Goal: Task Accomplishment & Management: Manage account settings

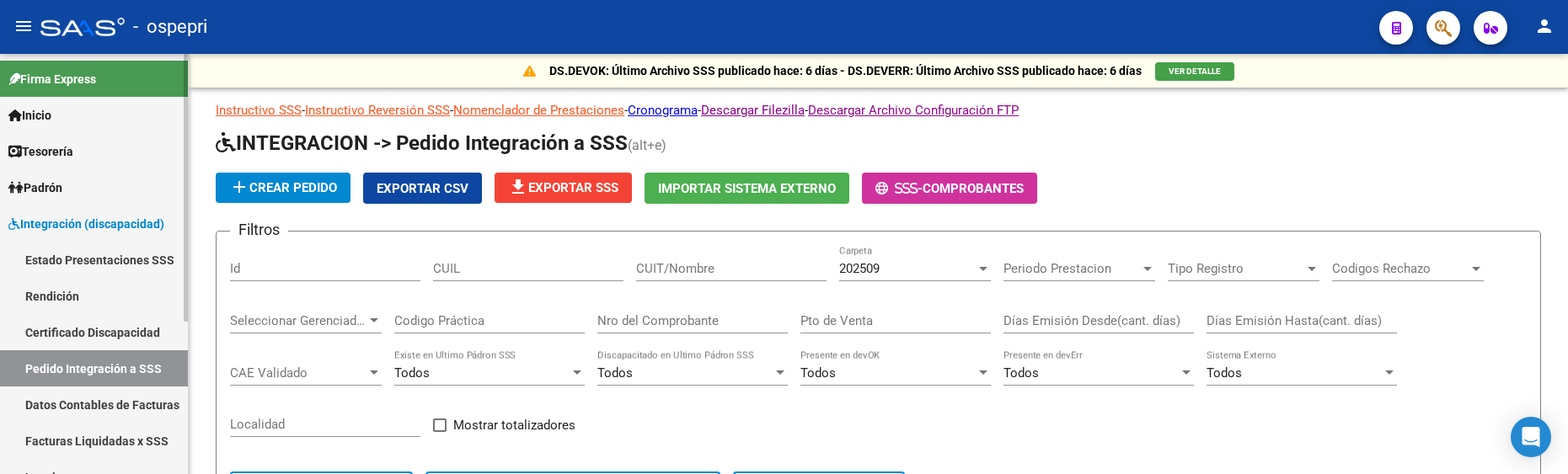
click at [103, 362] on link "Pedido Integración a SSS" at bounding box center [93, 369] width 187 height 37
click at [979, 271] on div at bounding box center [983, 268] width 15 height 13
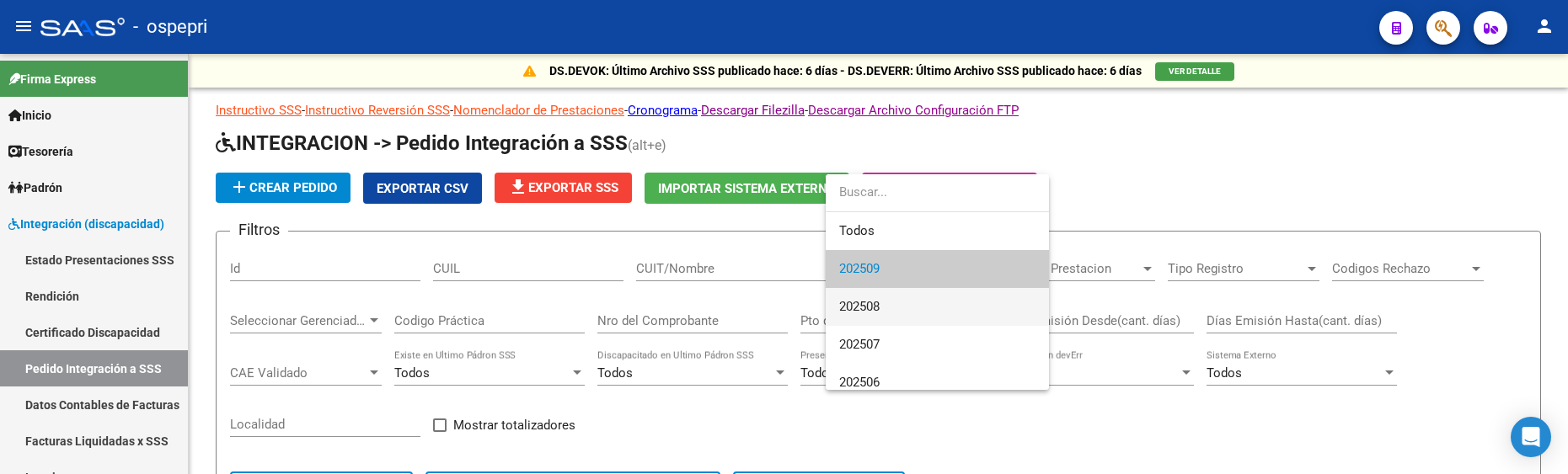
click at [938, 301] on span "202508" at bounding box center [937, 306] width 196 height 37
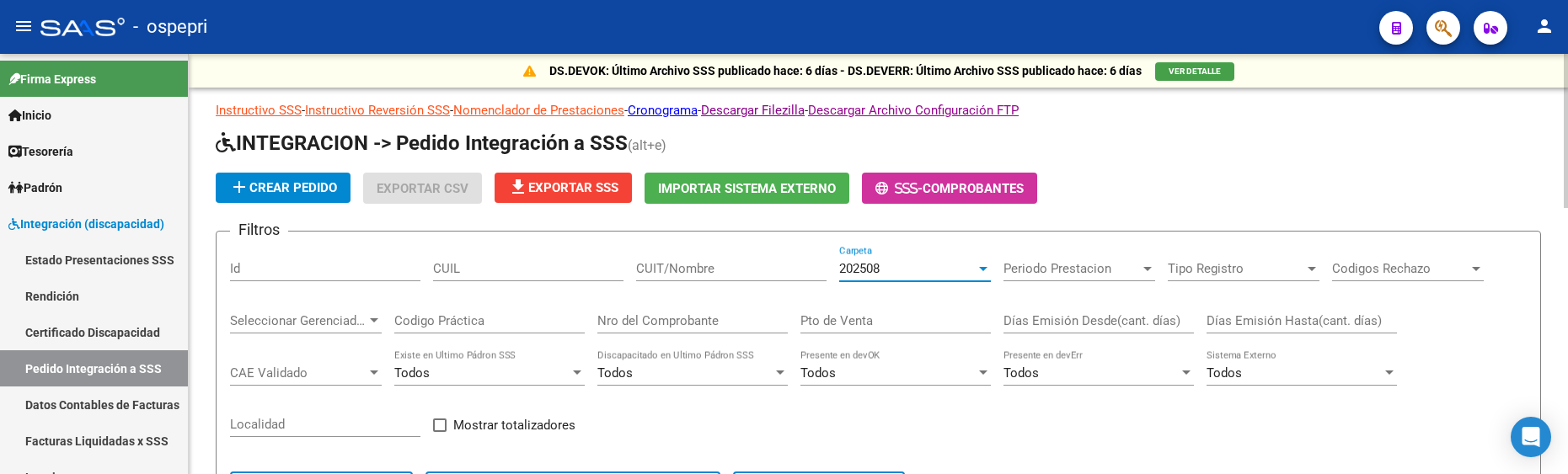
click at [686, 267] on input "CUIT/Nombre" at bounding box center [732, 268] width 190 height 15
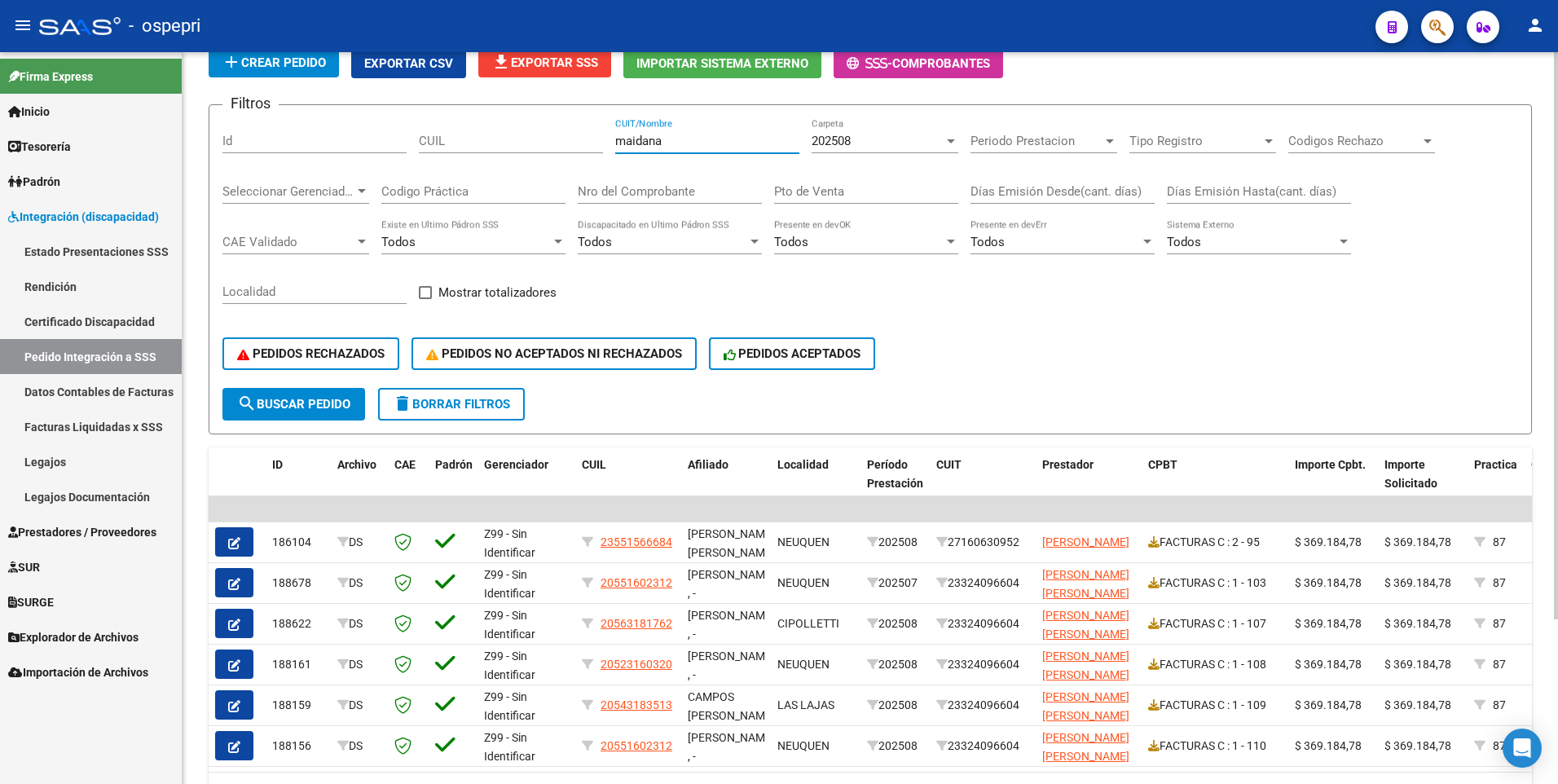
scroll to position [163, 0]
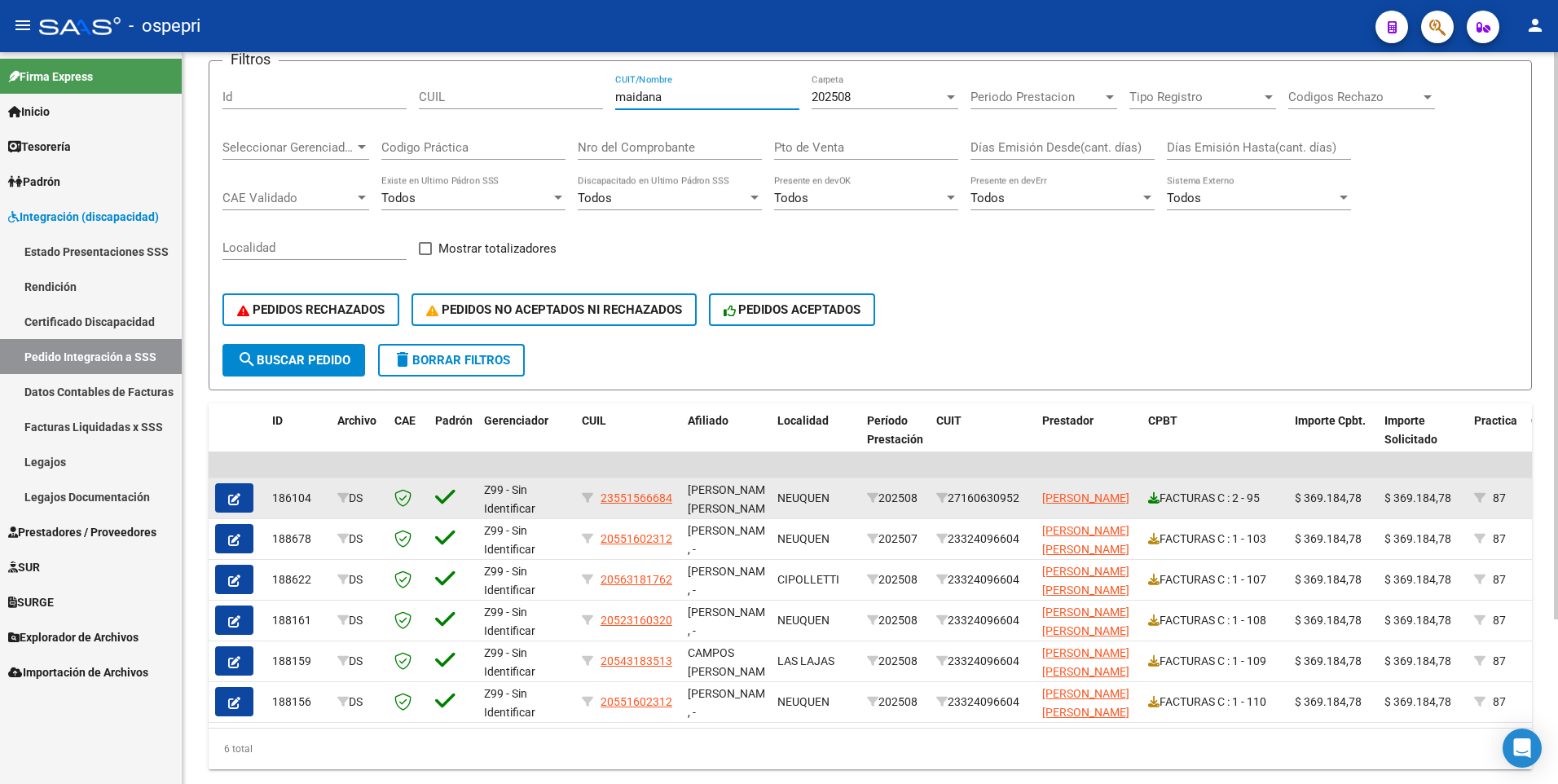
type input "maidana"
click at [1150, 458] on icon at bounding box center [1154, 498] width 12 height 12
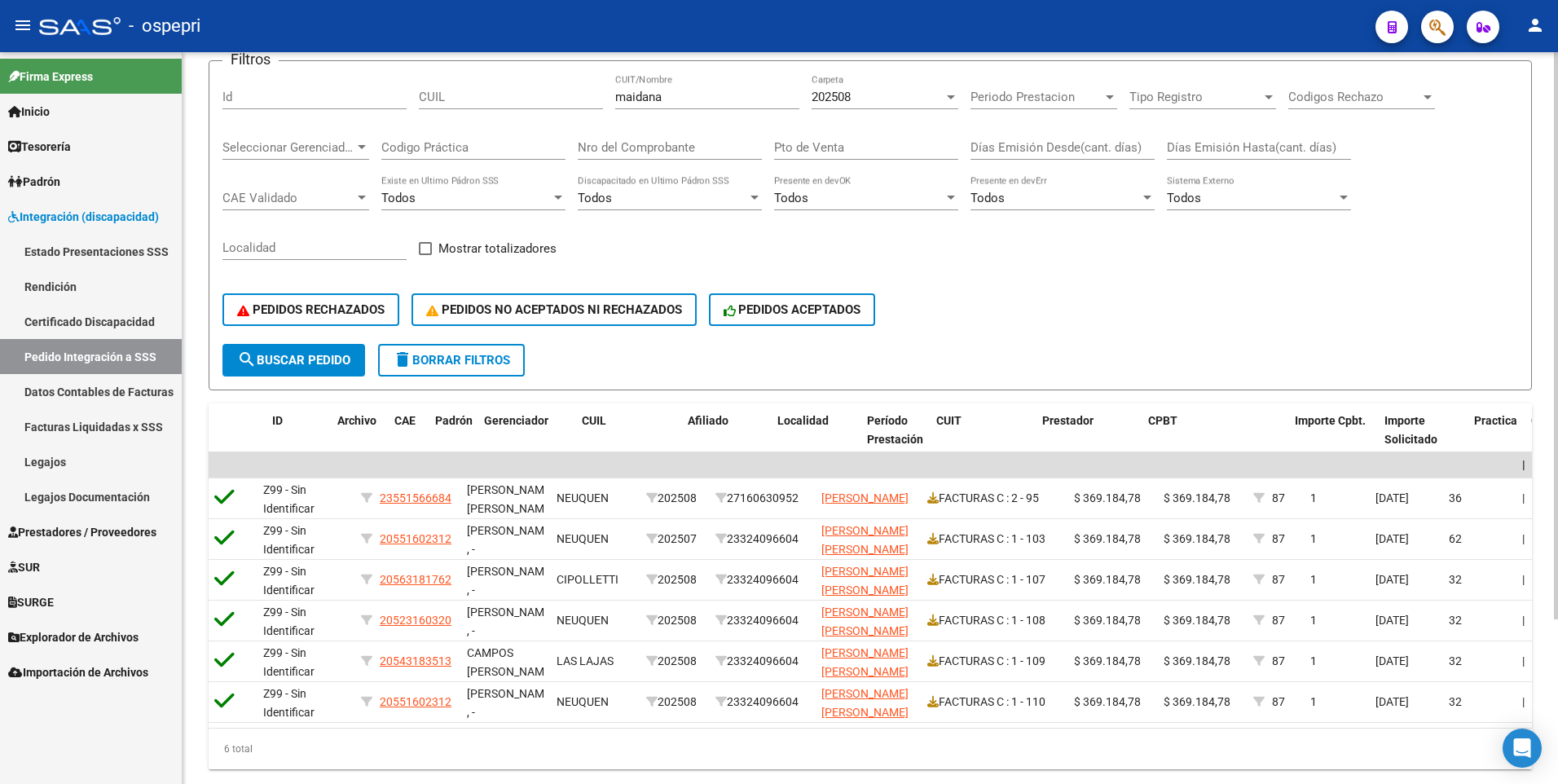
scroll to position [0, 0]
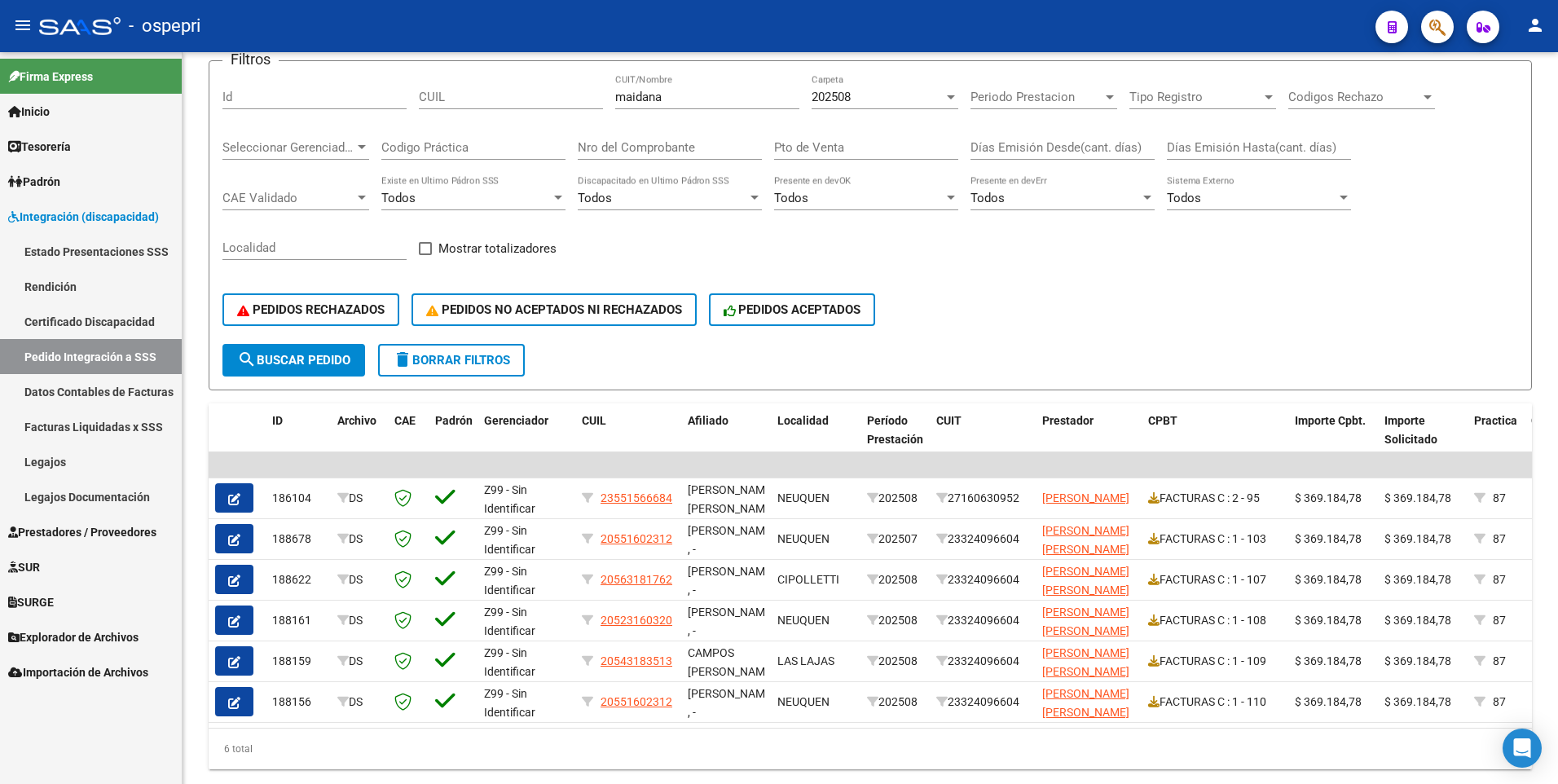
click at [110, 216] on span "Integración (discapacidad)" at bounding box center [83, 216] width 151 height 18
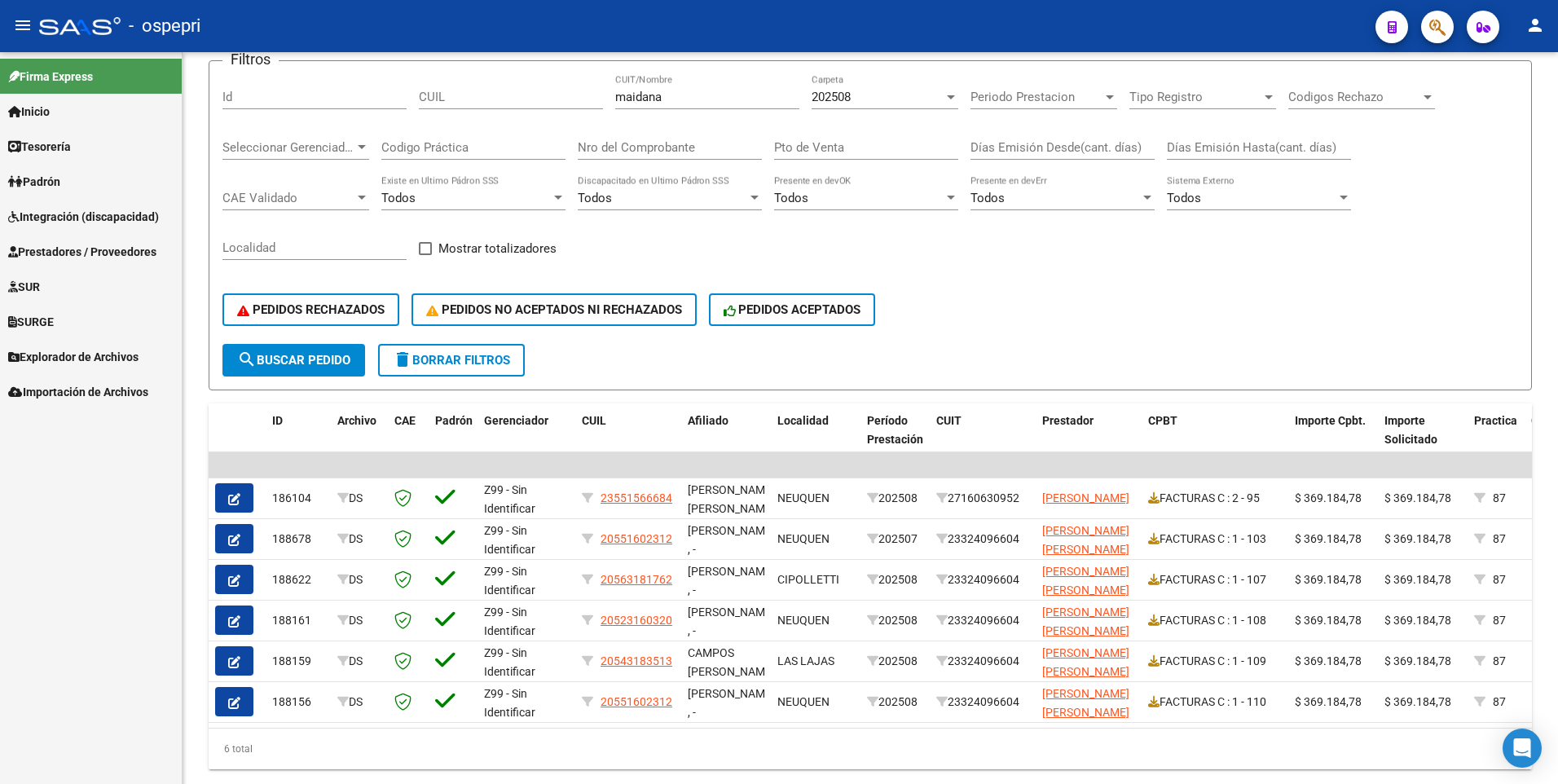
click at [105, 253] on span "Prestadores / Proveedores" at bounding box center [83, 251] width 148 height 18
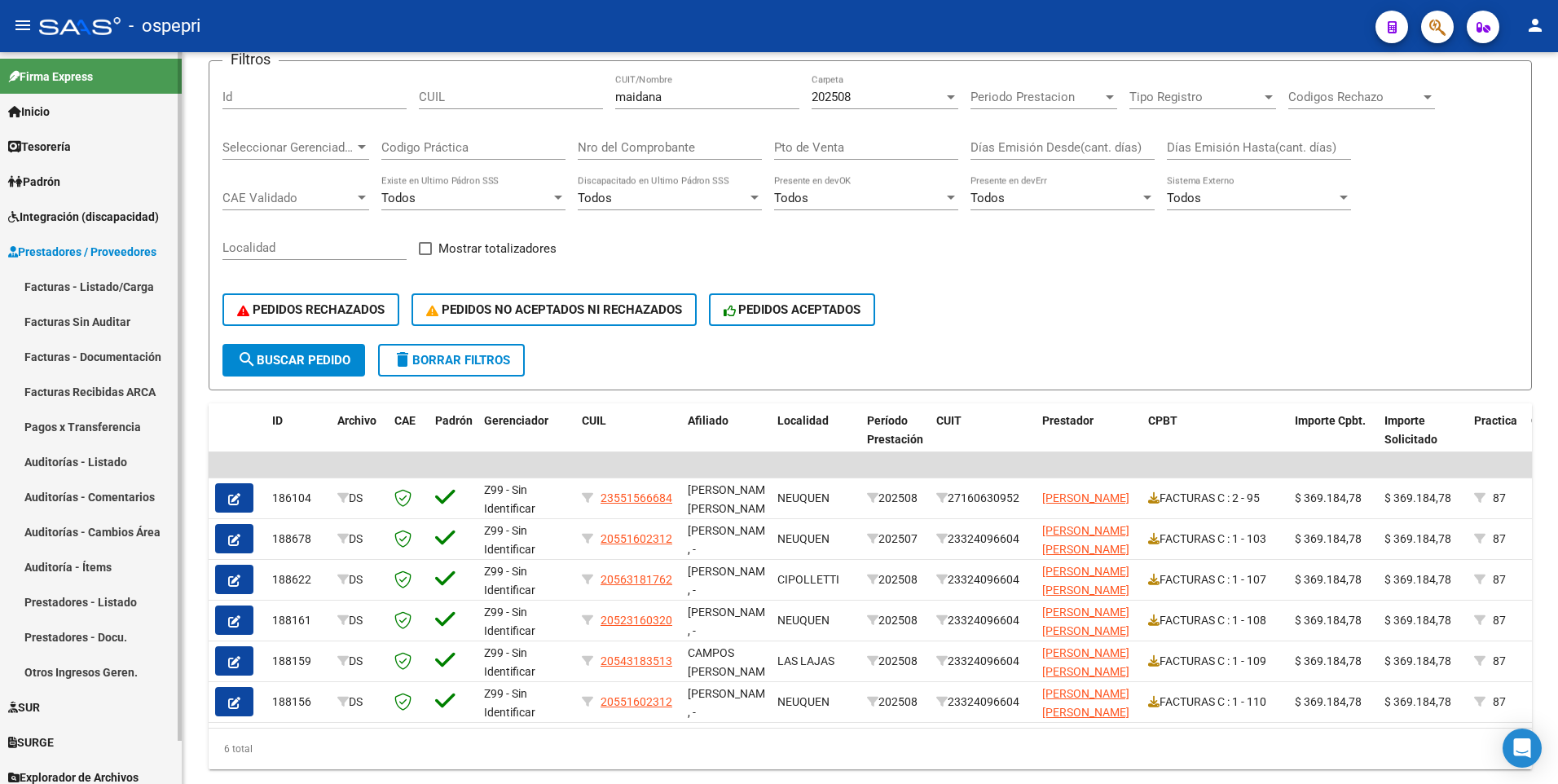
click at [107, 287] on link "Facturas - Listado/Carga" at bounding box center [90, 287] width 181 height 35
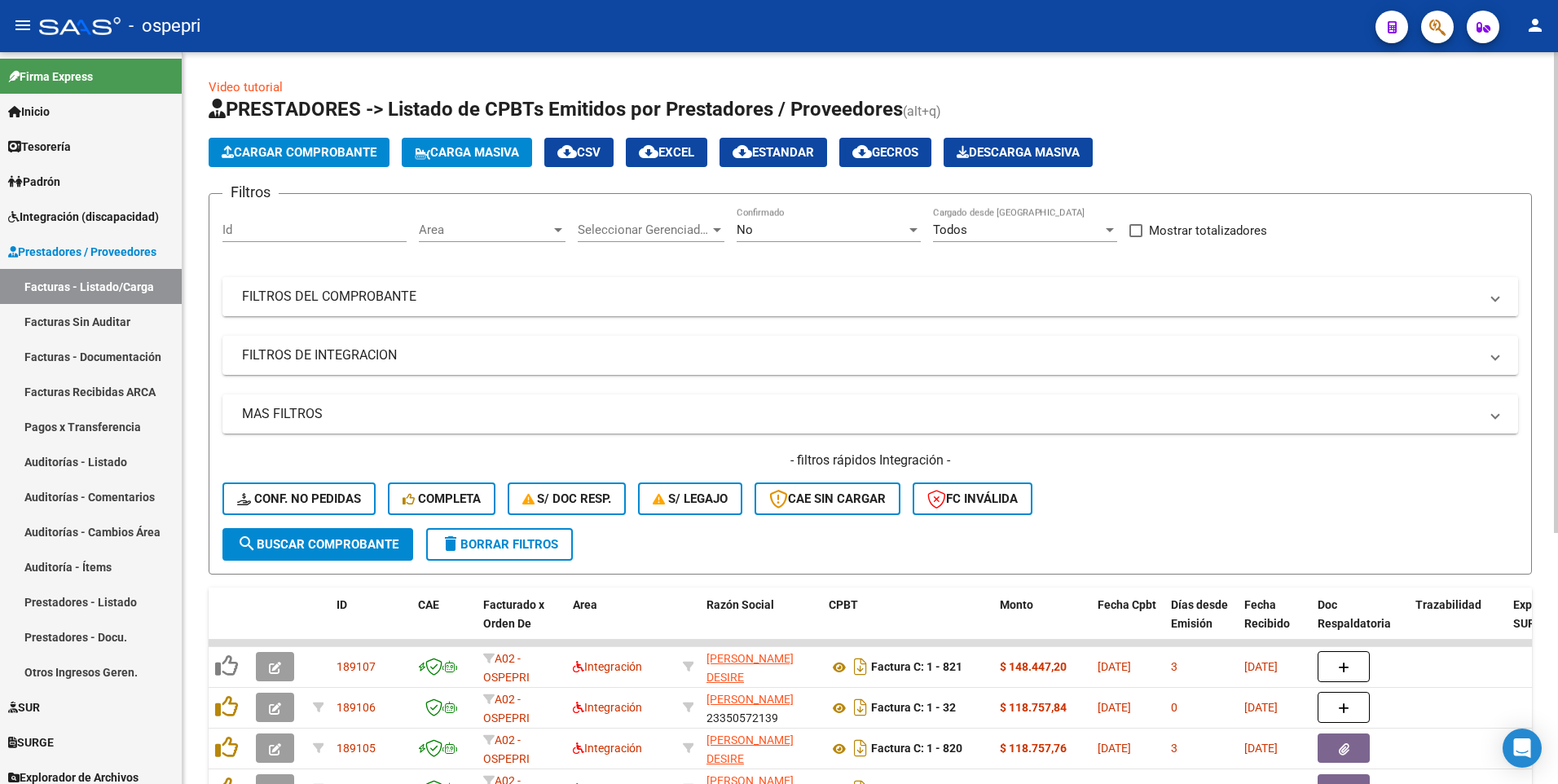
click at [1012, 296] on mat-panel-title "FILTROS DEL COMPROBANTE" at bounding box center [860, 296] width 1237 height 18
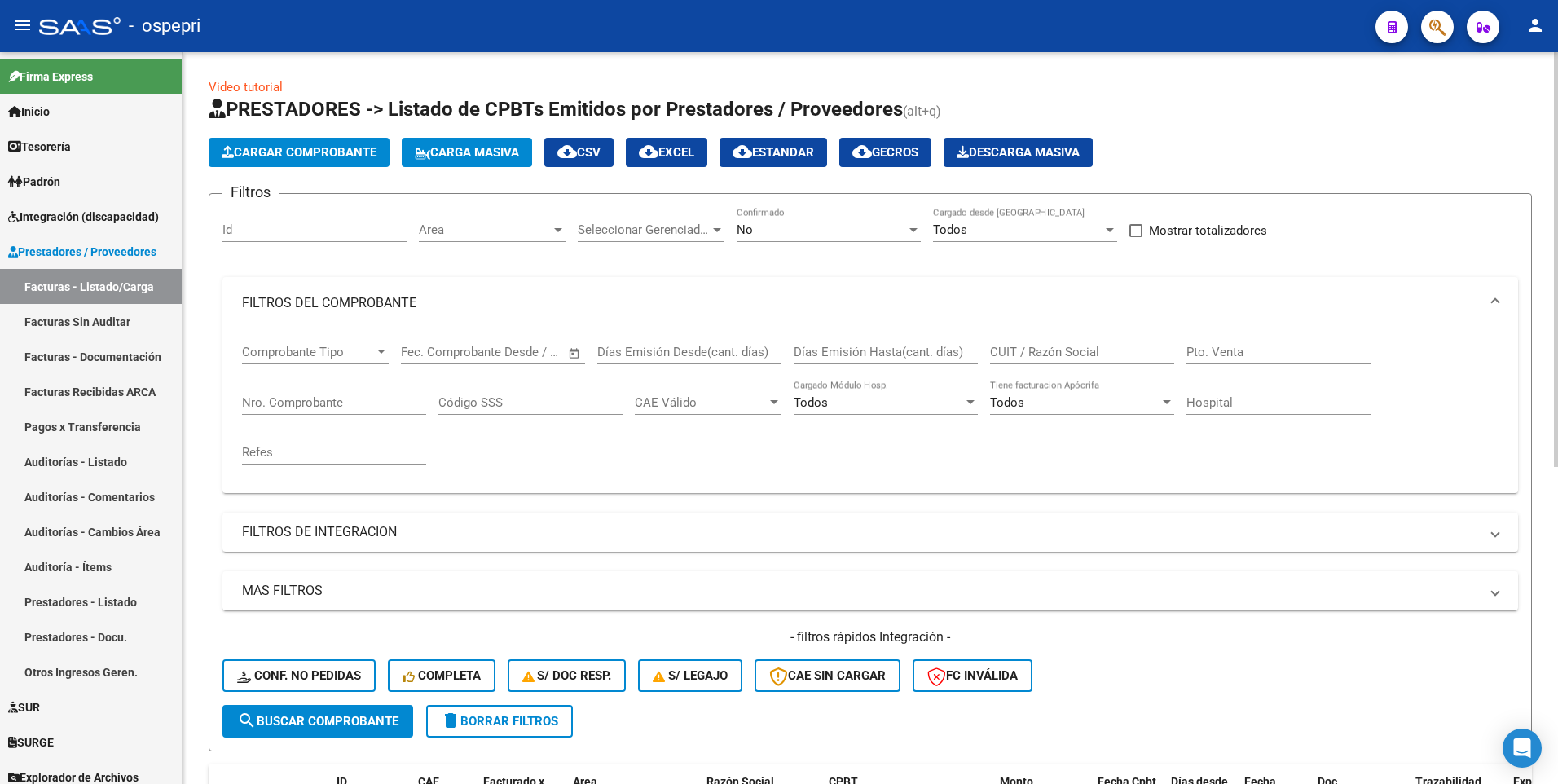
click at [1053, 347] on input "CUIT / Razón Social" at bounding box center [1082, 352] width 184 height 14
click at [1026, 352] on input "CUIT / Razón Social" at bounding box center [1082, 352] width 184 height 14
type input "coronel sarabu"
click at [320, 458] on span "search Buscar Comprobante" at bounding box center [317, 721] width 161 height 14
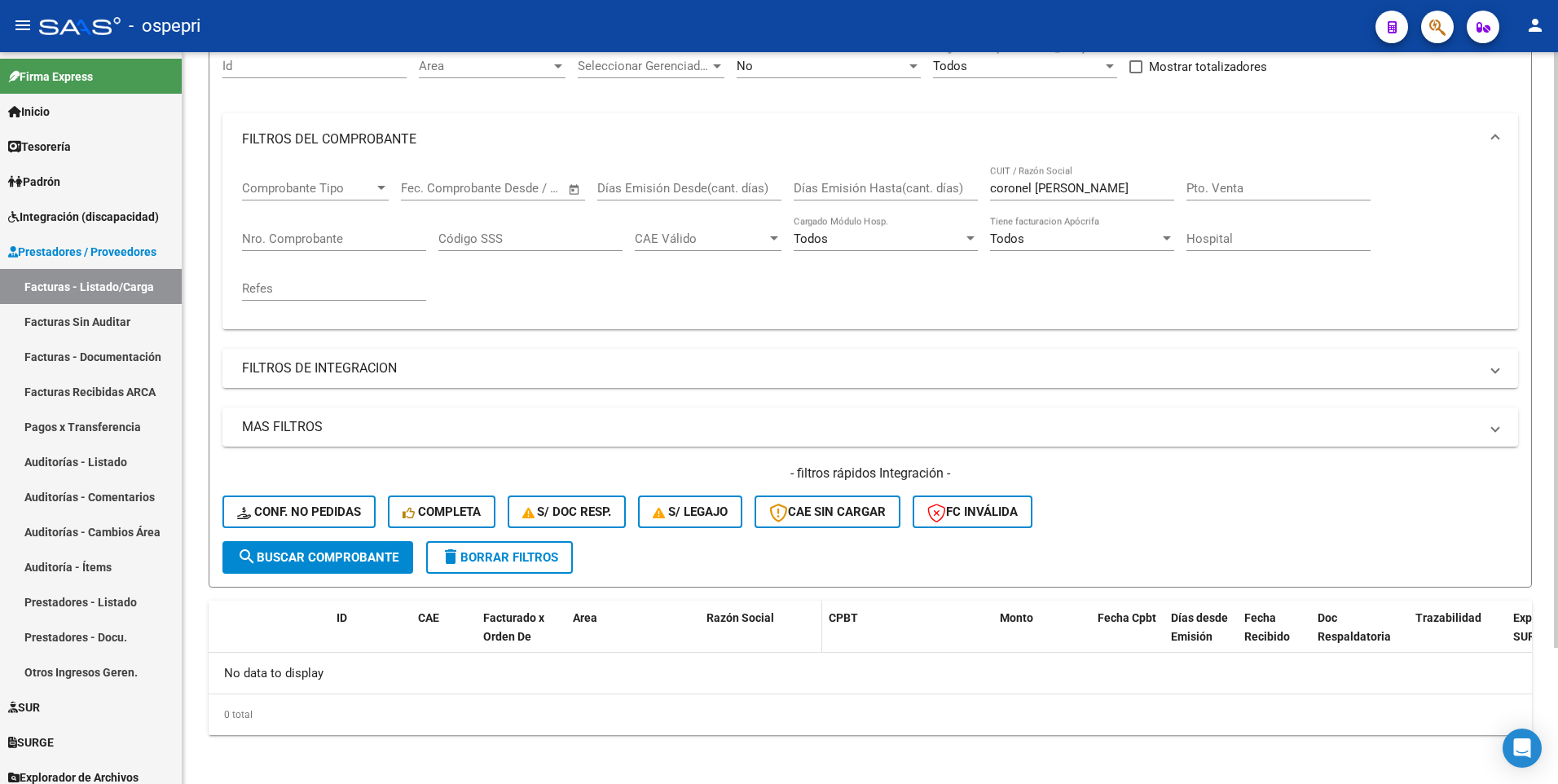
scroll to position [167, 0]
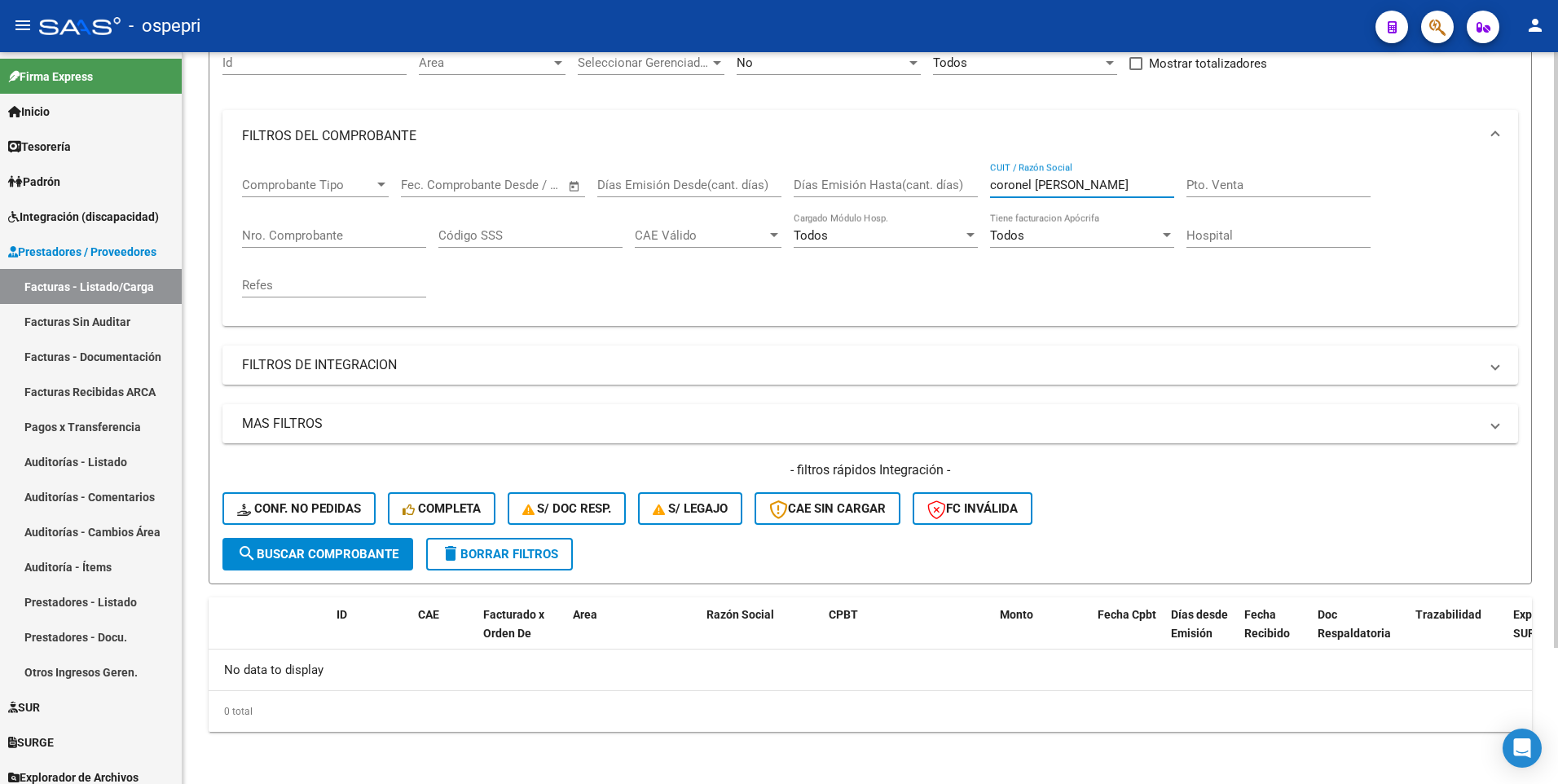
click at [1029, 185] on input "coronel sarabu" at bounding box center [1082, 185] width 184 height 14
click at [1034, 182] on input "coronel sarabu" at bounding box center [1082, 185] width 184 height 14
drag, startPoint x: 1079, startPoint y: 186, endPoint x: 992, endPoint y: 185, distance: 87.0
click at [992, 185] on input "coronel sarabu" at bounding box center [1082, 185] width 184 height 14
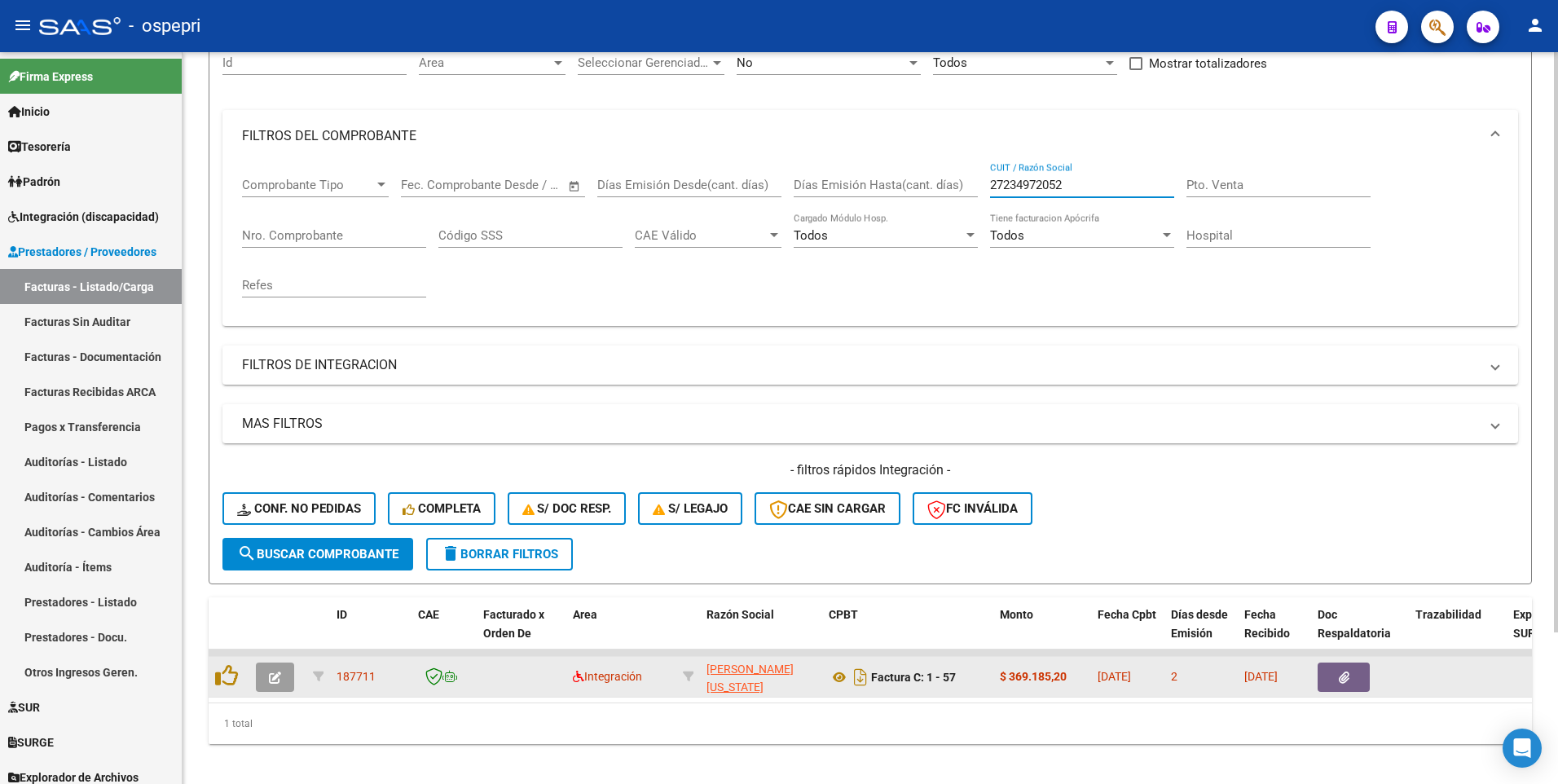
type input "27234972052"
click at [277, 458] on icon "button" at bounding box center [275, 677] width 12 height 12
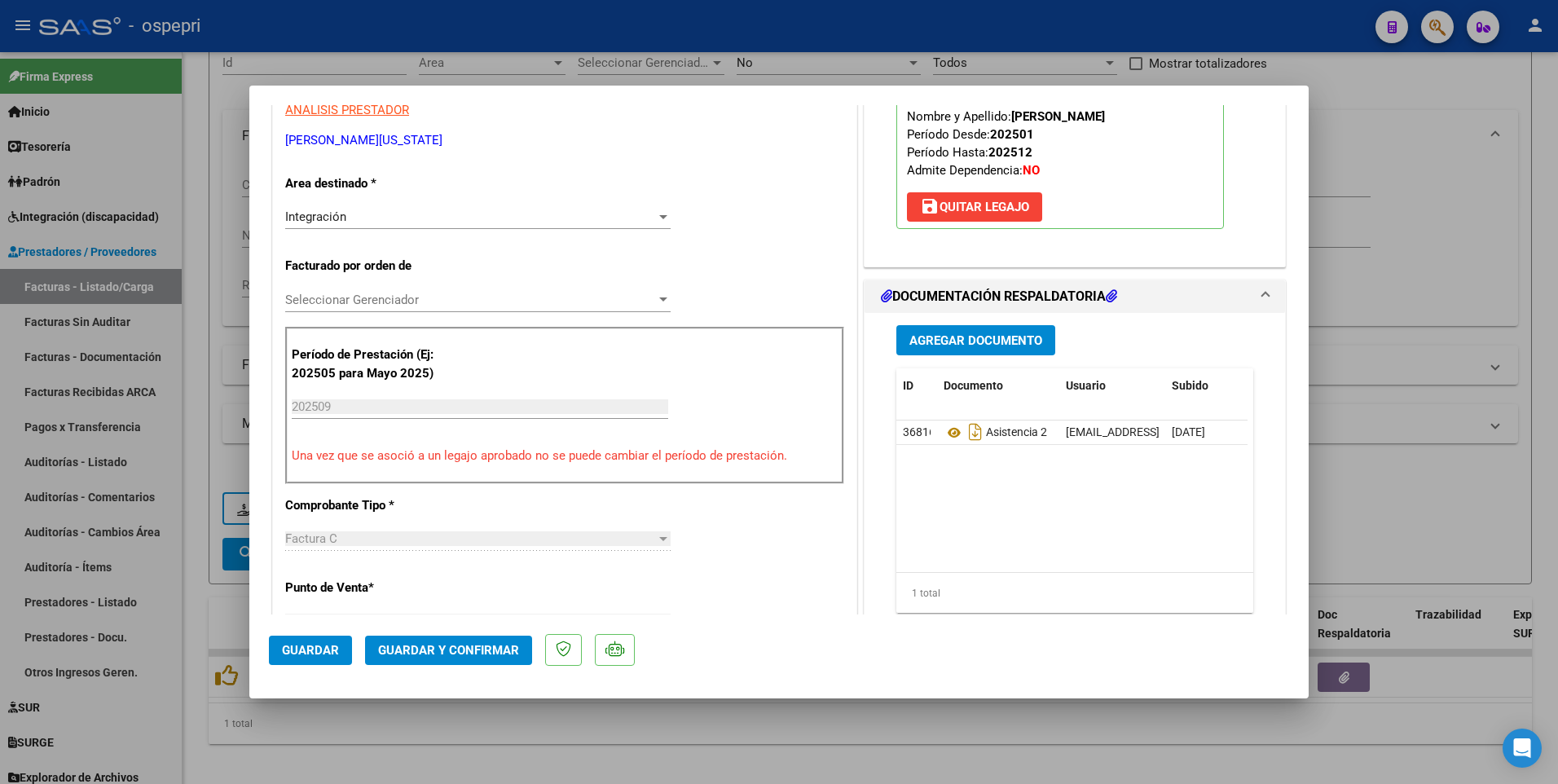
scroll to position [326, 0]
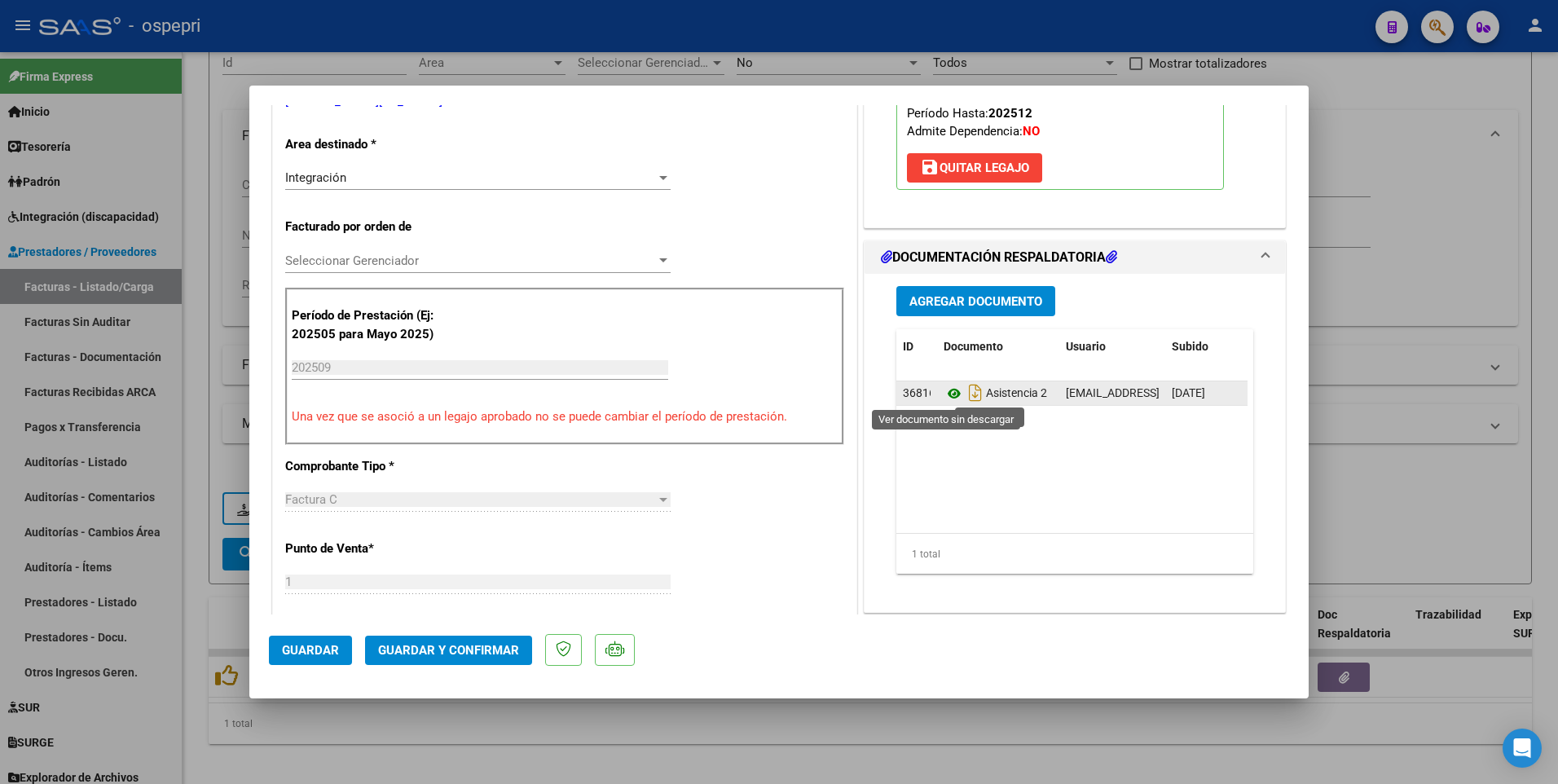
click at [949, 393] on icon at bounding box center [954, 393] width 21 height 19
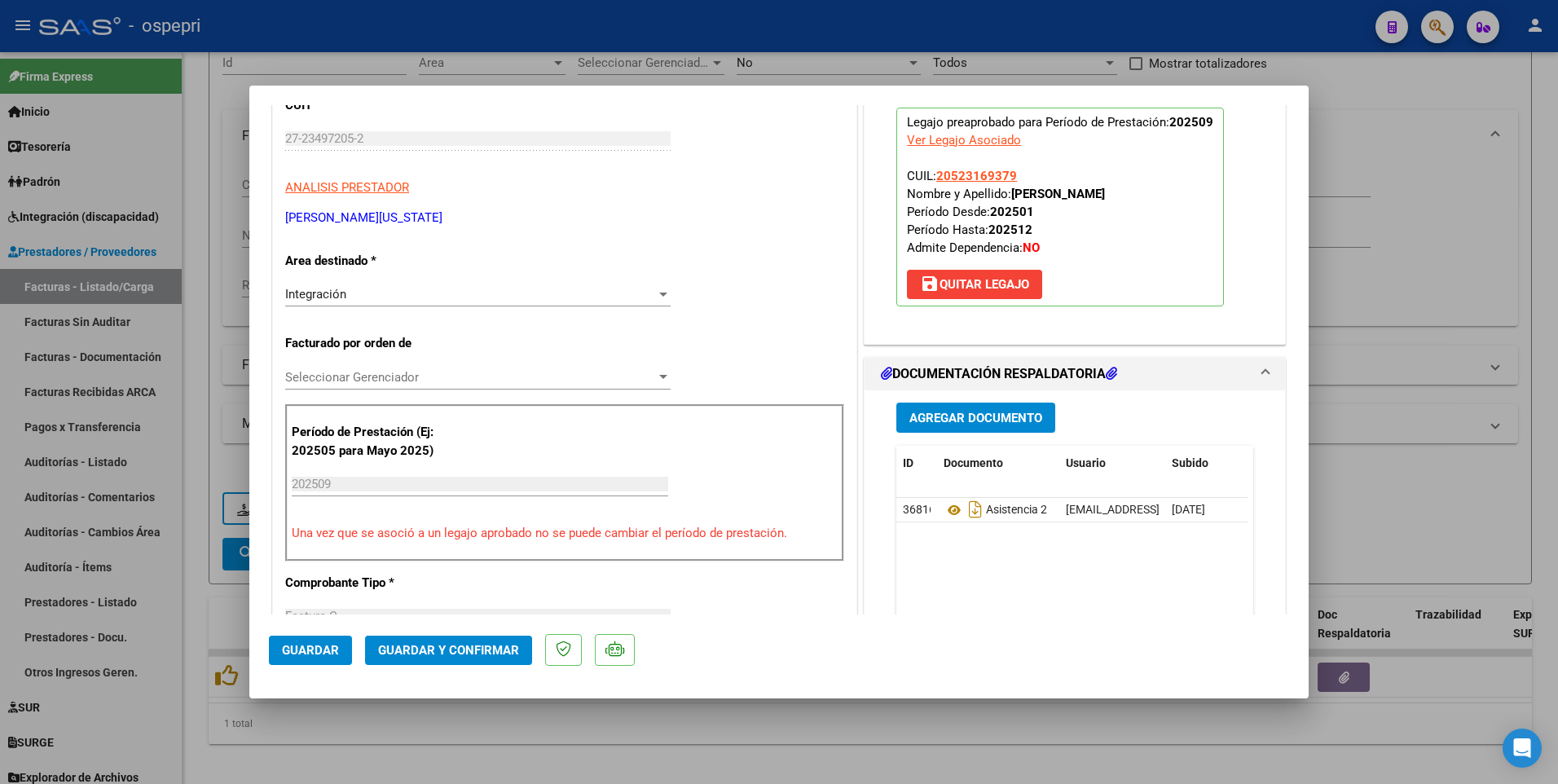
scroll to position [244, 0]
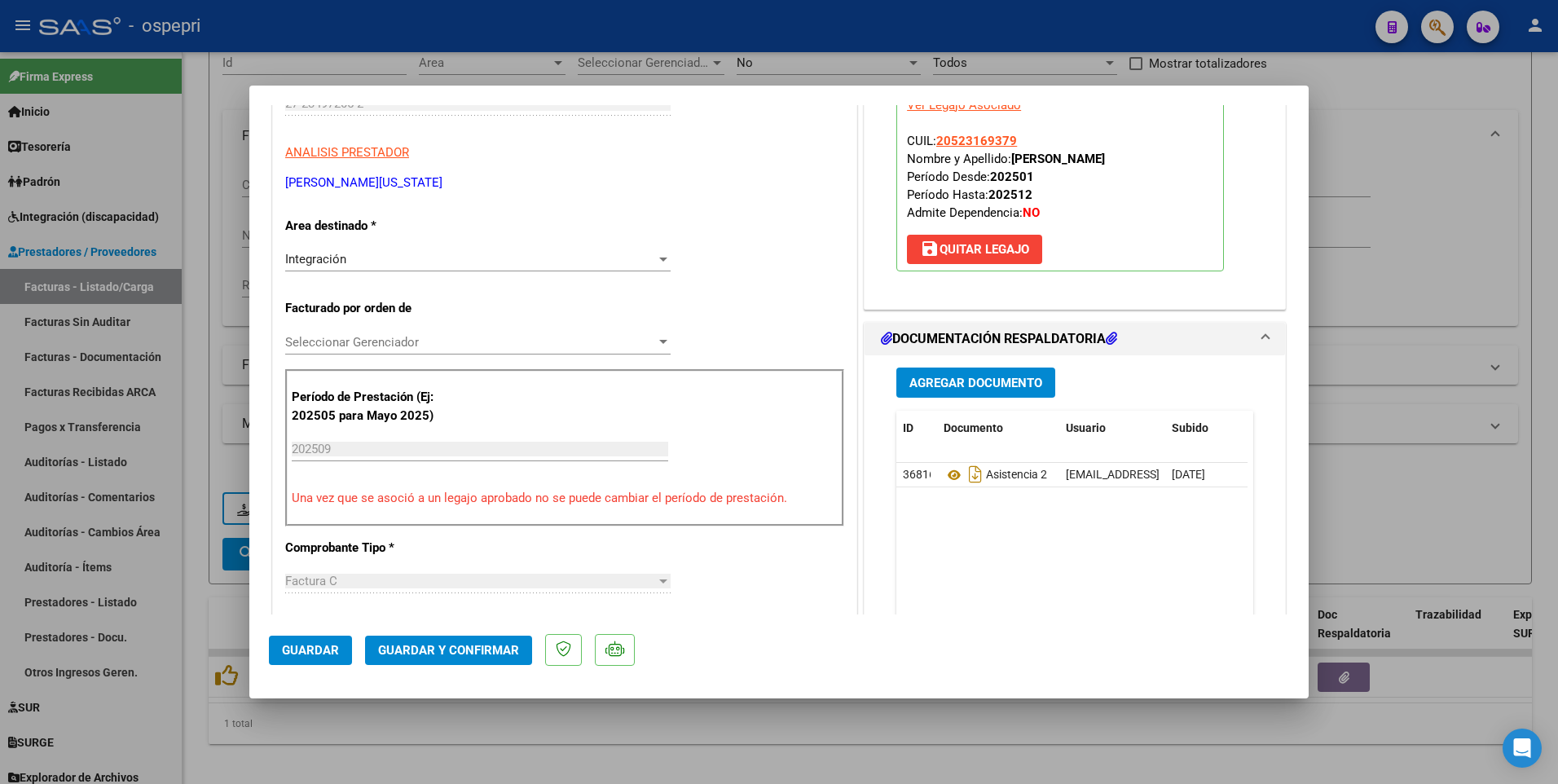
click at [828, 458] on div at bounding box center [779, 392] width 1558 height 784
type input "$ 0,00"
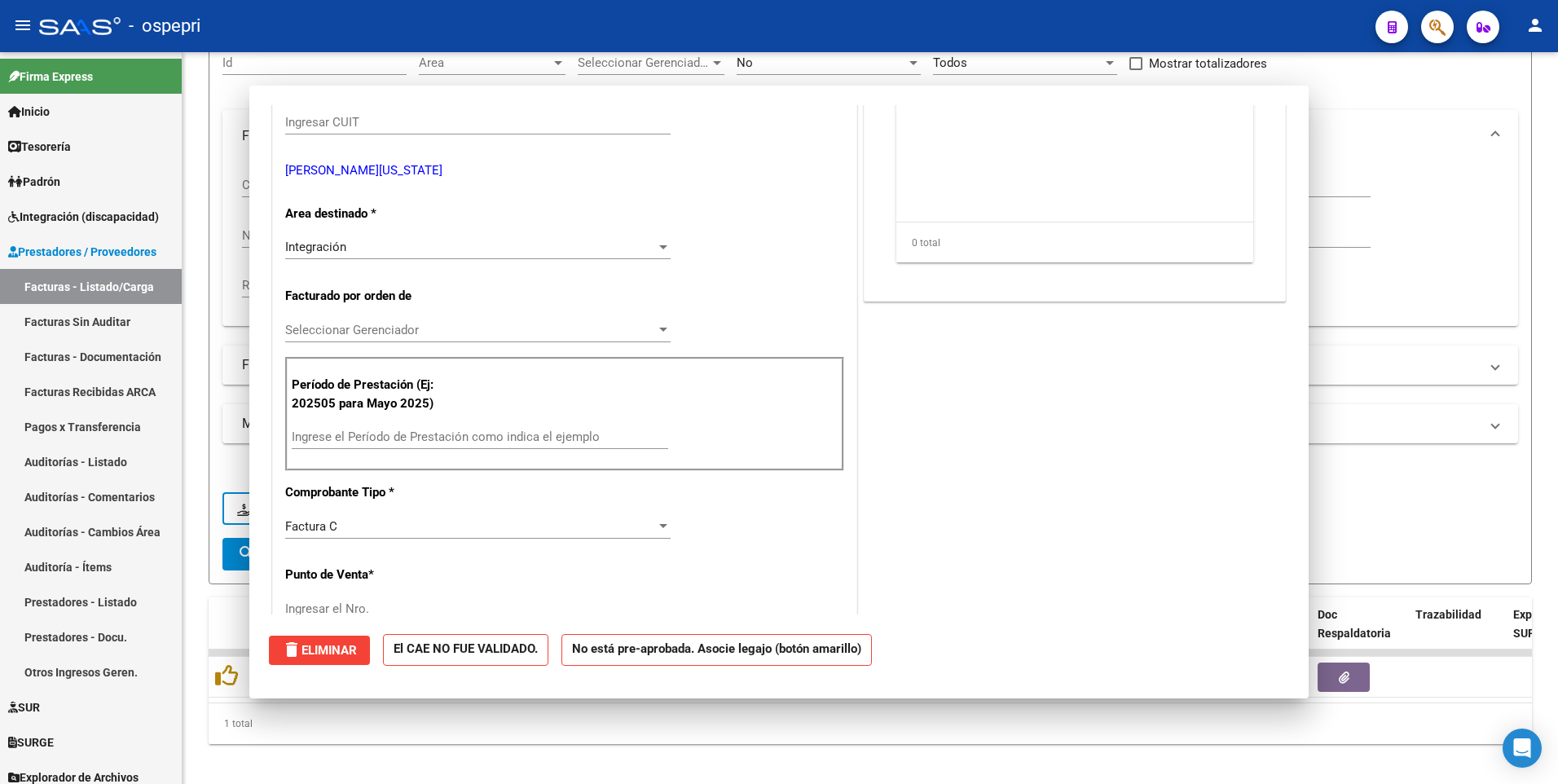
scroll to position [0, 0]
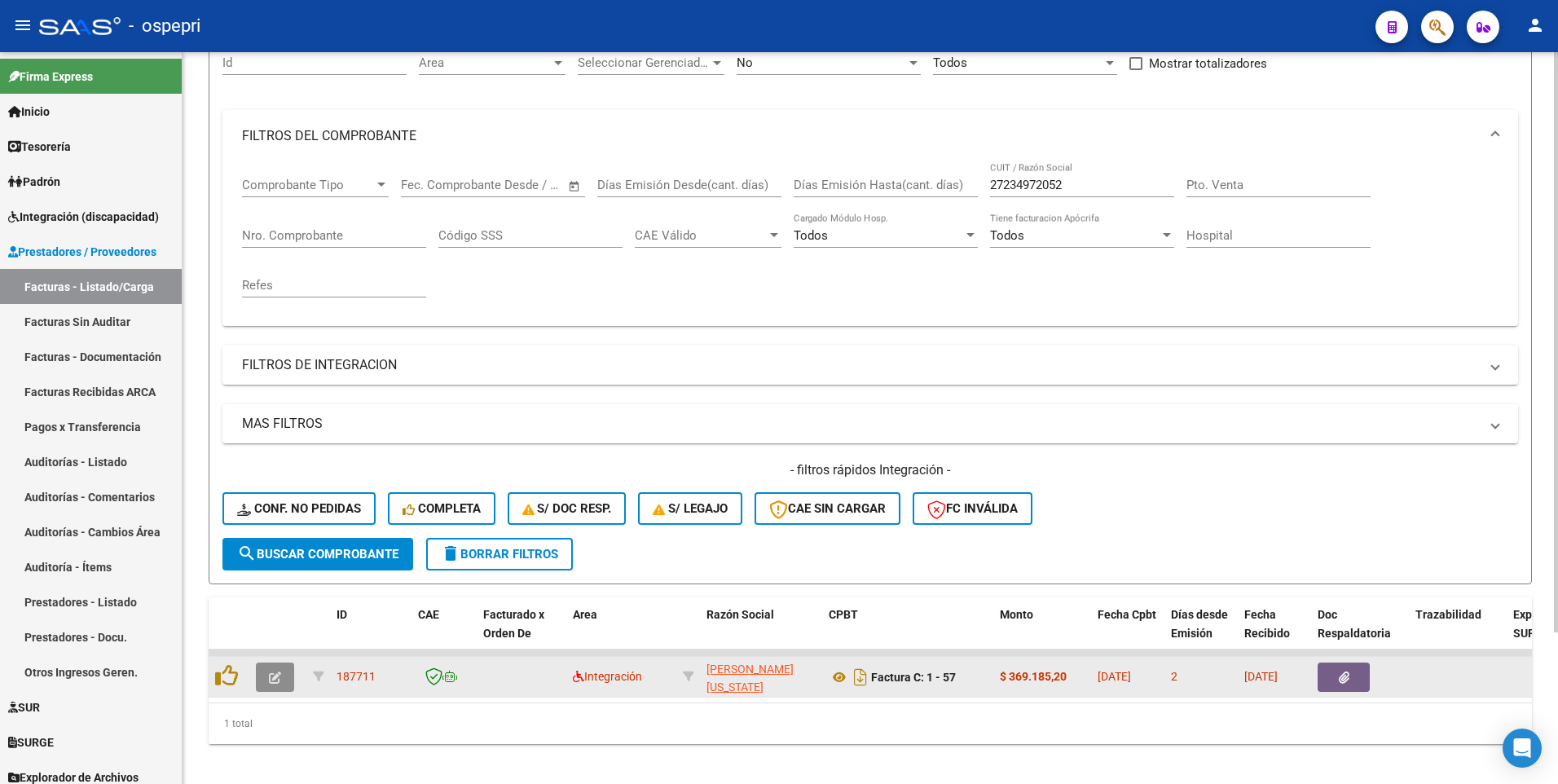
click at [278, 458] on icon "button" at bounding box center [275, 677] width 12 height 12
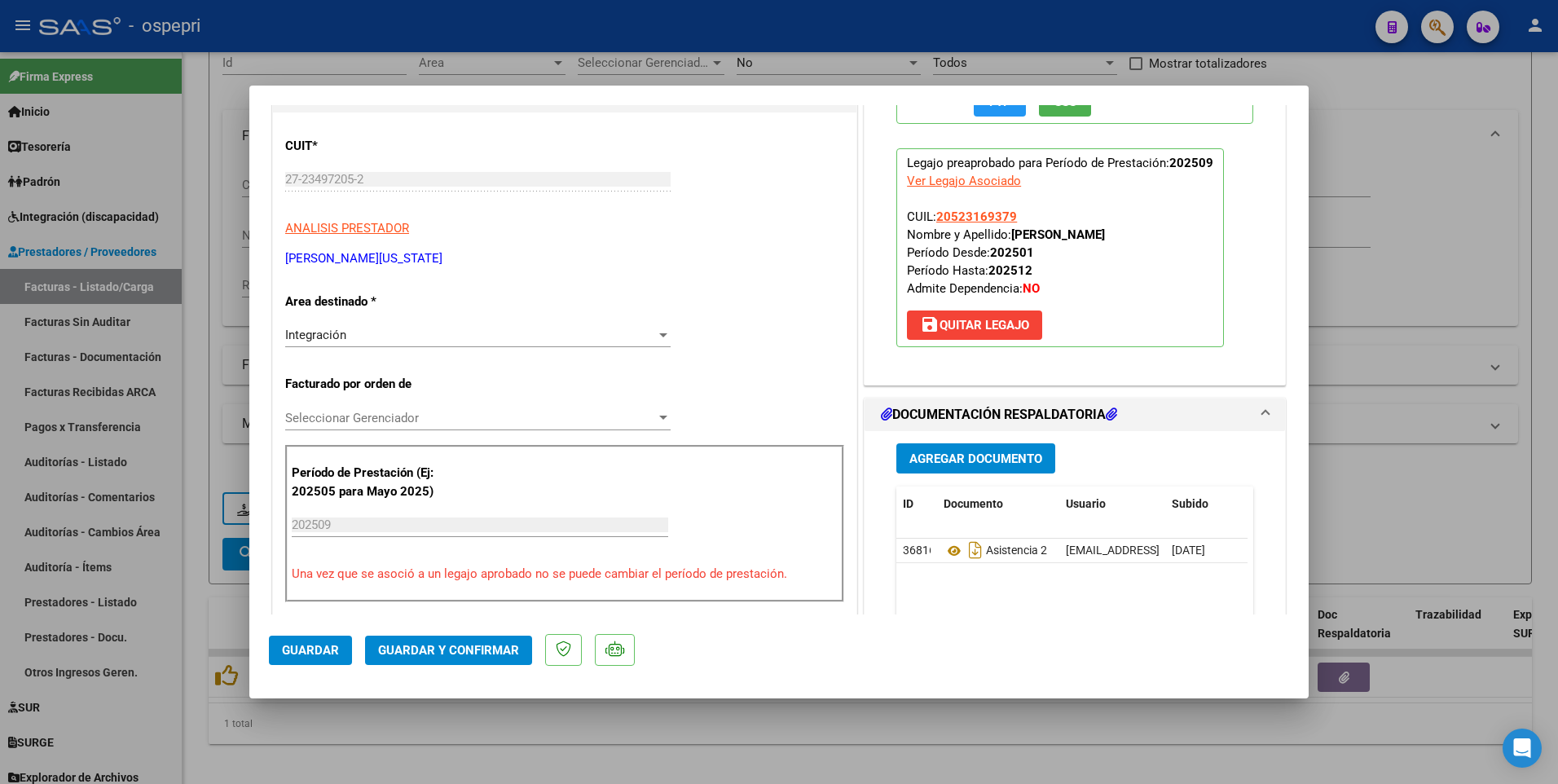
scroll to position [163, 0]
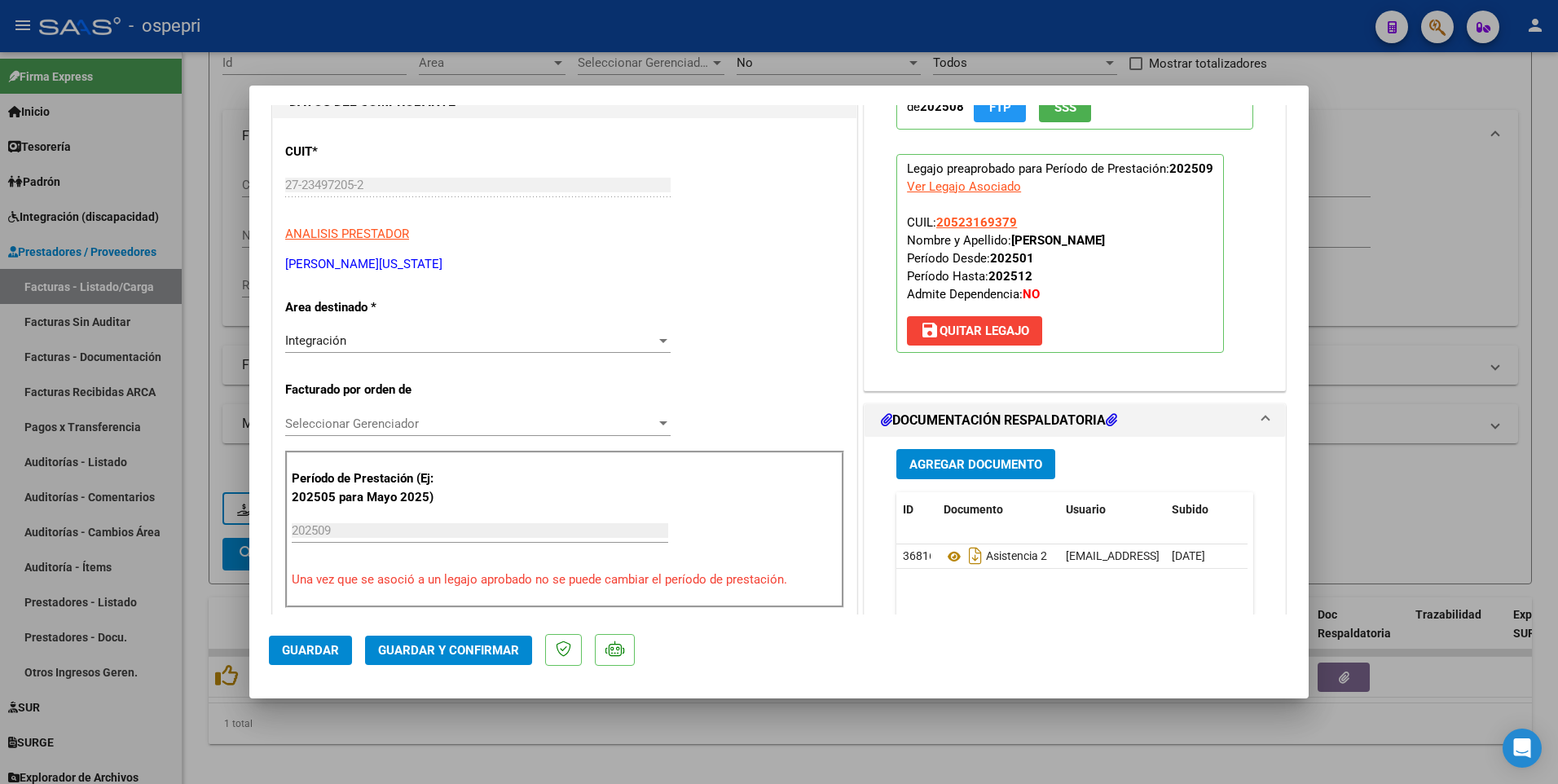
click at [769, 458] on div at bounding box center [779, 392] width 1558 height 784
type input "$ 0,00"
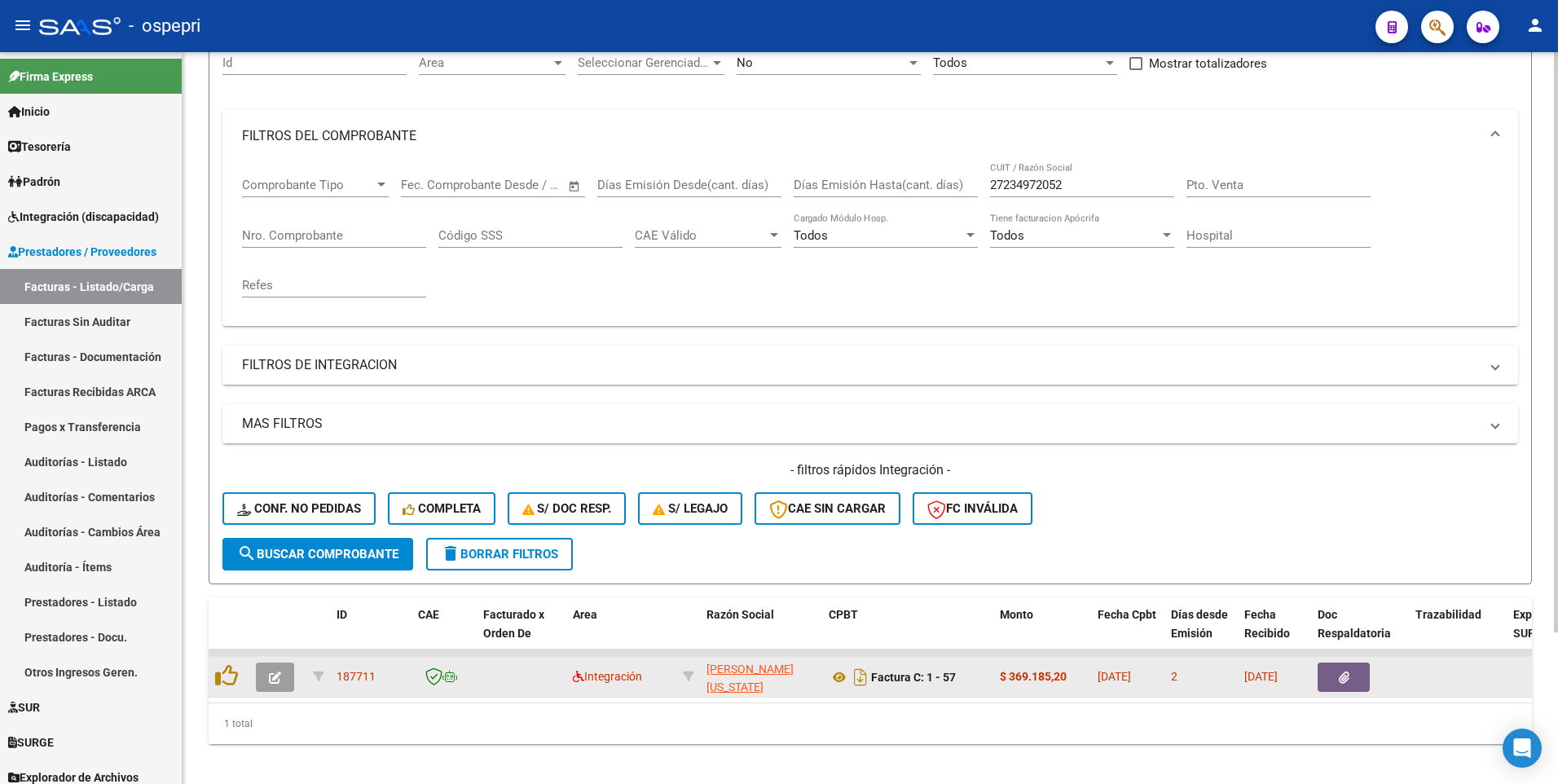
click at [272, 458] on icon "button" at bounding box center [275, 677] width 12 height 12
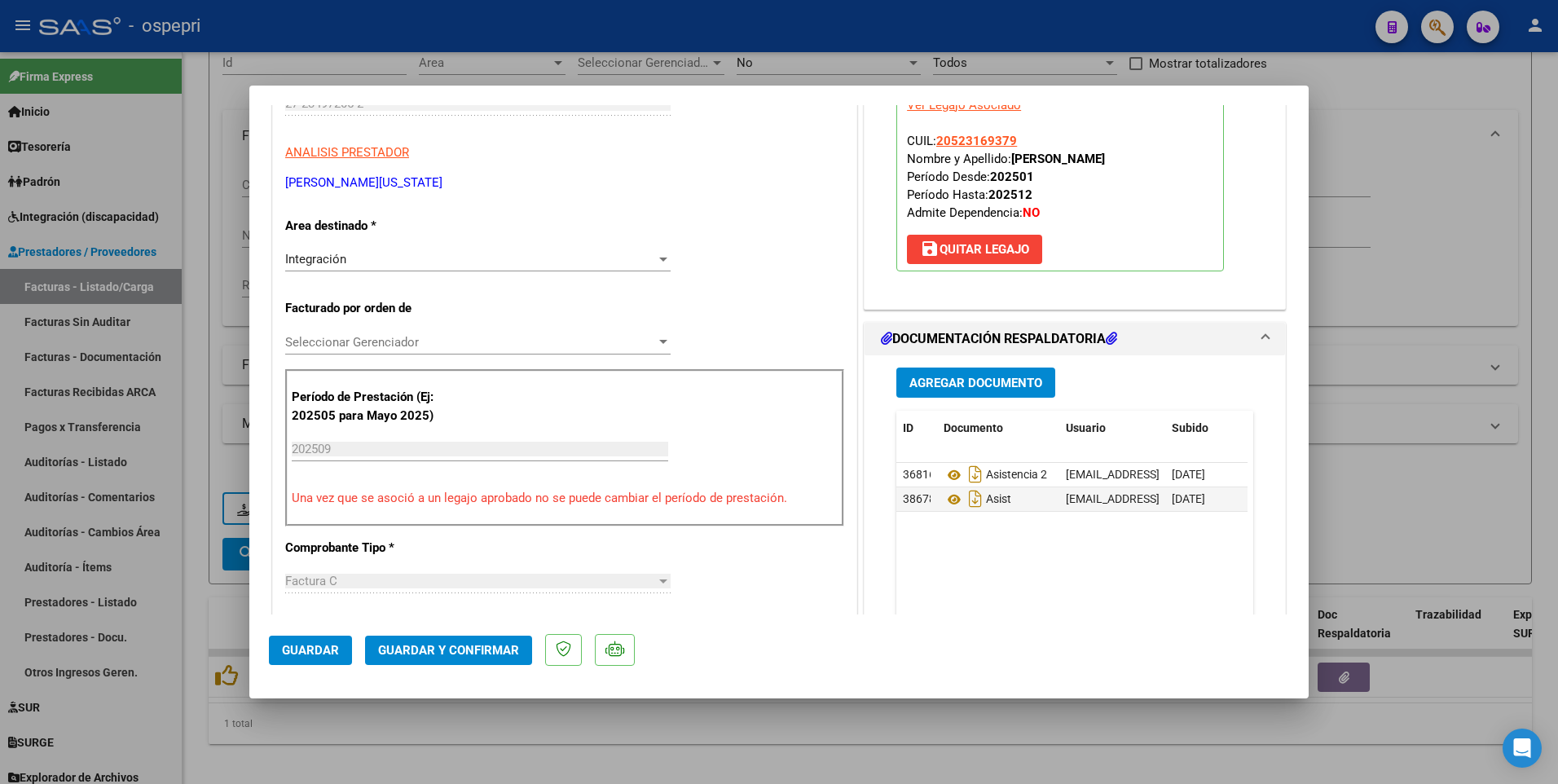
scroll to position [326, 0]
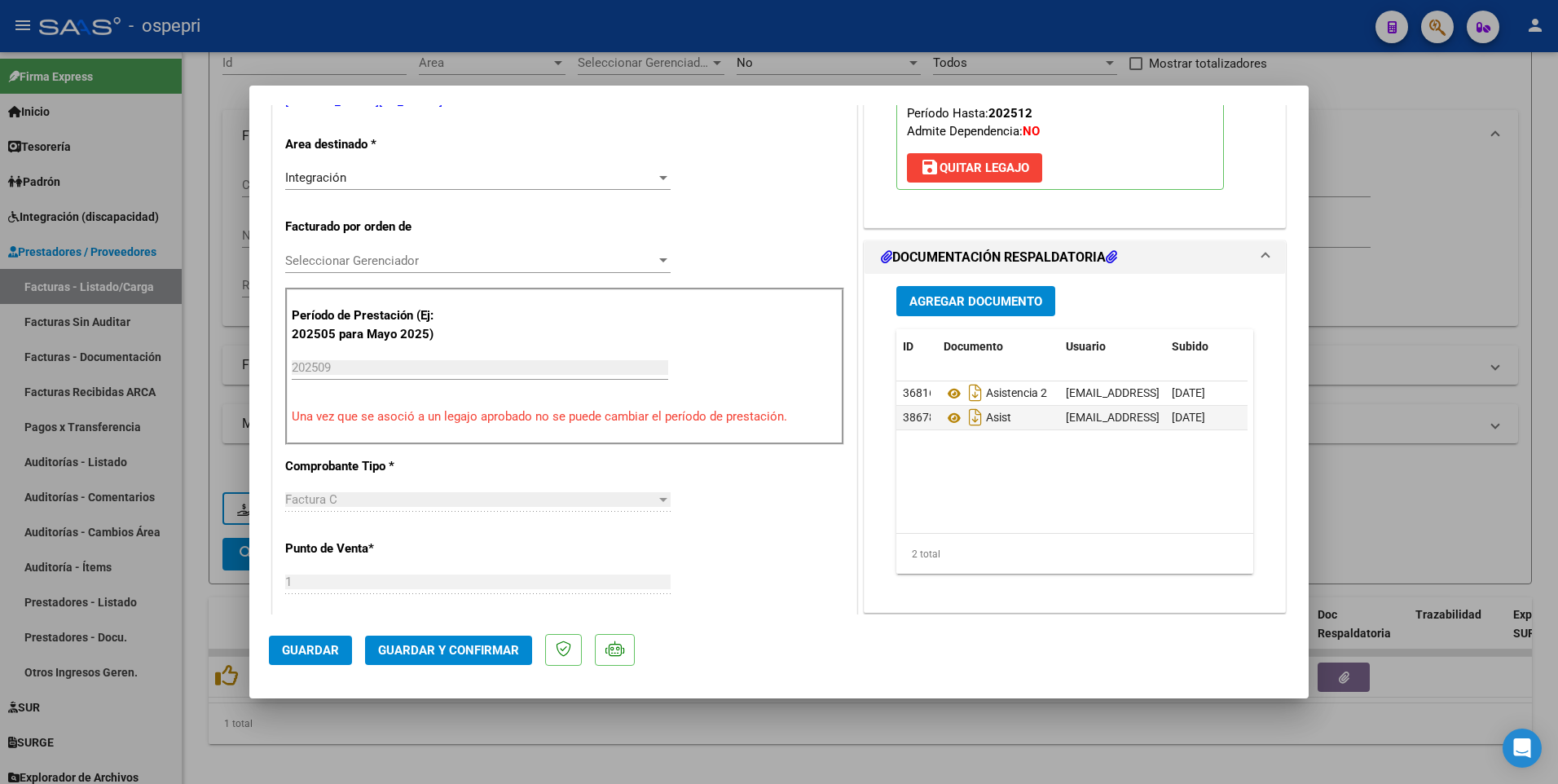
click at [306, 458] on span "Guardar" at bounding box center [310, 649] width 57 height 14
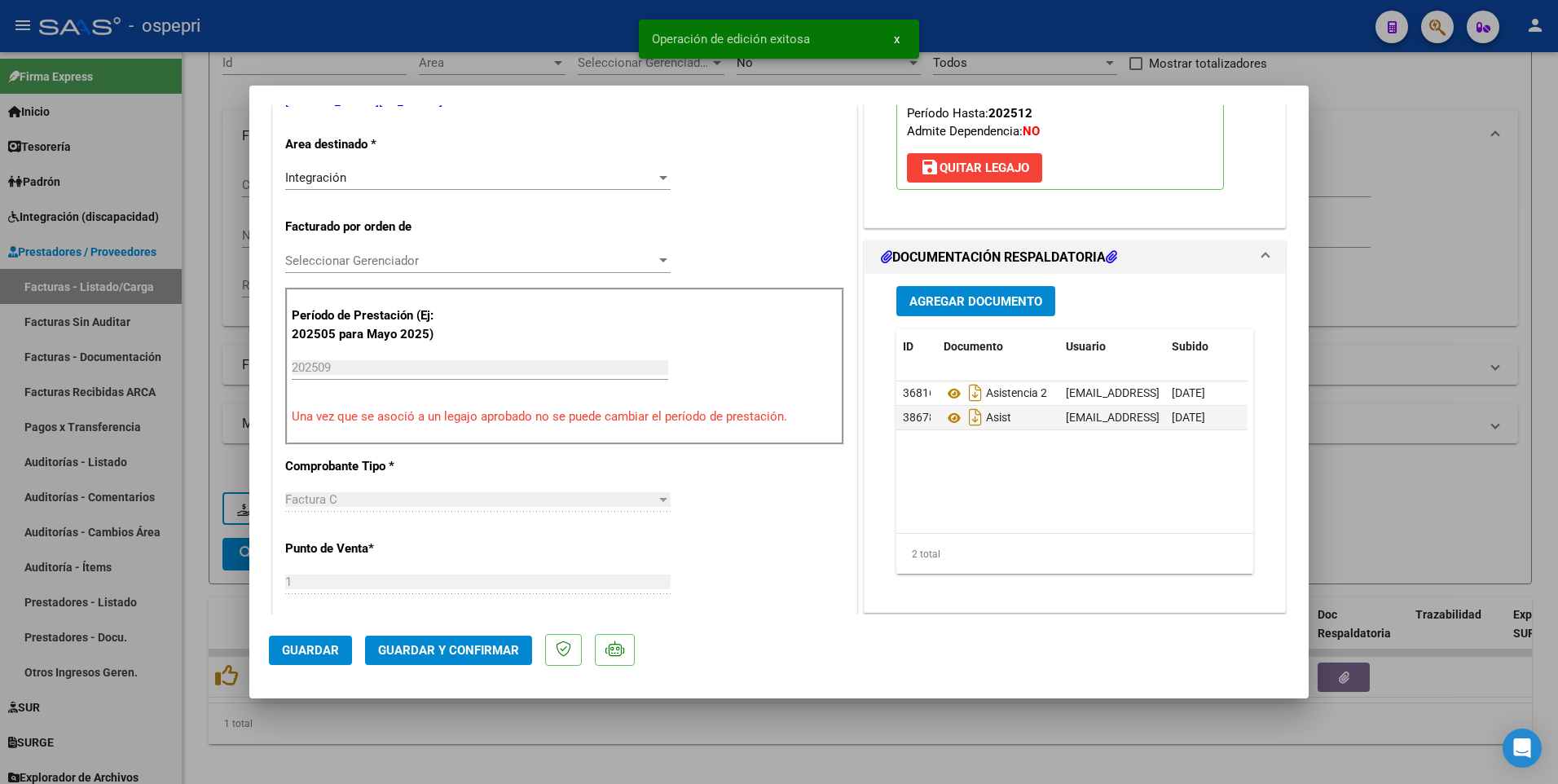
click at [885, 458] on div at bounding box center [779, 392] width 1558 height 784
type input "$ 0,00"
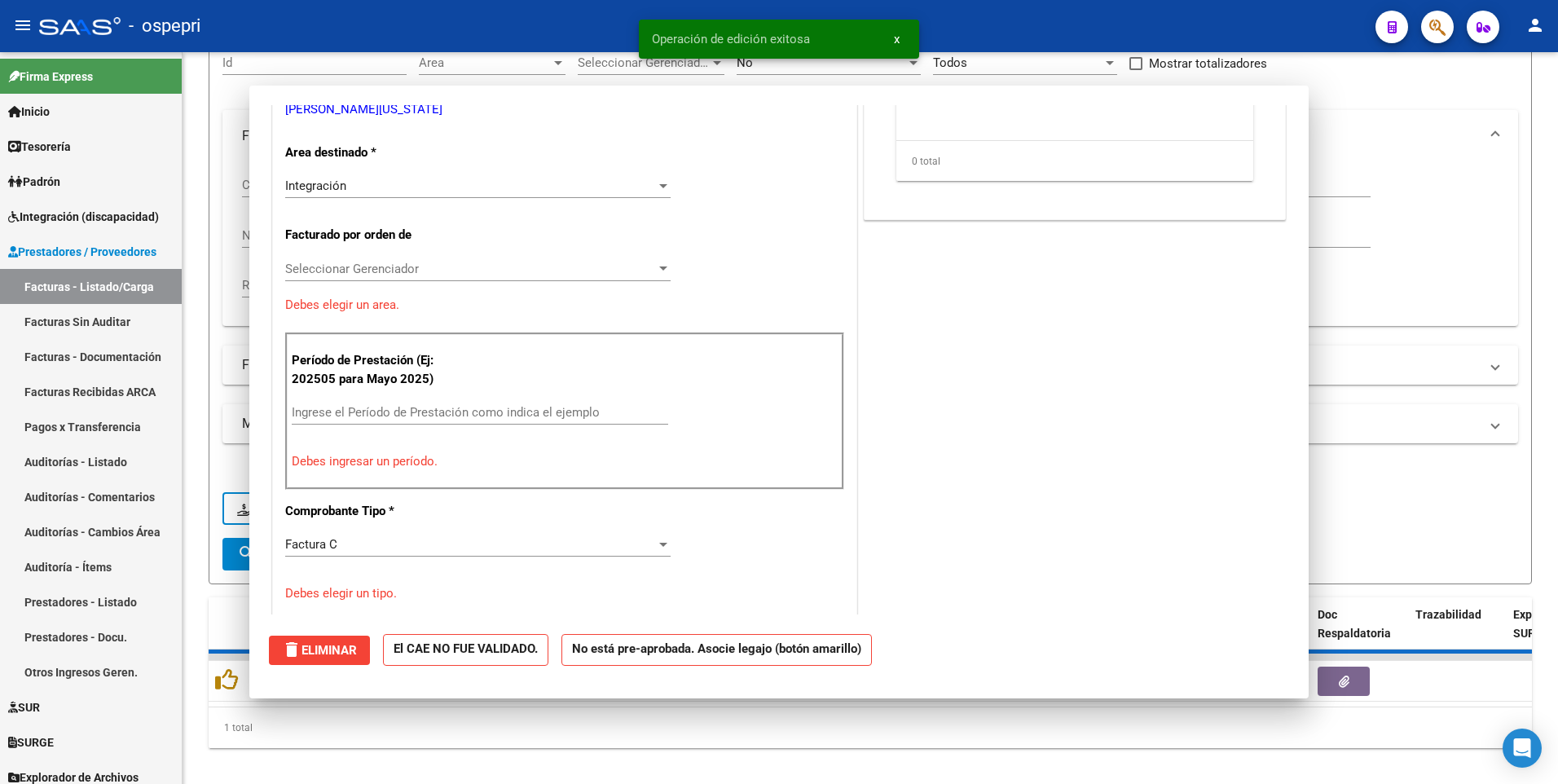
scroll to position [334, 0]
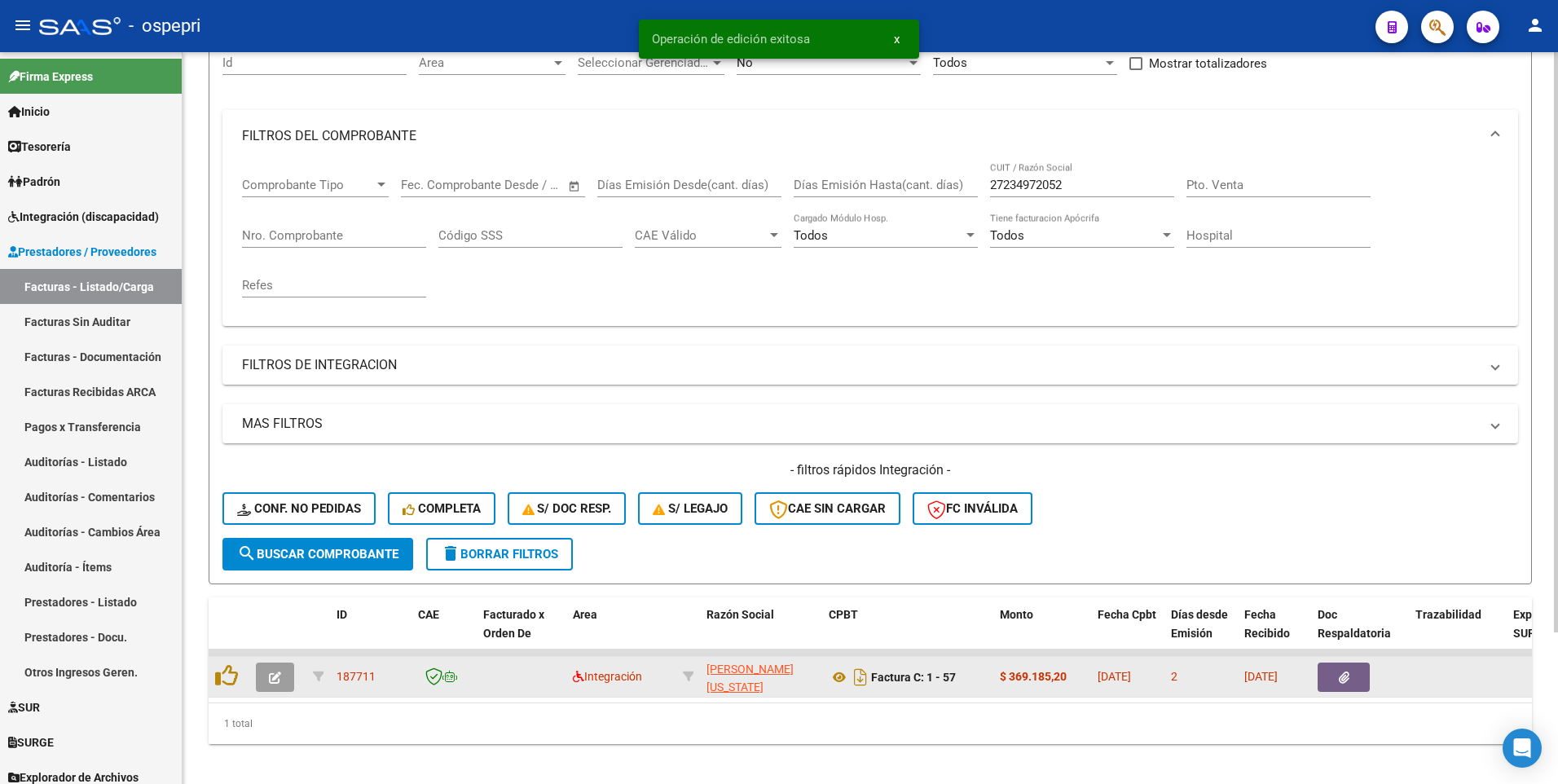
click at [278, 458] on icon "button" at bounding box center [275, 677] width 12 height 12
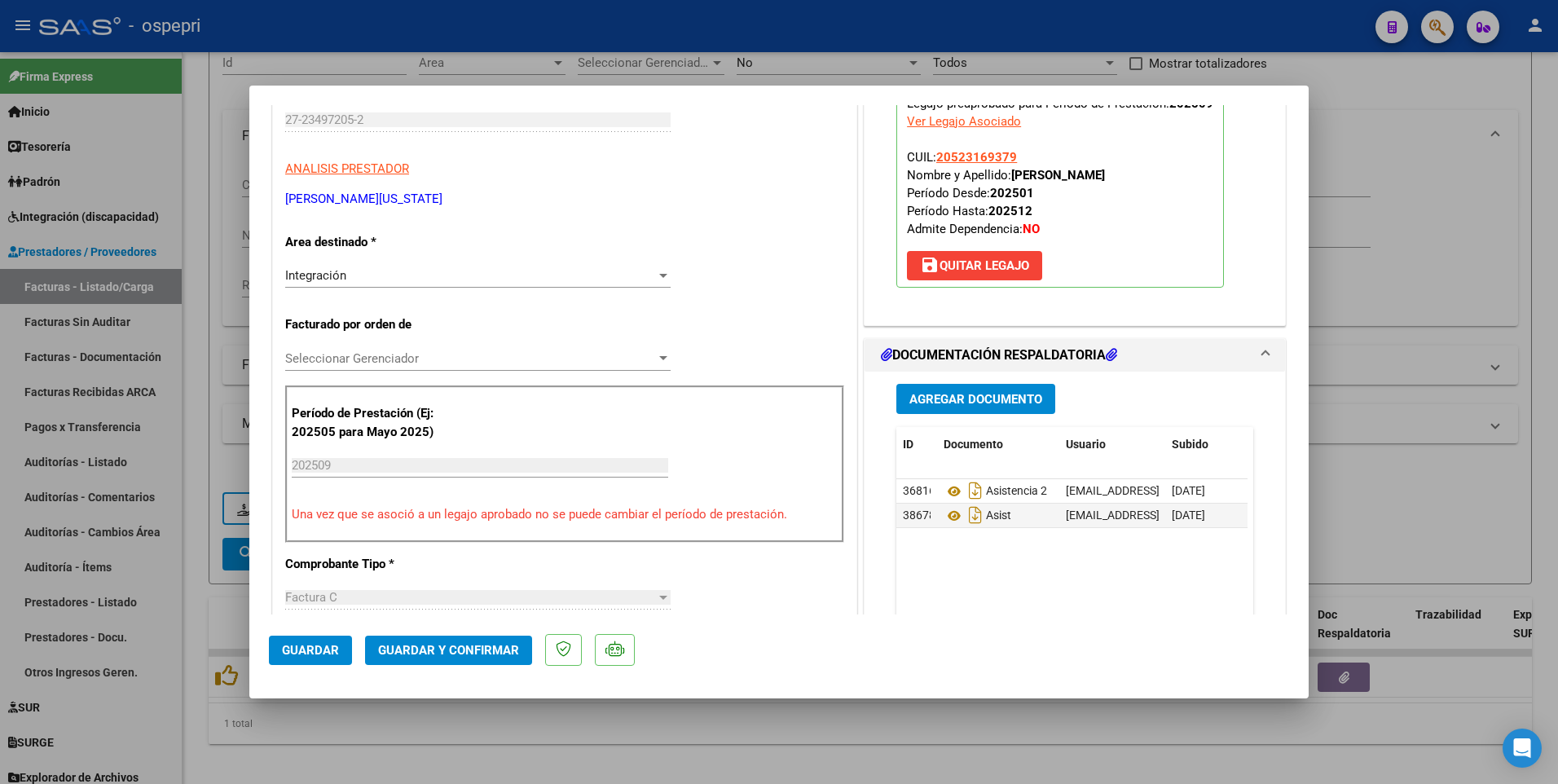
scroll to position [244, 0]
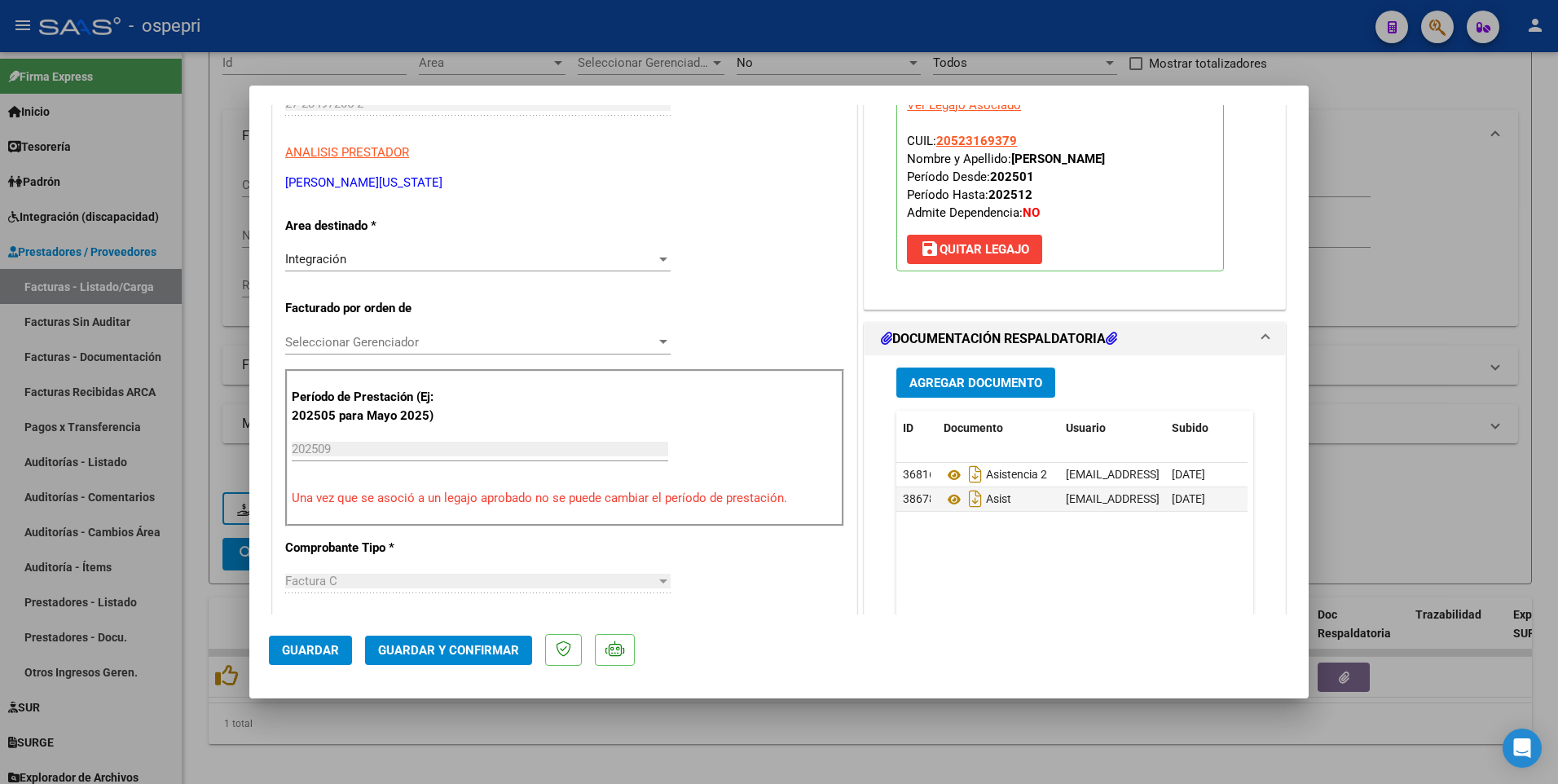
click at [818, 458] on div at bounding box center [779, 392] width 1558 height 784
type input "$ 0,00"
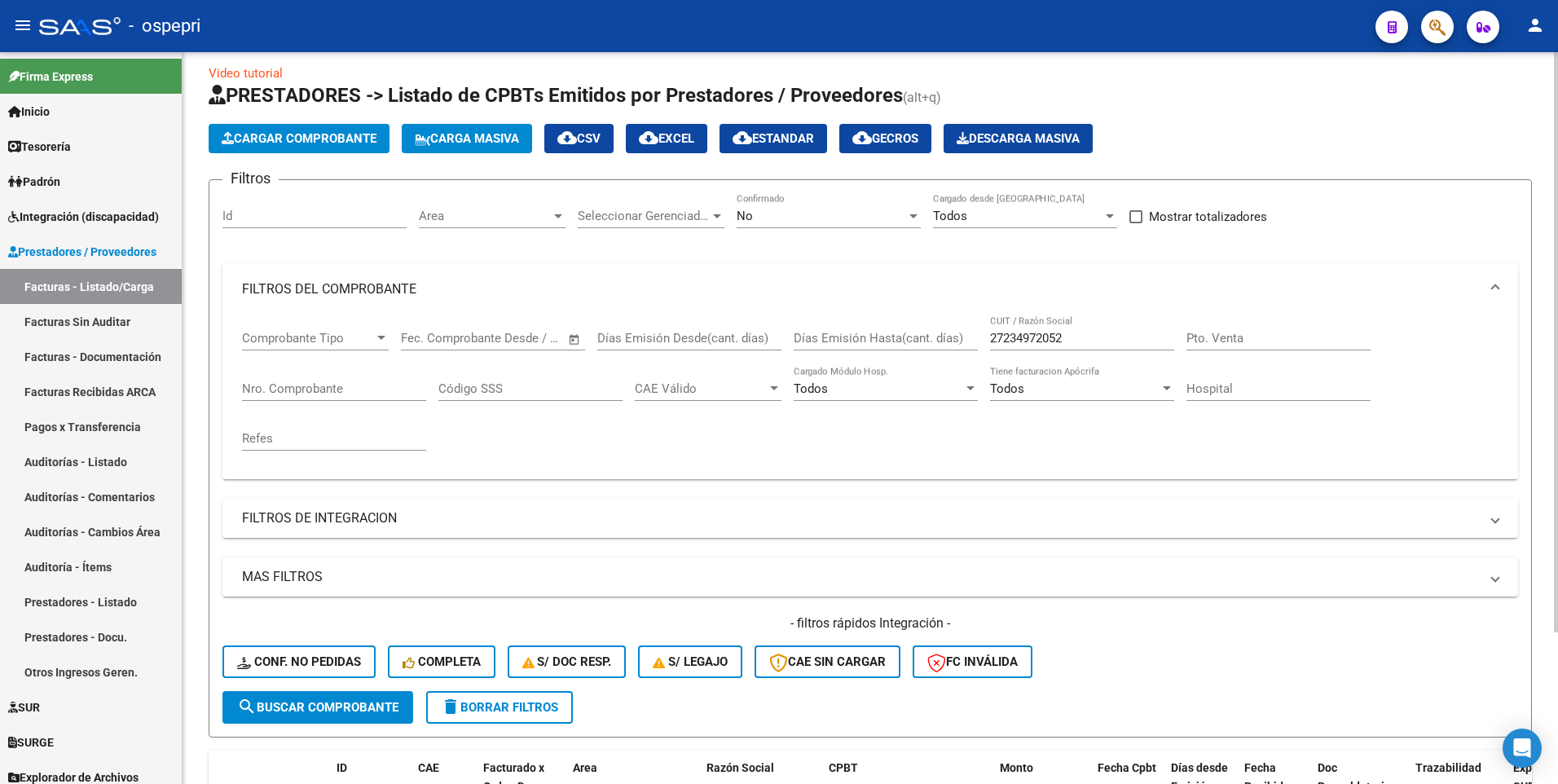
scroll to position [0, 0]
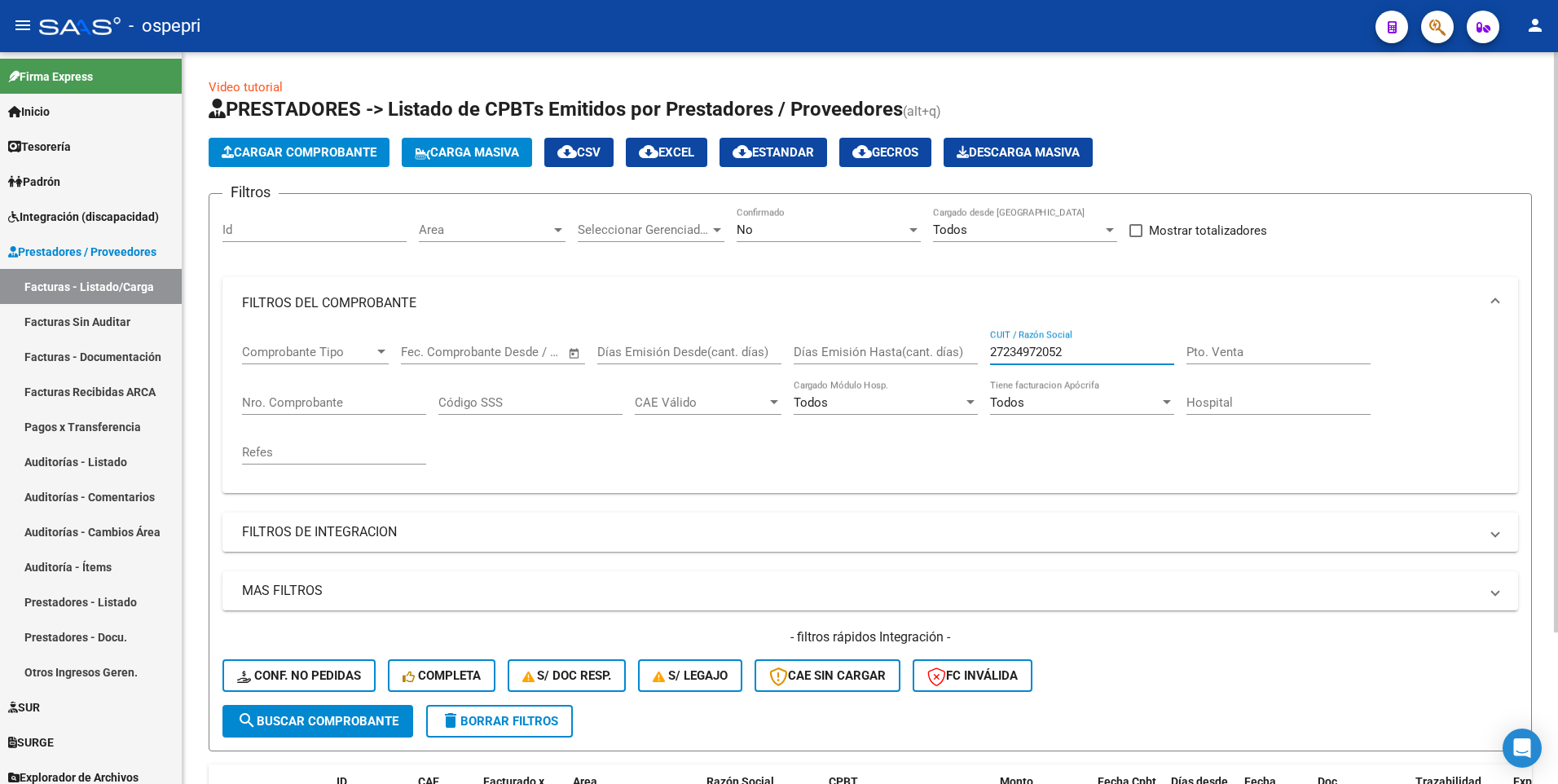
drag, startPoint x: 1096, startPoint y: 351, endPoint x: 976, endPoint y: 352, distance: 120.0
click at [976, 352] on div "Comprobante Tipo Comprobante Tipo Fecha inicio – Fecha fin Fec. Comprobante Des…" at bounding box center [870, 404] width 1256 height 151
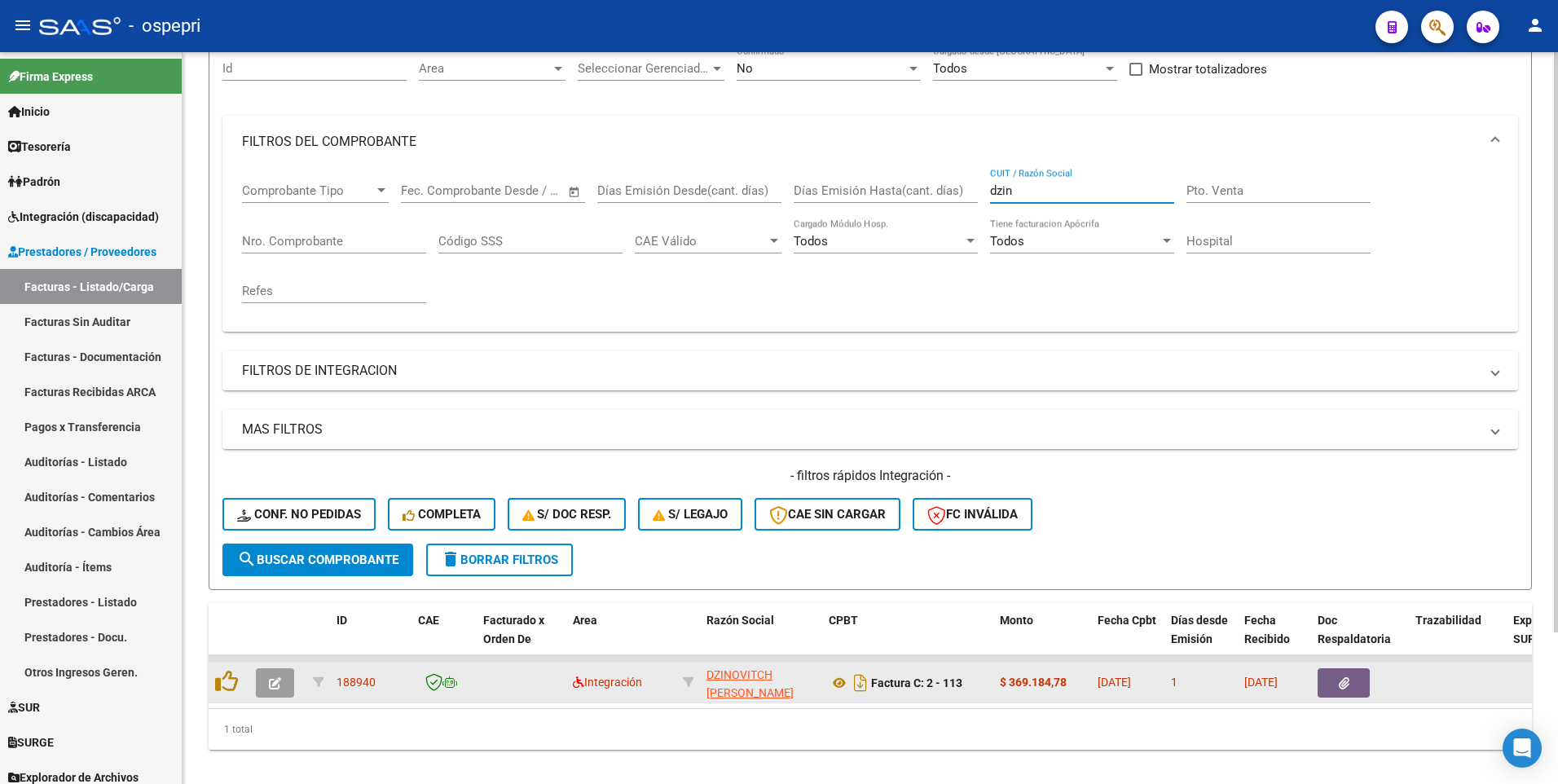
scroll to position [191, 0]
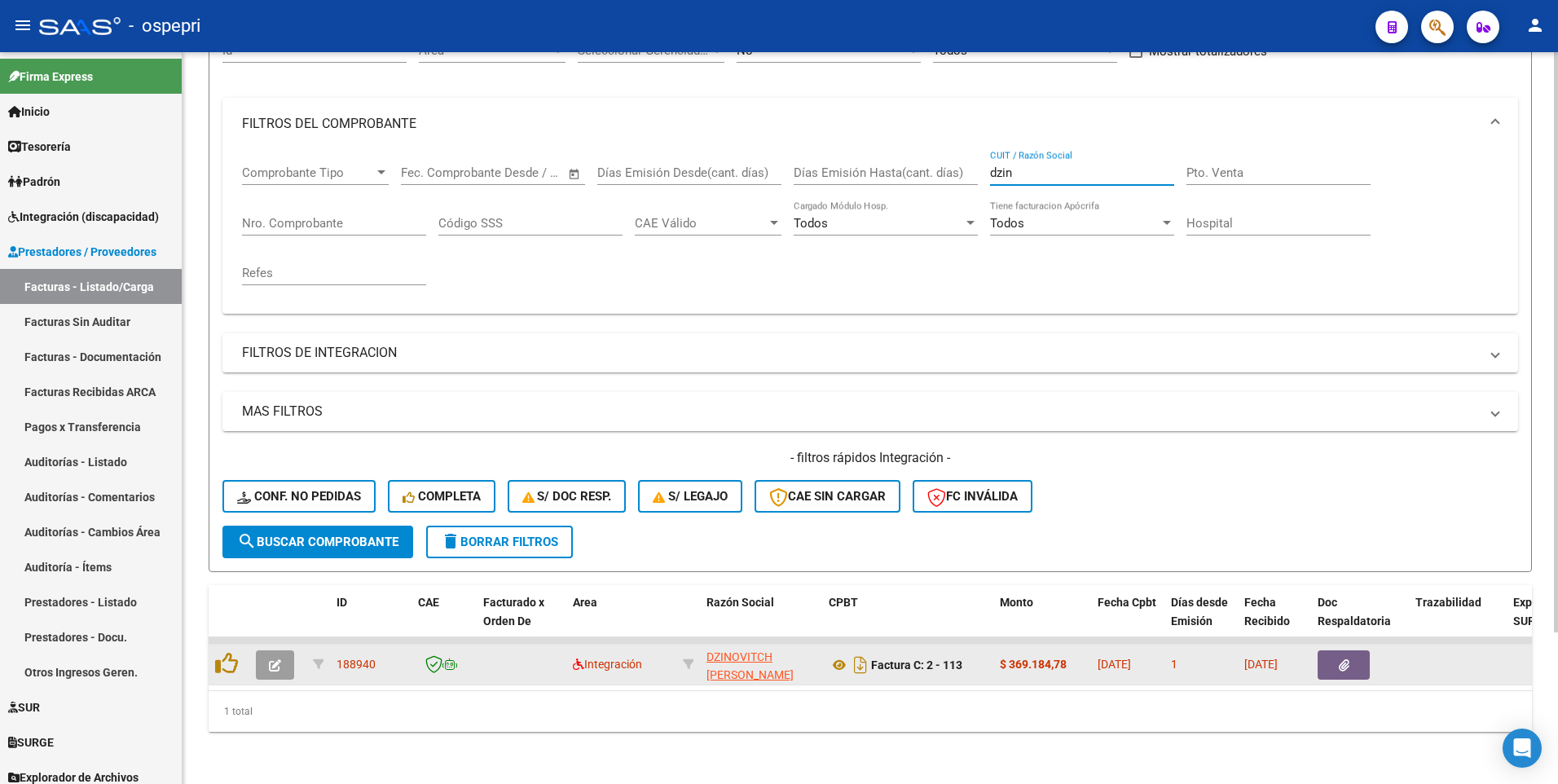
type input "dzin"
click at [278, 458] on icon "button" at bounding box center [275, 665] width 12 height 12
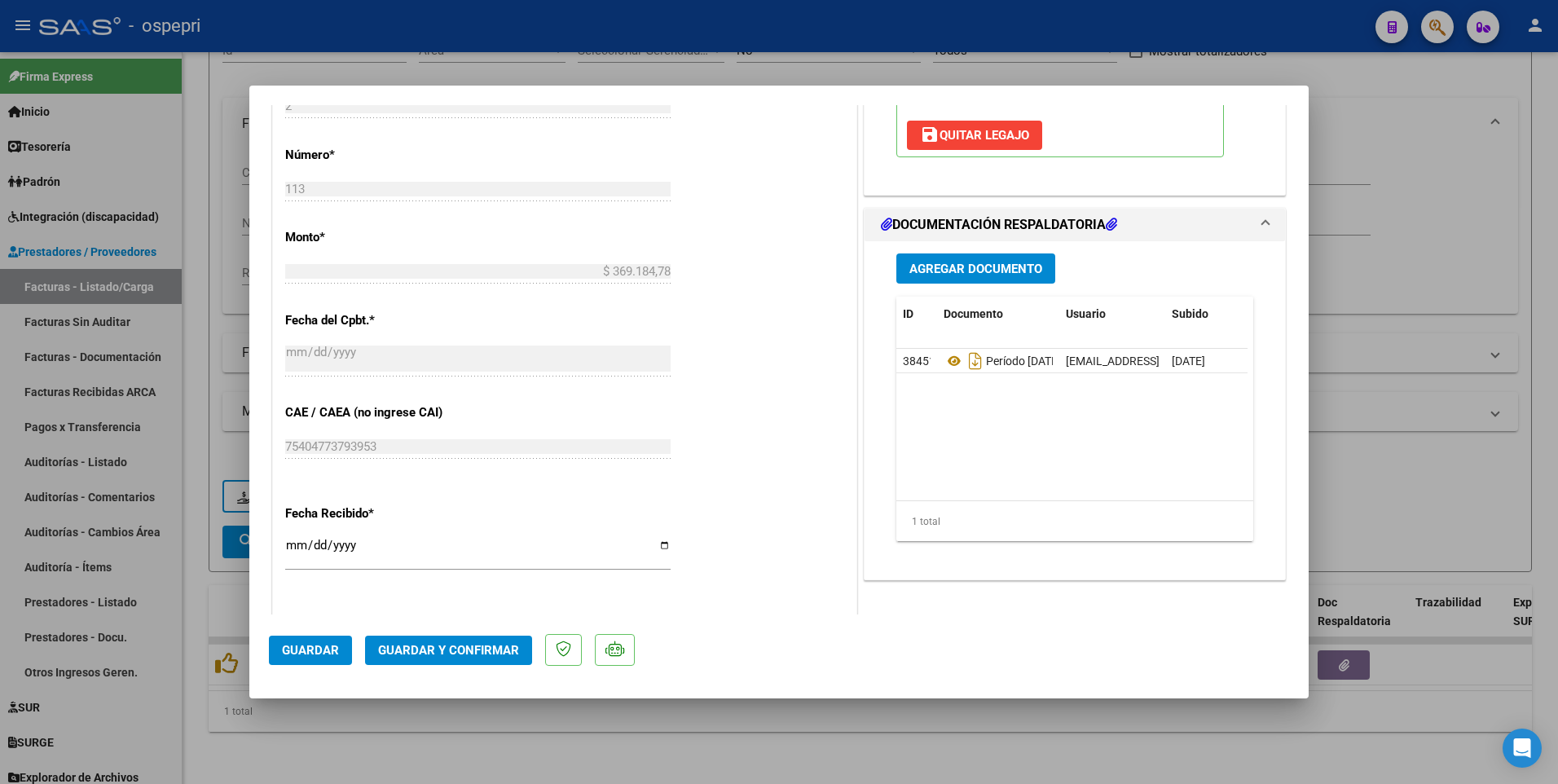
scroll to position [829, 0]
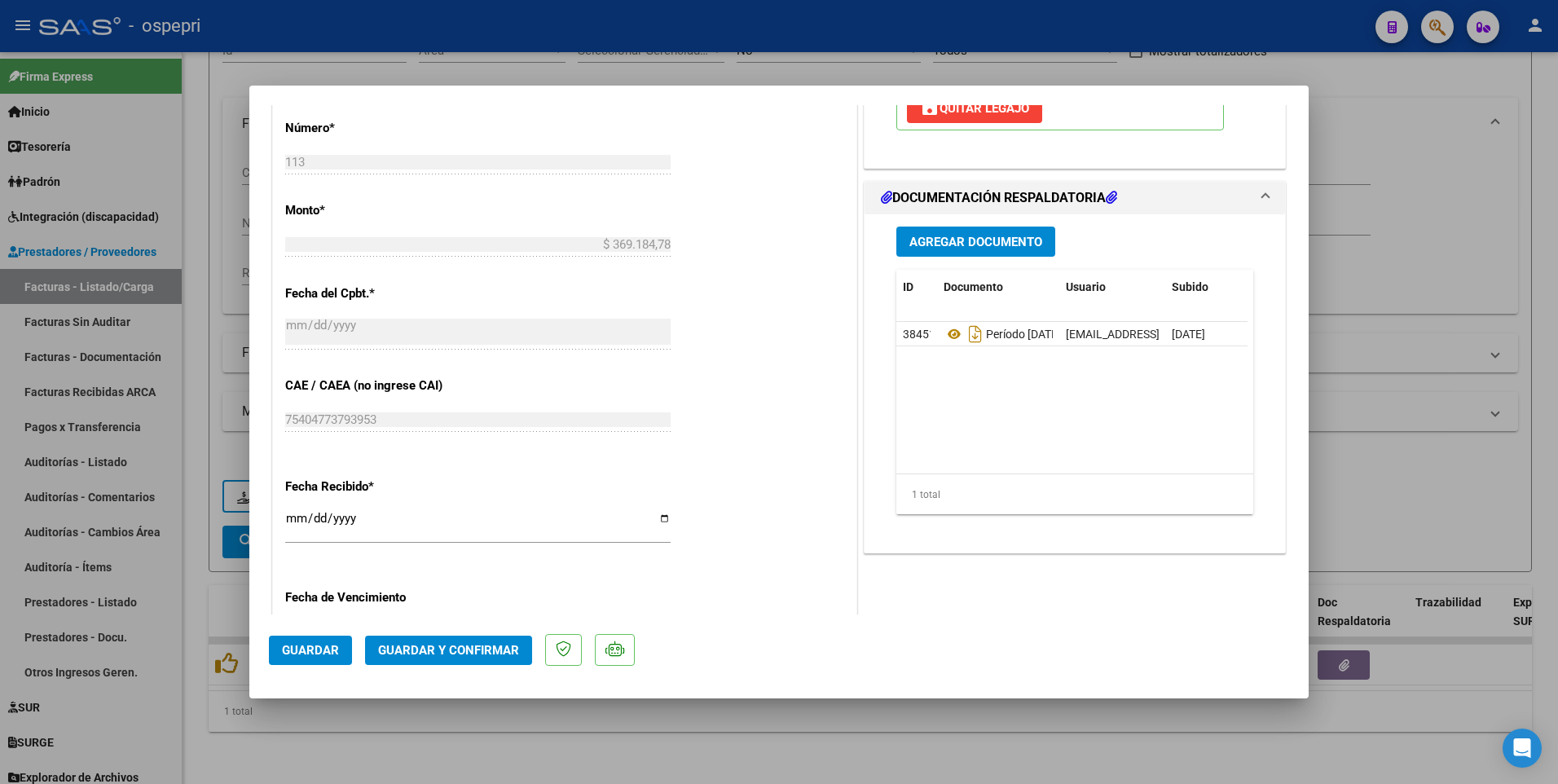
click at [826, 458] on div at bounding box center [779, 392] width 1558 height 784
type input "$ 0,00"
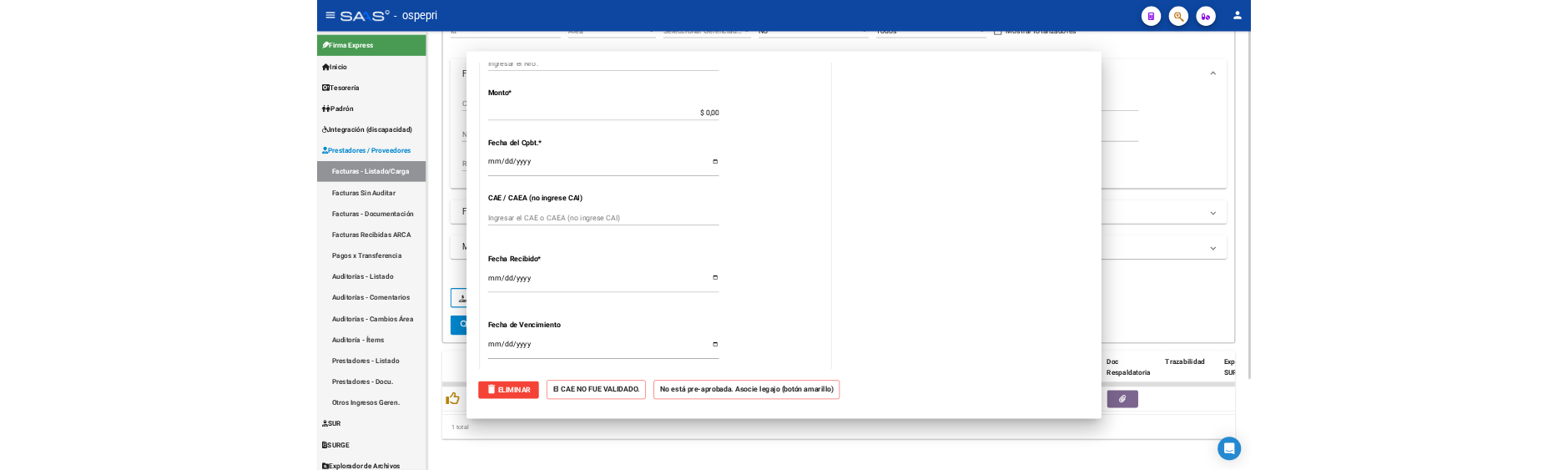
scroll to position [0, 0]
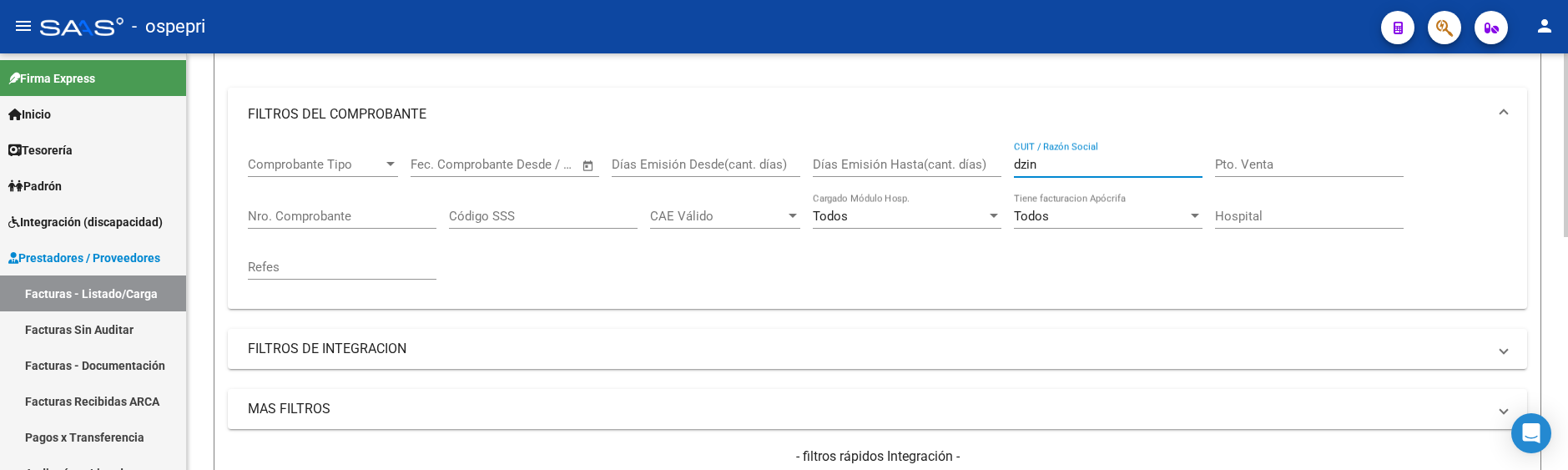
drag, startPoint x: 1042, startPoint y: 160, endPoint x: 1010, endPoint y: 158, distance: 32.1
click at [1010, 158] on div "Comprobante Tipo Comprobante Tipo Fecha inicio – Fecha fin Fec. Comprobante Des…" at bounding box center [877, 218] width 1259 height 155
click at [85, 207] on link "Integración (discapacidad)" at bounding box center [92, 222] width 186 height 36
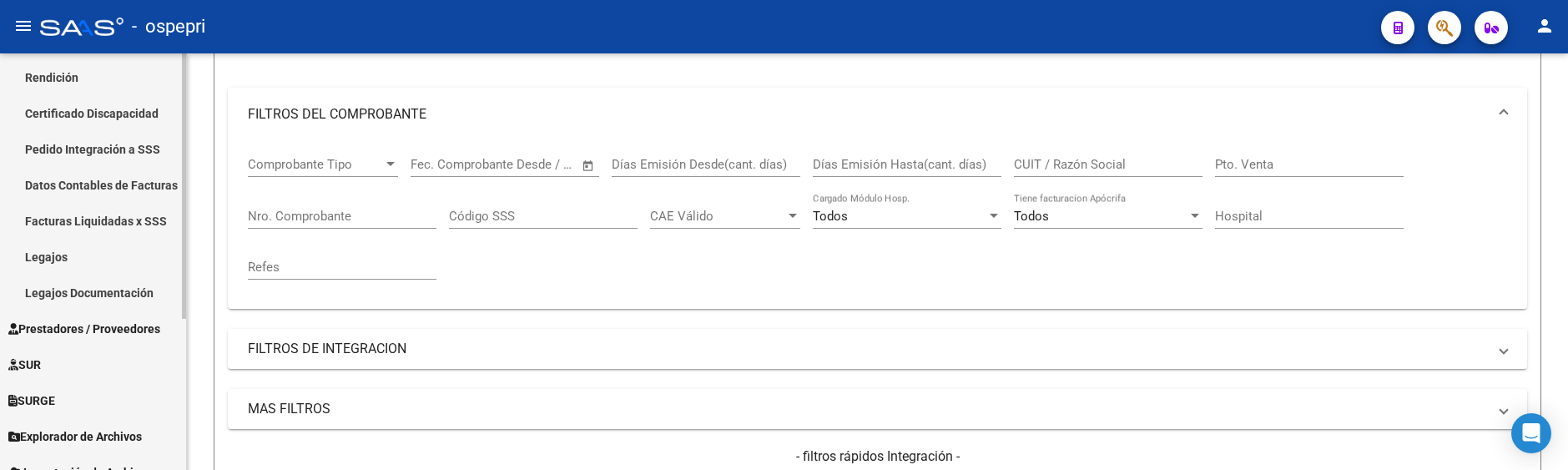
scroll to position [236, 0]
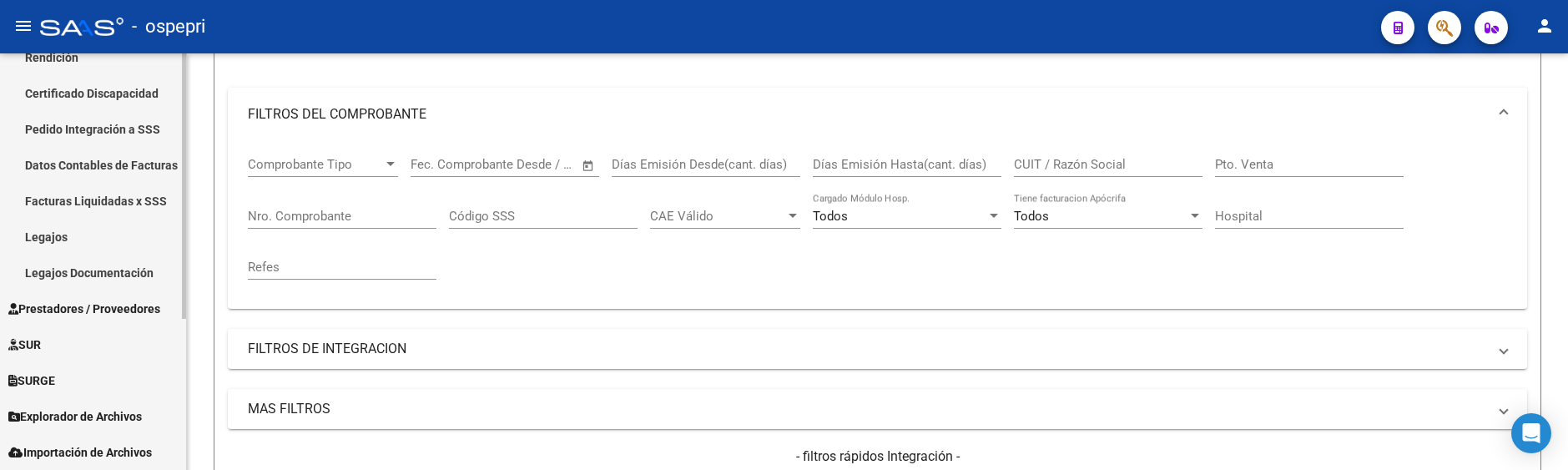
click at [54, 238] on link "Legajos" at bounding box center [92, 237] width 186 height 36
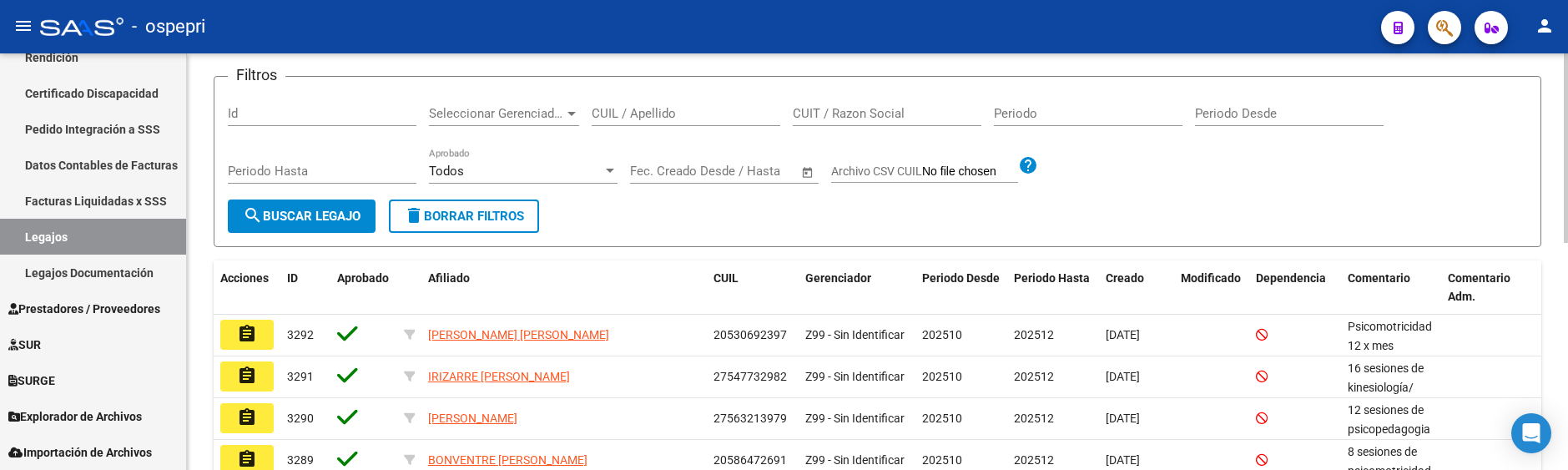
scroll to position [112, 0]
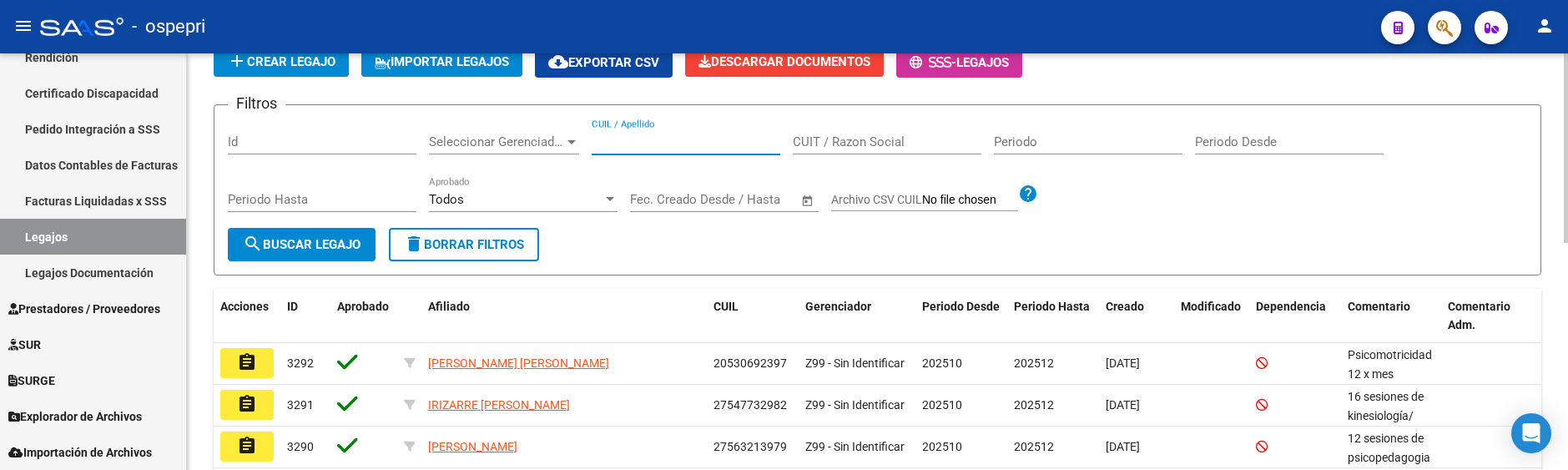
click at [639, 145] on input "CUIL / Apellido" at bounding box center [686, 142] width 188 height 15
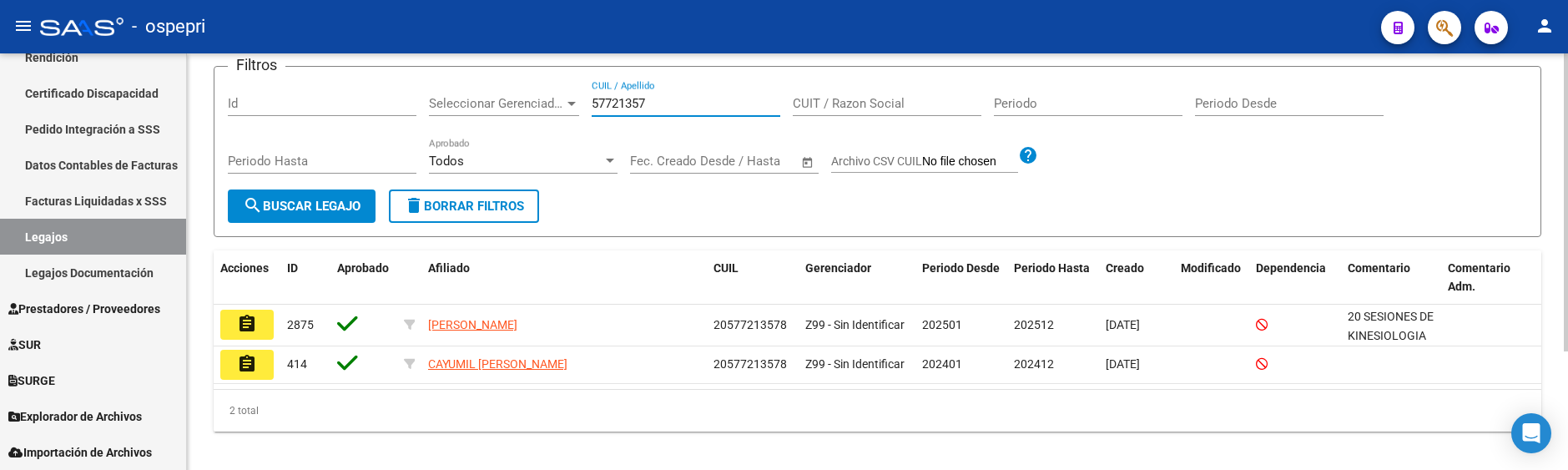
scroll to position [166, 0]
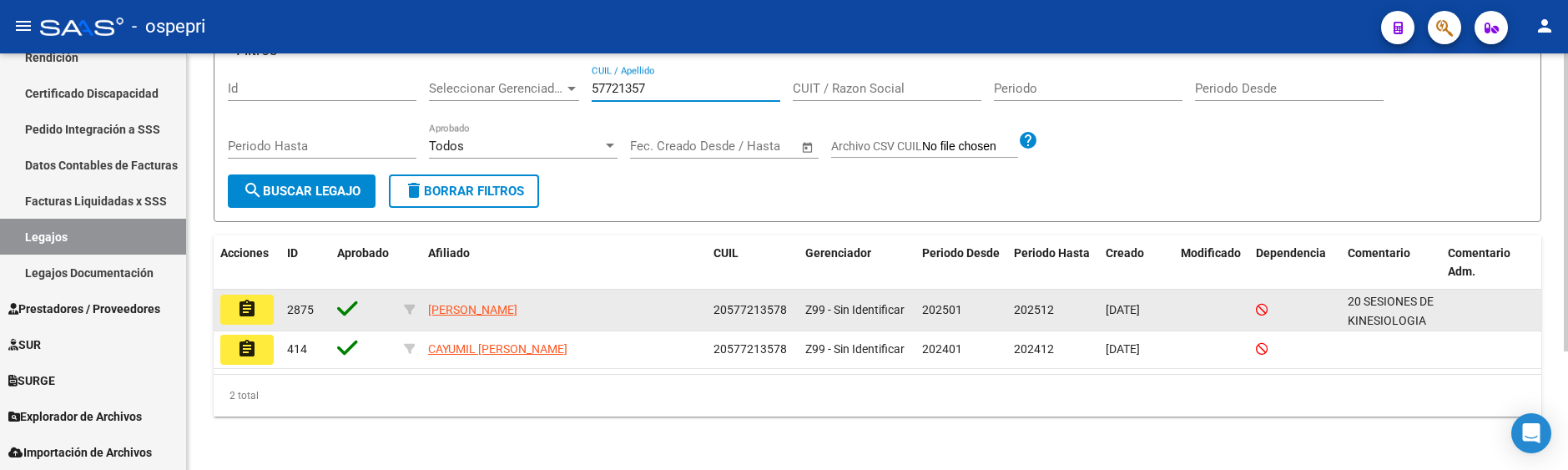
type input "57721357"
click at [233, 310] on button "assignment" at bounding box center [247, 309] width 54 height 30
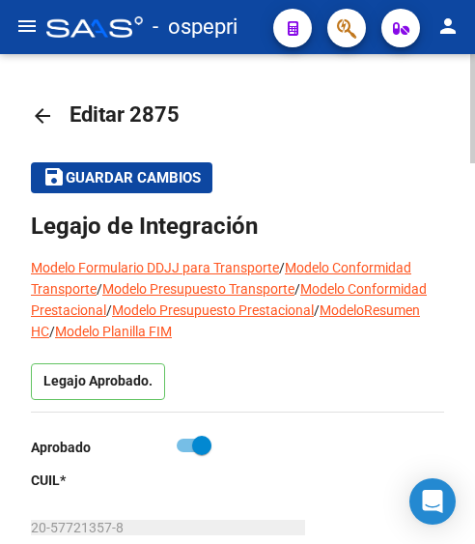
click at [43, 114] on mat-icon "arrow_back" at bounding box center [42, 115] width 23 height 23
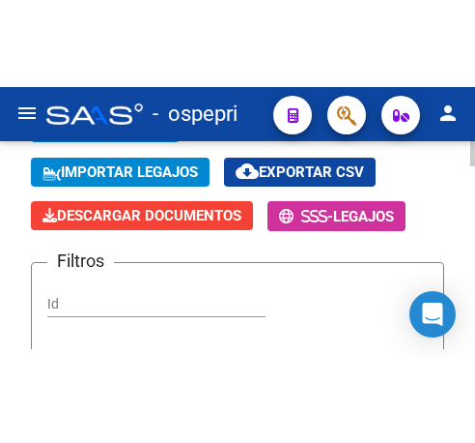
scroll to position [290, 0]
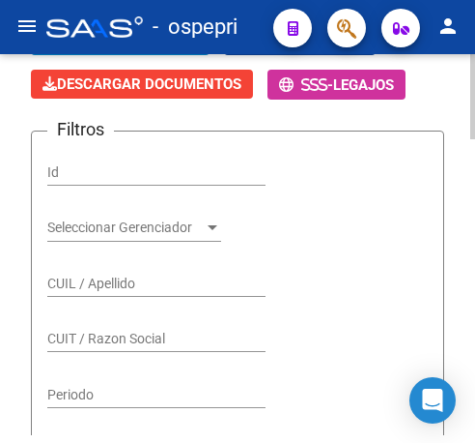
click at [124, 275] on input "CUIL / Apellido" at bounding box center [156, 283] width 218 height 16
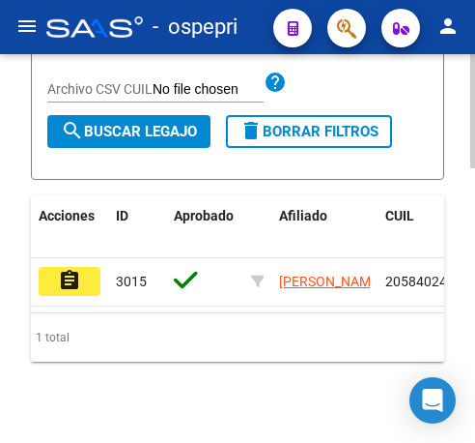
scroll to position [891, 0]
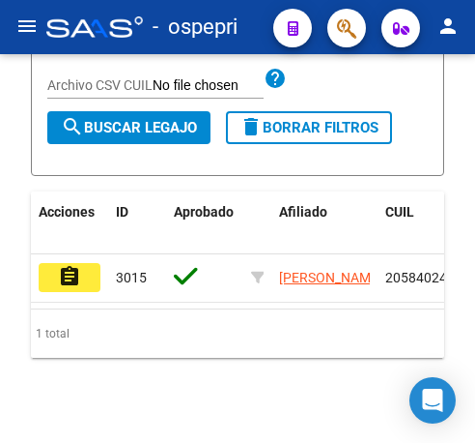
type input "58402437"
click at [67, 265] on mat-icon "assignment" at bounding box center [69, 276] width 23 height 23
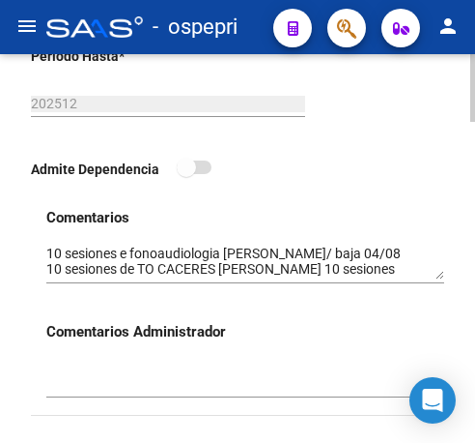
scroll to position [870, 0]
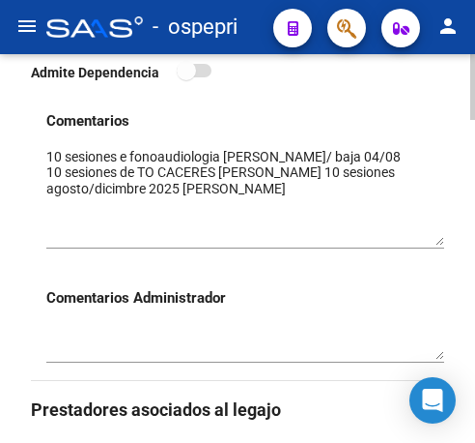
drag, startPoint x: 438, startPoint y: 181, endPoint x: 434, endPoint y: 243, distance: 62.0
click at [434, 243] on textarea at bounding box center [245, 196] width 398 height 99
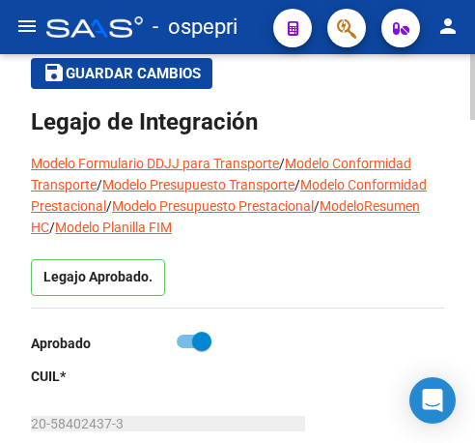
scroll to position [0, 0]
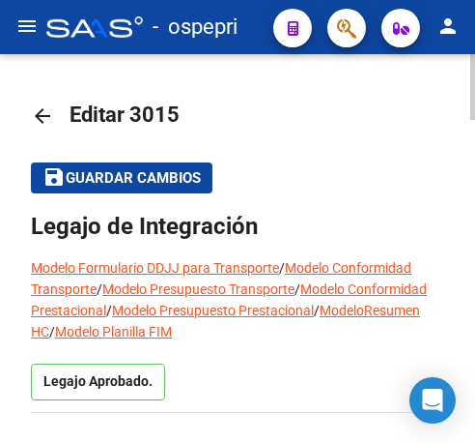
click at [473, 91] on div at bounding box center [473, 87] width 5 height 66
click at [44, 112] on mat-icon "arrow_back" at bounding box center [42, 115] width 23 height 23
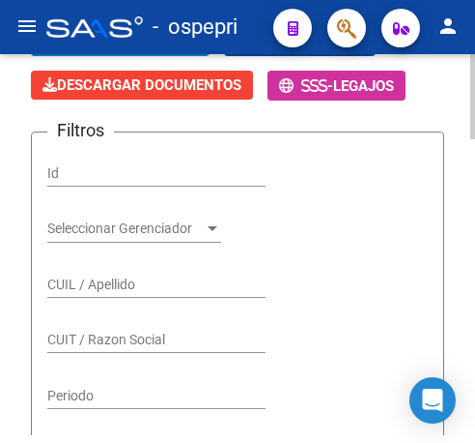
scroll to position [290, 0]
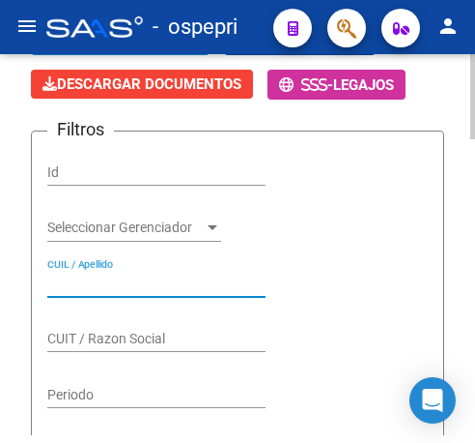
click at [149, 275] on input "CUIL / Apellido" at bounding box center [156, 283] width 218 height 16
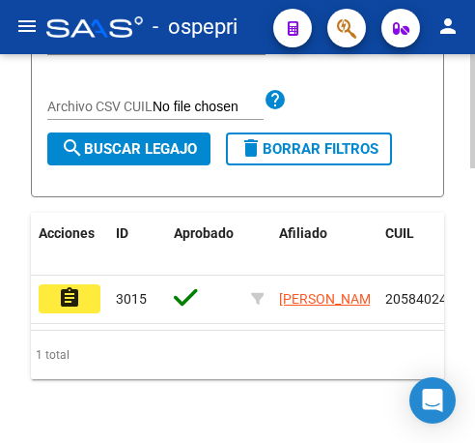
scroll to position [891, 0]
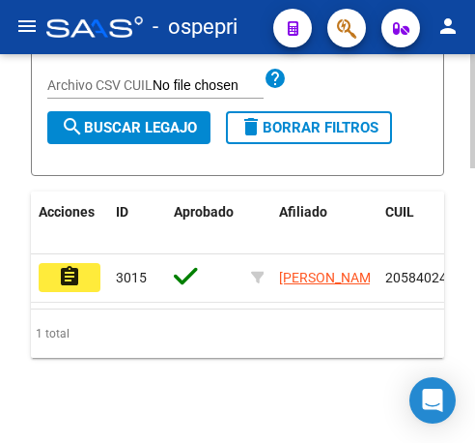
type input "58402437"
click at [55, 263] on button "assignment" at bounding box center [70, 277] width 62 height 29
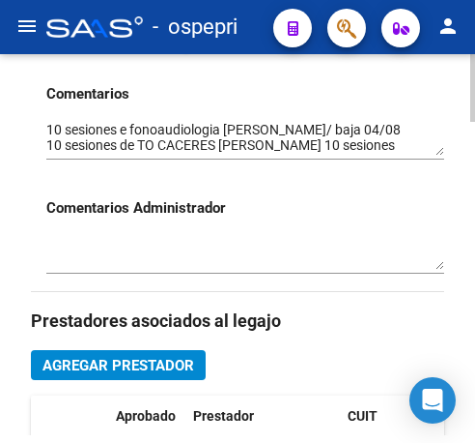
scroll to position [870, 0]
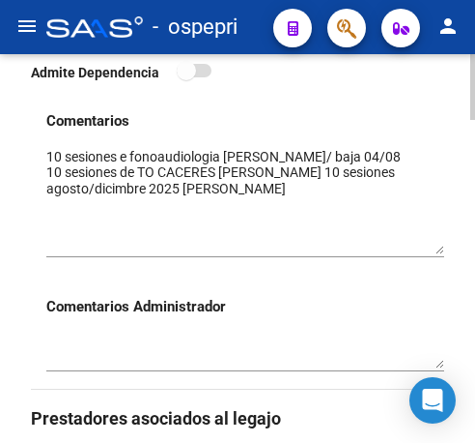
drag, startPoint x: 438, startPoint y: 182, endPoint x: 437, endPoint y: 252, distance: 70.6
click at [437, 252] on textarea at bounding box center [245, 200] width 398 height 107
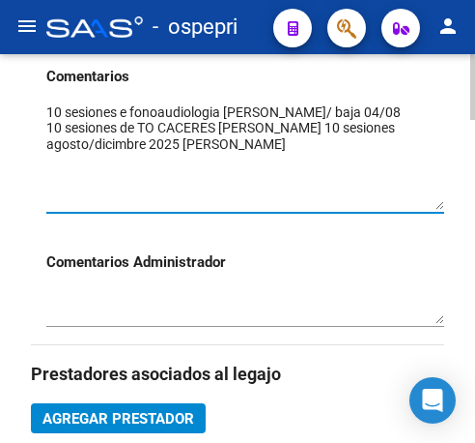
scroll to position [926, 0]
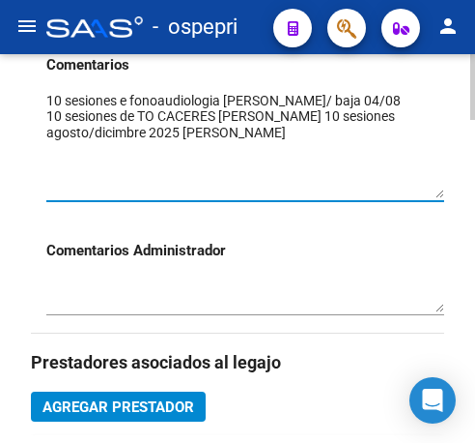
click at [475, 245] on html "menu - ospepri person Firma Express Inicio Calendario SSS Instructivos Contacto…" at bounding box center [237, 221] width 475 height 443
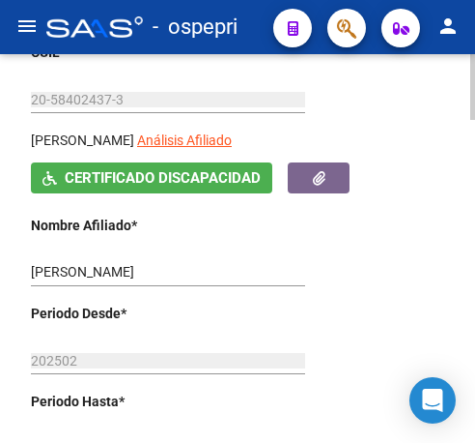
scroll to position [346, 0]
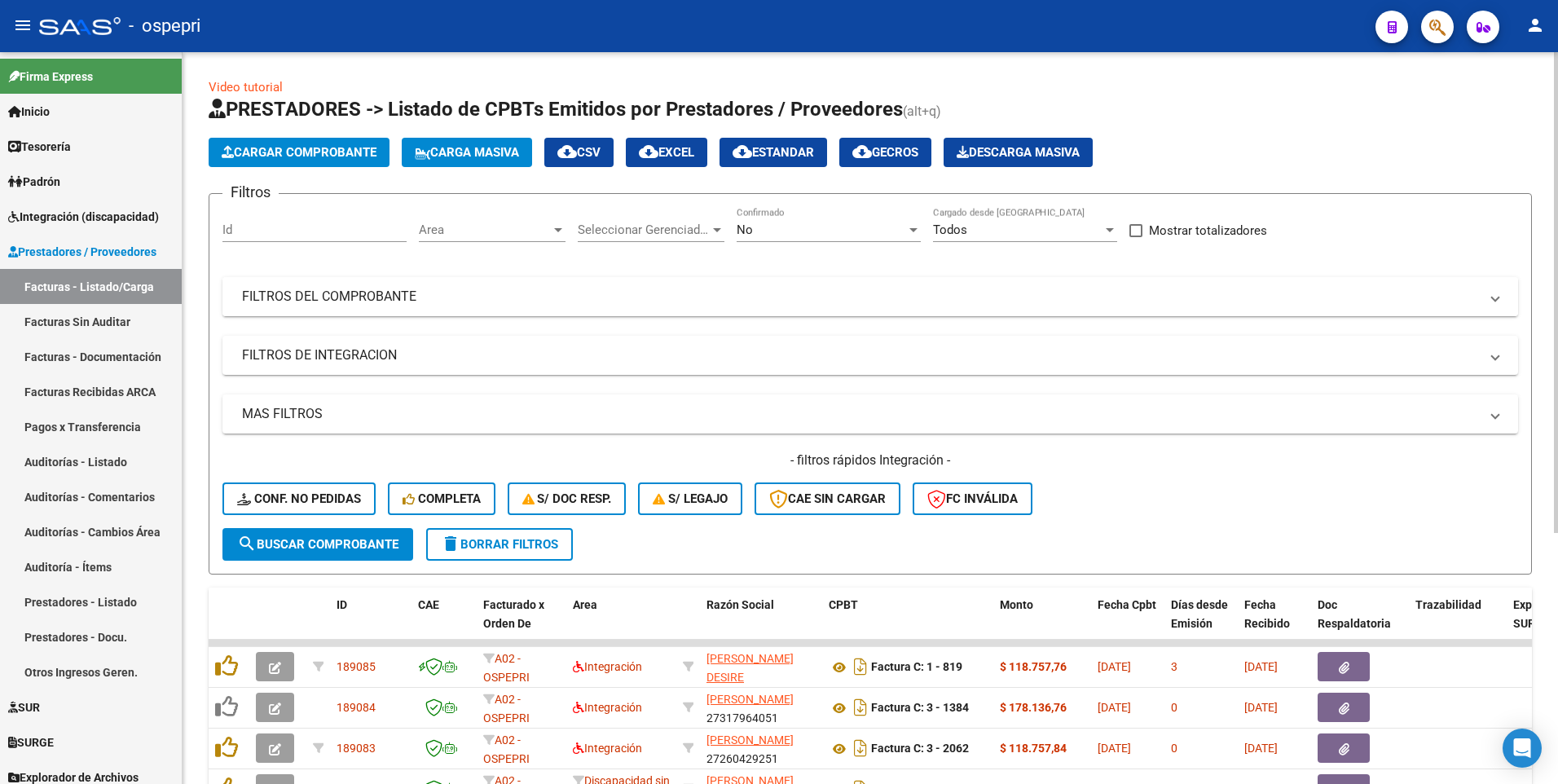
click at [1164, 300] on mat-panel-title "FILTROS DEL COMPROBANTE" at bounding box center [860, 296] width 1237 height 18
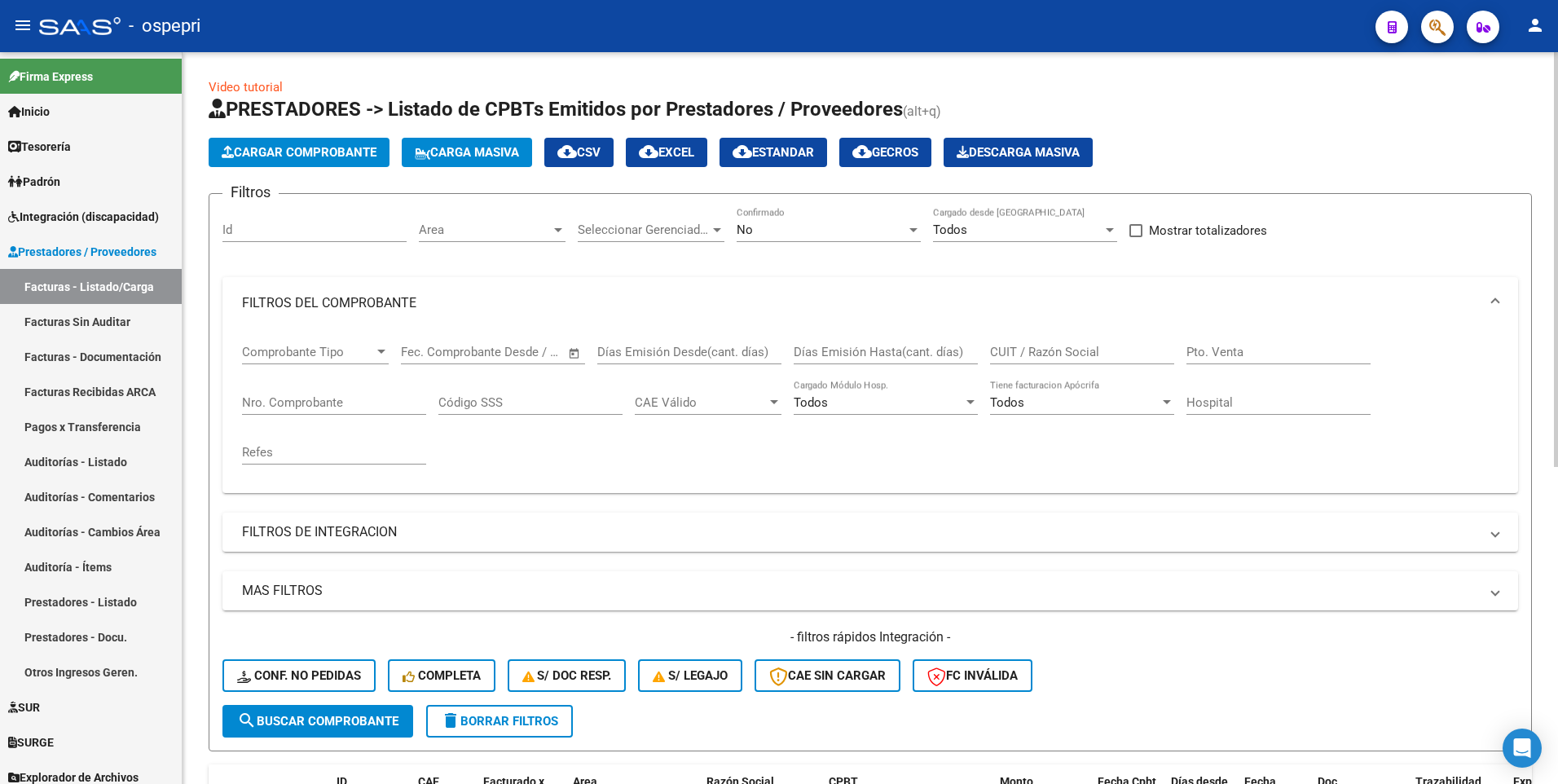
click at [1126, 356] on input "CUIT / Razón Social" at bounding box center [1082, 352] width 184 height 14
type input "belarde"
drag, startPoint x: 1042, startPoint y: 352, endPoint x: 983, endPoint y: 352, distance: 59.0
click at [983, 352] on div "Comprobante Tipo Comprobante Tipo Fecha inicio – Fecha fin Fec. Comprobante Des…" at bounding box center [870, 404] width 1256 height 151
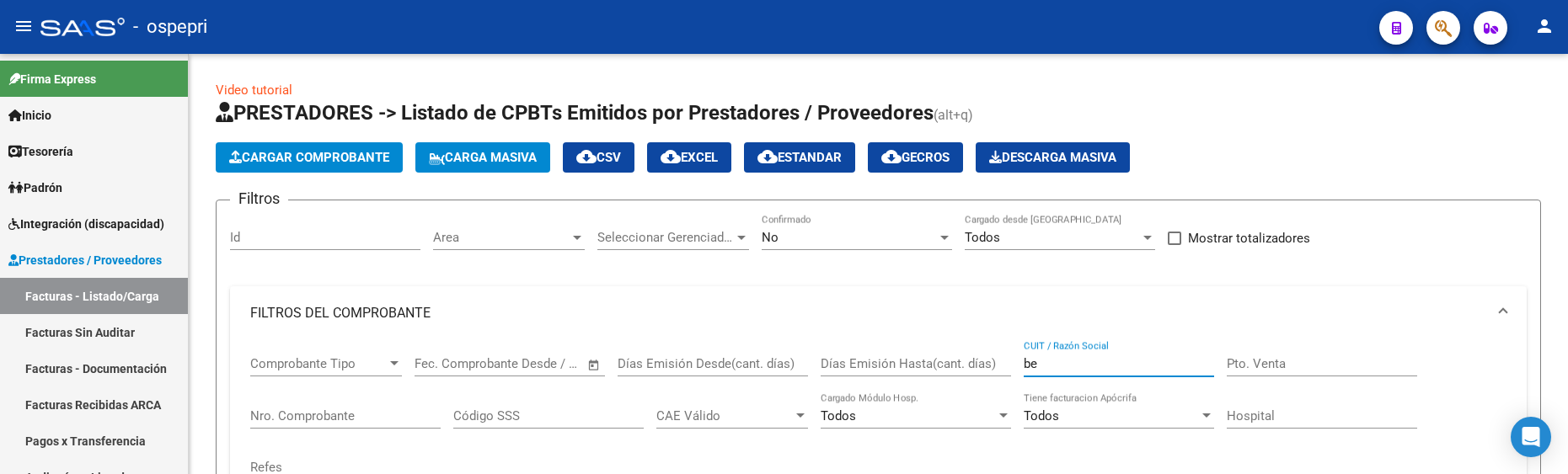
type input "be"
click at [1258, 138] on app-list-header "PRESTADORES -> Listado de CPBTs Emitidos por Prestadores / Proveedores (alt+q) …" at bounding box center [878, 437] width 1326 height 677
click at [500, 167] on button "Carga Masiva" at bounding box center [482, 157] width 135 height 30
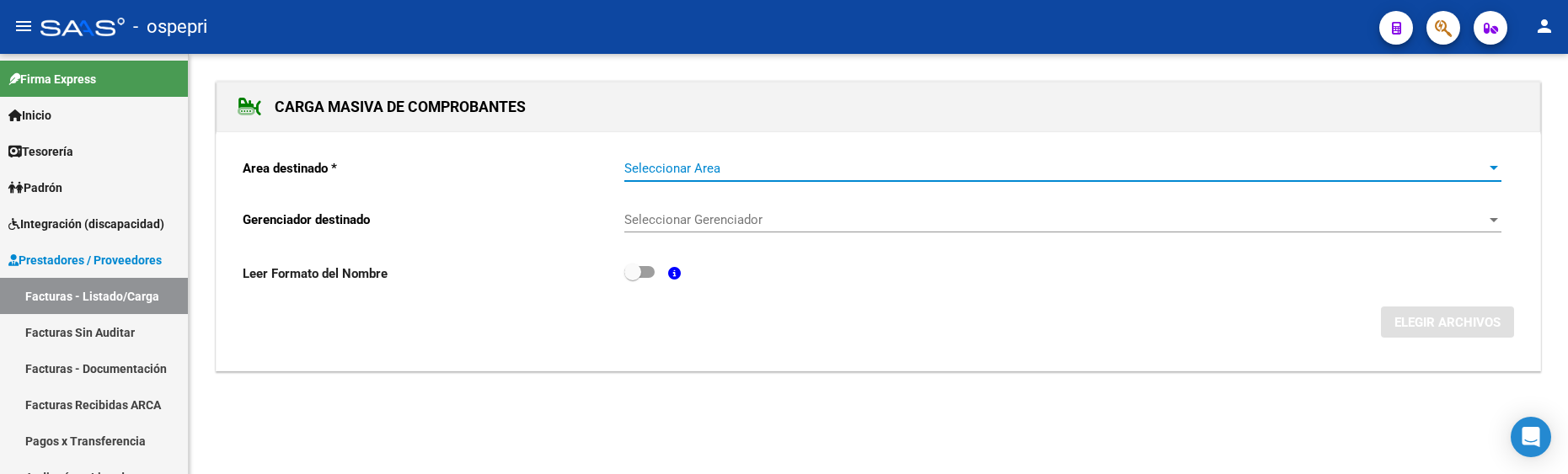
click at [703, 170] on span "Seleccionar Area" at bounding box center [1055, 168] width 862 height 15
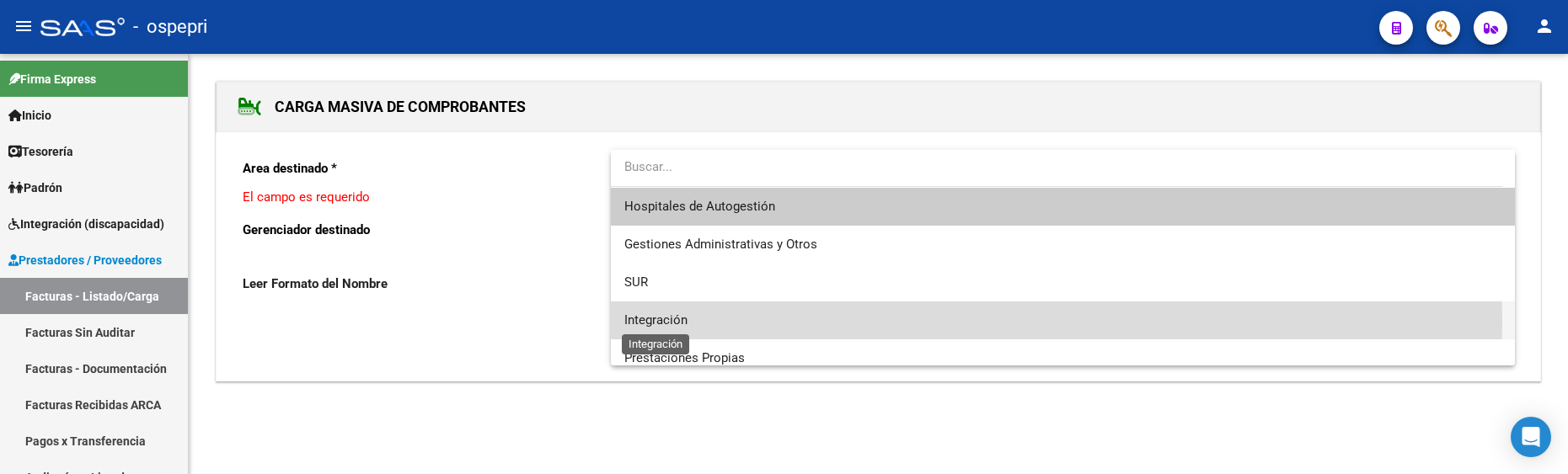
click at [652, 319] on span "Integración" at bounding box center [656, 320] width 63 height 15
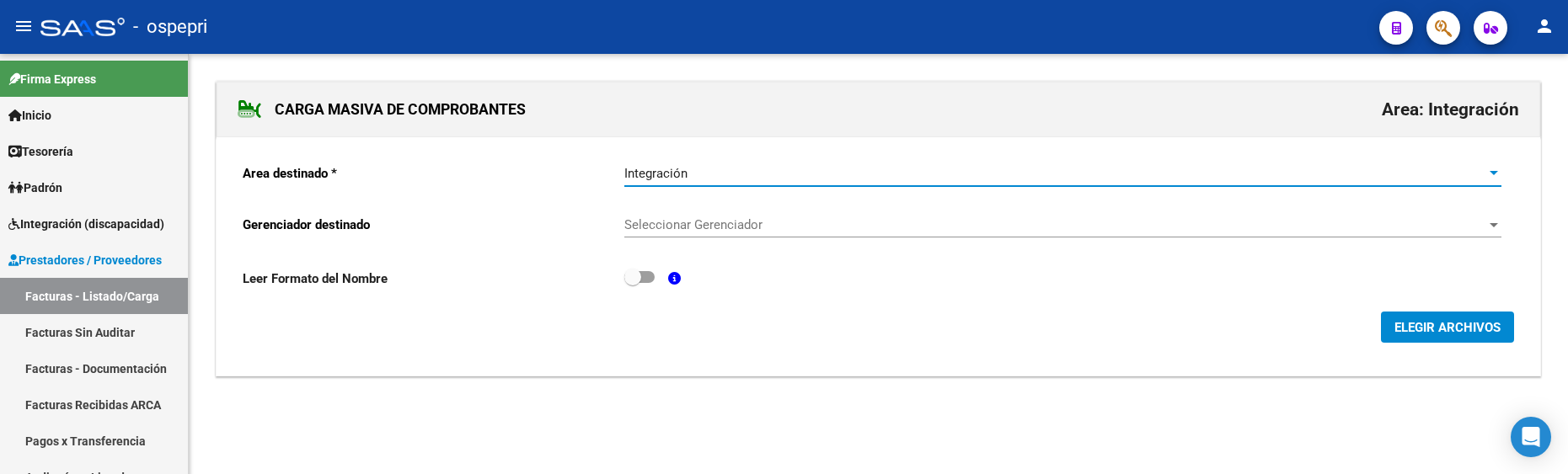
click at [846, 225] on span "Seleccionar Gerenciador" at bounding box center [1055, 224] width 862 height 15
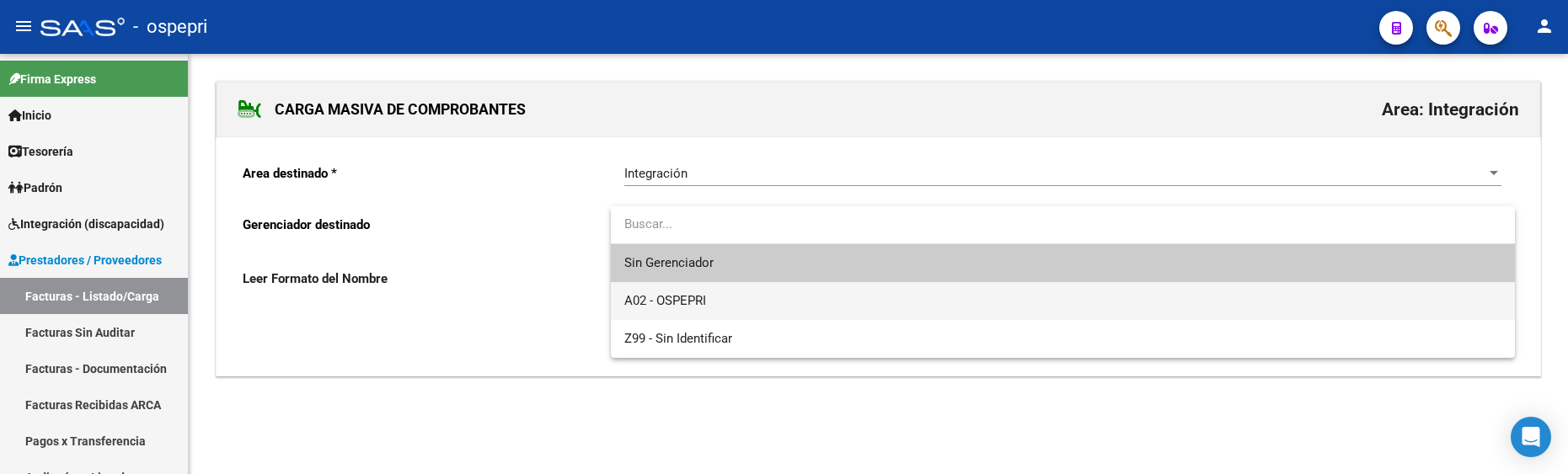
click at [754, 301] on span "A02 - OSPEPRI" at bounding box center [1063, 301] width 877 height 37
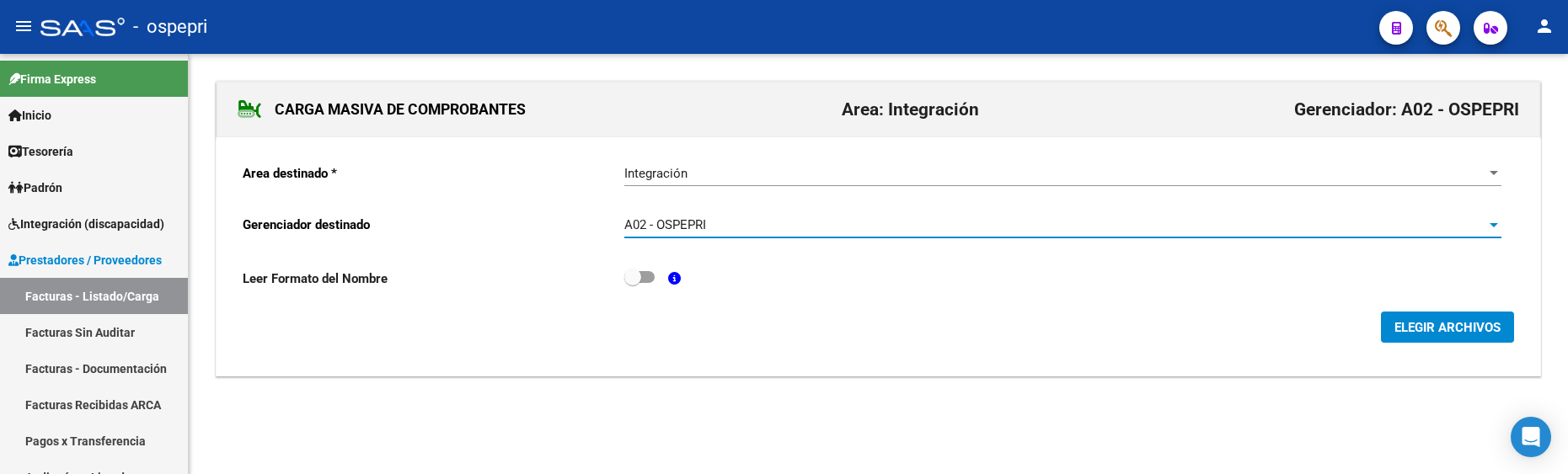
click at [1445, 319] on span "ELEGIR ARCHIVOS" at bounding box center [1448, 326] width 106 height 15
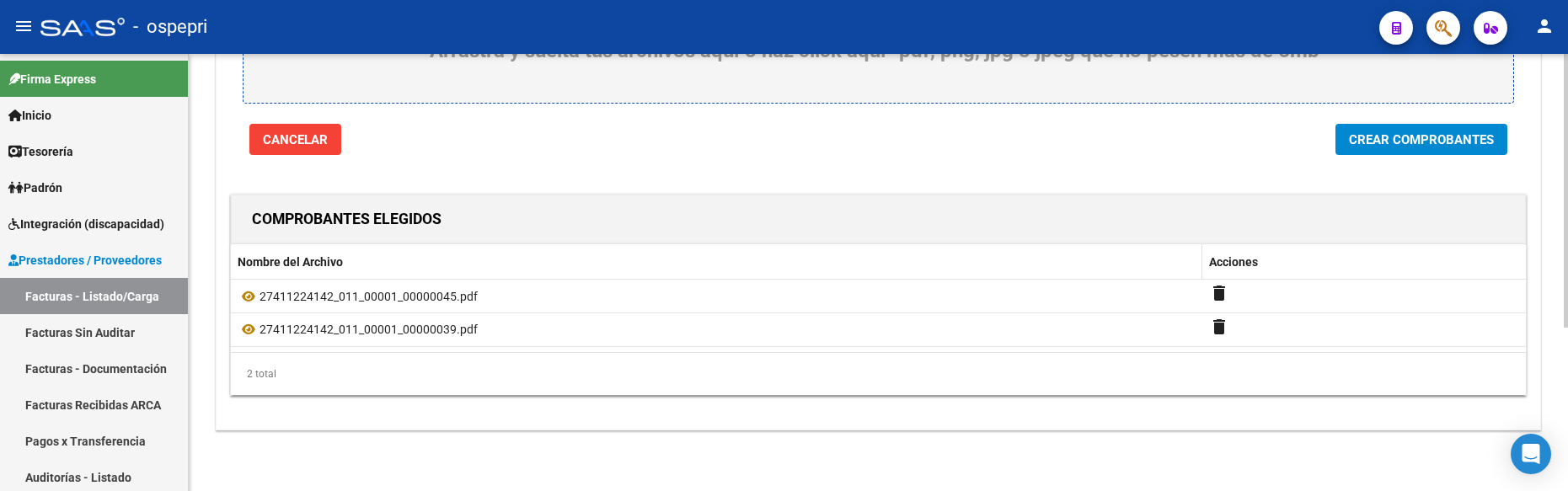
scroll to position [261, 0]
click at [1446, 133] on span "Crear Comprobantes" at bounding box center [1421, 140] width 145 height 15
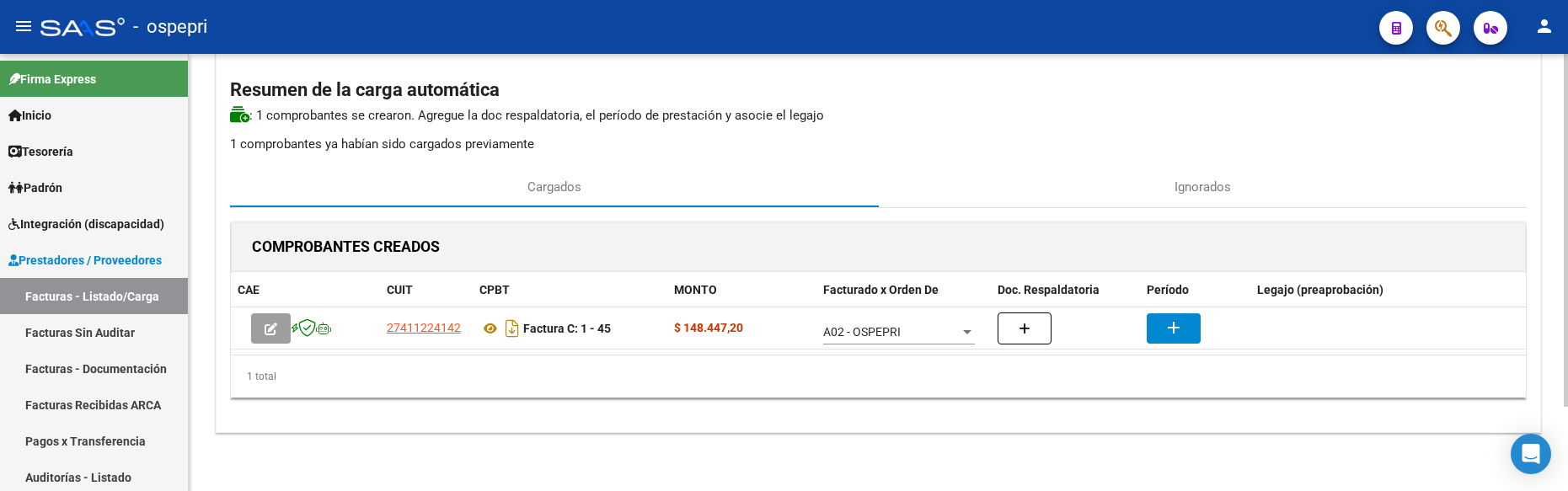
scroll to position [105, 0]
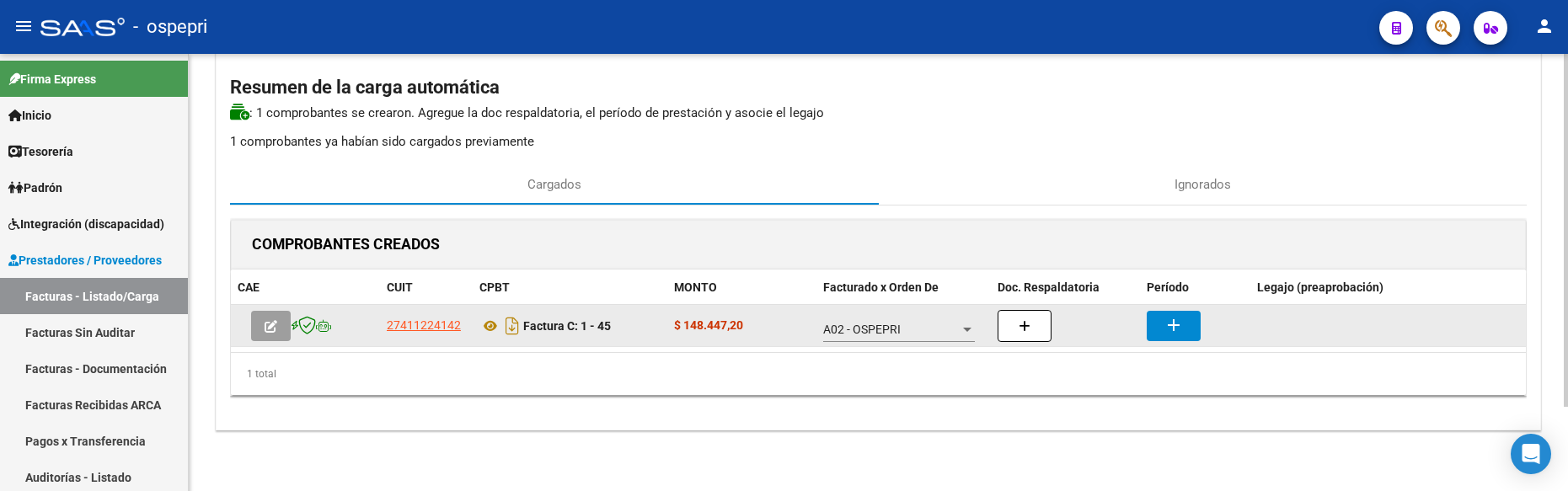
click at [1175, 315] on mat-icon "add" at bounding box center [1174, 324] width 20 height 20
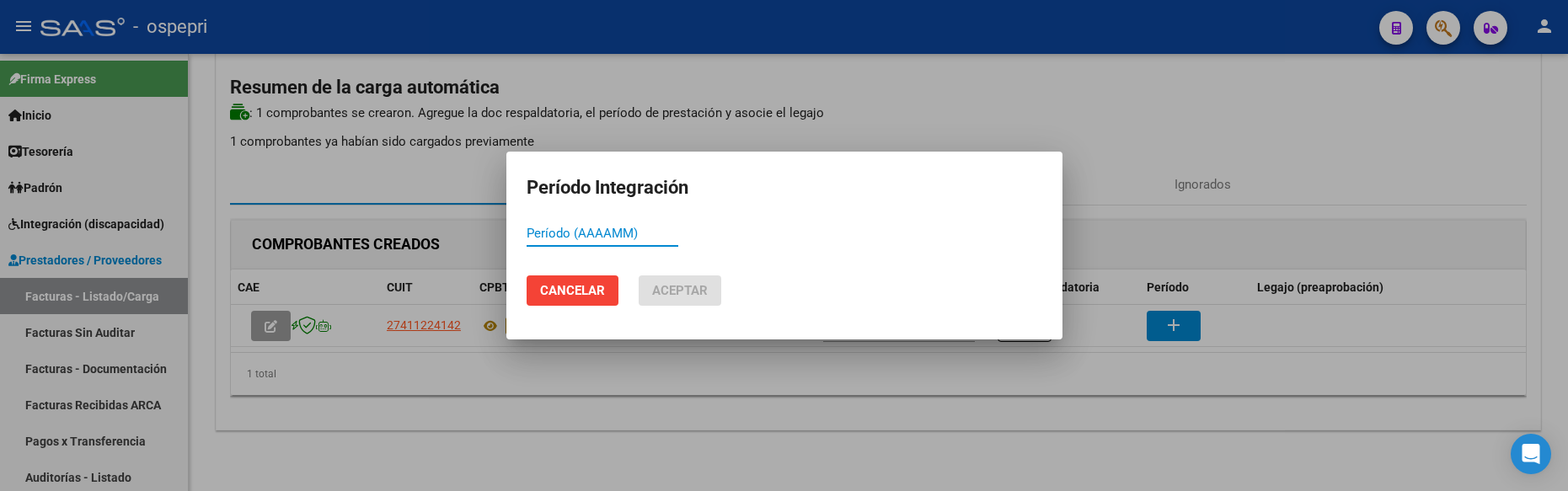
click at [542, 235] on input "Período (AAAAMM)" at bounding box center [603, 233] width 152 height 15
drag, startPoint x: 580, startPoint y: 227, endPoint x: 518, endPoint y: 240, distance: 63.3
click at [518, 240] on mat-dialog-content "202509 Período (AAAAMM)" at bounding box center [785, 241] width 556 height 41
type input "202509"
click at [678, 303] on button "Aceptar" at bounding box center [679, 290] width 83 height 31
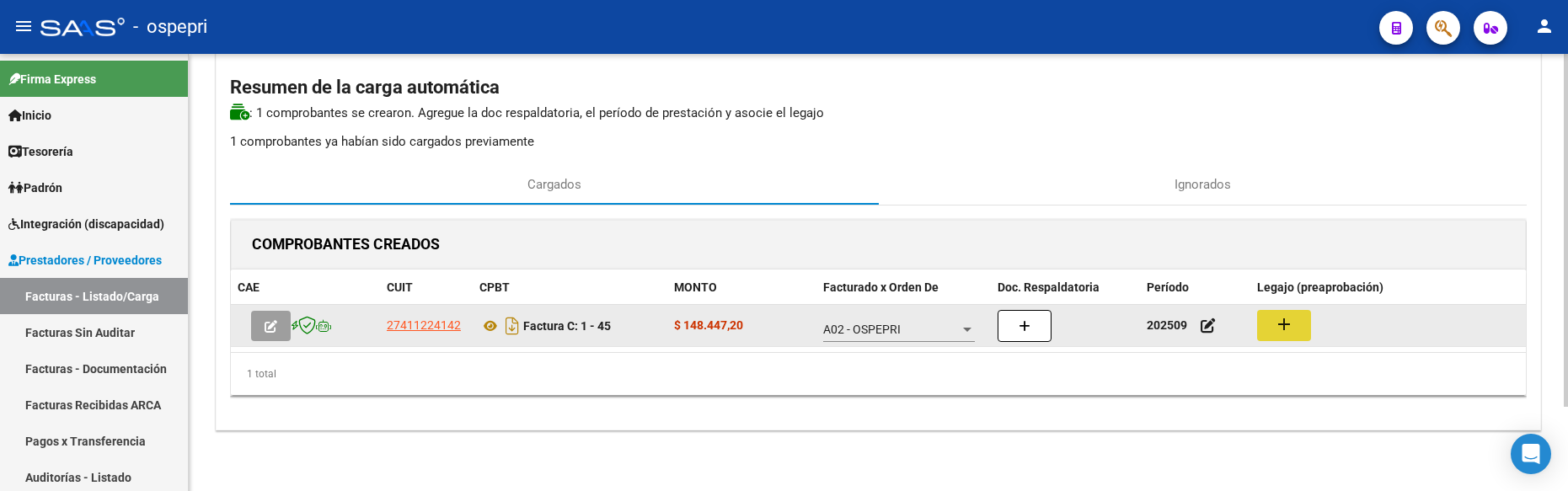
click at [1293, 313] on button "add" at bounding box center [1285, 326] width 54 height 31
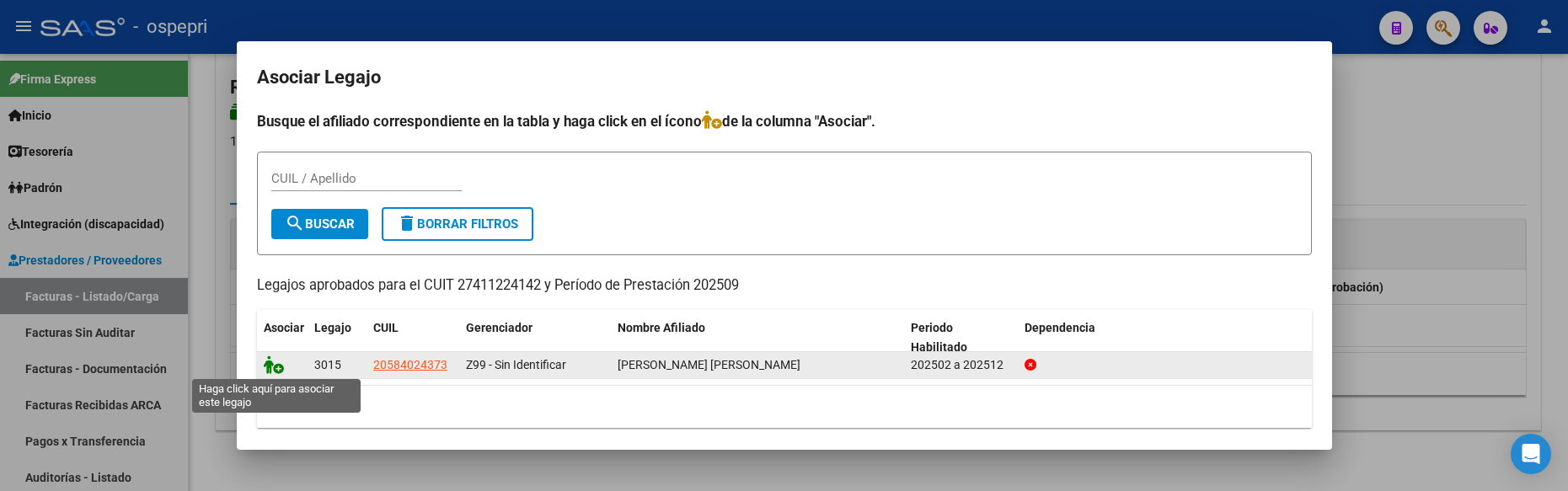
click at [263, 368] on icon at bounding box center [273, 365] width 20 height 18
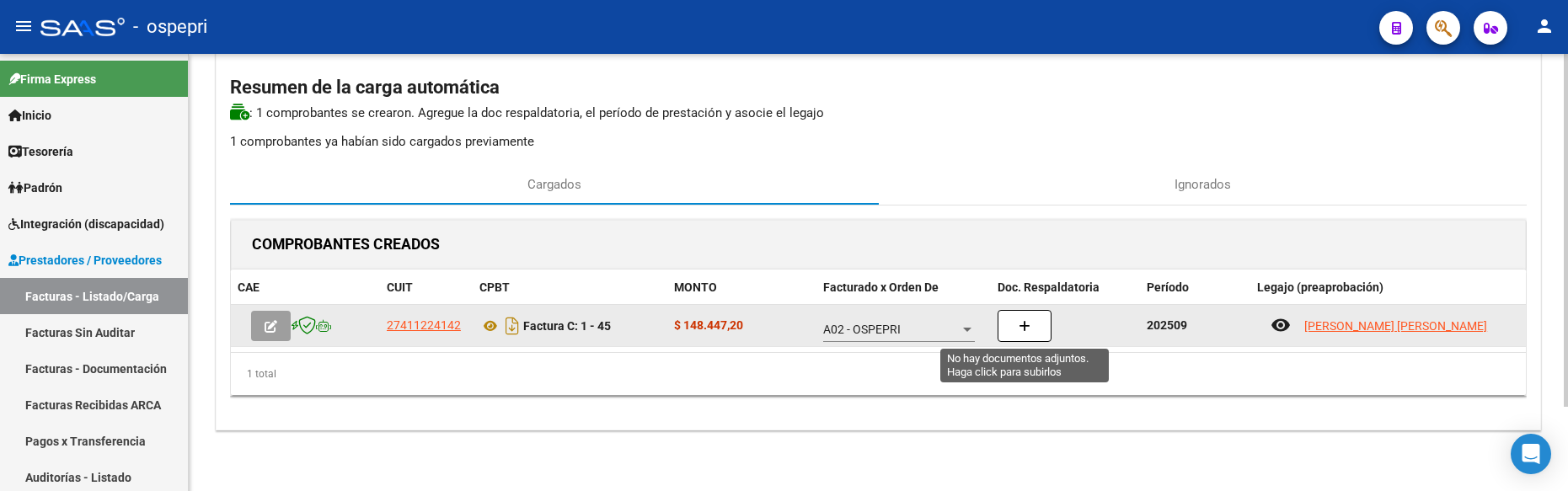
click at [1019, 329] on icon "button" at bounding box center [1025, 326] width 12 height 12
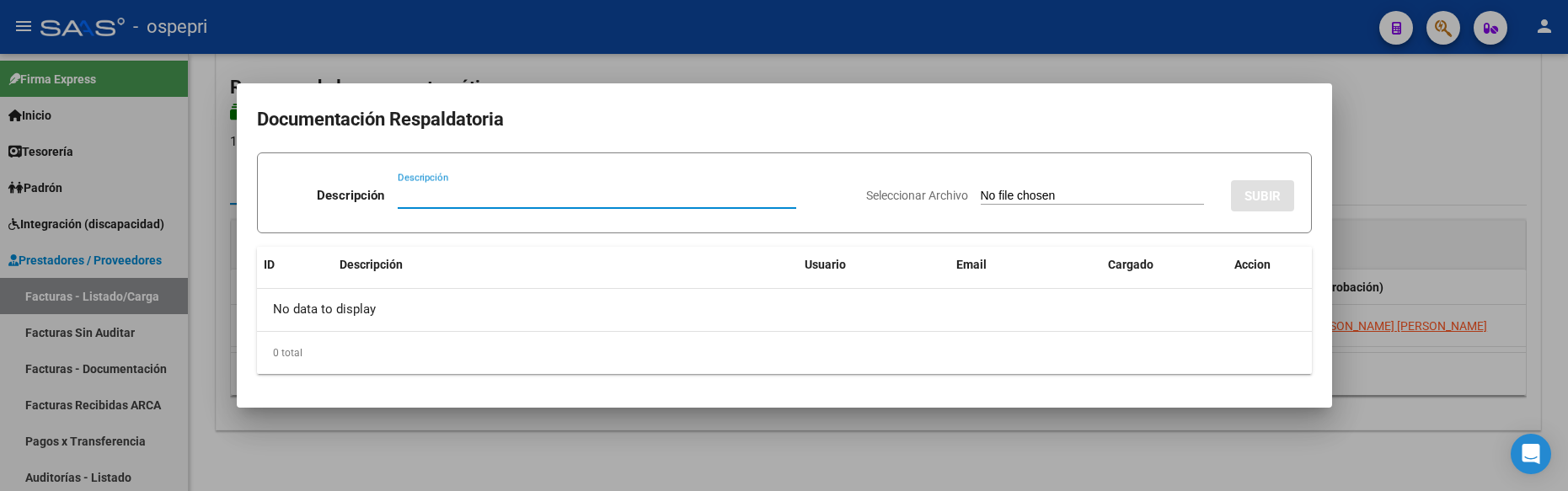
click at [421, 195] on input "Descripción" at bounding box center [597, 194] width 399 height 15
paste input "202509"
type input "202509"
click at [1037, 196] on input "Seleccionar Archivo" at bounding box center [1093, 196] width 223 height 16
type input "C:\fakepath\Planilla Cayla Genaro.pdf"
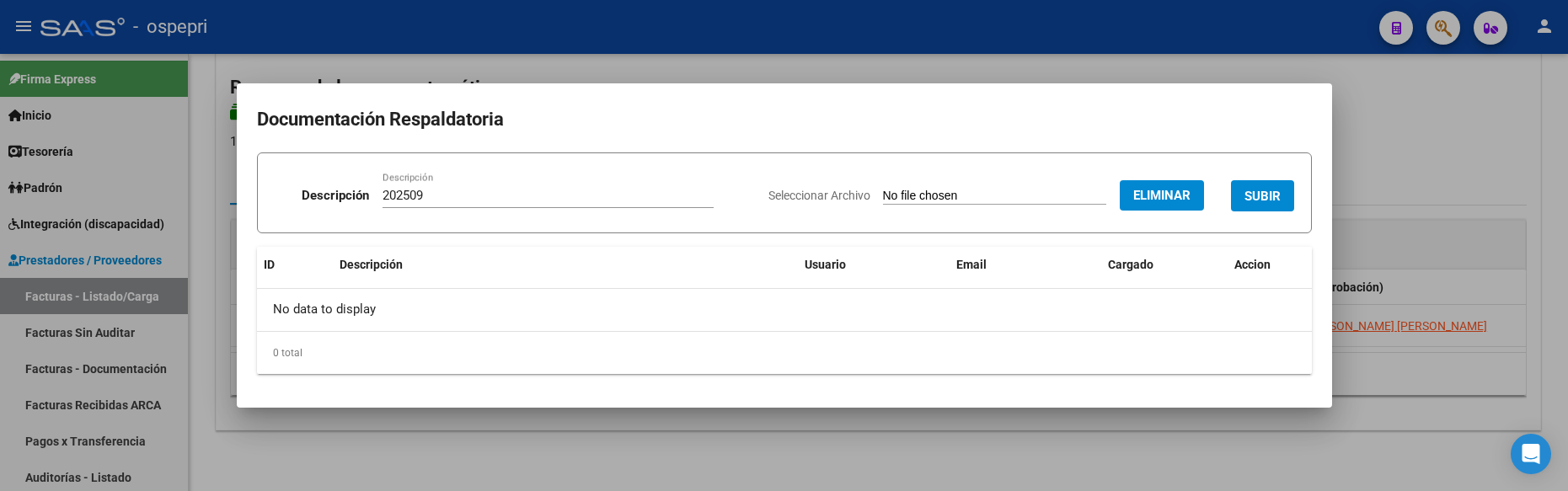
click at [1262, 188] on span "SUBIR" at bounding box center [1263, 194] width 37 height 15
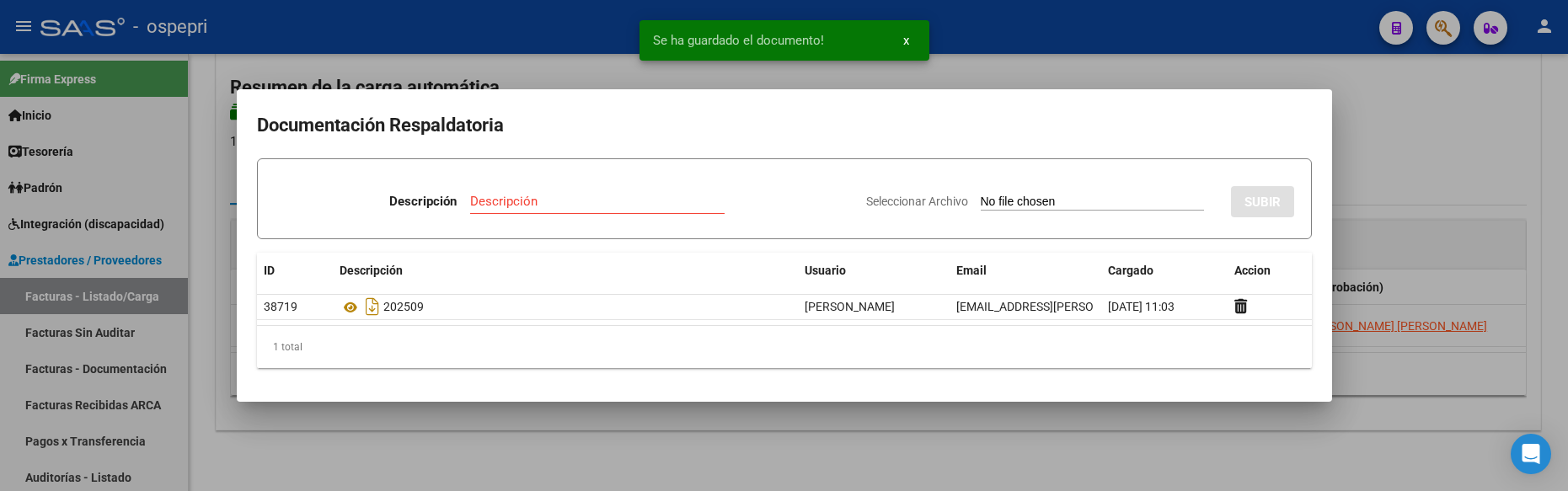
click at [1415, 149] on div at bounding box center [784, 245] width 1568 height 491
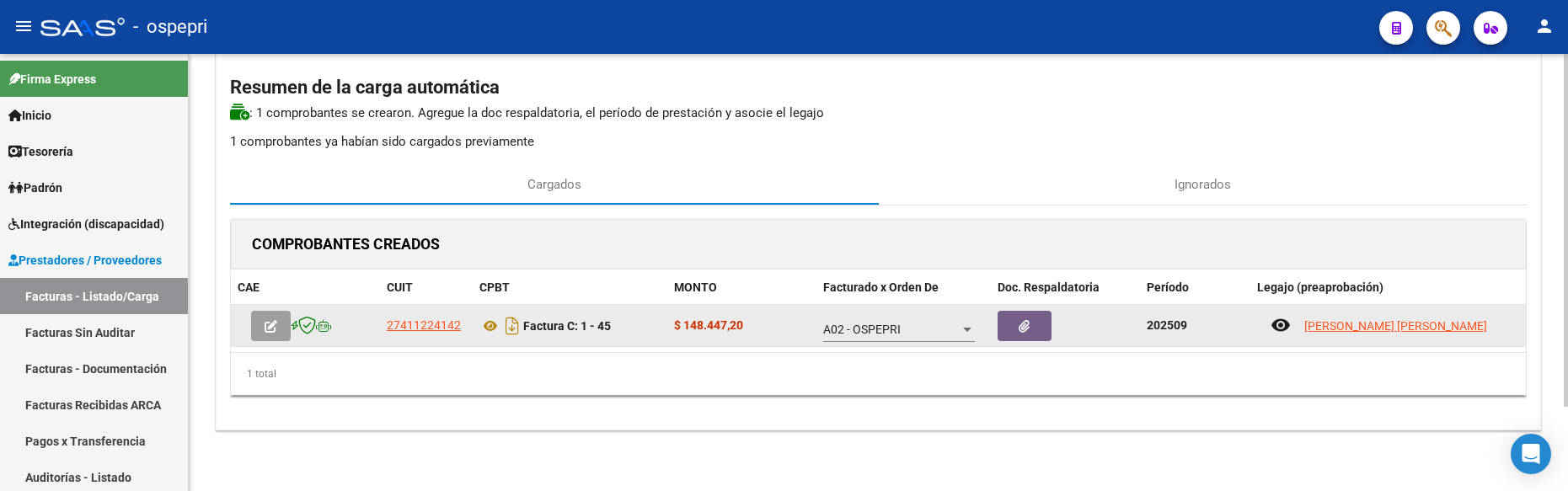
click at [262, 326] on button "button" at bounding box center [270, 326] width 39 height 31
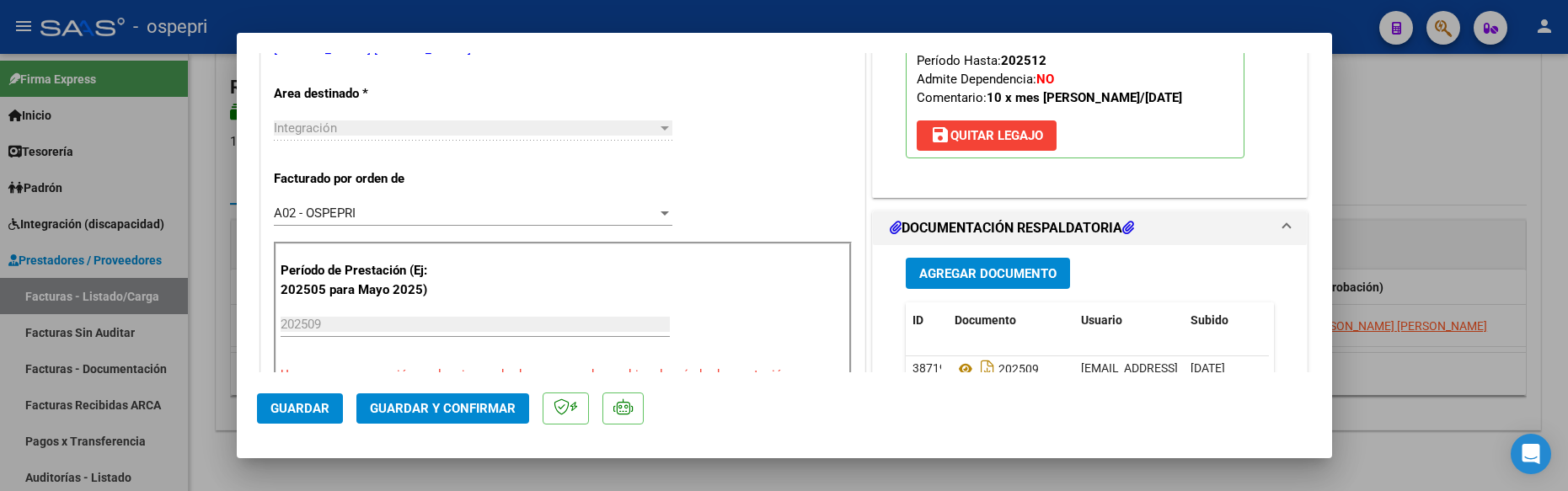
scroll to position [421, 0]
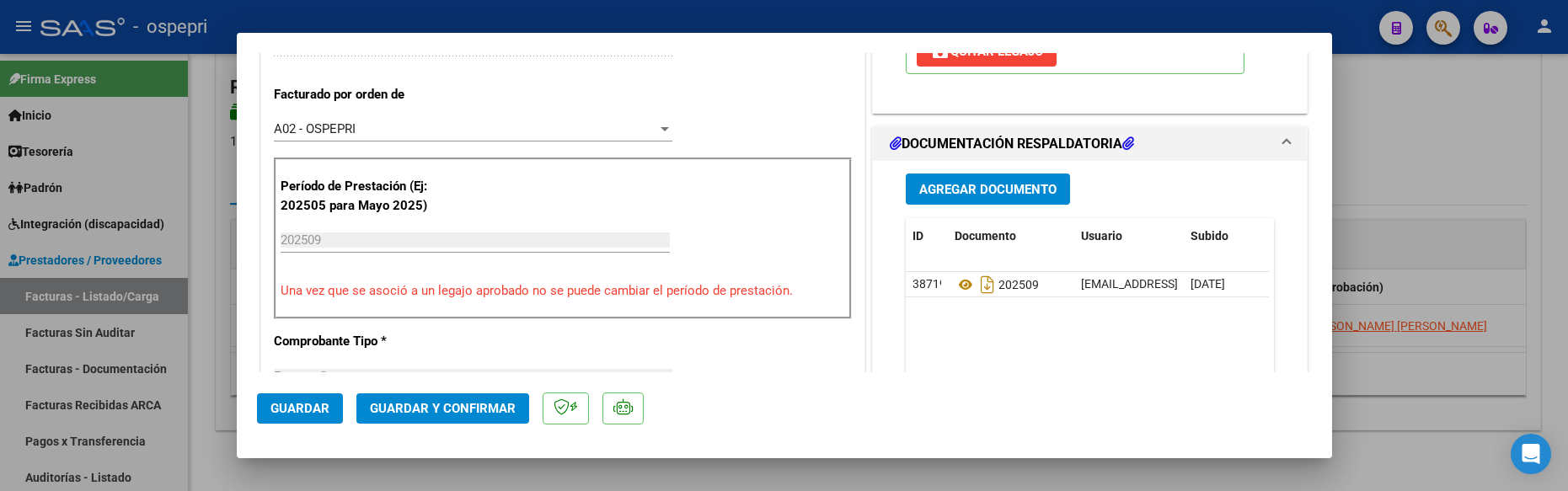
click at [469, 401] on span "Guardar y Confirmar" at bounding box center [442, 408] width 146 height 15
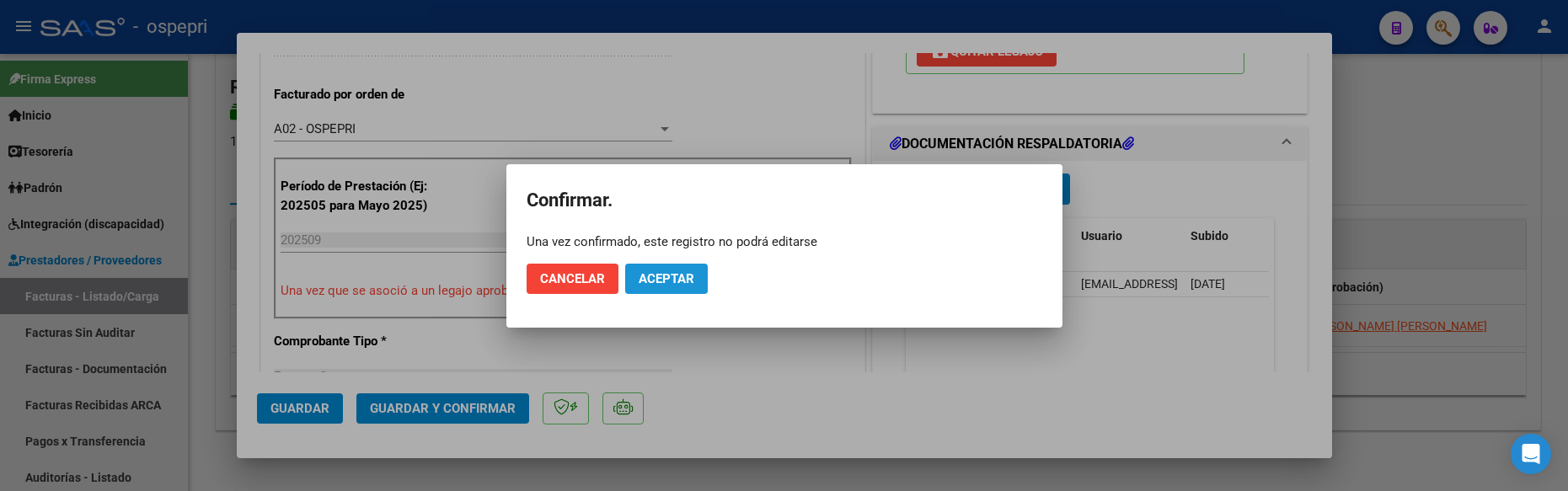
click at [676, 285] on span "Aceptar" at bounding box center [666, 278] width 56 height 15
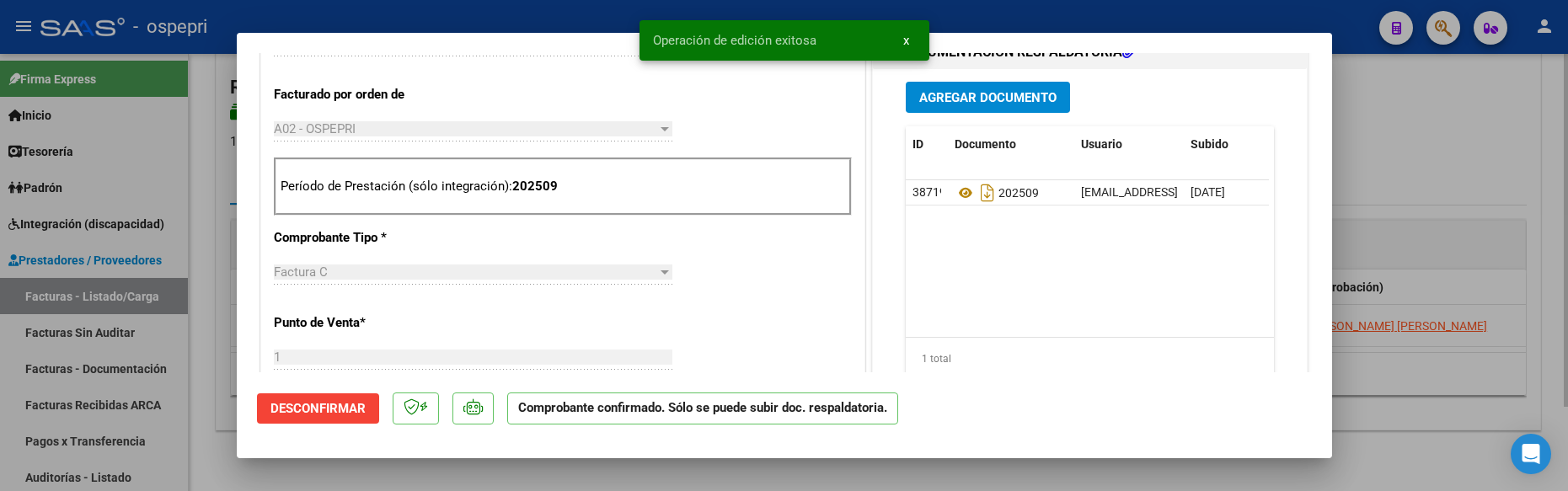
click at [1434, 126] on div at bounding box center [784, 245] width 1568 height 491
type input "$ 0,00"
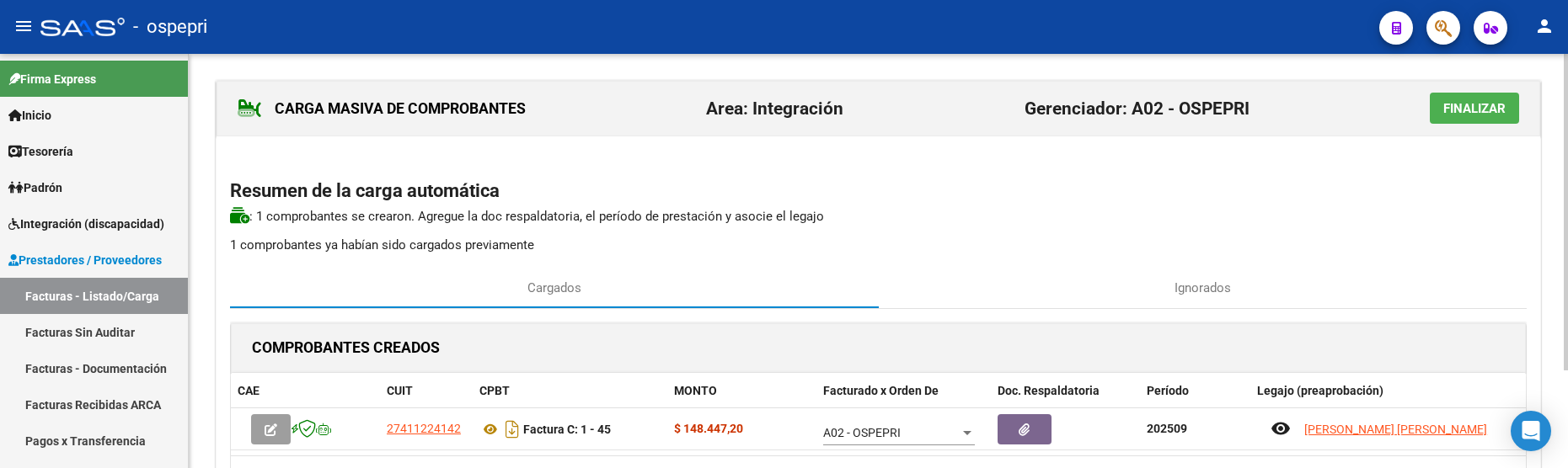
scroll to position [0, 0]
click at [1483, 116] on span "Finalizar" at bounding box center [1475, 109] width 63 height 15
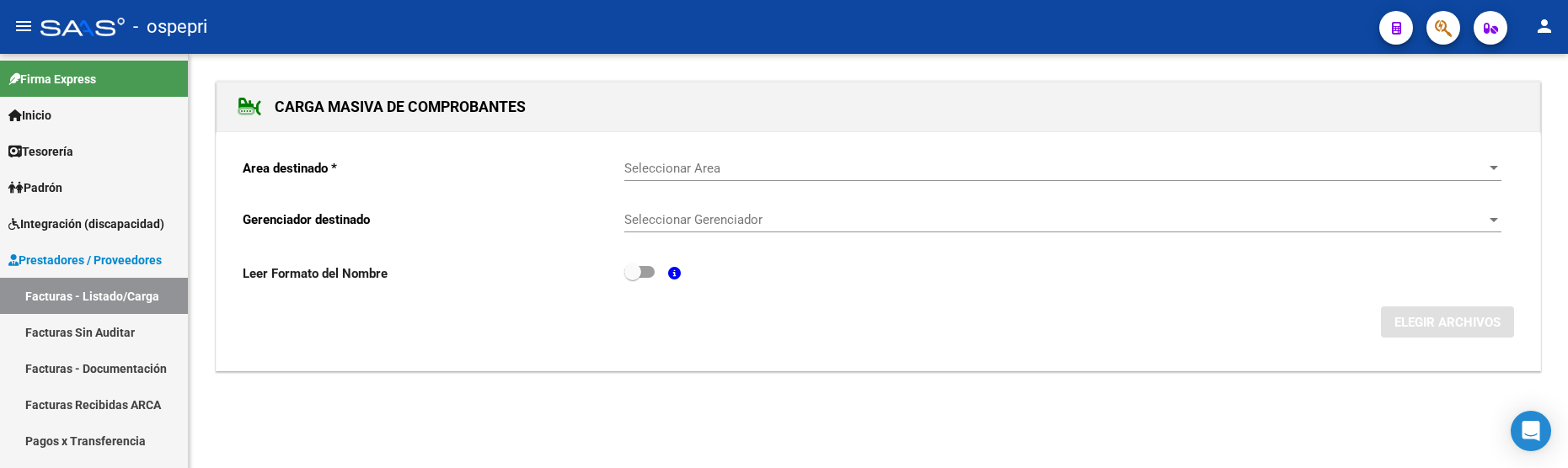
click at [939, 338] on div "ELEGIR ARCHIVOS" at bounding box center [878, 322] width 1271 height 31
click at [94, 302] on link "Facturas - Listado/Carga" at bounding box center [93, 296] width 187 height 37
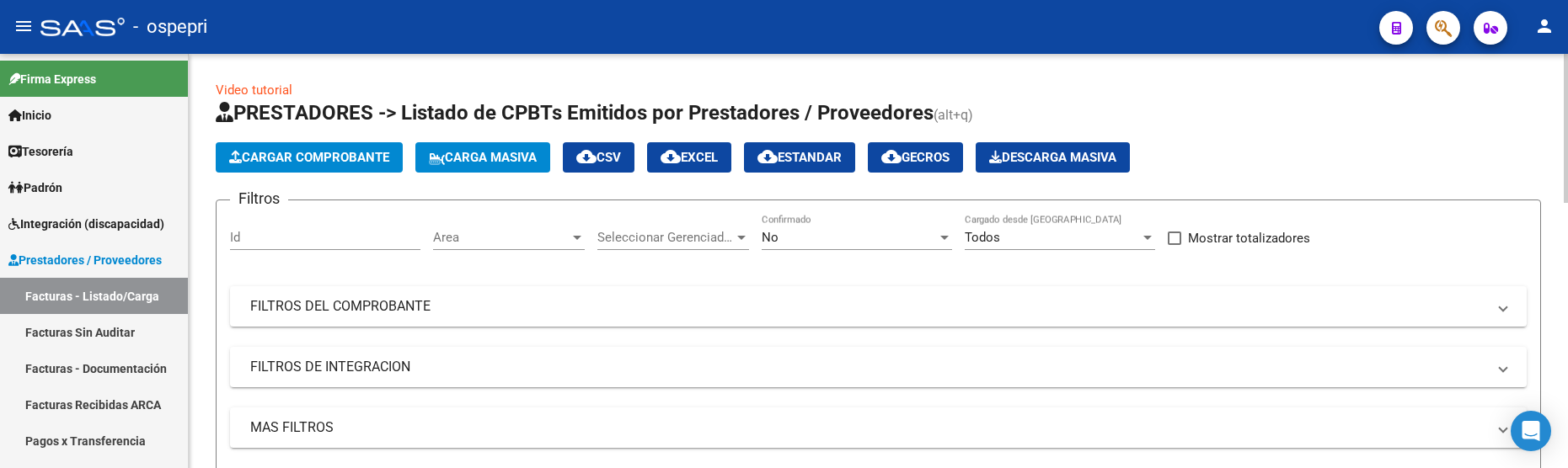
drag, startPoint x: 1564, startPoint y: 300, endPoint x: 1565, endPoint y: 272, distance: 28.0
click at [1565, 207] on div at bounding box center [1566, 261] width 4 height 414
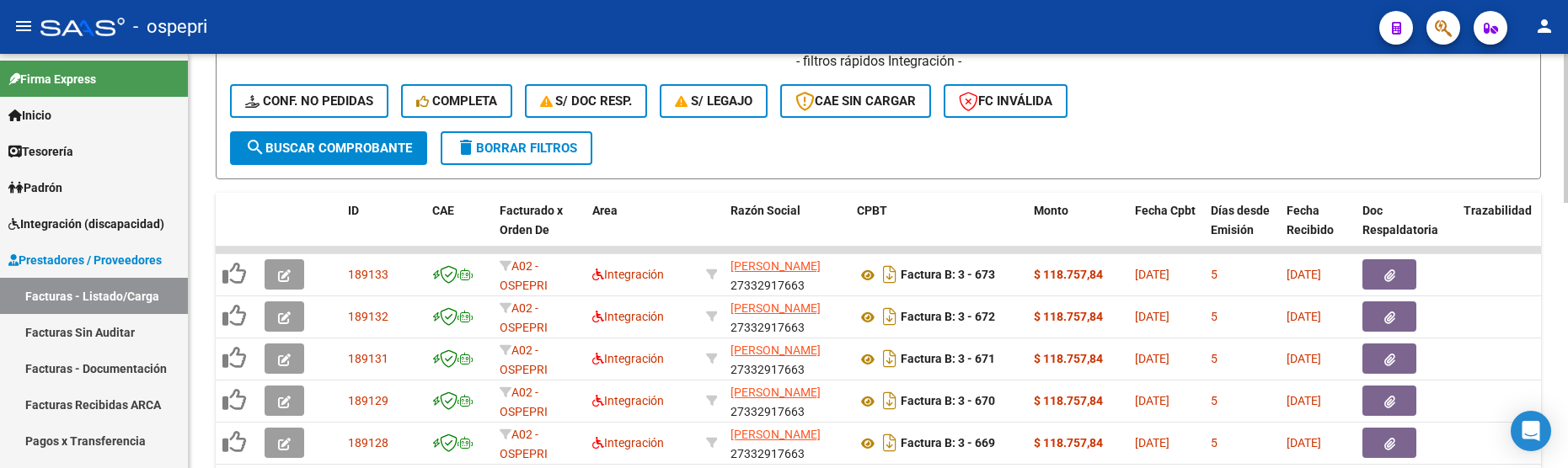
click at [1565, 322] on div at bounding box center [1566, 280] width 4 height 149
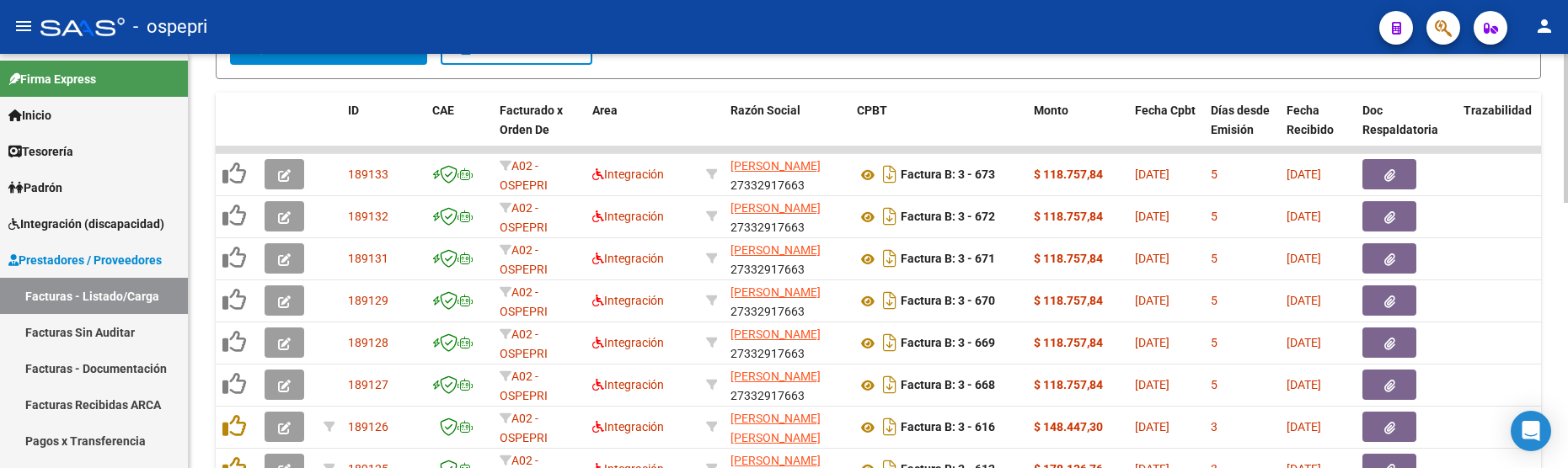
scroll to position [534, 0]
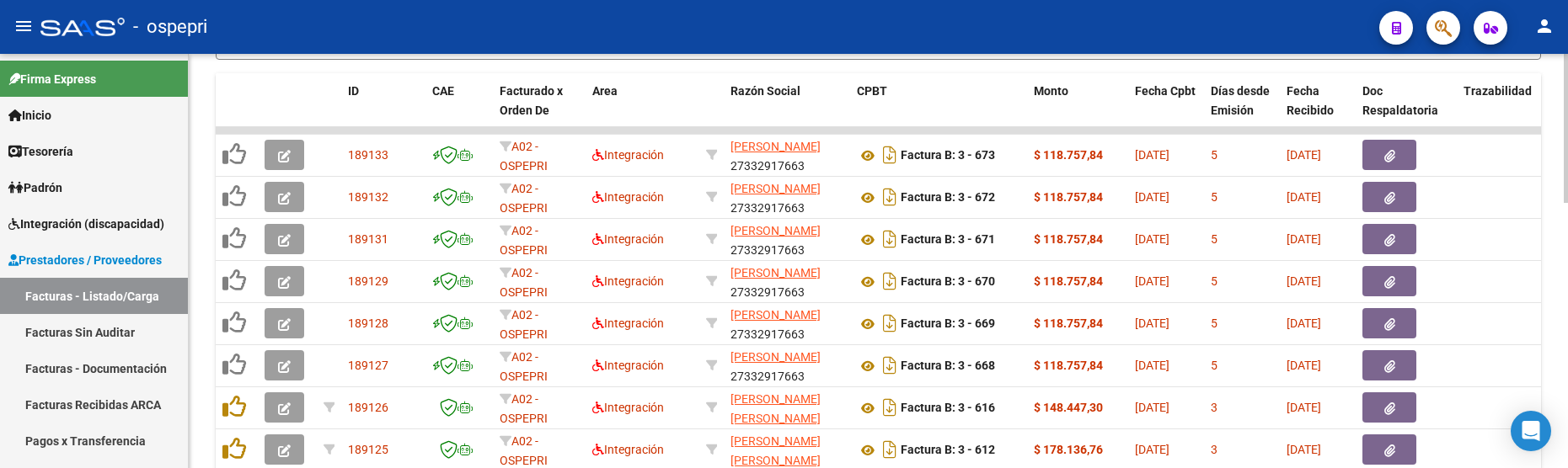
click at [1565, 364] on div at bounding box center [1566, 323] width 4 height 149
click at [110, 295] on link "Facturas - Listado/Carga" at bounding box center [93, 296] width 187 height 37
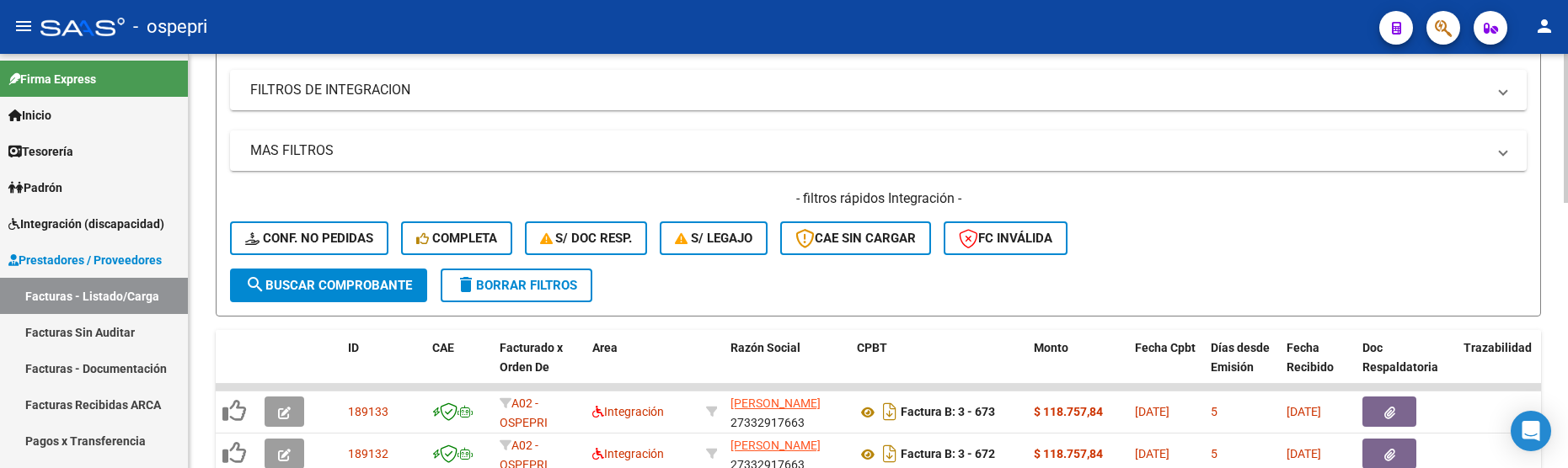
scroll to position [29, 0]
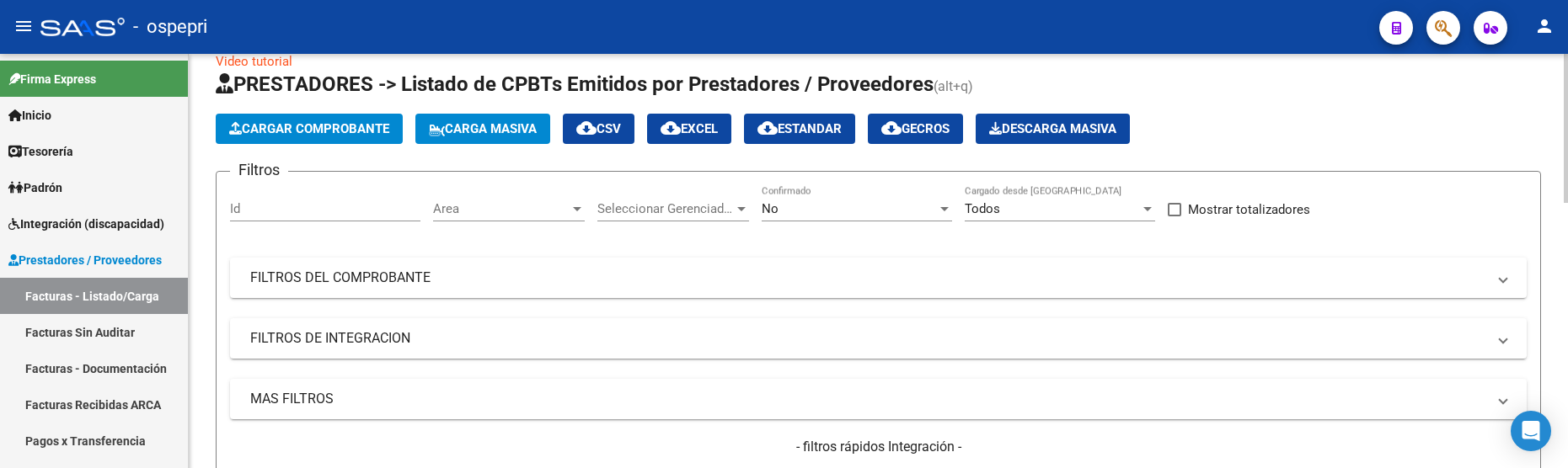
click at [313, 132] on span "Cargar Comprobante" at bounding box center [310, 128] width 160 height 15
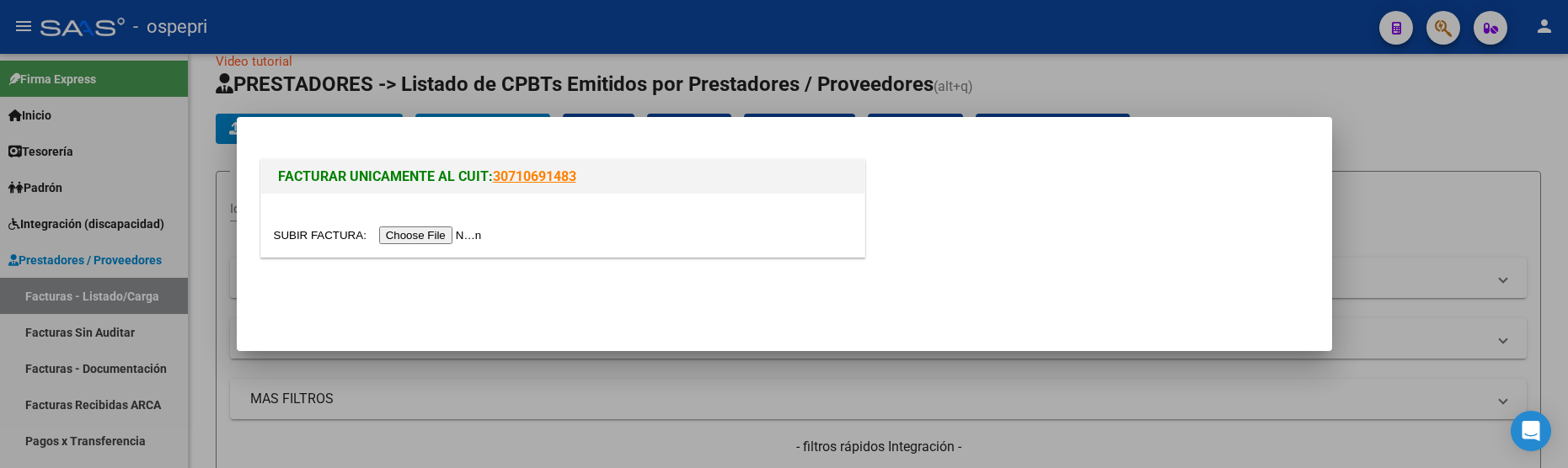
click at [427, 240] on input "file" at bounding box center [380, 235] width 213 height 17
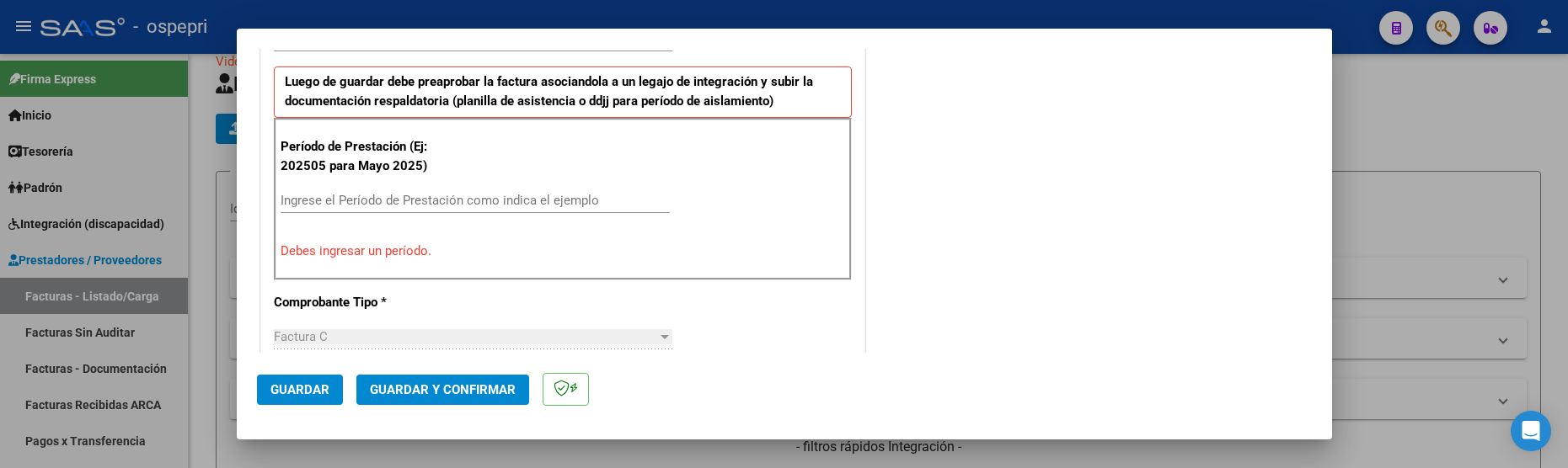
scroll to position [604, 0]
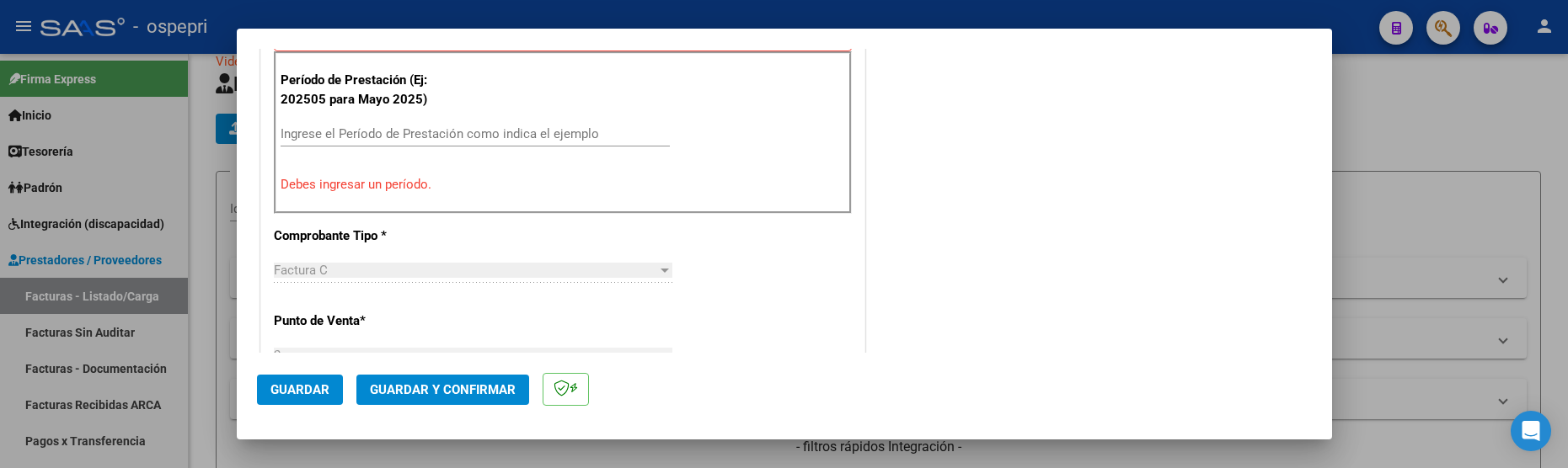
click at [384, 139] on input "Ingrese el Período de Prestación como indica el ejemplo" at bounding box center [475, 133] width 389 height 15
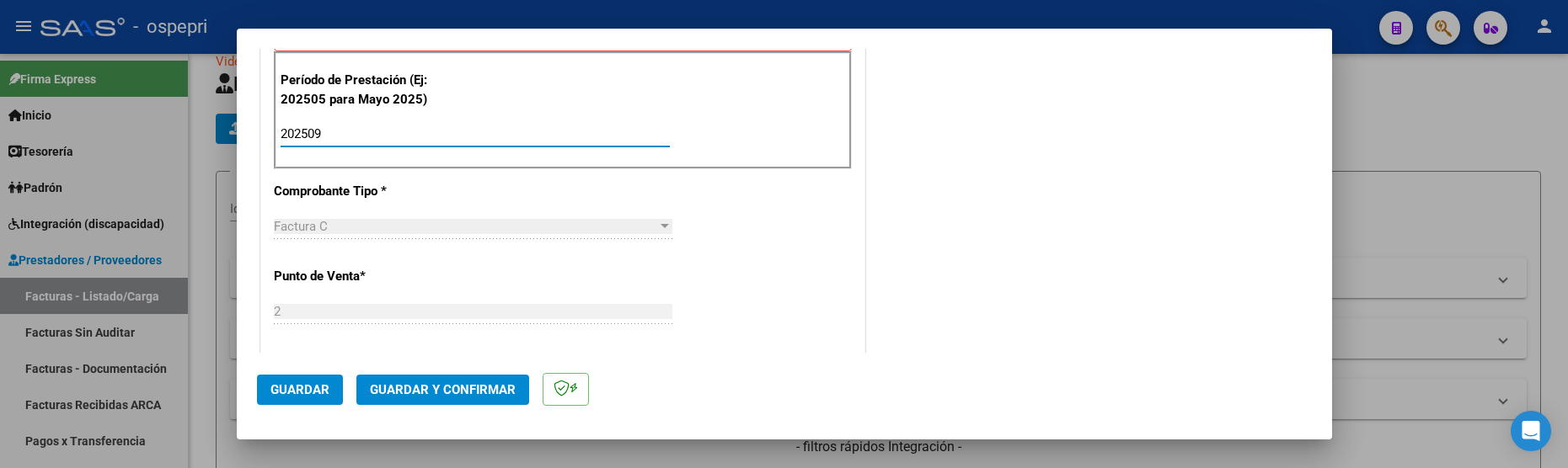
type input "202509"
click at [310, 370] on mat-dialog-actions "Guardar Guardar y Confirmar" at bounding box center [785, 386] width 1055 height 66
click at [310, 384] on span "Guardar" at bounding box center [300, 390] width 59 height 15
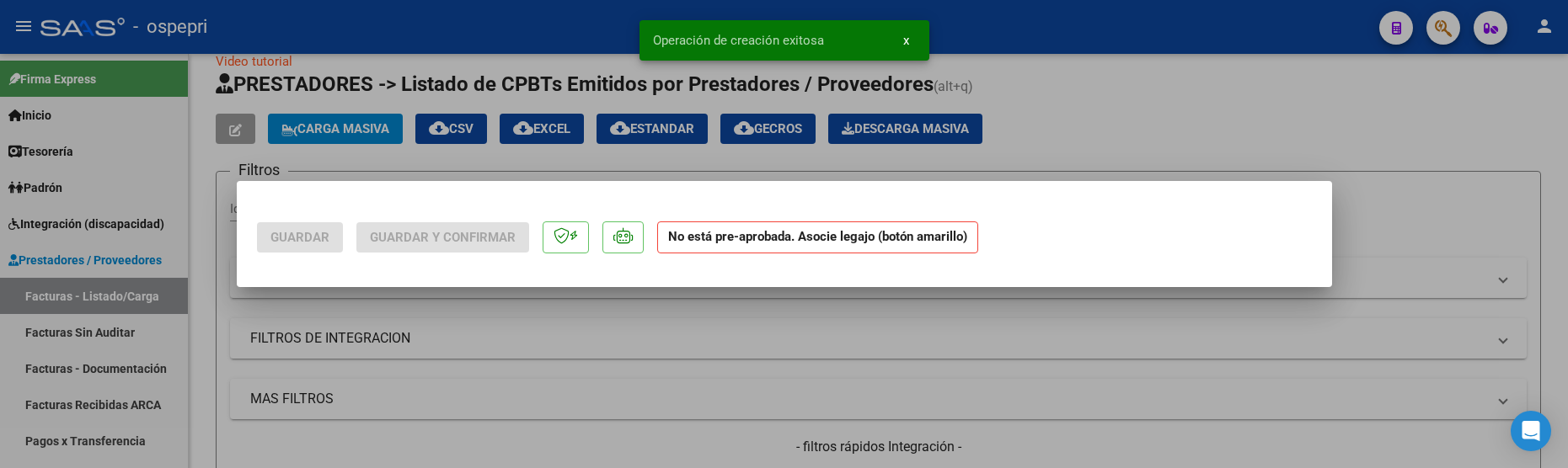
scroll to position [0, 0]
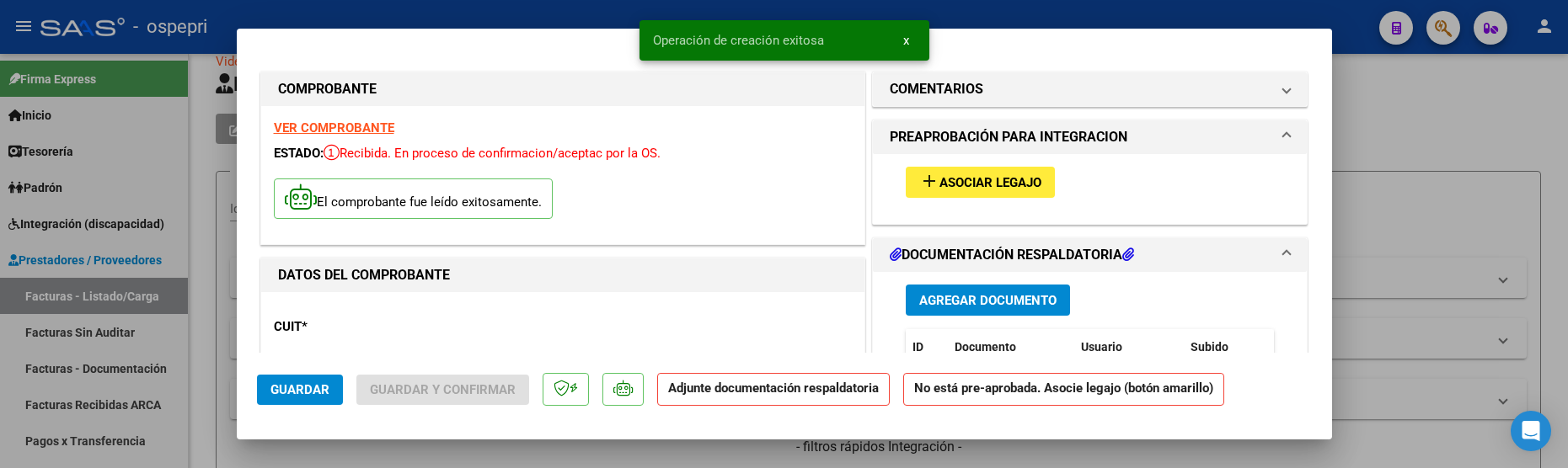
click at [998, 188] on span "Asociar Legajo" at bounding box center [990, 182] width 102 height 15
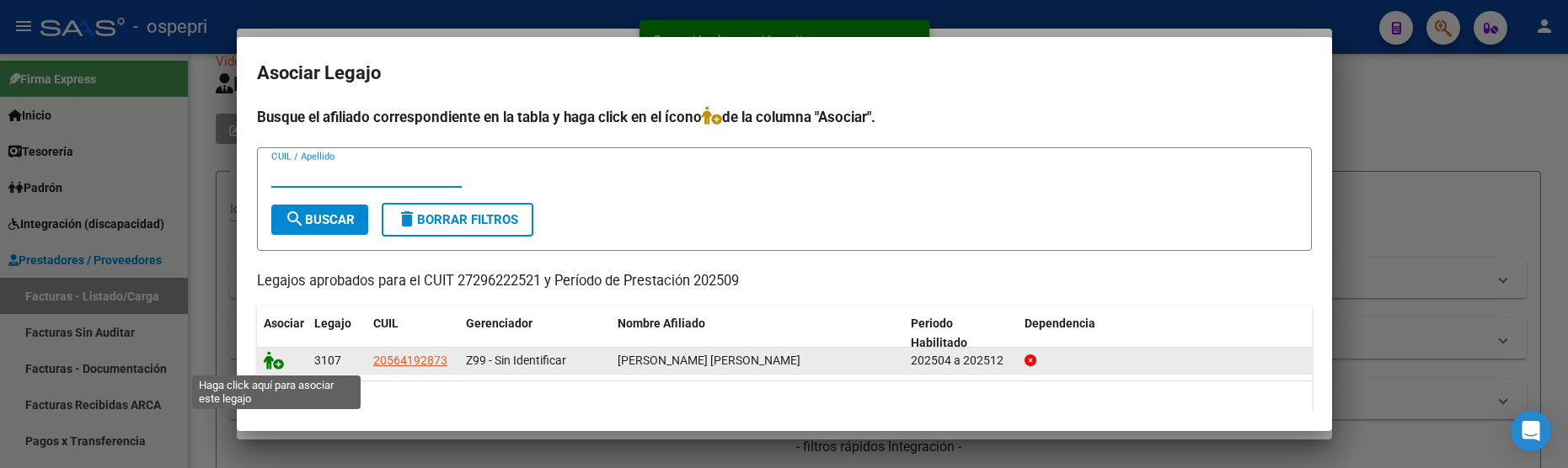
click at [269, 363] on icon at bounding box center [273, 360] width 20 height 18
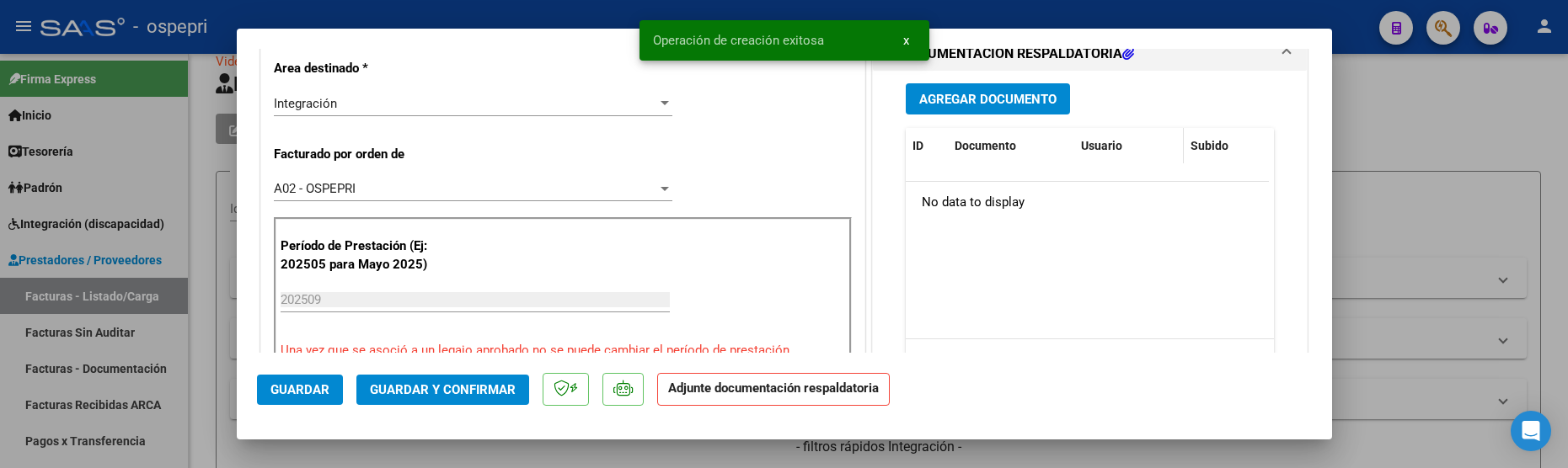
scroll to position [421, 0]
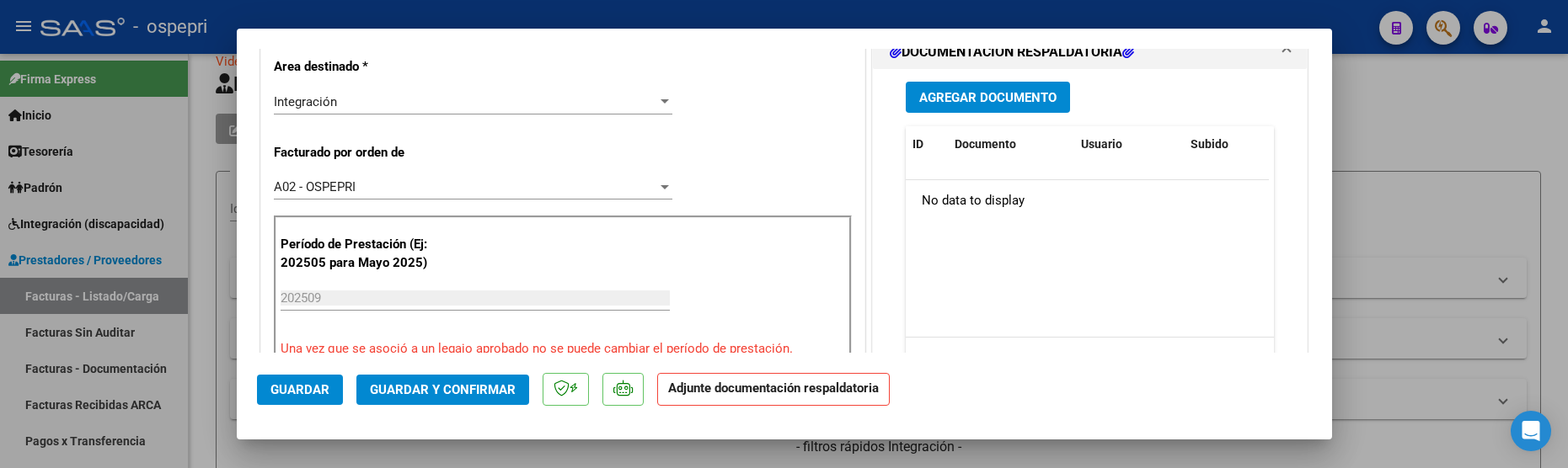
click at [1002, 93] on span "Agregar Documento" at bounding box center [988, 97] width 138 height 15
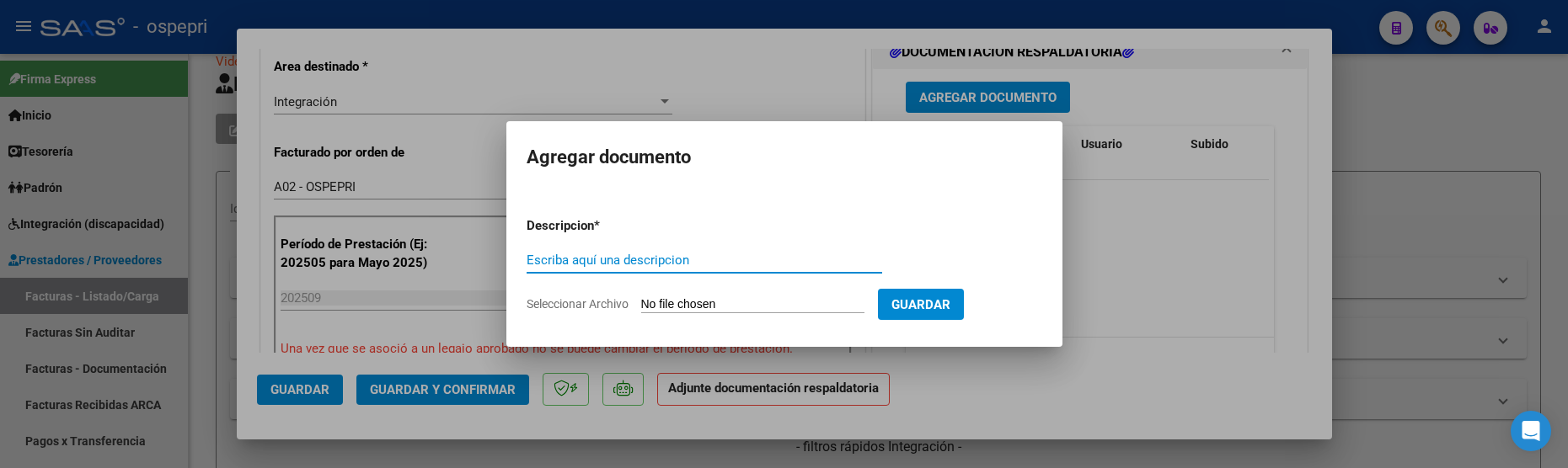
click at [616, 268] on div "Escriba aquí una descripcion" at bounding box center [705, 260] width 356 height 25
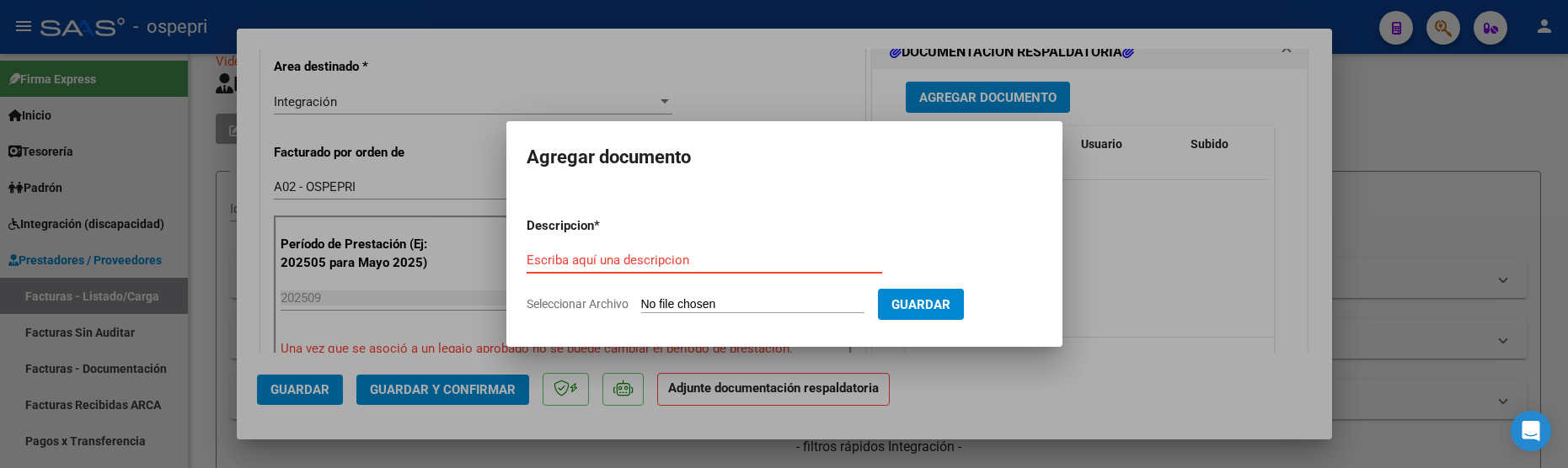
click at [616, 266] on input "Escriba aquí una descripcion" at bounding box center [705, 260] width 356 height 15
paste input "56419287"
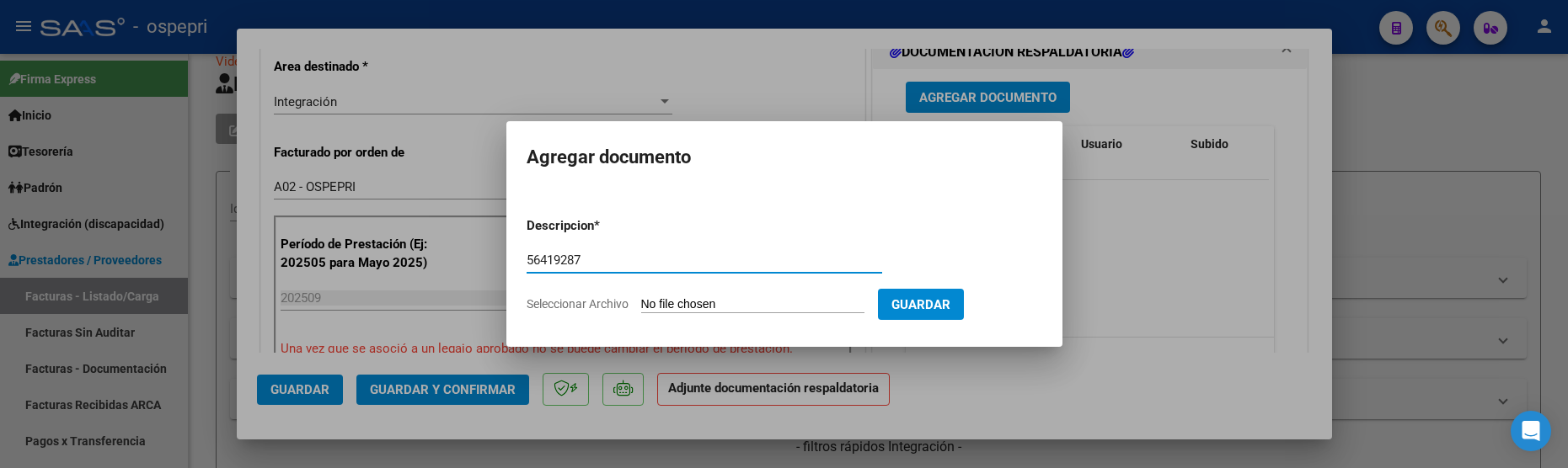
drag, startPoint x: 607, startPoint y: 259, endPoint x: 507, endPoint y: 257, distance: 100.0
click at [507, 257] on mat-dialog-content "Descripcion * 56419287 Escriba aquí una descripcion Seleccionar Archivo Guardar" at bounding box center [785, 258] width 556 height 137
type input "202509"
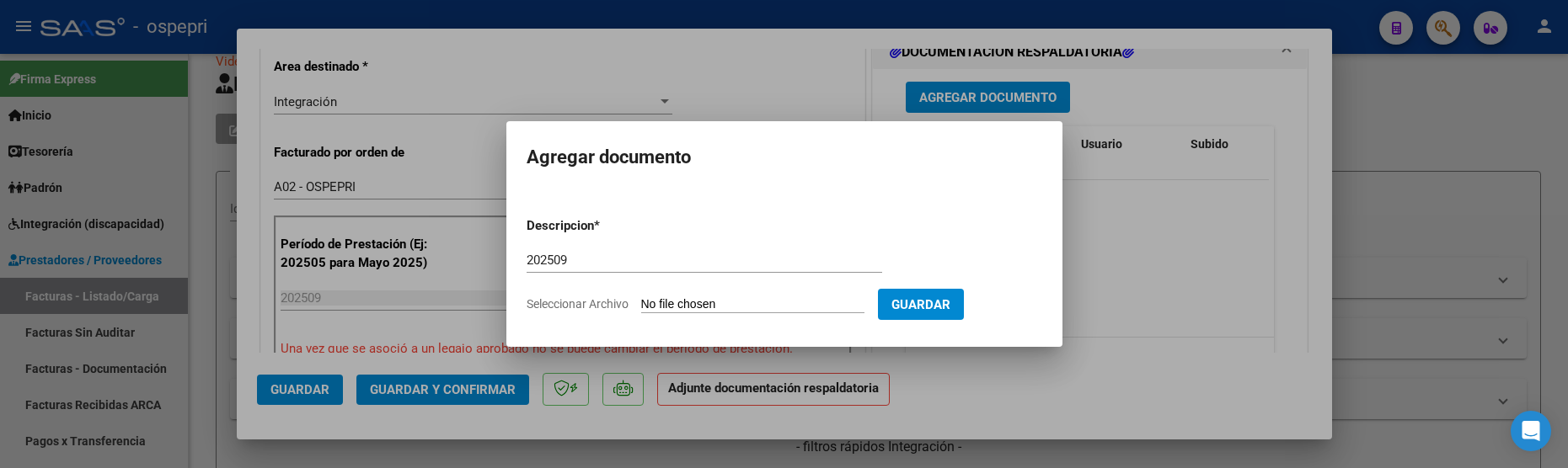
drag, startPoint x: 588, startPoint y: 253, endPoint x: 534, endPoint y: 258, distance: 54.2
click at [534, 258] on div "202509 Escriba aquí una descripcion" at bounding box center [705, 260] width 356 height 25
drag, startPoint x: 585, startPoint y: 261, endPoint x: 513, endPoint y: 259, distance: 72.0
click at [513, 259] on mat-dialog-content "Descripcion * 202509 Escriba aquí una descripcion Seleccionar Archivo Guardar" at bounding box center [785, 258] width 556 height 137
click at [666, 302] on input "Seleccionar Archivo" at bounding box center [753, 305] width 223 height 16
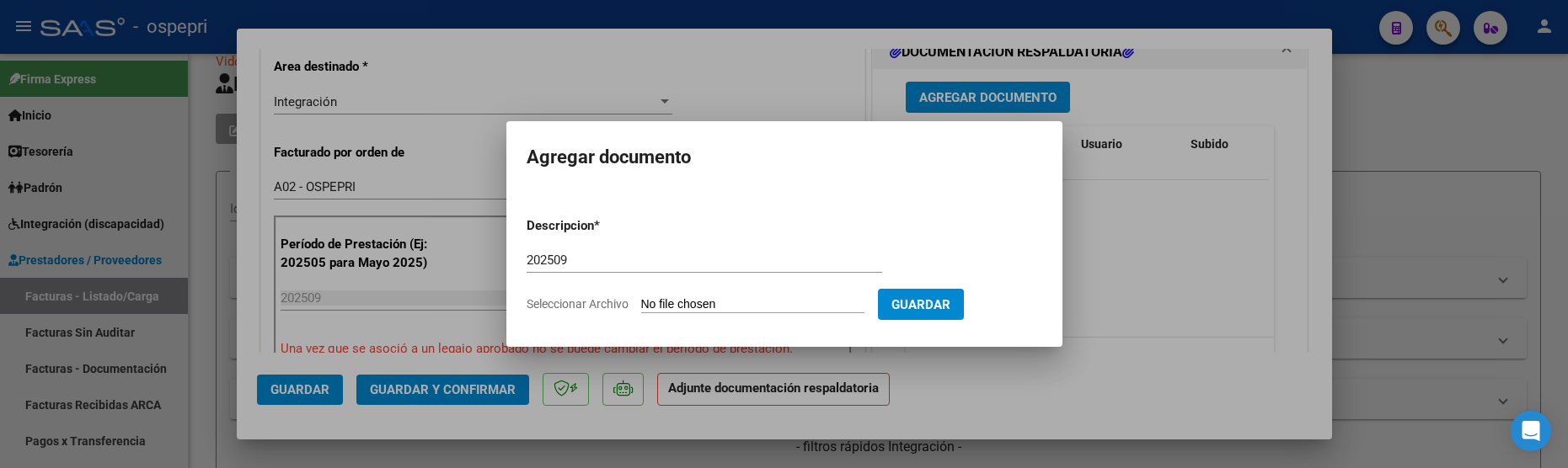
type input "C:\fakepath\ASISTENCIA SETIEMBRE 2025.pdf"
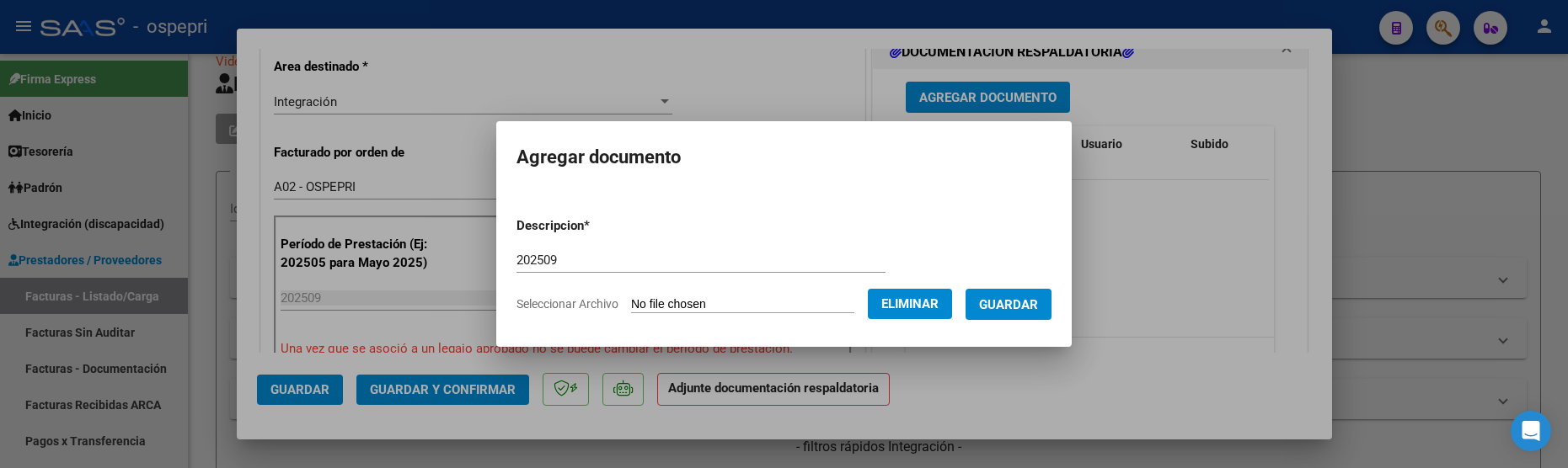
click at [1039, 302] on span "Guardar" at bounding box center [1009, 304] width 59 height 15
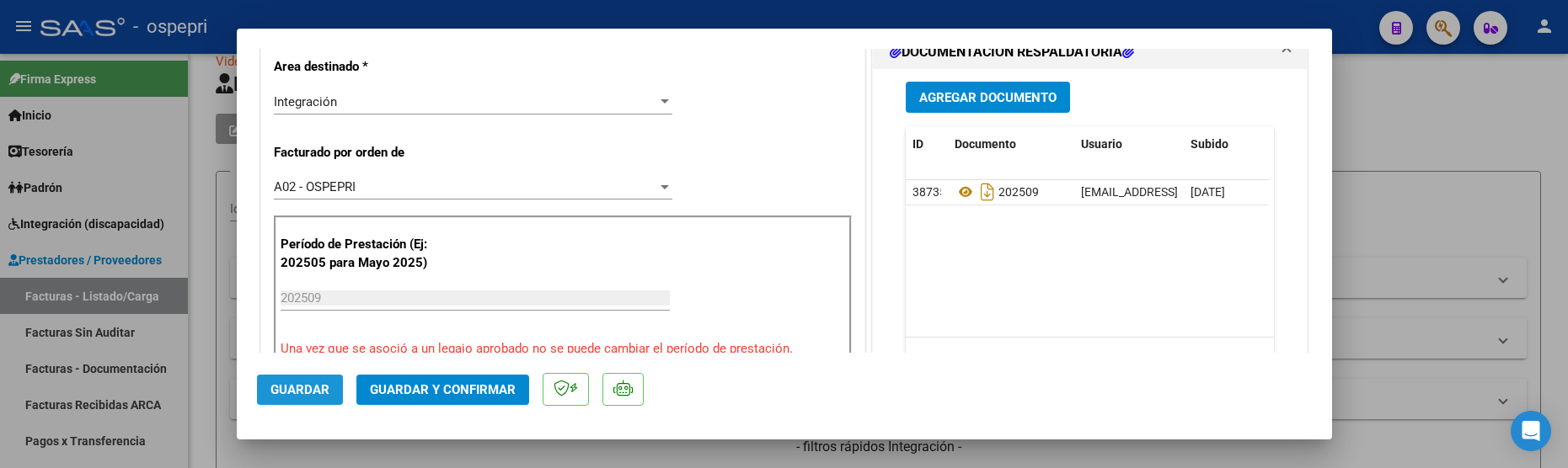
click at [309, 387] on span "Guardar" at bounding box center [300, 390] width 59 height 15
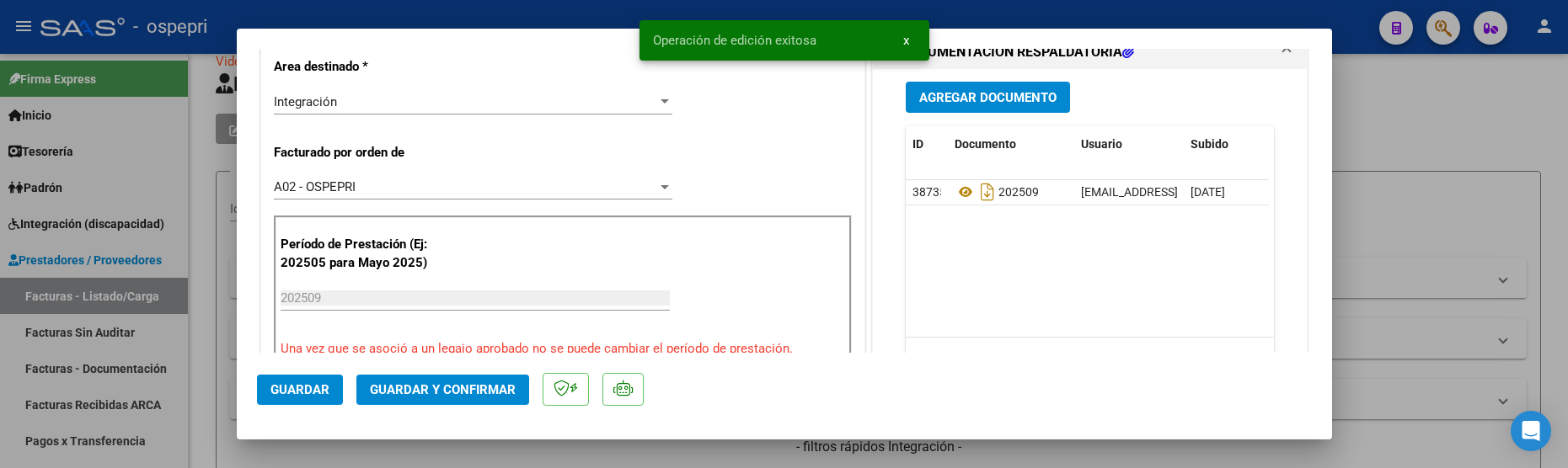
click at [1401, 248] on div at bounding box center [784, 234] width 1568 height 468
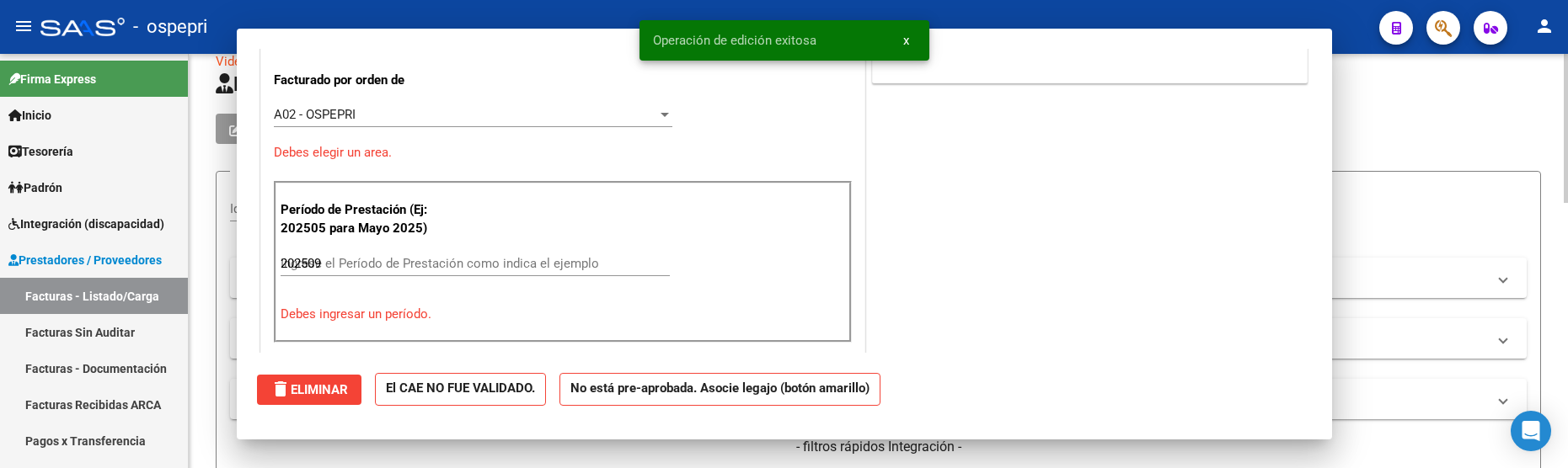
type input "$ 0,00"
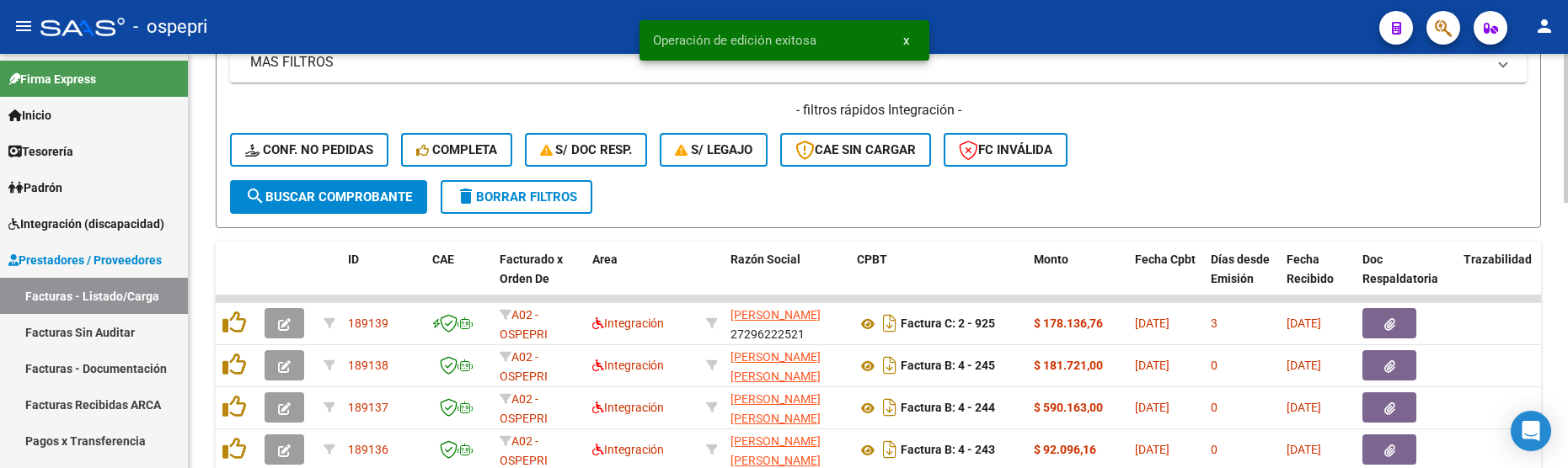
scroll to position [450, 0]
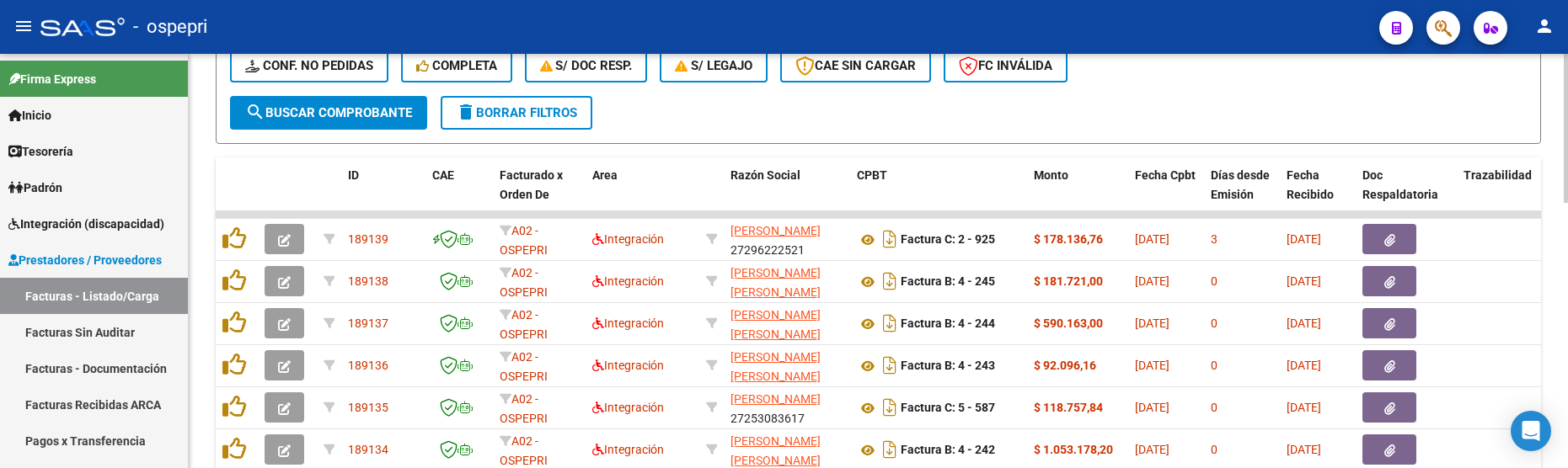
click at [1247, 92] on div "- filtros rápidos Integración - Conf. no pedidas Completa S/ Doc Resp. S/ legaj…" at bounding box center [878, 56] width 1297 height 79
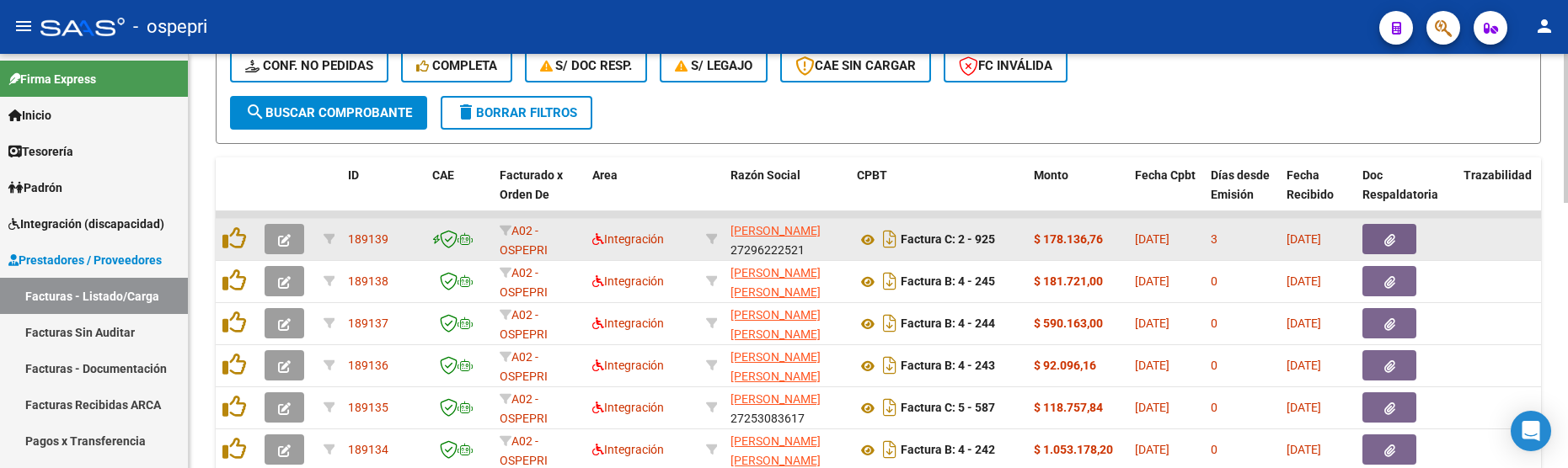
click at [283, 233] on span "button" at bounding box center [284, 239] width 12 height 15
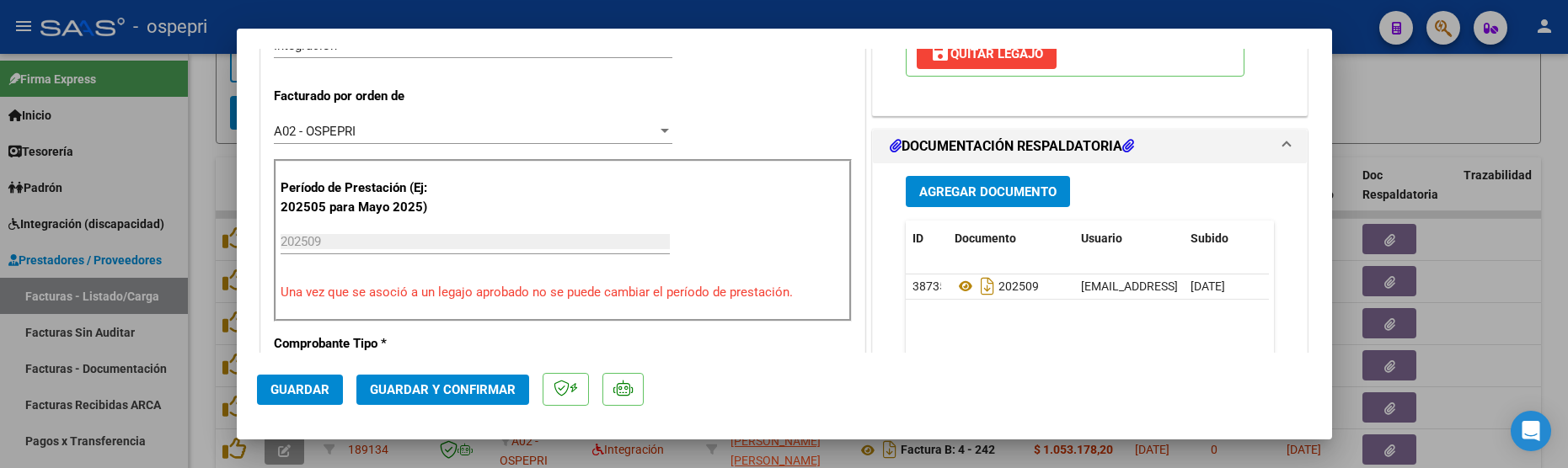
scroll to position [421, 0]
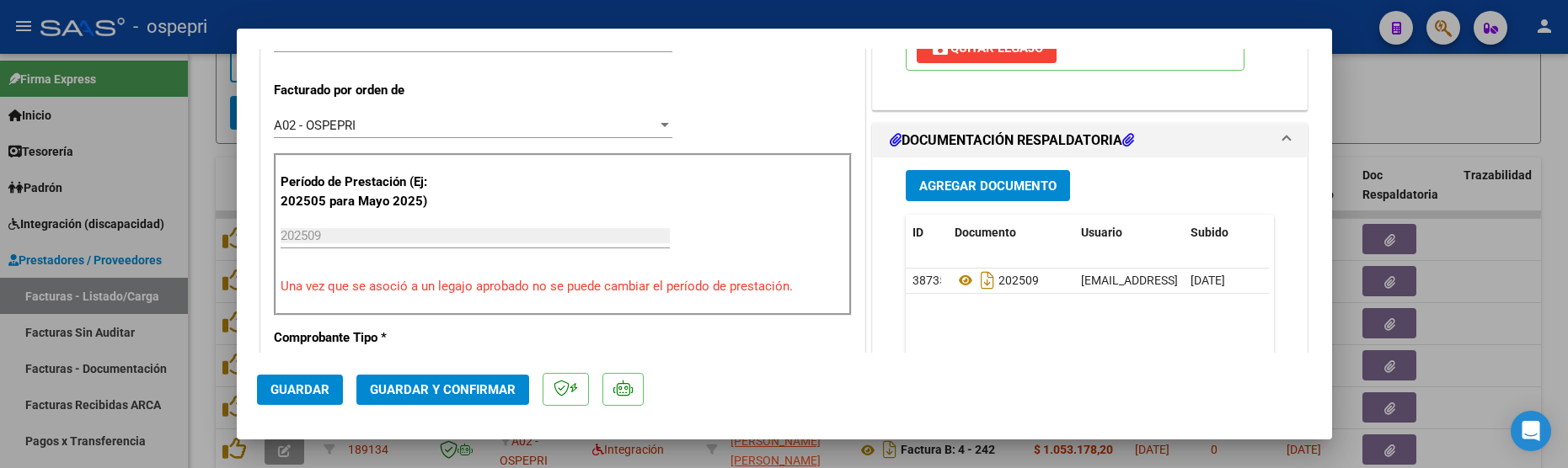
click at [483, 389] on span "Guardar y Confirmar" at bounding box center [442, 390] width 146 height 15
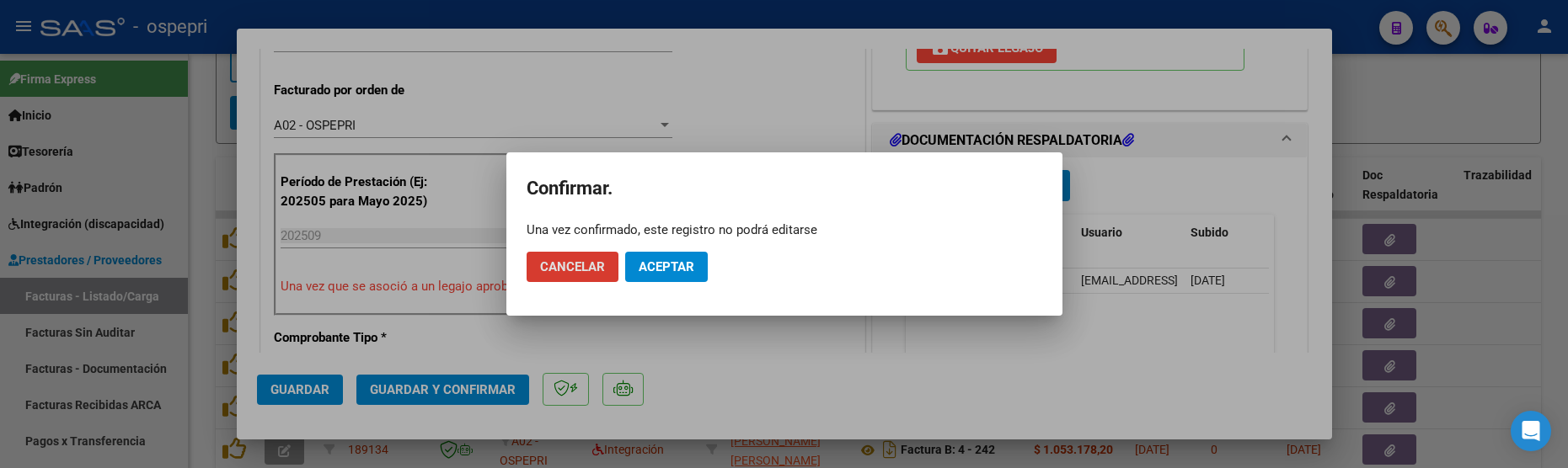
click at [678, 271] on span "Aceptar" at bounding box center [666, 267] width 56 height 15
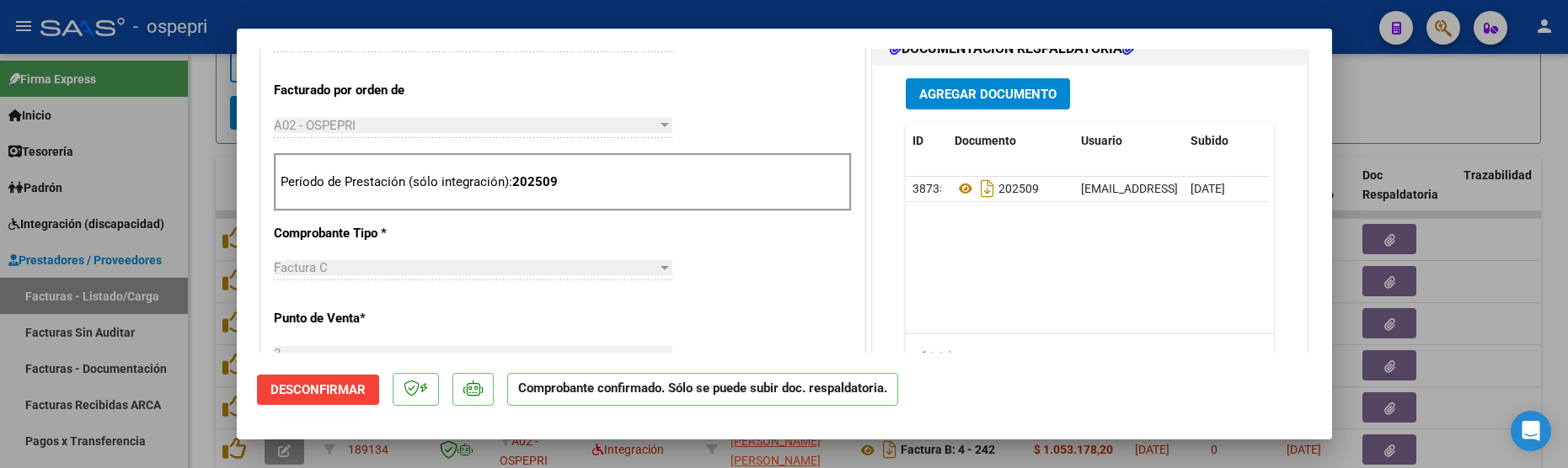
click at [1451, 101] on div at bounding box center [784, 234] width 1568 height 468
type input "$ 0,00"
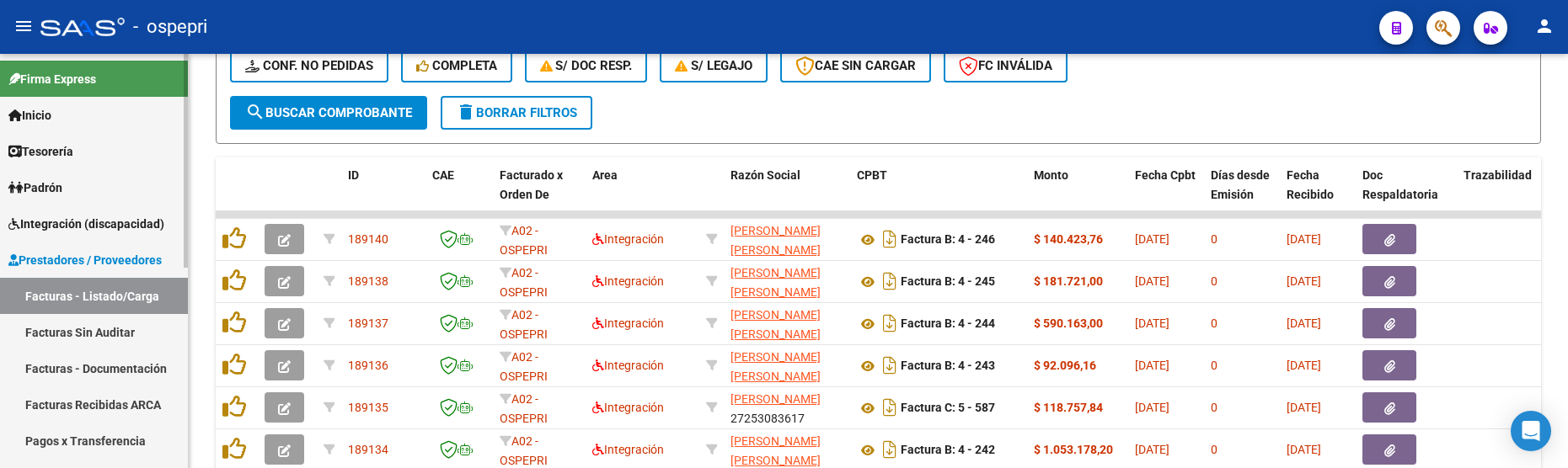
click at [126, 293] on link "Facturas - Listado/Carga" at bounding box center [93, 296] width 187 height 37
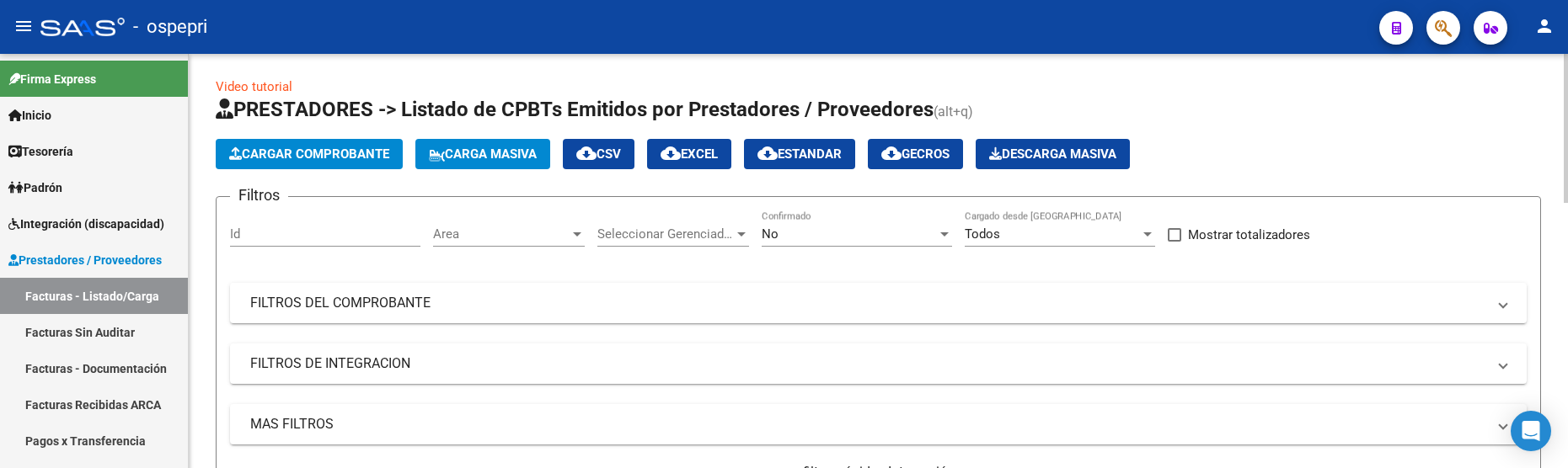
scroll to position [0, 0]
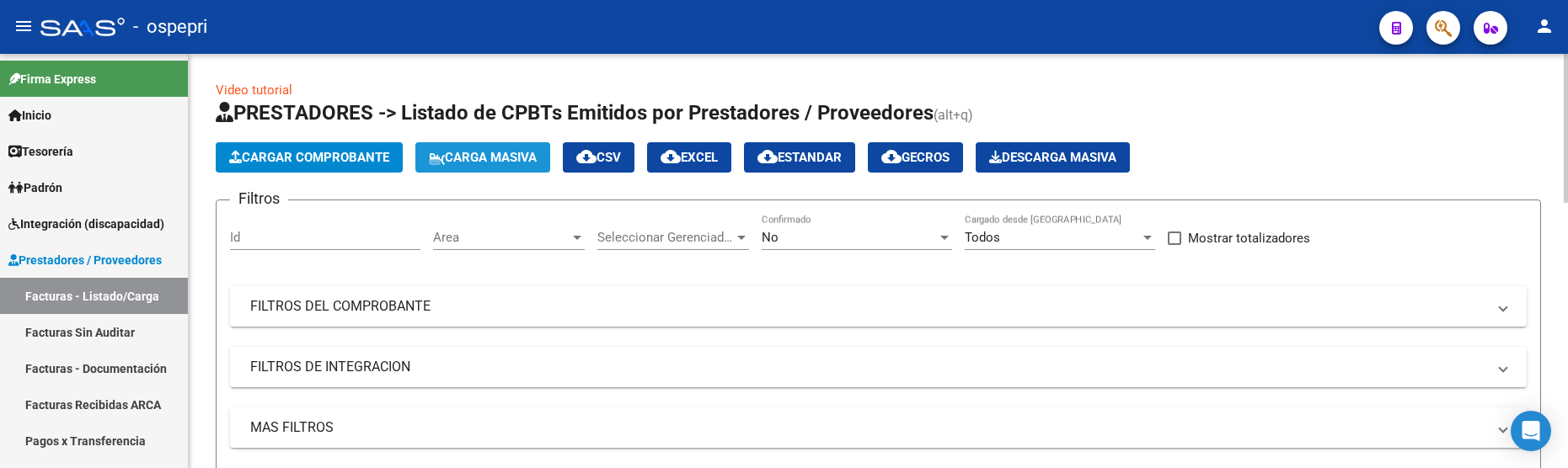
click at [514, 161] on span "Carga Masiva" at bounding box center [483, 157] width 108 height 15
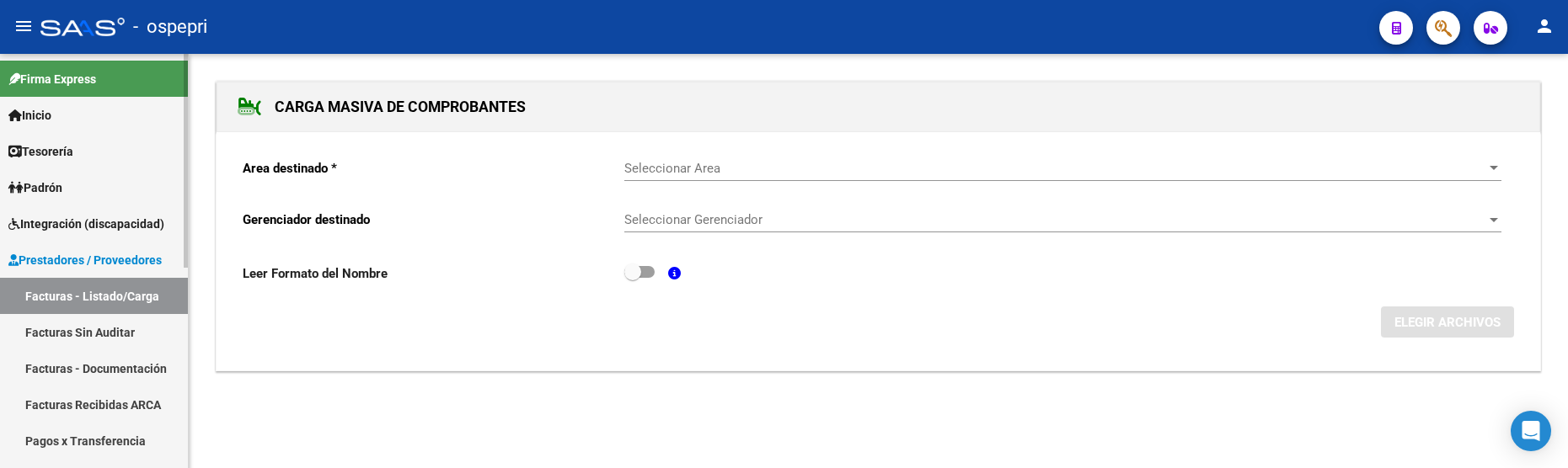
click at [127, 292] on link "Facturas - Listado/Carga" at bounding box center [93, 296] width 187 height 37
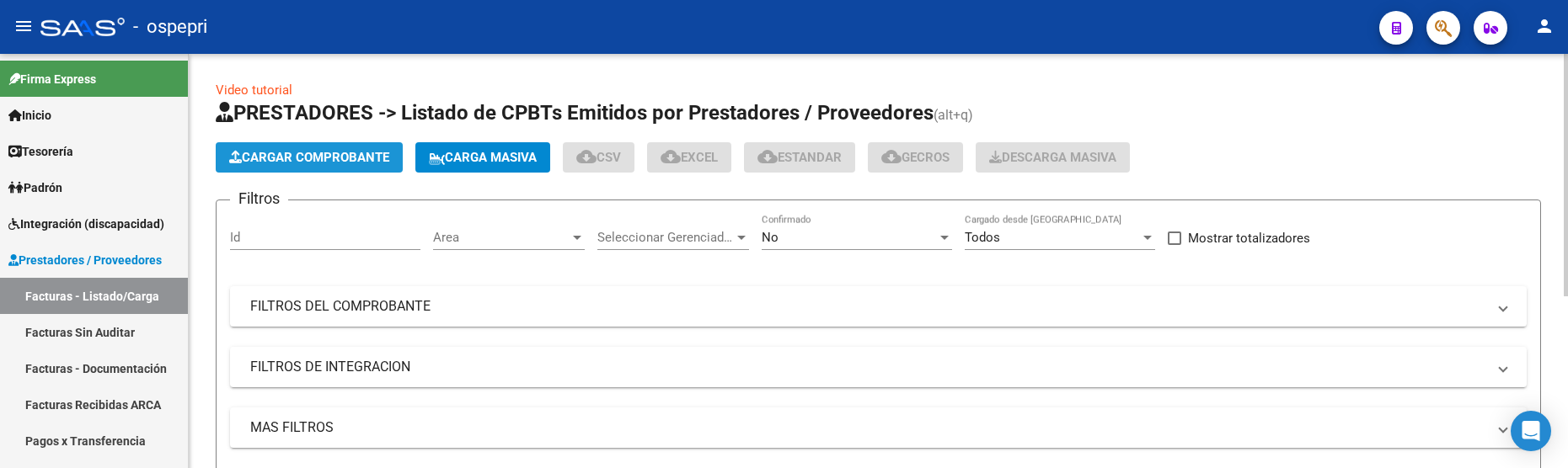
click at [338, 162] on span "Cargar Comprobante" at bounding box center [310, 157] width 160 height 15
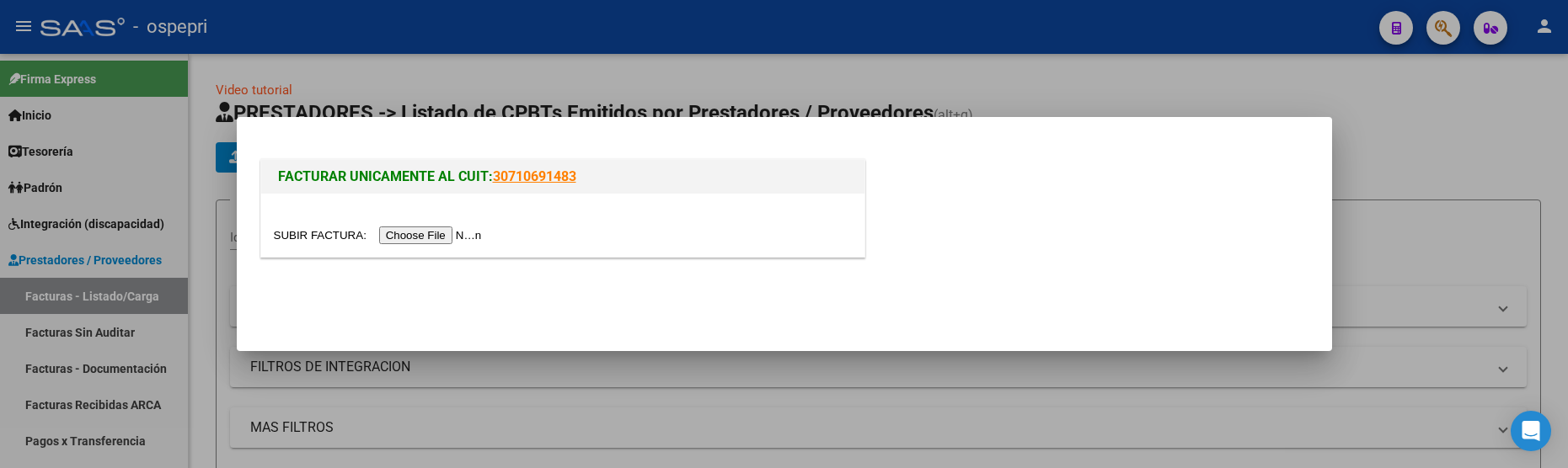
click at [430, 231] on input "file" at bounding box center [380, 235] width 213 height 17
click at [1407, 139] on div at bounding box center [784, 234] width 1568 height 468
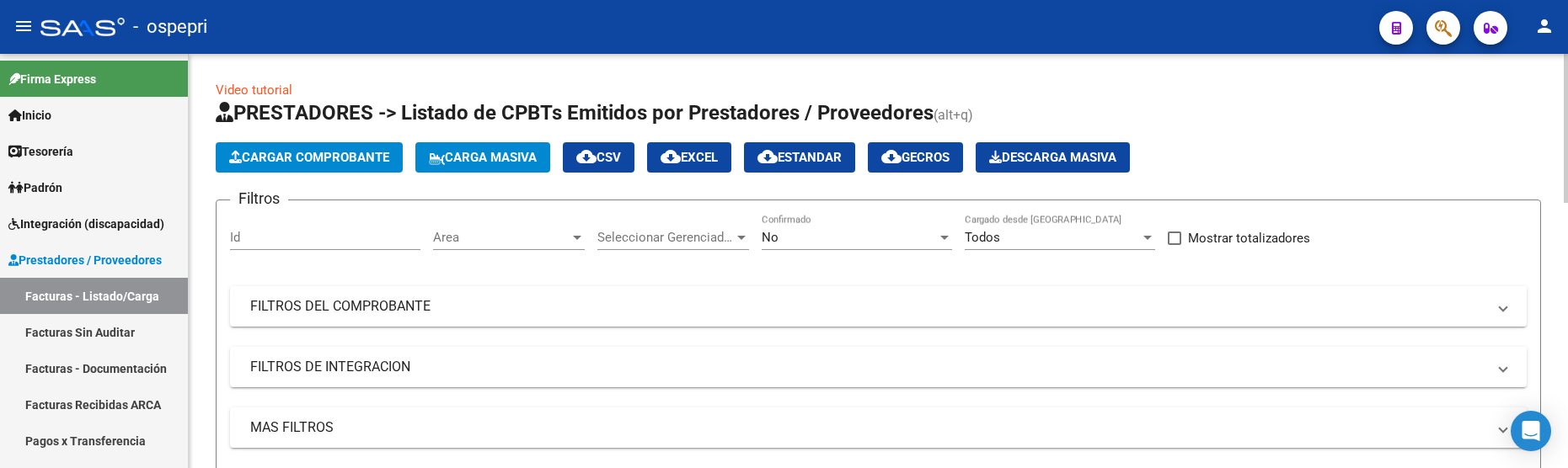
click at [1283, 172] on div "Cargar Comprobante Carga Masiva cloud_download CSV cloud_download EXCEL cloud_d…" at bounding box center [878, 157] width 1326 height 31
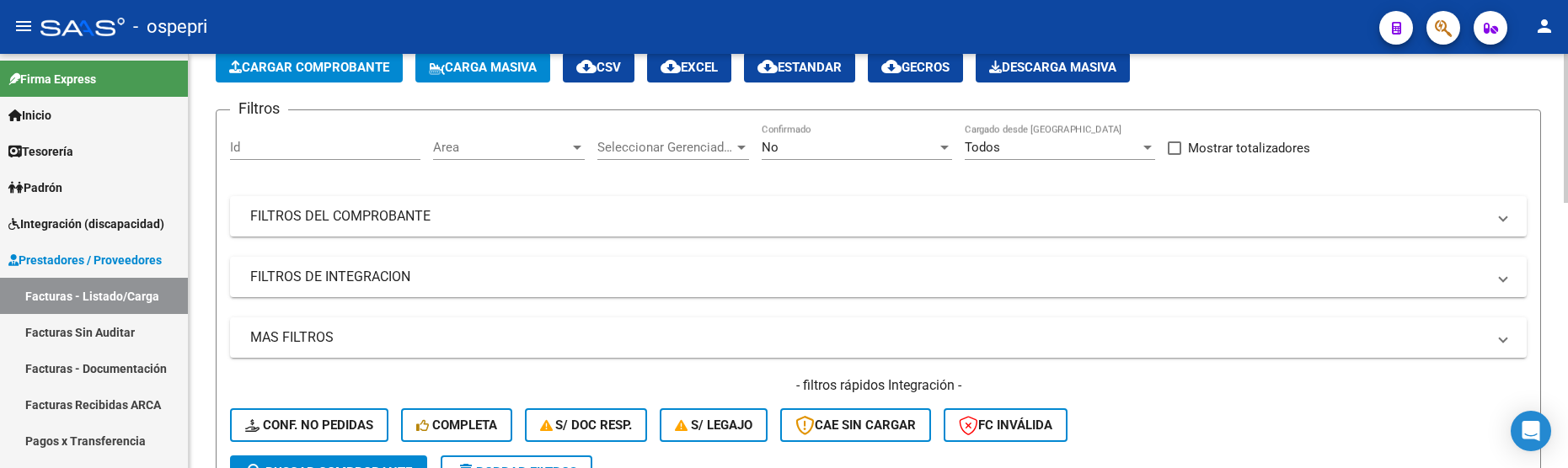
scroll to position [85, 0]
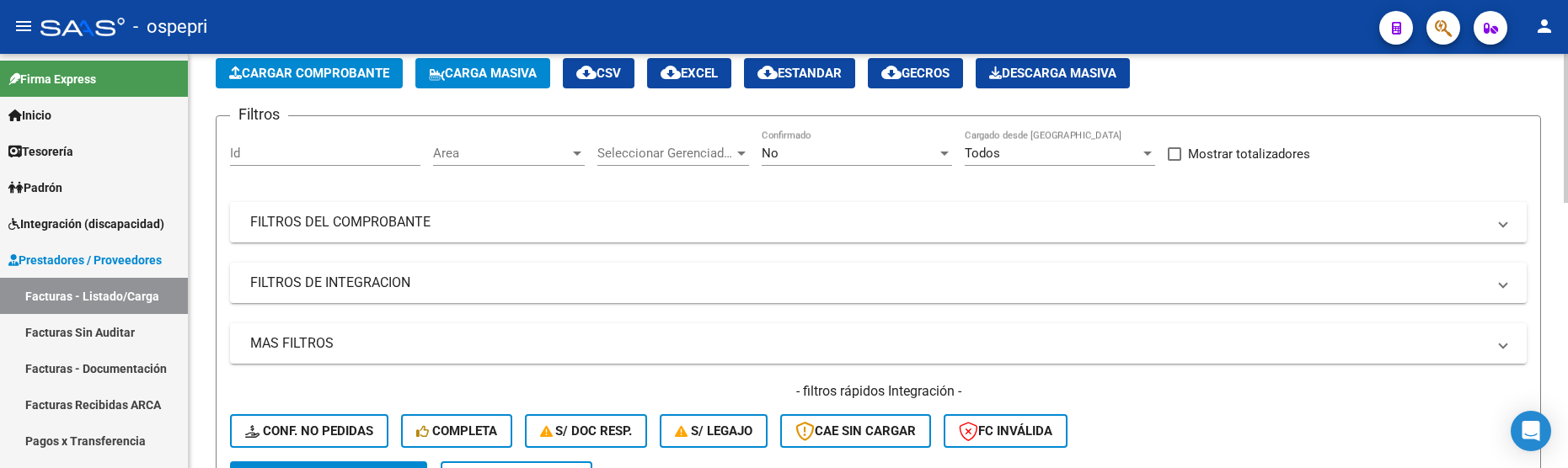
click at [1053, 234] on mat-expansion-panel-header "FILTROS DEL COMPROBANTE" at bounding box center [878, 222] width 1297 height 40
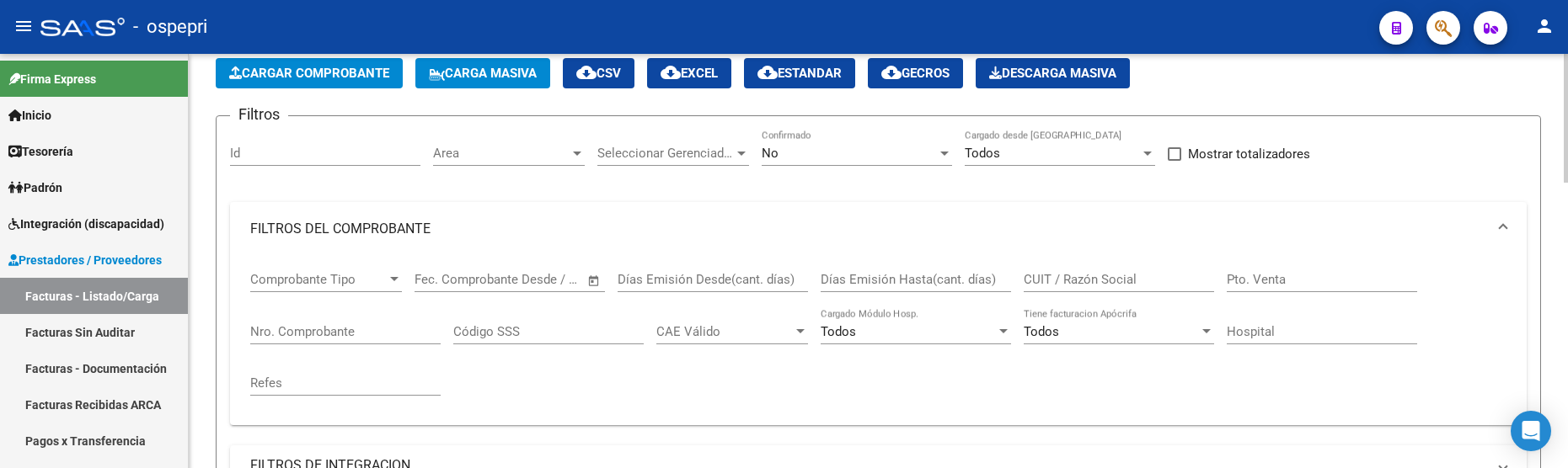
click at [1055, 281] on input "CUIT / Razón Social" at bounding box center [1119, 279] width 190 height 15
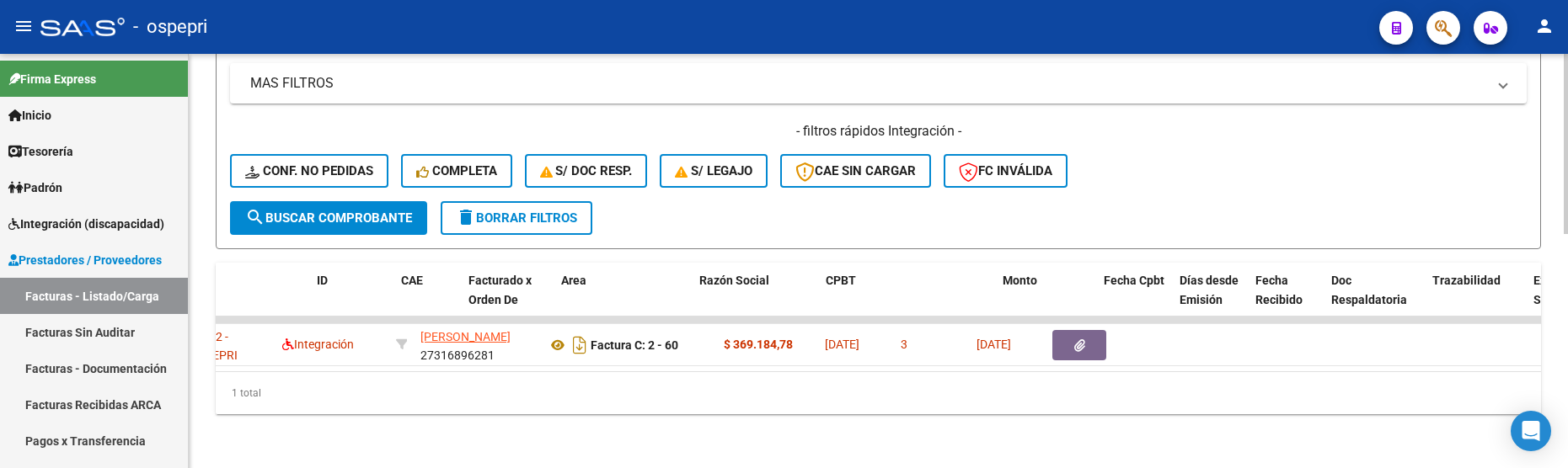
scroll to position [0, 0]
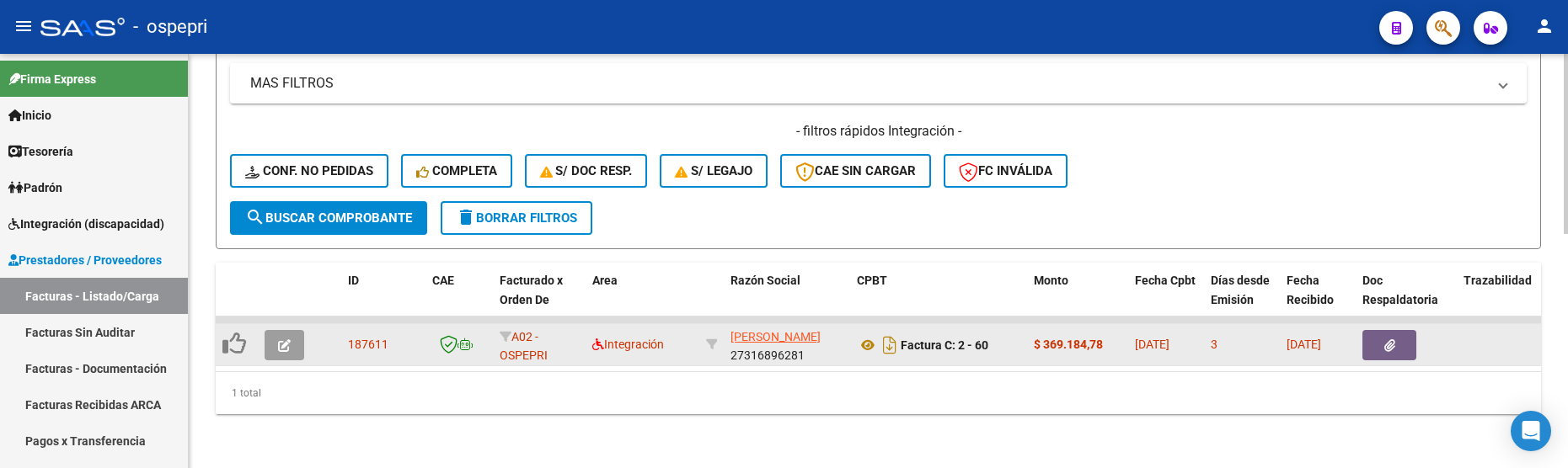
type input "[PERSON_NAME]"
click at [290, 334] on button "button" at bounding box center [283, 345] width 39 height 31
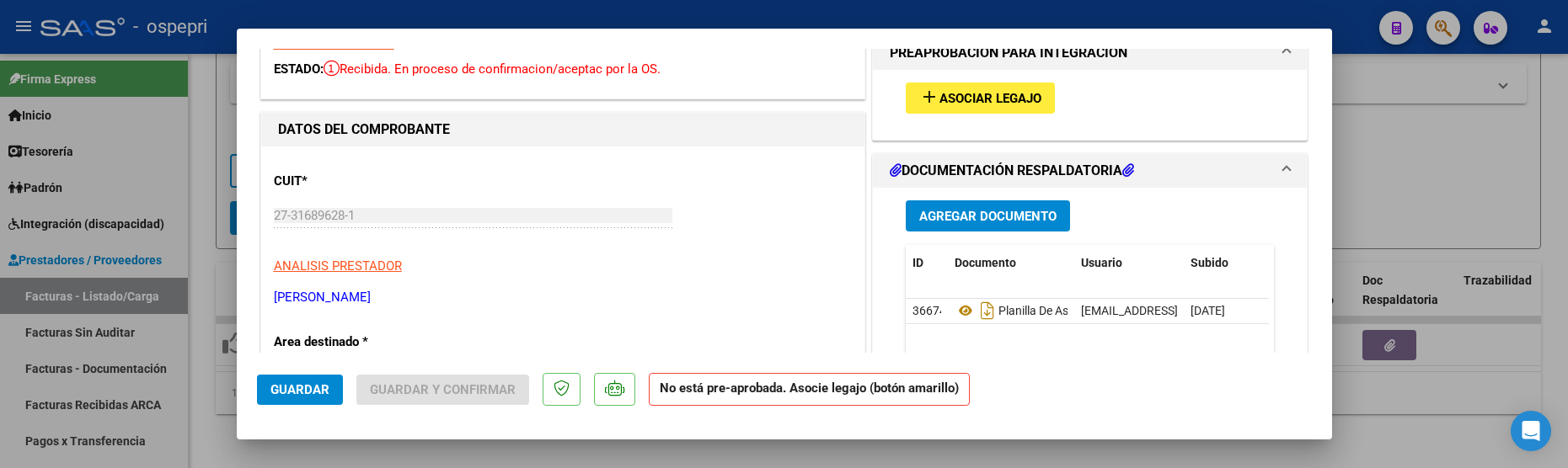
scroll to position [253, 0]
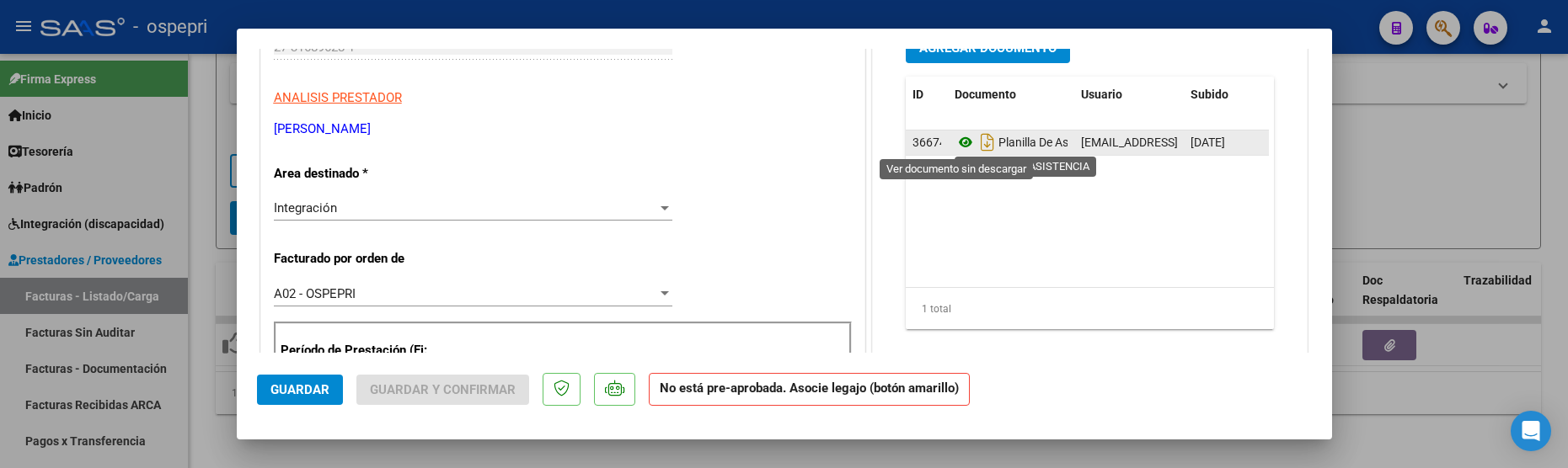
click at [959, 145] on icon at bounding box center [965, 142] width 22 height 20
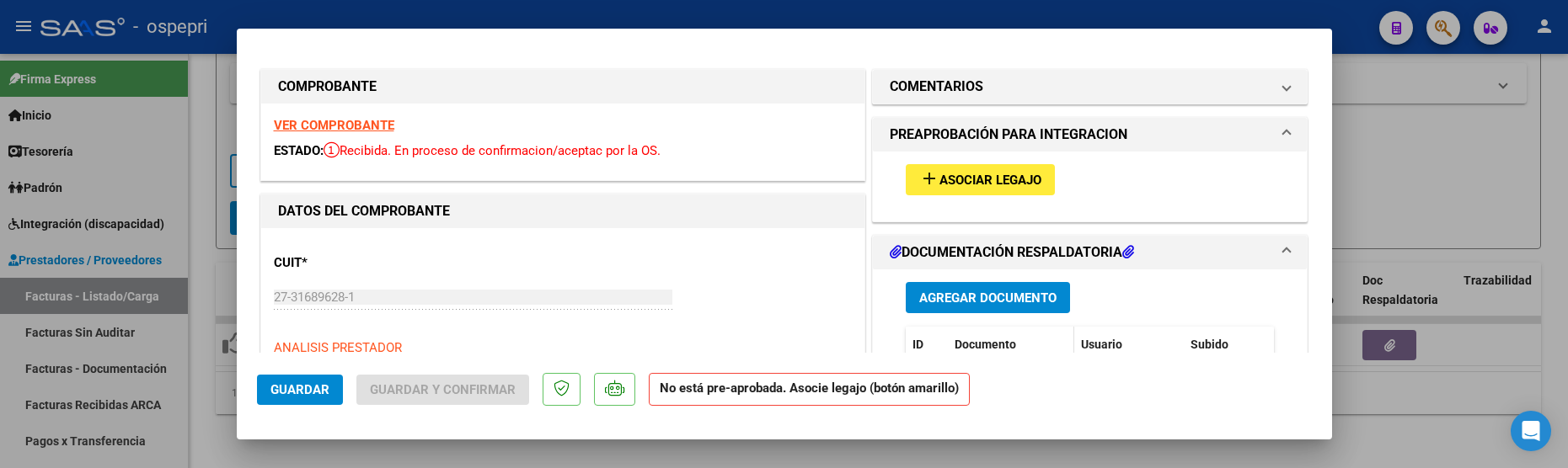
scroll to position [0, 0]
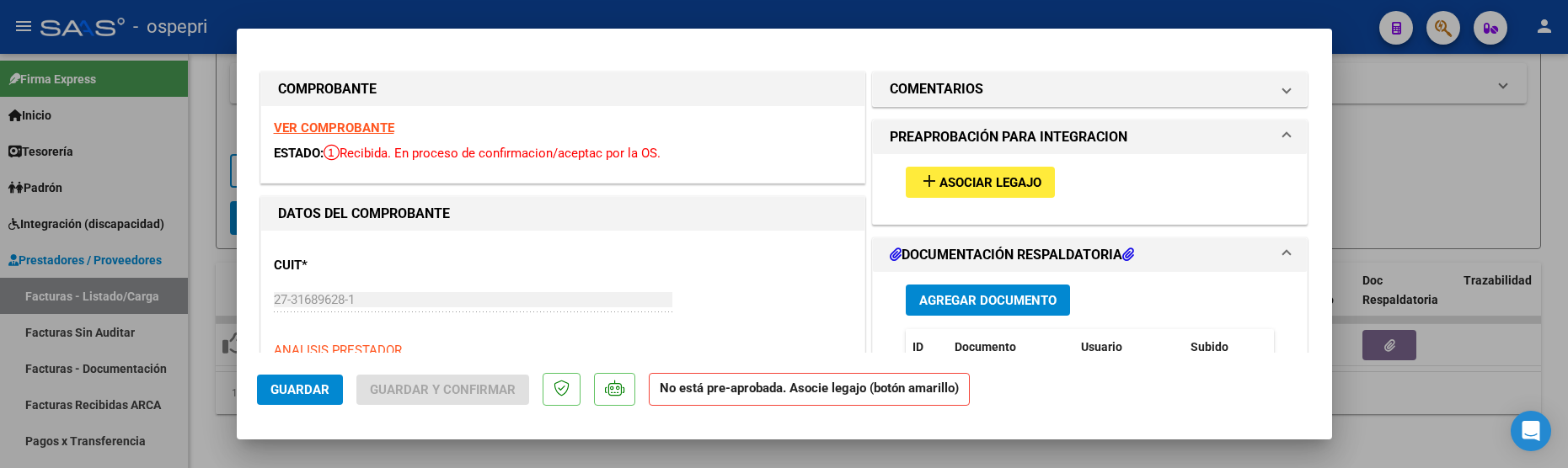
click at [983, 182] on span "Asociar Legajo" at bounding box center [990, 182] width 102 height 15
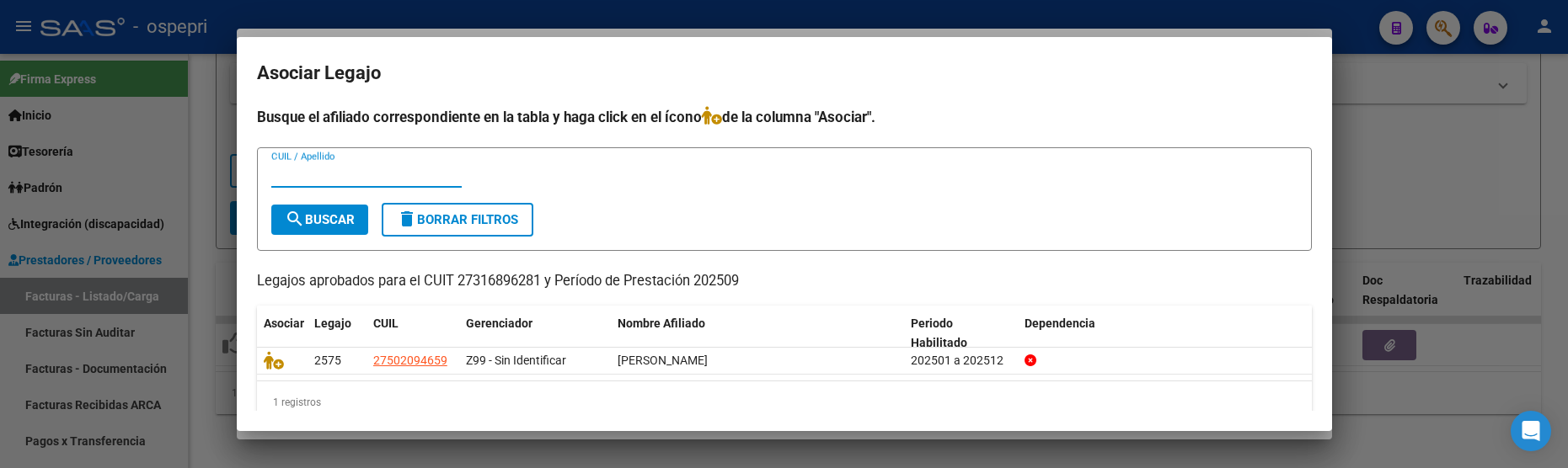
scroll to position [27, 0]
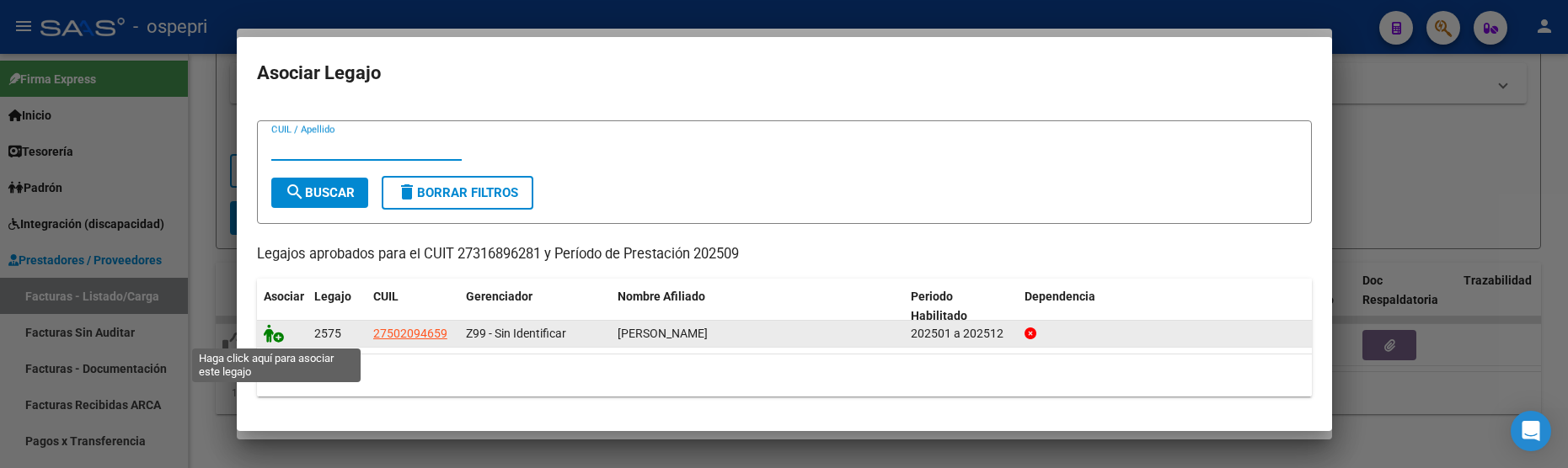
click at [270, 331] on icon at bounding box center [273, 333] width 20 height 18
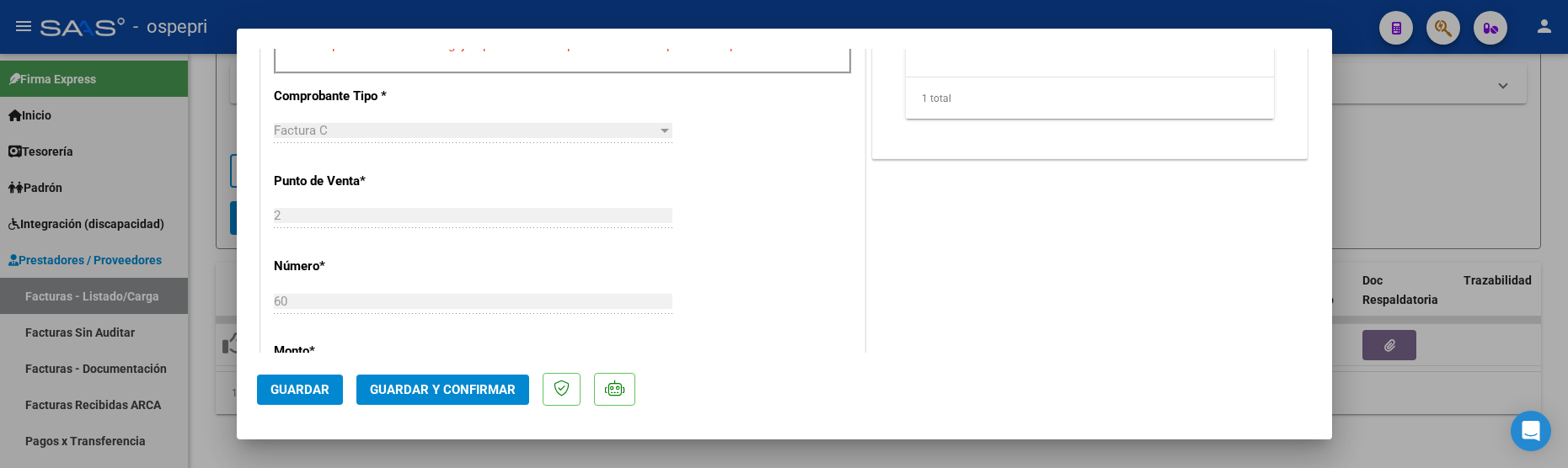
scroll to position [674, 0]
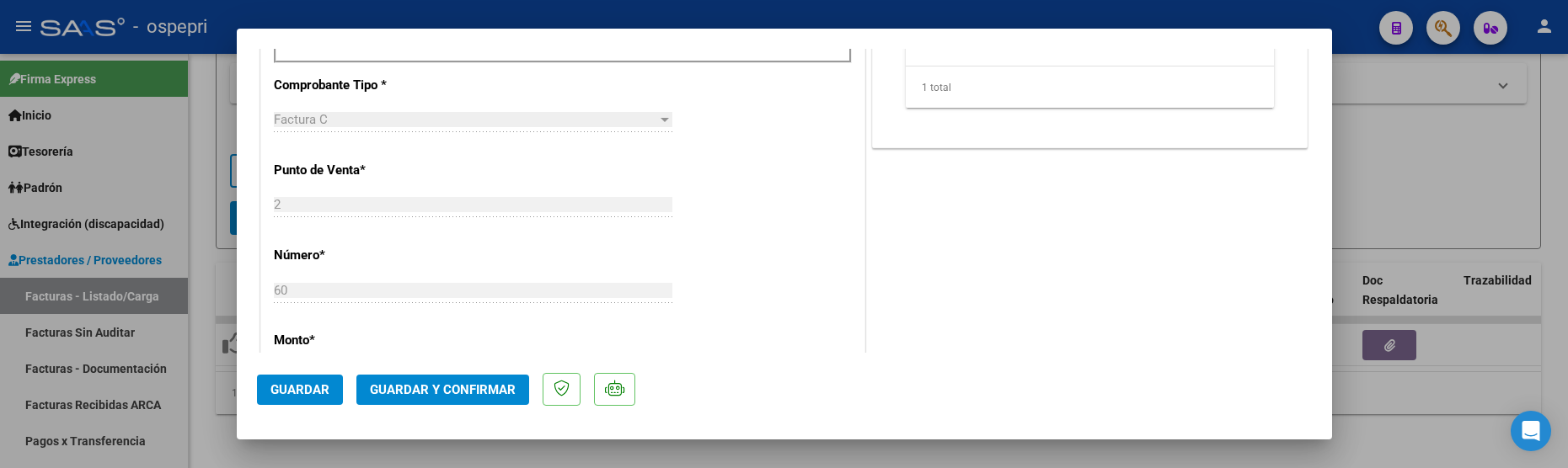
click at [405, 390] on span "Guardar y Confirmar" at bounding box center [442, 390] width 146 height 15
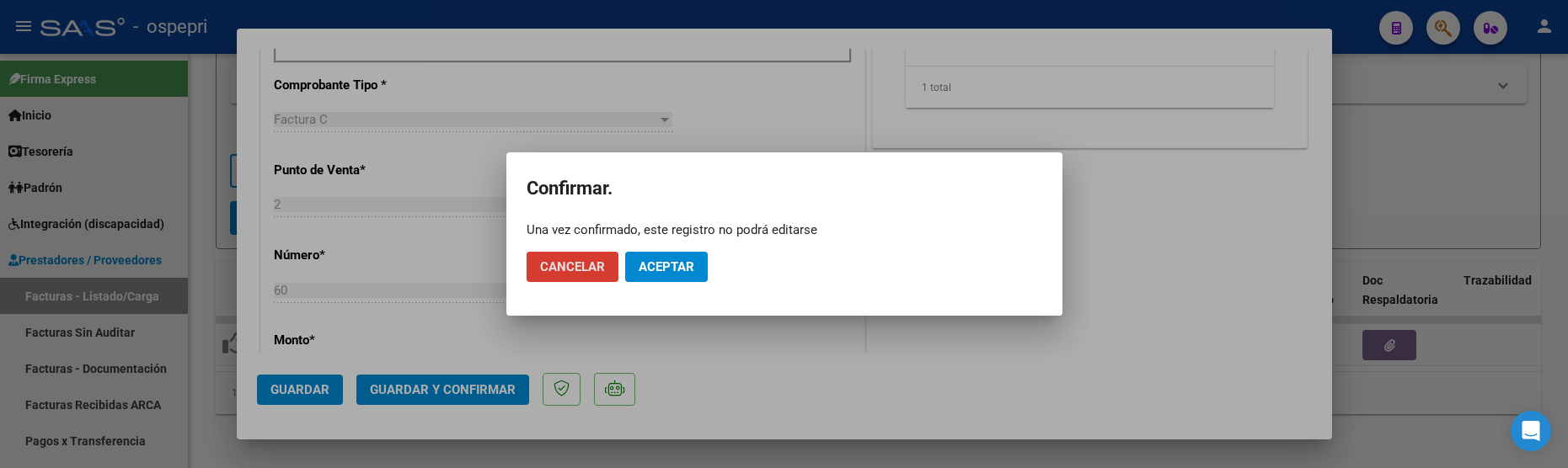
click at [658, 250] on mat-dialog-actions "Cancelar Aceptar" at bounding box center [784, 267] width 515 height 58
click at [658, 269] on span "Aceptar" at bounding box center [666, 267] width 56 height 15
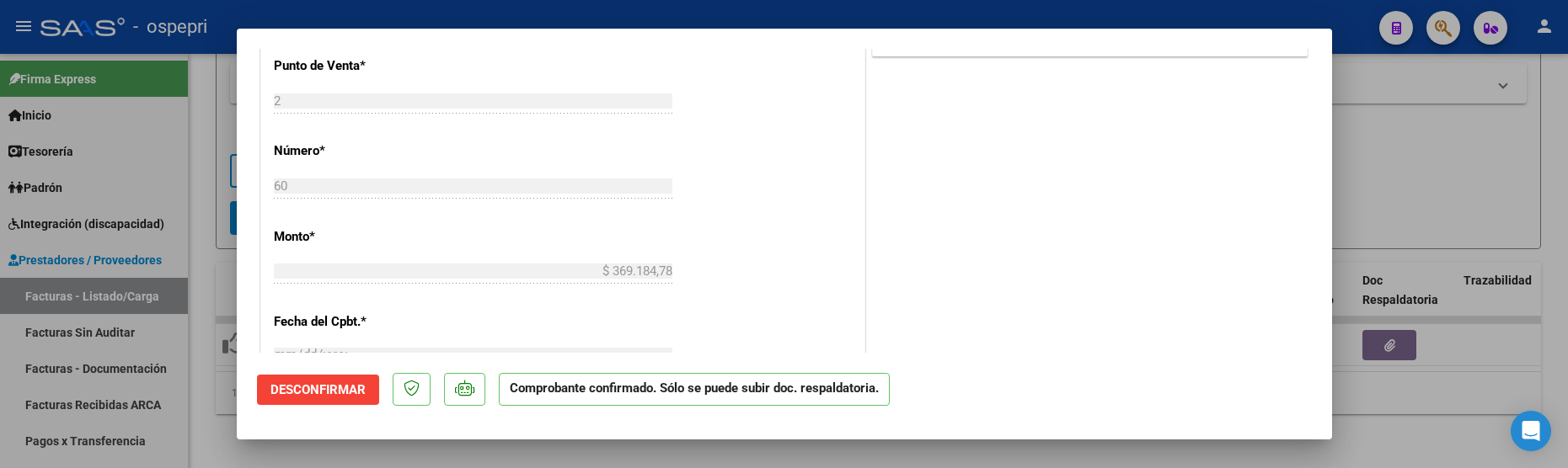
click at [1503, 134] on div at bounding box center [784, 234] width 1568 height 468
type input "$ 0,00"
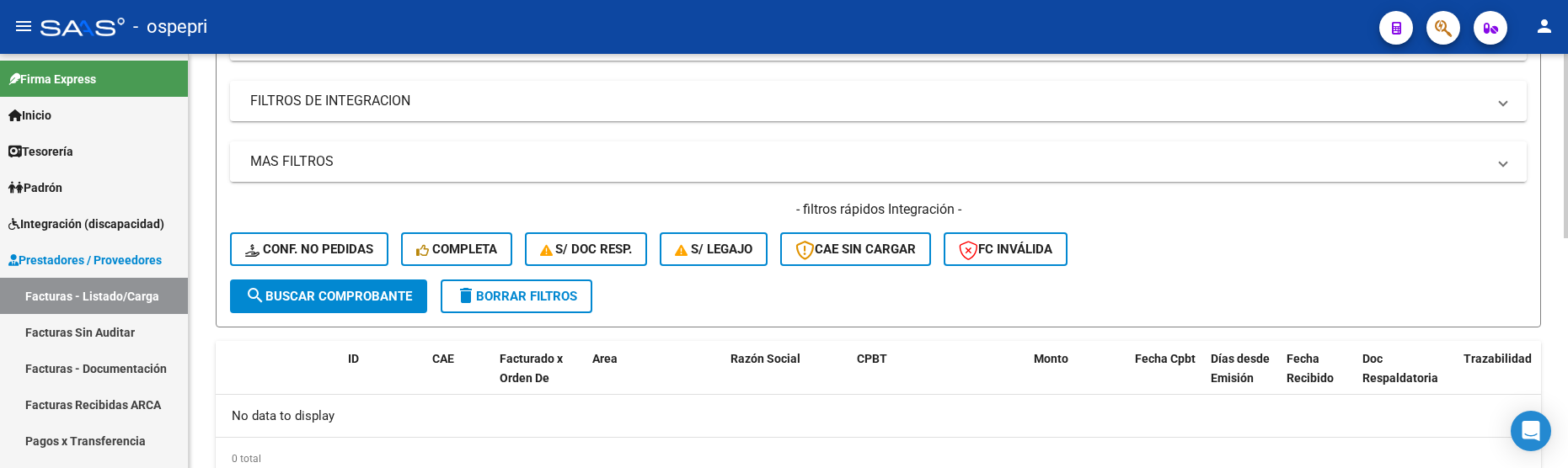
scroll to position [346, 0]
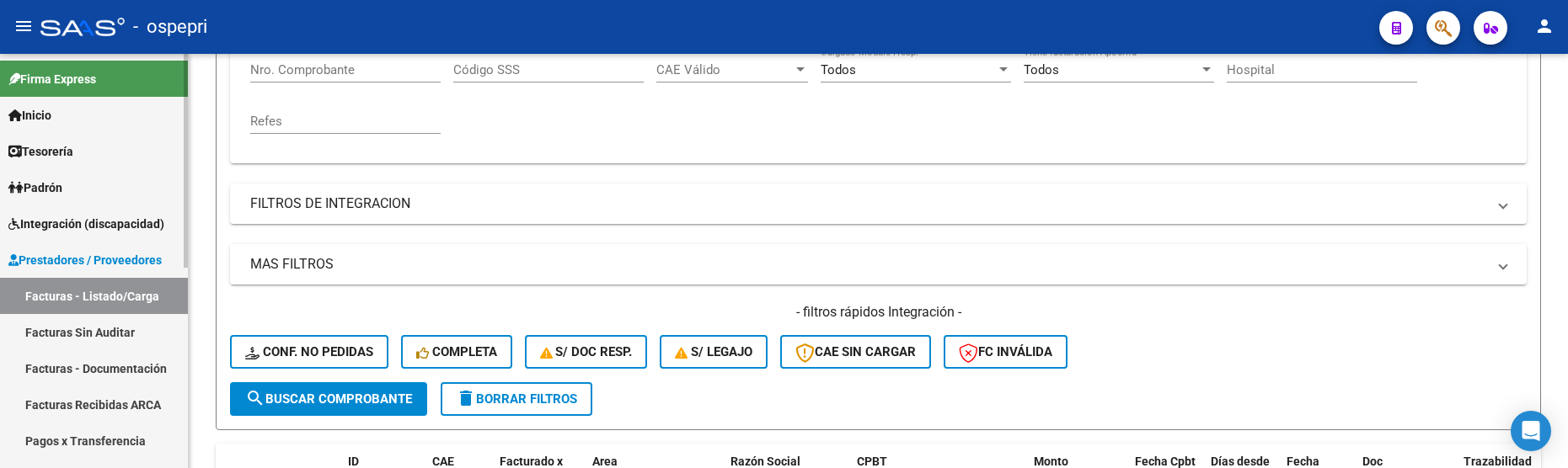
click at [117, 289] on link "Facturas - Listado/Carga" at bounding box center [93, 296] width 187 height 37
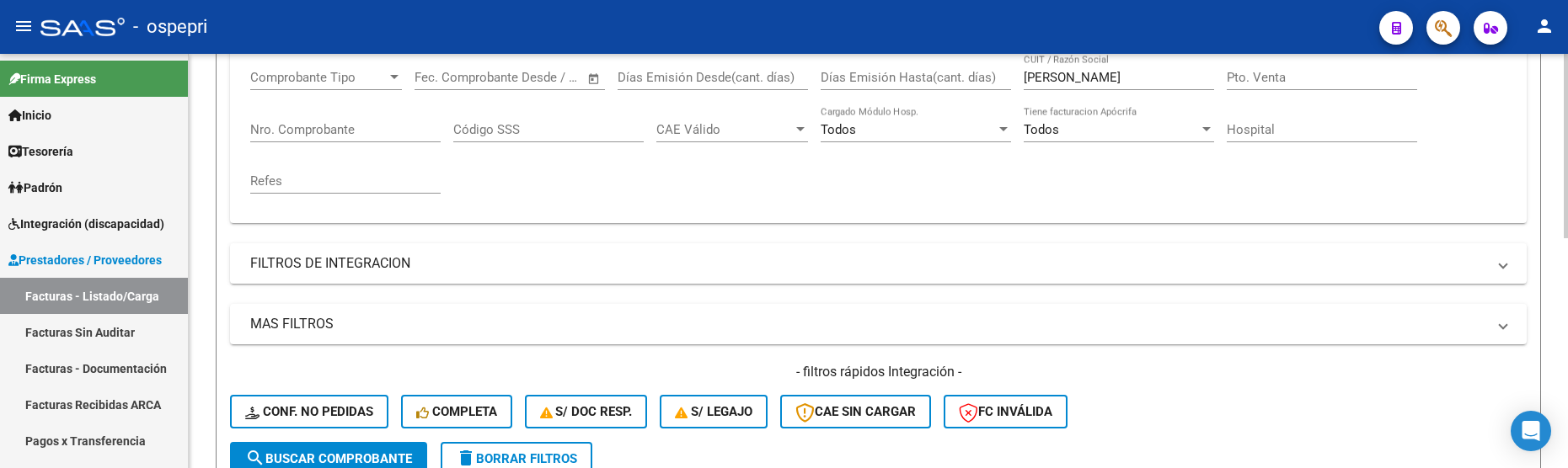
scroll to position [178, 0]
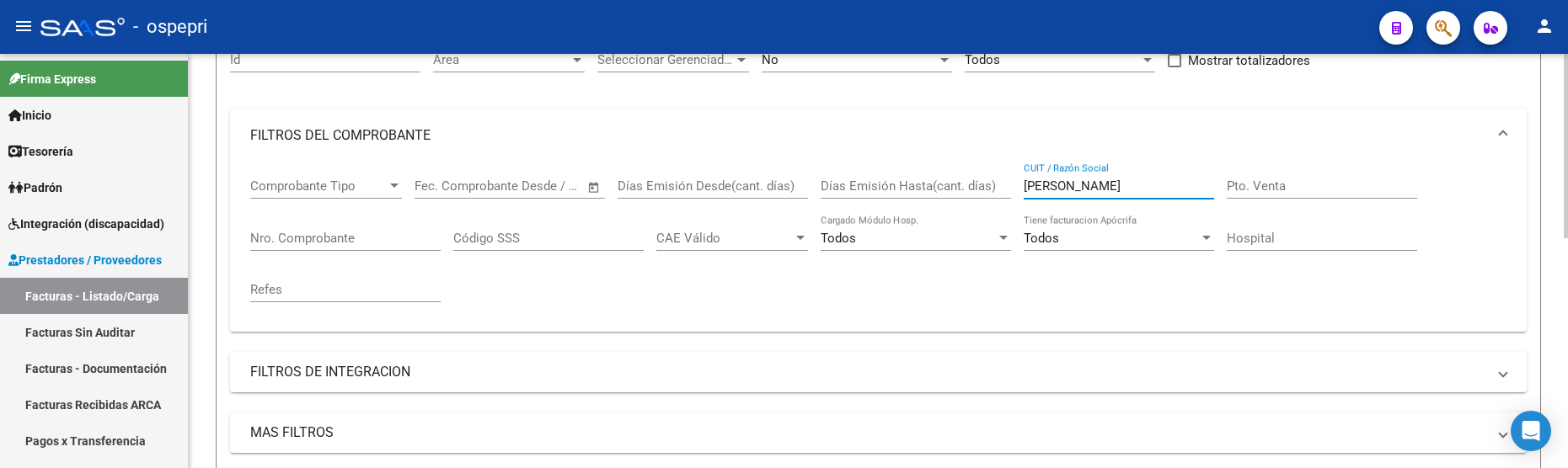
drag, startPoint x: 1074, startPoint y: 187, endPoint x: 998, endPoint y: 191, distance: 76.1
click at [998, 191] on div "Comprobante Tipo Comprobante Tipo Fecha inicio – Fecha fin Fec. Comprobante Des…" at bounding box center [878, 241] width 1257 height 156
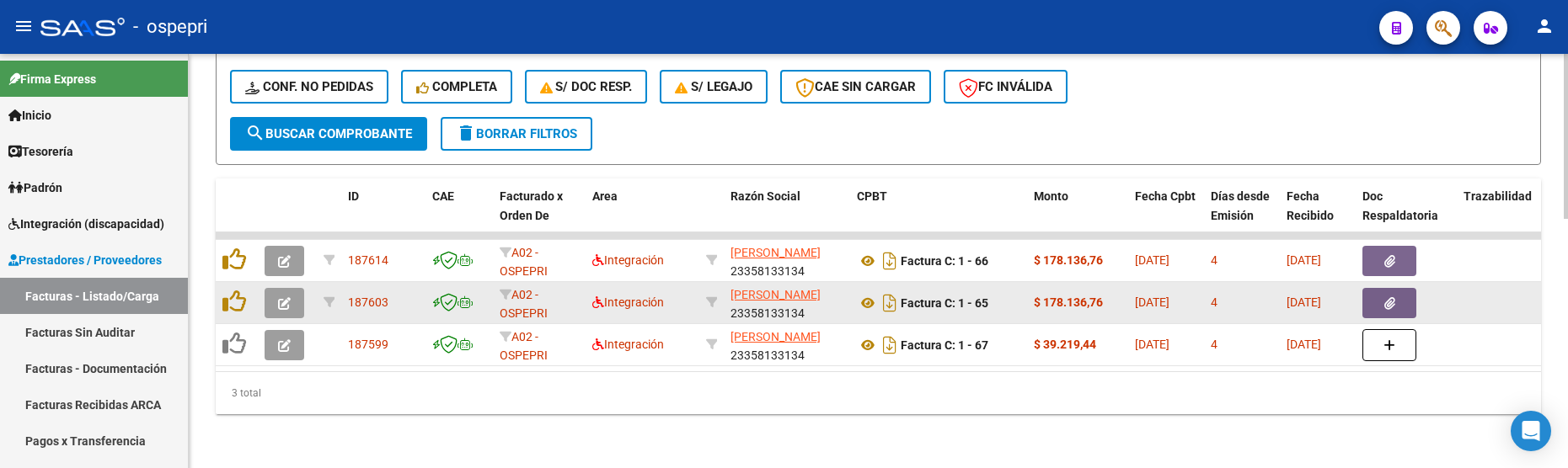
scroll to position [624, 0]
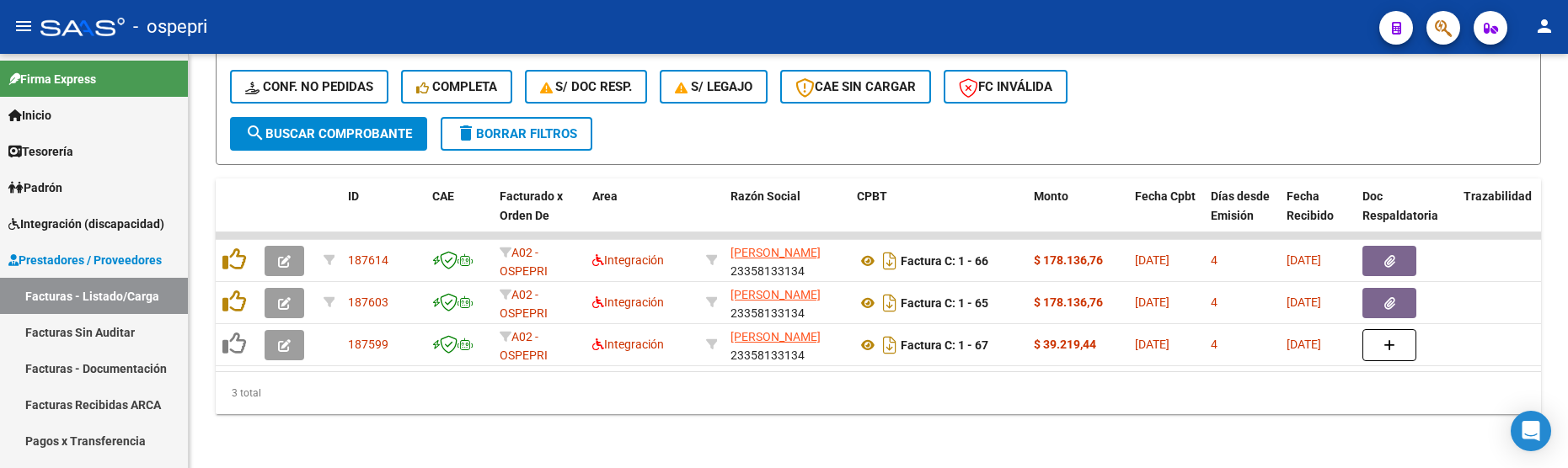
type input "solorza"
click at [862, 393] on div "3 total" at bounding box center [878, 393] width 1326 height 42
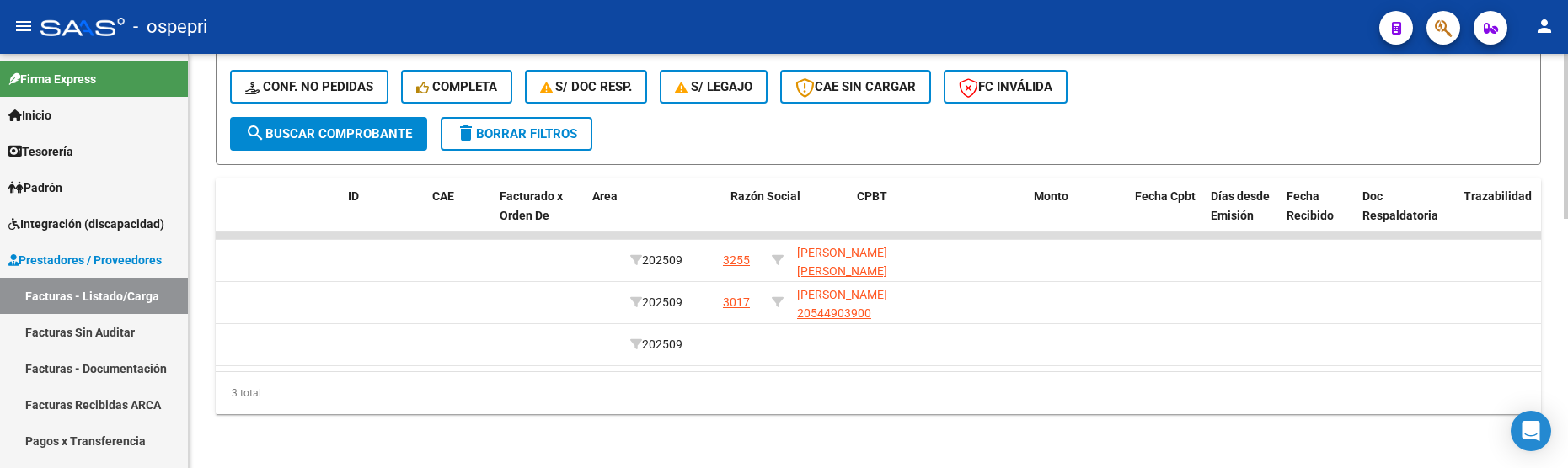
scroll to position [0, 0]
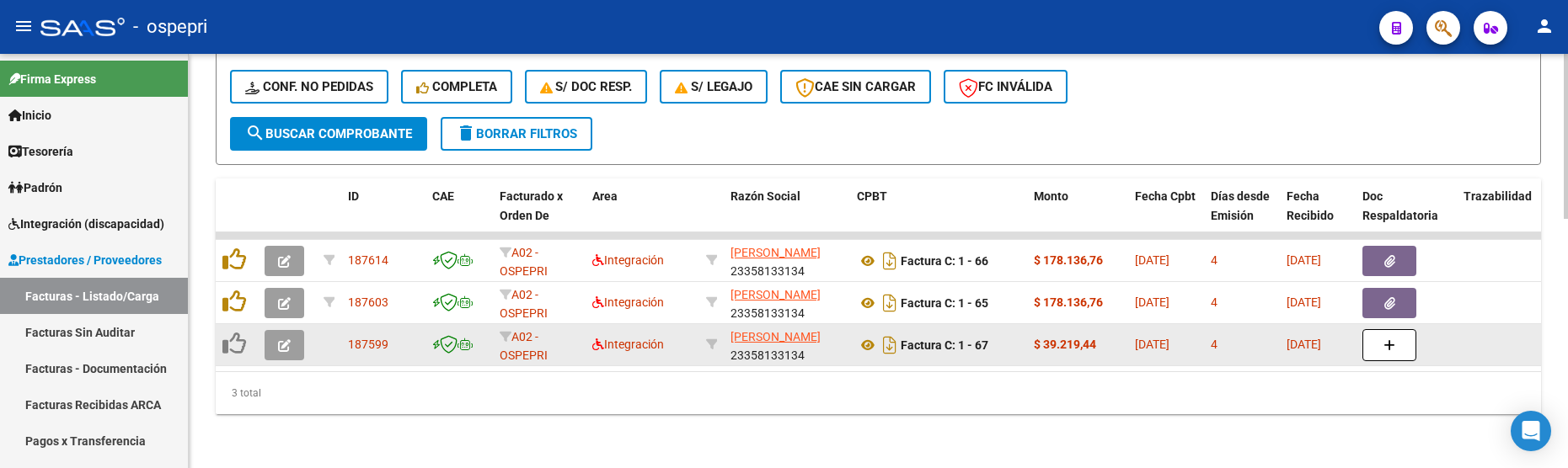
click at [284, 339] on icon "button" at bounding box center [284, 345] width 12 height 12
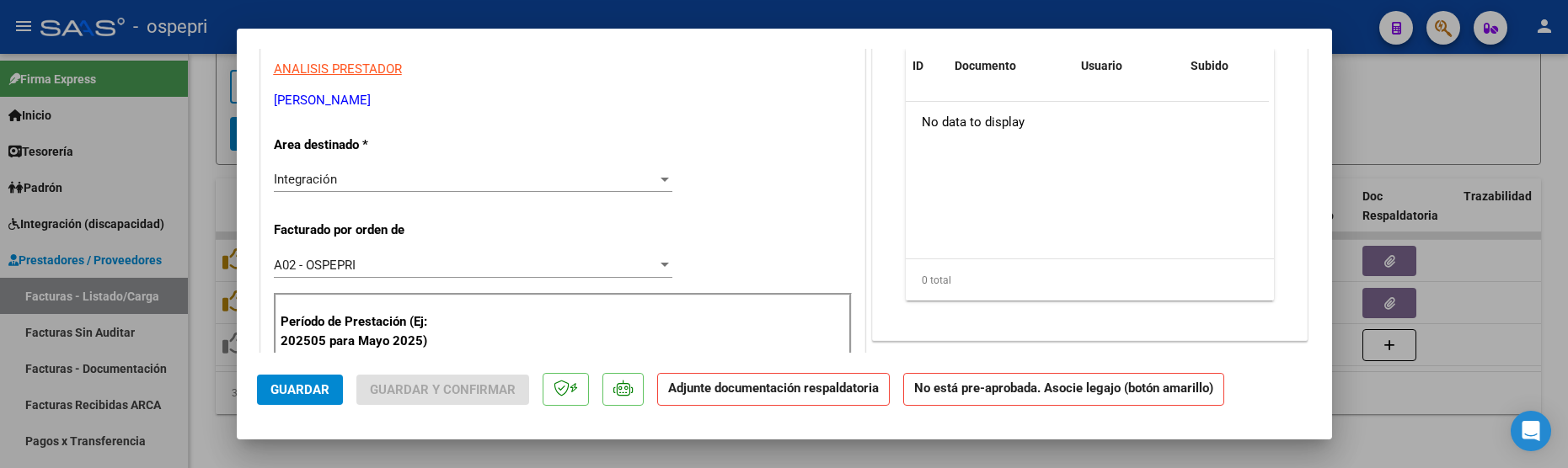
scroll to position [337, 0]
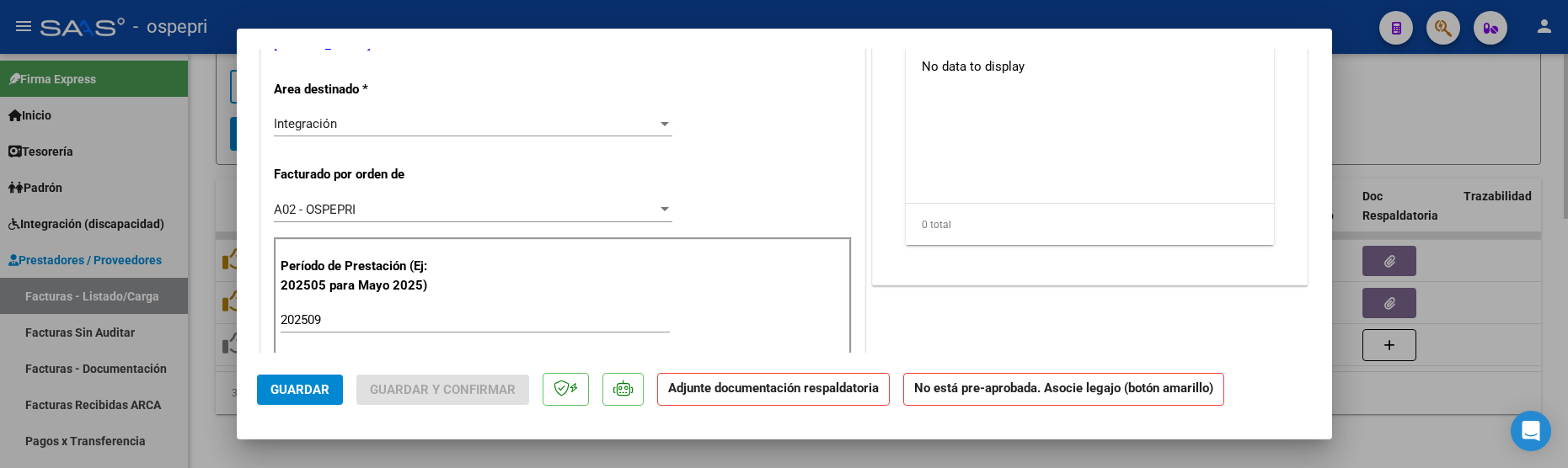
click at [1467, 365] on div at bounding box center [784, 234] width 1568 height 468
type input "$ 0,00"
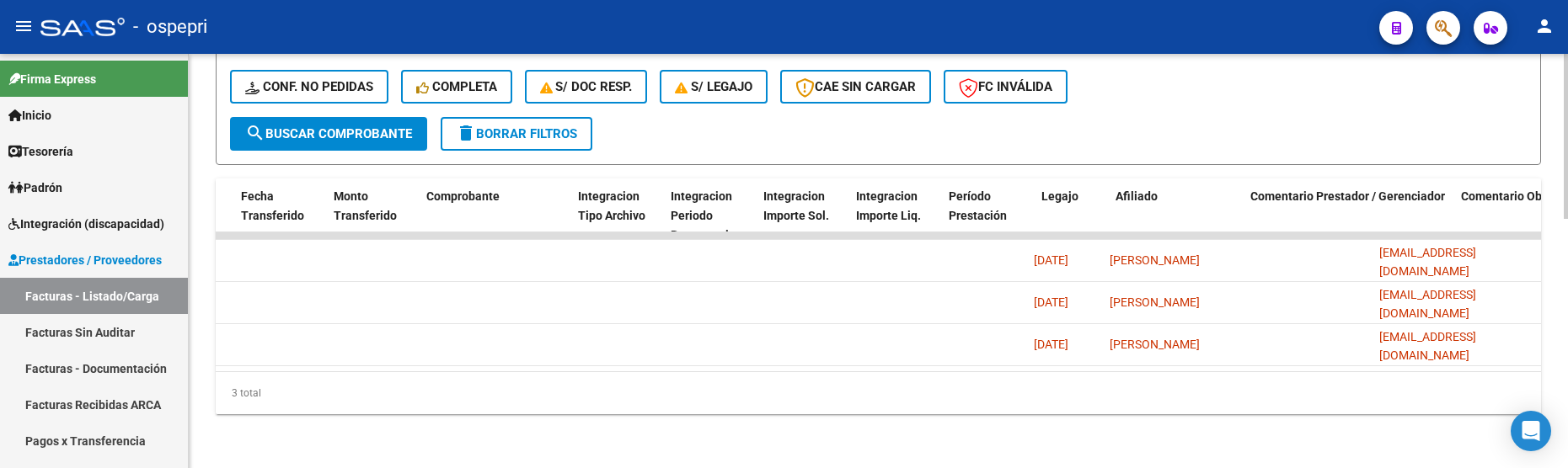
scroll to position [0, 0]
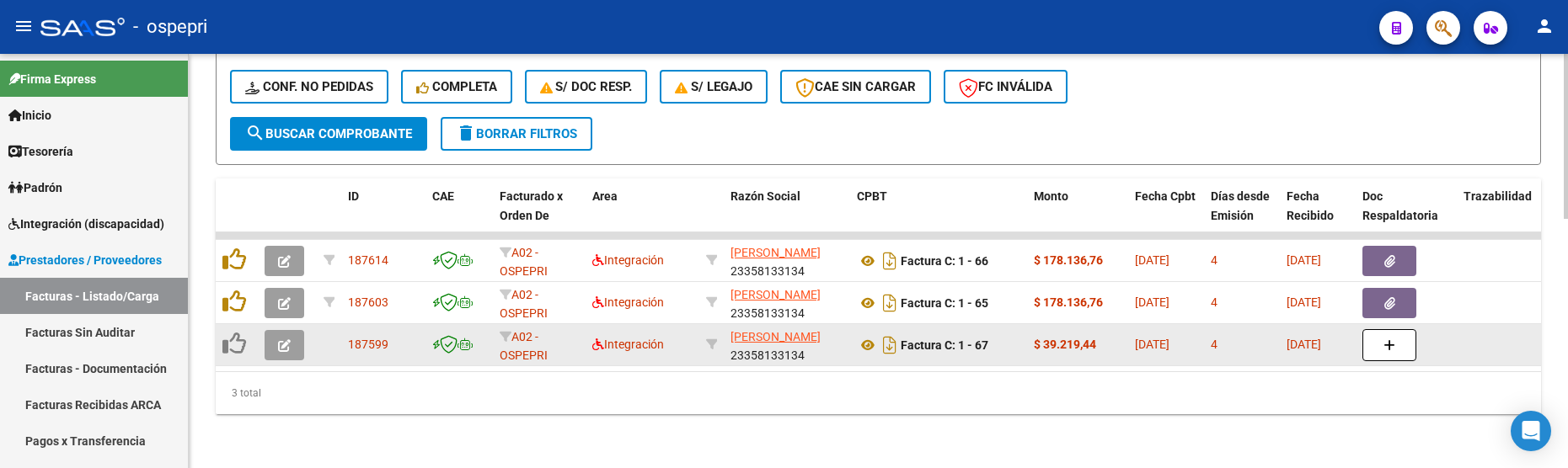
click at [283, 339] on icon "button" at bounding box center [284, 345] width 12 height 12
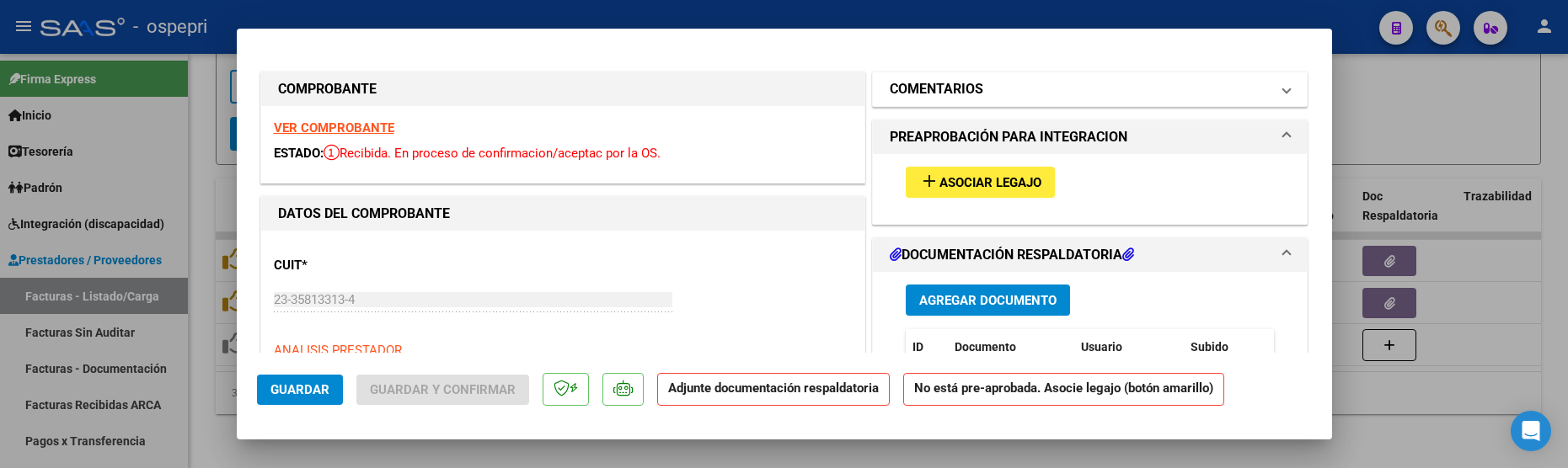
click at [1279, 92] on mat-expansion-panel-header "COMENTARIOS" at bounding box center [1090, 89] width 435 height 34
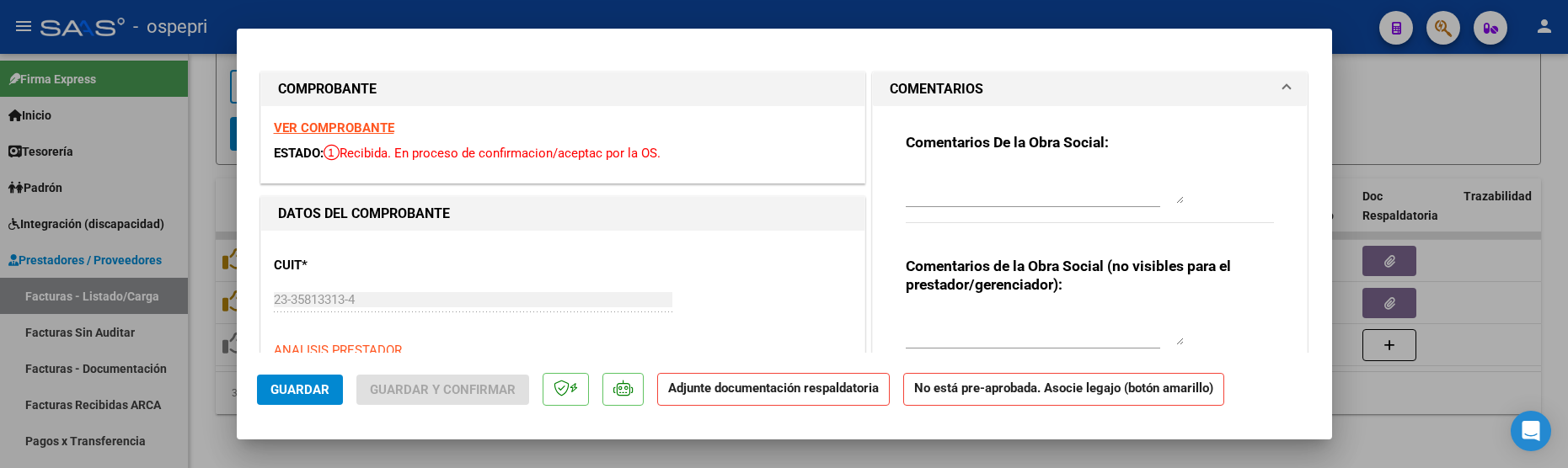
click at [945, 322] on textarea at bounding box center [1045, 329] width 278 height 34
type textarea "GENERICO JUDHIT 06-10"
click at [312, 388] on span "Guardar" at bounding box center [300, 390] width 59 height 15
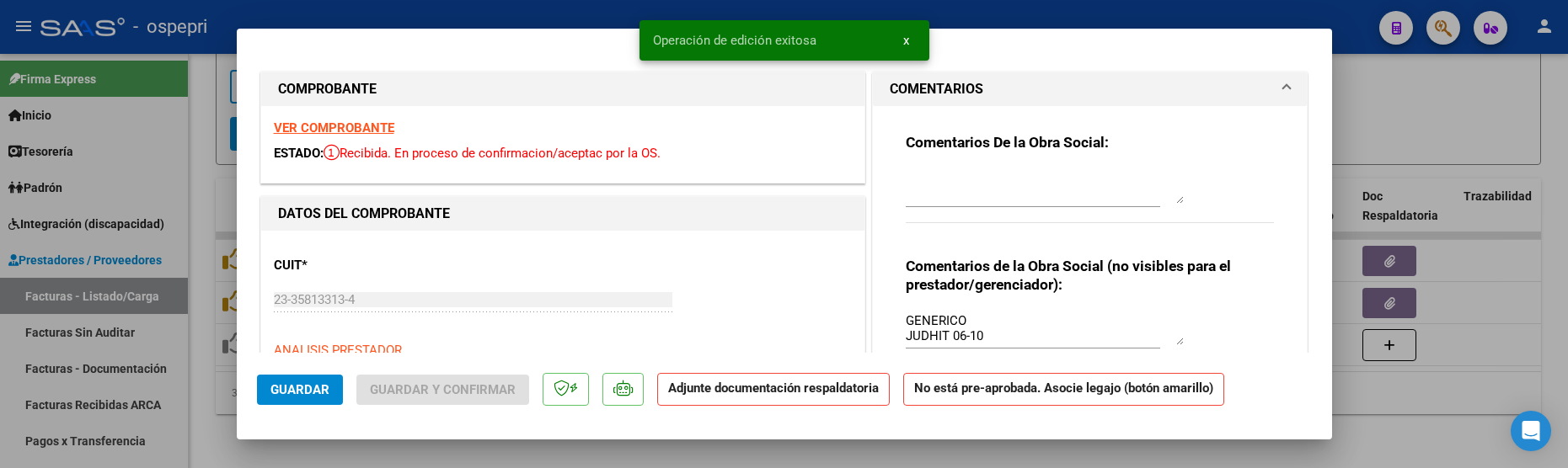
click at [1433, 388] on div at bounding box center [784, 234] width 1568 height 468
type input "$ 0,00"
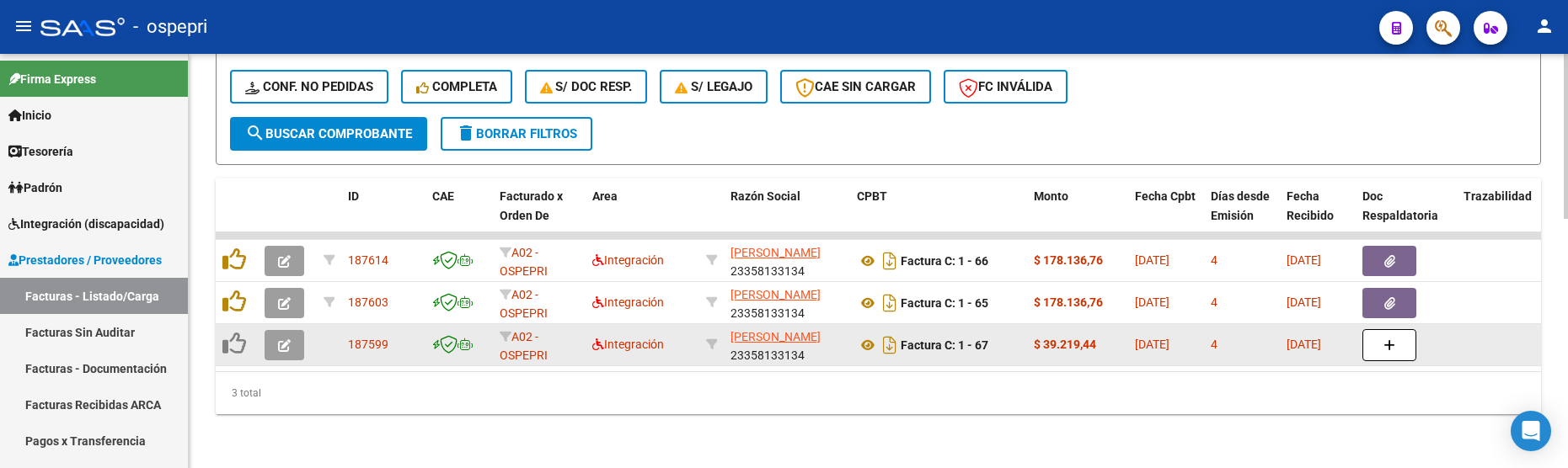
click at [289, 339] on icon "button" at bounding box center [284, 345] width 12 height 12
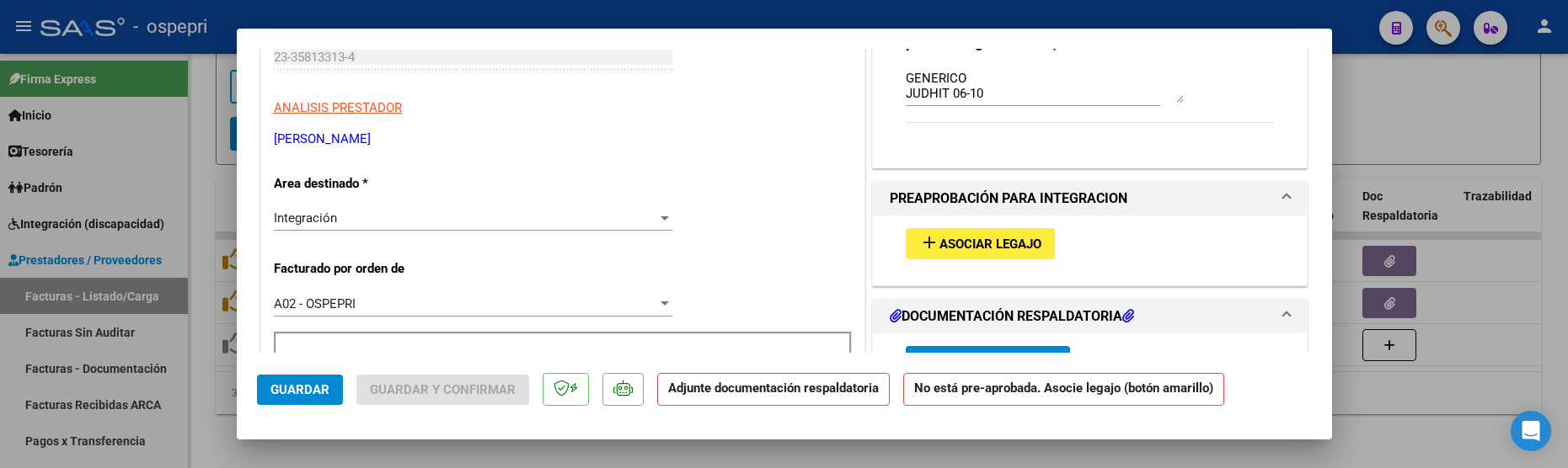
scroll to position [253, 0]
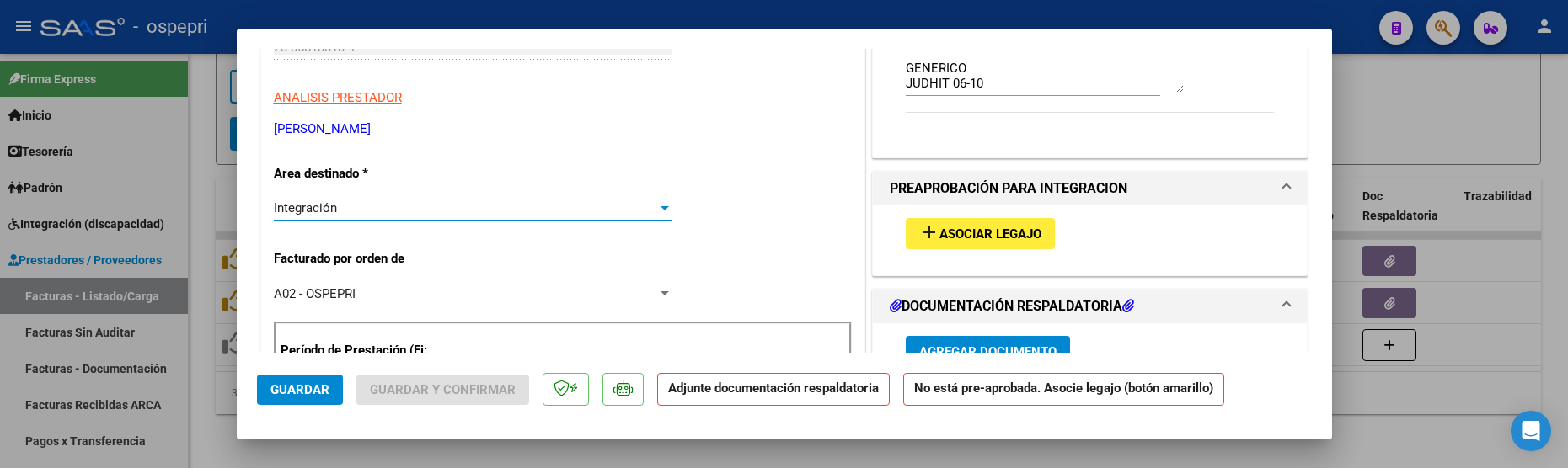
click at [658, 207] on div at bounding box center [665, 207] width 15 height 13
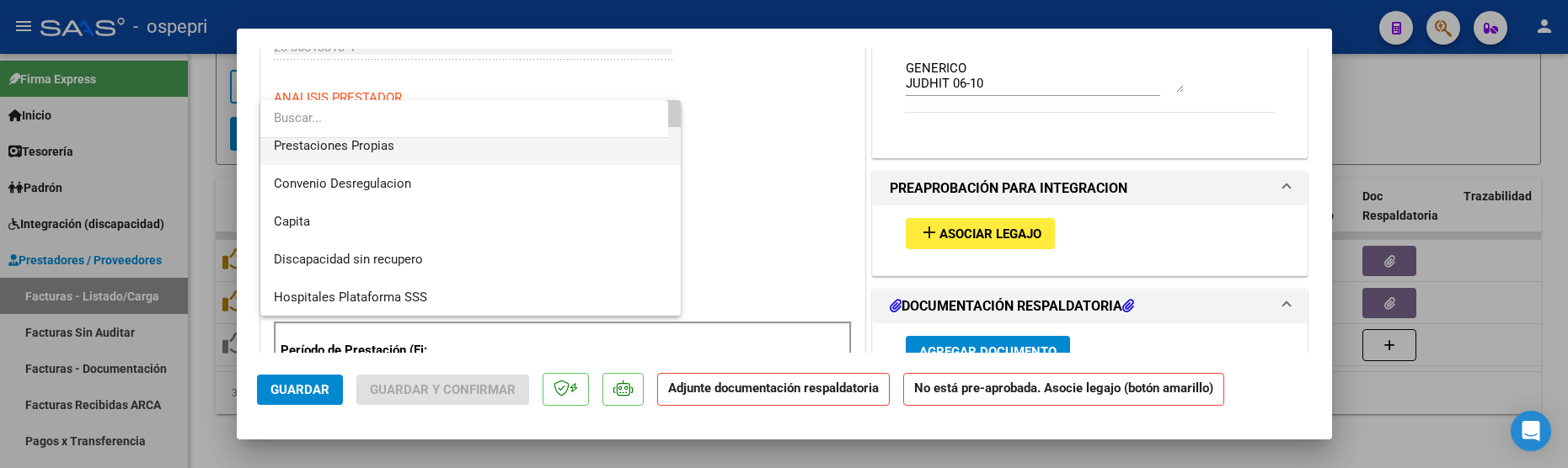
scroll to position [163, 0]
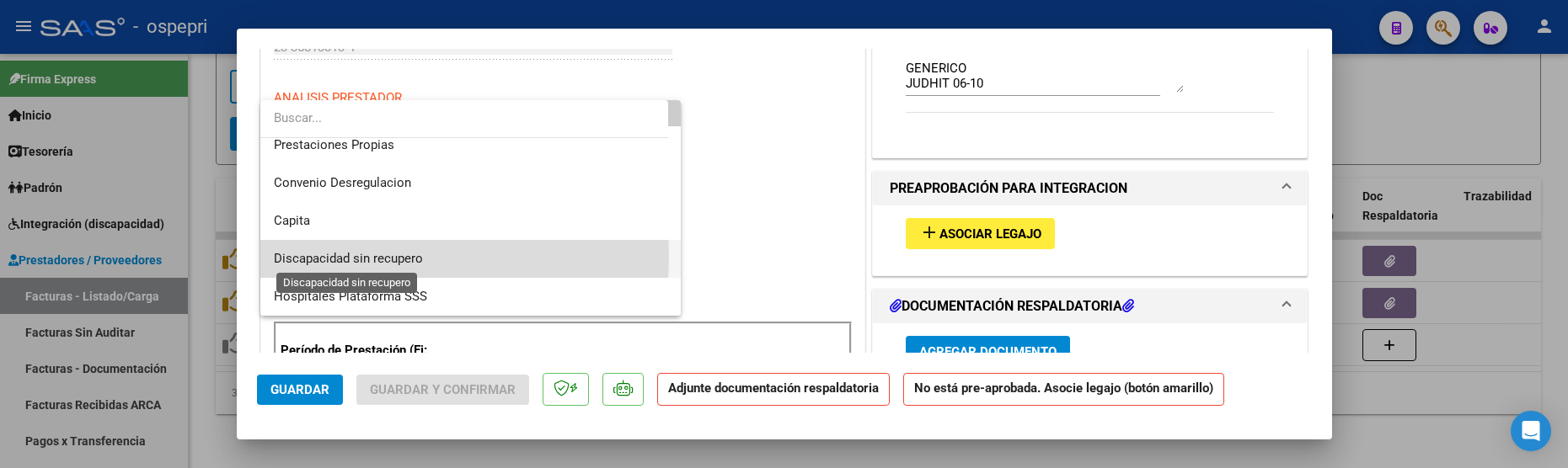
click at [367, 256] on span "Discapacidad sin recupero" at bounding box center [348, 258] width 149 height 15
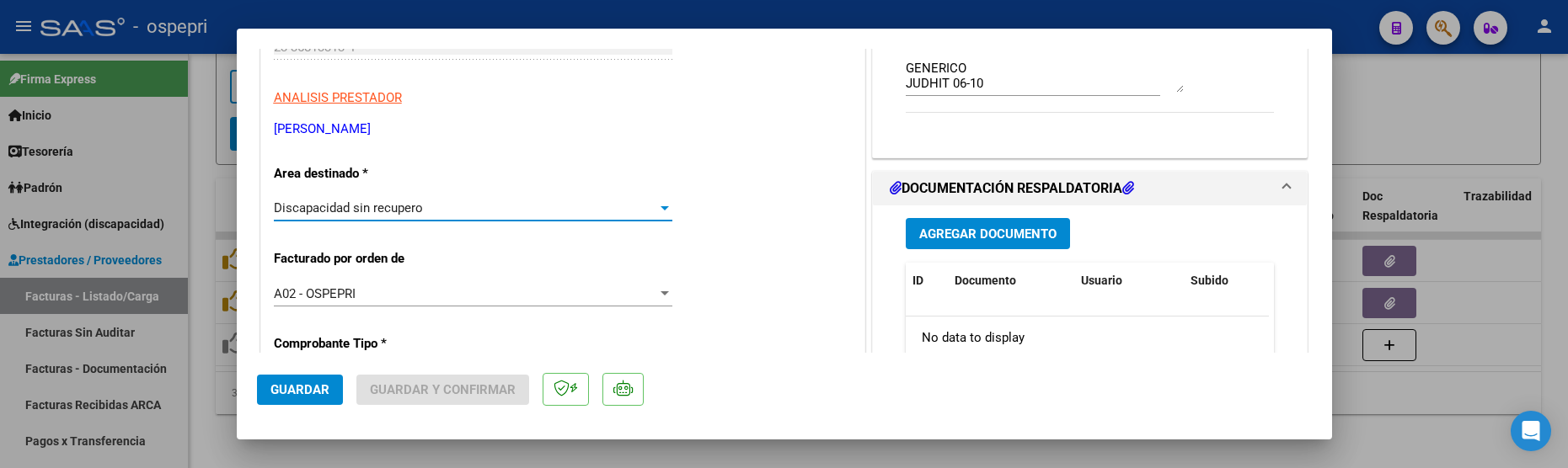
click at [317, 388] on span "Guardar" at bounding box center [300, 390] width 59 height 15
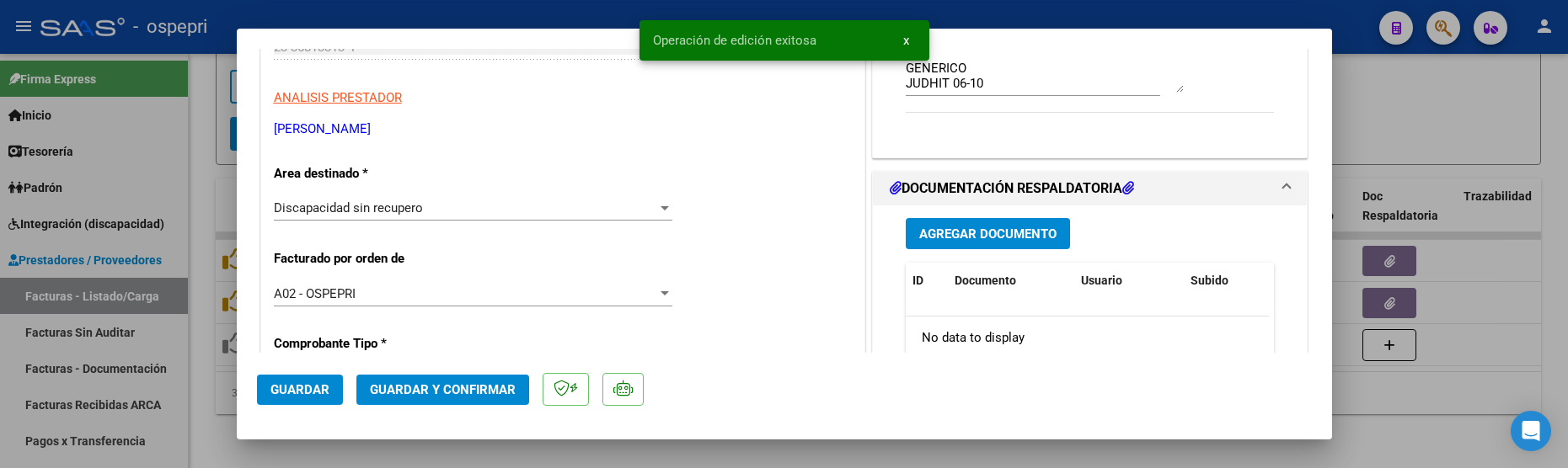
click at [1425, 378] on div at bounding box center [784, 234] width 1568 height 468
type input "$ 0,00"
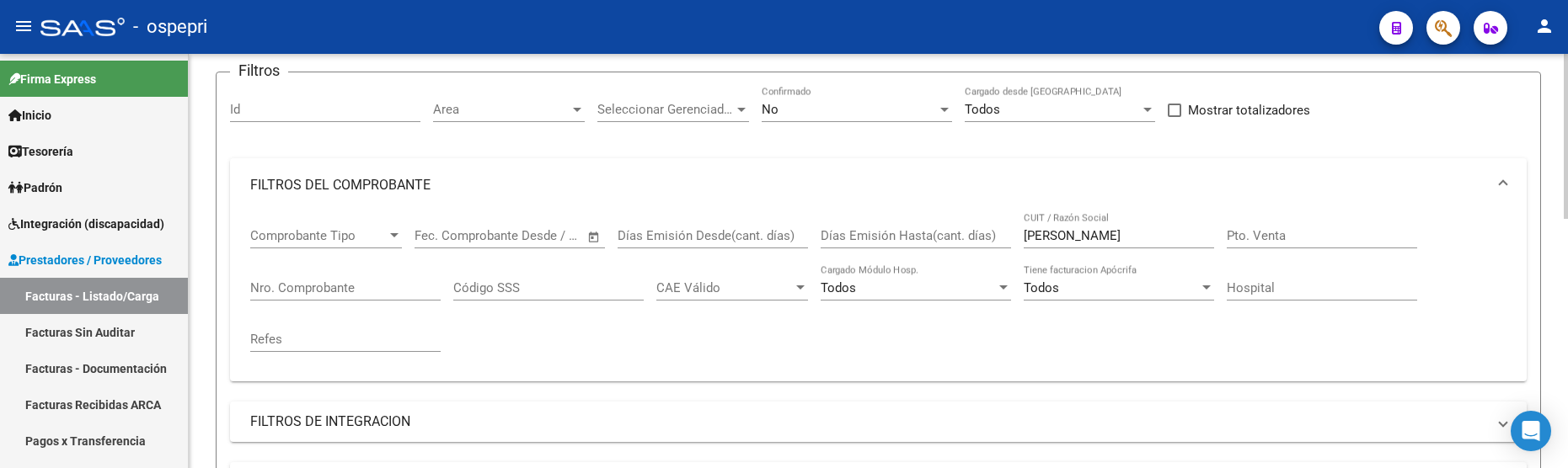
scroll to position [119, 0]
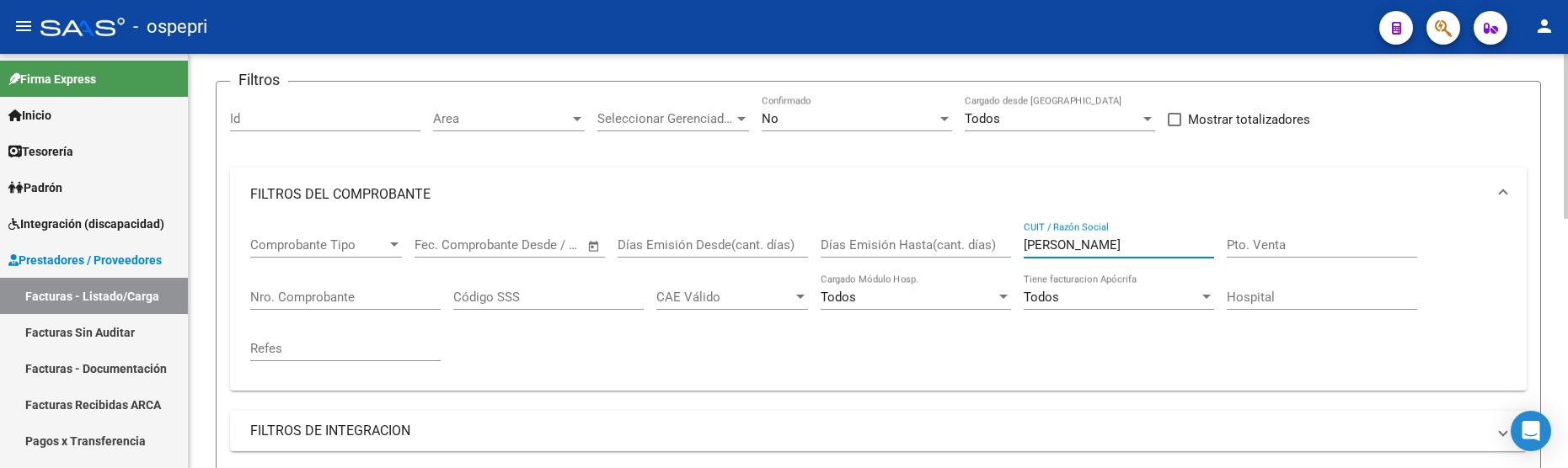
drag, startPoint x: 1080, startPoint y: 240, endPoint x: 939, endPoint y: 242, distance: 141.0
click at [939, 242] on div "Comprobante Tipo Comprobante Tipo Fecha inicio – Fecha fin Fec. Comprobante Des…" at bounding box center [878, 299] width 1257 height 156
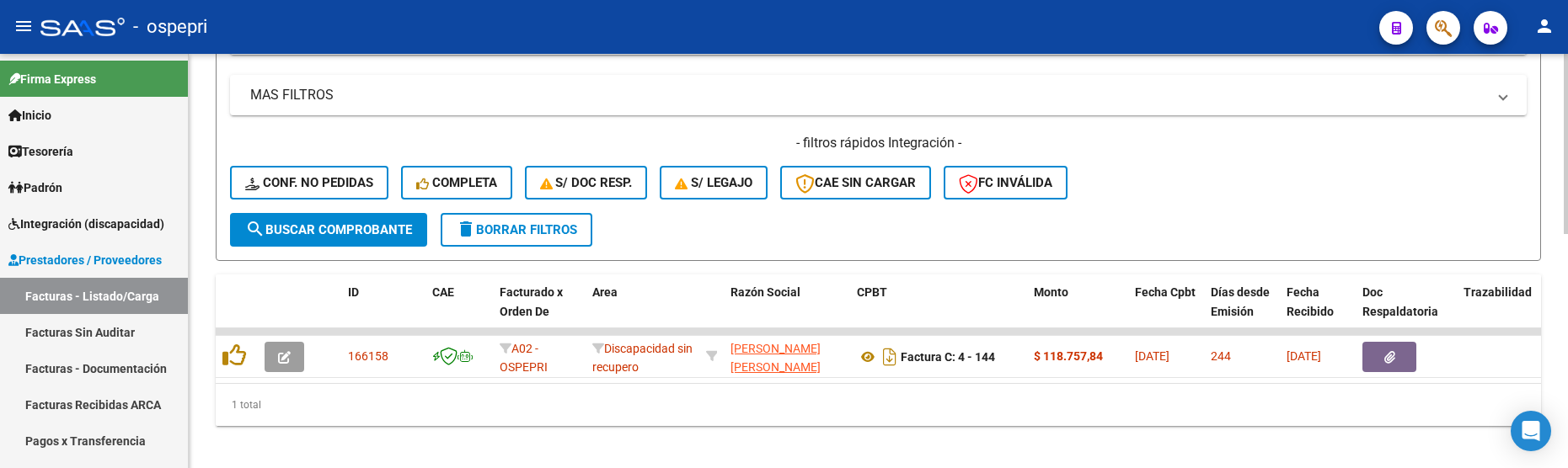
scroll to position [539, 0]
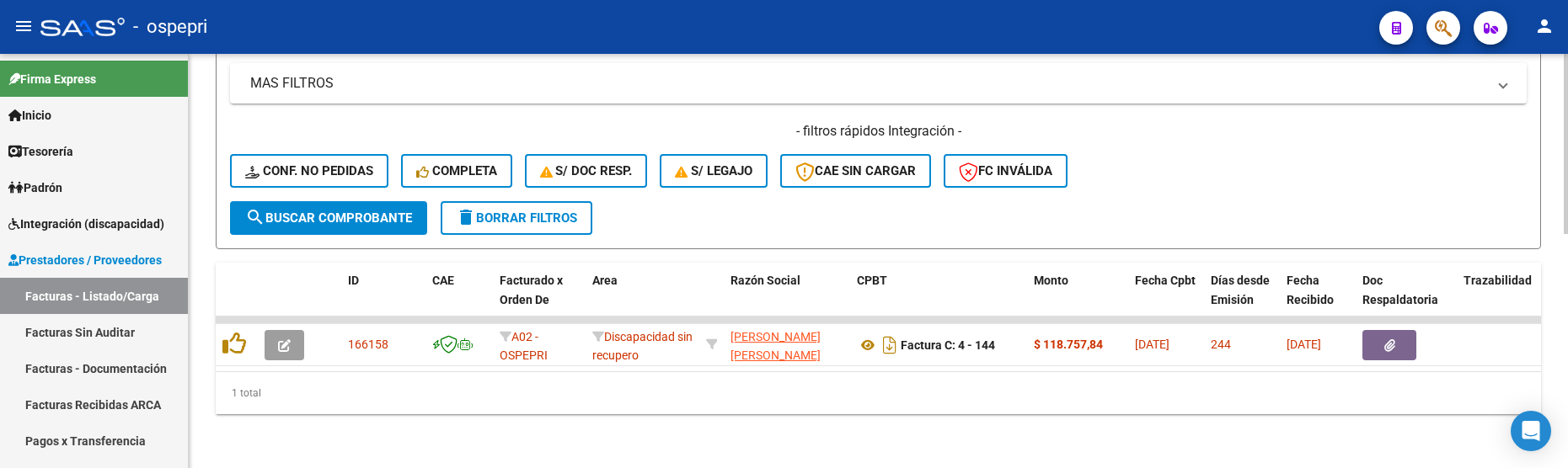
type input "DIAZ NATALIA"
click at [1154, 167] on div "- filtros rápidos Integración - Conf. no pedidas Completa S/ Doc Resp. S/ legaj…" at bounding box center [878, 161] width 1297 height 79
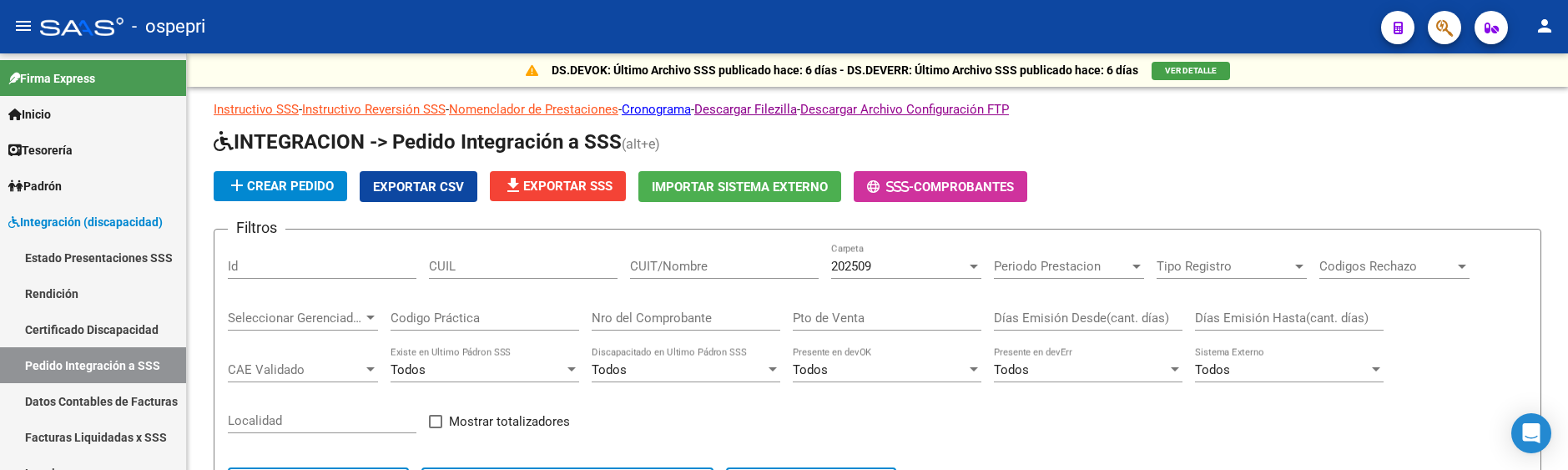
scroll to position [84, 0]
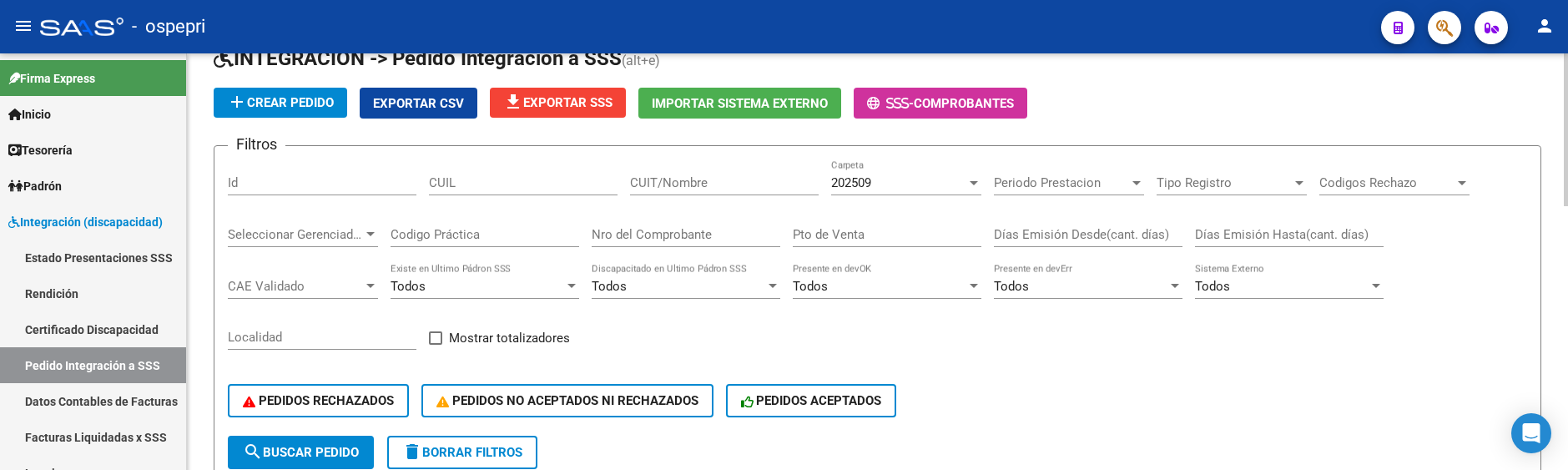
click at [973, 180] on div at bounding box center [973, 182] width 15 height 13
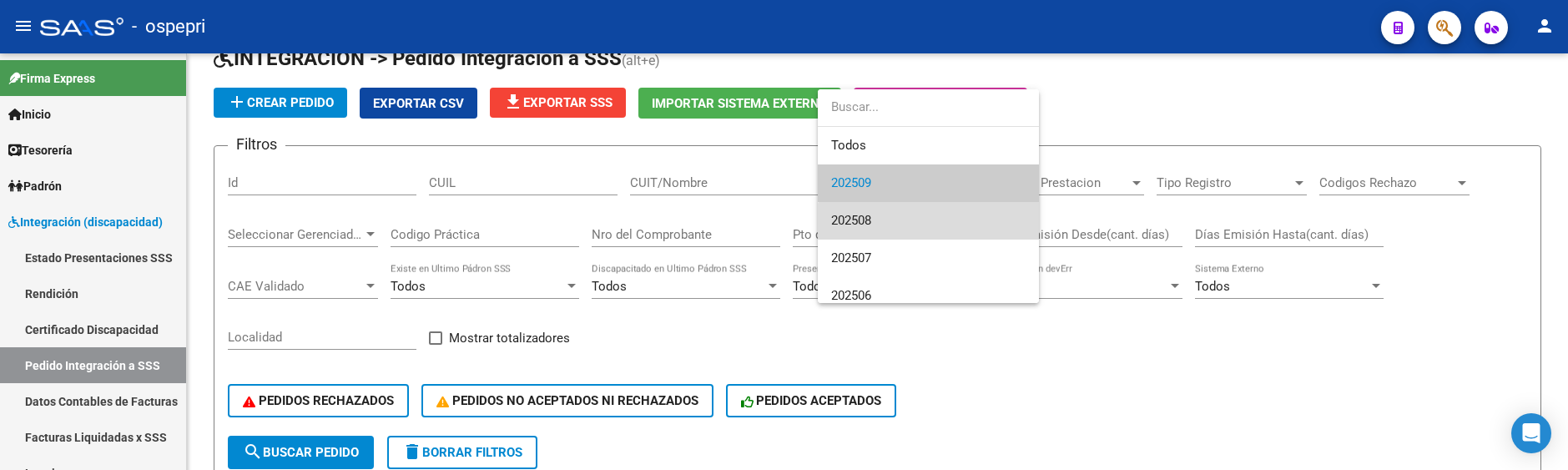
click at [947, 230] on span "202508" at bounding box center [927, 220] width 194 height 37
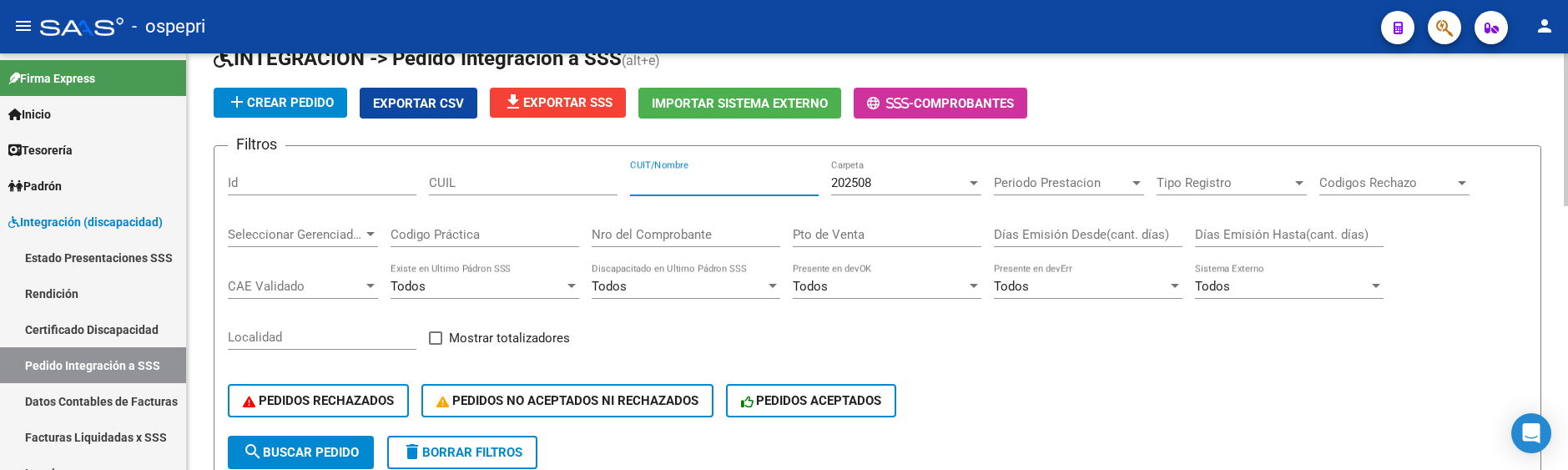
click at [736, 187] on input "CUIT/Nombre" at bounding box center [724, 182] width 188 height 15
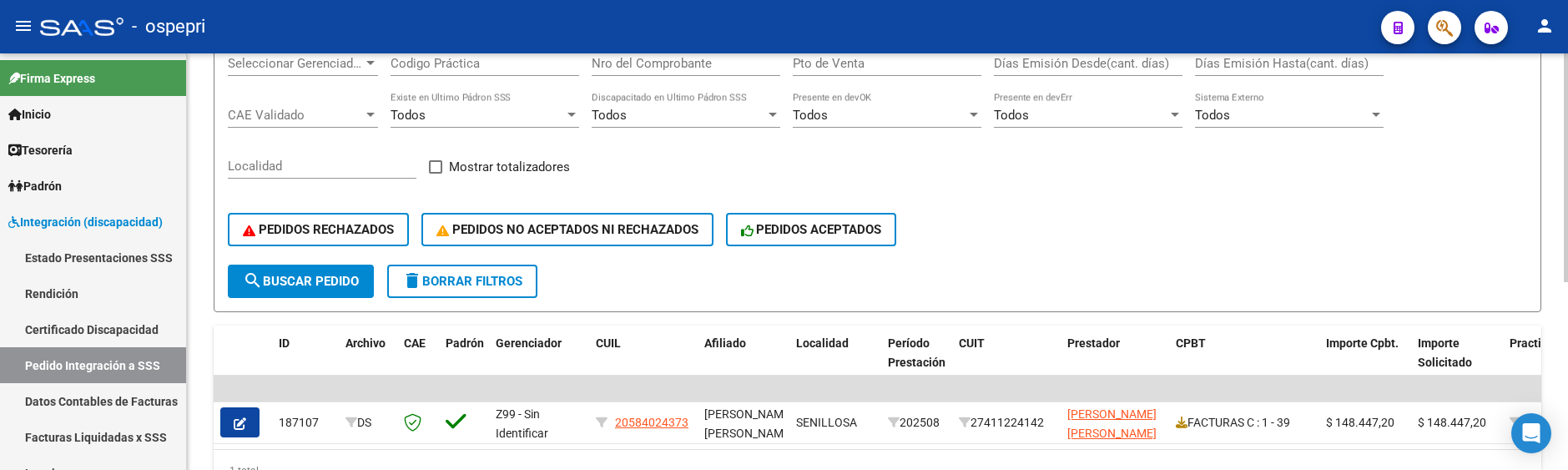
scroll to position [342, 0]
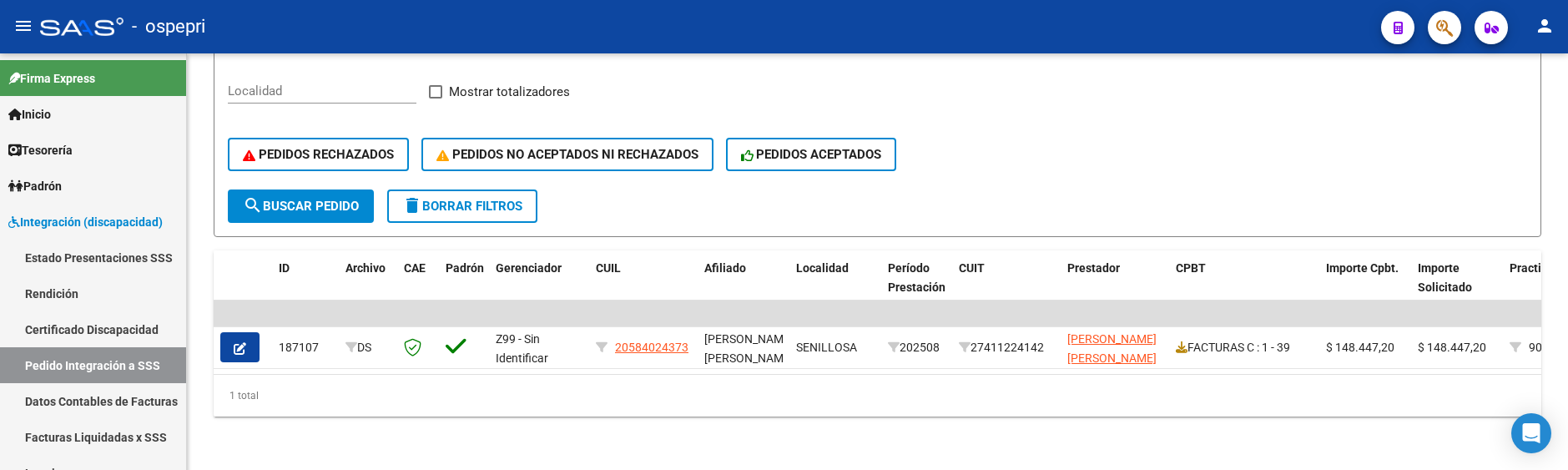
type input "[PERSON_NAME]"
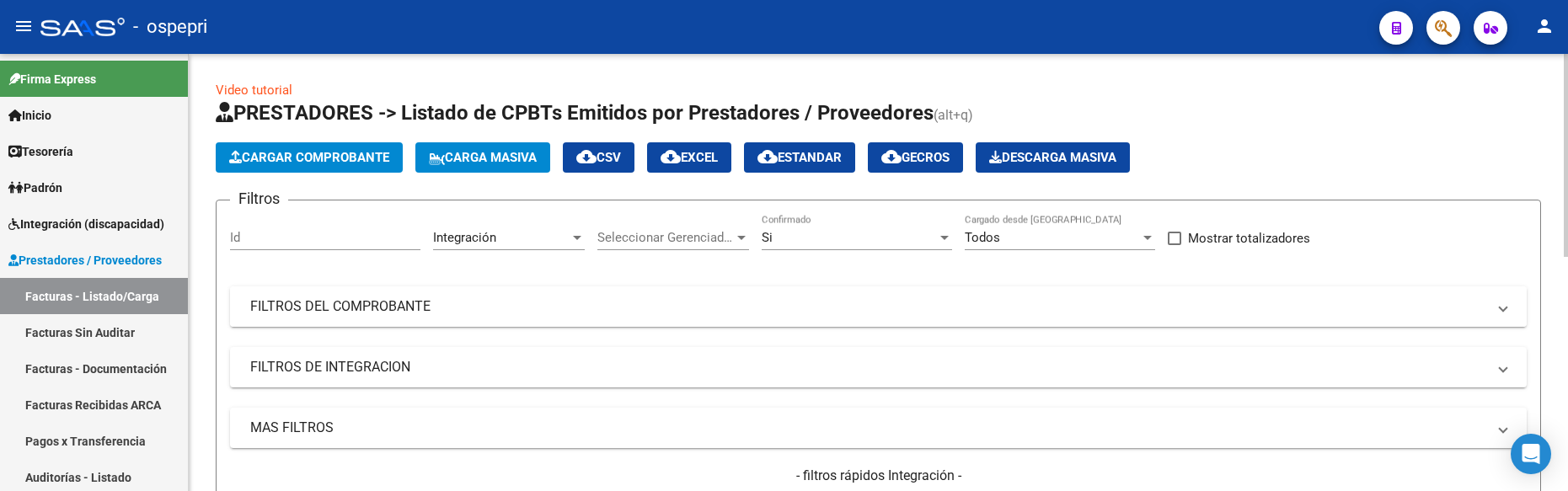
click at [1094, 304] on mat-panel-title "FILTROS DEL COMPROBANTE" at bounding box center [869, 306] width 1237 height 18
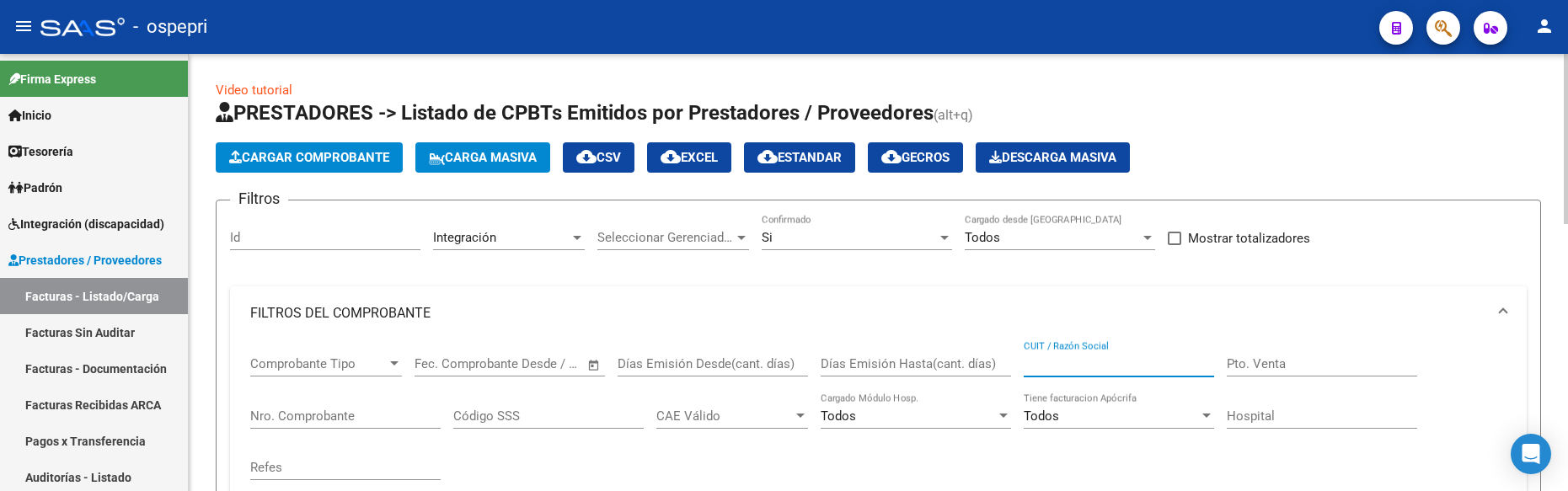
click at [1062, 362] on input "CUIT / Razón Social" at bounding box center [1119, 364] width 190 height 15
click at [1170, 365] on input "CUIT / Razón Social" at bounding box center [1119, 364] width 190 height 15
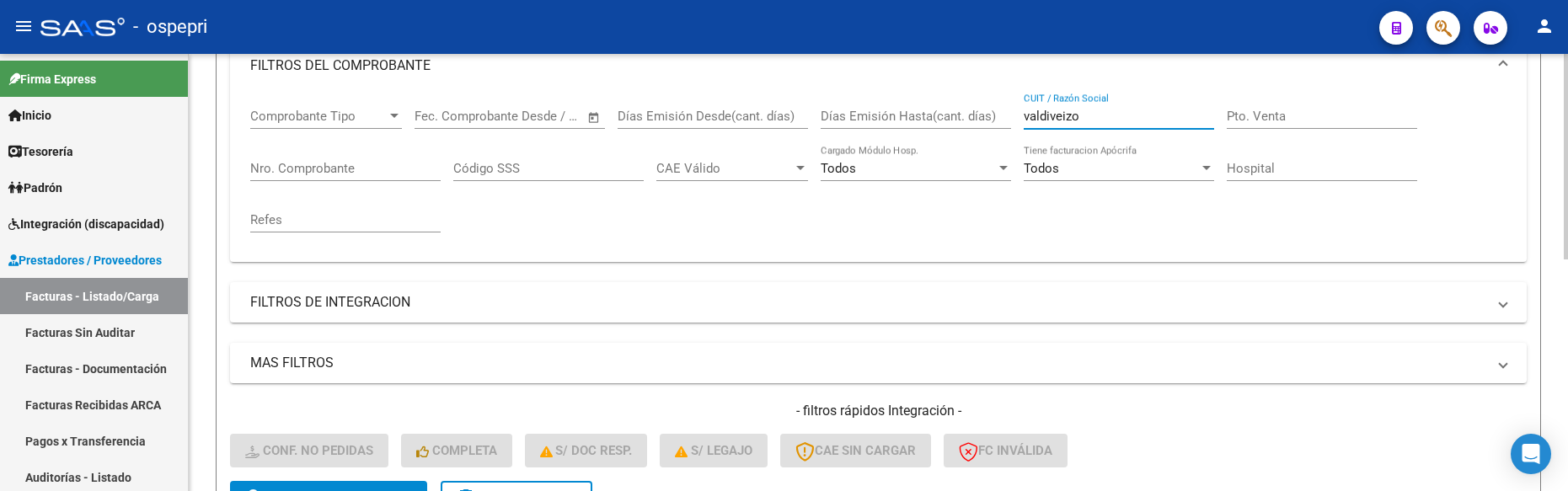
scroll to position [253, 0]
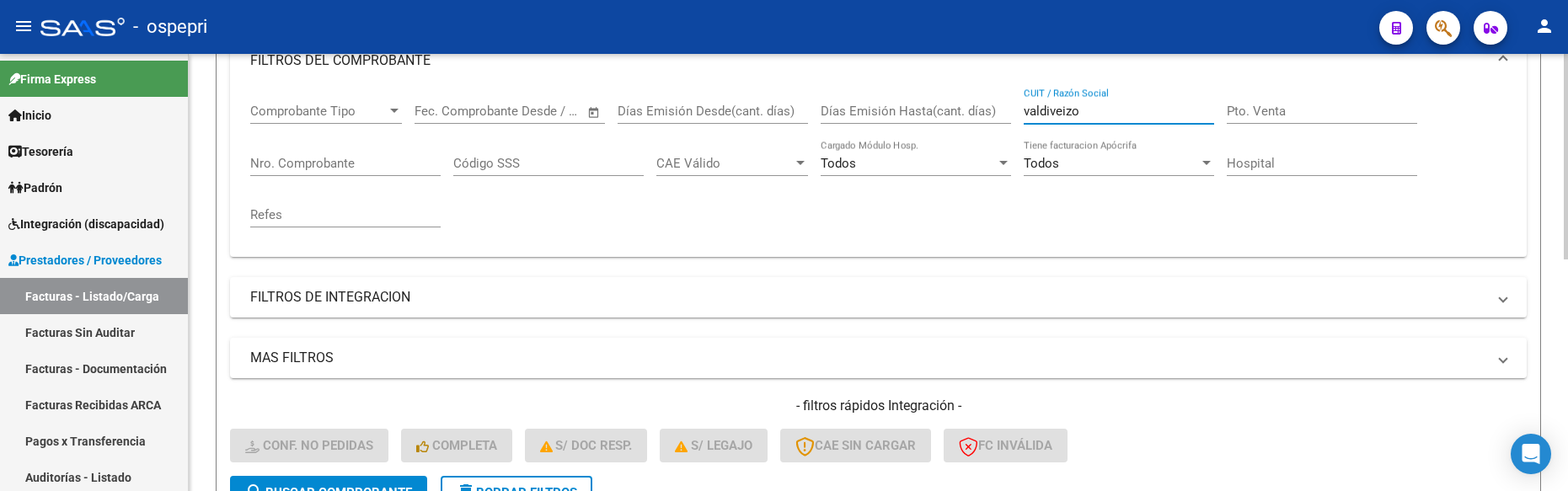
click at [1066, 111] on input "valdiveizo" at bounding box center [1119, 111] width 190 height 15
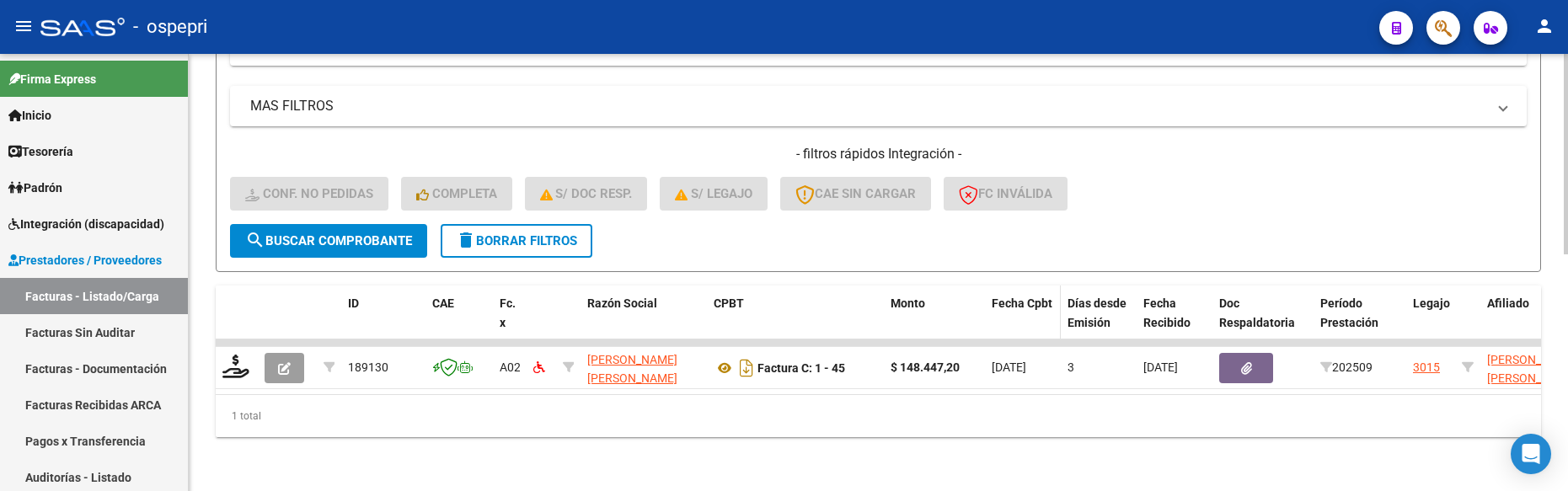
scroll to position [517, 0]
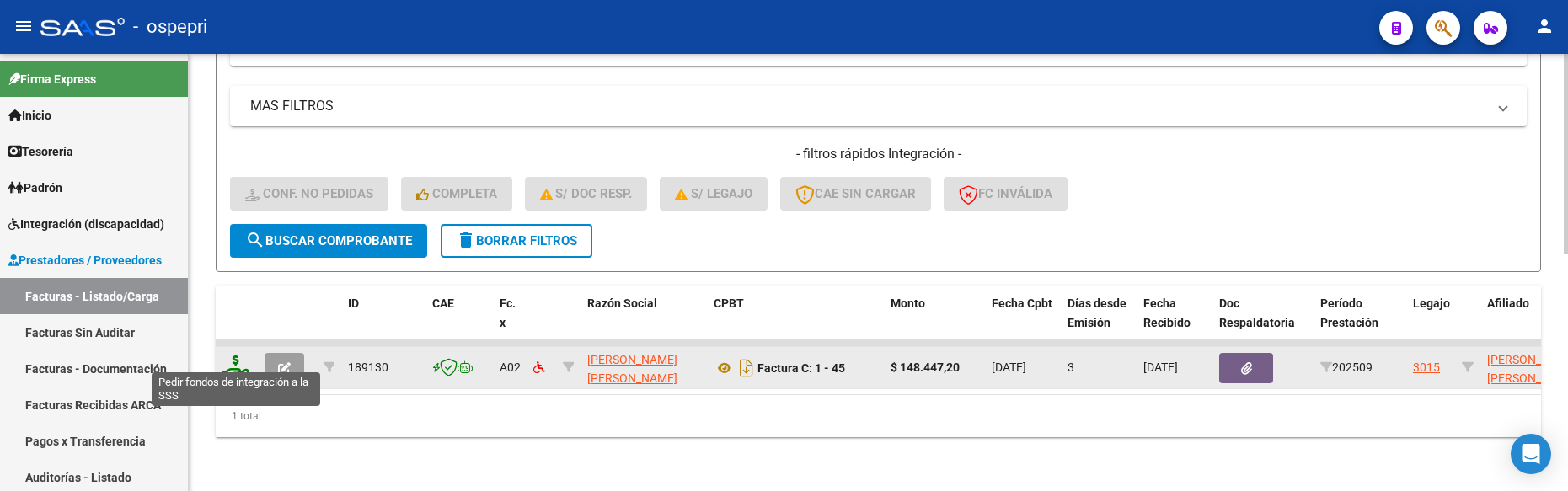
type input "[PERSON_NAME]"
click at [236, 355] on icon at bounding box center [235, 366] width 27 height 24
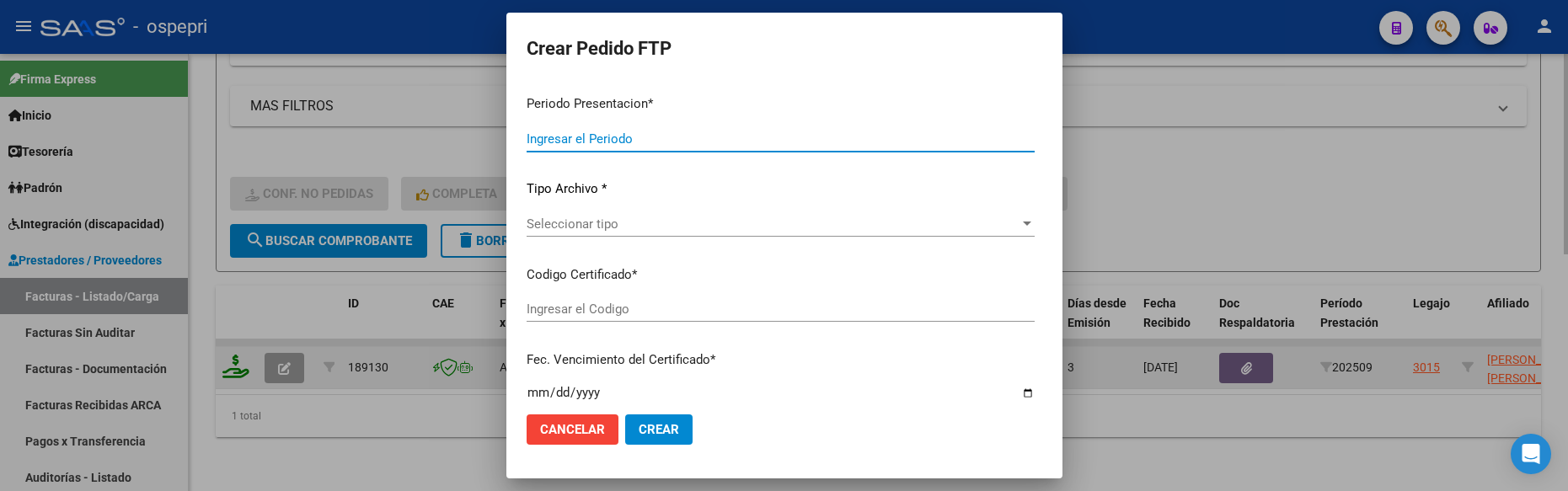
type input "202509"
type input "$ 148.447,20"
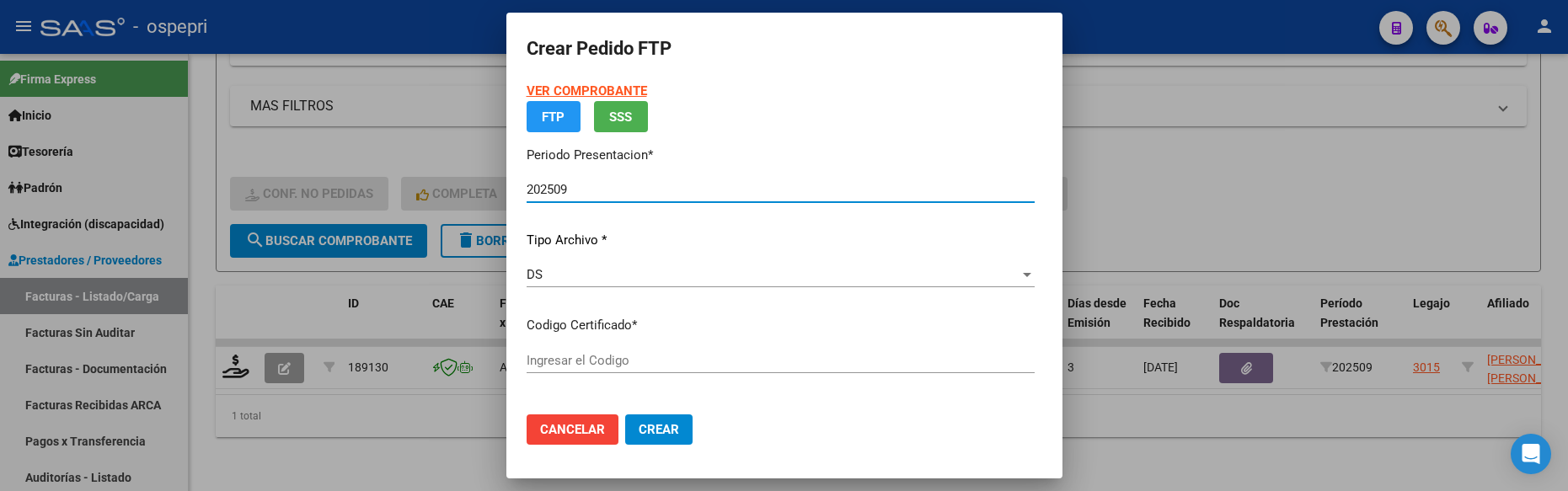
type input "2058402437-3"
type input "2027-02-16"
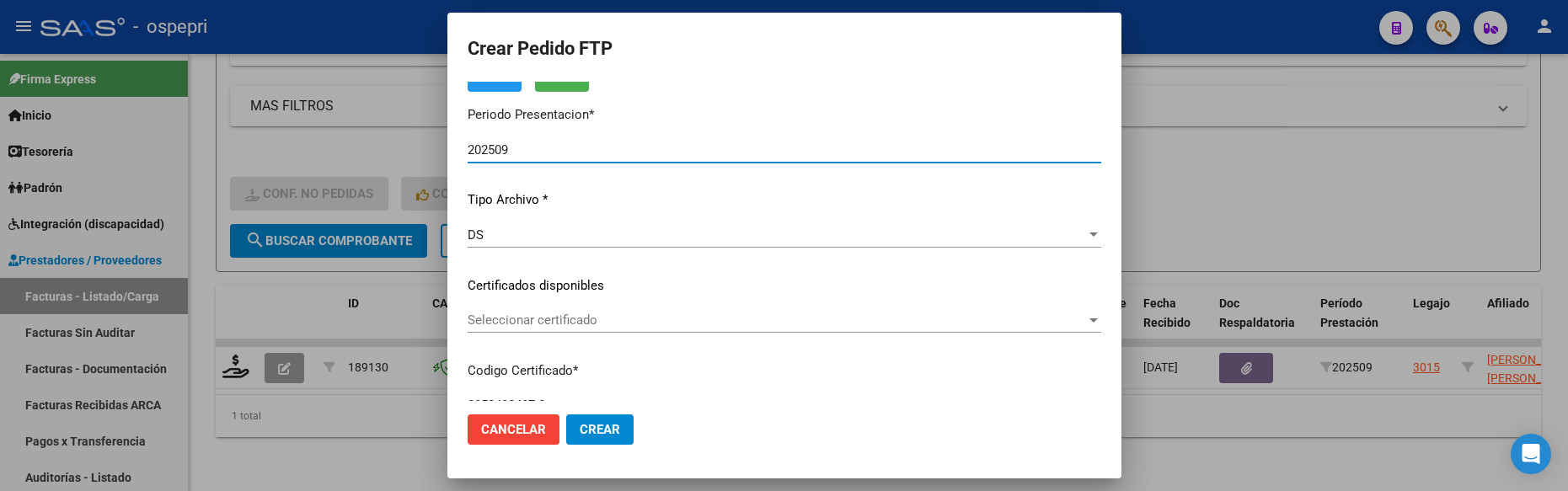
scroll to position [168, 0]
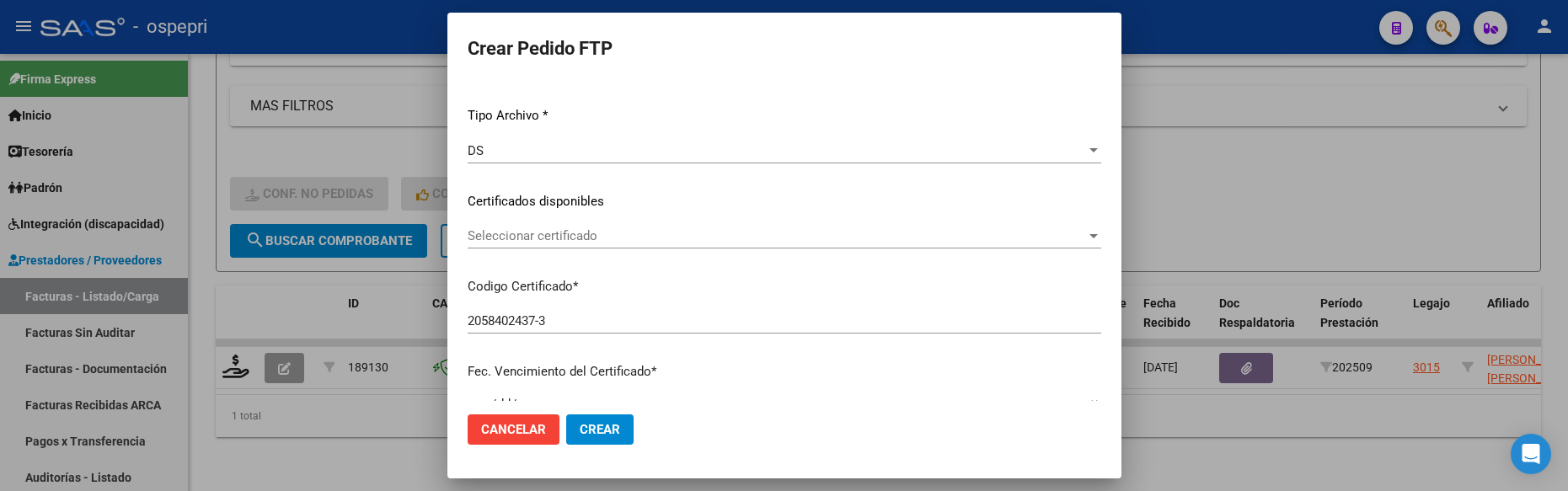
click at [1087, 238] on div at bounding box center [1094, 235] width 15 height 13
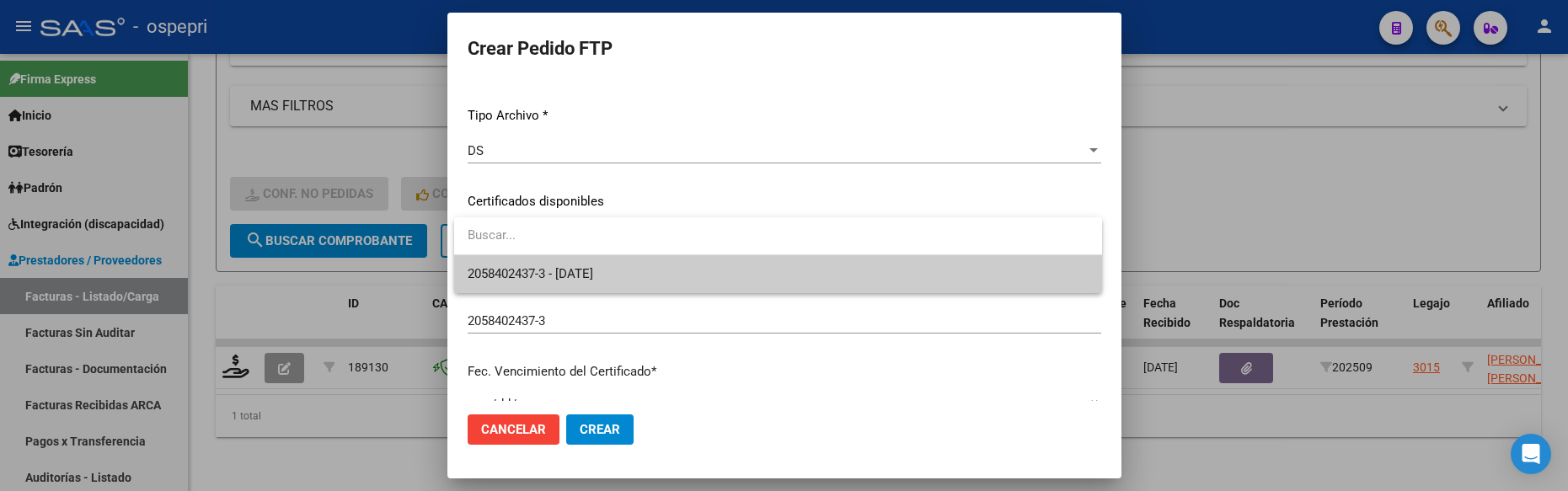
click at [1044, 271] on span "2058402437-3 - 2027-02-16" at bounding box center [778, 274] width 621 height 38
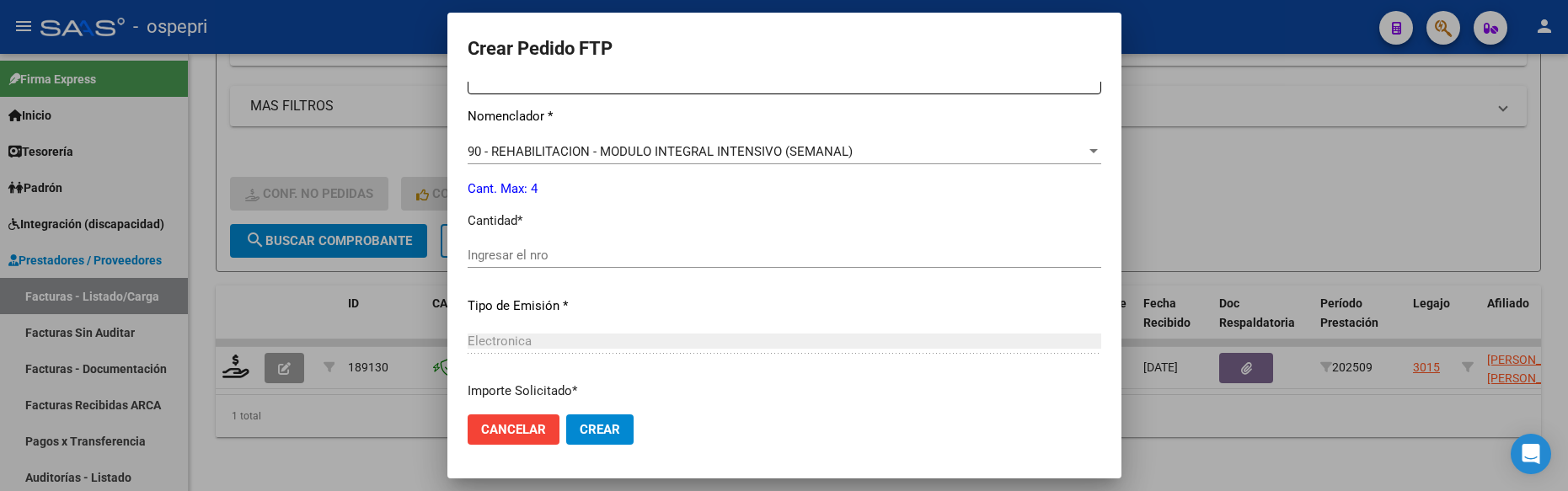
scroll to position [674, 0]
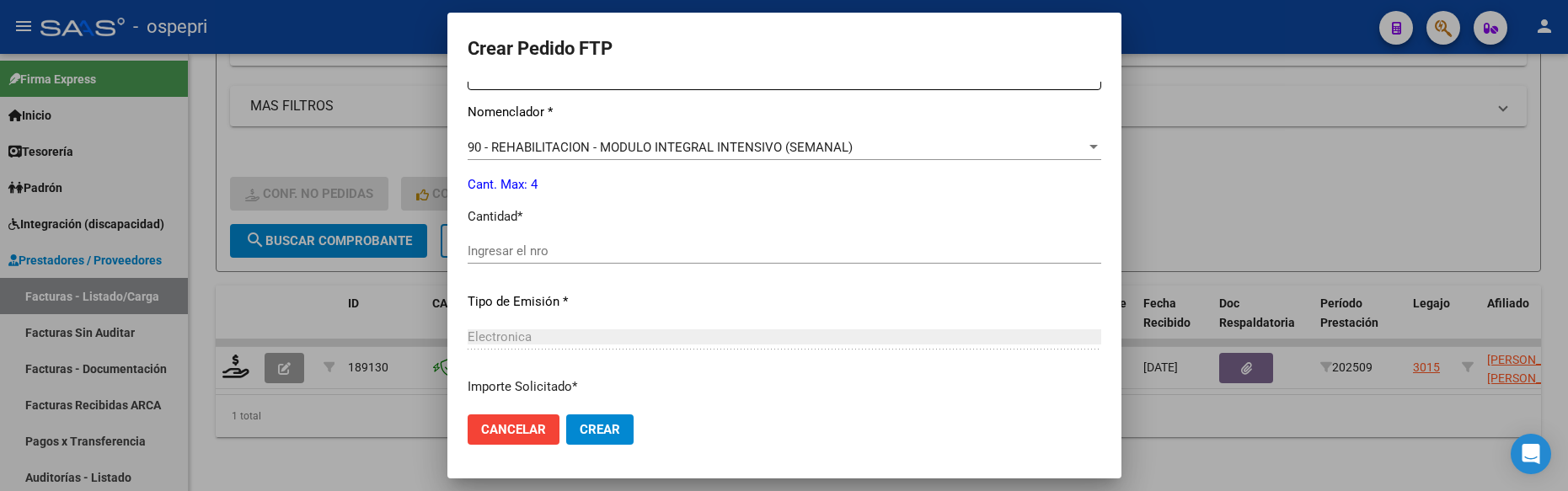
click at [583, 249] on input "Ingresar el nro" at bounding box center [784, 250] width 634 height 15
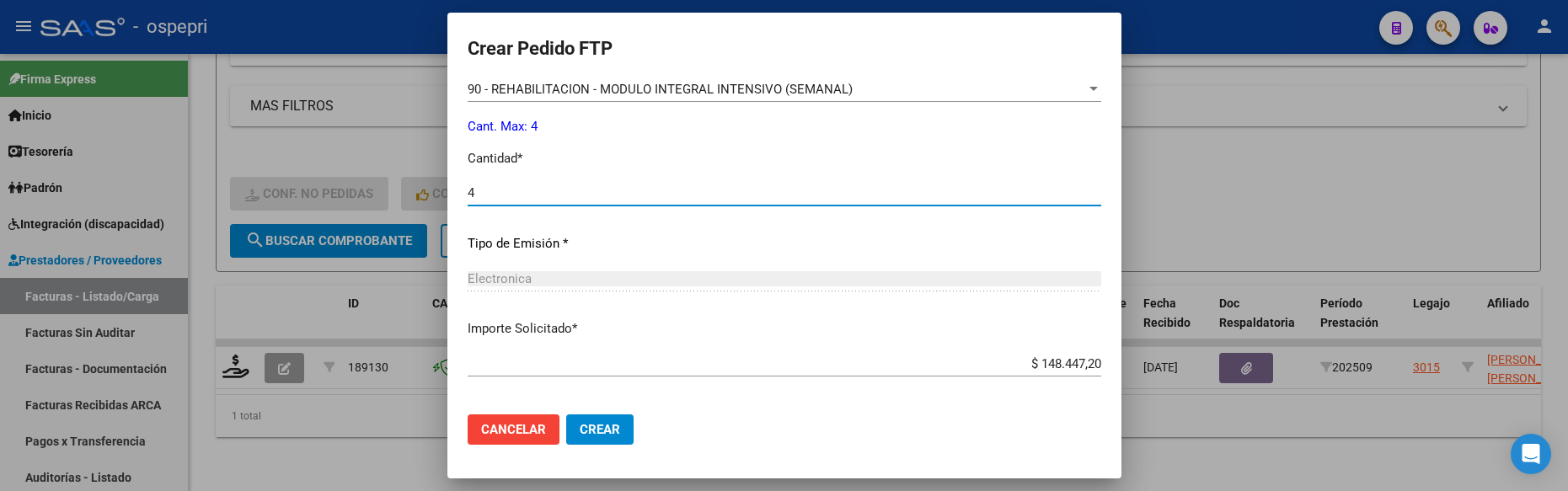
scroll to position [809, 0]
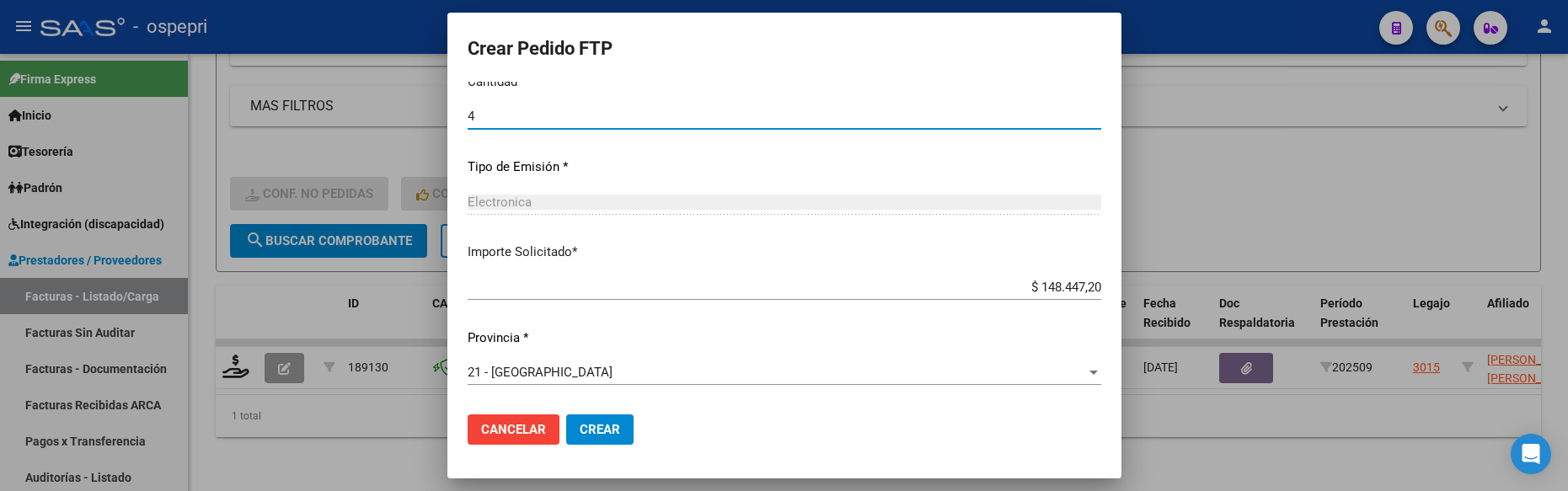
type input "4"
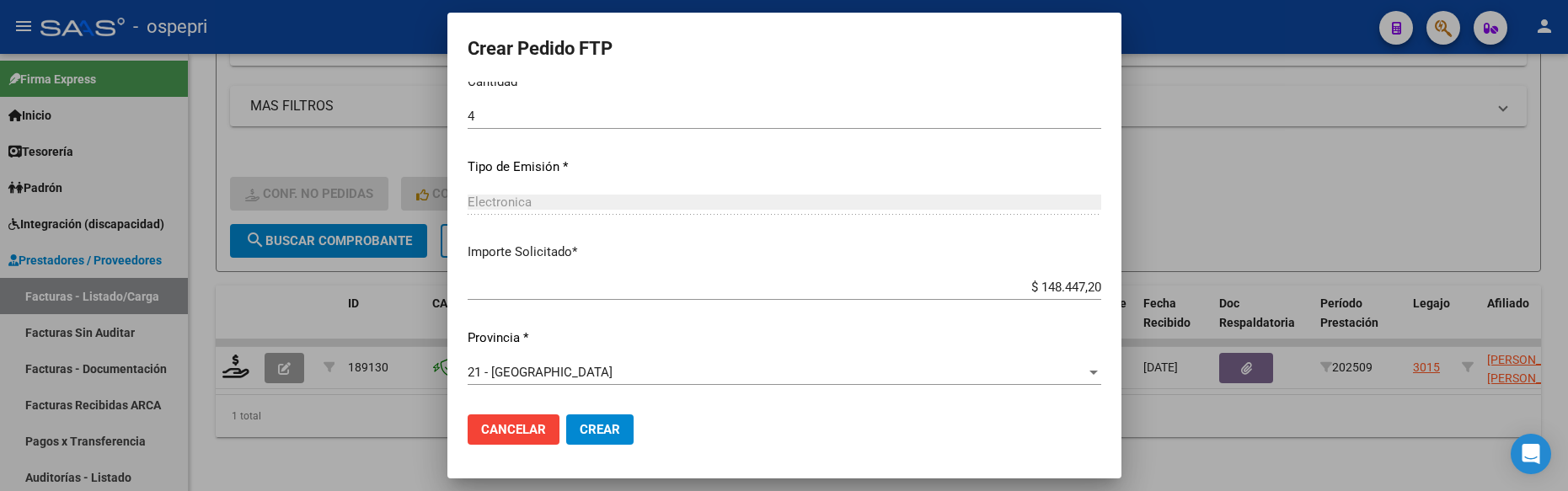
click at [590, 426] on span "Crear" at bounding box center [600, 429] width 40 height 15
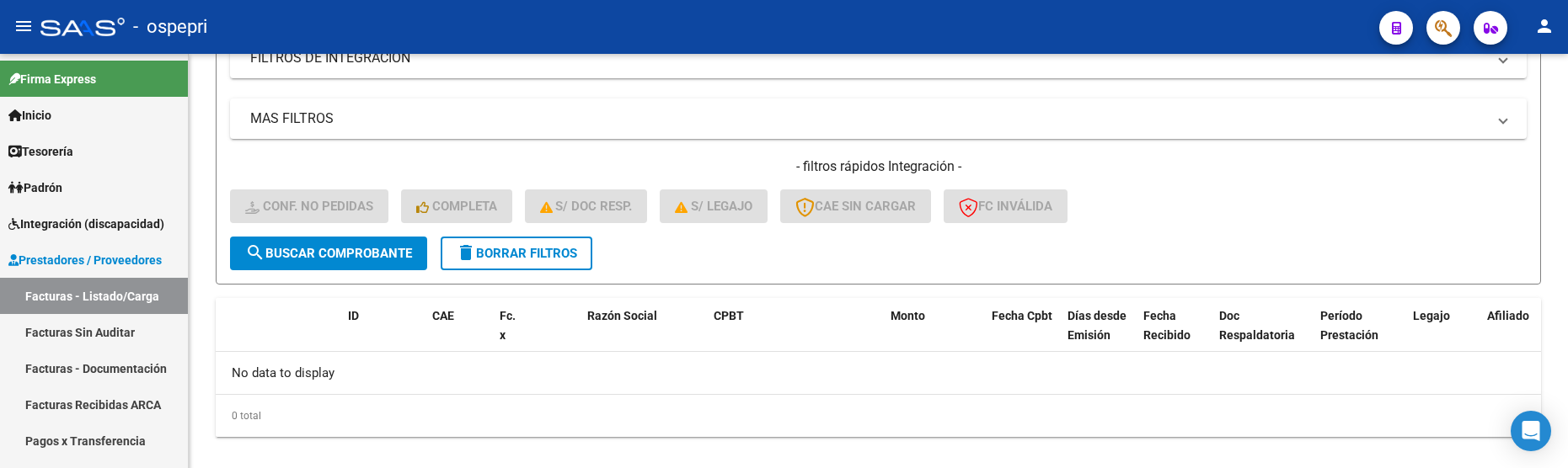
scroll to position [514, 0]
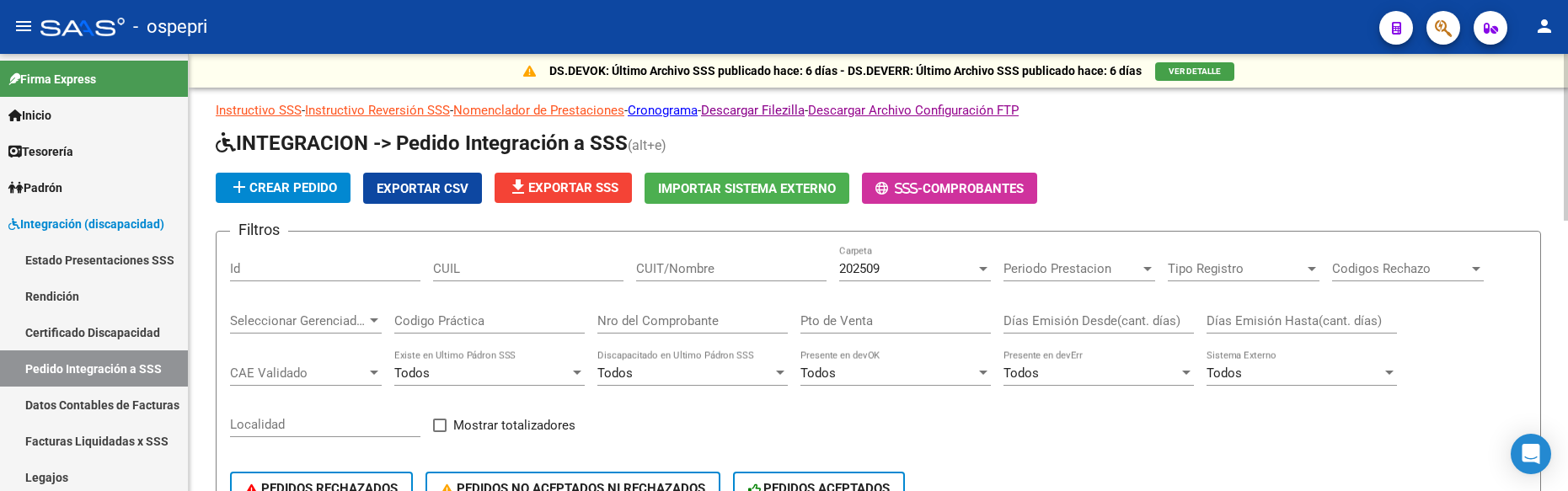
scroll to position [168, 0]
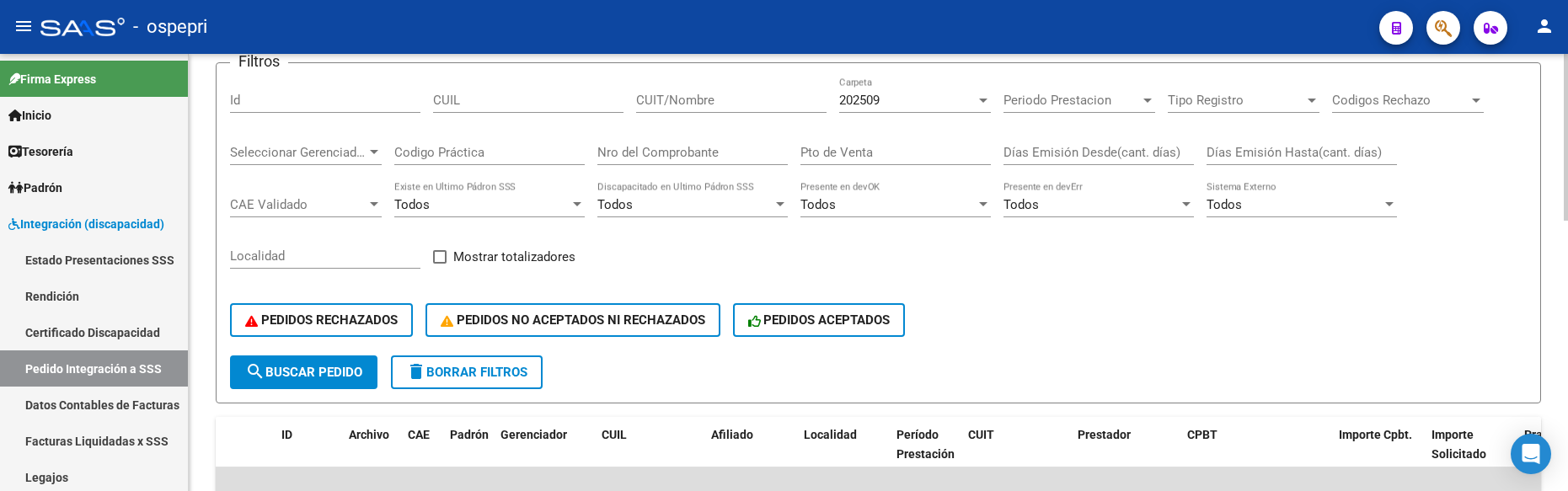
click at [703, 100] on input "CUIT/Nombre" at bounding box center [732, 99] width 190 height 15
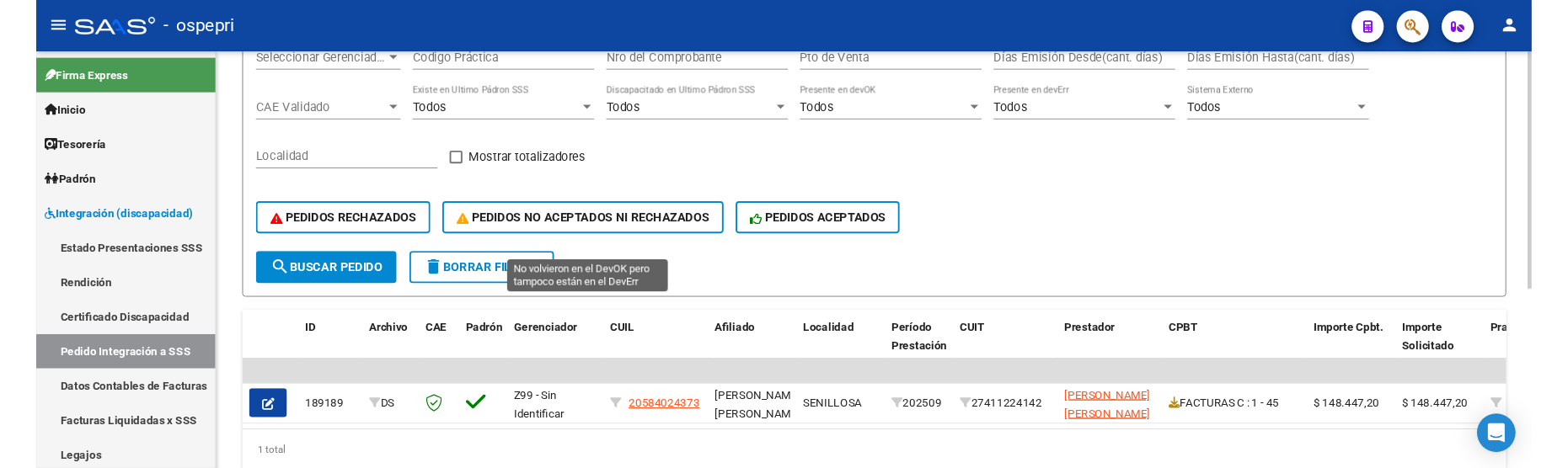
scroll to position [329, 0]
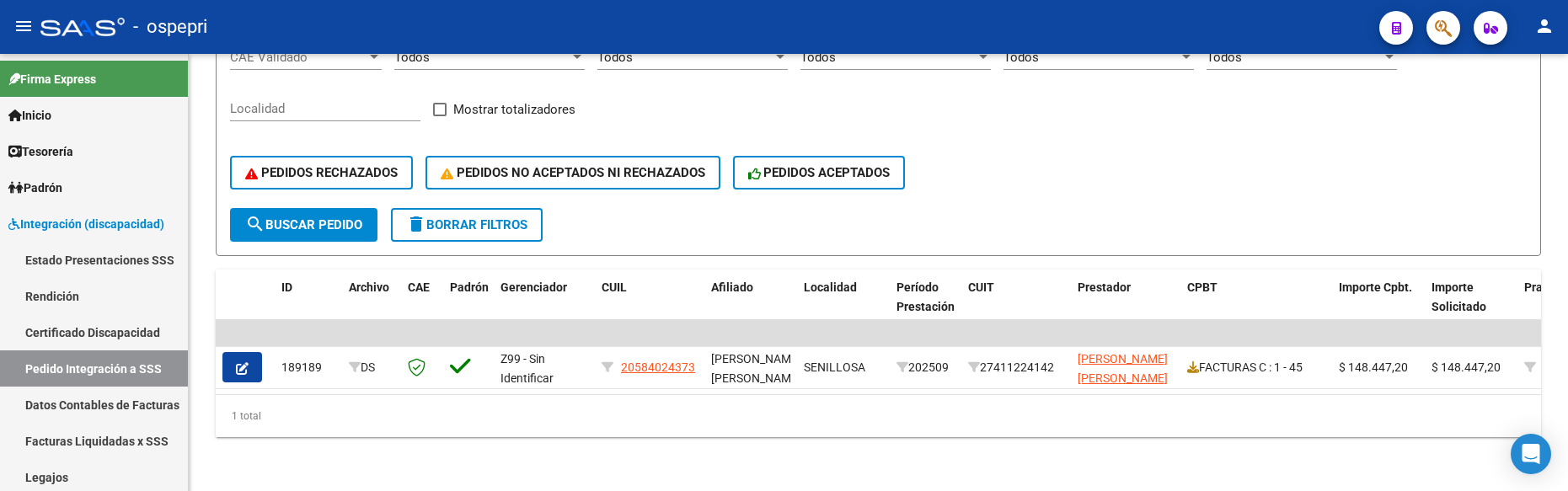
type input "[PERSON_NAME]"
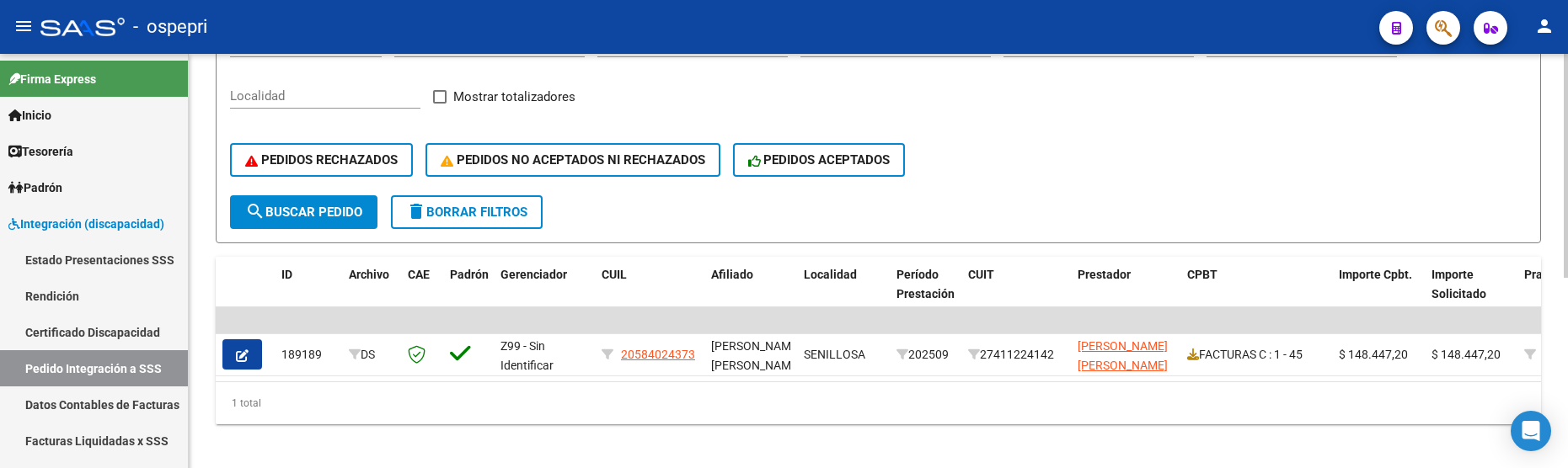
click at [1074, 164] on div "PEDIDOS RECHAZADOS PEDIDOS NO ACEPTADOS NI RECHAZADOS PEDIDOS ACEPTADOS" at bounding box center [878, 159] width 1297 height 71
click at [1171, 213] on form "Filtros Id CUIL [PERSON_NAME] CUIT/Nombre 202509 Carpeta Periodo Prestacion Per…" at bounding box center [878, 72] width 1326 height 341
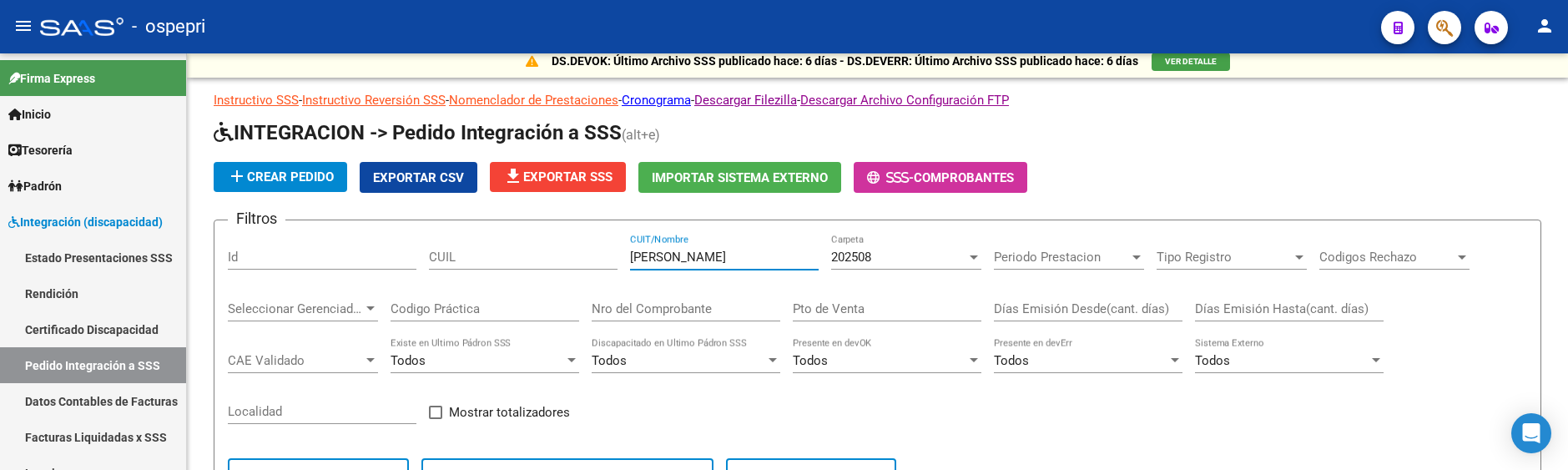
scroll to position [342, 0]
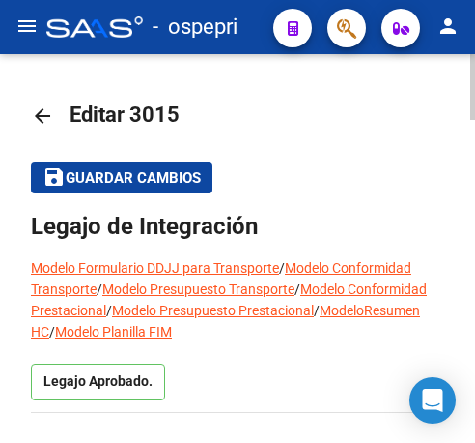
click at [44, 119] on mat-icon "arrow_back" at bounding box center [42, 115] width 23 height 23
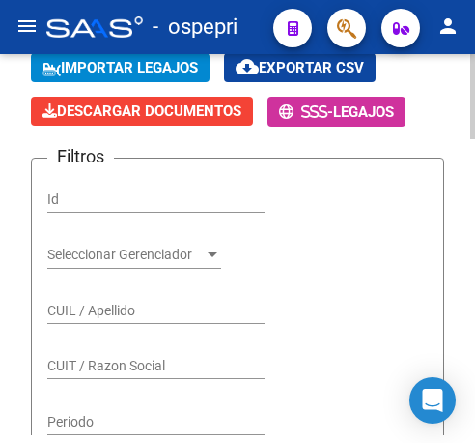
scroll to position [290, 0]
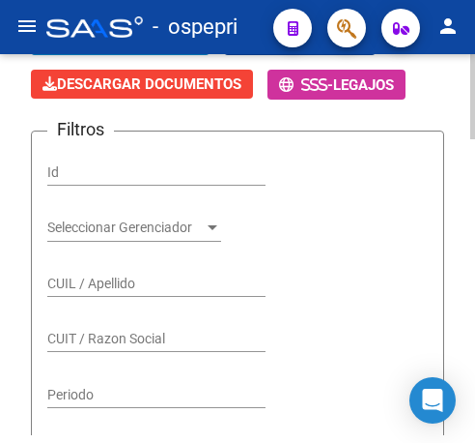
click at [134, 275] on input "CUIL / Apellido" at bounding box center [156, 283] width 218 height 16
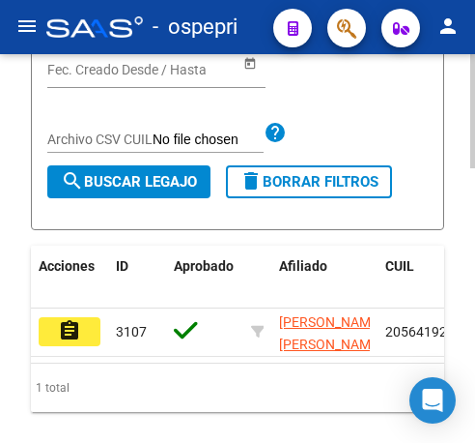
scroll to position [870, 0]
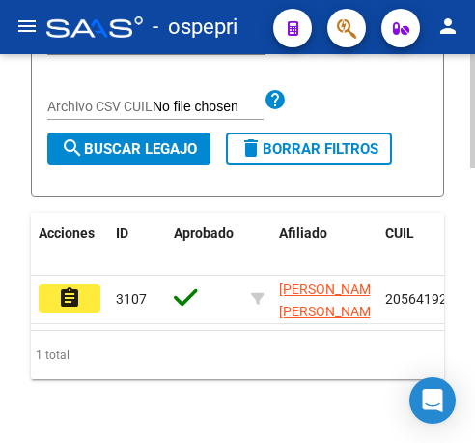
type input "56419287"
click at [70, 286] on mat-icon "assignment" at bounding box center [69, 297] width 23 height 23
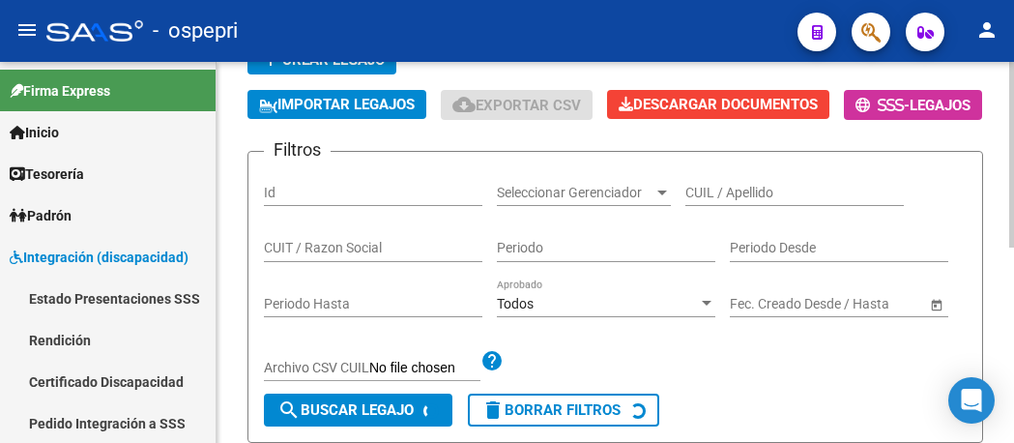
scroll to position [193, 0]
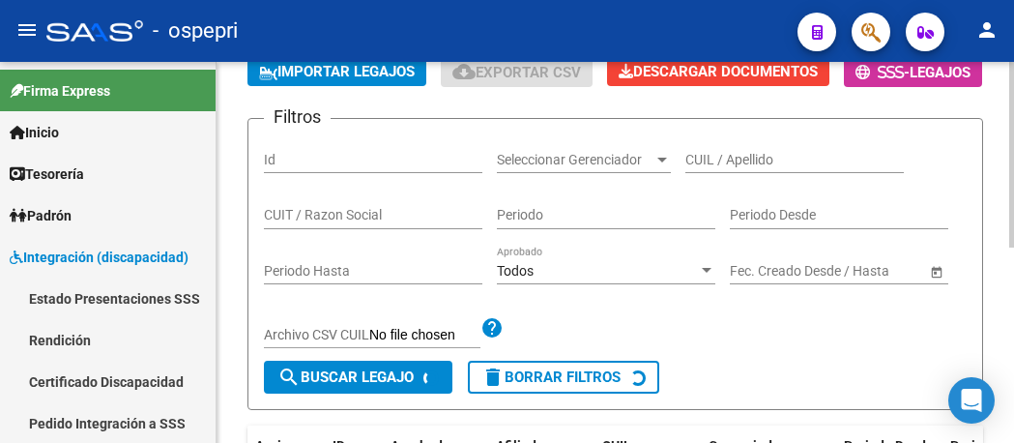
click at [474, 168] on input "CUIL / Apellido" at bounding box center [794, 160] width 218 height 16
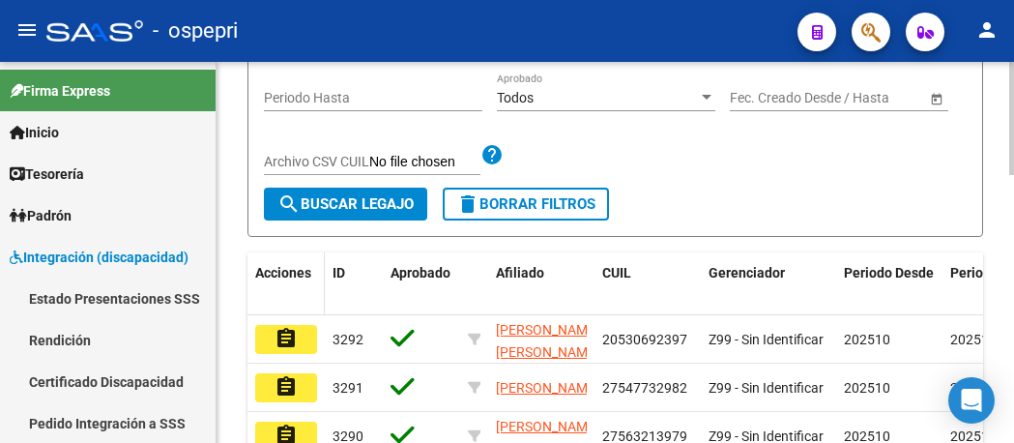
scroll to position [387, 0]
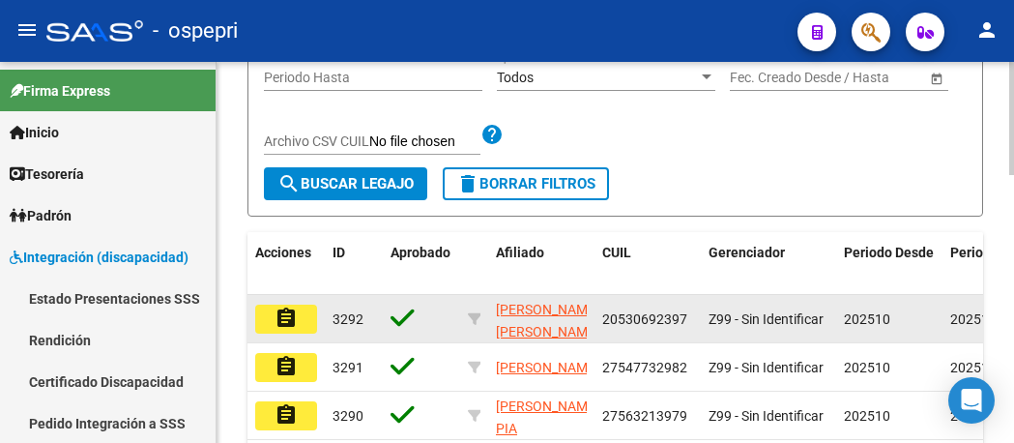
type input "56419287"
click at [294, 333] on button "assignment" at bounding box center [286, 318] width 62 height 29
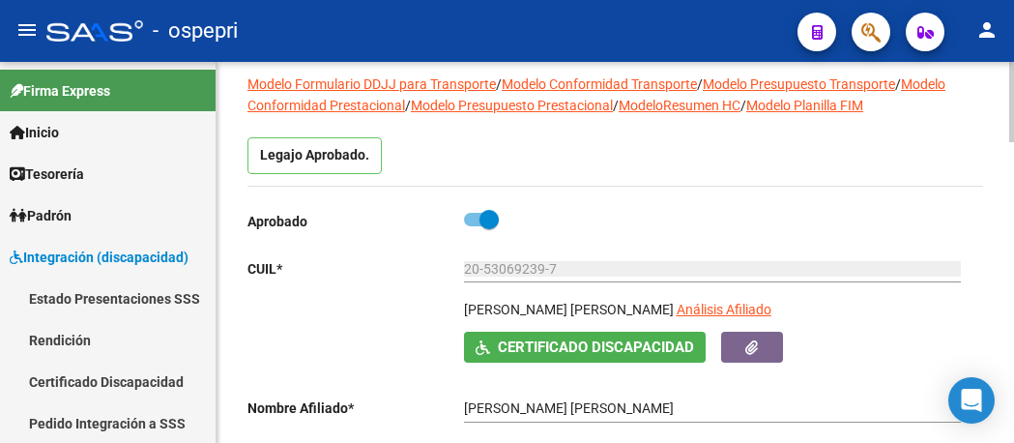
scroll to position [193, 0]
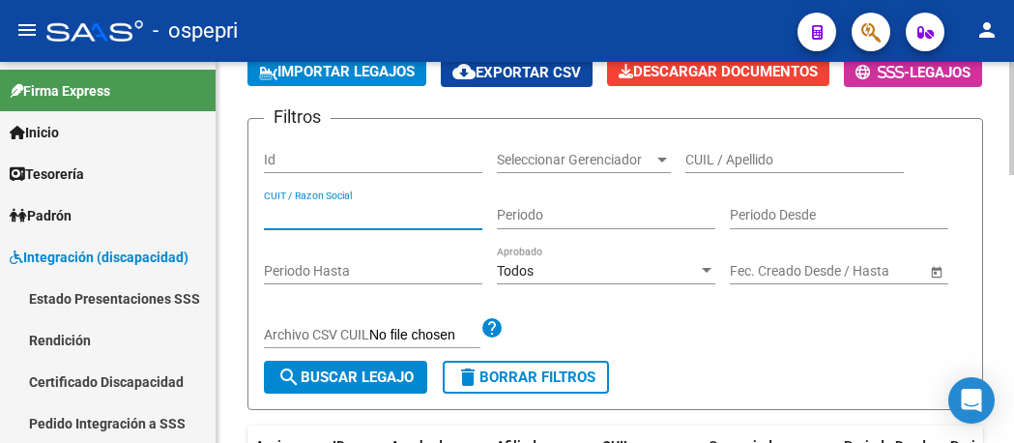
click at [362, 223] on input "CUIT / Razon Social" at bounding box center [373, 215] width 218 height 16
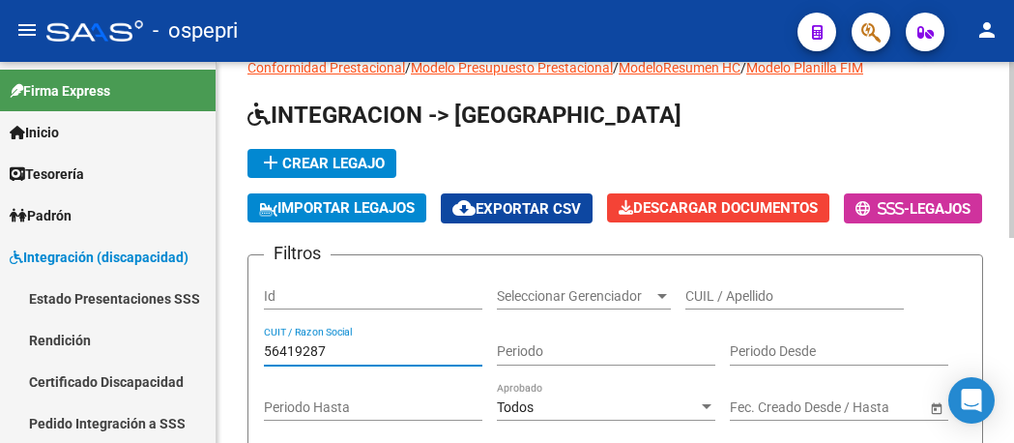
scroll to position [56, 0]
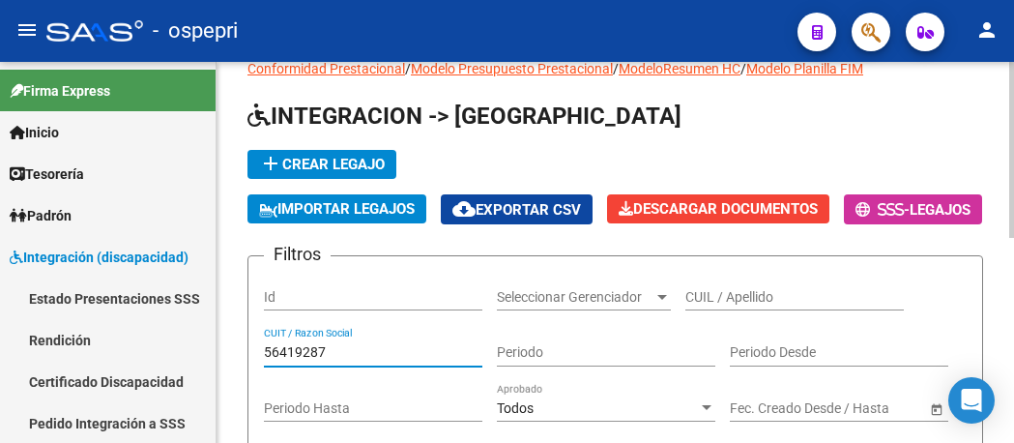
type input "56419287"
drag, startPoint x: 329, startPoint y: 387, endPoint x: 274, endPoint y: 390, distance: 54.3
click at [274, 366] on div "56419287 CUIT / Razon Social" at bounding box center [373, 347] width 218 height 39
drag, startPoint x: 342, startPoint y: 397, endPoint x: 254, endPoint y: 394, distance: 88.0
click at [254, 394] on form "Filtros Id Seleccionar Gerenciador Seleccionar Gerenciador CUIL / Apellido 5641…" at bounding box center [614, 401] width 735 height 292
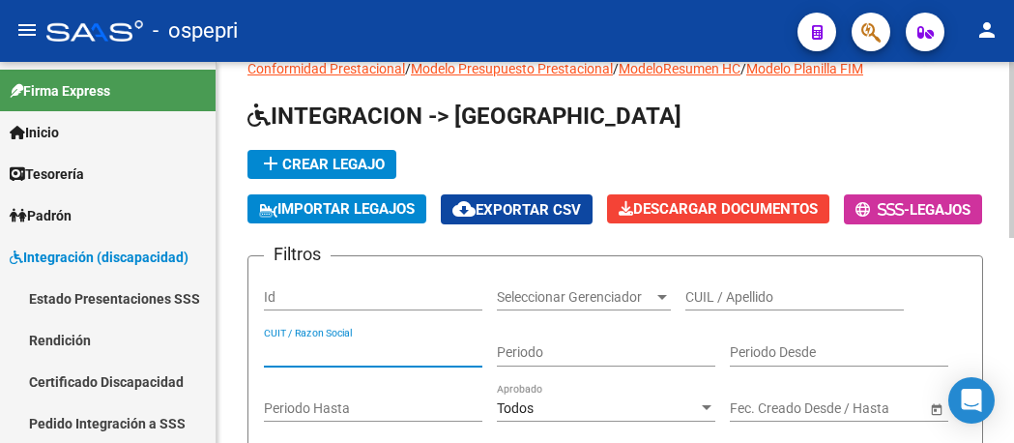
click at [474, 305] on input "CUIL / Apellido" at bounding box center [794, 297] width 218 height 16
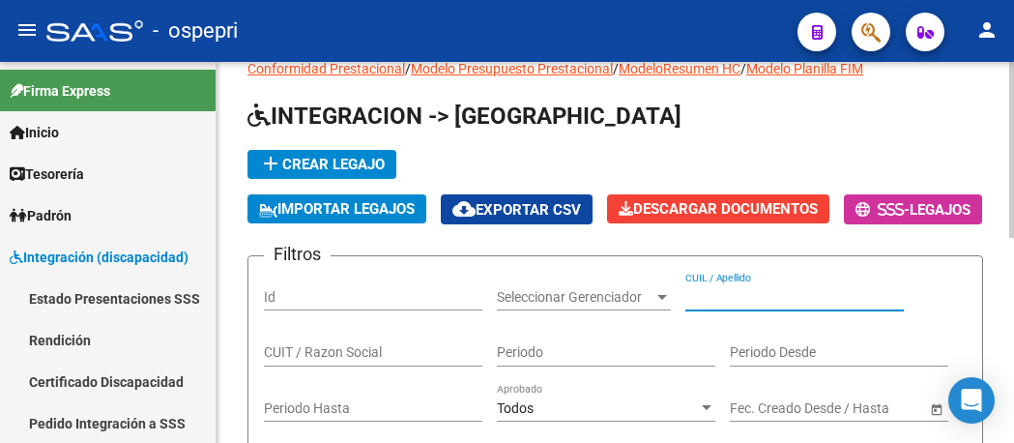
paste input "56419287"
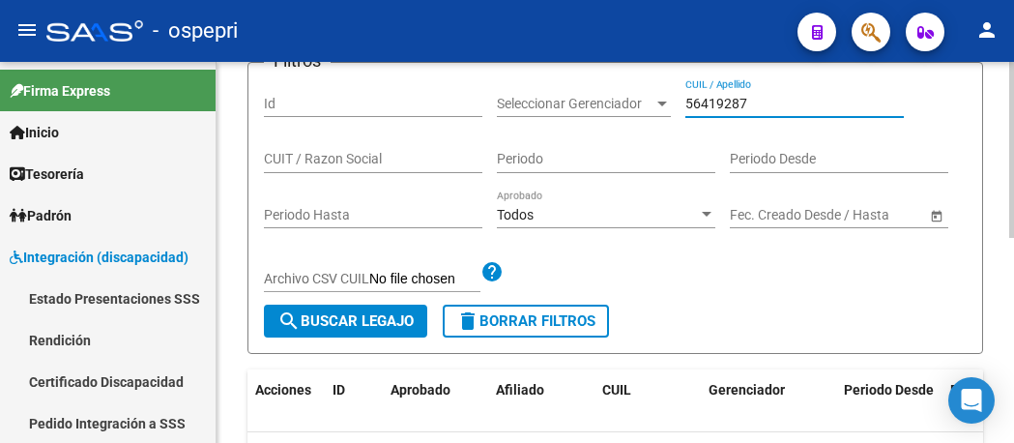
scroll to position [346, 0]
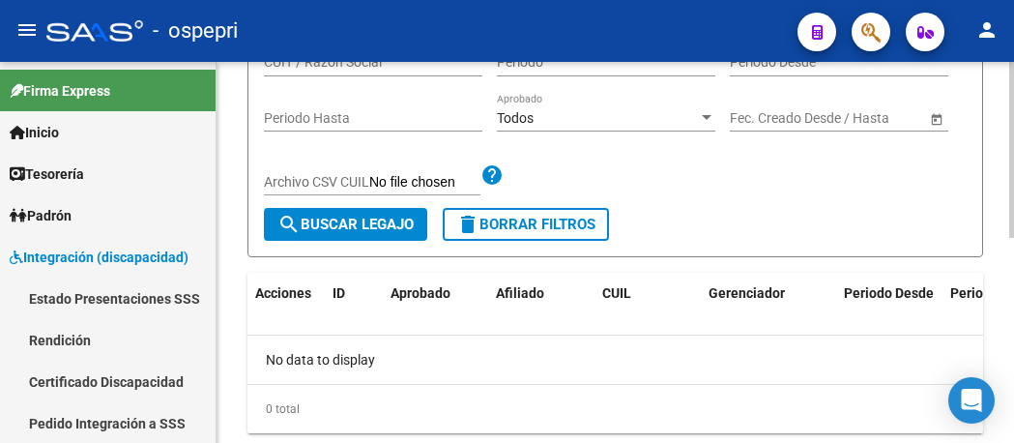
type input "56419287"
click at [337, 233] on span "search Buscar Legajo" at bounding box center [345, 223] width 136 height 17
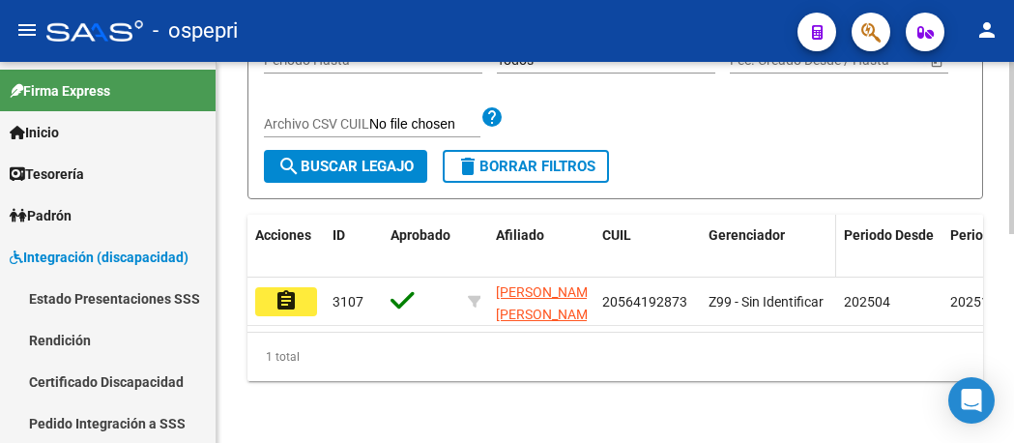
scroll to position [464, 0]
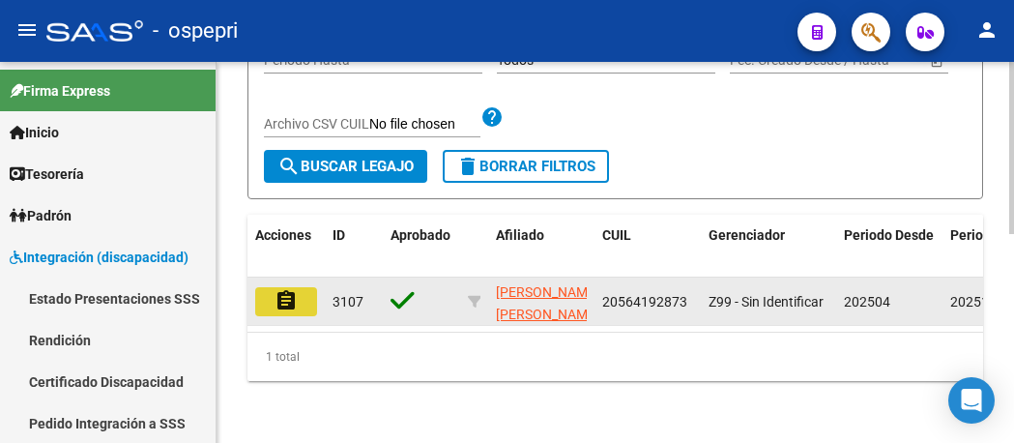
click at [298, 291] on button "assignment" at bounding box center [286, 301] width 62 height 29
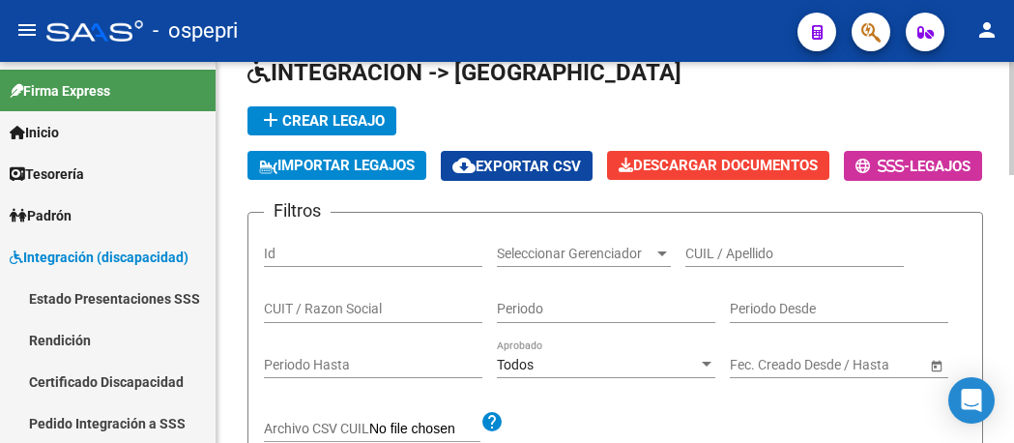
scroll to position [97, 0]
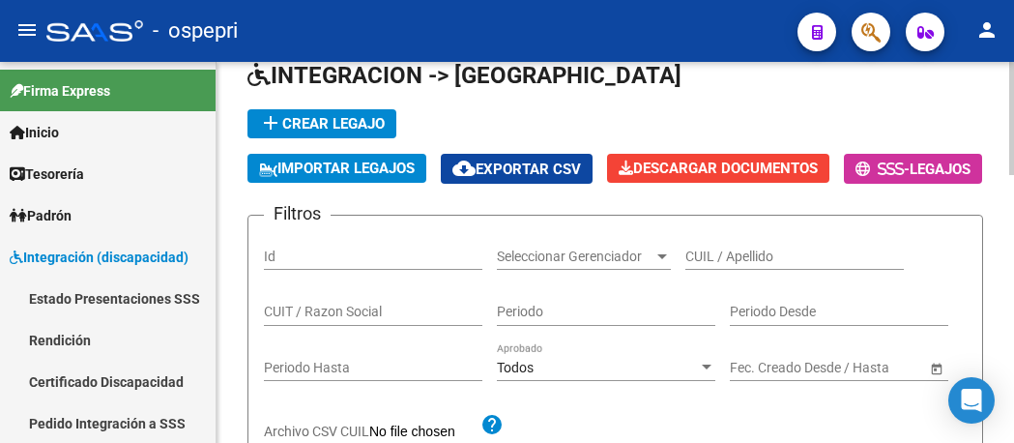
click at [474, 265] on input "CUIL / Apellido" at bounding box center [794, 256] width 218 height 16
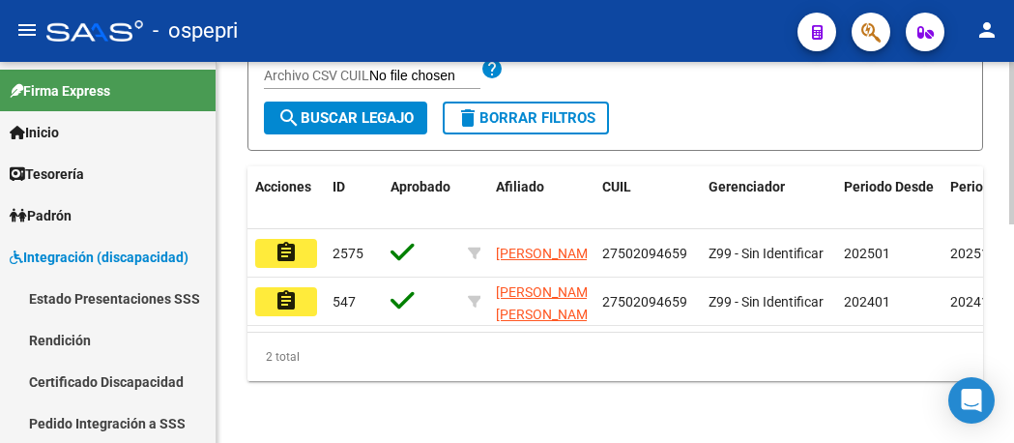
scroll to position [483, 0]
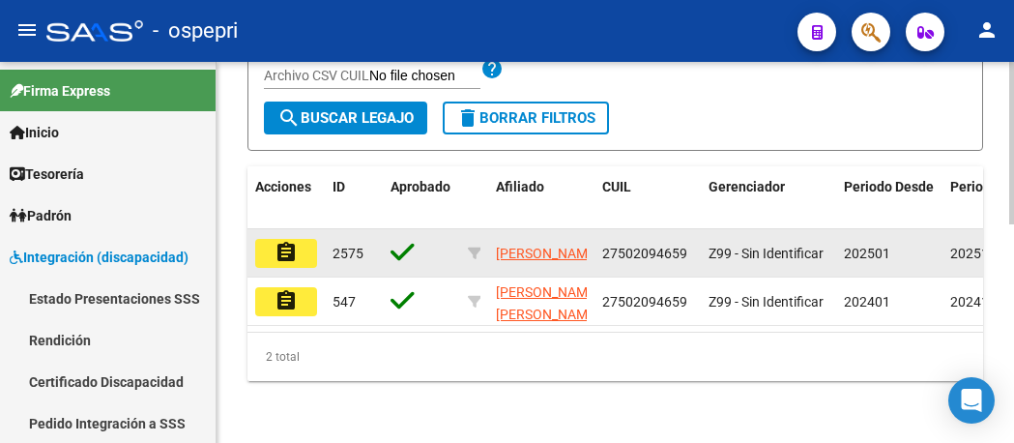
type input "50209465"
click at [279, 264] on mat-icon "assignment" at bounding box center [285, 252] width 23 height 23
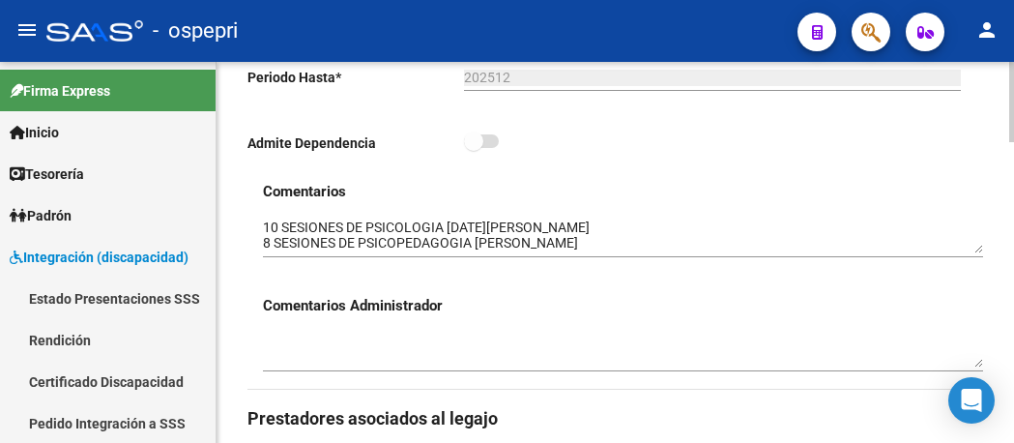
scroll to position [580, 0]
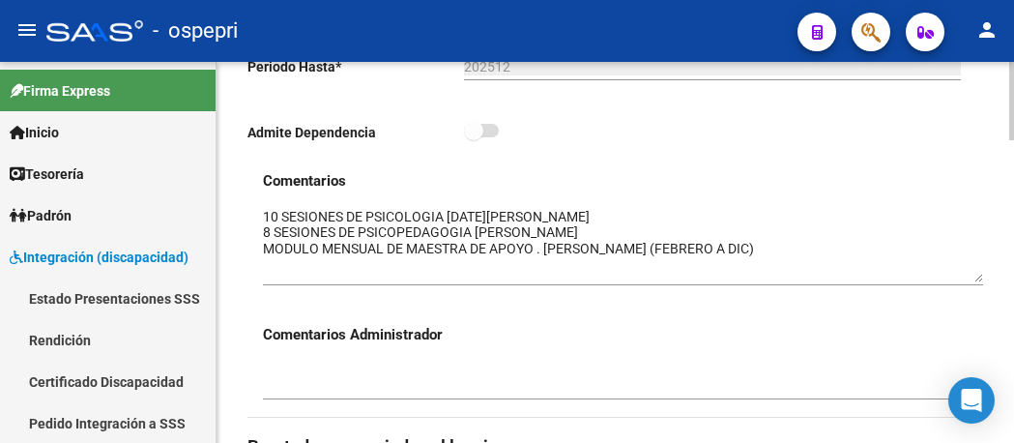
drag, startPoint x: 979, startPoint y: 239, endPoint x: 978, endPoint y: 278, distance: 39.6
click at [474, 278] on textarea at bounding box center [623, 244] width 720 height 75
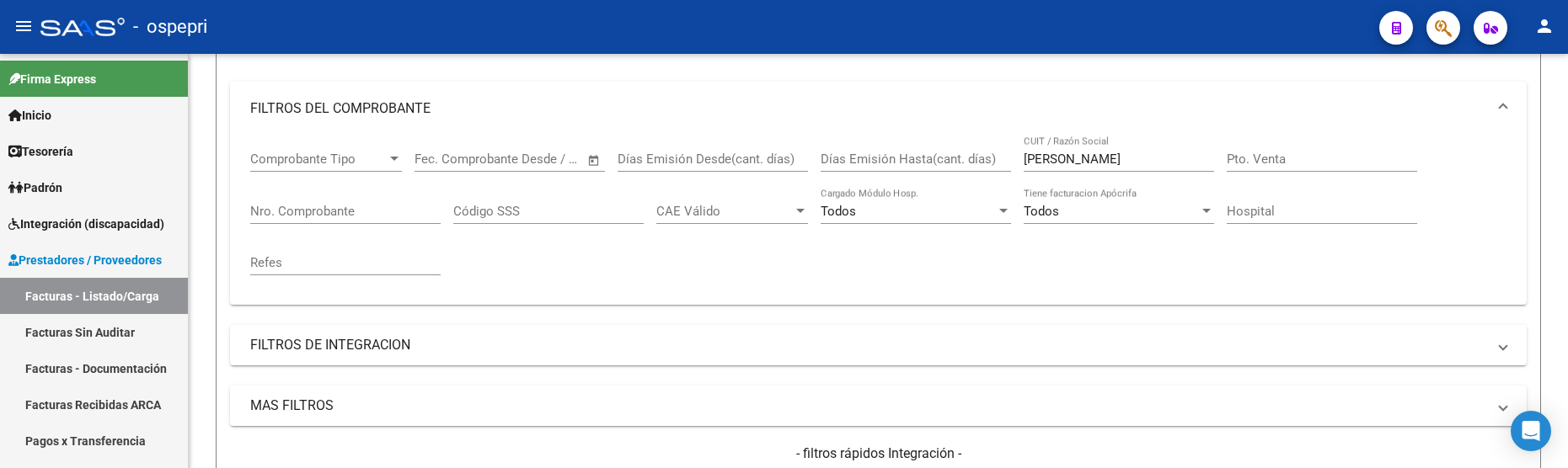
scroll to position [178, 0]
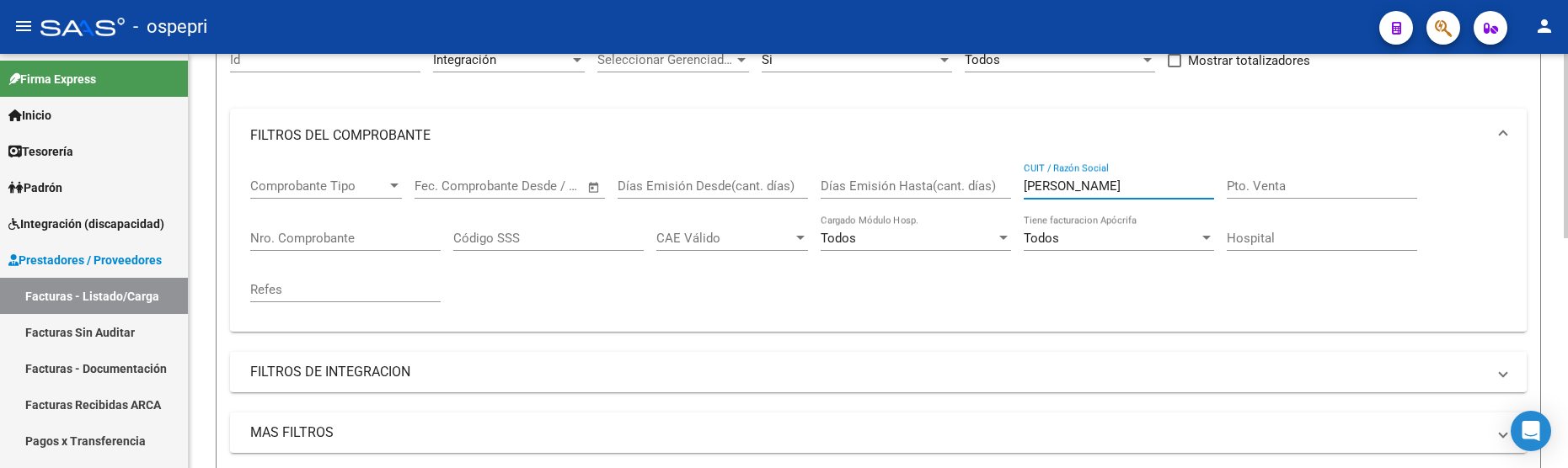
drag, startPoint x: 1115, startPoint y: 187, endPoint x: 1004, endPoint y: 193, distance: 111.2
click at [1004, 193] on div "Comprobante Tipo Comprobante Tipo Fecha inicio – Fecha fin Fec. Comprobante Des…" at bounding box center [878, 241] width 1257 height 156
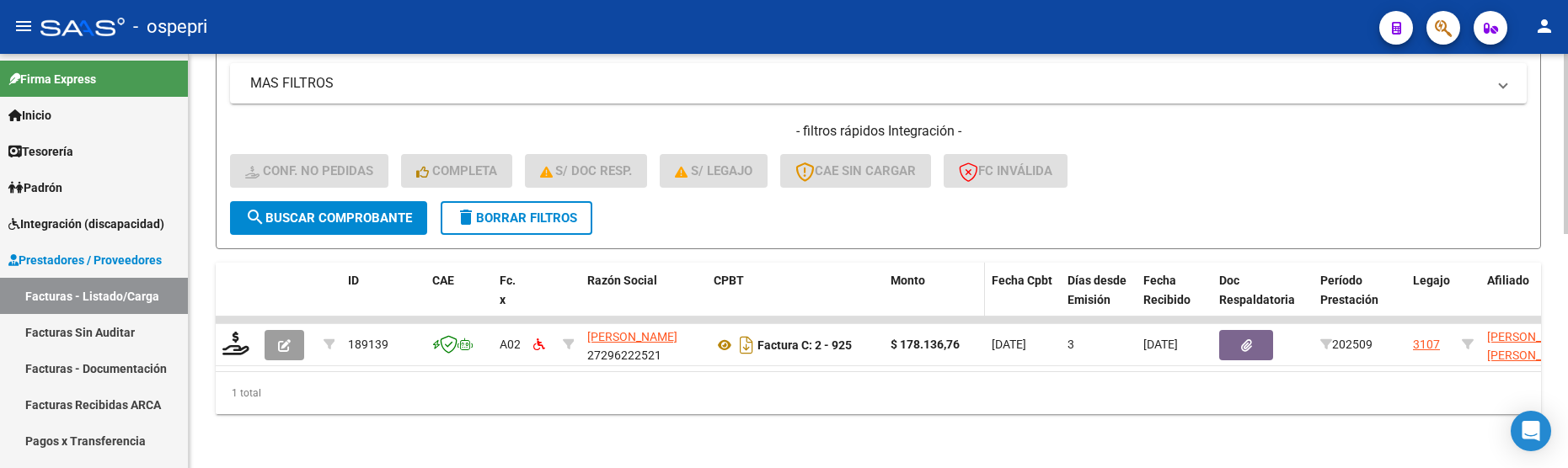
scroll to position [539, 0]
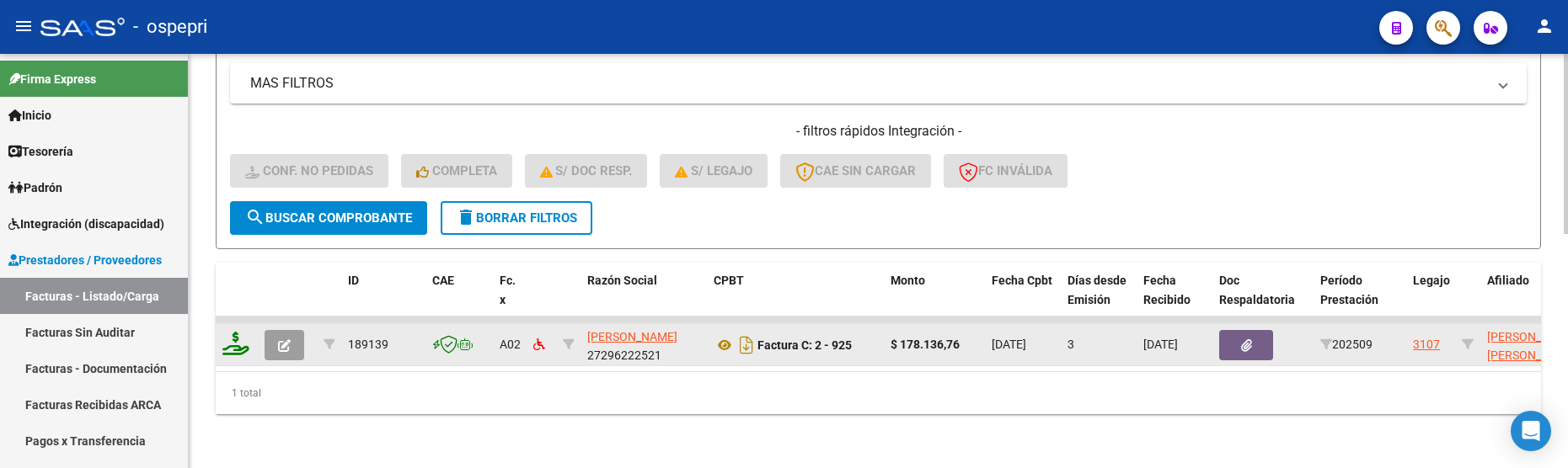
type input "[PERSON_NAME]"
click at [234, 338] on icon at bounding box center [235, 343] width 27 height 24
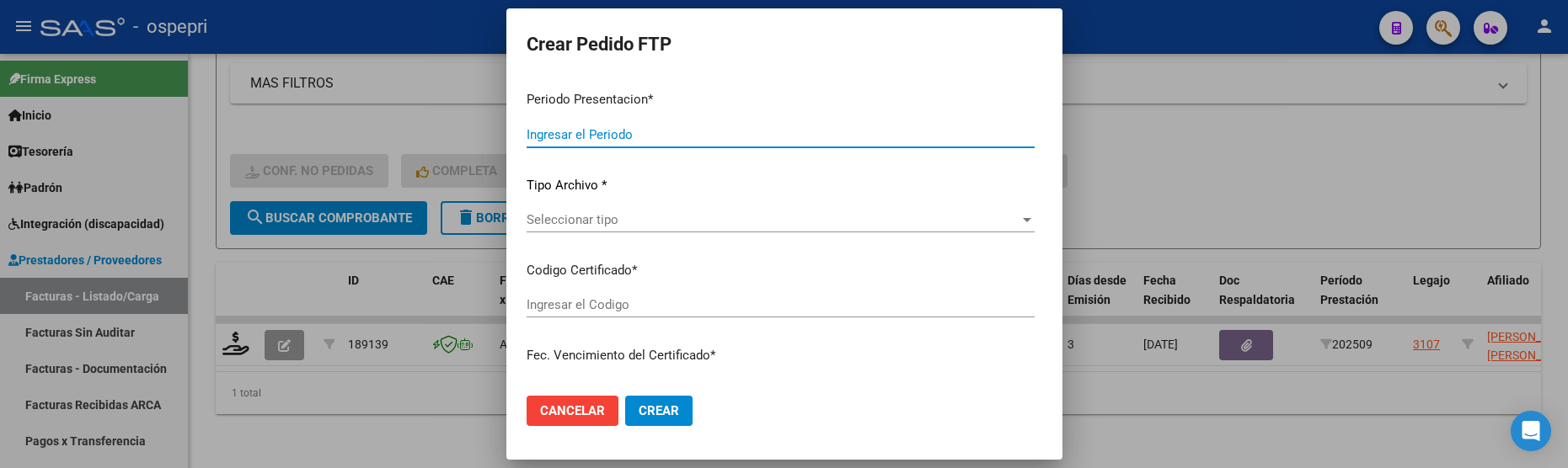
type input "202509"
type input "$ 178.136,76"
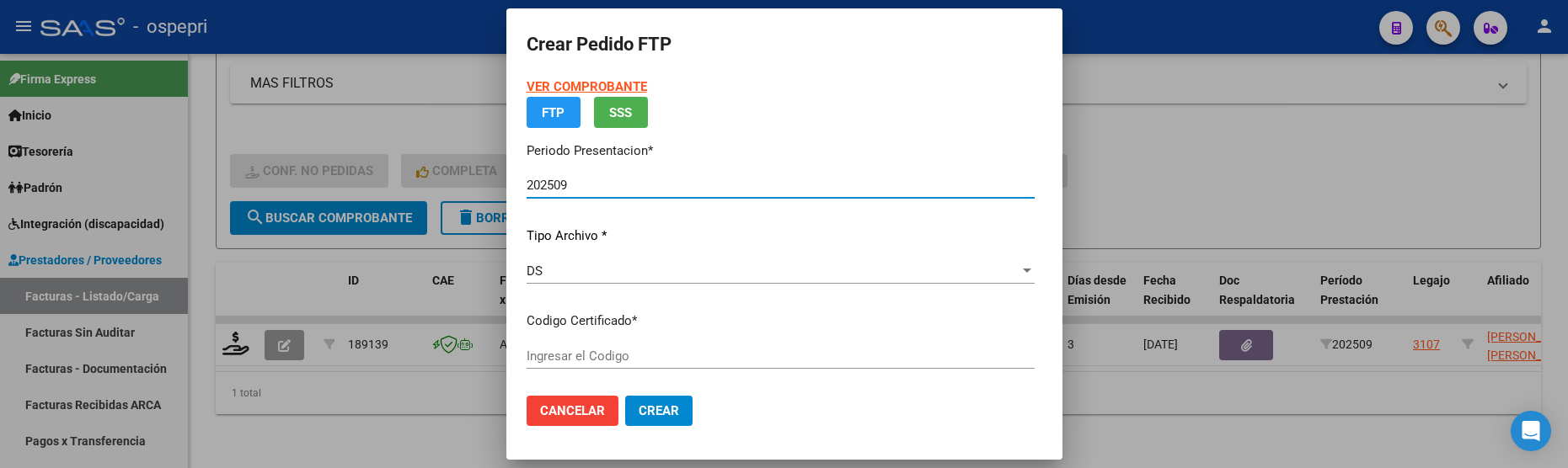
type input "2056419287-3"
type input "[DATE]"
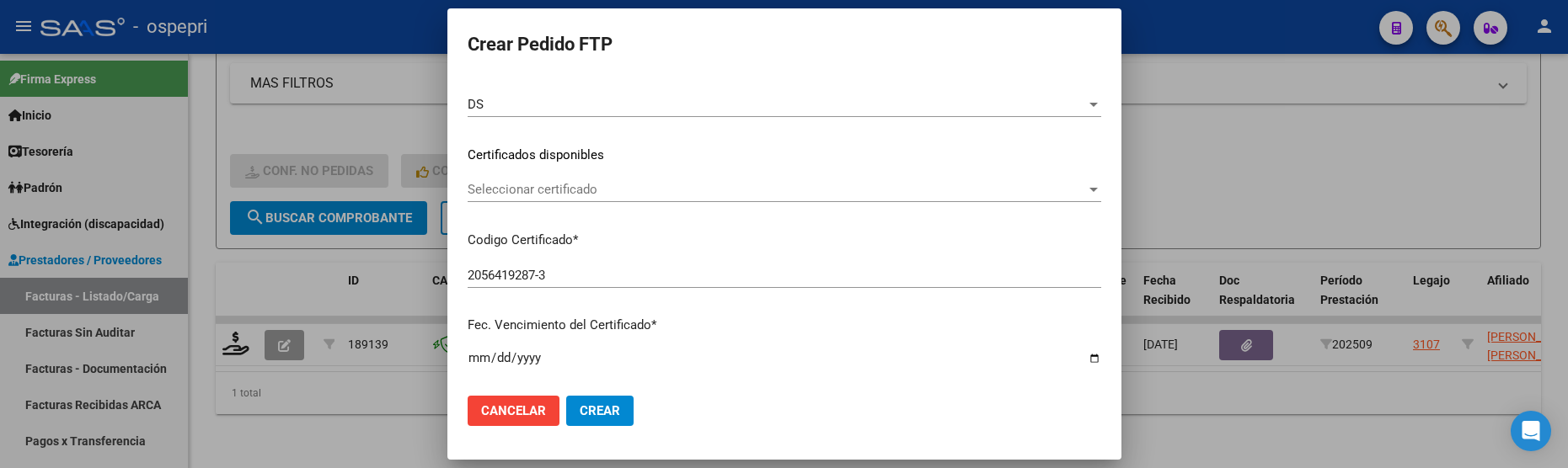
scroll to position [253, 0]
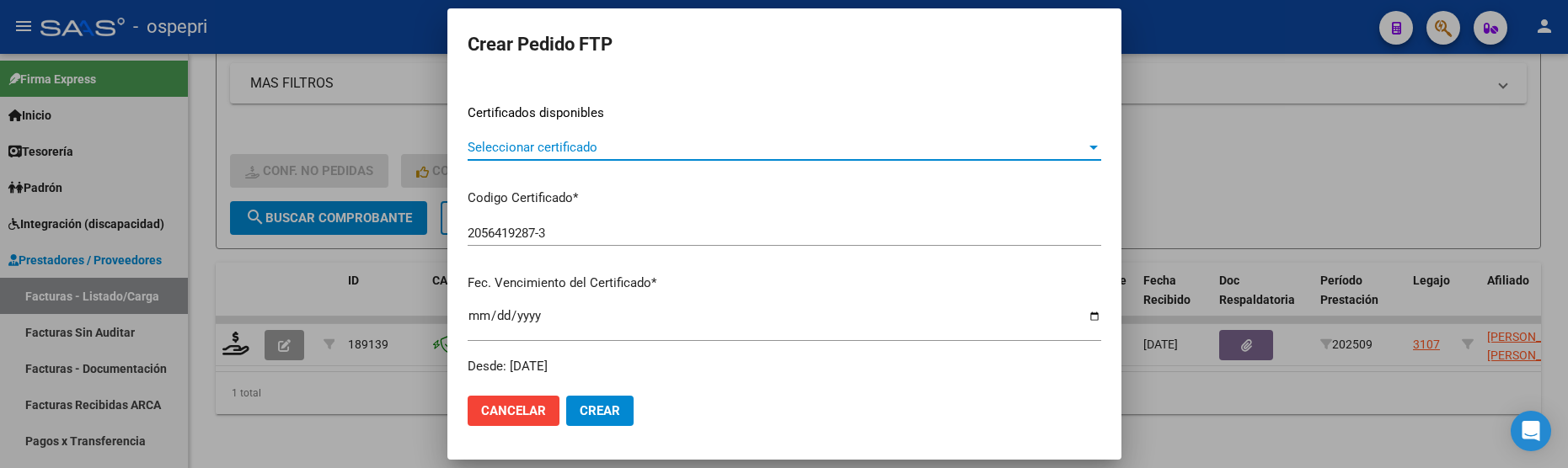
click at [1089, 147] on div at bounding box center [1094, 147] width 9 height 4
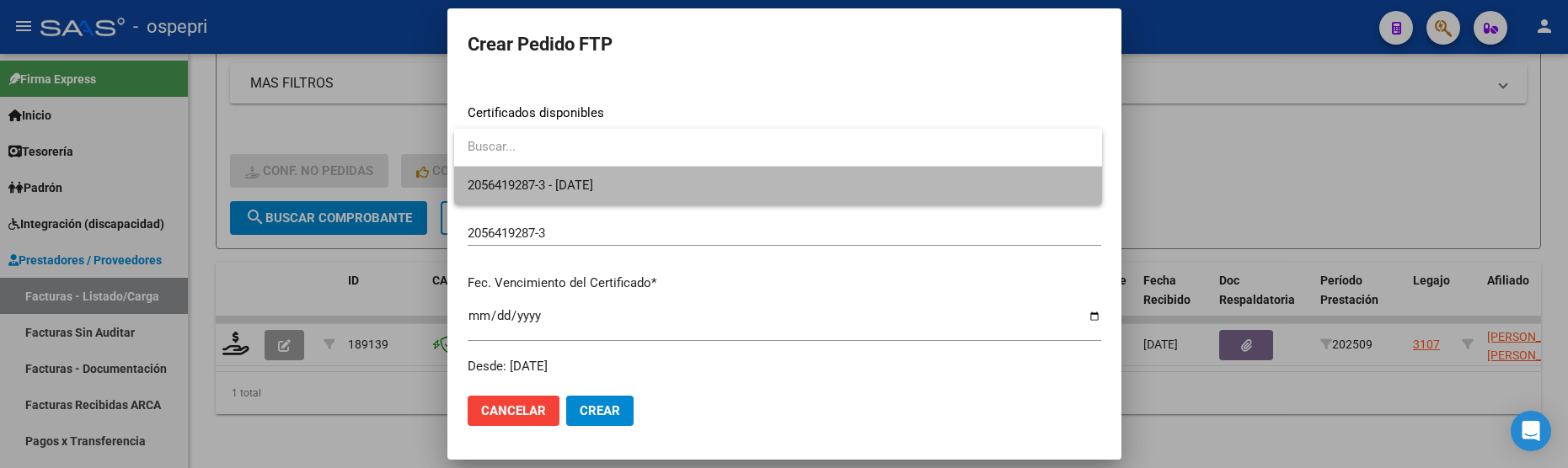
click at [981, 182] on span "2056419287-3 - [DATE]" at bounding box center [778, 185] width 621 height 37
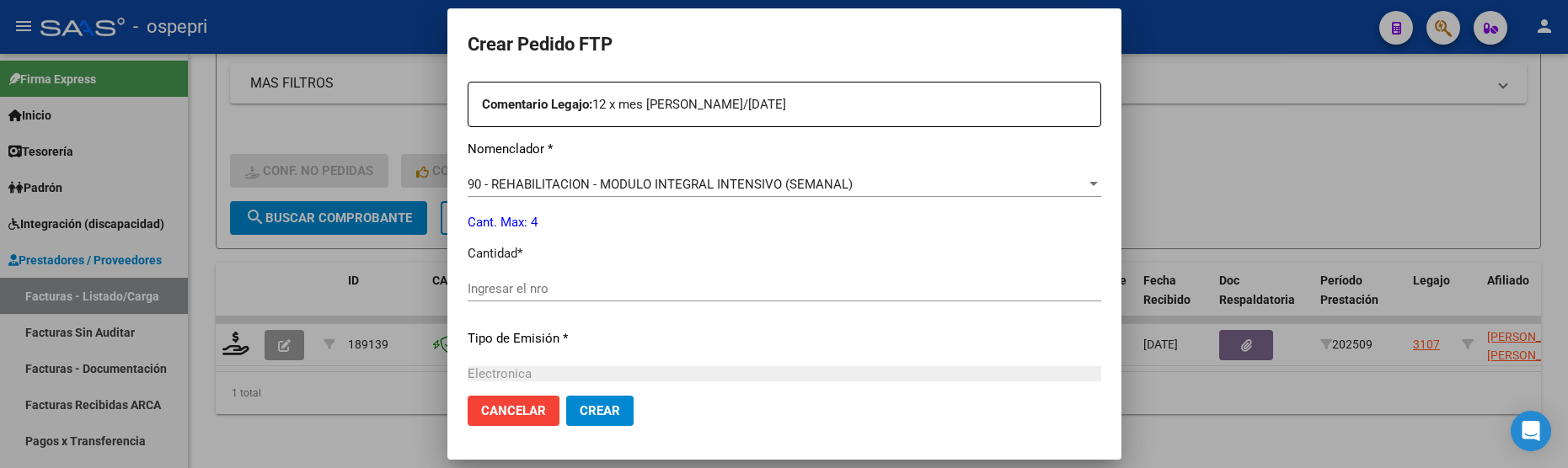
scroll to position [674, 0]
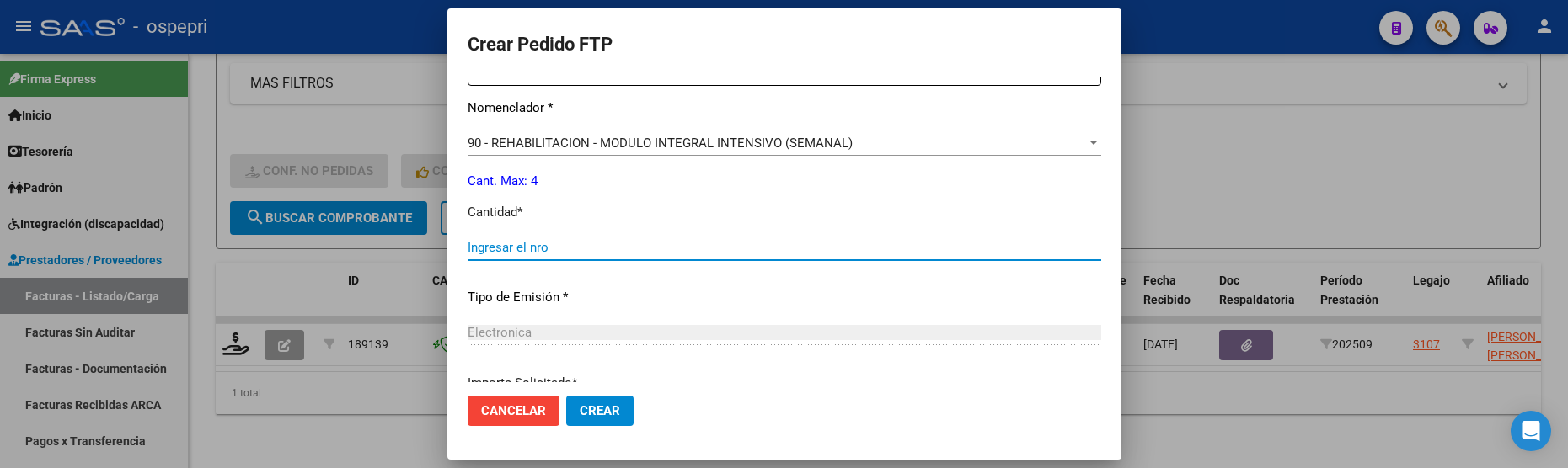
click at [777, 244] on input "Ingresar el nro" at bounding box center [784, 247] width 634 height 15
type input "4"
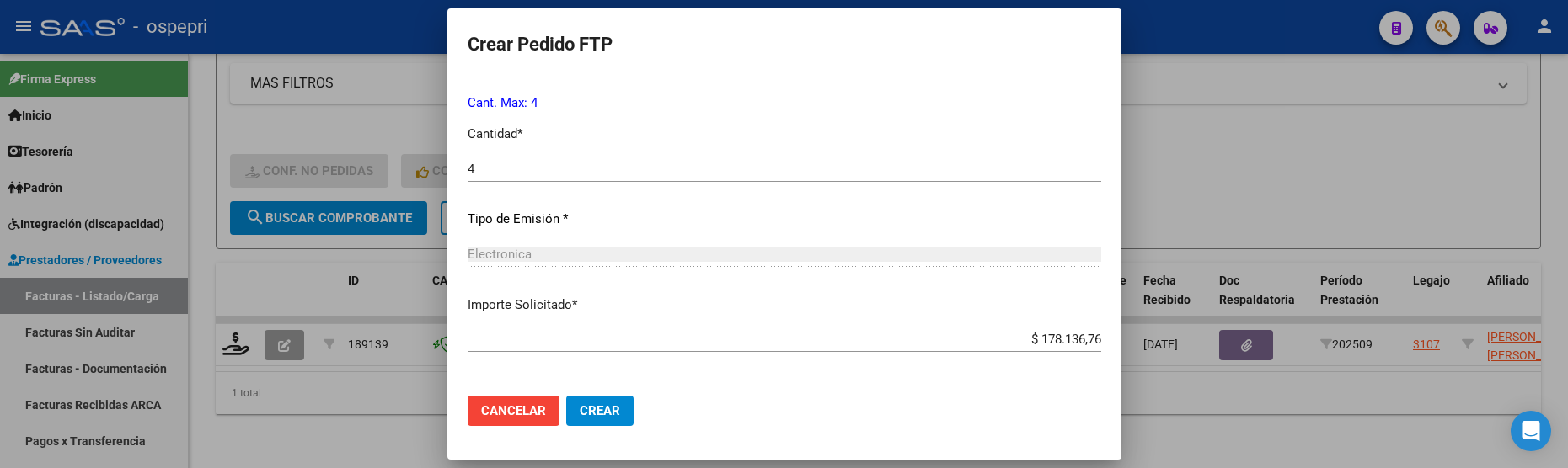
scroll to position [823, 0]
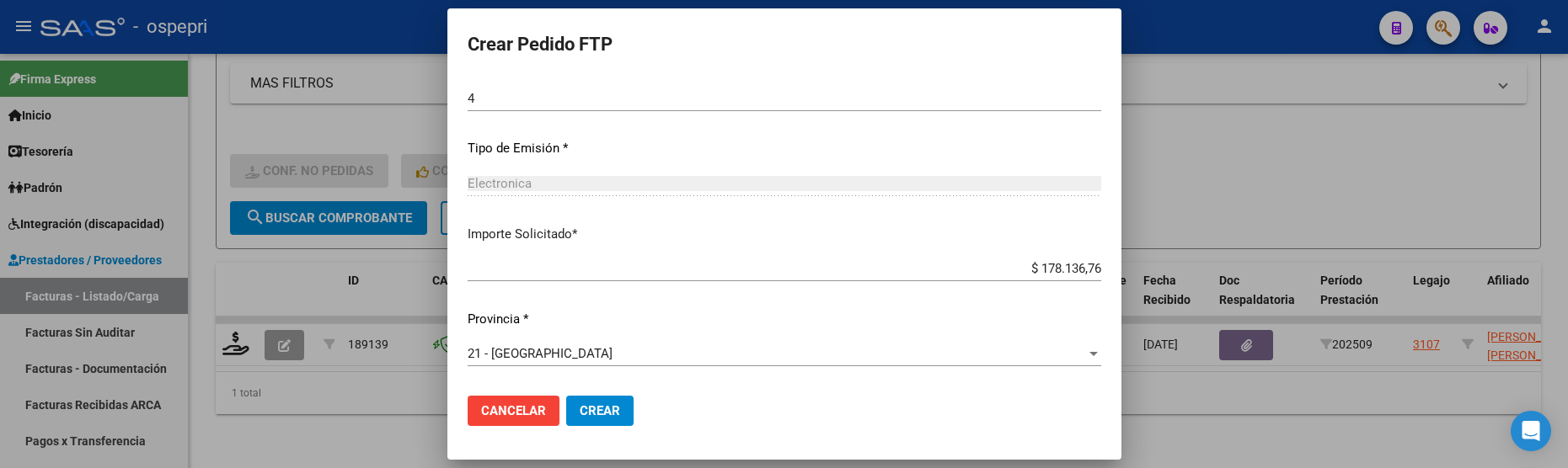
click at [615, 404] on span "Crear" at bounding box center [600, 410] width 40 height 15
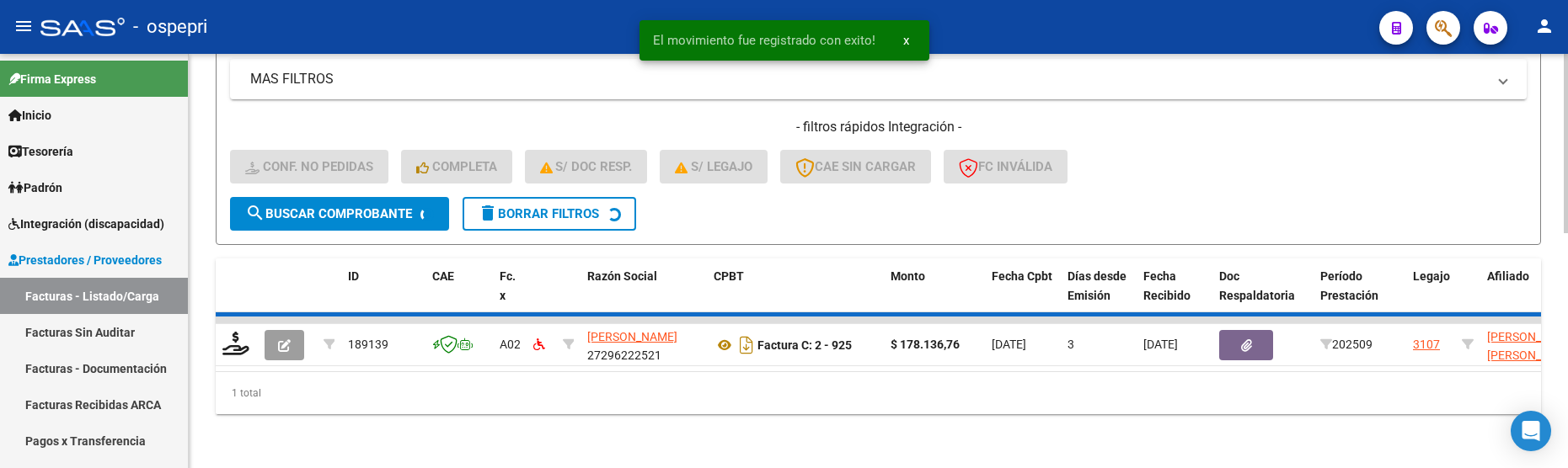
scroll to position [514, 0]
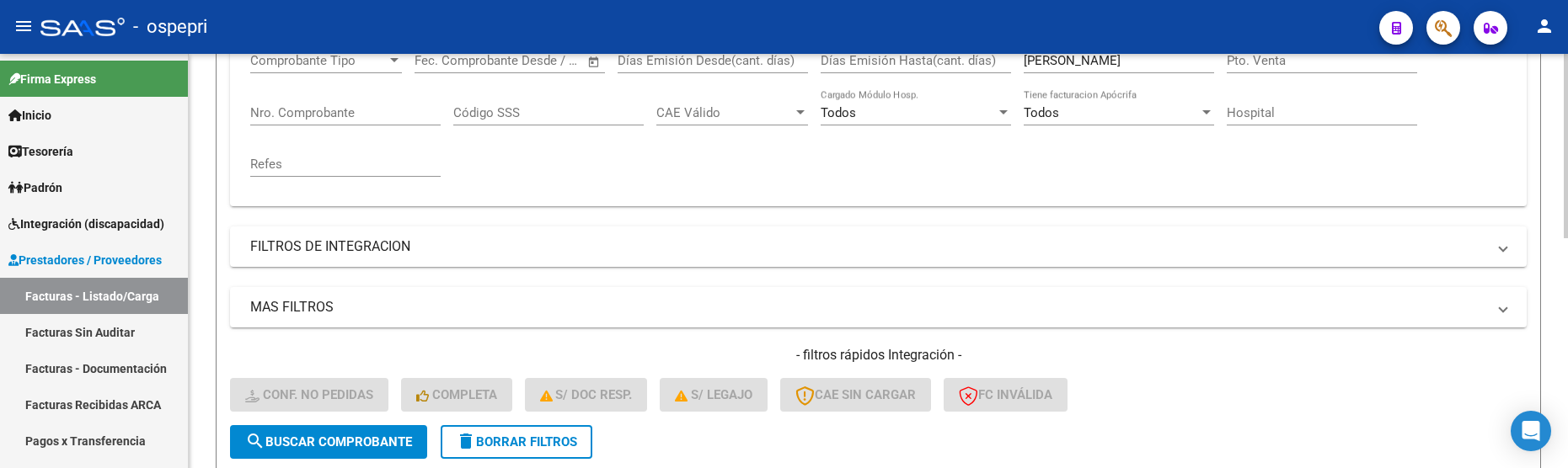
scroll to position [262, 0]
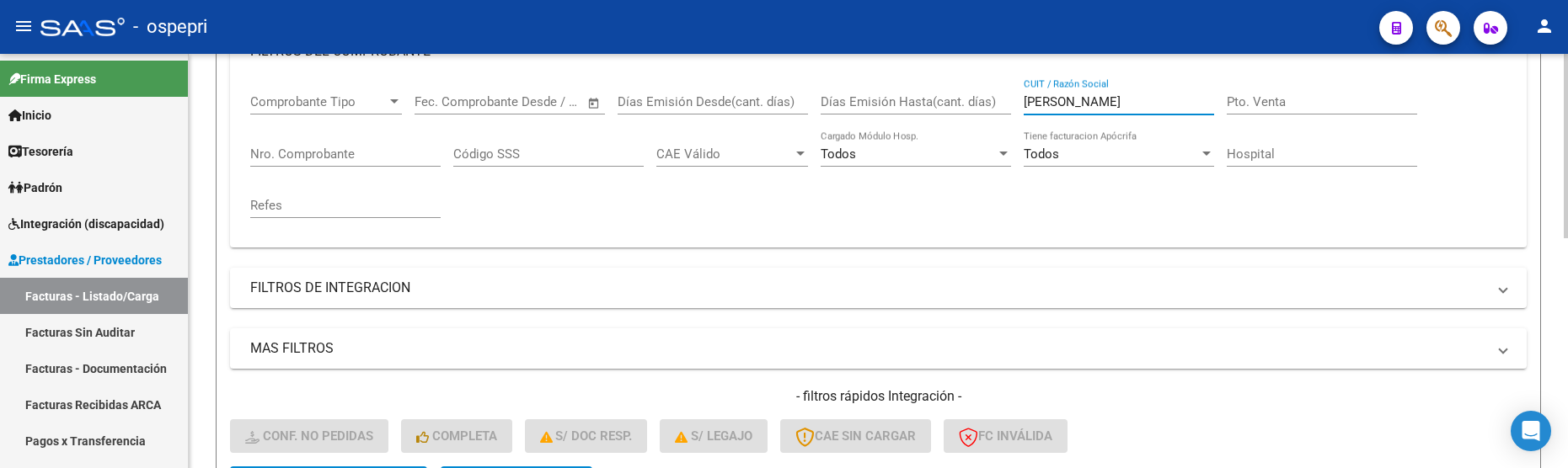
drag, startPoint x: 1073, startPoint y: 106, endPoint x: 1015, endPoint y: 104, distance: 58.0
click at [1015, 104] on div "Comprobante Tipo Comprobante Tipo Fecha inicio – Fecha fin Fec. Comprobante Des…" at bounding box center [878, 156] width 1257 height 156
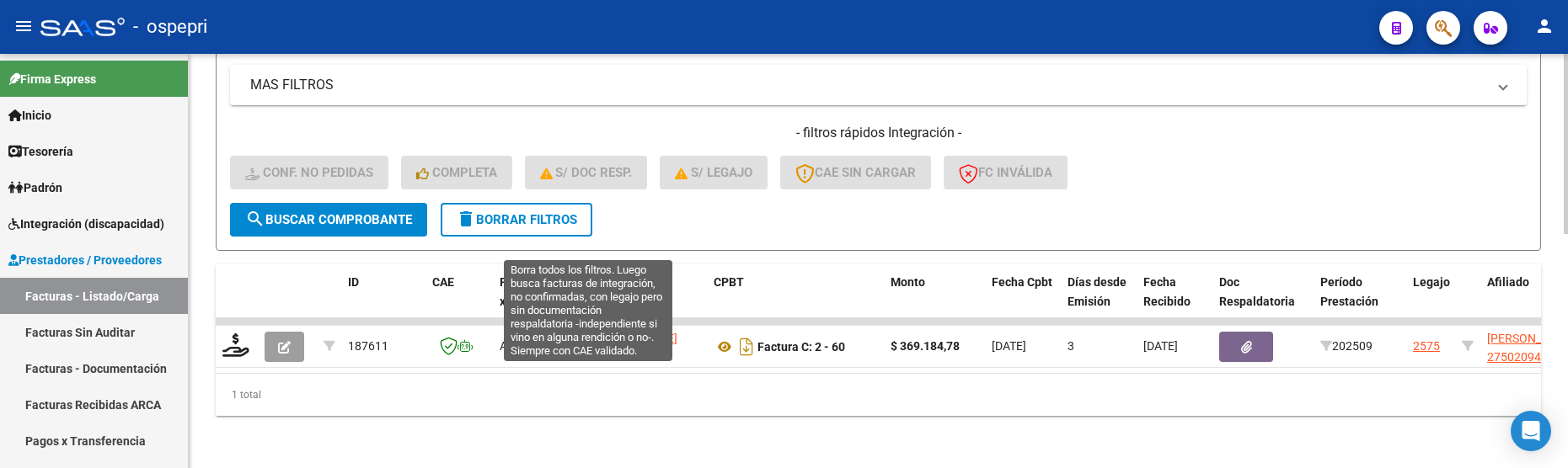
scroll to position [539, 0]
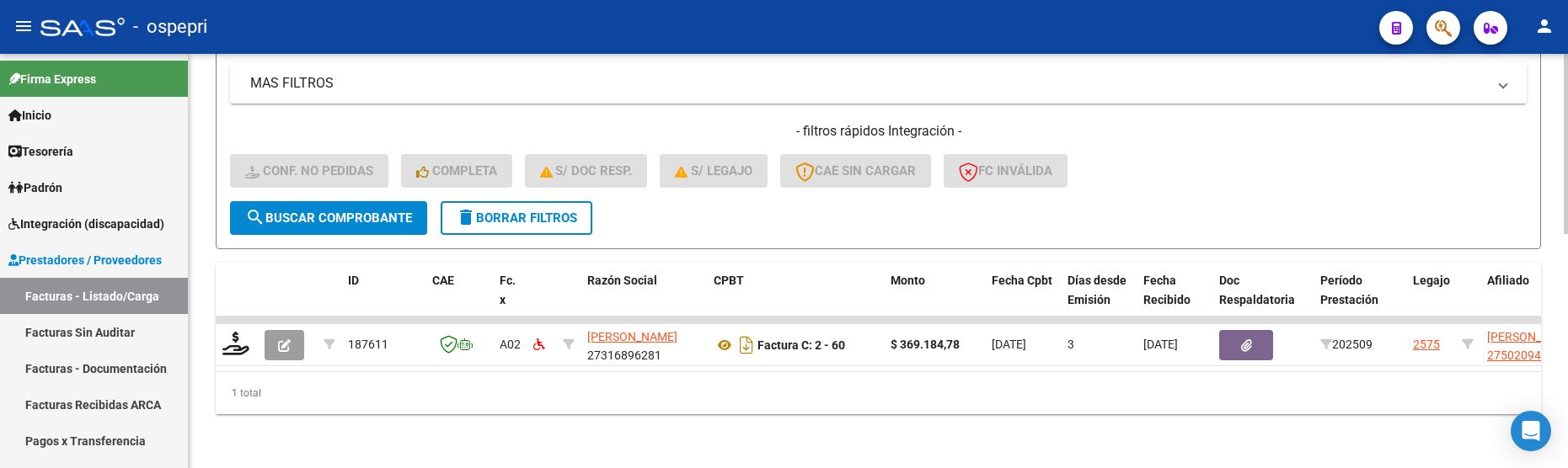
type input "[PERSON_NAME]"
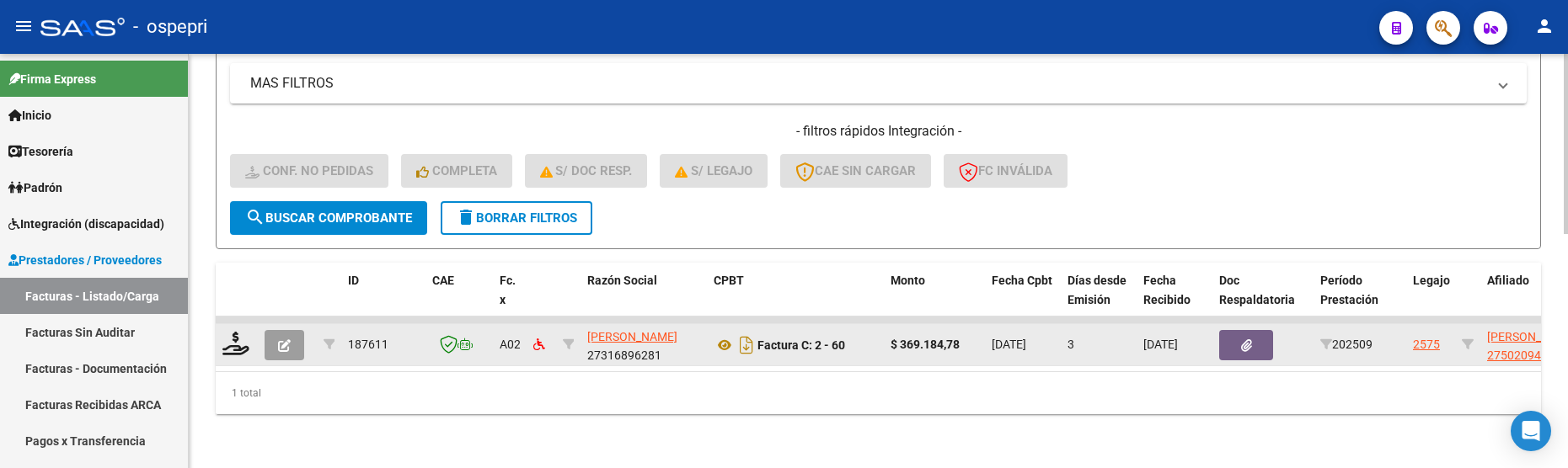
click at [233, 343] on div at bounding box center [236, 345] width 29 height 26
click at [234, 336] on icon at bounding box center [235, 343] width 27 height 24
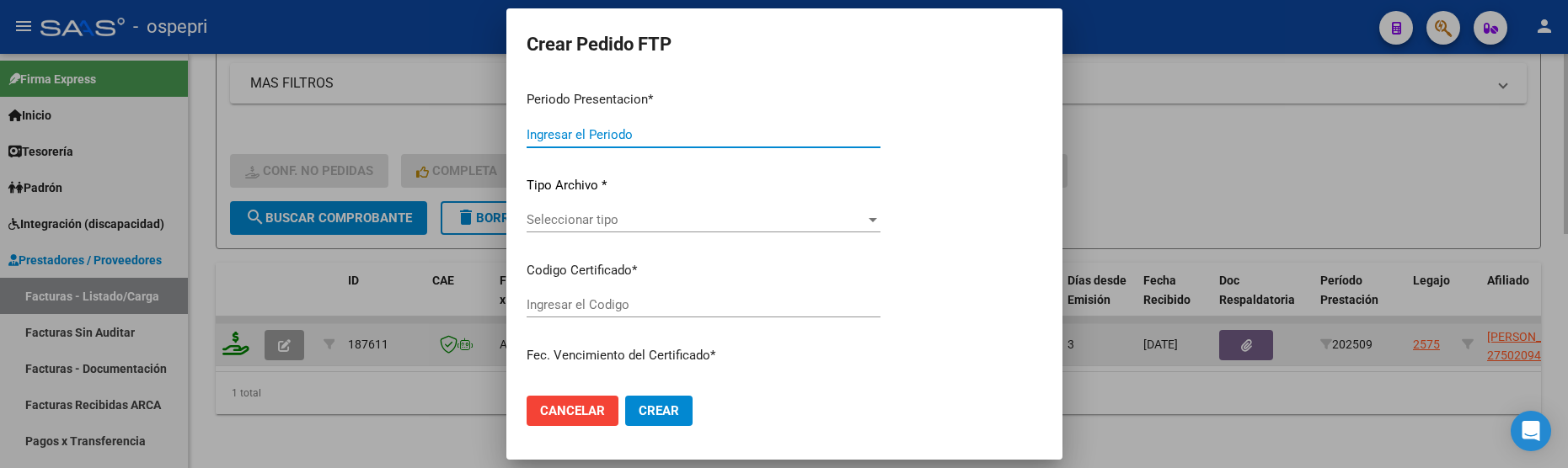
type input "202509"
type input "$ 369.184,78"
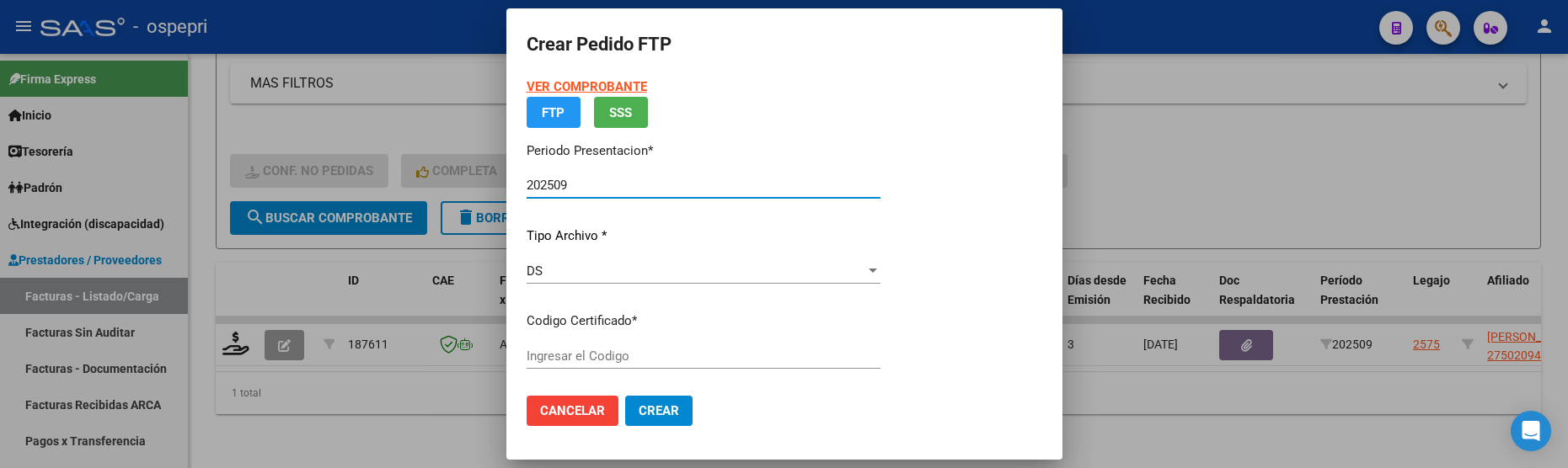
type input "2750209465-9"
type input "[DATE]"
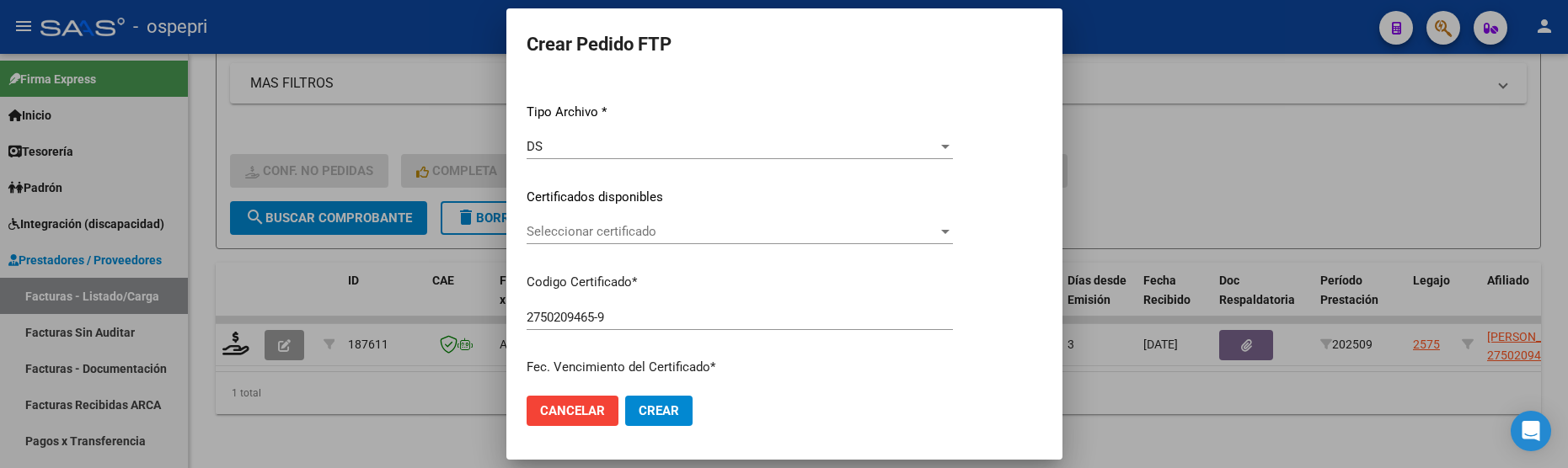
scroll to position [253, 0]
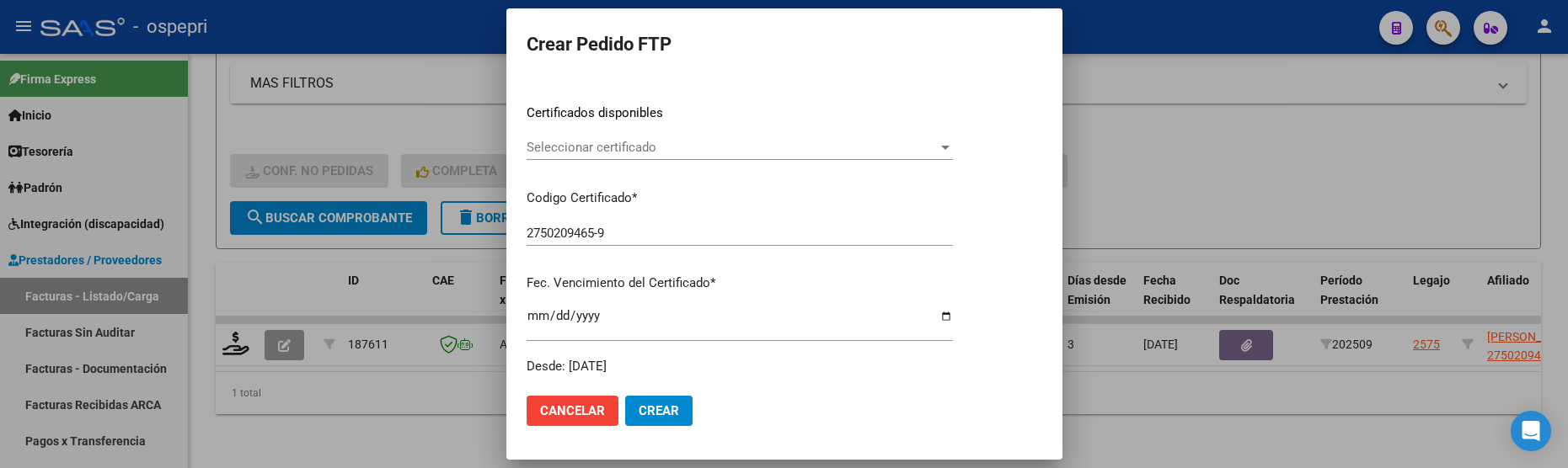
click at [950, 149] on div at bounding box center [945, 147] width 9 height 4
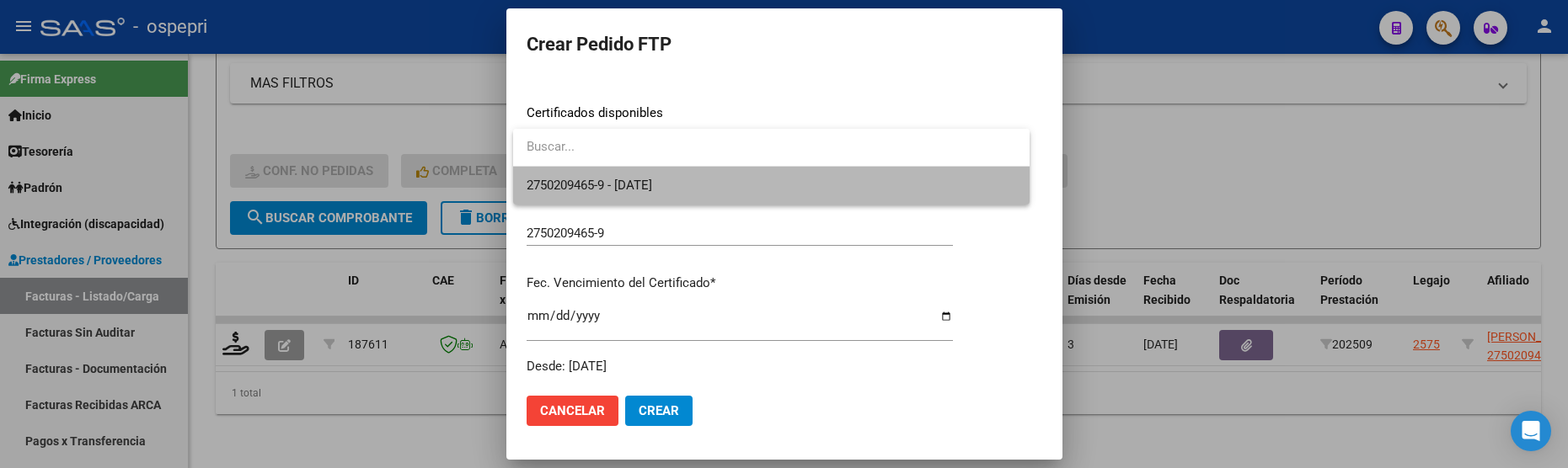
click at [974, 181] on span "2750209465-9 - 2027-09-07" at bounding box center [771, 185] width 489 height 37
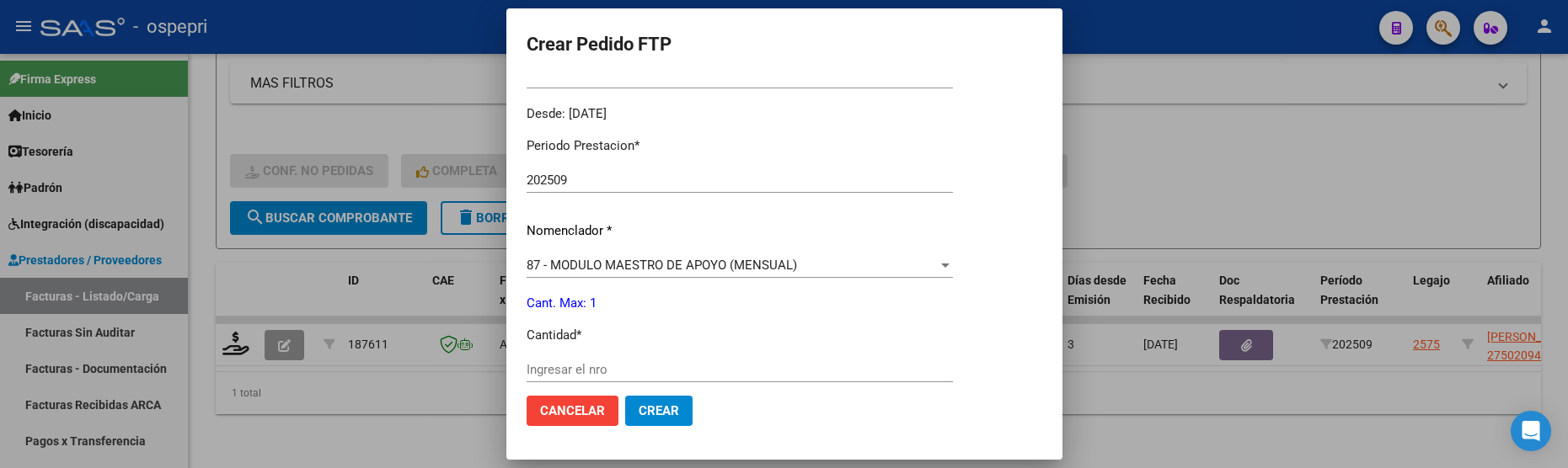
scroll to position [589, 0]
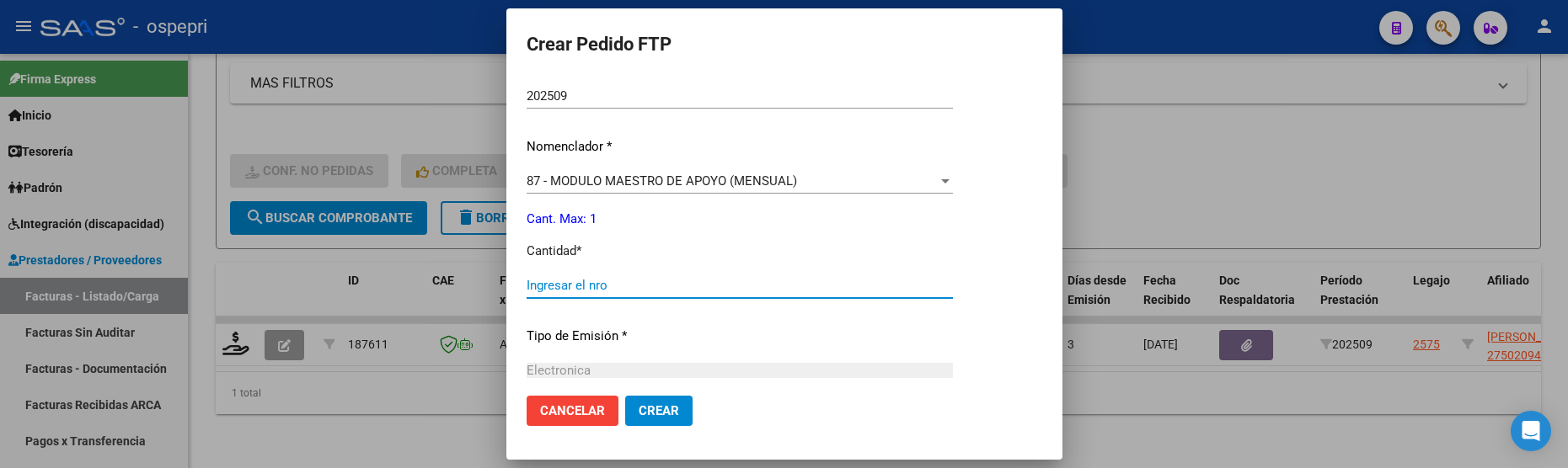
click at [652, 283] on input "Ingresar el nro" at bounding box center [740, 285] width 426 height 15
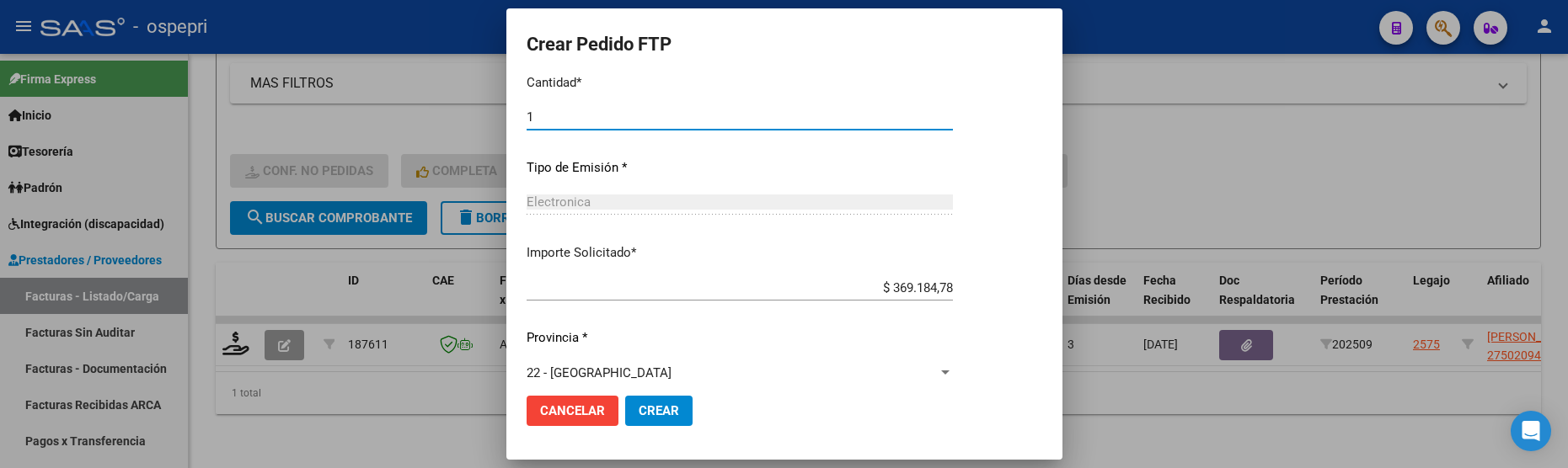
scroll to position [777, 0]
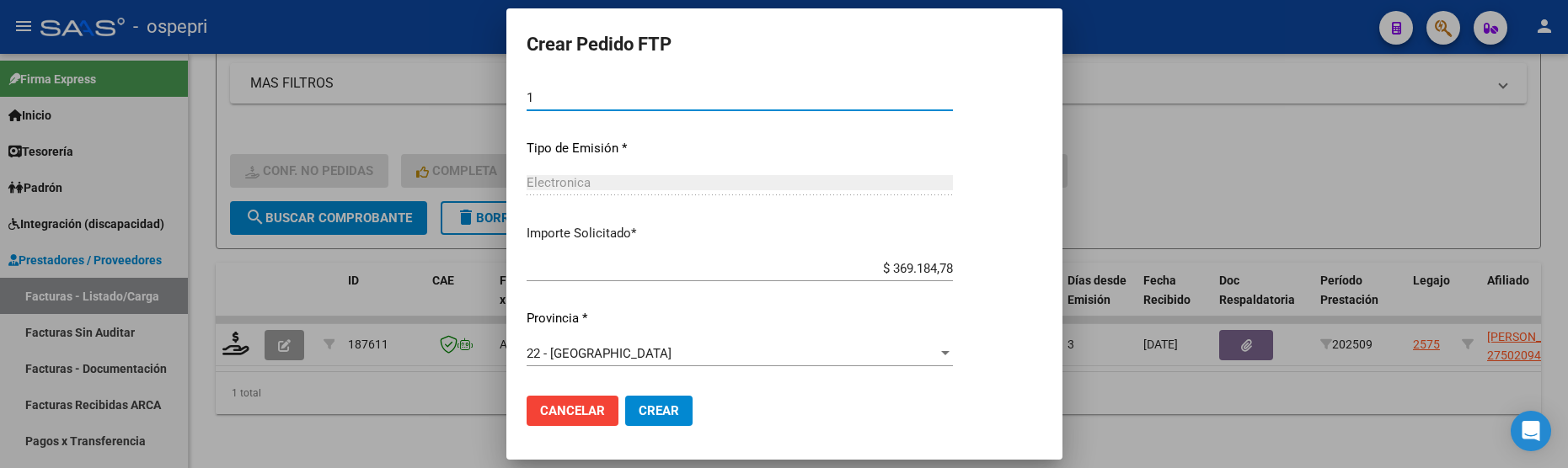
type input "1"
click at [667, 404] on span "Crear" at bounding box center [658, 410] width 40 height 15
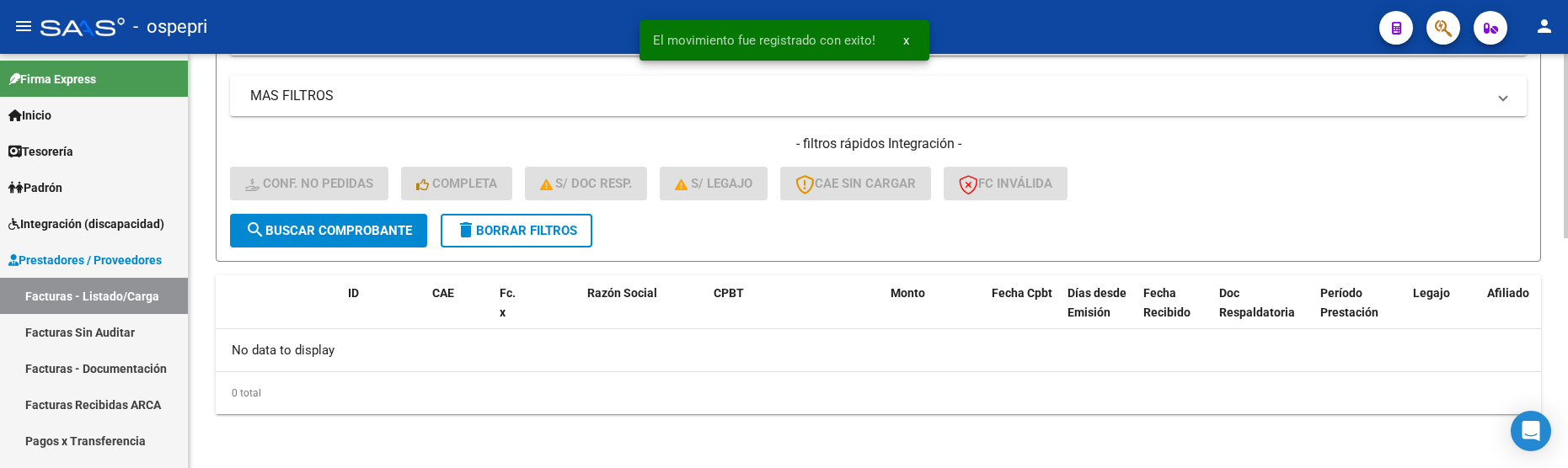
scroll to position [514, 0]
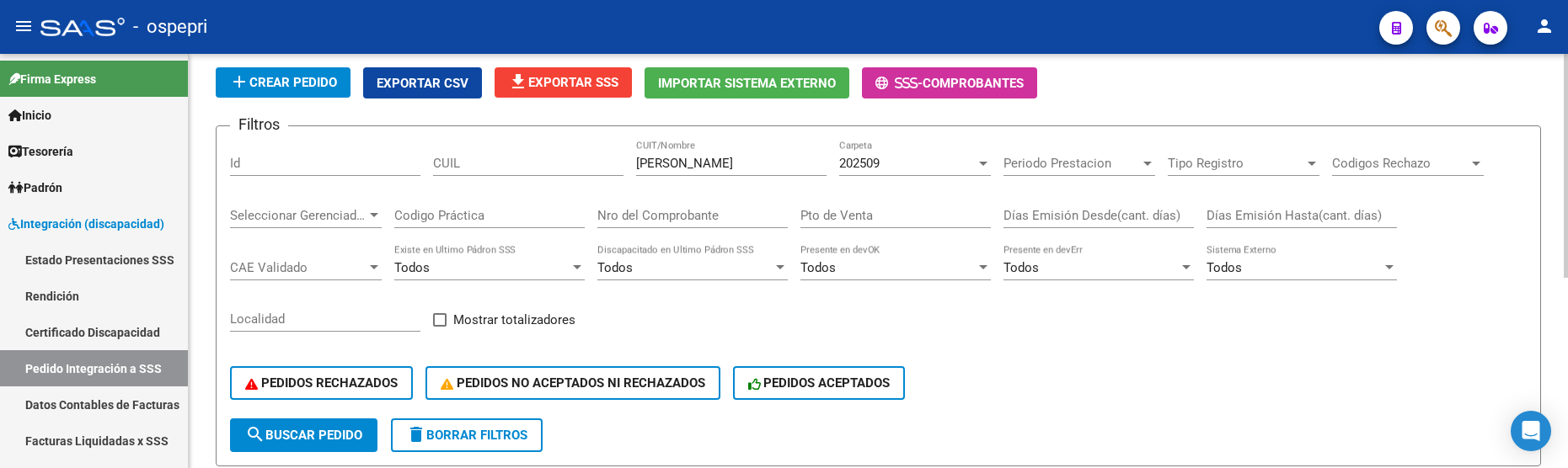
scroll to position [76, 0]
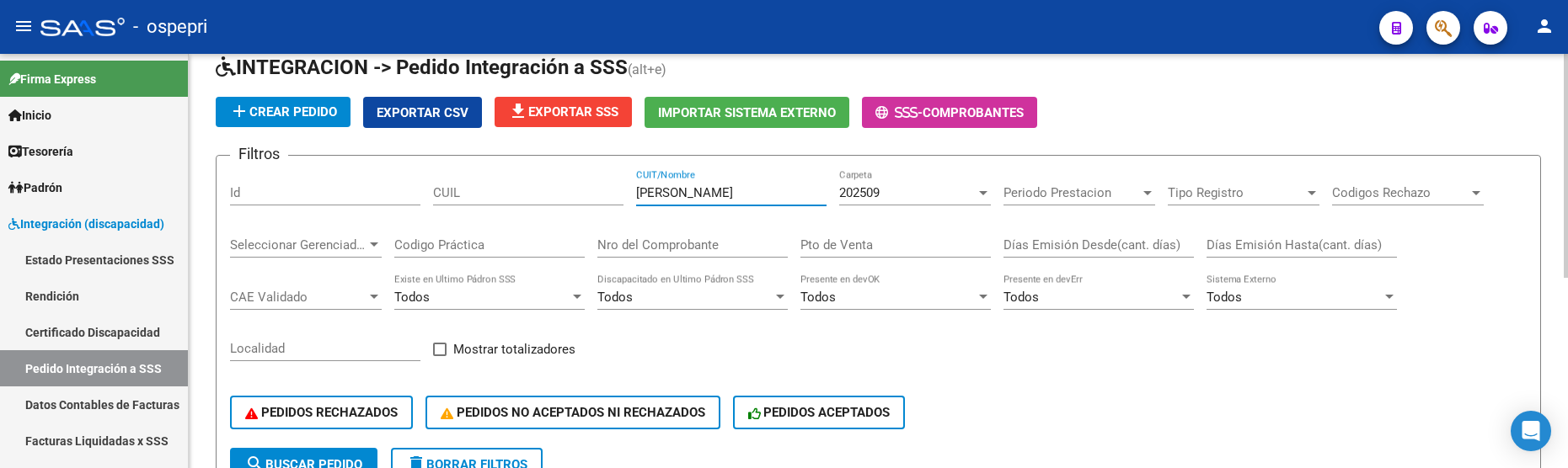
drag, startPoint x: 738, startPoint y: 193, endPoint x: 591, endPoint y: 187, distance: 147.1
click at [591, 187] on div "Filtros Id CUIL [PERSON_NAME] CUIT/Nombre 202509 Carpeta Periodo Prestacion Per…" at bounding box center [878, 309] width 1297 height 279
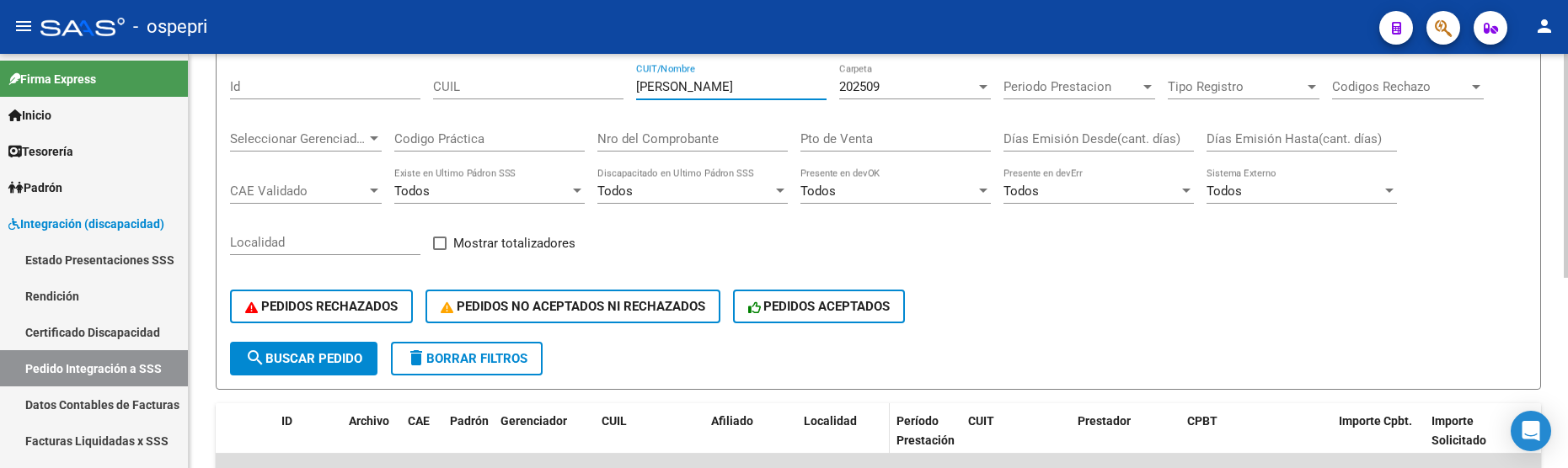
scroll to position [351, 0]
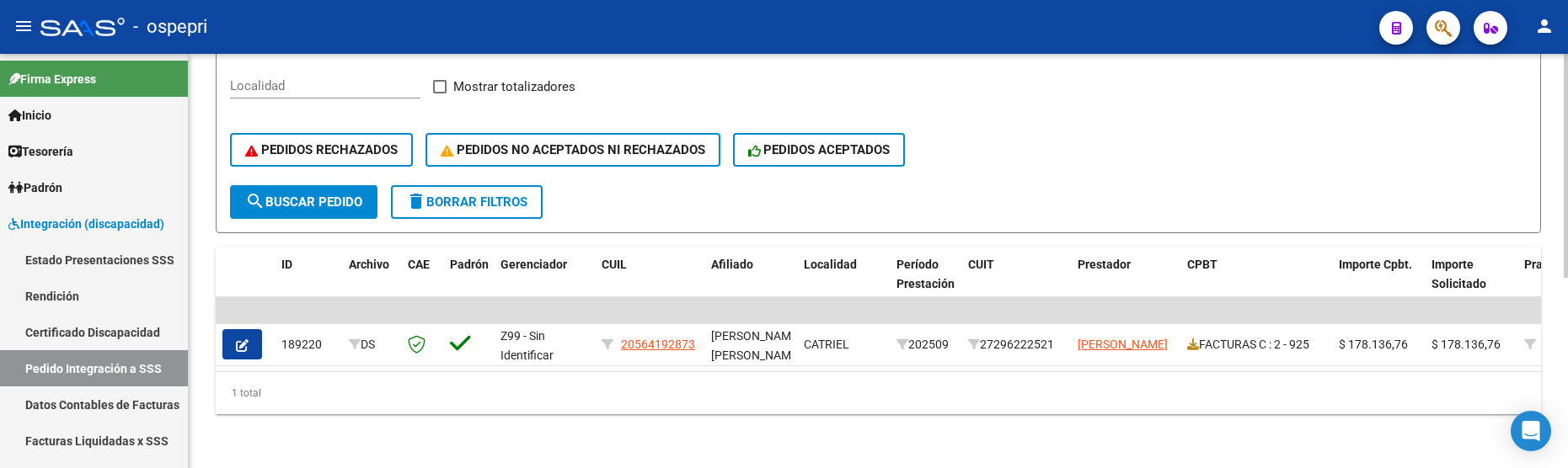
click at [1084, 153] on div "PEDIDOS RECHAZADOS PEDIDOS NO ACEPTADOS NI RECHAZADOS PEDIDOS ACEPTADOS" at bounding box center [878, 149] width 1297 height 71
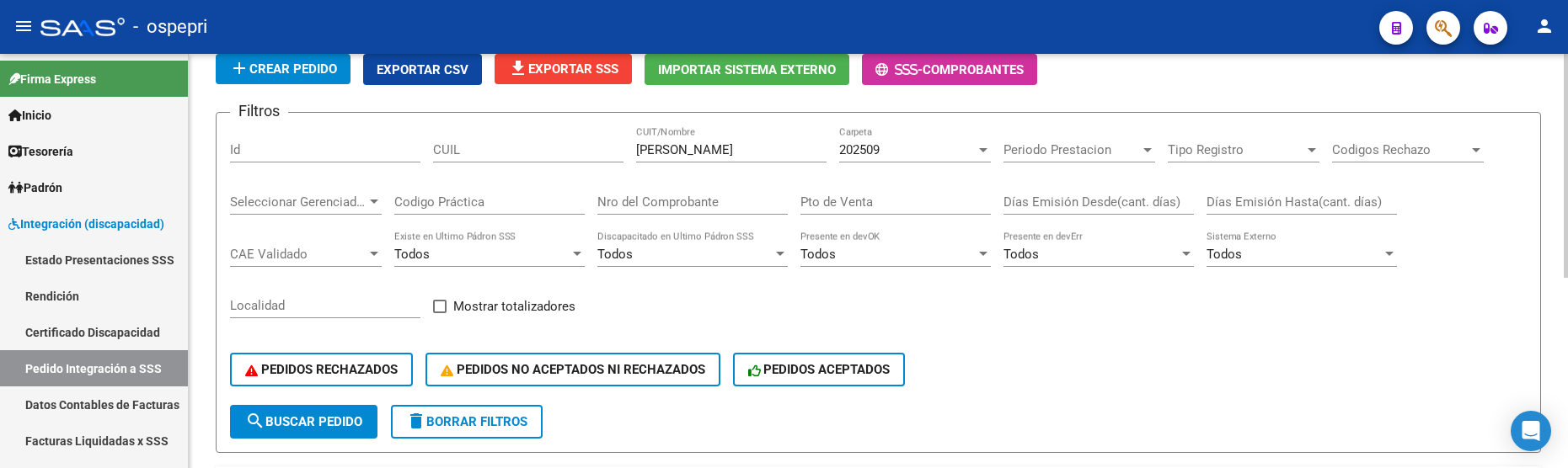
scroll to position [98, 0]
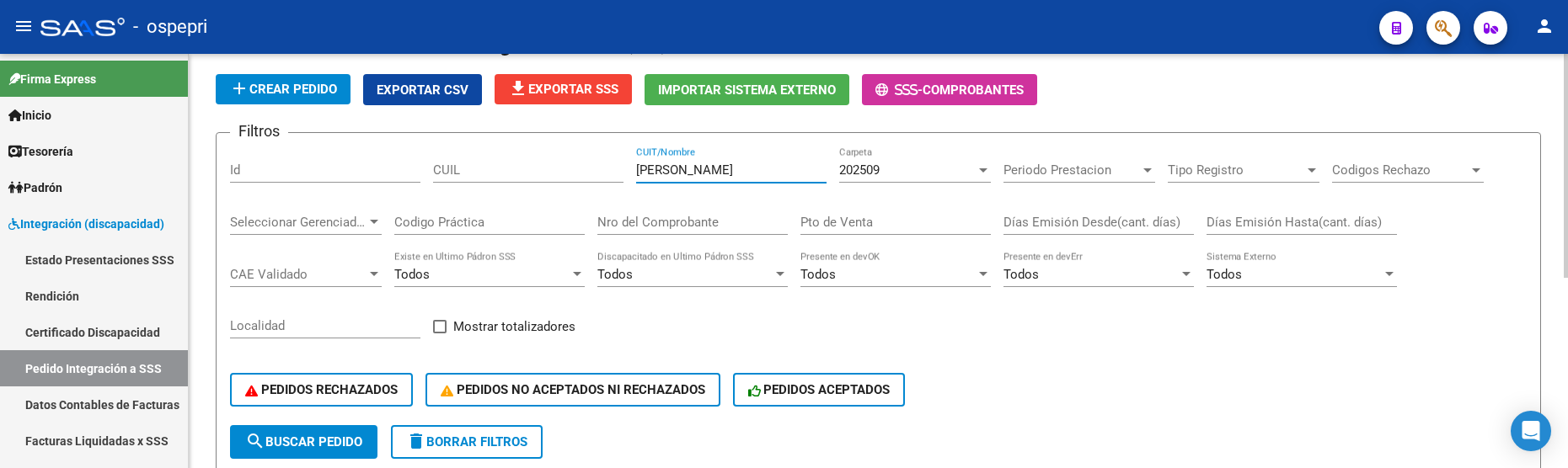
drag, startPoint x: 680, startPoint y: 174, endPoint x: 602, endPoint y: 163, distance: 78.8
click at [602, 163] on div "Filtros Id CUIL [PERSON_NAME] CUIT/Nombre 202509 Carpeta Periodo Prestacion Per…" at bounding box center [878, 286] width 1297 height 279
drag, startPoint x: 729, startPoint y: 171, endPoint x: 613, endPoint y: 172, distance: 116.0
click at [613, 172] on div "Filtros Id CUIL [PERSON_NAME] CUIT/Nombre 202509 Carpeta Periodo Prestacion Per…" at bounding box center [878, 286] width 1297 height 279
click at [985, 164] on div at bounding box center [983, 169] width 15 height 13
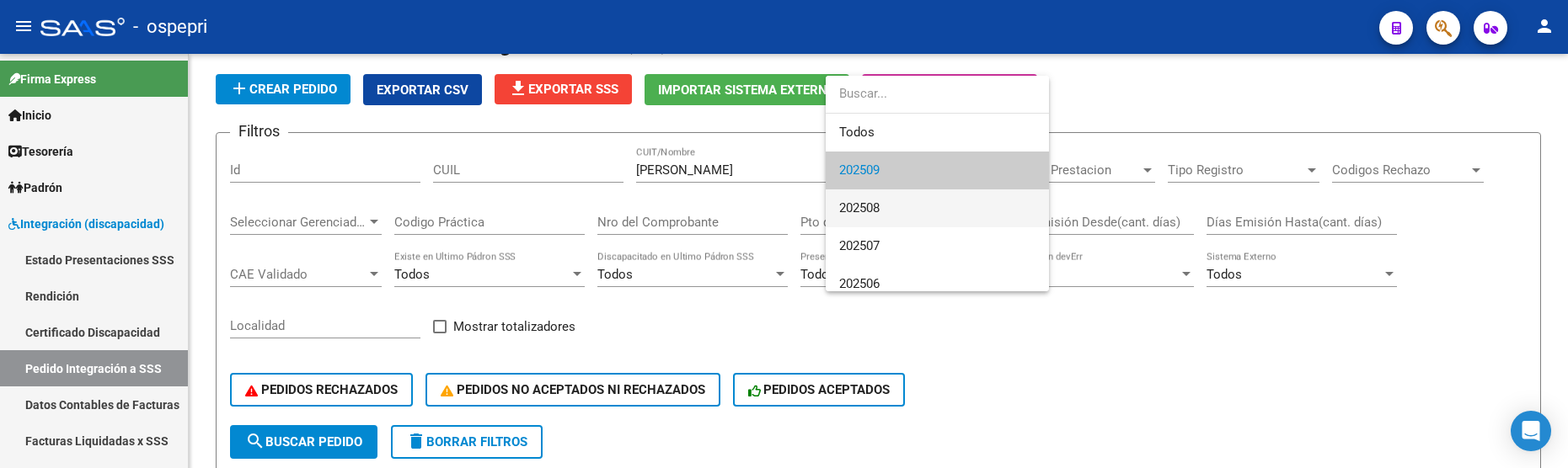
click at [955, 215] on span "202508" at bounding box center [937, 207] width 196 height 37
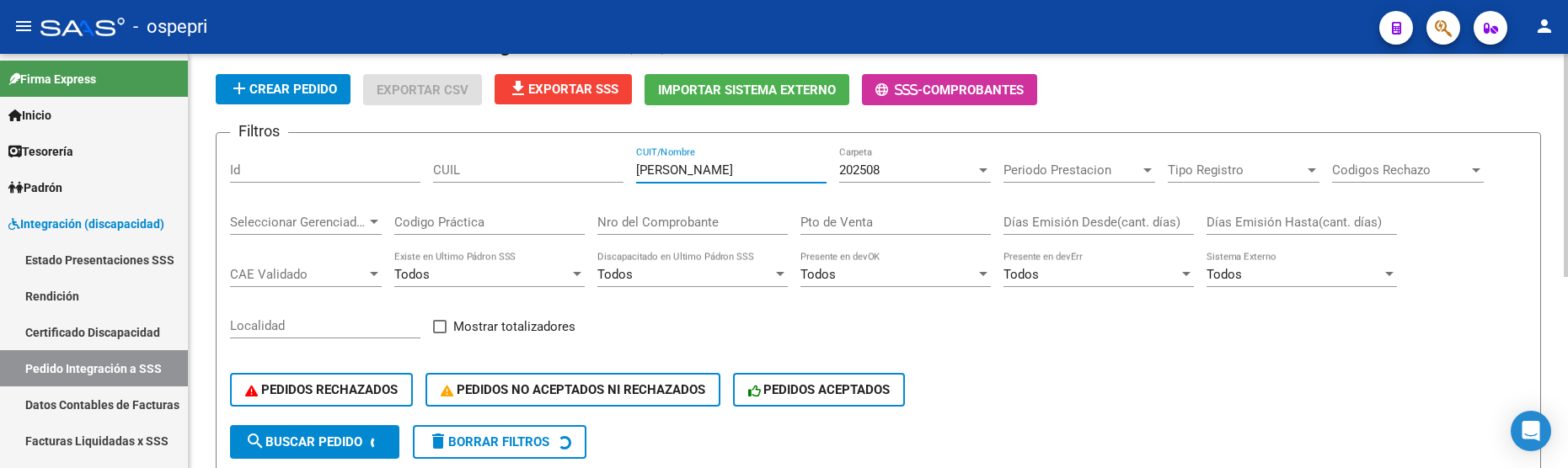
drag, startPoint x: 692, startPoint y: 166, endPoint x: 597, endPoint y: 168, distance: 95.0
click at [597, 168] on div "Filtros Id CUIL polliotti CUIT/Nombre 202508 Carpeta Periodo Prestacion Periodo…" at bounding box center [878, 286] width 1297 height 279
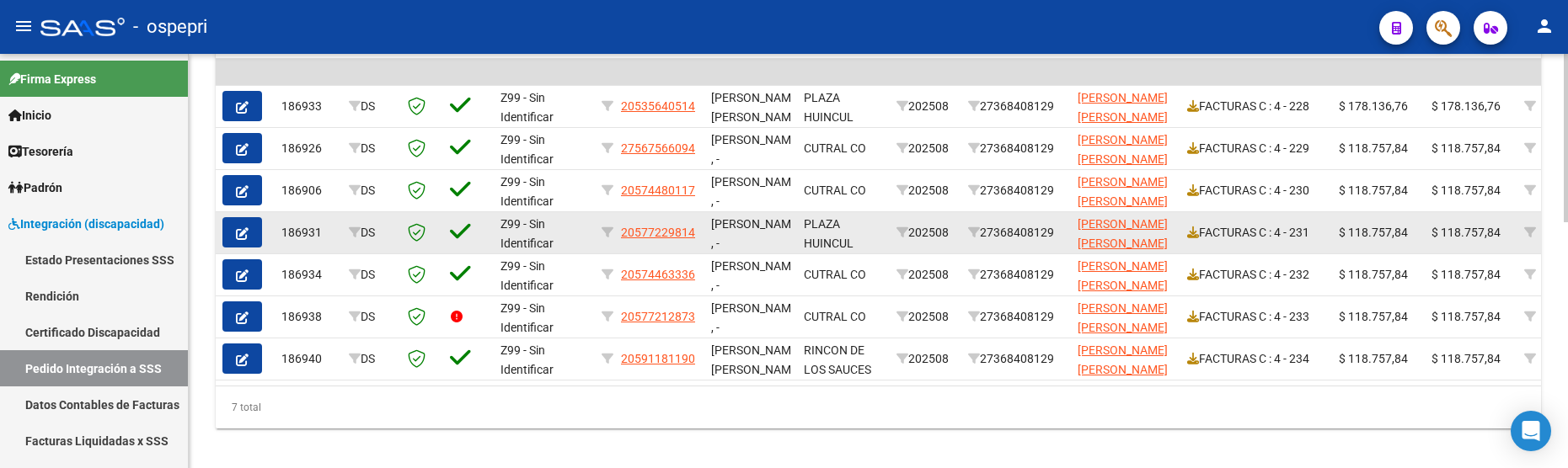
scroll to position [604, 0]
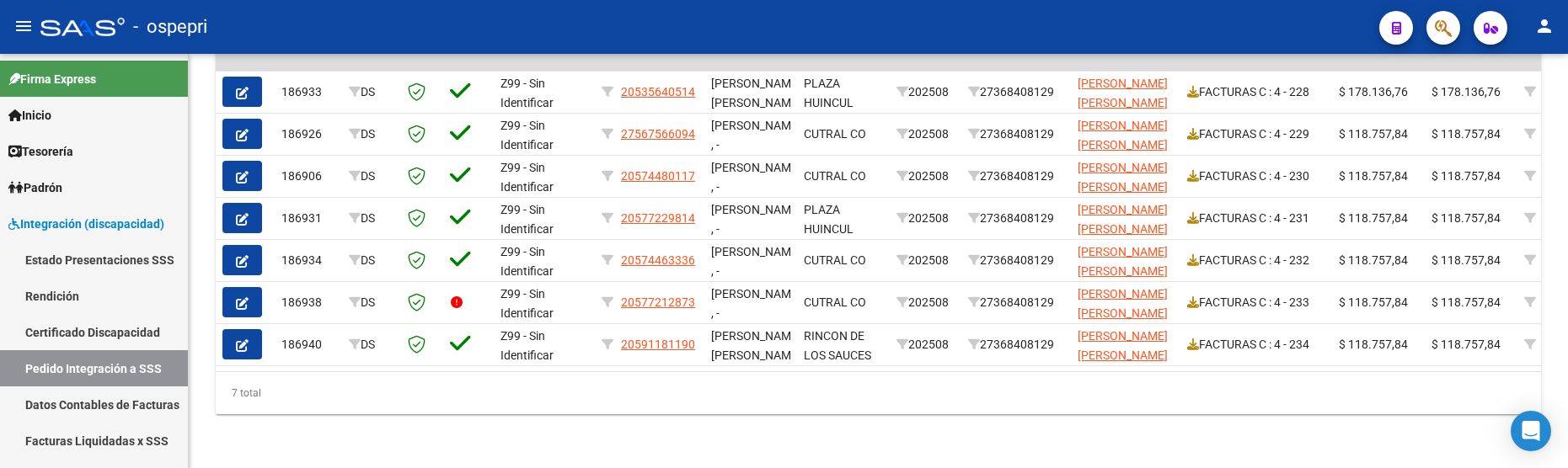
type input "DIAZ NATALIA"
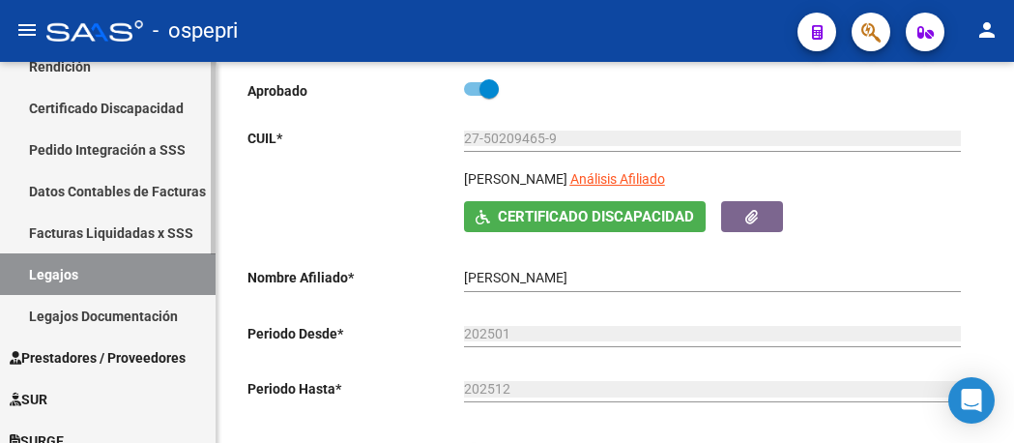
scroll to position [193, 0]
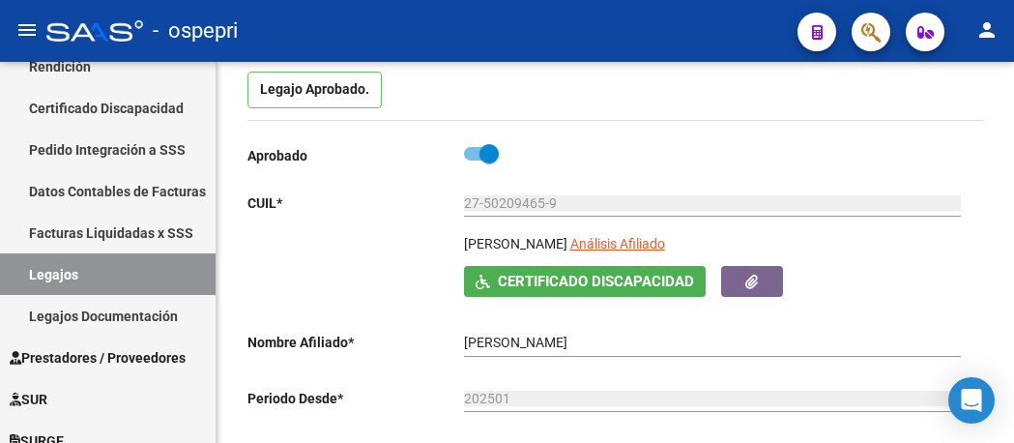
click at [30, 33] on mat-icon "menu" at bounding box center [26, 29] width 23 height 23
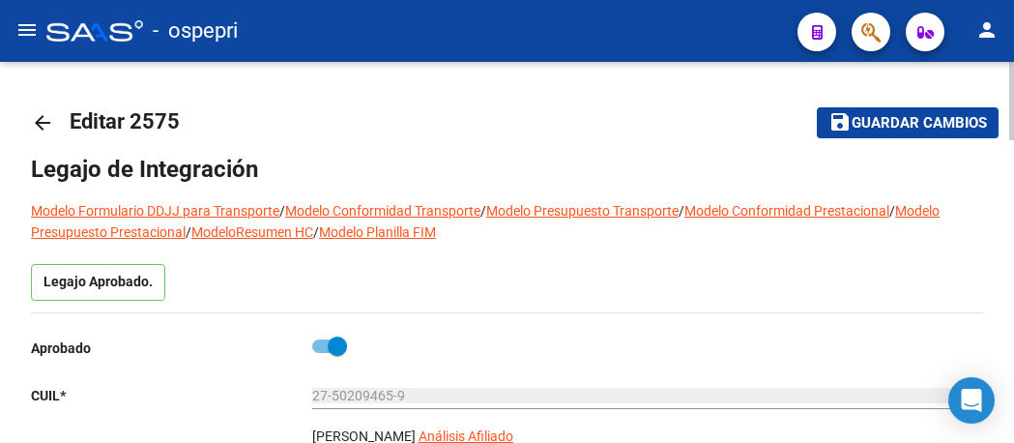
scroll to position [0, 0]
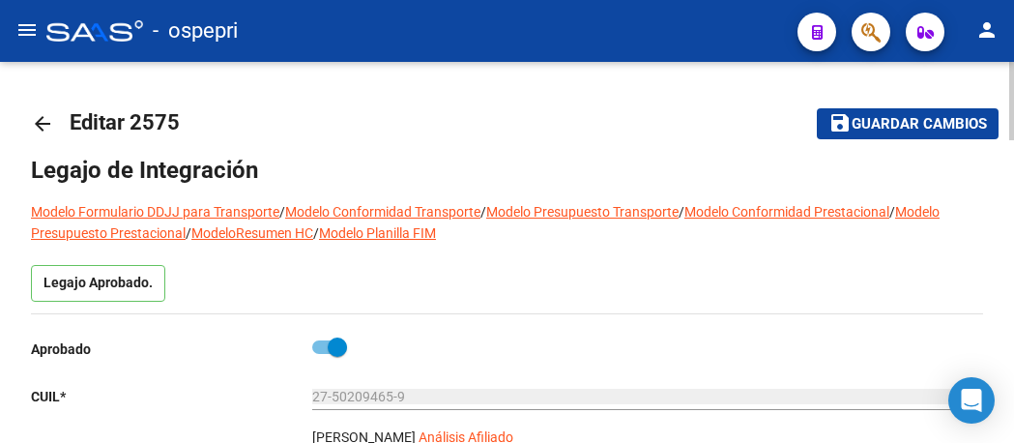
click at [47, 126] on mat-icon "arrow_back" at bounding box center [42, 123] width 23 height 23
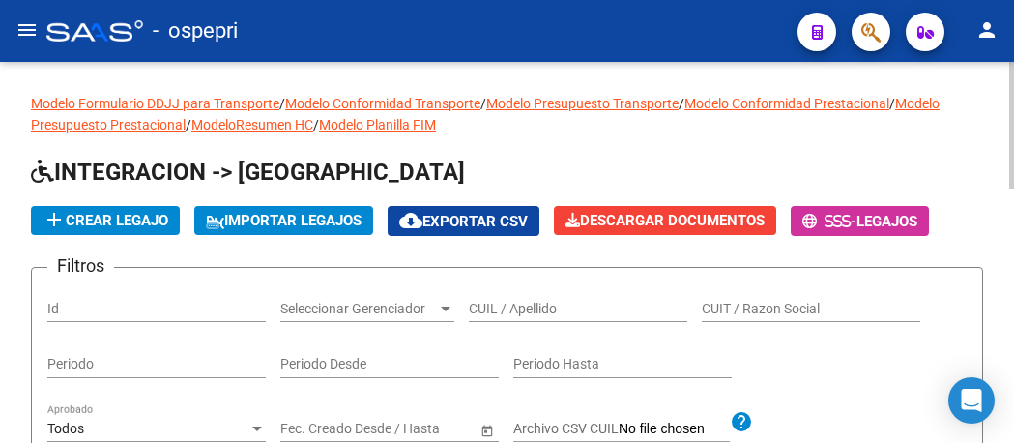
click at [586, 298] on div "CUIL / Apellido" at bounding box center [578, 302] width 218 height 39
click at [583, 302] on input "CUIL / Apellido" at bounding box center [578, 309] width 218 height 16
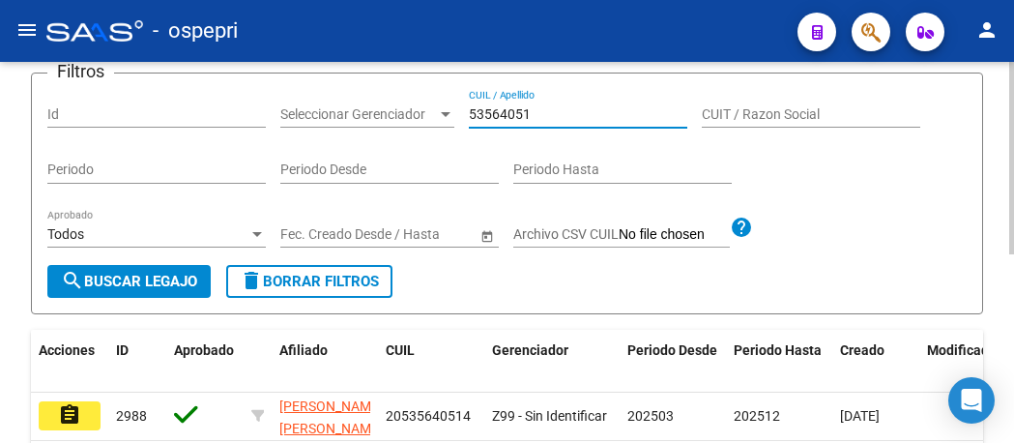
scroll to position [290, 0]
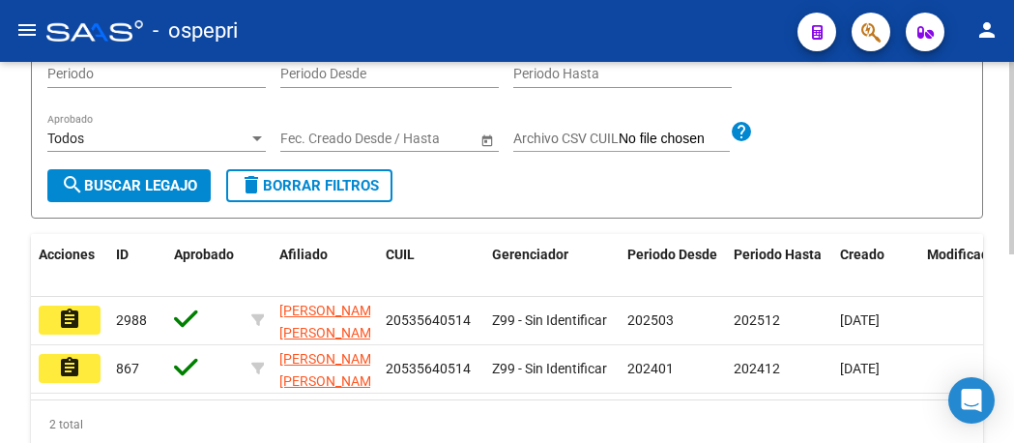
type input "53564051"
click at [171, 187] on span "search Buscar Legajo" at bounding box center [129, 185] width 136 height 17
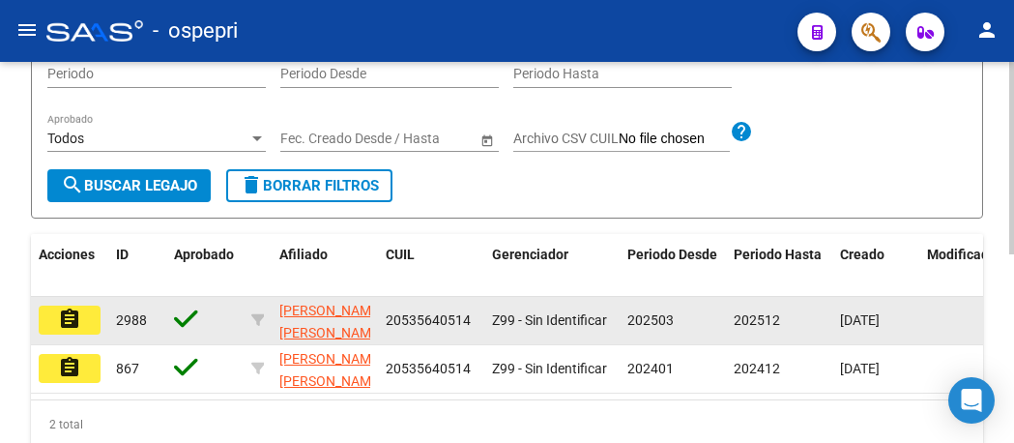
click at [77, 322] on mat-icon "assignment" at bounding box center [69, 318] width 23 height 23
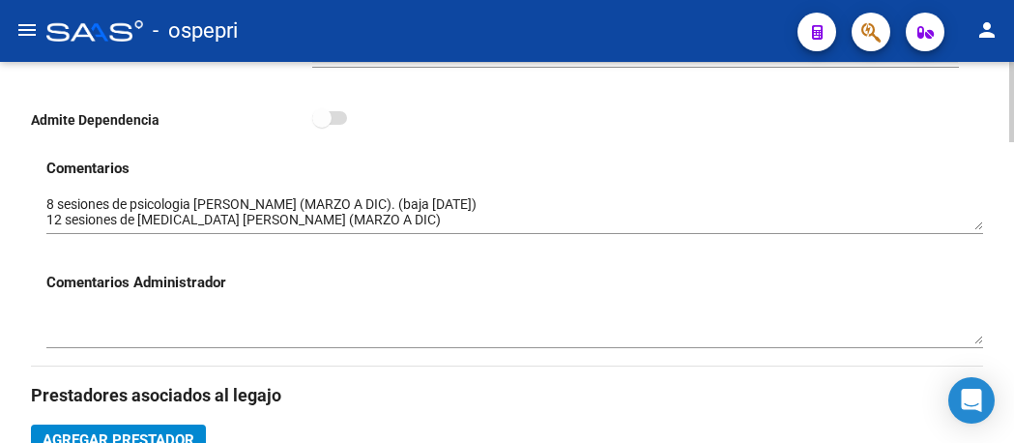
scroll to position [676, 0]
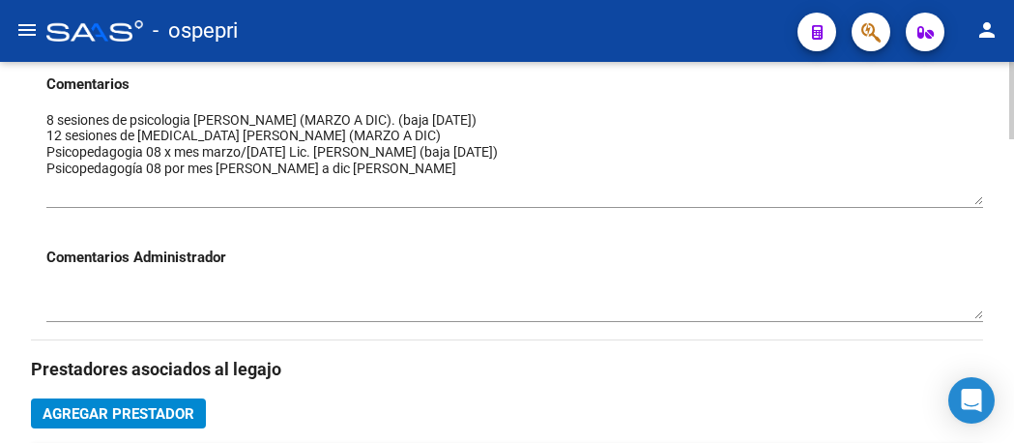
drag, startPoint x: 975, startPoint y: 146, endPoint x: 968, endPoint y: 205, distance: 59.3
click at [968, 205] on textarea at bounding box center [514, 157] width 936 height 95
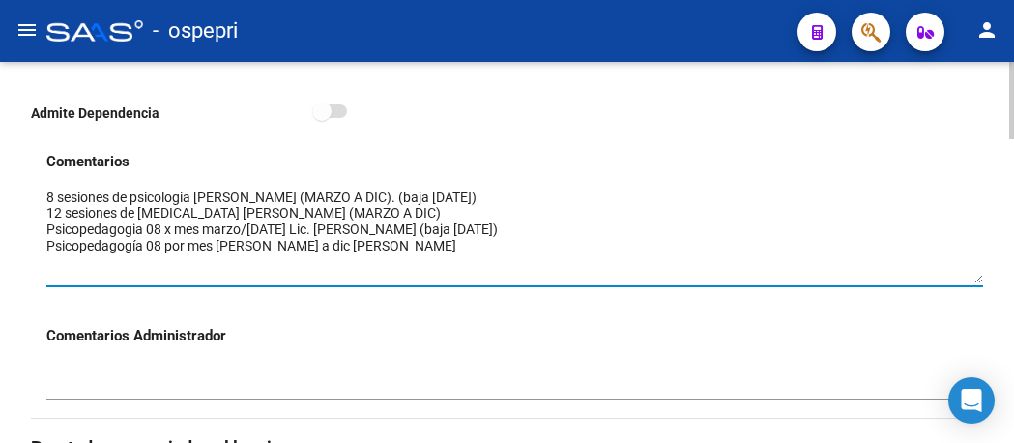
scroll to position [580, 0]
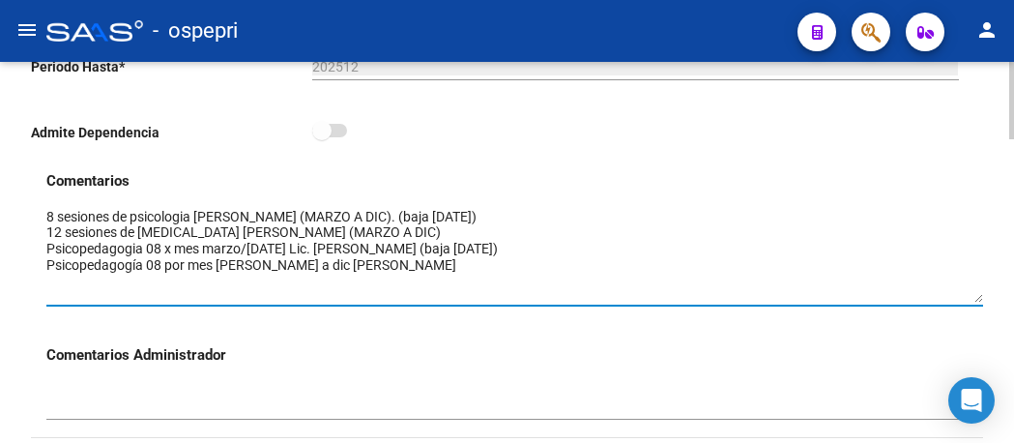
drag, startPoint x: 488, startPoint y: 249, endPoint x: 518, endPoint y: 250, distance: 30.0
click at [518, 250] on textarea at bounding box center [514, 255] width 936 height 96
drag, startPoint x: 503, startPoint y: 248, endPoint x: 542, endPoint y: 287, distance: 55.4
click at [542, 287] on textarea at bounding box center [514, 255] width 936 height 96
drag, startPoint x: 492, startPoint y: 249, endPoint x: 515, endPoint y: 248, distance: 23.2
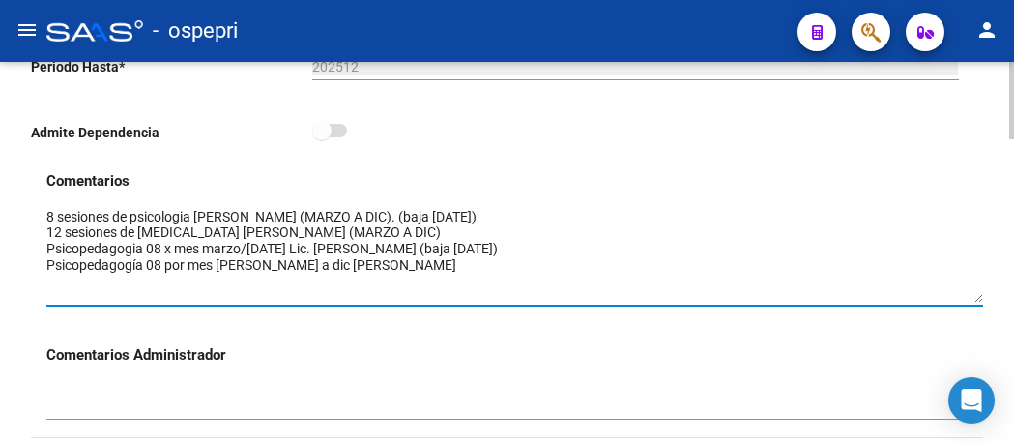
click at [515, 248] on textarea at bounding box center [514, 255] width 936 height 96
click at [537, 277] on textarea at bounding box center [514, 255] width 936 height 96
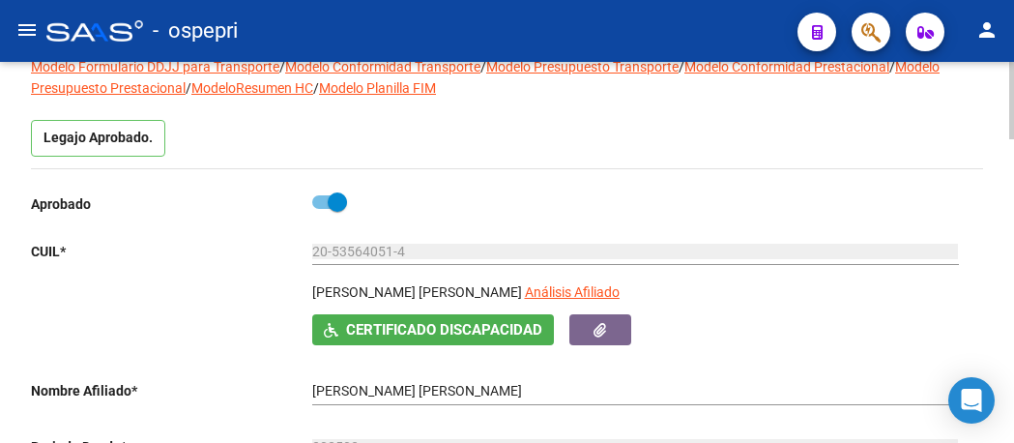
scroll to position [0, 0]
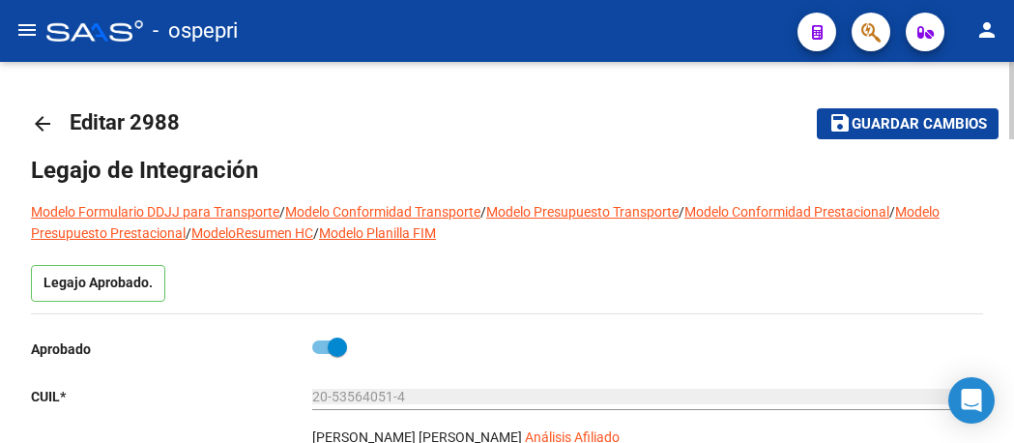
click at [43, 129] on mat-icon "arrow_back" at bounding box center [42, 123] width 23 height 23
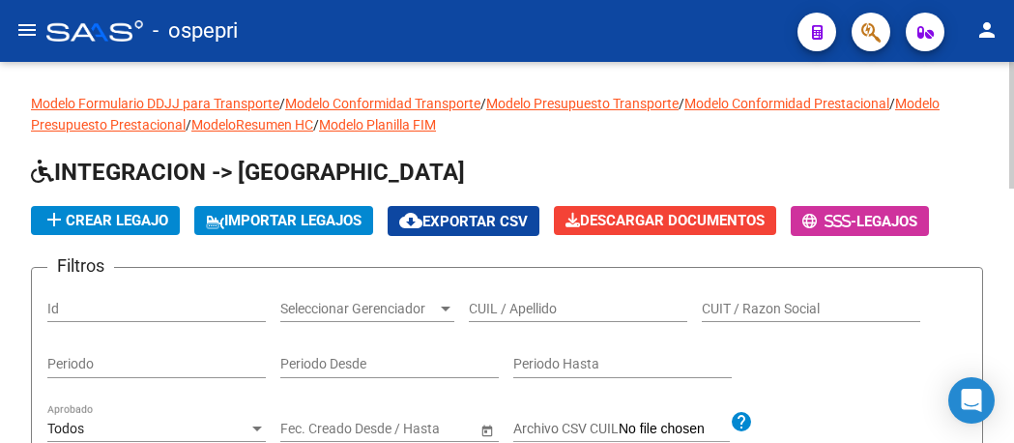
click at [520, 309] on input "CUIL / Apellido" at bounding box center [578, 309] width 218 height 16
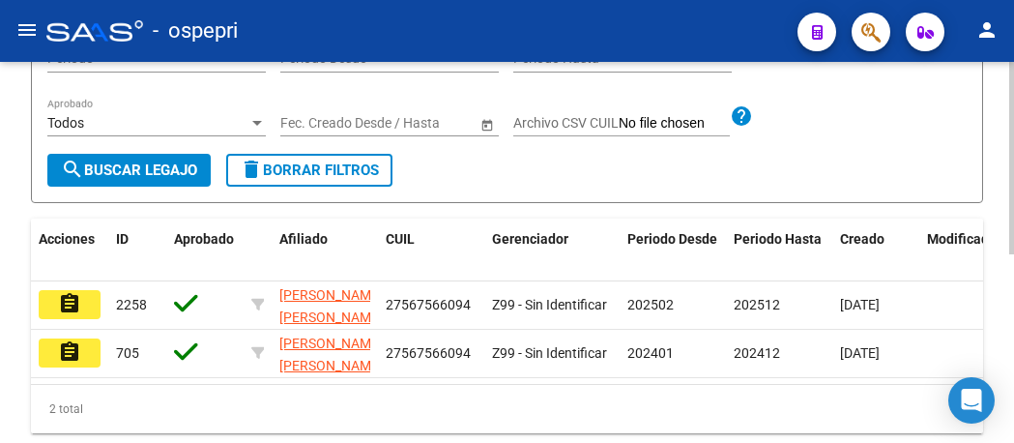
scroll to position [374, 0]
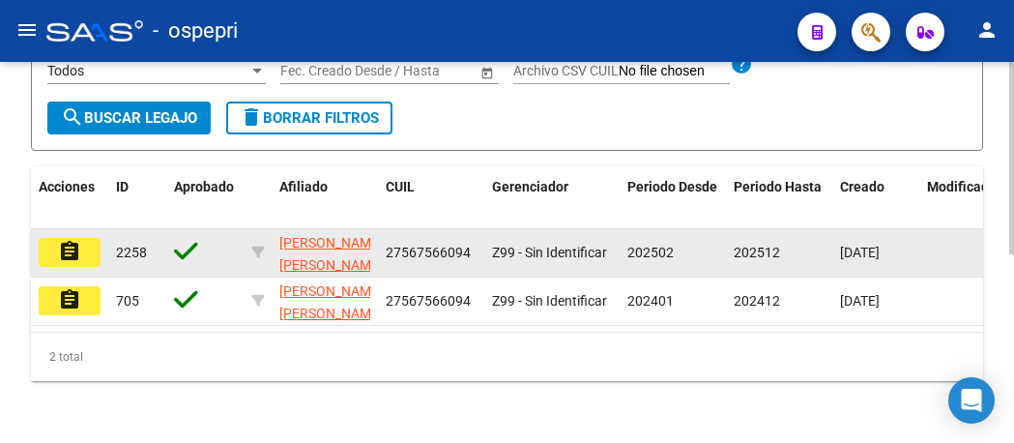
type input "56756609"
click at [70, 240] on mat-icon "assignment" at bounding box center [69, 251] width 23 height 23
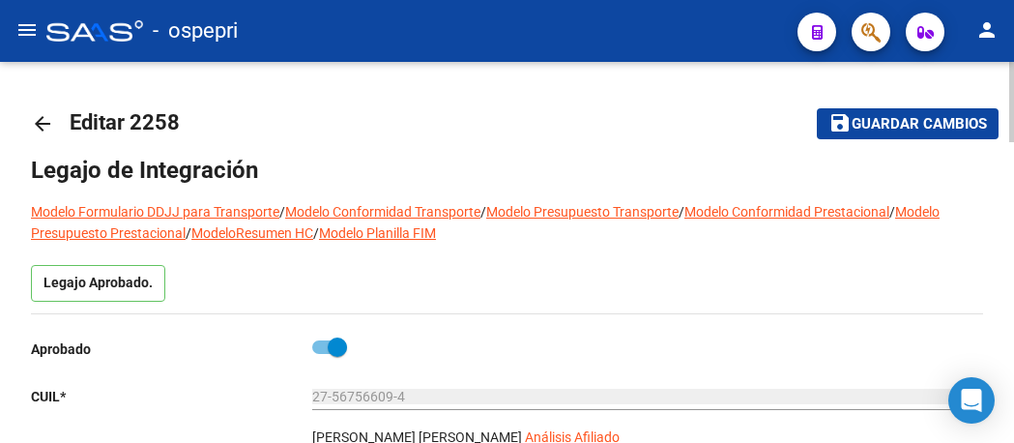
click at [40, 124] on mat-icon "arrow_back" at bounding box center [42, 123] width 23 height 23
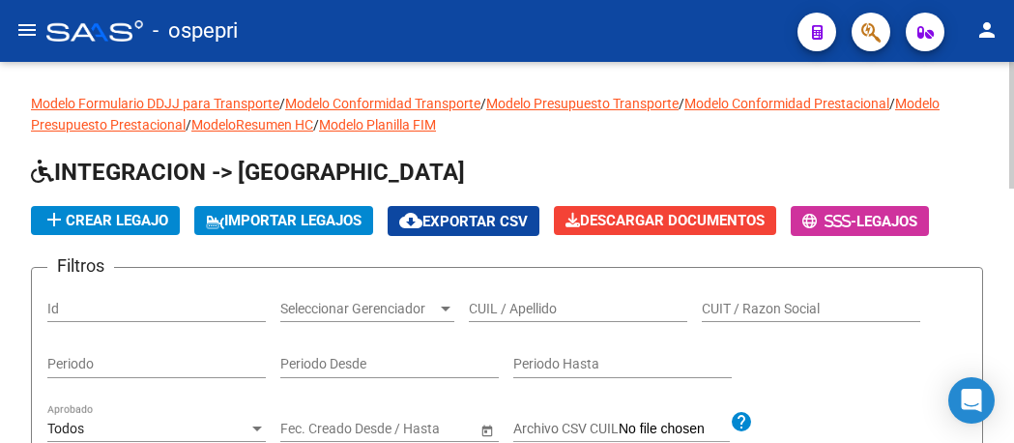
click at [516, 305] on input "CUIL / Apellido" at bounding box center [578, 309] width 218 height 16
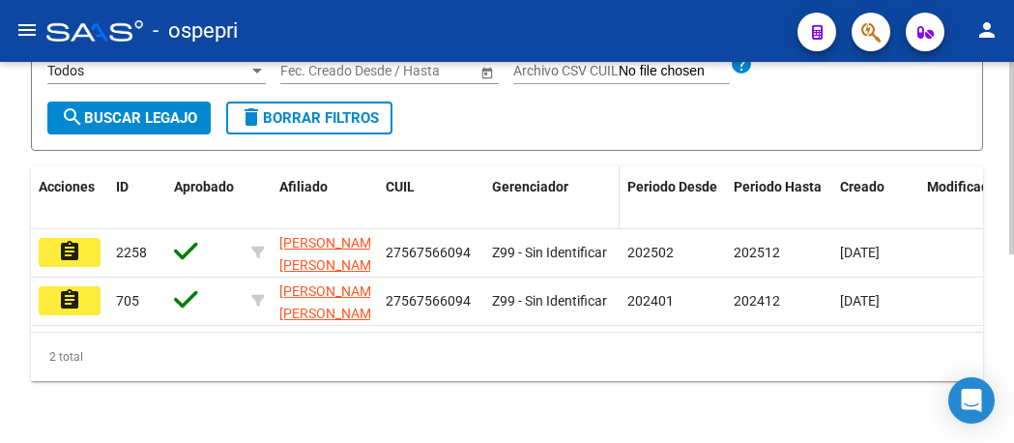
scroll to position [374, 0]
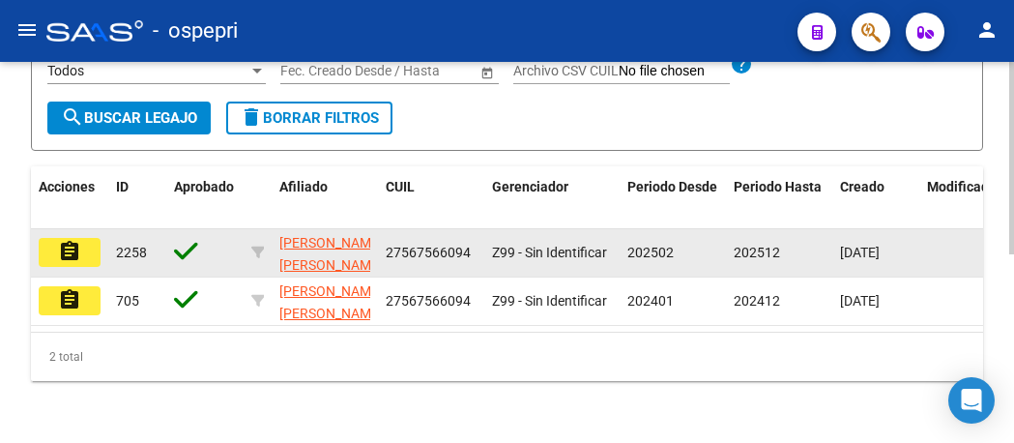
type input "56756609"
click at [78, 240] on mat-icon "assignment" at bounding box center [69, 251] width 23 height 23
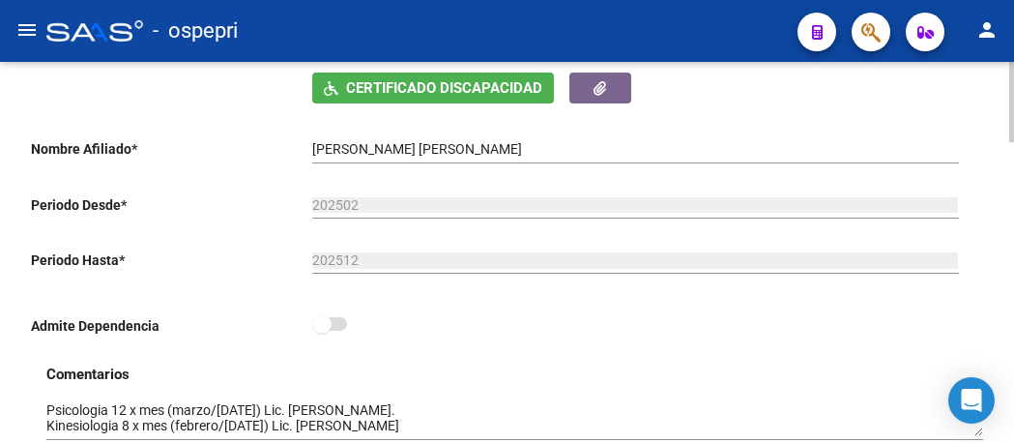
scroll to position [483, 0]
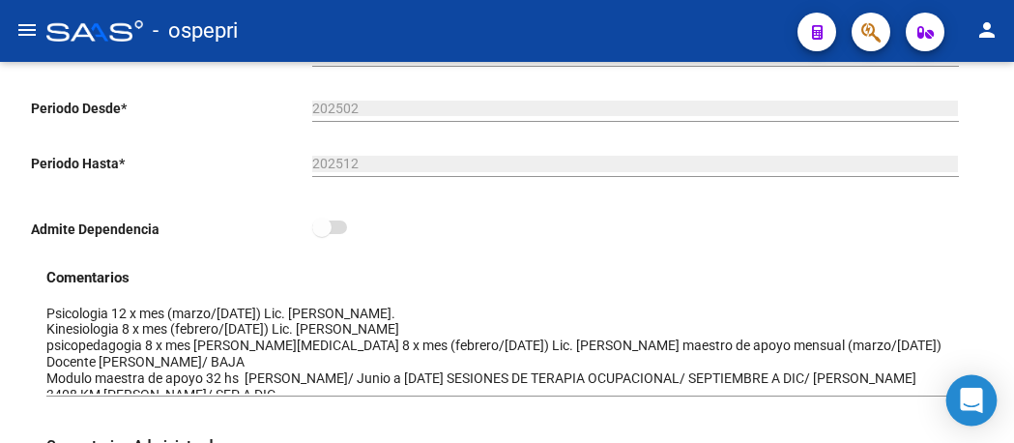
drag, startPoint x: 974, startPoint y: 335, endPoint x: 970, endPoint y: 388, distance: 53.3
click at [970, 388] on body "menu - ospepri person Firma Express Inicio Calendario SSS Instructivos Contacto…" at bounding box center [507, 221] width 1014 height 443
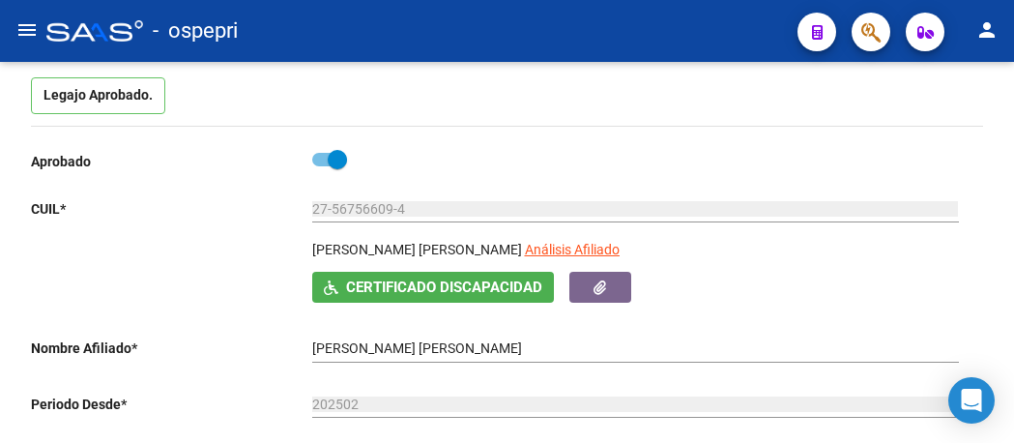
scroll to position [193, 0]
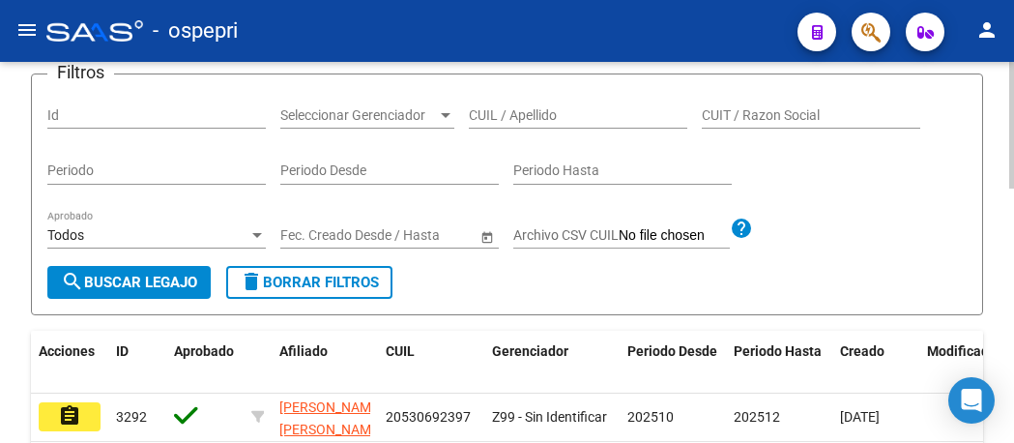
click at [554, 118] on input "CUIL / Apellido" at bounding box center [578, 115] width 218 height 16
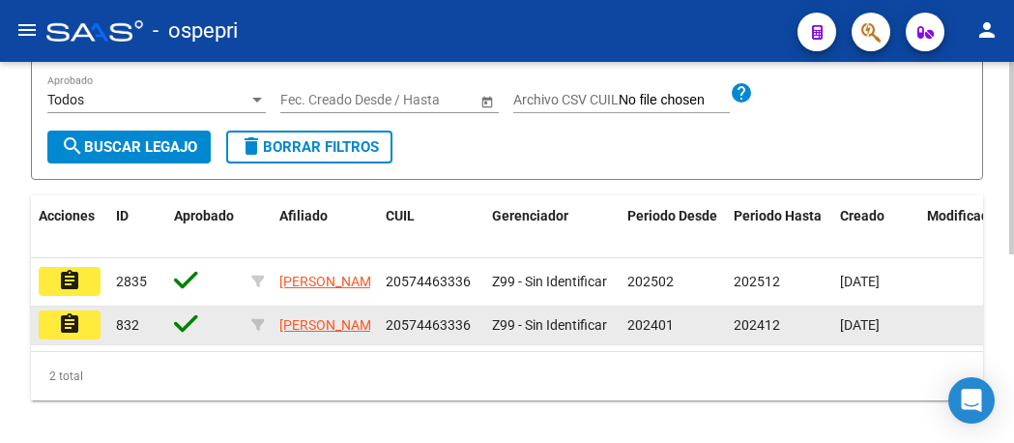
scroll to position [374, 0]
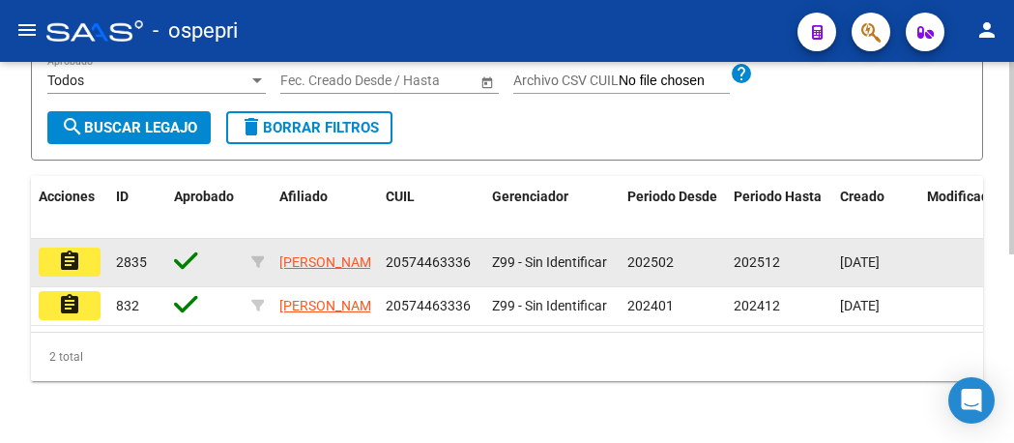
type input "57446333"
click at [66, 249] on mat-icon "assignment" at bounding box center [69, 260] width 23 height 23
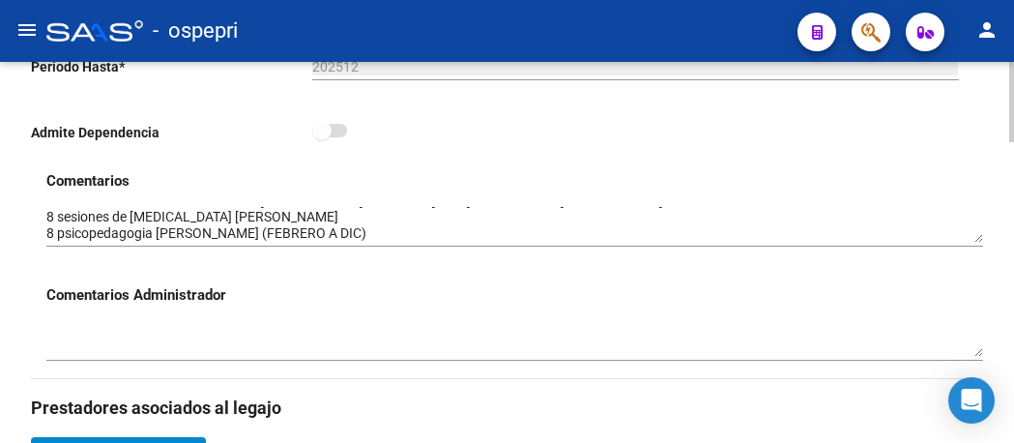
scroll to position [32, 0]
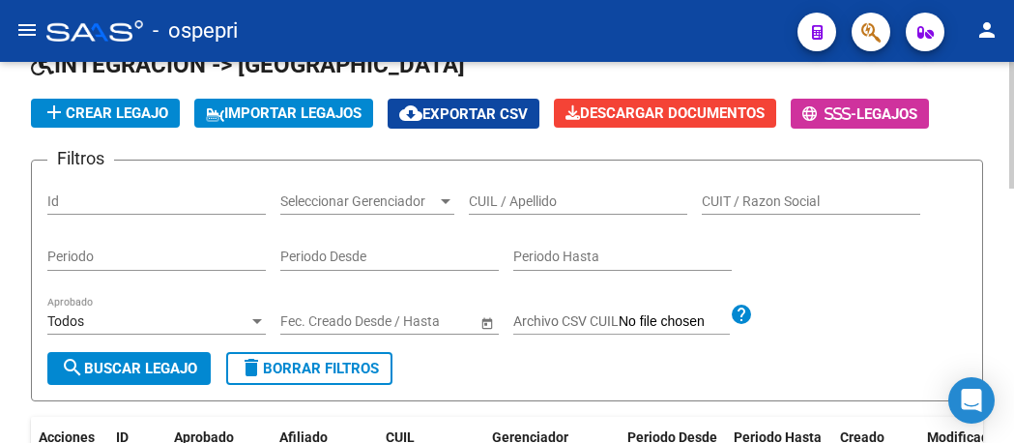
scroll to position [97, 0]
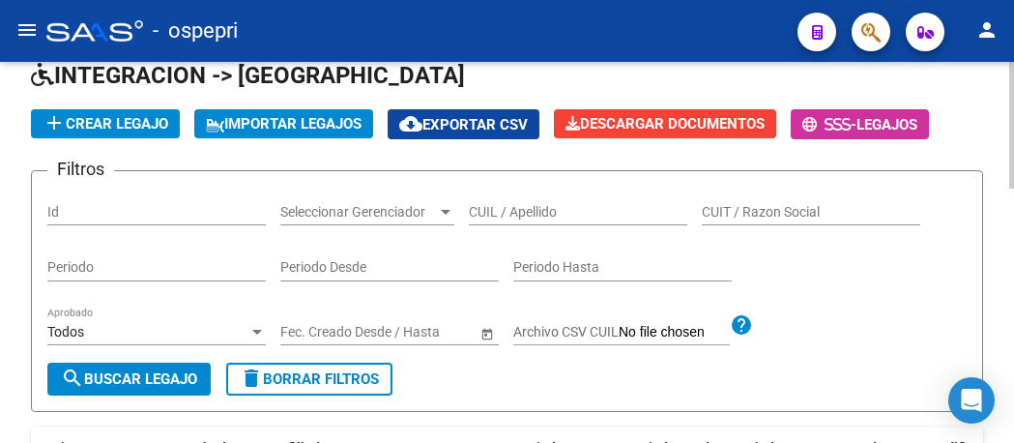
click at [514, 222] on div "CUIL / Apellido" at bounding box center [578, 206] width 218 height 39
click at [514, 215] on input "CUIL / Apellido" at bounding box center [578, 212] width 218 height 16
click at [510, 212] on input "CUIL / Apellido" at bounding box center [578, 212] width 218 height 16
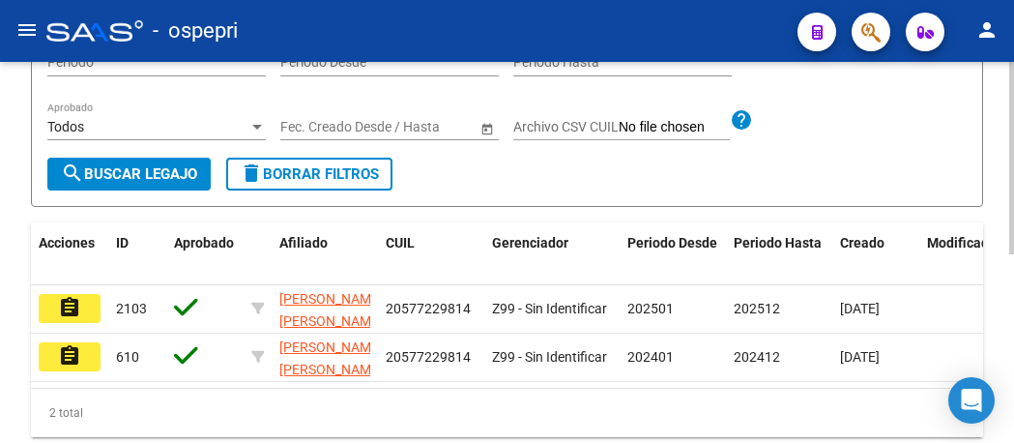
scroll to position [374, 0]
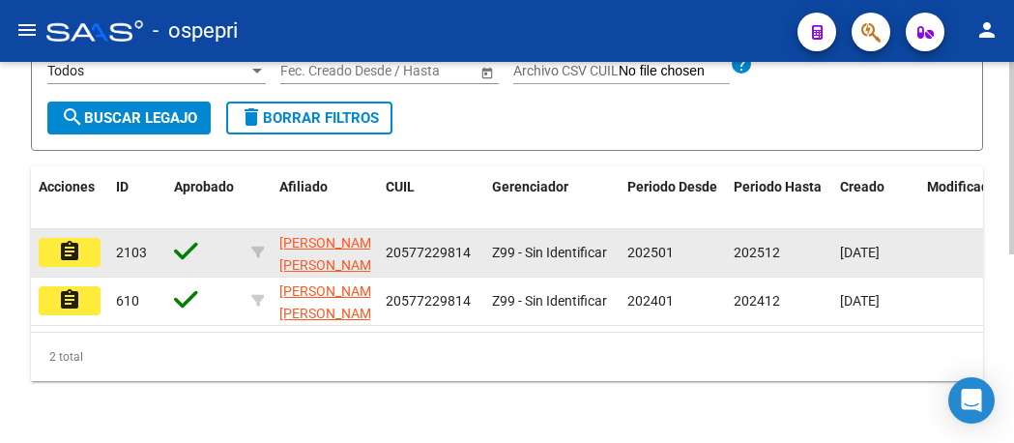
type input "57722981"
click at [82, 240] on button "assignment" at bounding box center [70, 252] width 62 height 29
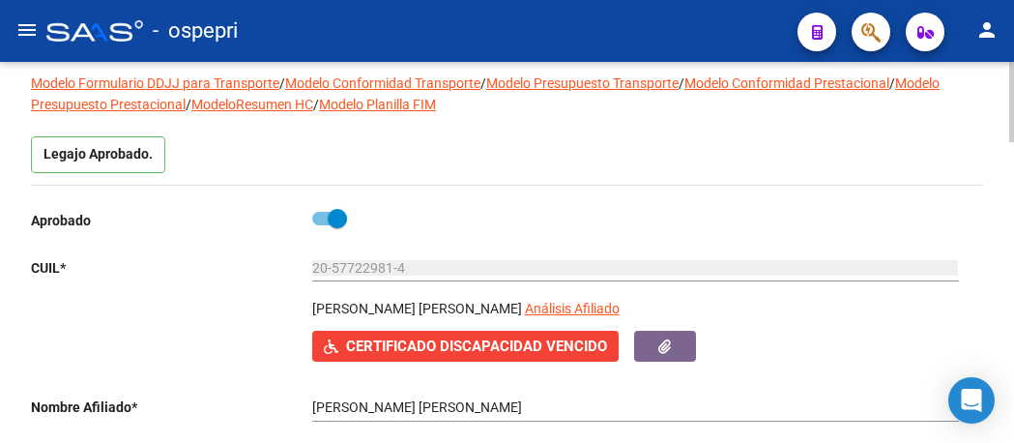
scroll to position [97, 0]
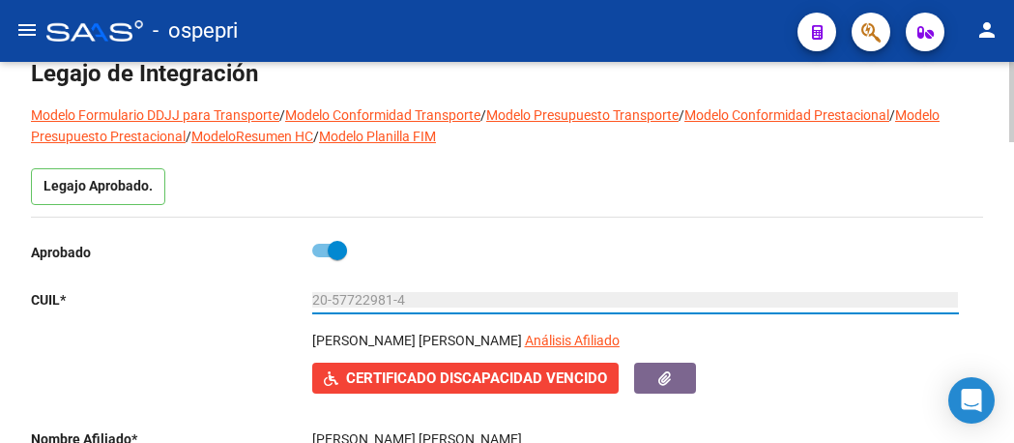
drag, startPoint x: 417, startPoint y: 295, endPoint x: 307, endPoint y: 300, distance: 110.3
click at [307, 300] on app-form-text-field "CUIL * 20-57722981-4 Ingresar CUIL" at bounding box center [494, 299] width 927 height 15
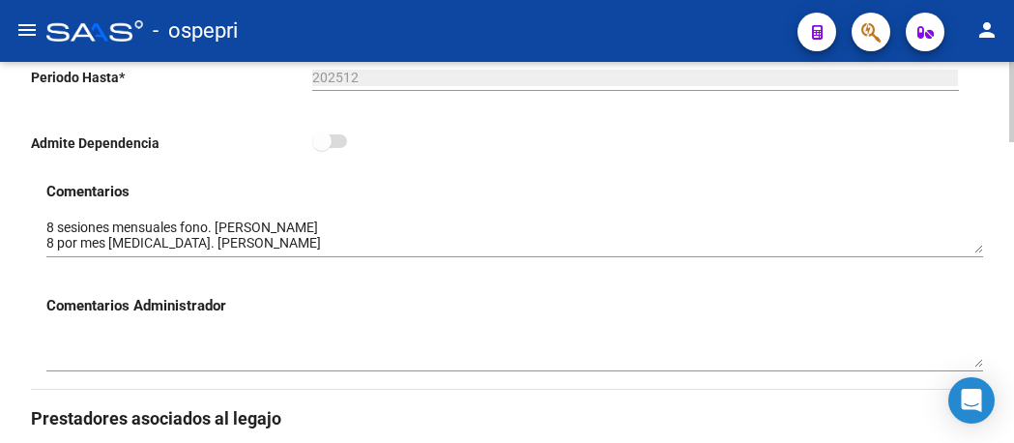
scroll to position [580, 0]
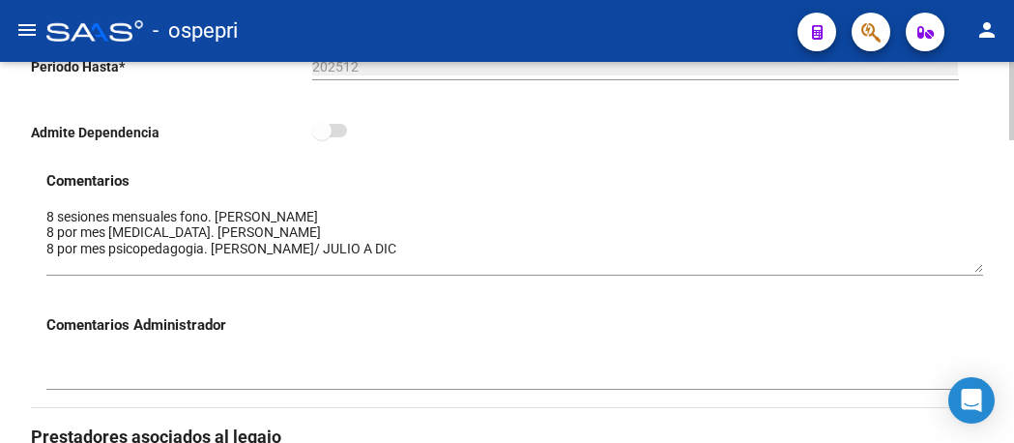
drag, startPoint x: 975, startPoint y: 243, endPoint x: 976, endPoint y: 272, distance: 29.0
click at [976, 272] on textarea at bounding box center [514, 240] width 936 height 66
click at [414, 334] on h3 "Comentarios Administrador" at bounding box center [514, 324] width 936 height 21
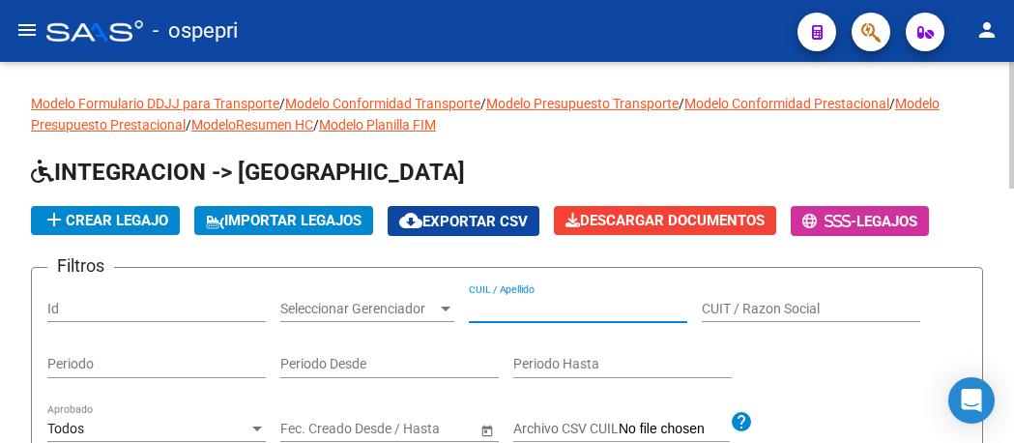
click at [525, 311] on input "CUIL / Apellido" at bounding box center [578, 309] width 218 height 16
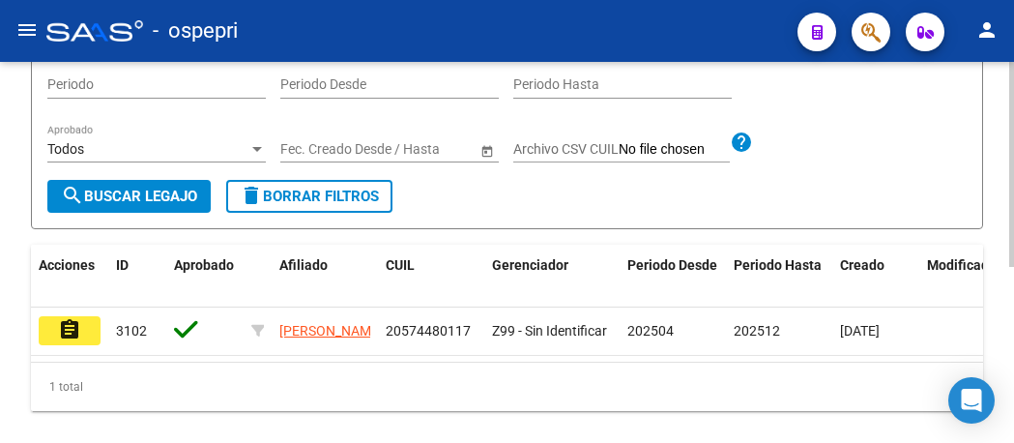
scroll to position [290, 0]
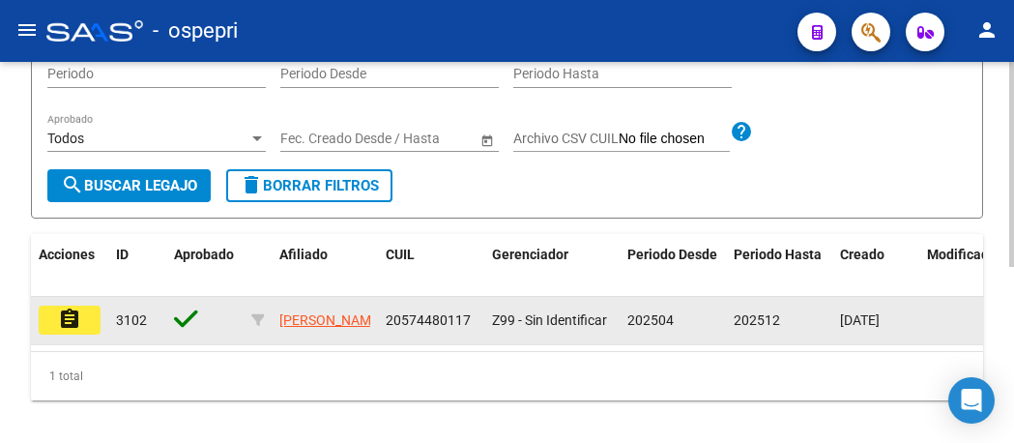
type input "57448011"
click at [68, 329] on mat-icon "assignment" at bounding box center [69, 318] width 23 height 23
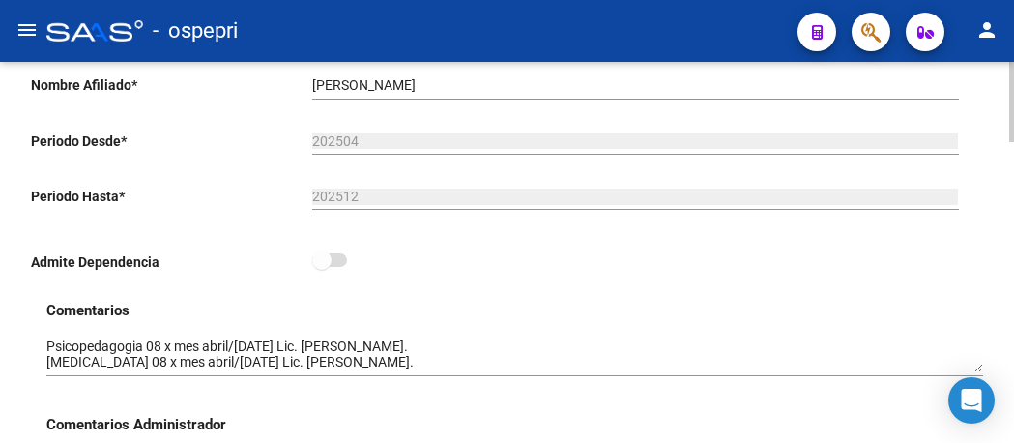
scroll to position [483, 0]
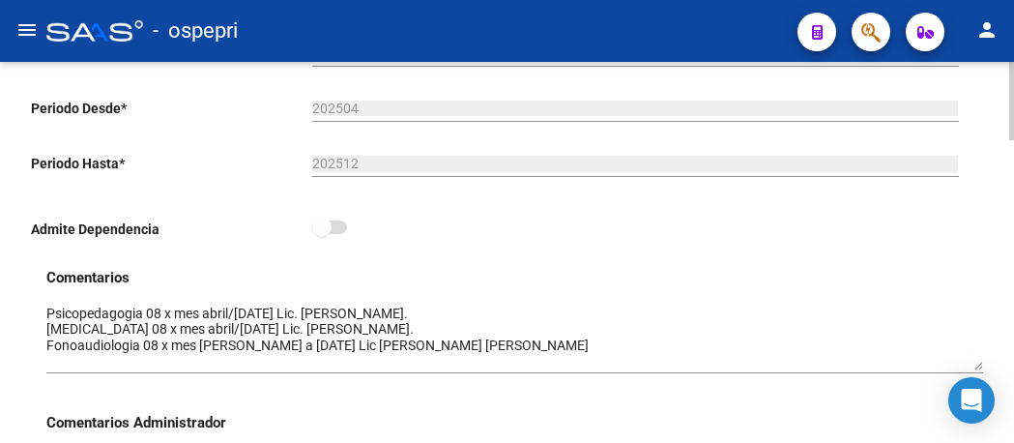
drag, startPoint x: 976, startPoint y: 337, endPoint x: 976, endPoint y: 367, distance: 30.0
click at [976, 367] on textarea at bounding box center [514, 336] width 936 height 67
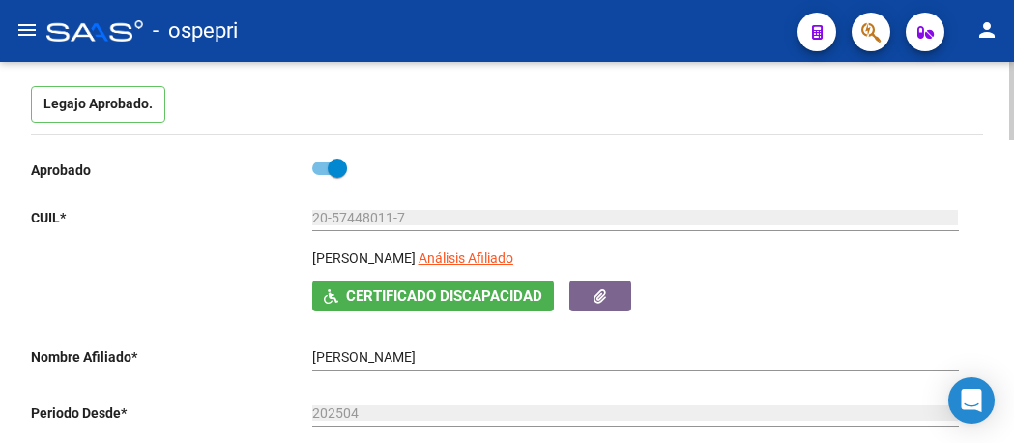
scroll to position [0, 0]
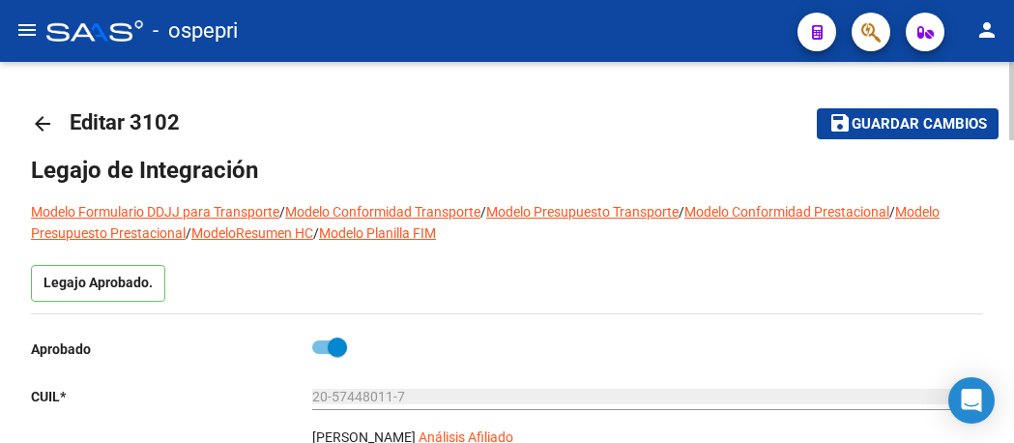
click at [38, 119] on mat-icon "arrow_back" at bounding box center [42, 123] width 23 height 23
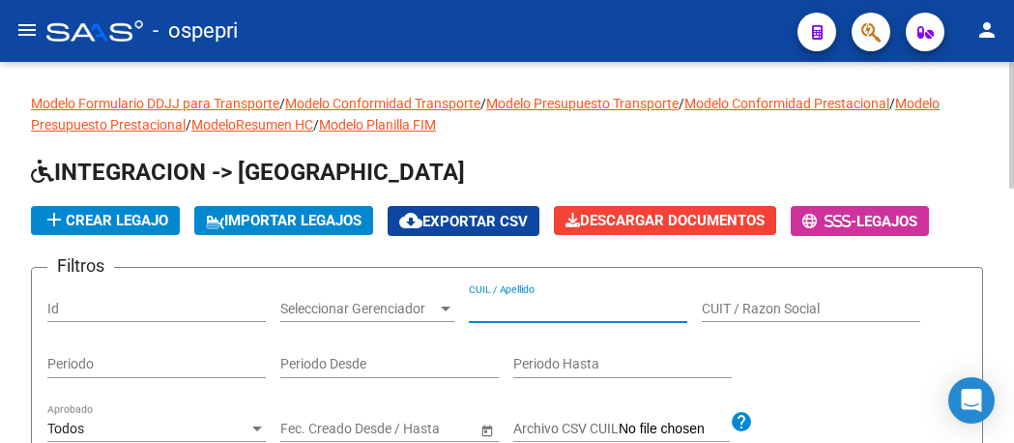
click at [492, 313] on input "CUIL / Apellido" at bounding box center [578, 309] width 218 height 16
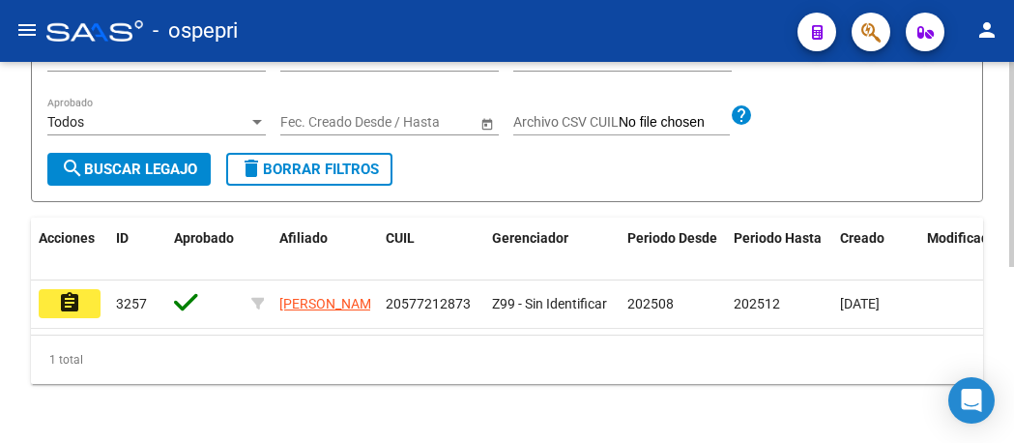
scroll to position [326, 0]
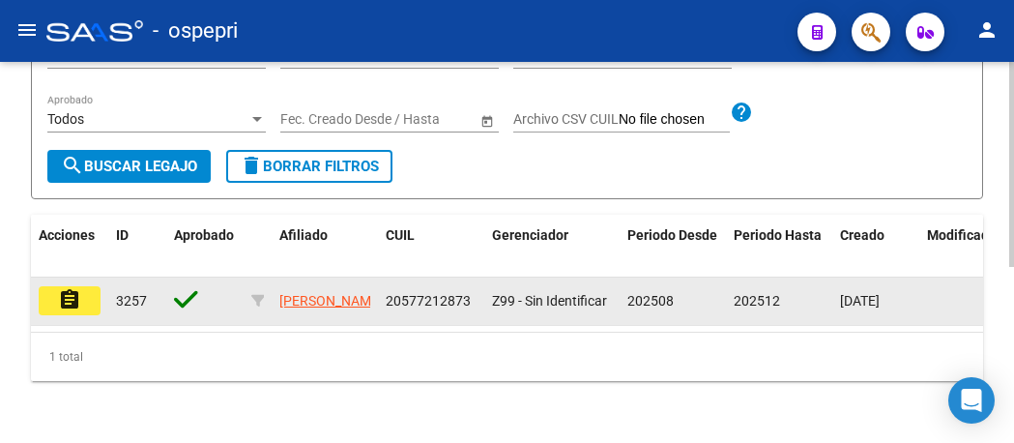
type input "57721287"
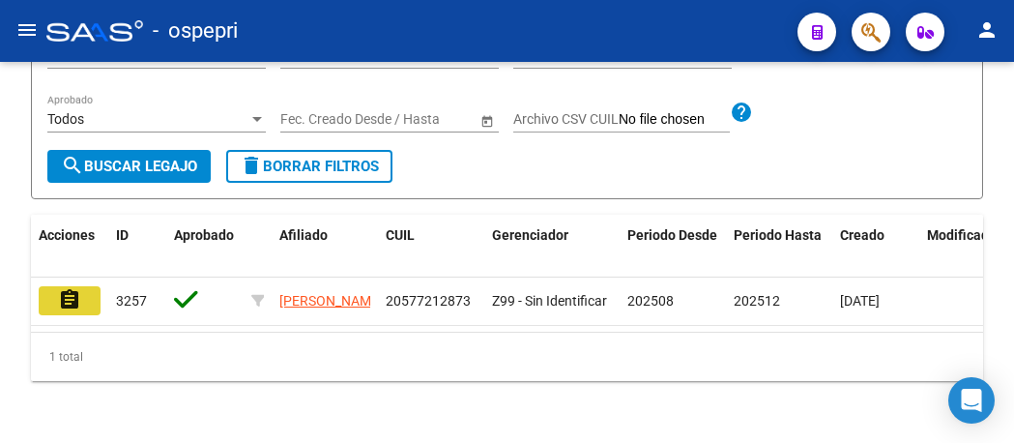
click at [77, 288] on mat-icon "assignment" at bounding box center [69, 299] width 23 height 23
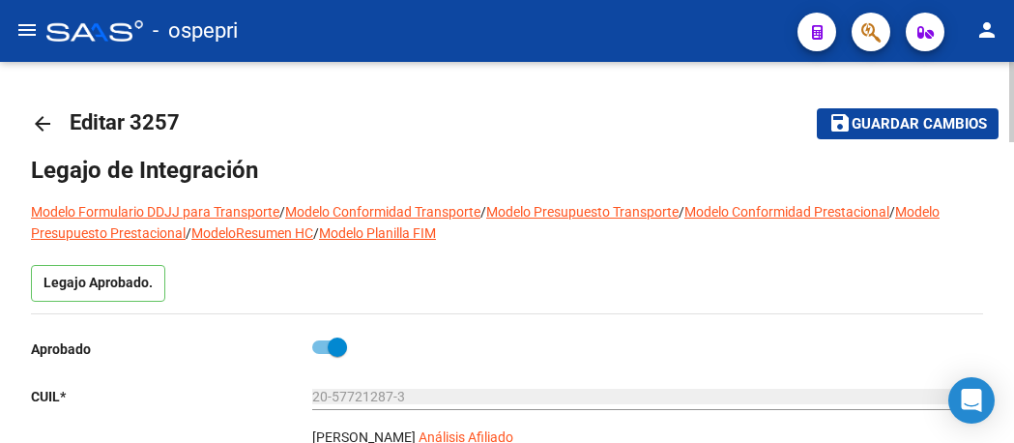
click at [44, 123] on mat-icon "arrow_back" at bounding box center [42, 123] width 23 height 23
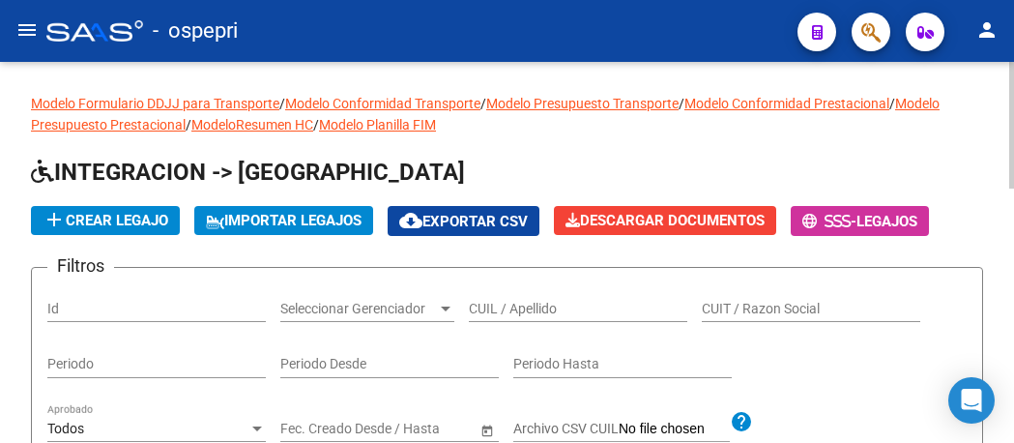
click at [547, 318] on div "CUIL / Apellido" at bounding box center [578, 302] width 218 height 39
click at [547, 312] on input "CUIL / Apellido" at bounding box center [578, 309] width 218 height 16
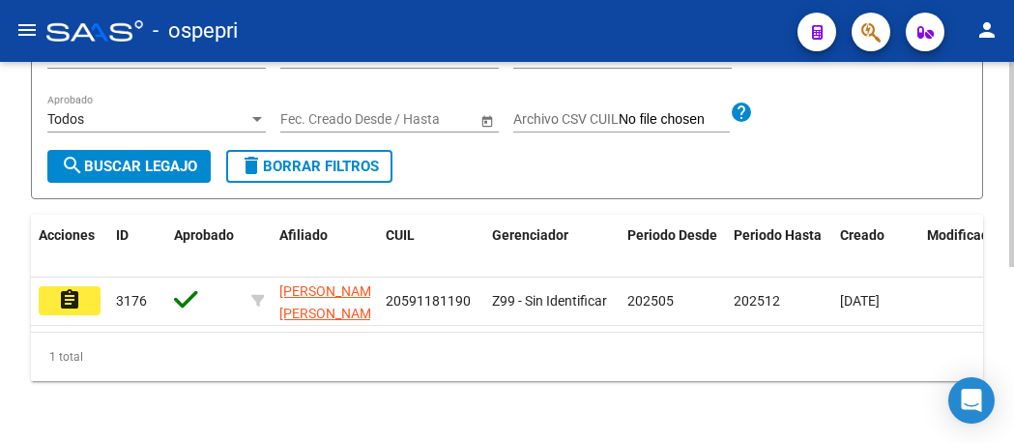
scroll to position [326, 0]
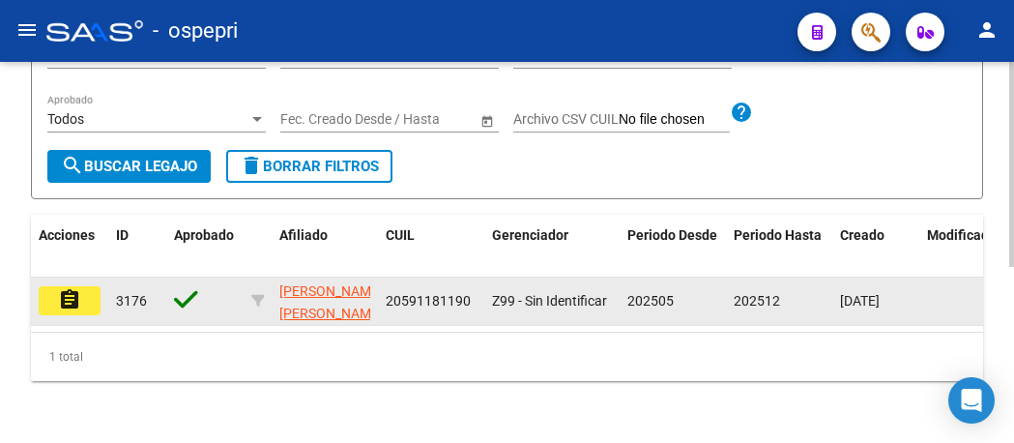
type input "59118119"
click at [78, 288] on mat-icon "assignment" at bounding box center [69, 299] width 23 height 23
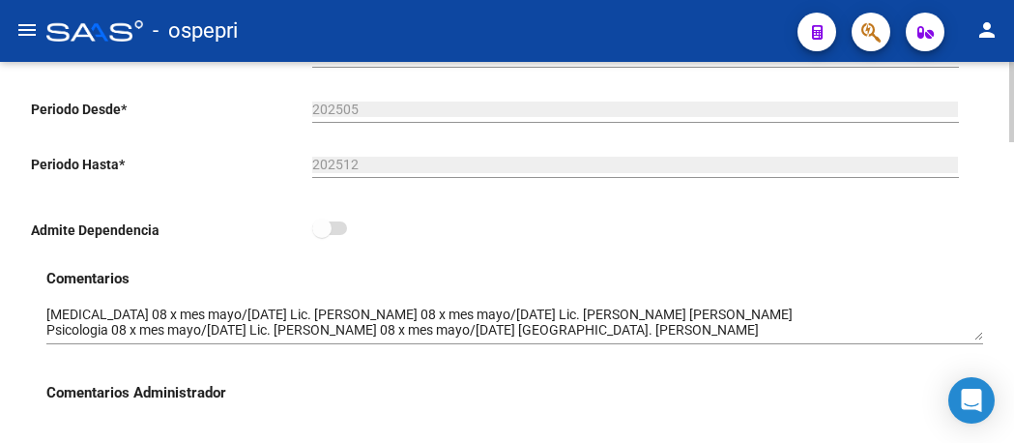
scroll to position [580, 0]
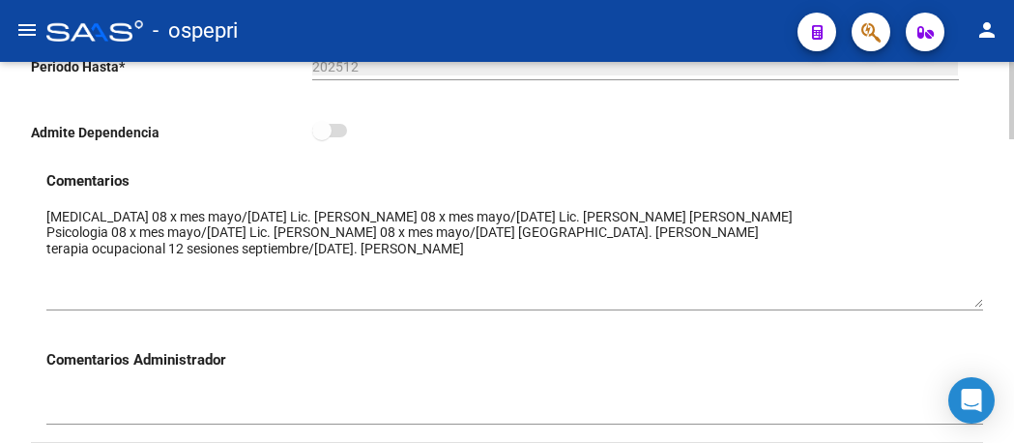
drag, startPoint x: 980, startPoint y: 241, endPoint x: 977, endPoint y: 305, distance: 64.8
click at [977, 305] on textarea at bounding box center [514, 257] width 936 height 101
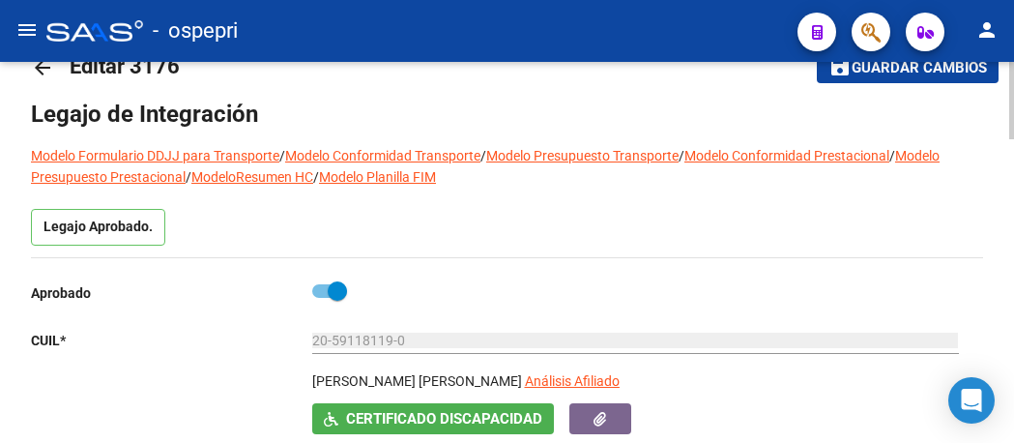
scroll to position [0, 0]
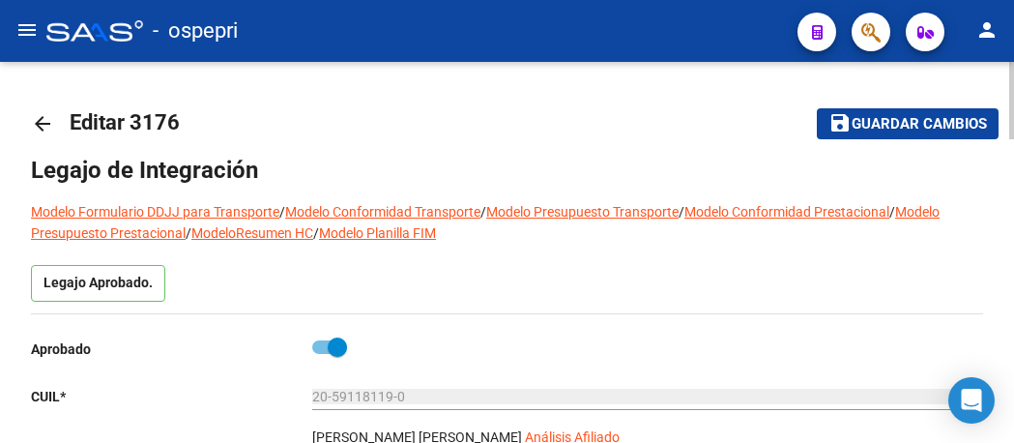
click at [43, 123] on mat-icon "arrow_back" at bounding box center [42, 123] width 23 height 23
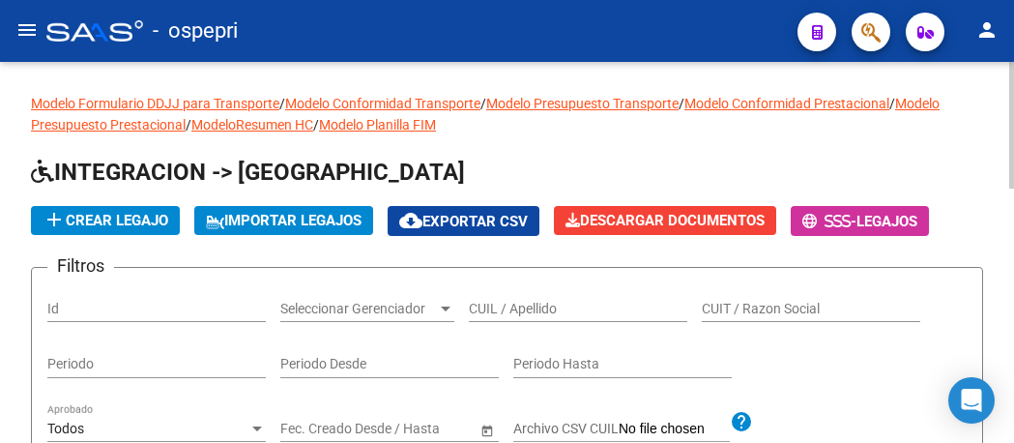
click at [495, 303] on input "CUIL / Apellido" at bounding box center [578, 309] width 218 height 16
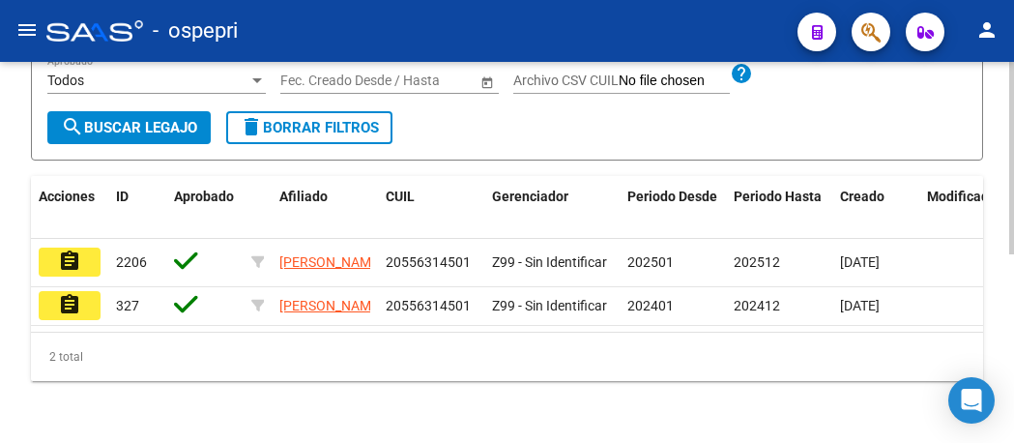
scroll to position [374, 0]
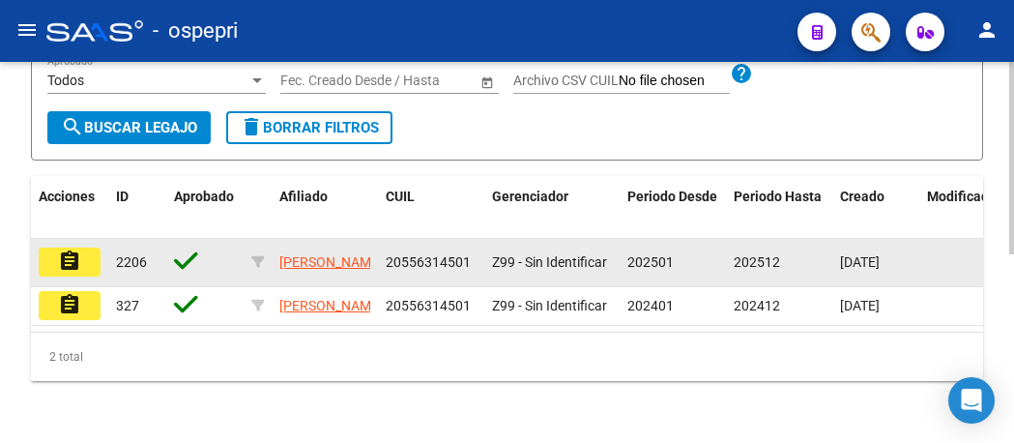
type input "55631450"
click at [72, 249] on mat-icon "assignment" at bounding box center [69, 260] width 23 height 23
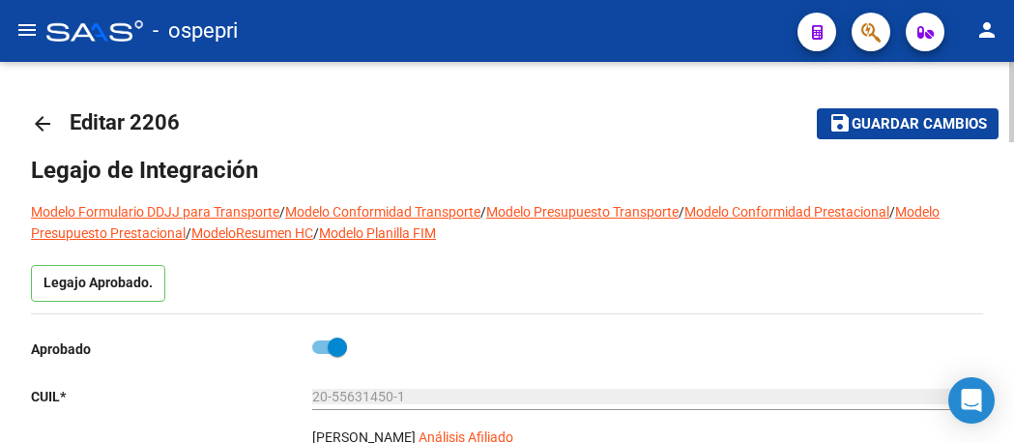
click at [44, 126] on mat-icon "arrow_back" at bounding box center [42, 123] width 23 height 23
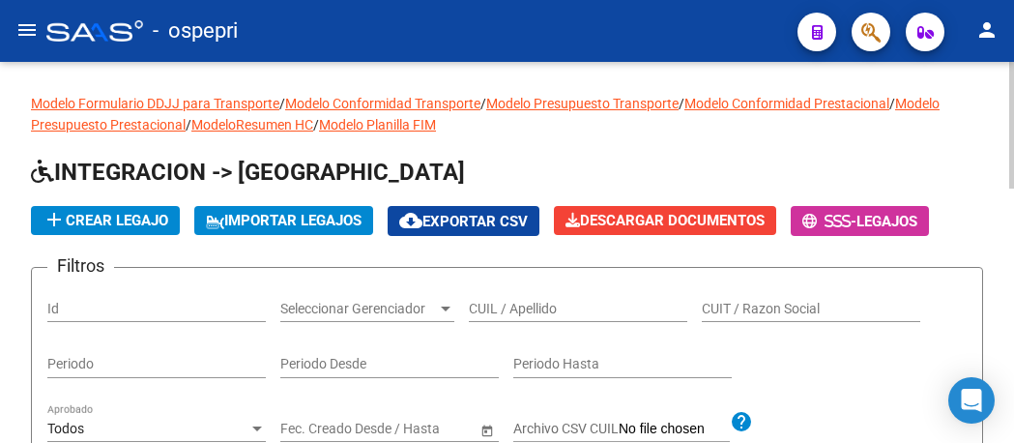
click at [497, 305] on input "CUIL / Apellido" at bounding box center [578, 309] width 218 height 16
click at [550, 310] on input "CUIL / Apellido" at bounding box center [578, 309] width 218 height 16
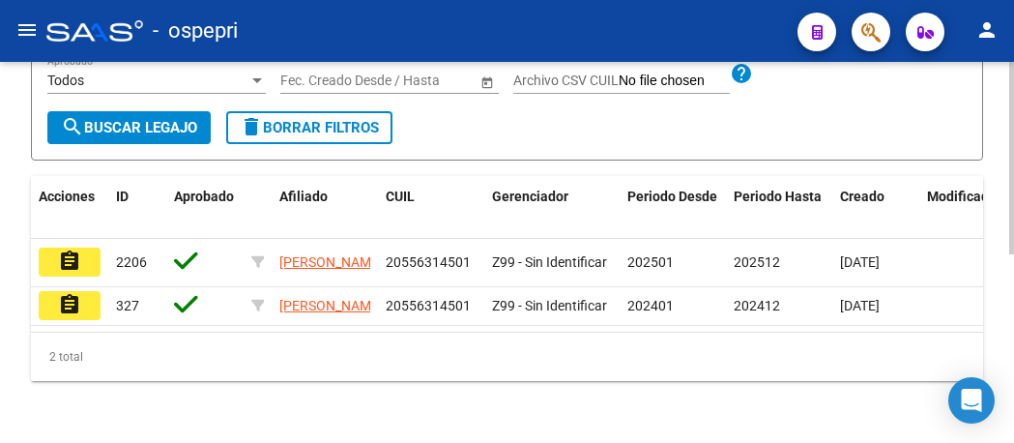
scroll to position [374, 0]
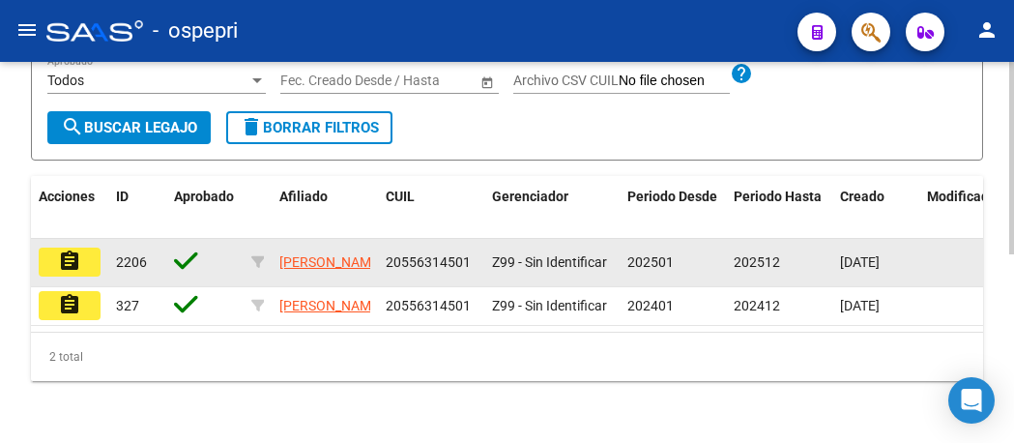
type input "55631450"
click at [70, 249] on mat-icon "assignment" at bounding box center [69, 260] width 23 height 23
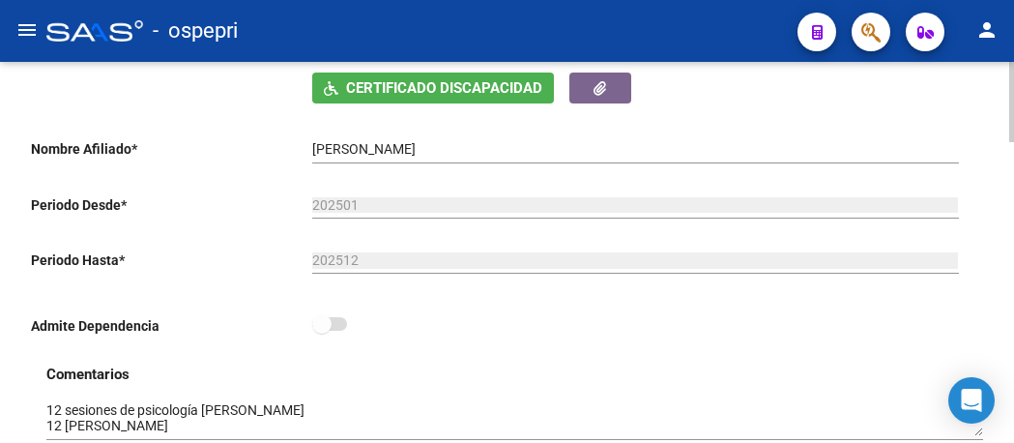
scroll to position [483, 0]
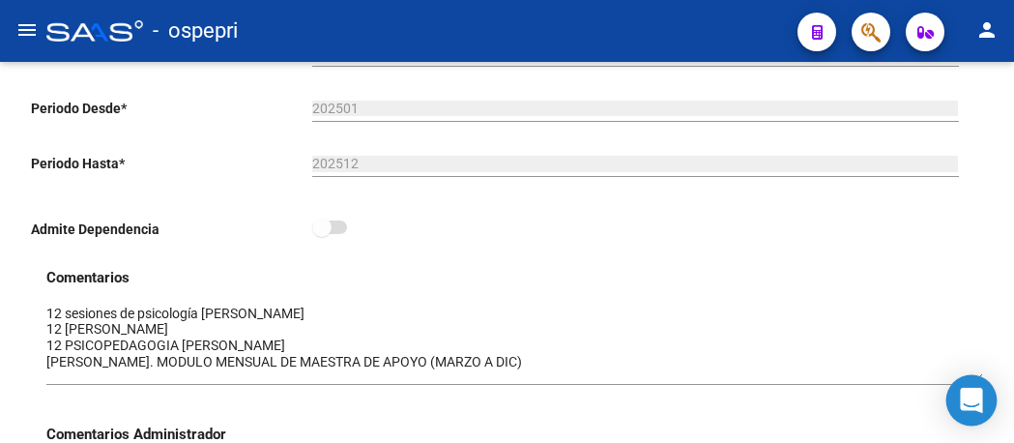
drag, startPoint x: 980, startPoint y: 337, endPoint x: 978, endPoint y: 379, distance: 41.6
click at [978, 379] on body "menu - ospepri person Firma Express Inicio Calendario SSS Instructivos Contacto…" at bounding box center [507, 221] width 1014 height 443
click at [643, 277] on h3 "Comentarios" at bounding box center [514, 277] width 936 height 21
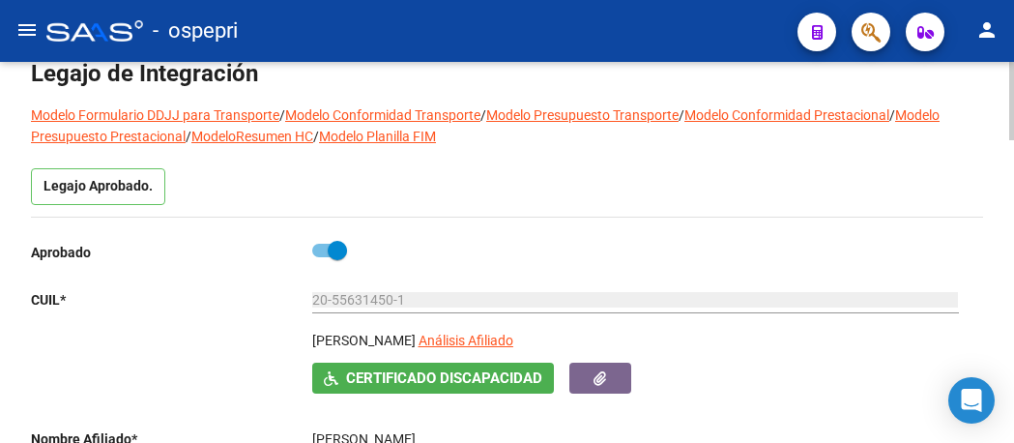
scroll to position [0, 0]
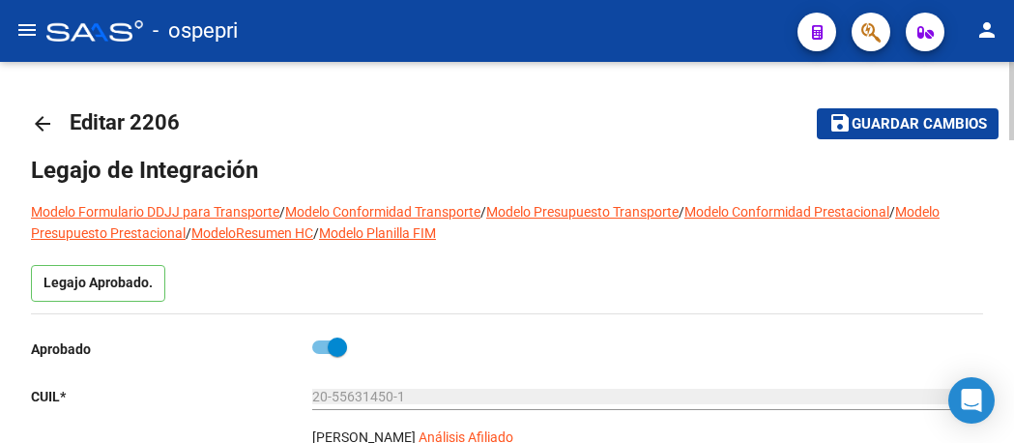
click at [44, 124] on mat-icon "arrow_back" at bounding box center [42, 123] width 23 height 23
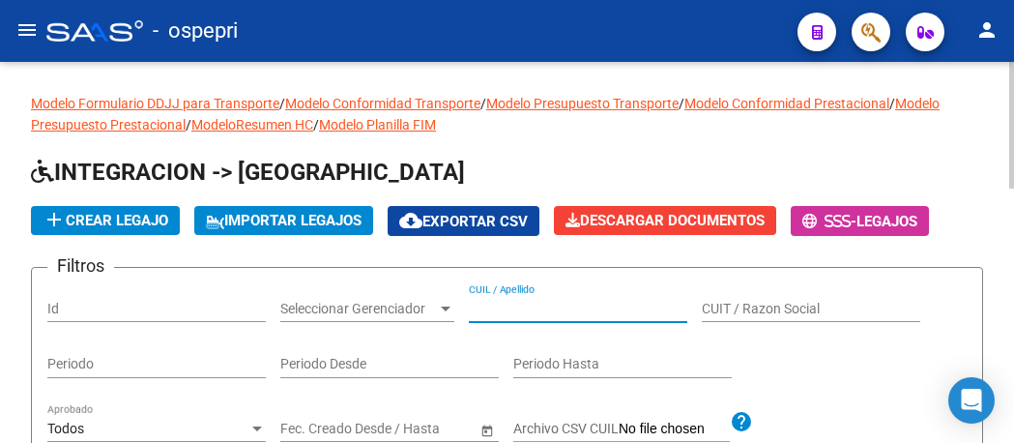
click at [563, 310] on input "CUIL / Apellido" at bounding box center [578, 309] width 218 height 16
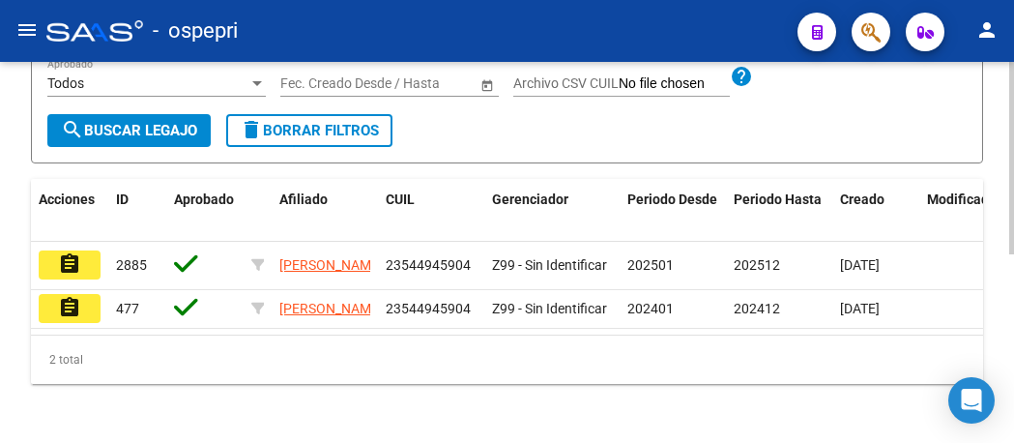
scroll to position [374, 0]
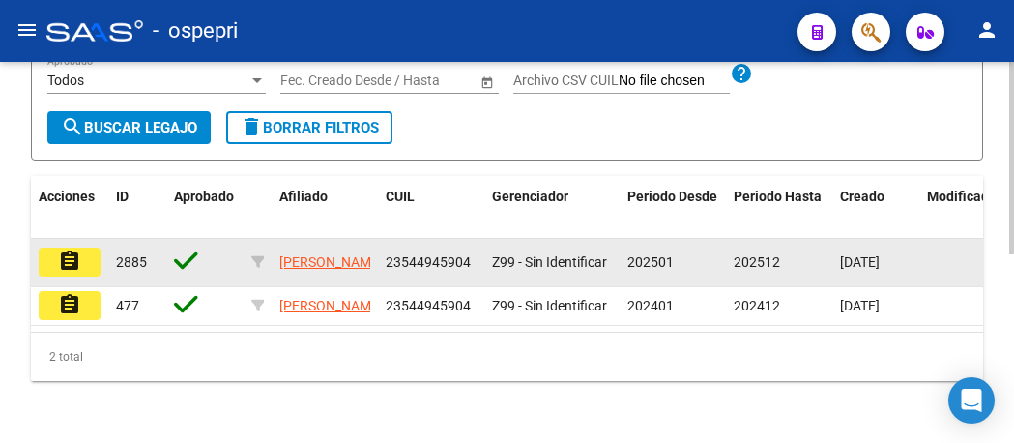
type input "54494590"
click at [73, 249] on mat-icon "assignment" at bounding box center [69, 260] width 23 height 23
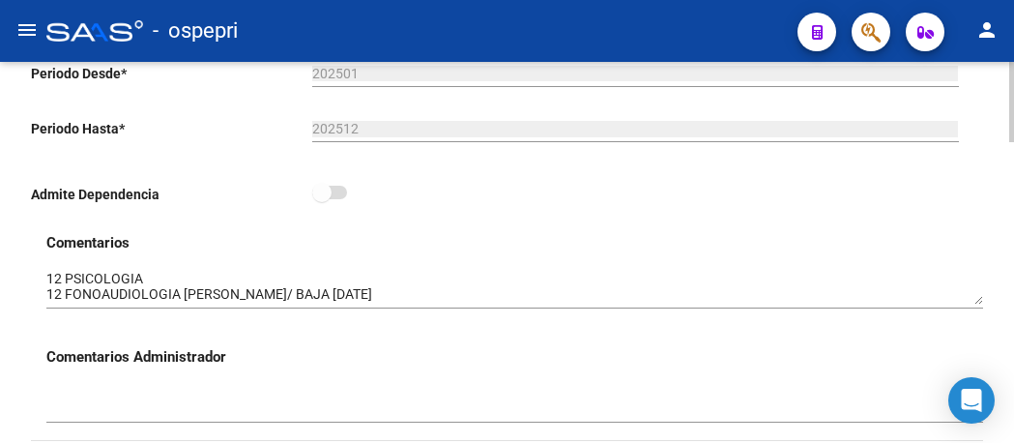
scroll to position [676, 0]
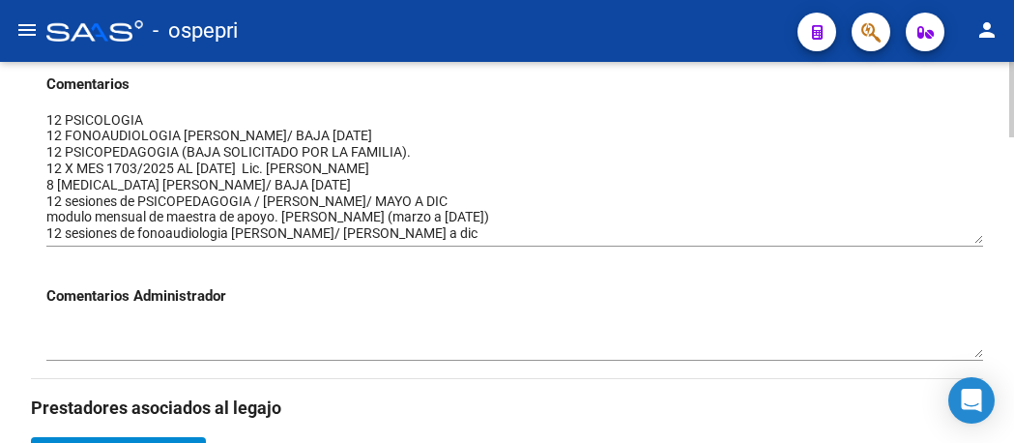
drag, startPoint x: 981, startPoint y: 145, endPoint x: 981, endPoint y: 244, distance: 99.5
click at [981, 244] on textarea at bounding box center [514, 176] width 936 height 133
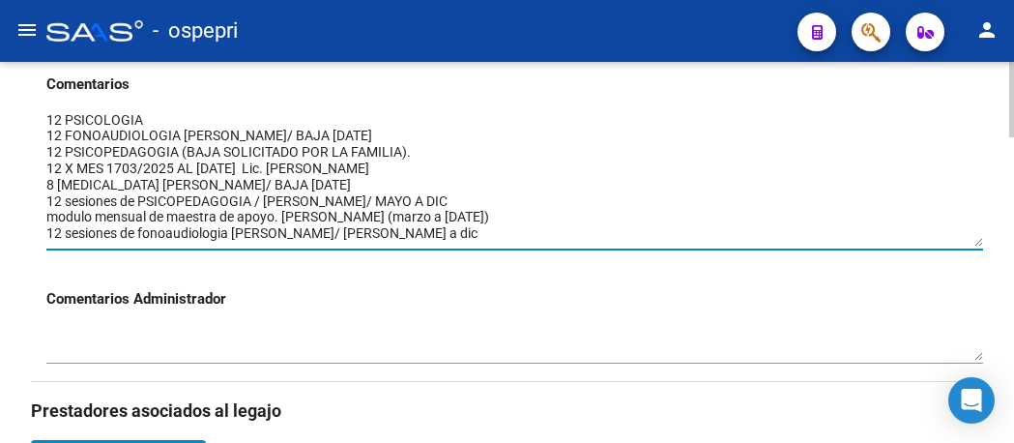
click at [813, 173] on textarea at bounding box center [514, 178] width 936 height 136
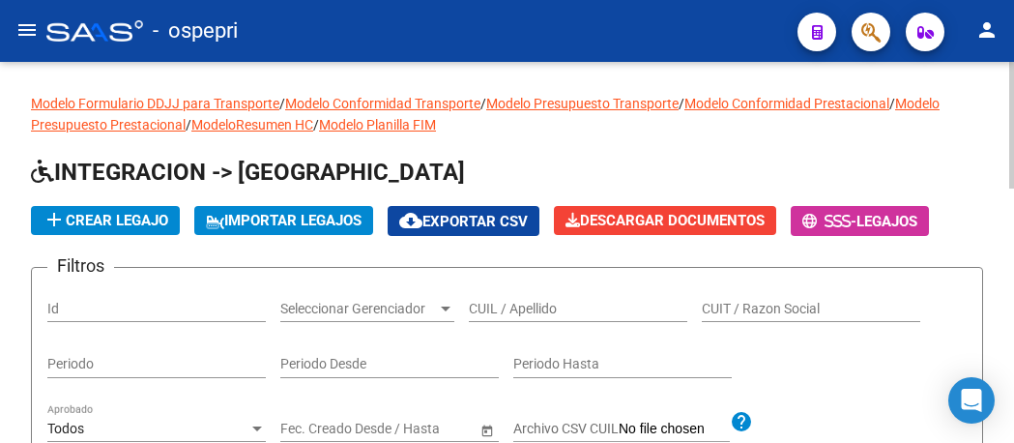
click at [490, 313] on input "CUIL / Apellido" at bounding box center [578, 309] width 218 height 16
click at [521, 312] on input "CUIL / Apellido" at bounding box center [578, 309] width 218 height 16
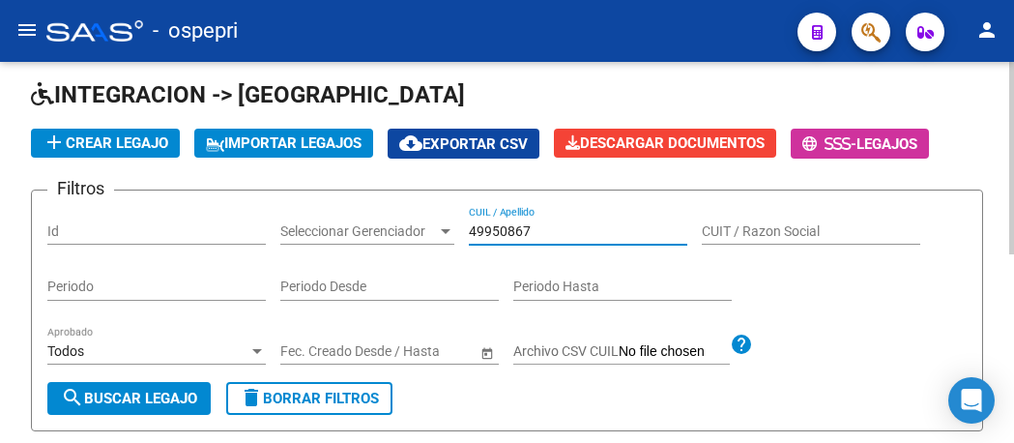
scroll to position [374, 0]
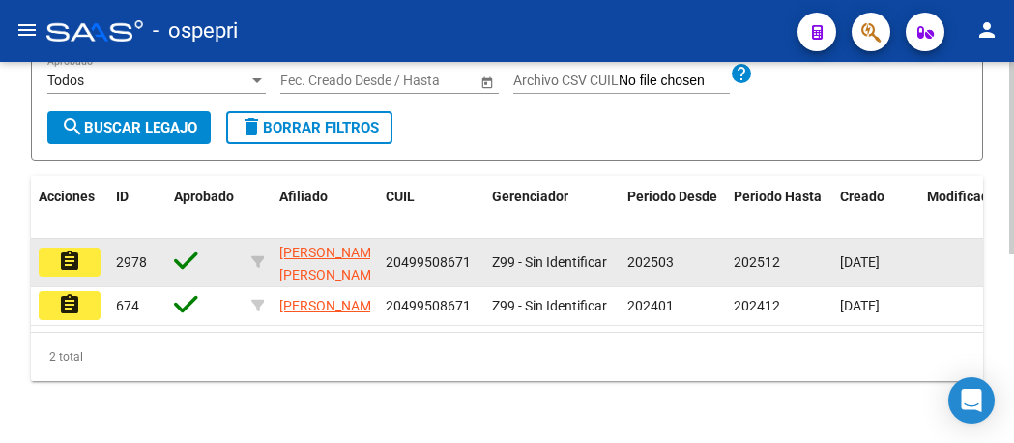
type input "49950867"
click at [70, 249] on mat-icon "assignment" at bounding box center [69, 260] width 23 height 23
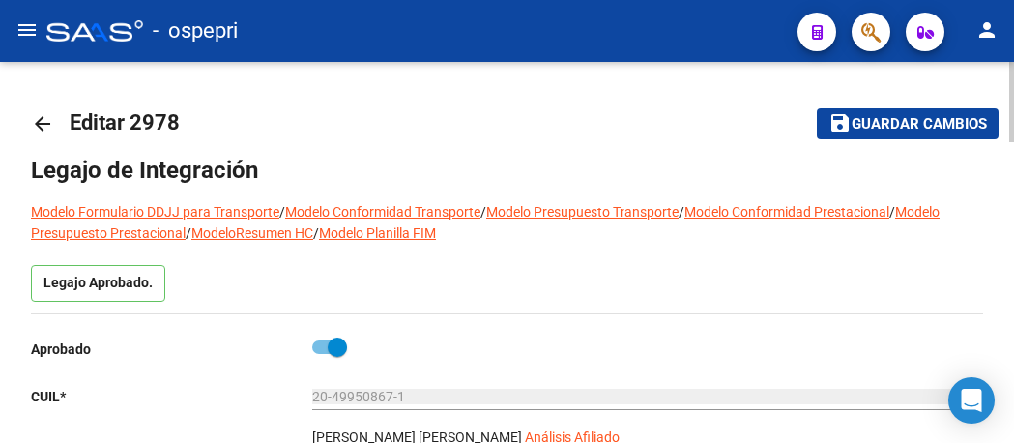
click at [41, 132] on mat-icon "arrow_back" at bounding box center [42, 123] width 23 height 23
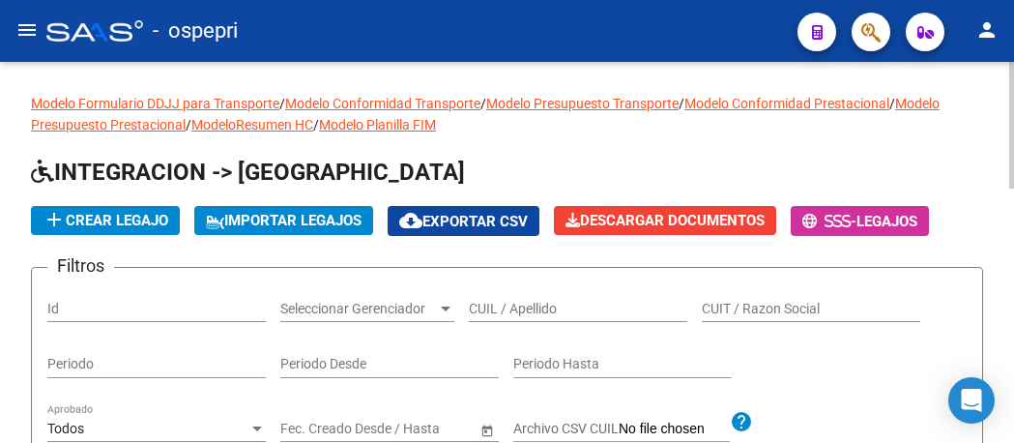
click at [509, 309] on input "CUIL / Apellido" at bounding box center [578, 309] width 218 height 16
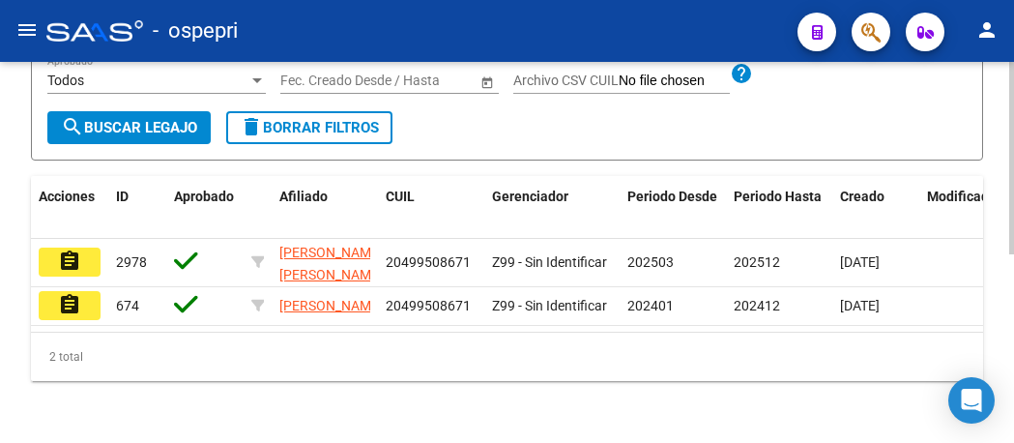
scroll to position [374, 0]
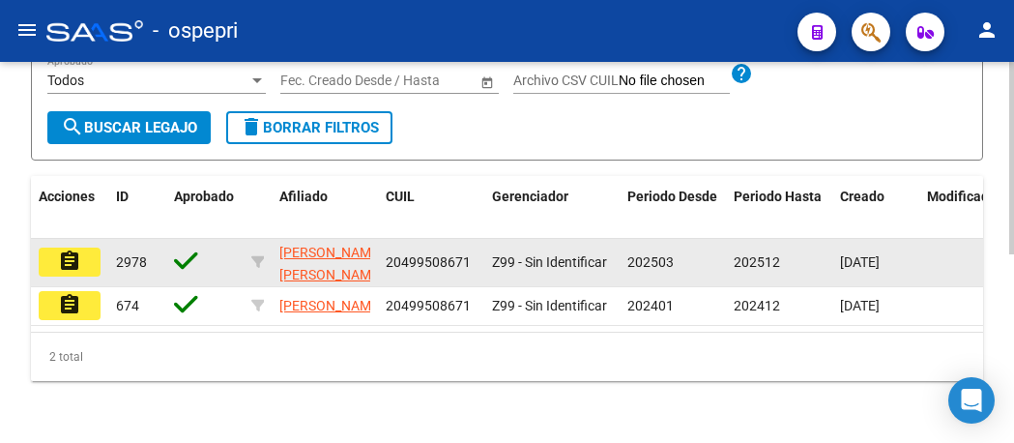
type input "49950867"
click at [73, 249] on mat-icon "assignment" at bounding box center [69, 260] width 23 height 23
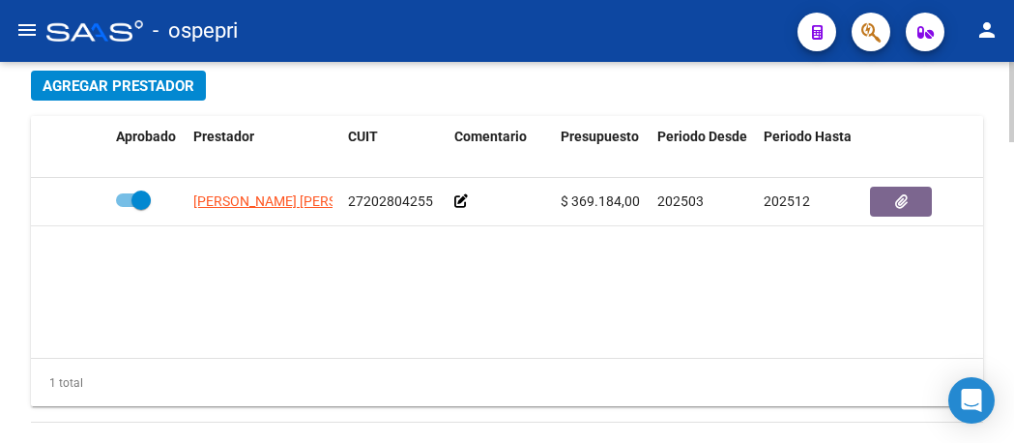
scroll to position [966, 0]
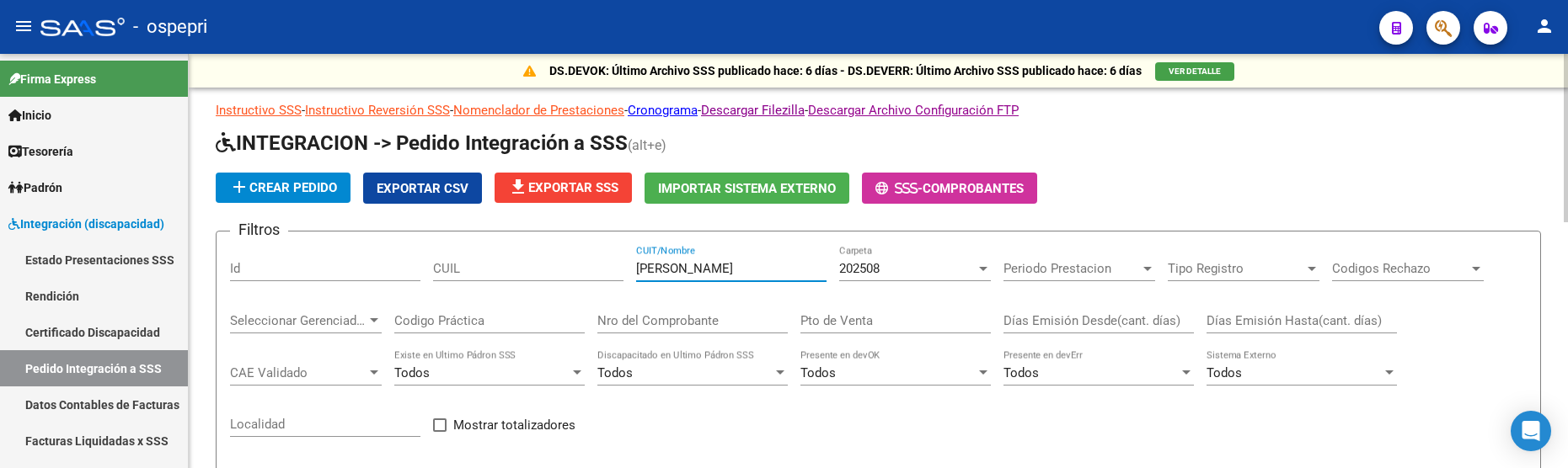
scroll to position [85, 0]
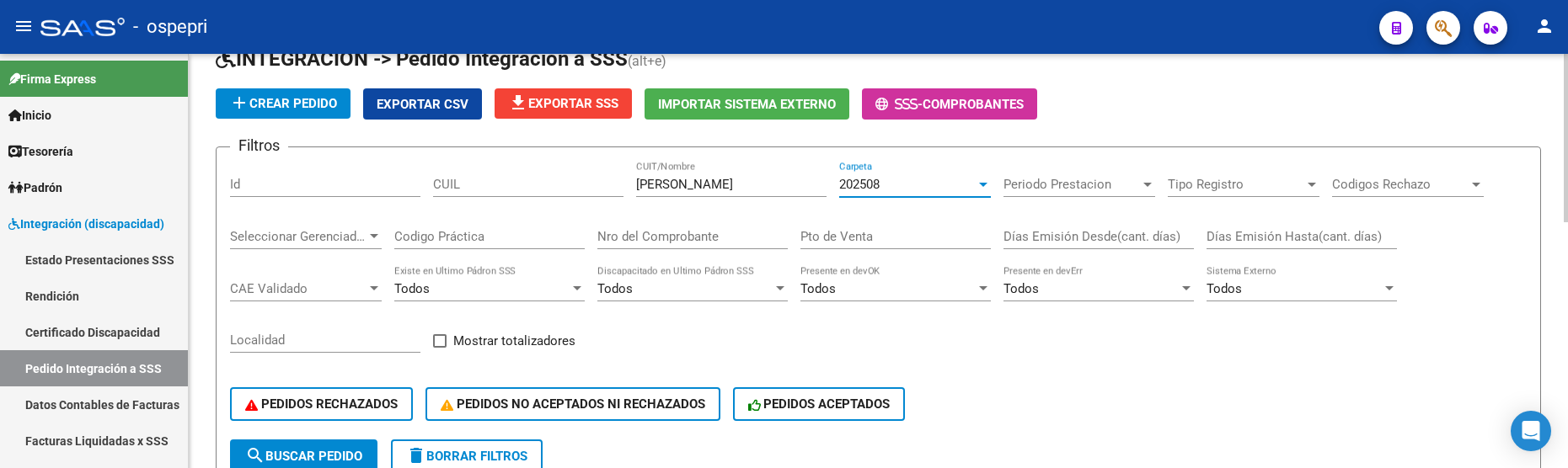
click at [989, 180] on div at bounding box center [983, 184] width 15 height 13
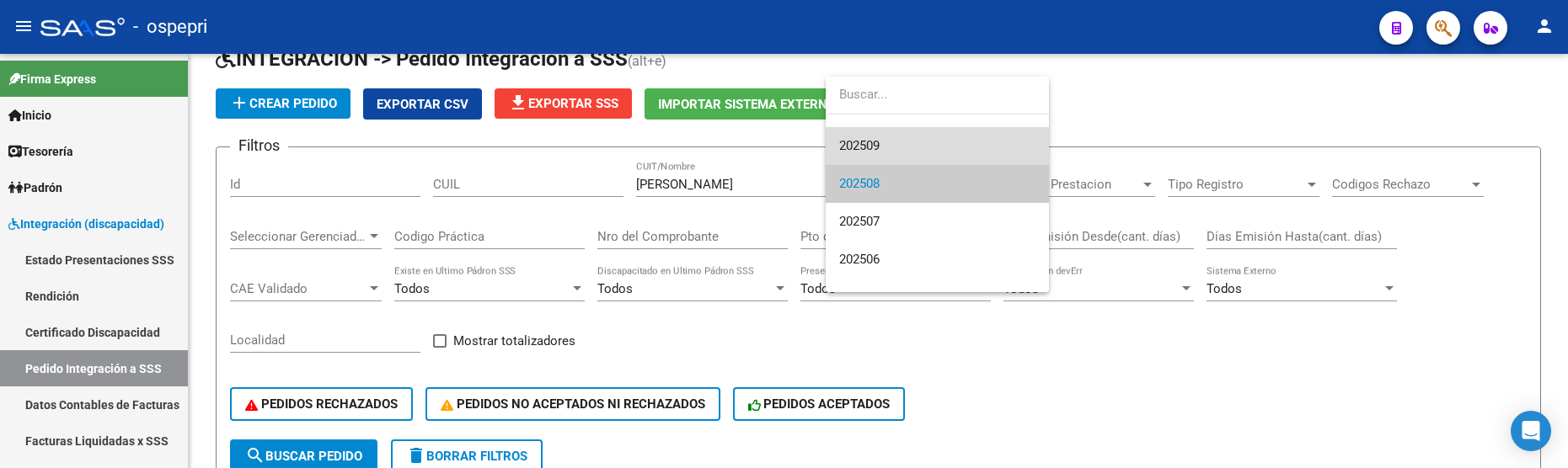
click at [913, 148] on span "202509" at bounding box center [937, 146] width 196 height 37
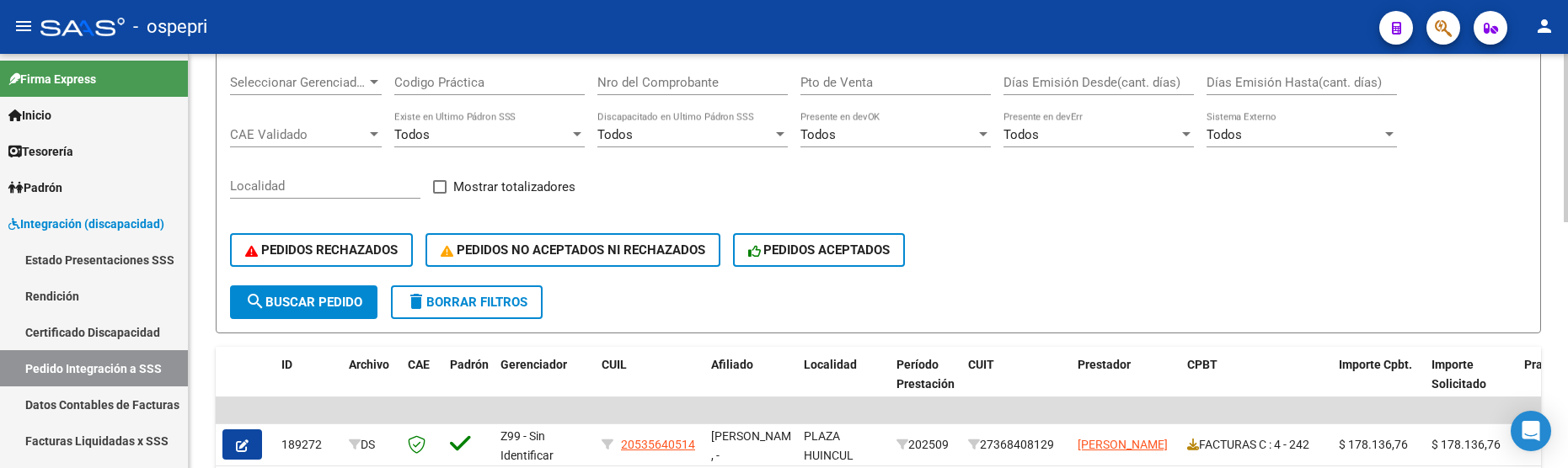
scroll to position [253, 0]
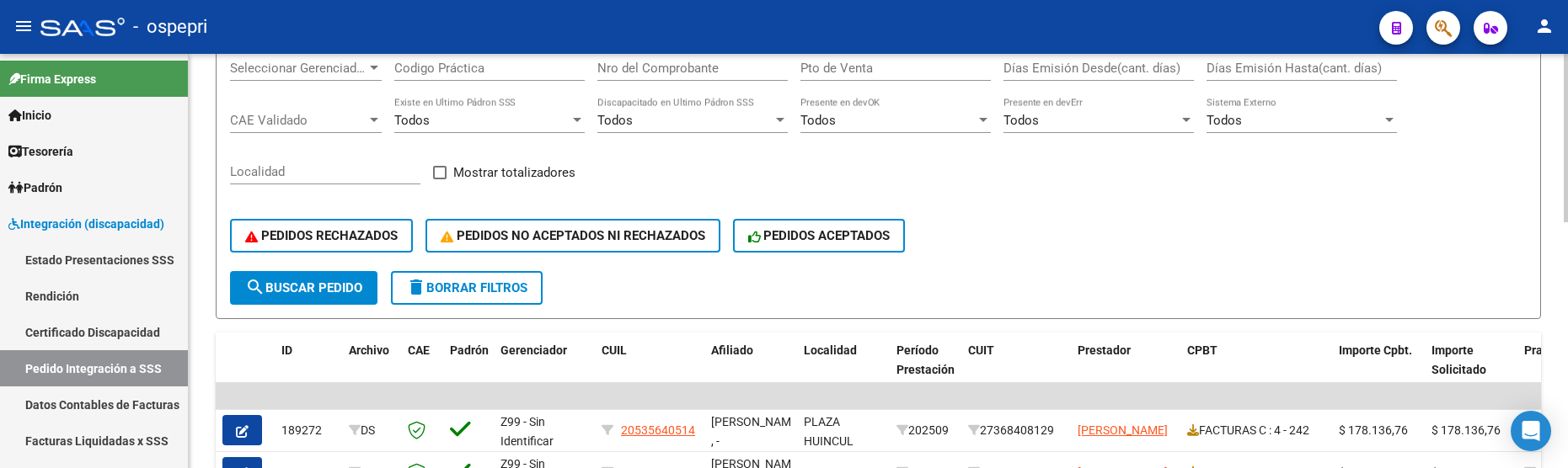
click at [352, 281] on span "search Buscar Pedido" at bounding box center [303, 288] width 117 height 15
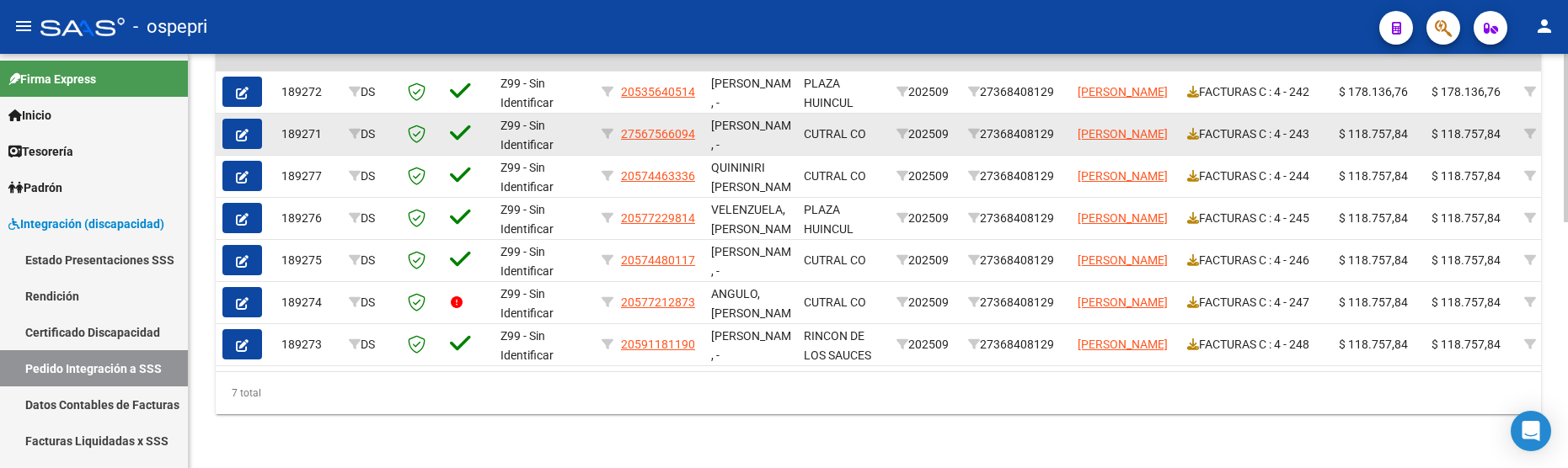
scroll to position [604, 0]
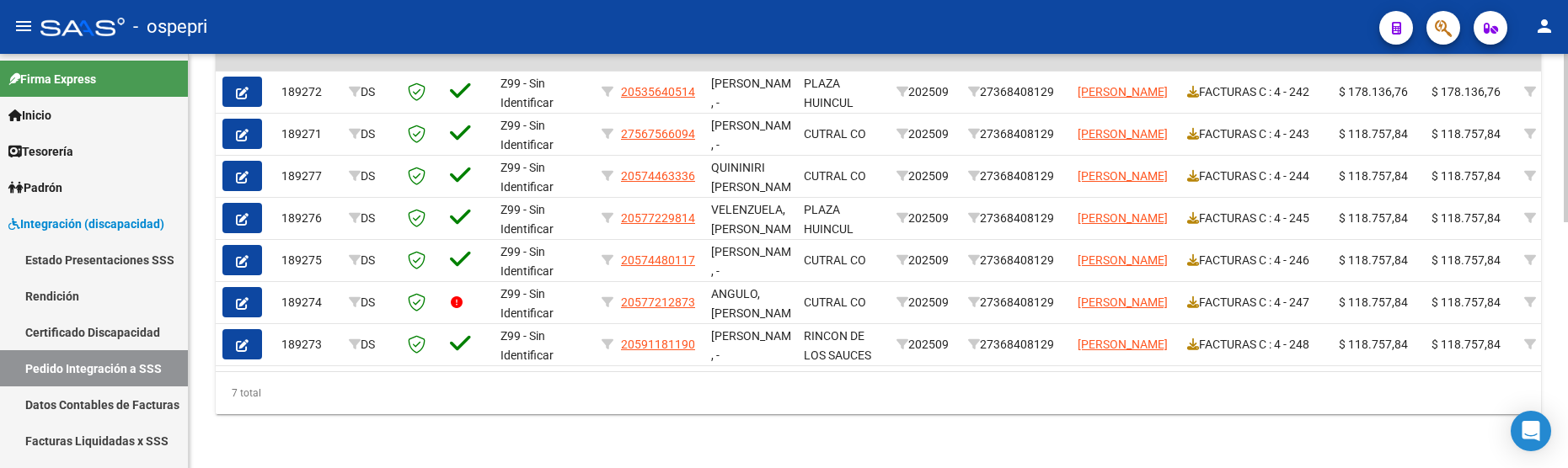
click at [779, 407] on div "7 total" at bounding box center [878, 393] width 1326 height 42
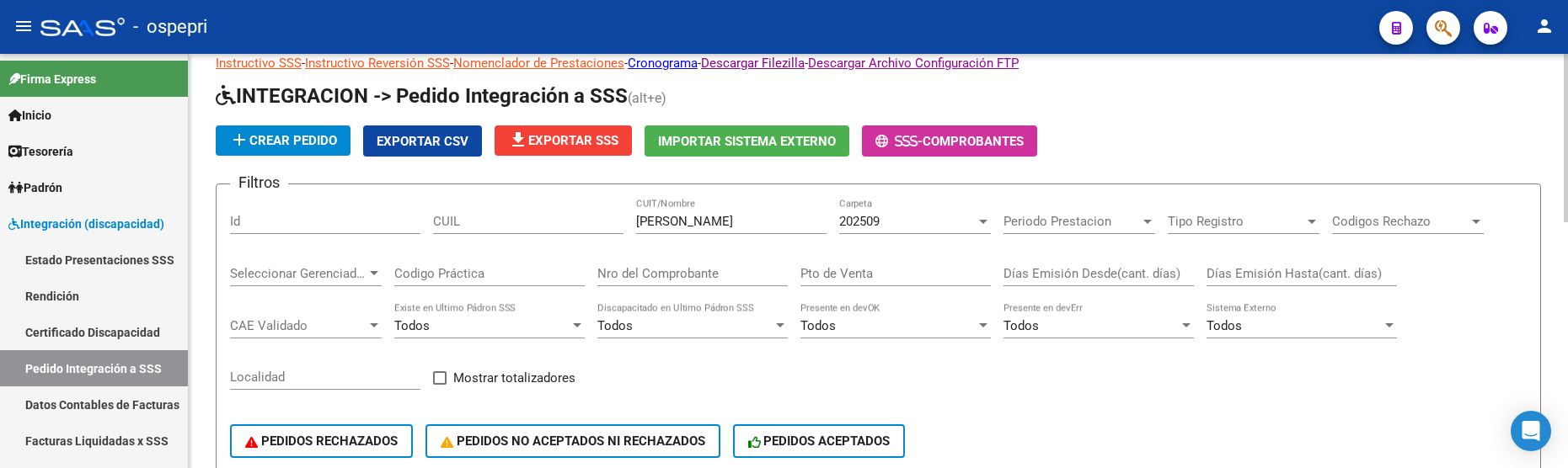
scroll to position [14, 0]
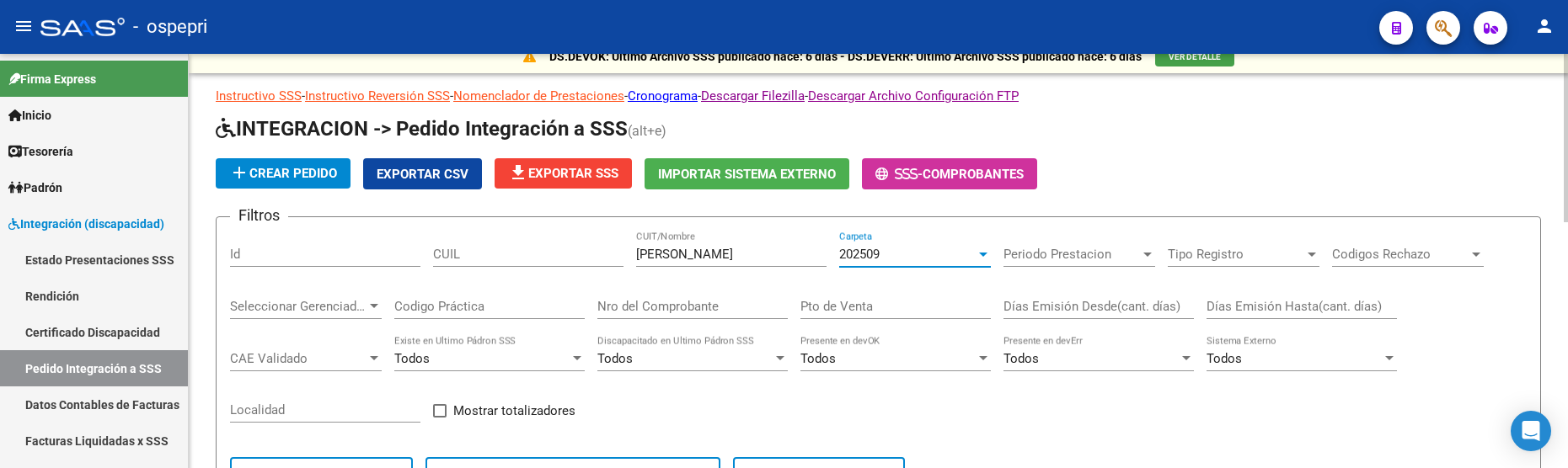
click at [980, 250] on div at bounding box center [983, 254] width 15 height 13
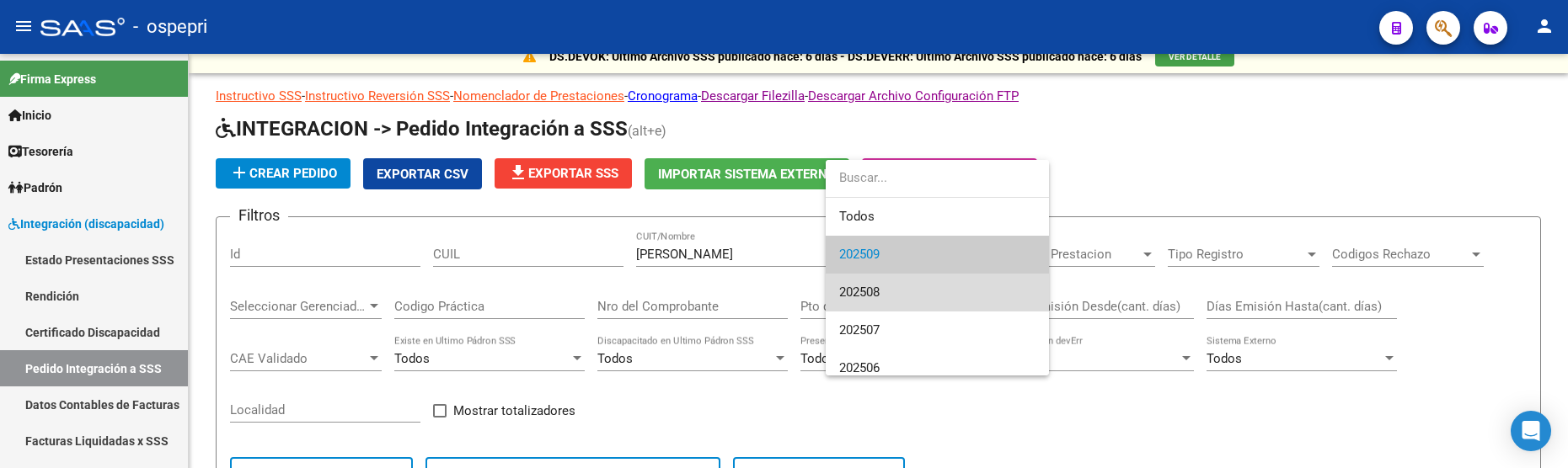
click at [954, 288] on span "202508" at bounding box center [937, 292] width 196 height 37
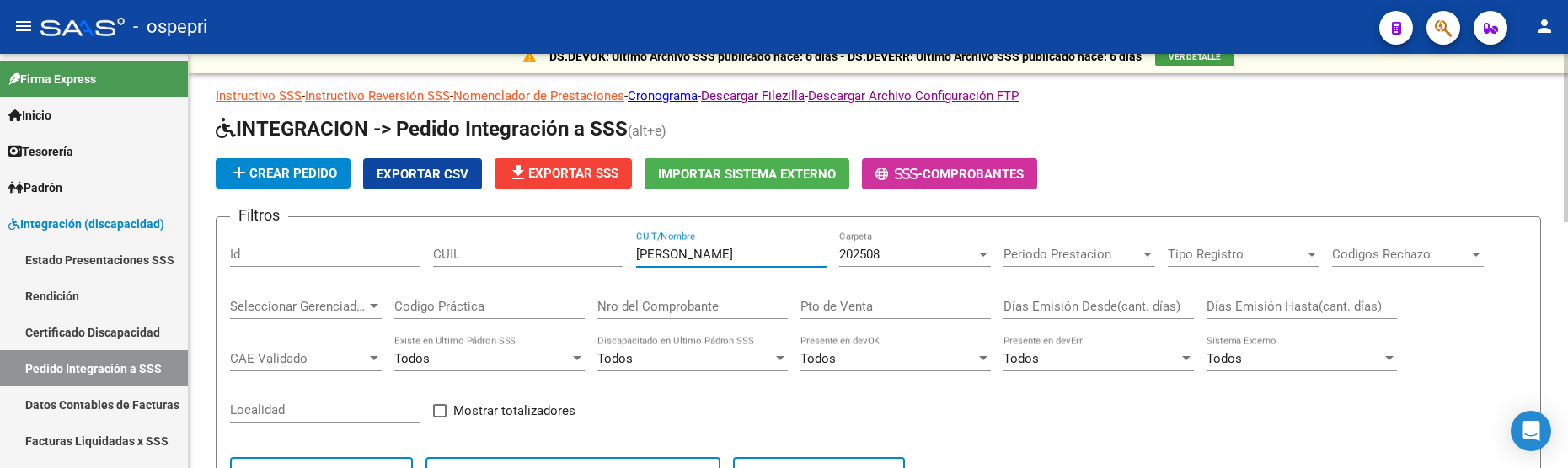
drag, startPoint x: 664, startPoint y: 250, endPoint x: 623, endPoint y: 254, distance: 41.2
click at [623, 254] on div "Filtros Id [PERSON_NAME] NATALIA CUIT/Nombre 202508 Carpeta Periodo Prestacion …" at bounding box center [878, 370] width 1297 height 279
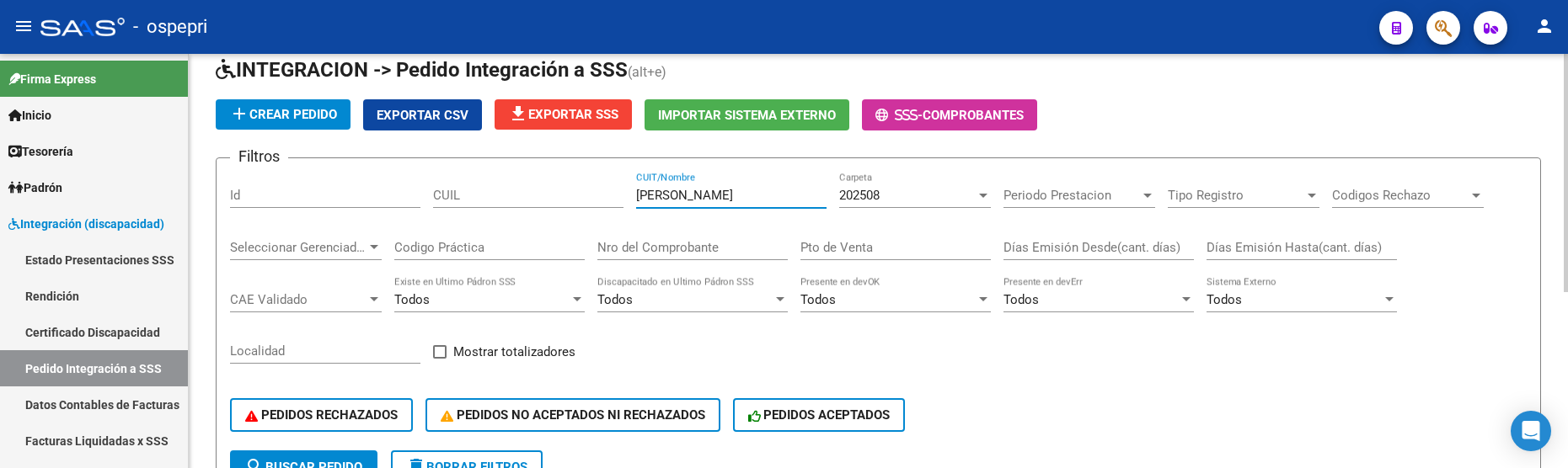
scroll to position [307, 0]
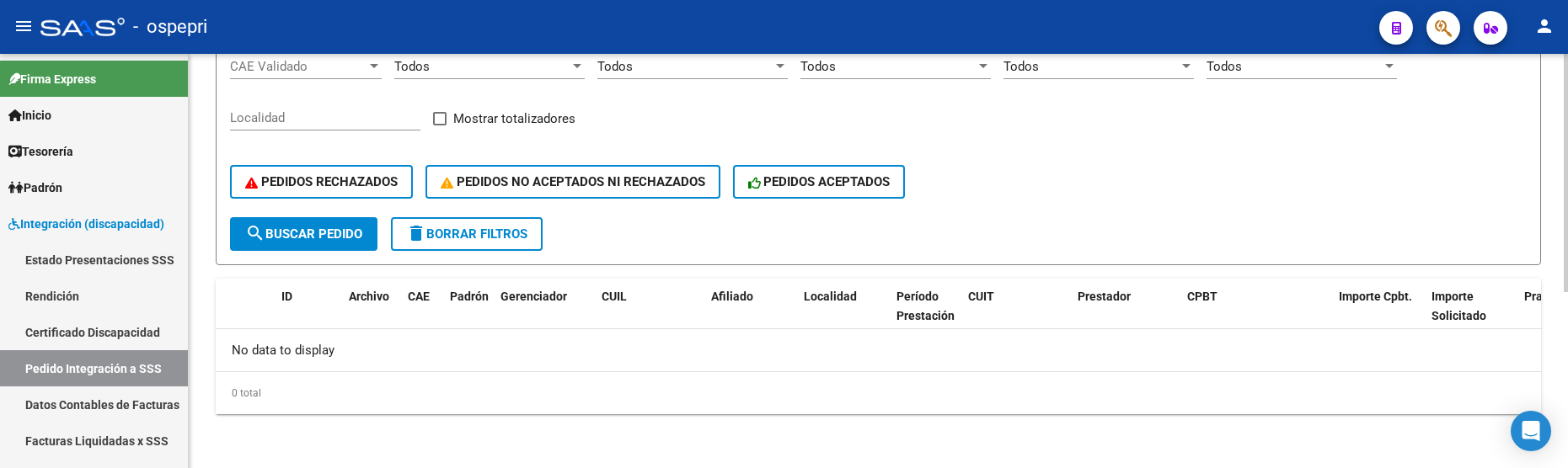
click at [344, 240] on span "search Buscar Pedido" at bounding box center [303, 234] width 117 height 15
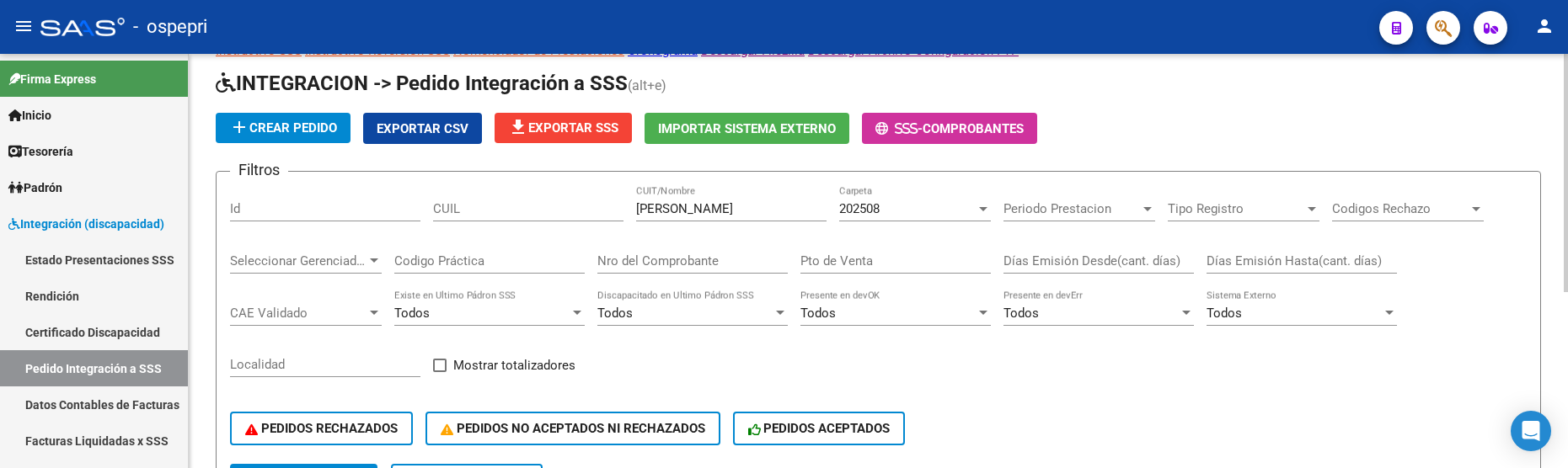
scroll to position [54, 0]
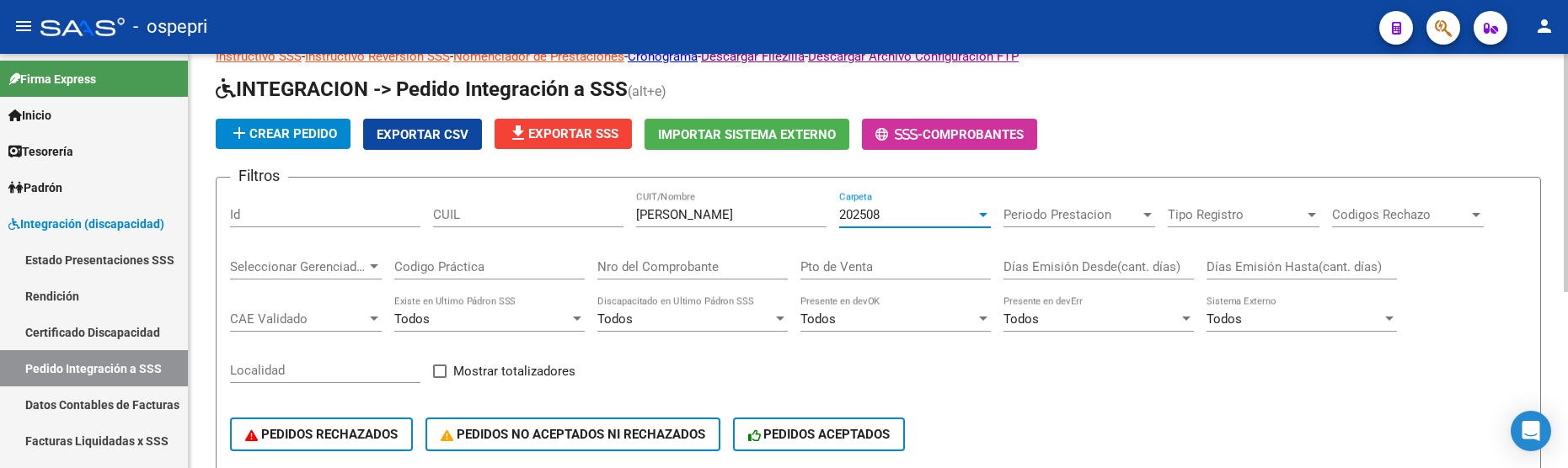
click at [984, 216] on div at bounding box center [984, 214] width 9 height 4
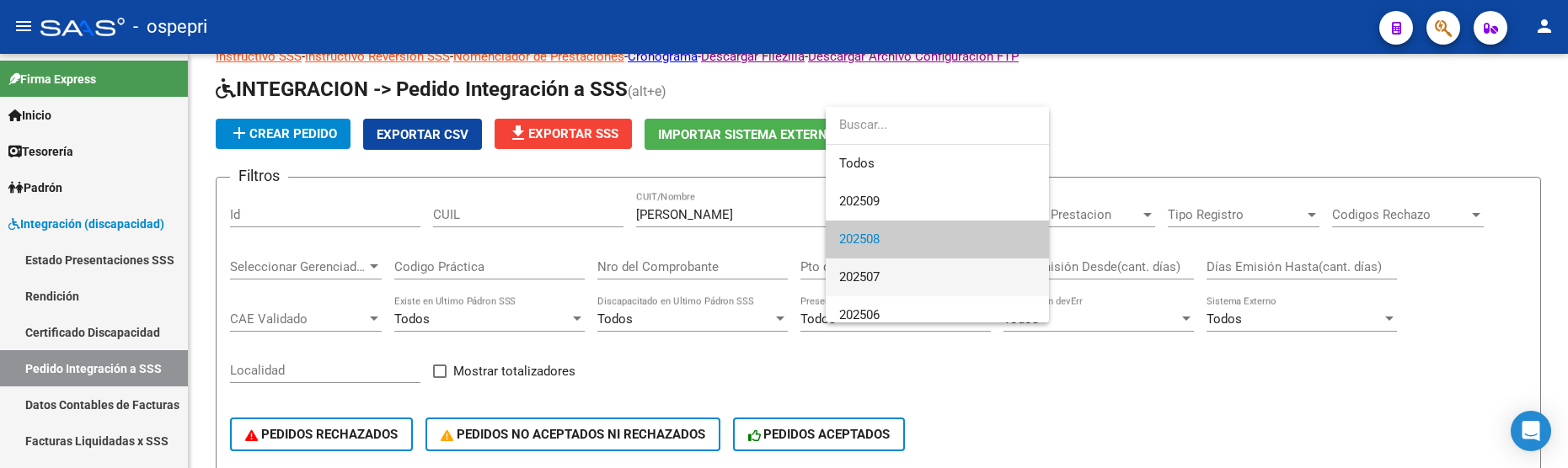
scroll to position [25, 0]
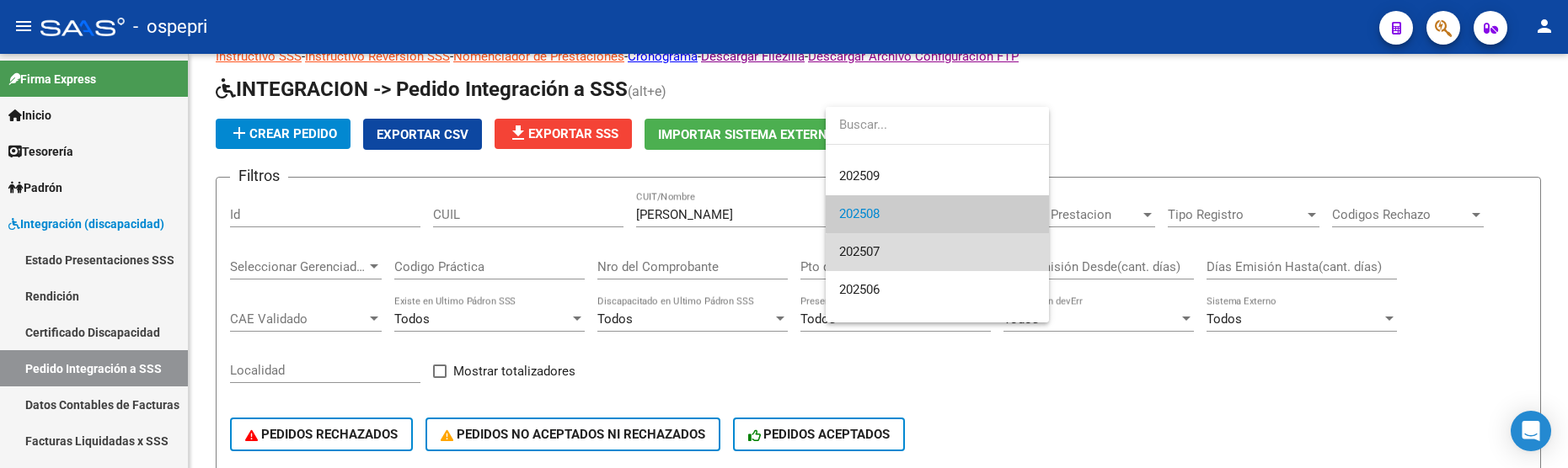
click at [965, 256] on span "202507" at bounding box center [937, 252] width 196 height 37
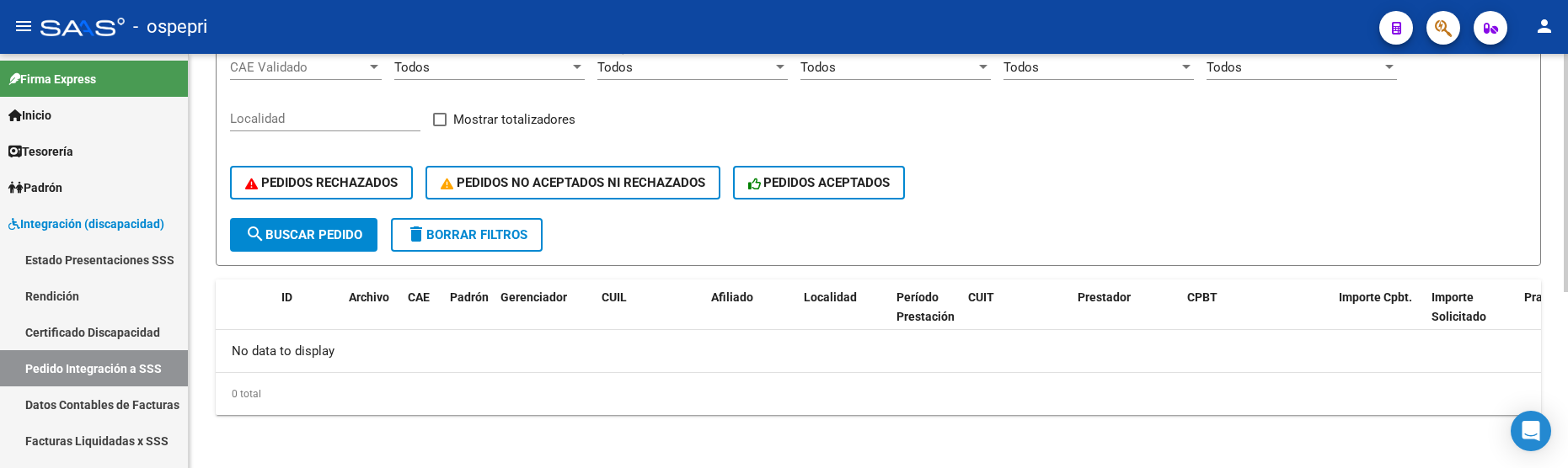
scroll to position [307, 0]
click at [374, 239] on button "search Buscar Pedido" at bounding box center [303, 234] width 147 height 34
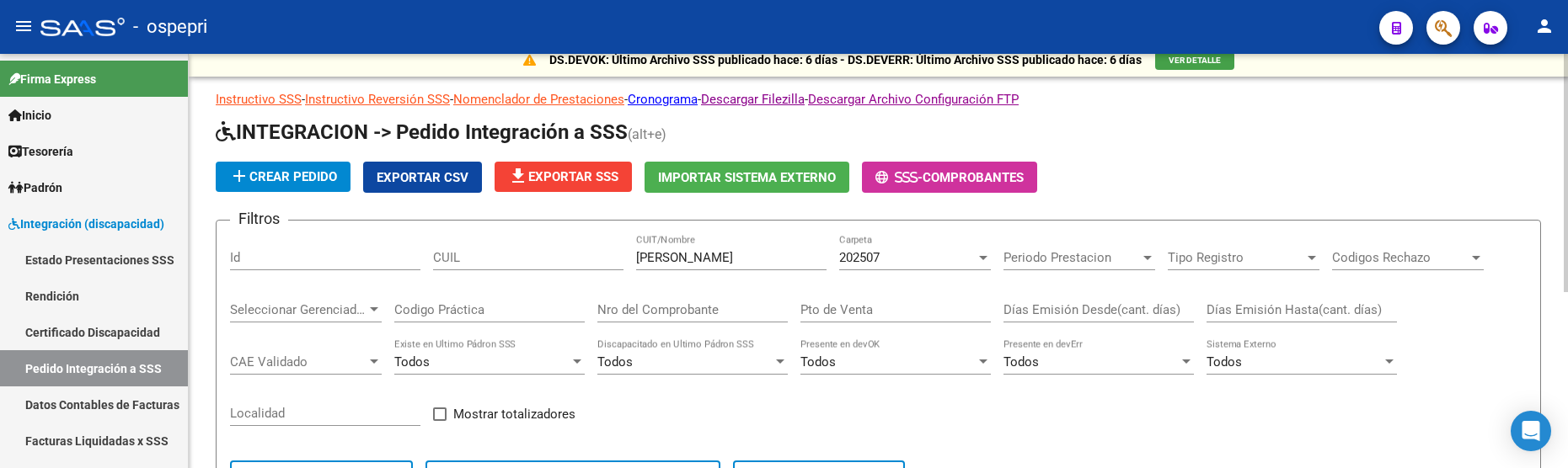
scroll to position [0, 0]
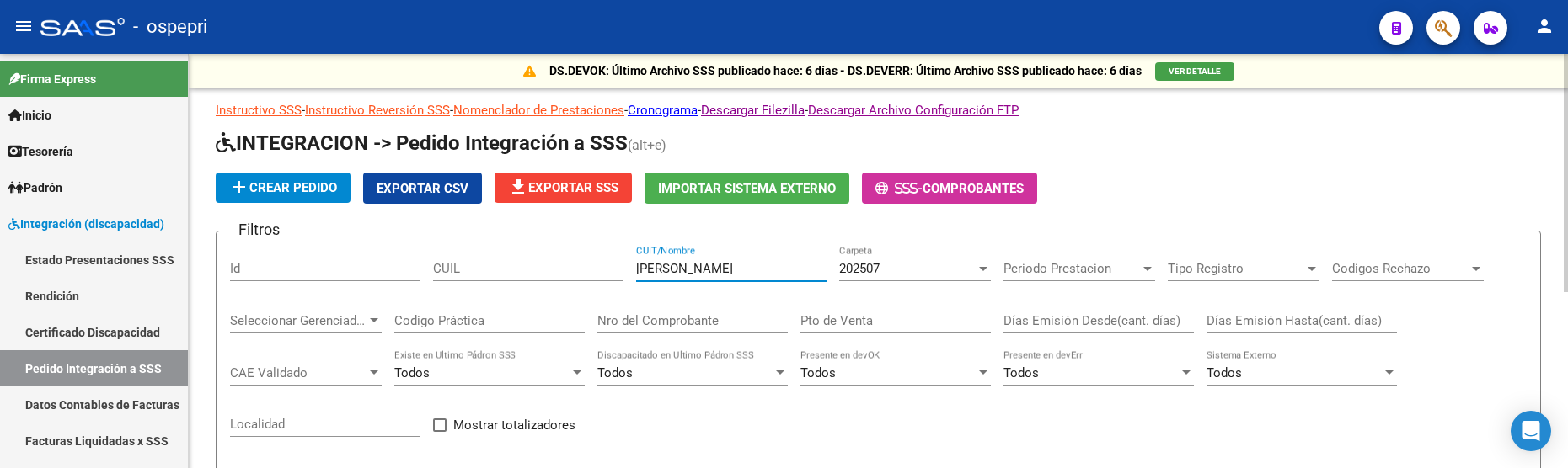
drag, startPoint x: 699, startPoint y: 271, endPoint x: 755, endPoint y: 268, distance: 56.1
click at [755, 268] on input "fernandez NATALIA" at bounding box center [732, 268] width 190 height 15
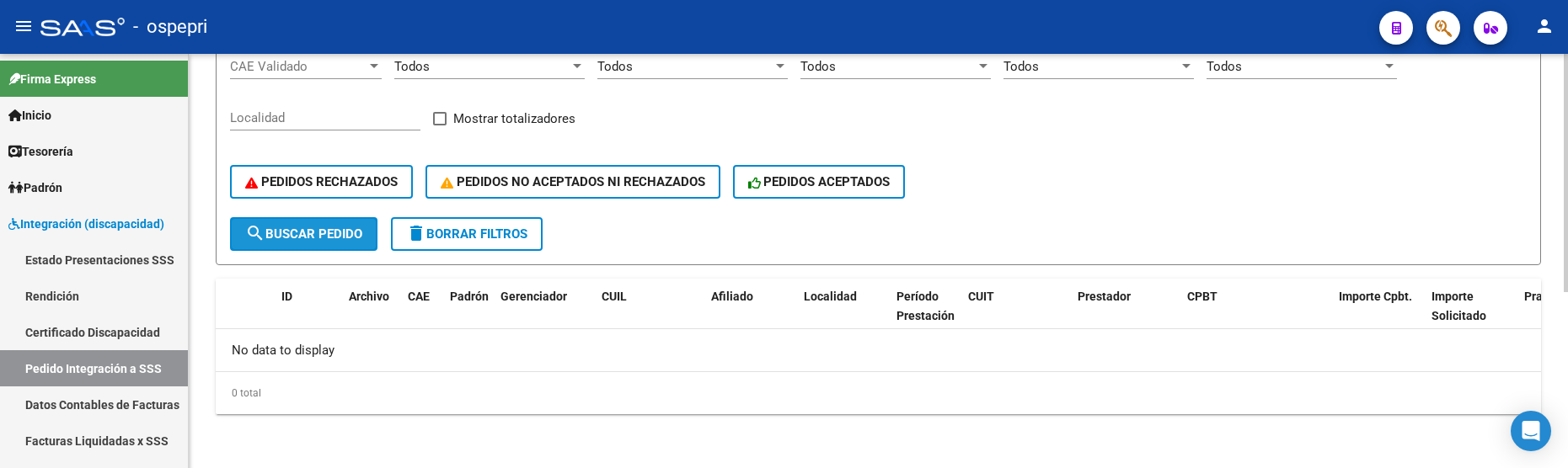
click at [339, 241] on span "search Buscar Pedido" at bounding box center [303, 234] width 117 height 15
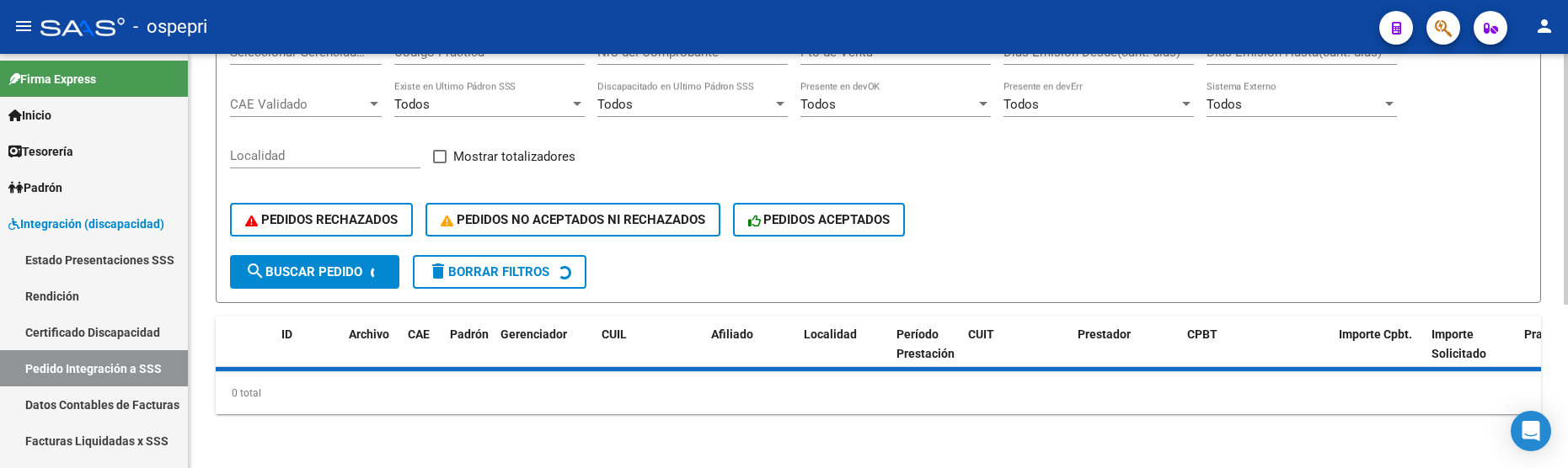
scroll to position [307, 0]
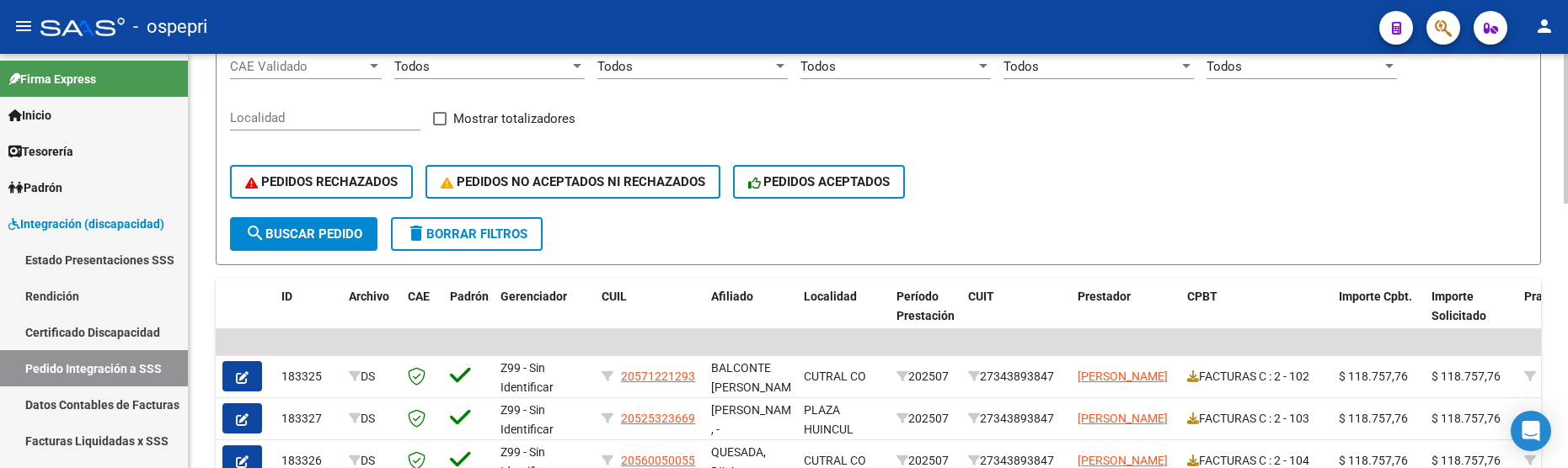
click at [1078, 246] on form "Filtros Id CUIL fernandez CUIT/Nombre 202507 Carpeta Periodo Prestacion Periodo…" at bounding box center [878, 94] width 1326 height 341
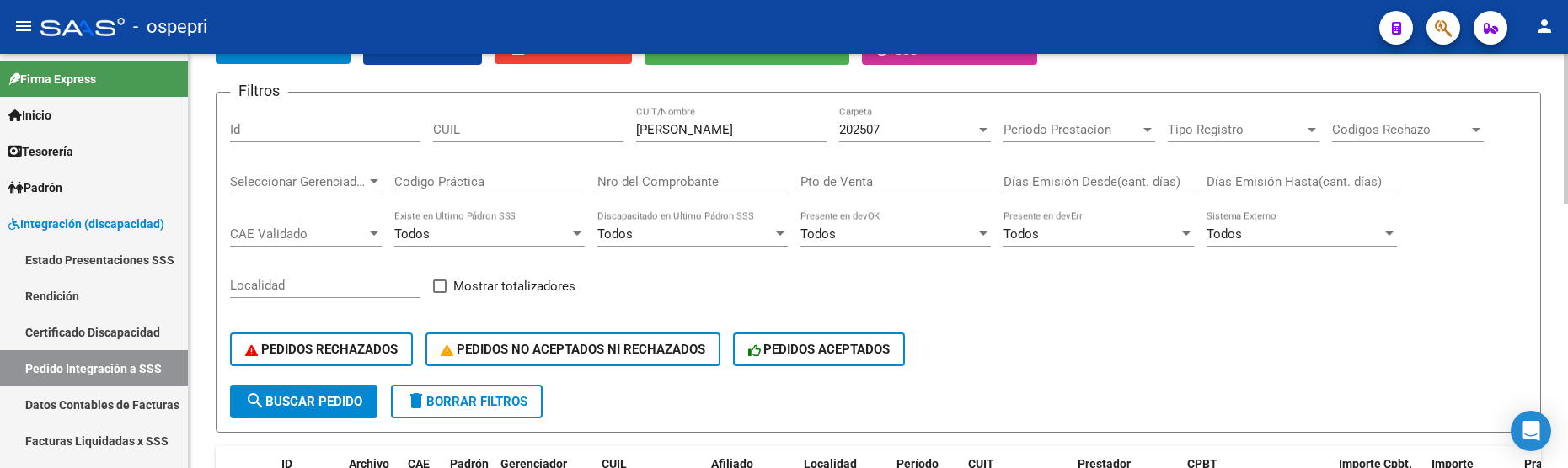
scroll to position [138, 0]
click at [298, 395] on span "search Buscar Pedido" at bounding box center [303, 402] width 117 height 15
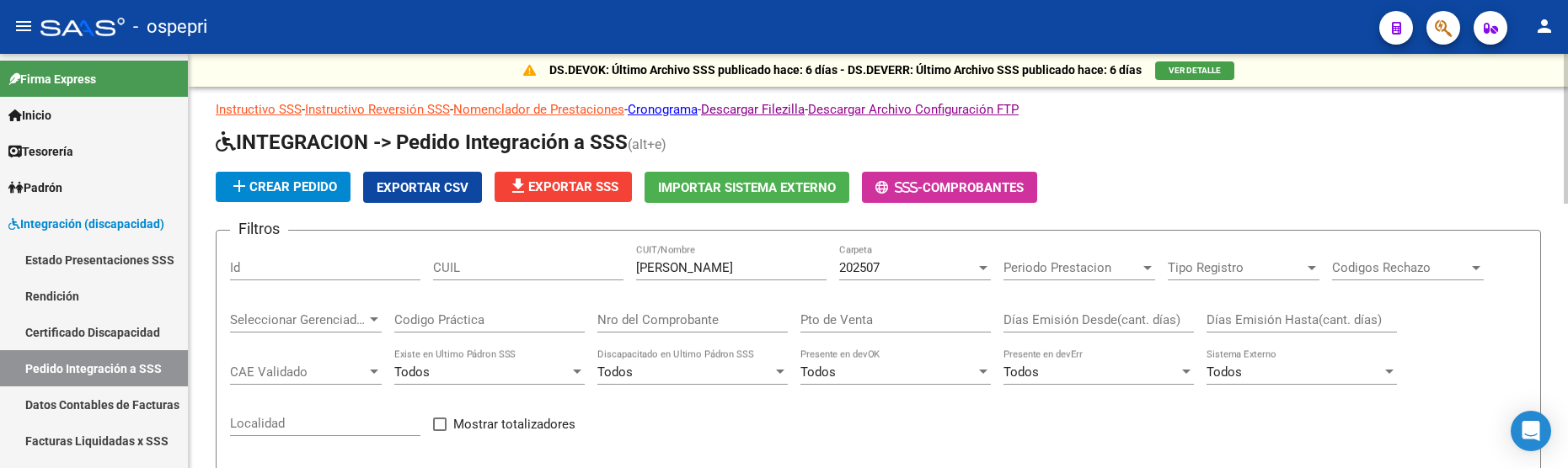
scroll to position [0, 0]
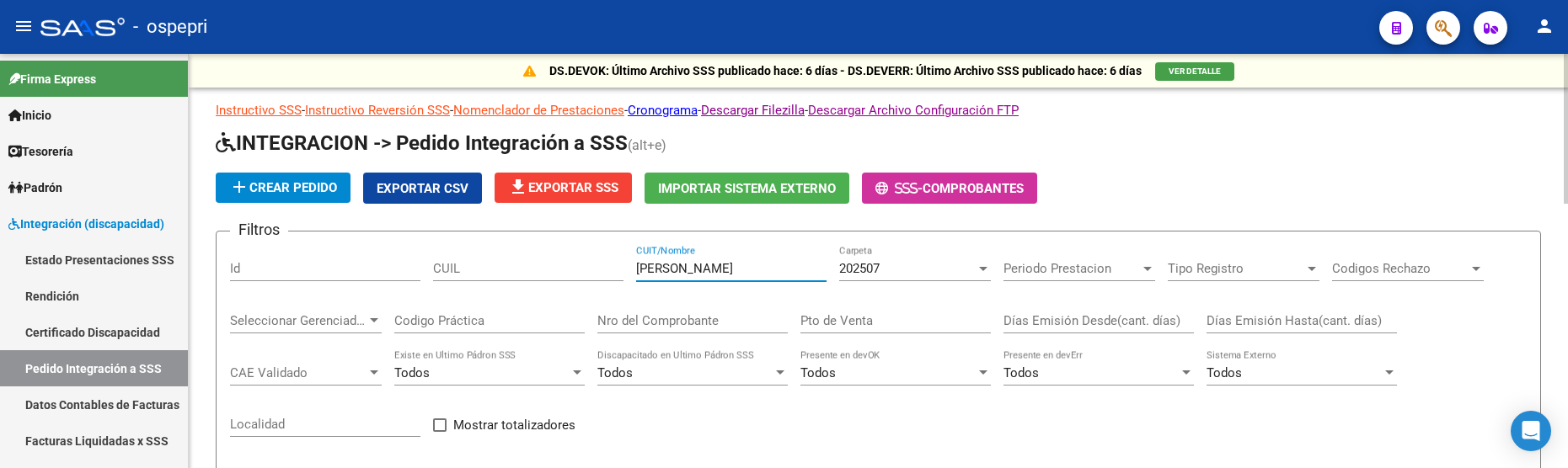
click at [729, 268] on input "[PERSON_NAME]" at bounding box center [732, 268] width 190 height 15
click at [982, 267] on div at bounding box center [984, 268] width 9 height 4
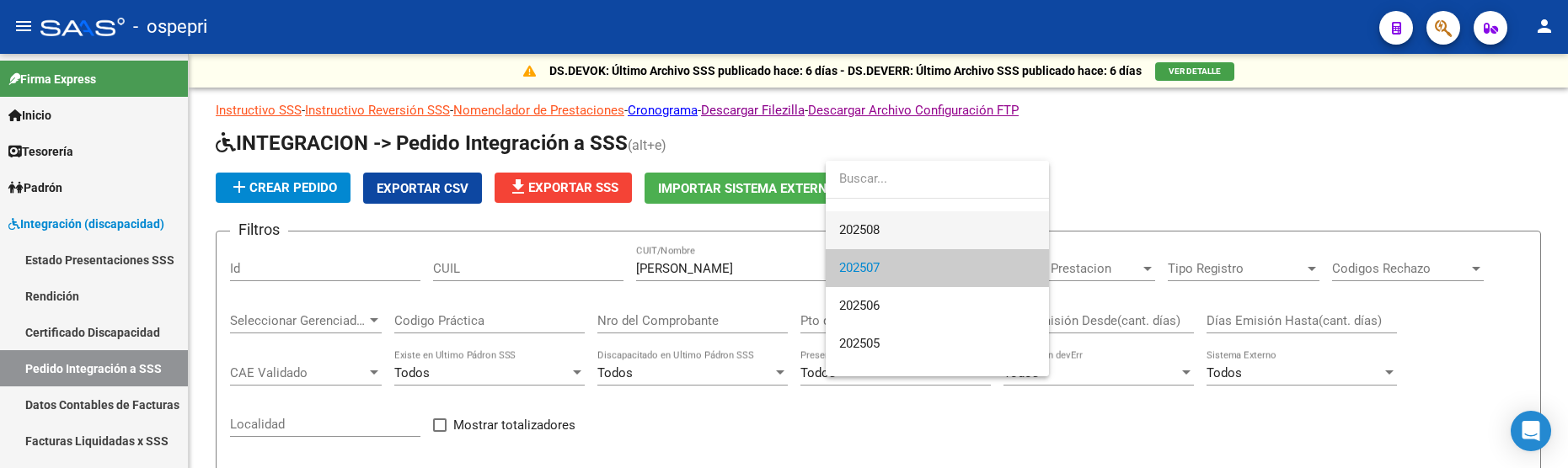
click at [909, 216] on span "202508" at bounding box center [937, 230] width 196 height 37
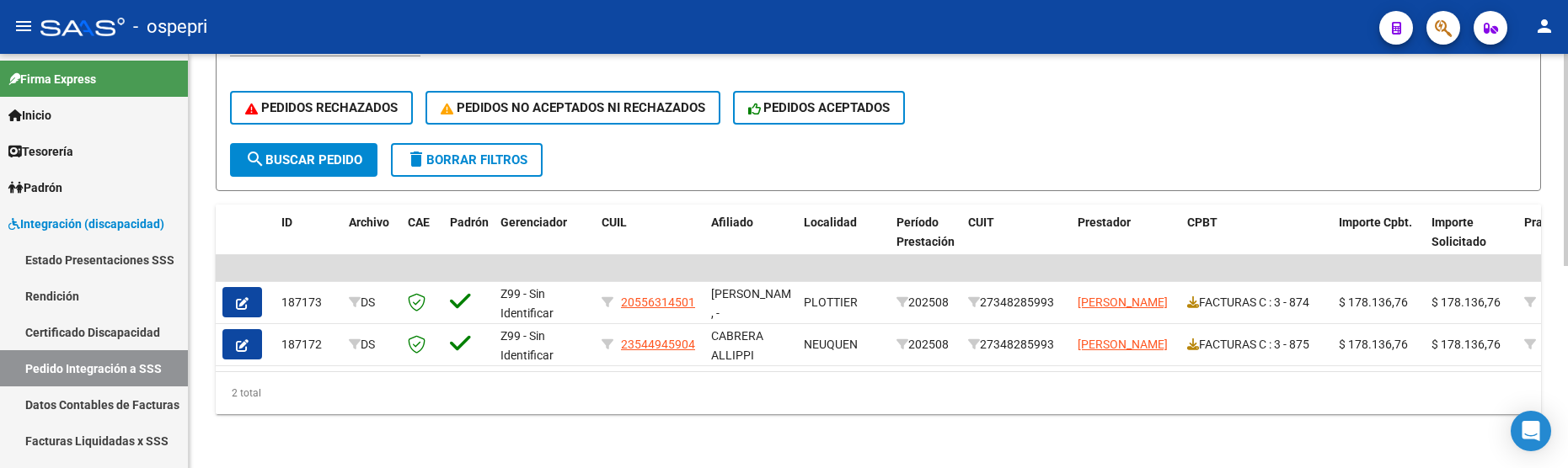
scroll to position [393, 0]
click at [334, 153] on span "search Buscar Pedido" at bounding box center [303, 159] width 117 height 15
click at [345, 153] on span "search Buscar Pedido" at bounding box center [303, 159] width 117 height 15
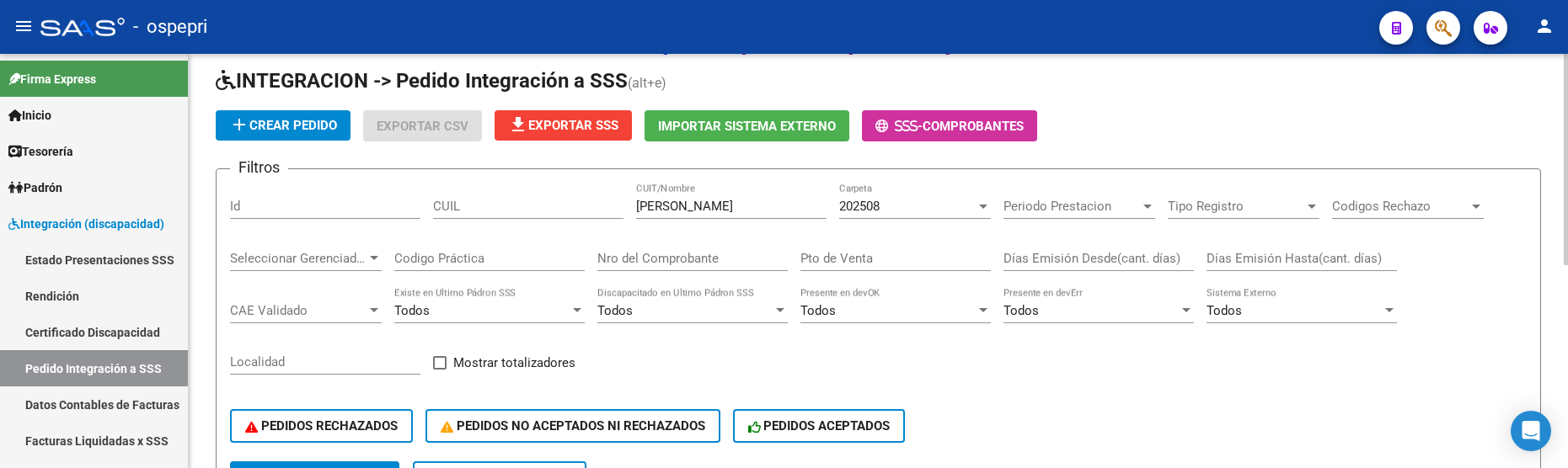
scroll to position [57, 0]
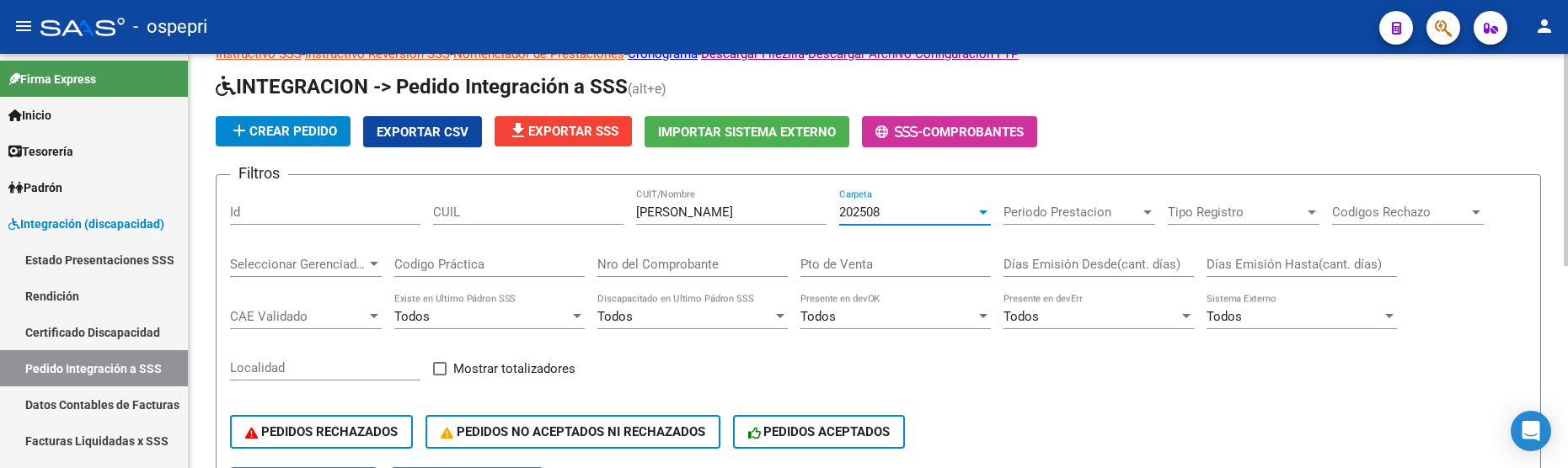
click at [977, 214] on div at bounding box center [983, 212] width 15 height 13
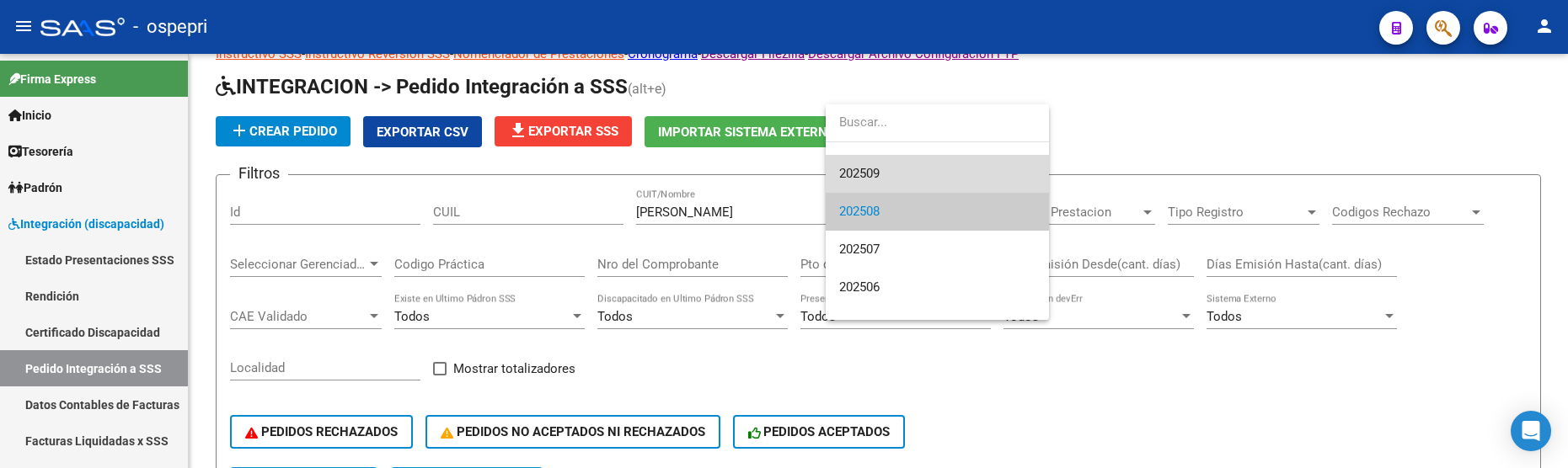
click at [891, 166] on span "202509" at bounding box center [937, 173] width 196 height 37
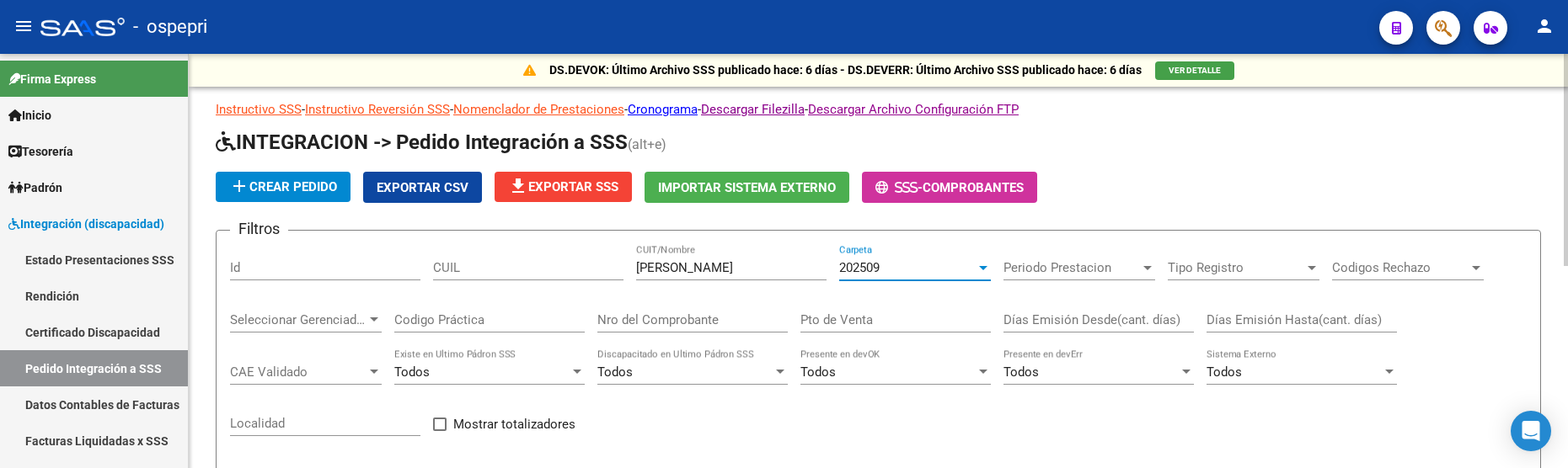
scroll to position [0, 0]
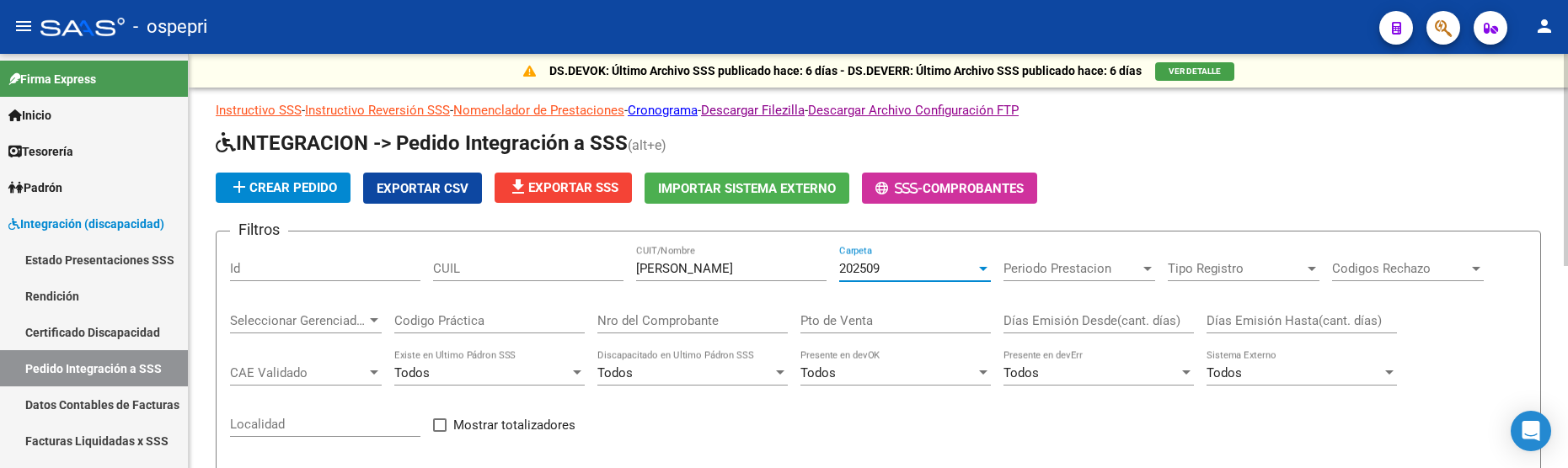
click at [983, 268] on div at bounding box center [984, 268] width 9 height 4
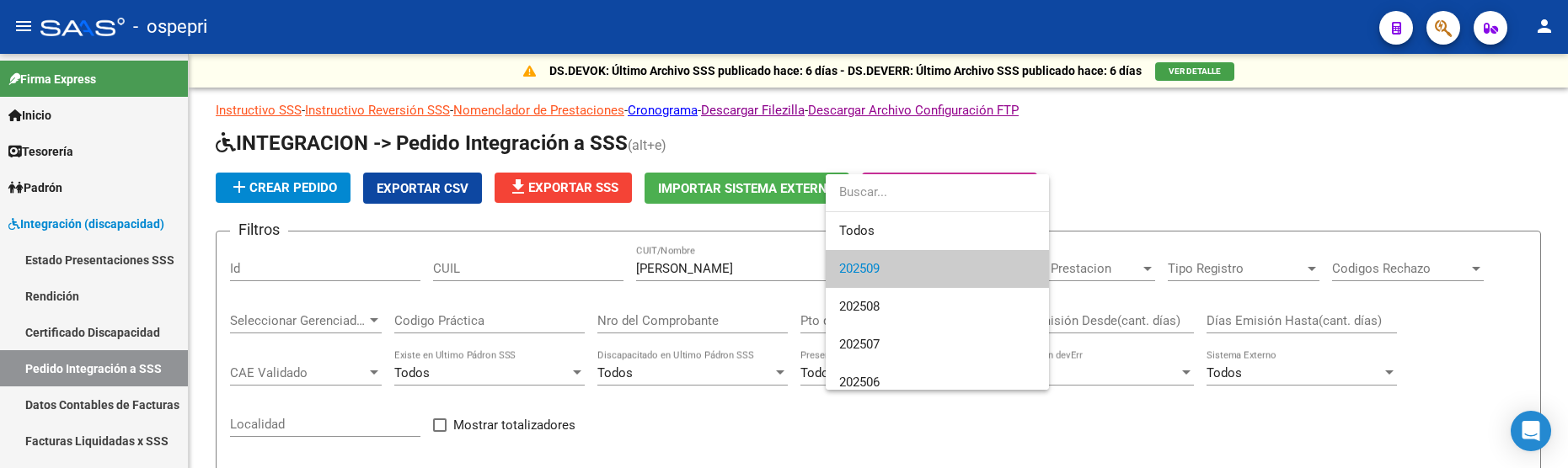
click at [917, 270] on span "202509" at bounding box center [937, 268] width 196 height 37
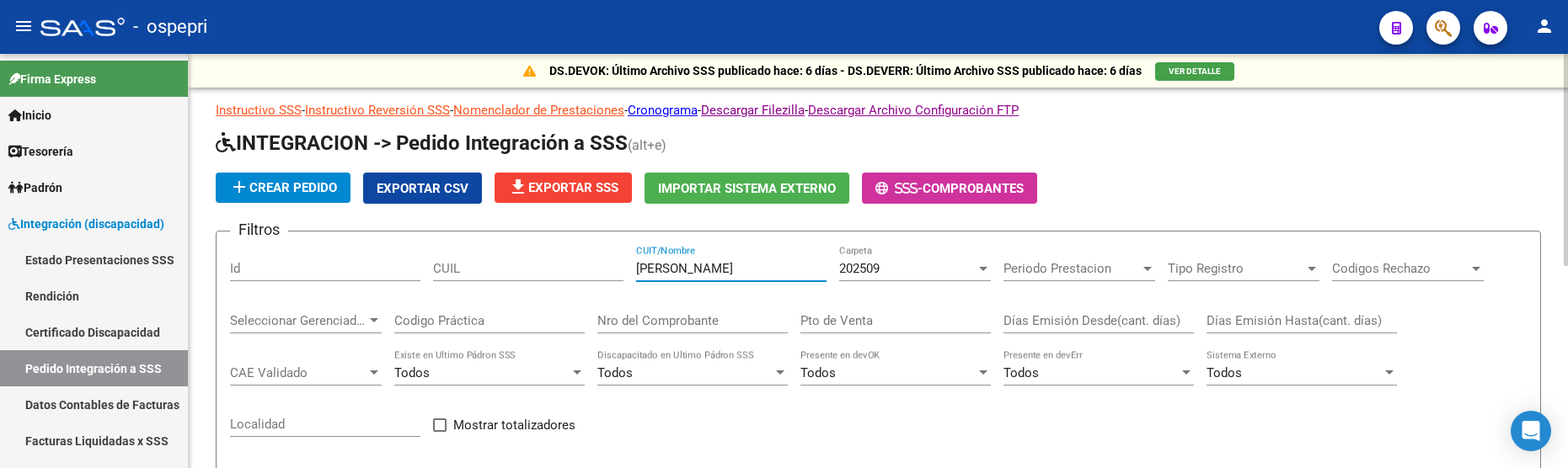
drag, startPoint x: 750, startPoint y: 270, endPoint x: 605, endPoint y: 271, distance: 145.0
click at [605, 271] on div "Filtros Id CUIL fernandez natalia CUIT/Nombre 202509 Carpeta Periodo Prestacion…" at bounding box center [878, 384] width 1297 height 279
type input "s"
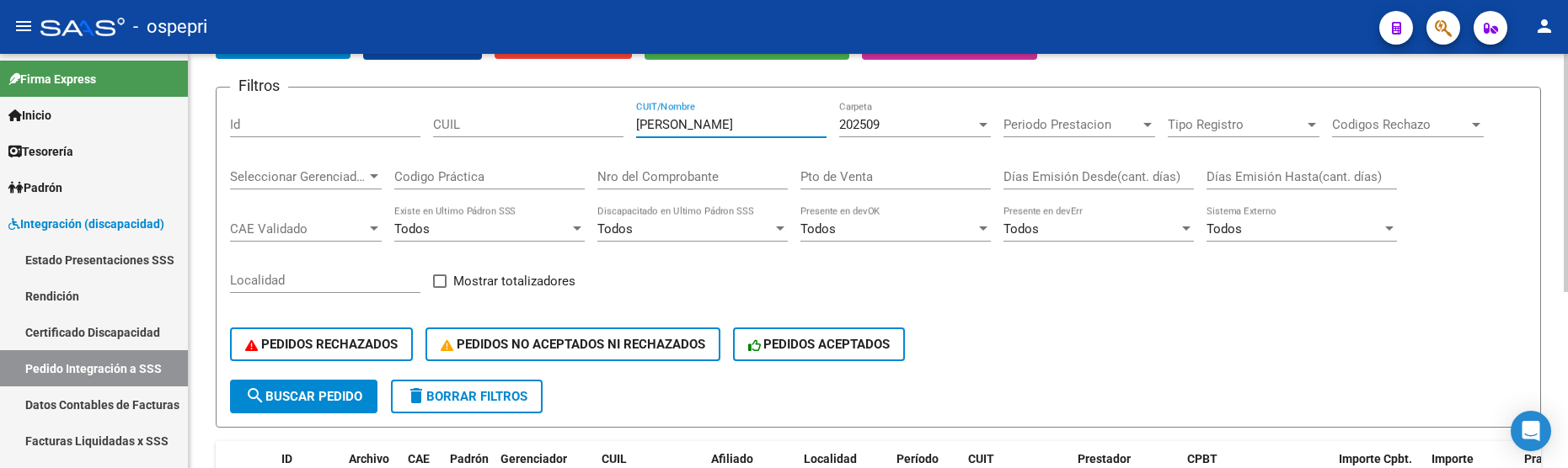
scroll to position [138, 0]
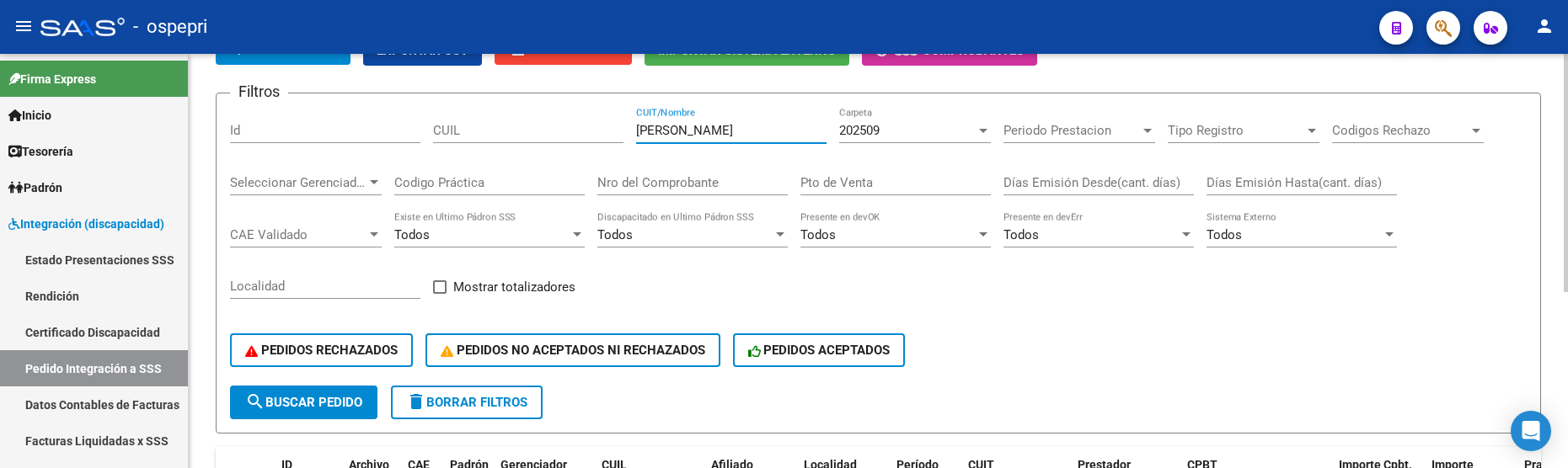
type input "[PERSON_NAME]"
click at [979, 132] on div at bounding box center [984, 131] width 9 height 4
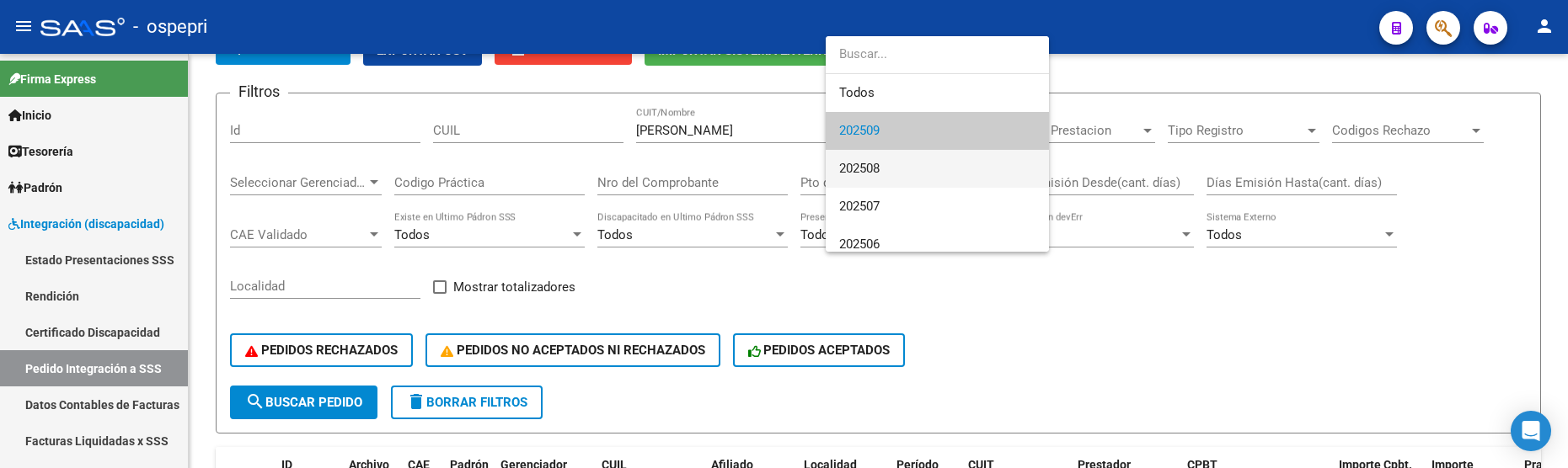
click at [965, 173] on span "202508" at bounding box center [937, 168] width 196 height 37
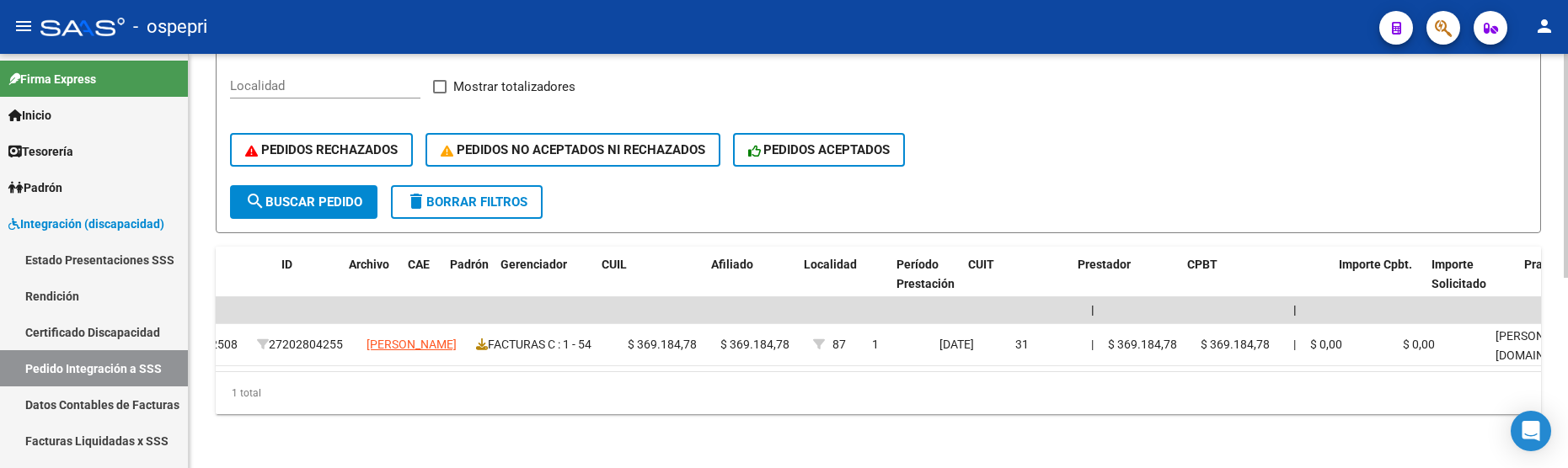
scroll to position [0, 0]
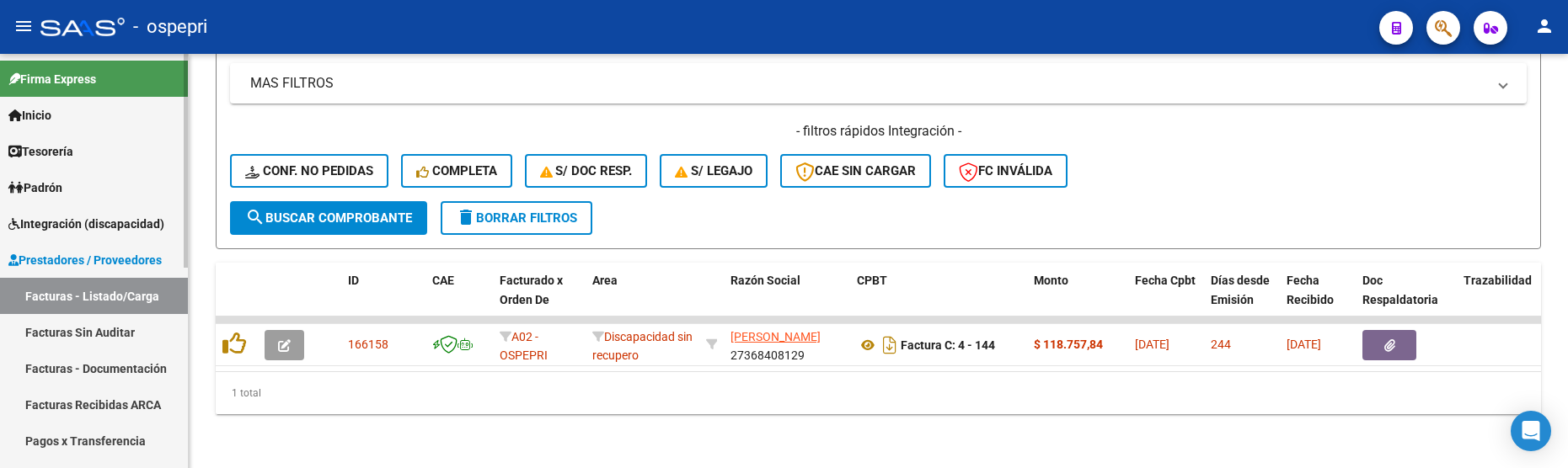
click at [124, 293] on link "Facturas - Listado/Carga" at bounding box center [93, 296] width 187 height 37
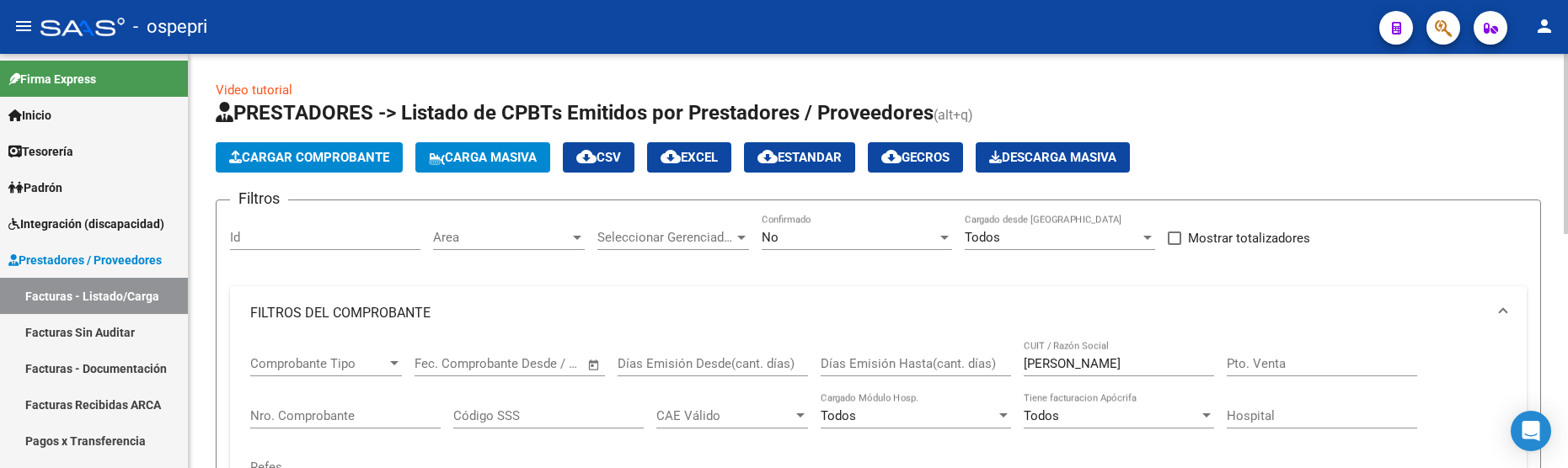
click at [318, 153] on span "Cargar Comprobante" at bounding box center [310, 157] width 160 height 15
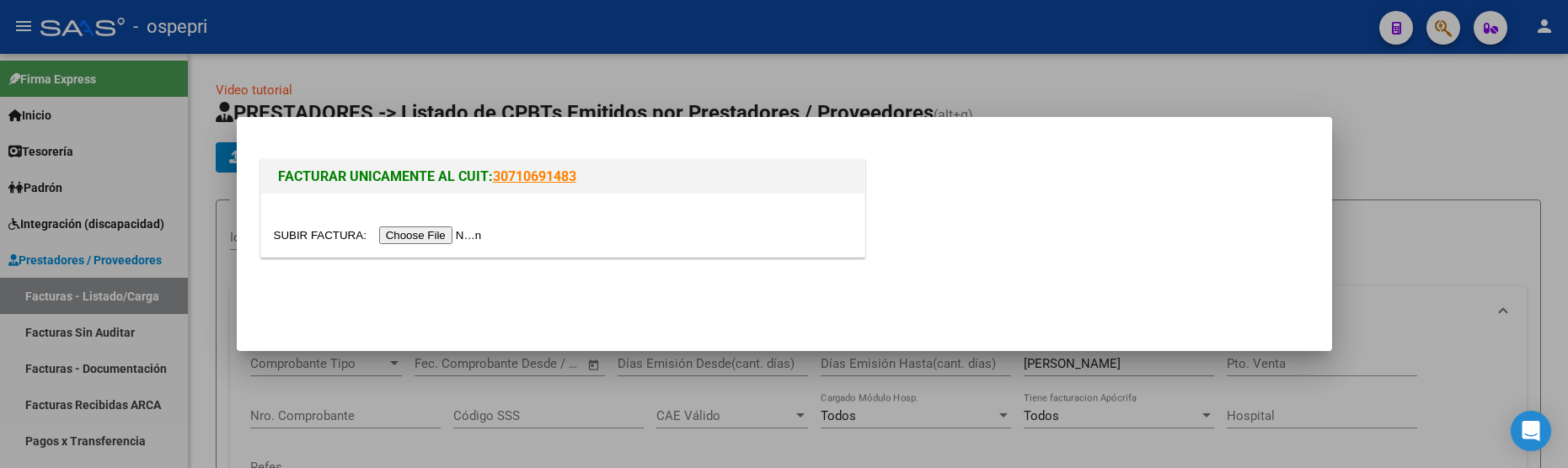
click at [1421, 288] on div at bounding box center [784, 234] width 1568 height 468
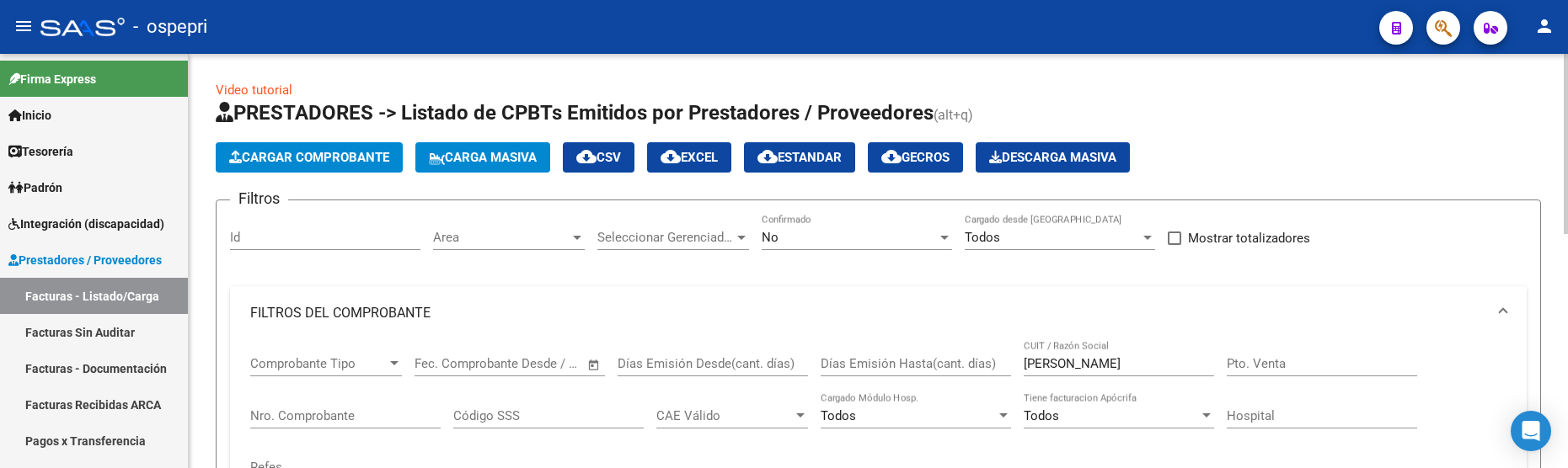
click at [499, 160] on span "Carga Masiva" at bounding box center [483, 157] width 108 height 15
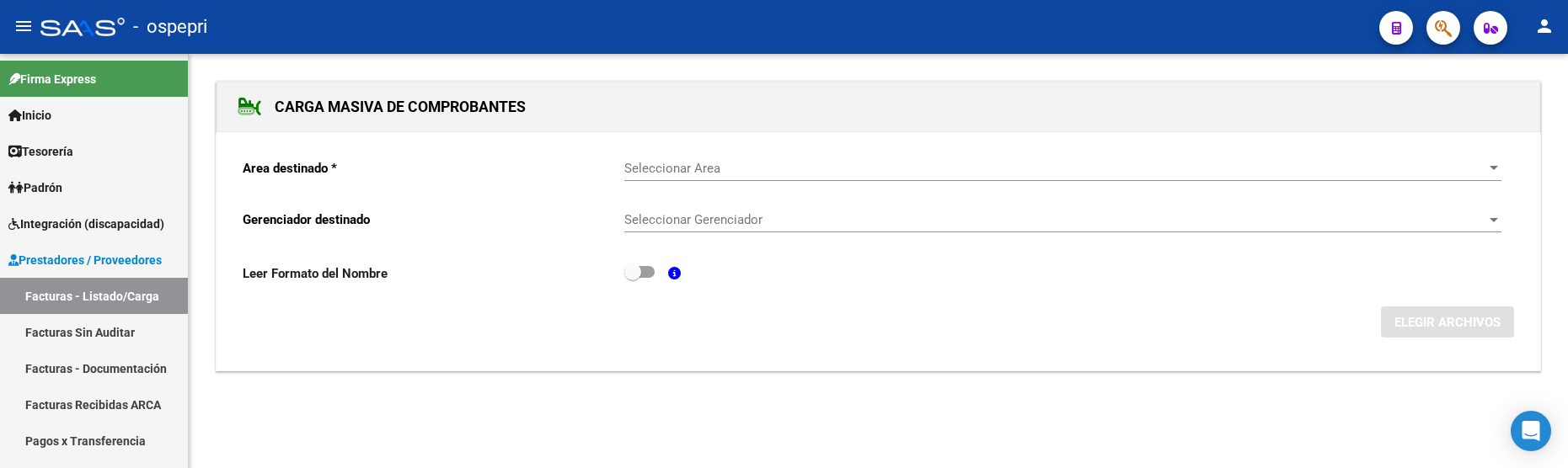
click at [713, 161] on span "Seleccionar Area" at bounding box center [1055, 168] width 862 height 15
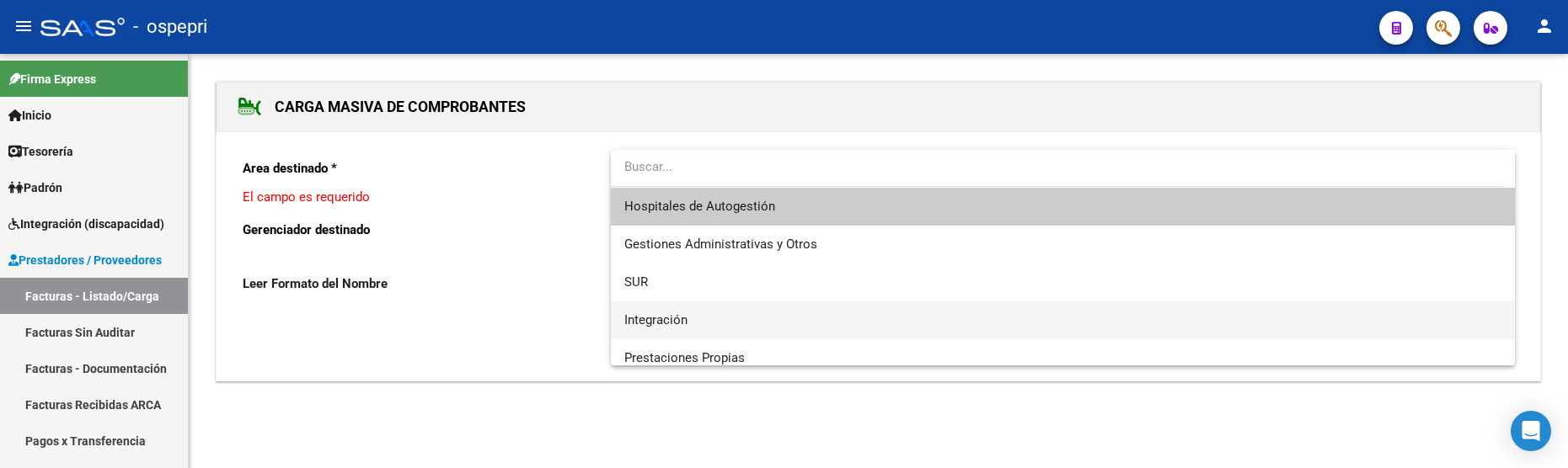
click at [665, 316] on span "Integración" at bounding box center [656, 320] width 63 height 15
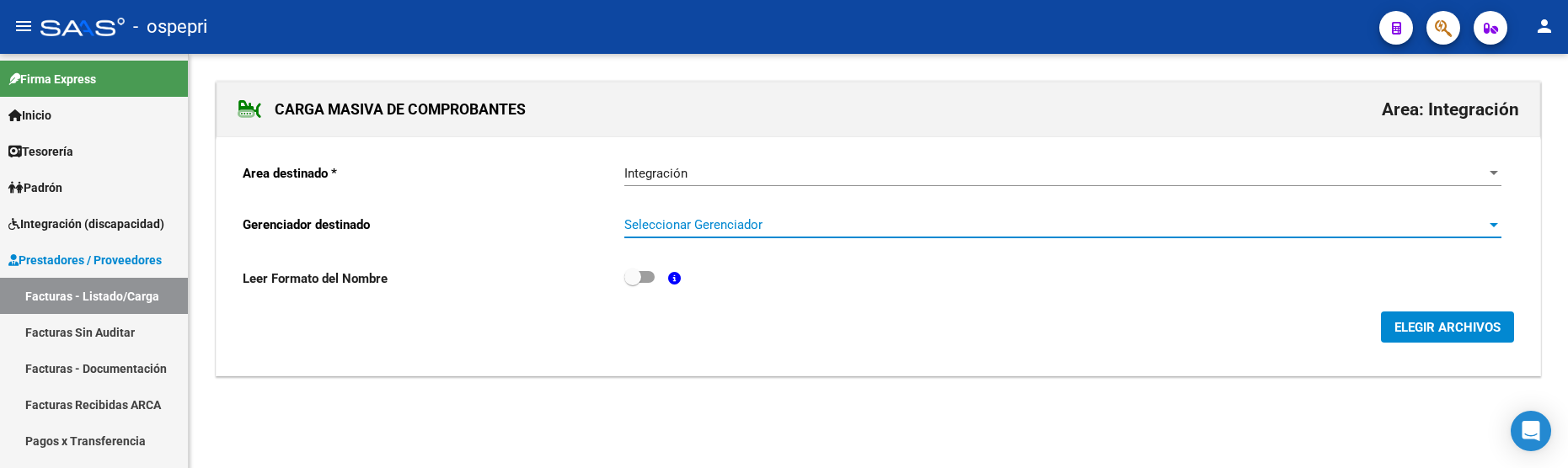
click at [846, 220] on span "Seleccionar Gerenciador" at bounding box center [1055, 224] width 862 height 15
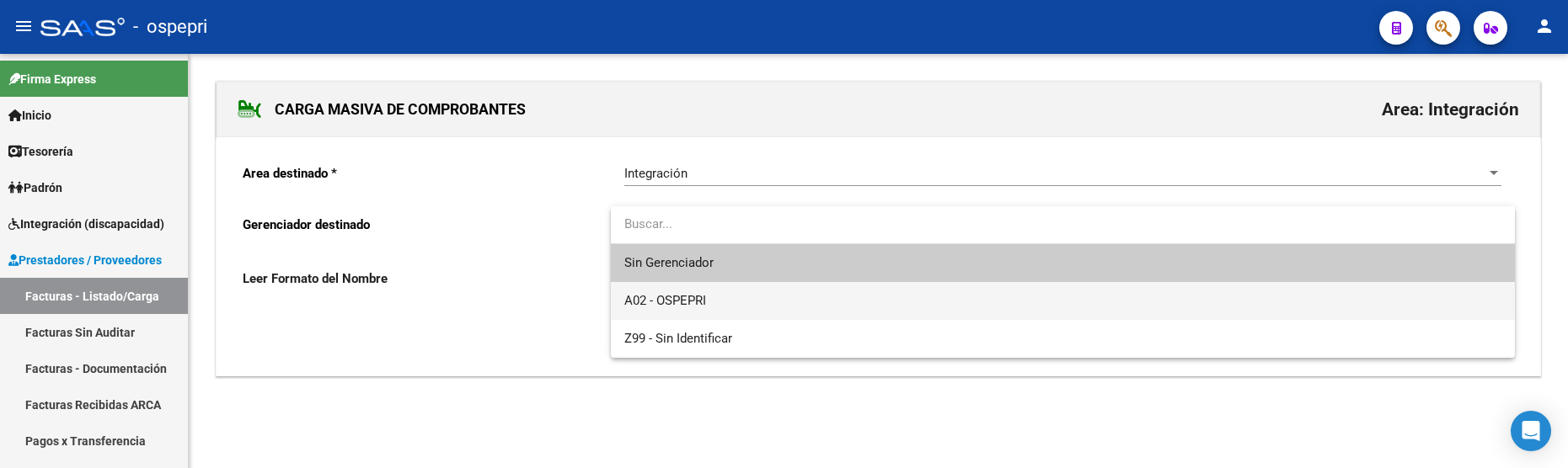
click at [788, 295] on span "A02 - OSPEPRI" at bounding box center [1063, 301] width 877 height 37
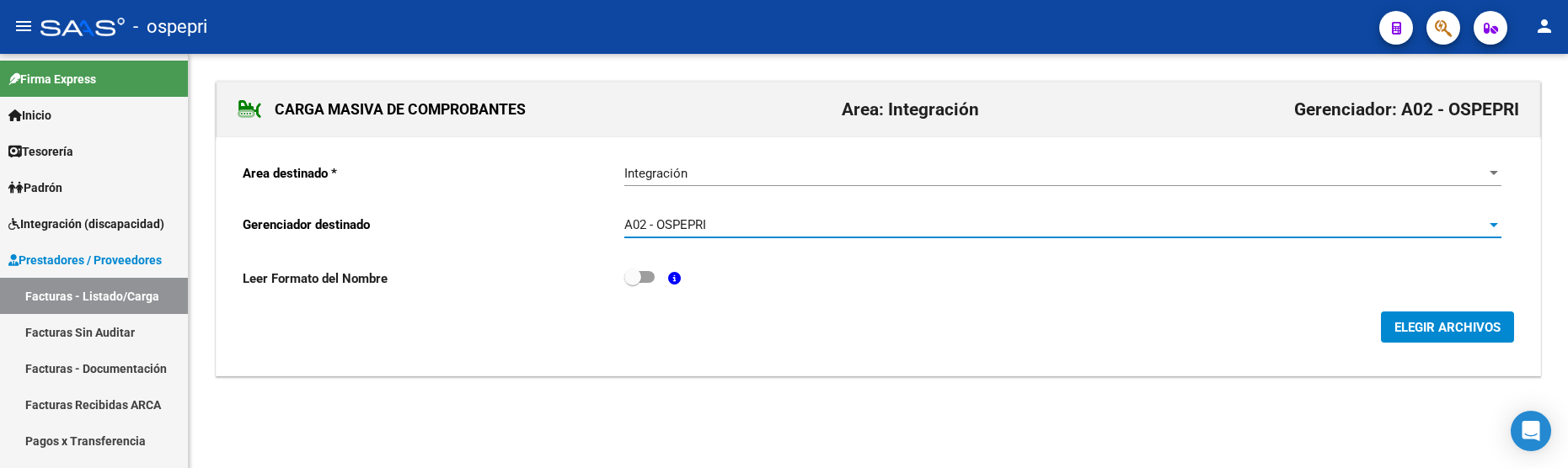
click at [1428, 335] on span "ELEGIR ARCHIVOS" at bounding box center [1448, 327] width 106 height 15
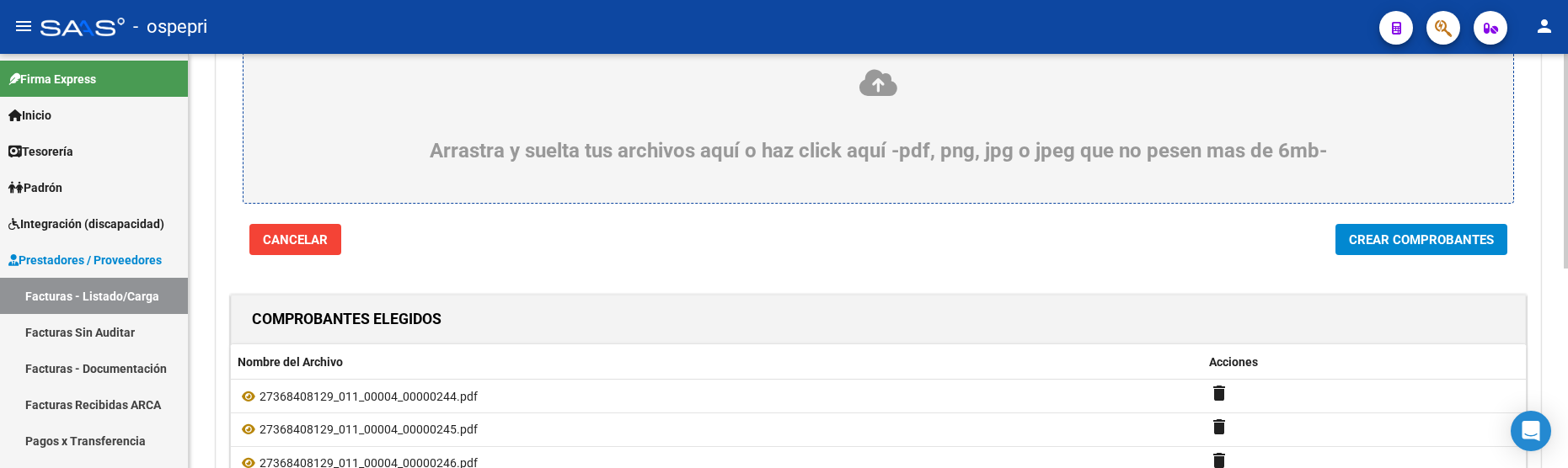
scroll to position [133, 0]
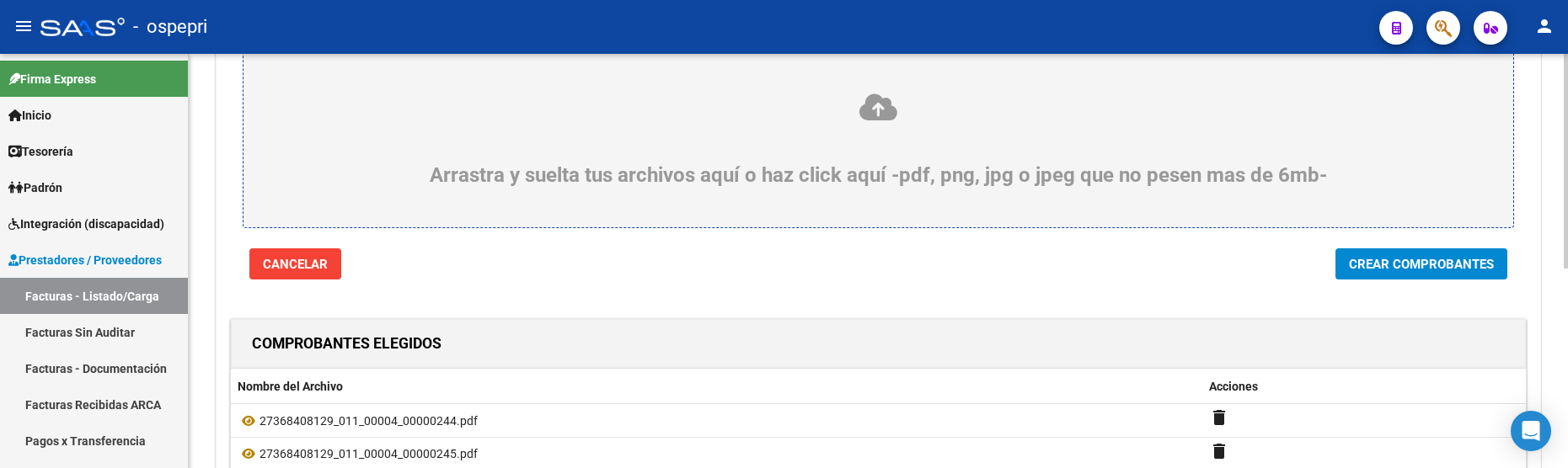
click at [1447, 268] on span "Crear Comprobantes" at bounding box center [1421, 264] width 145 height 15
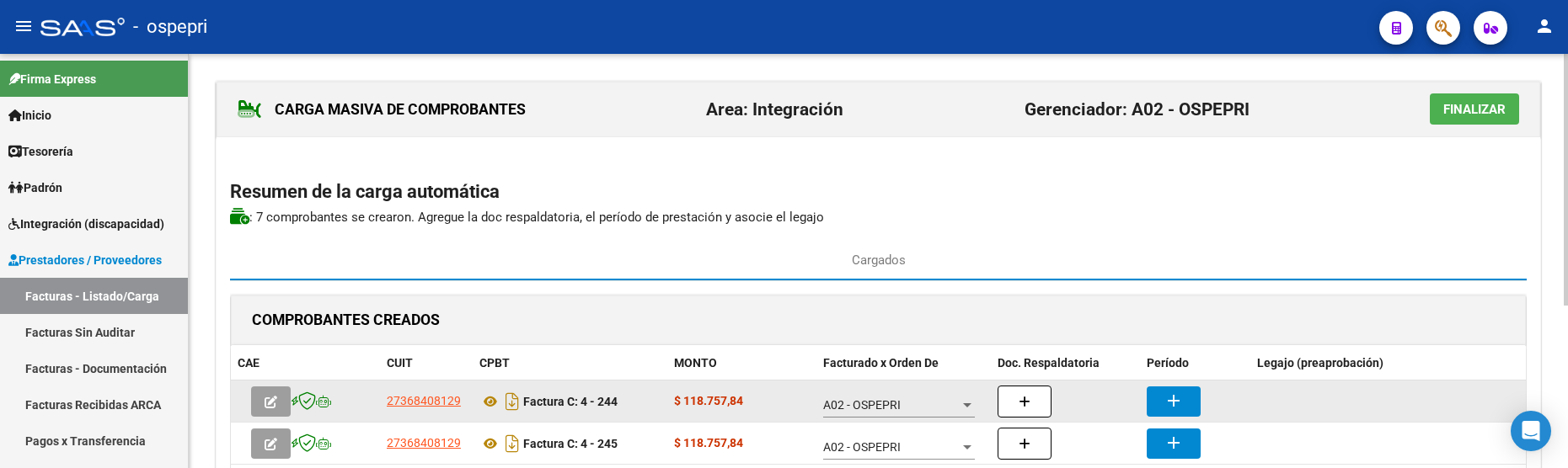
scroll to position [12, 0]
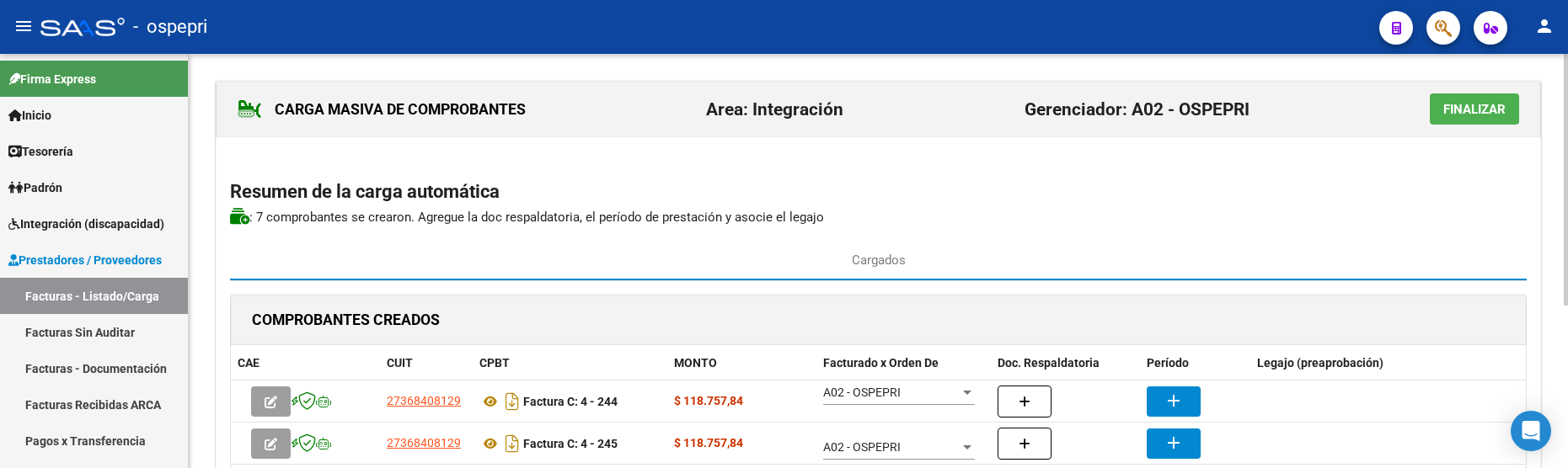
click at [1566, 343] on div at bounding box center [1566, 261] width 4 height 414
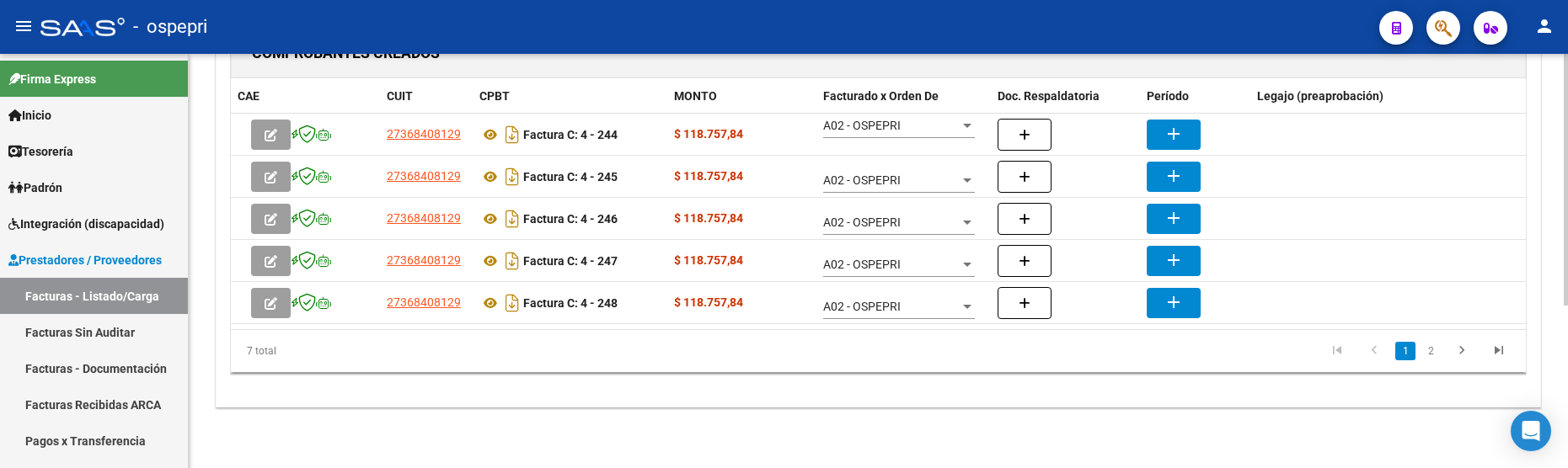
scroll to position [0, 0]
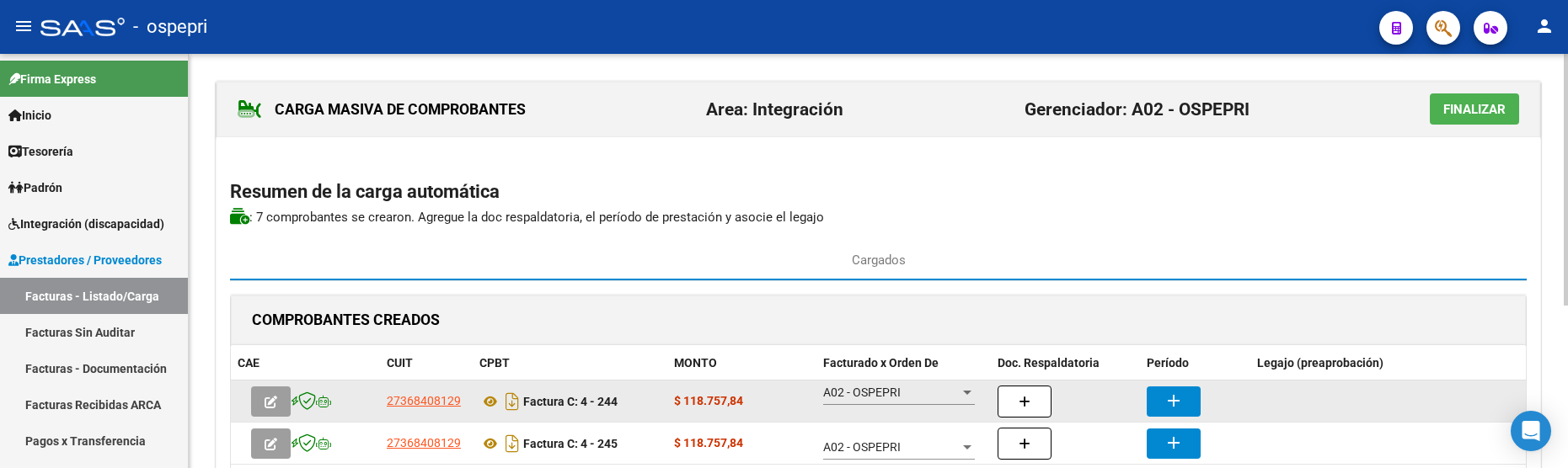
click at [1168, 404] on mat-icon "add" at bounding box center [1174, 400] width 20 height 20
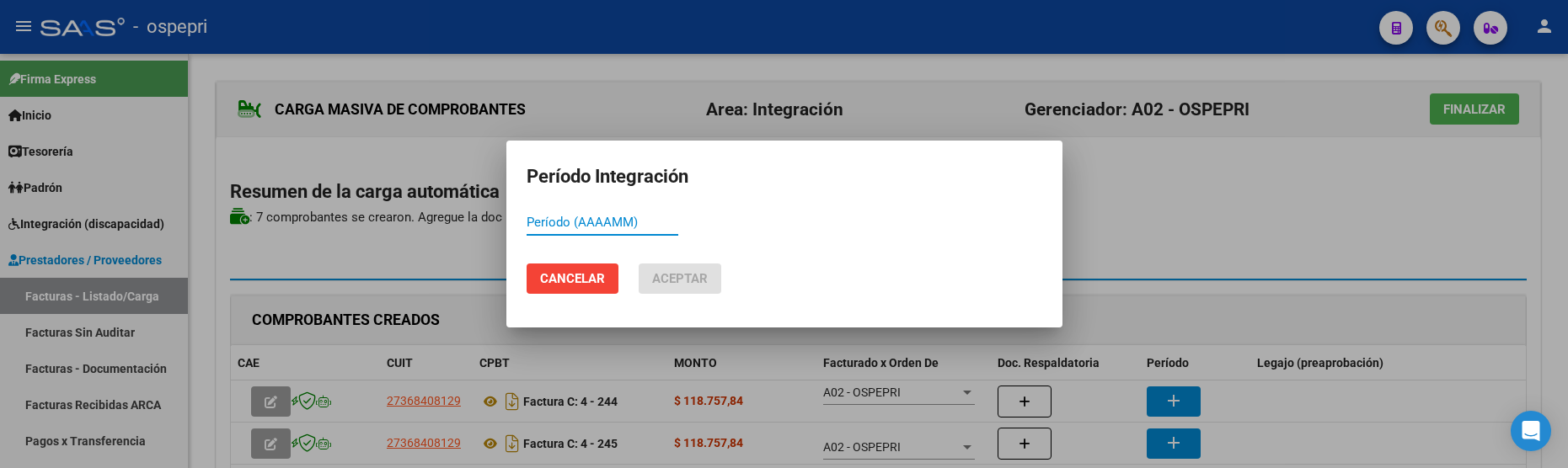
click at [602, 227] on input "Período (AAAAMM)" at bounding box center [603, 221] width 152 height 15
drag, startPoint x: 602, startPoint y: 227, endPoint x: 515, endPoint y: 225, distance: 87.0
click at [515, 225] on mat-dialog-content "202509 Período (AAAAMM)" at bounding box center [785, 230] width 556 height 41
type input "202509"
click at [674, 279] on span "Aceptar" at bounding box center [680, 278] width 56 height 15
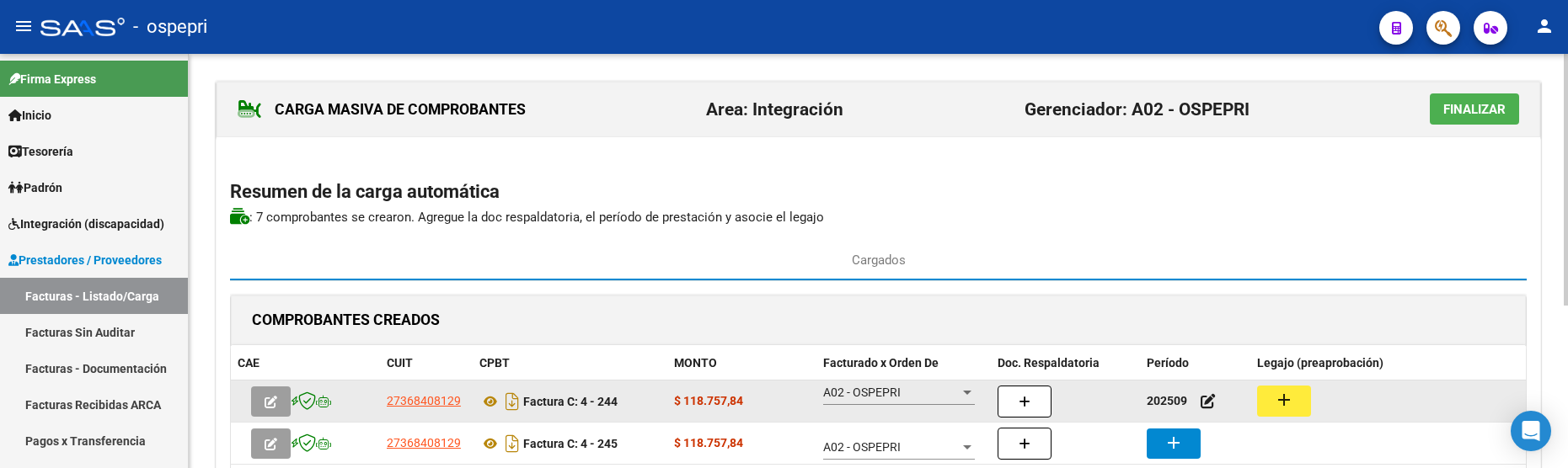
click at [1279, 404] on mat-icon "add" at bounding box center [1284, 399] width 20 height 20
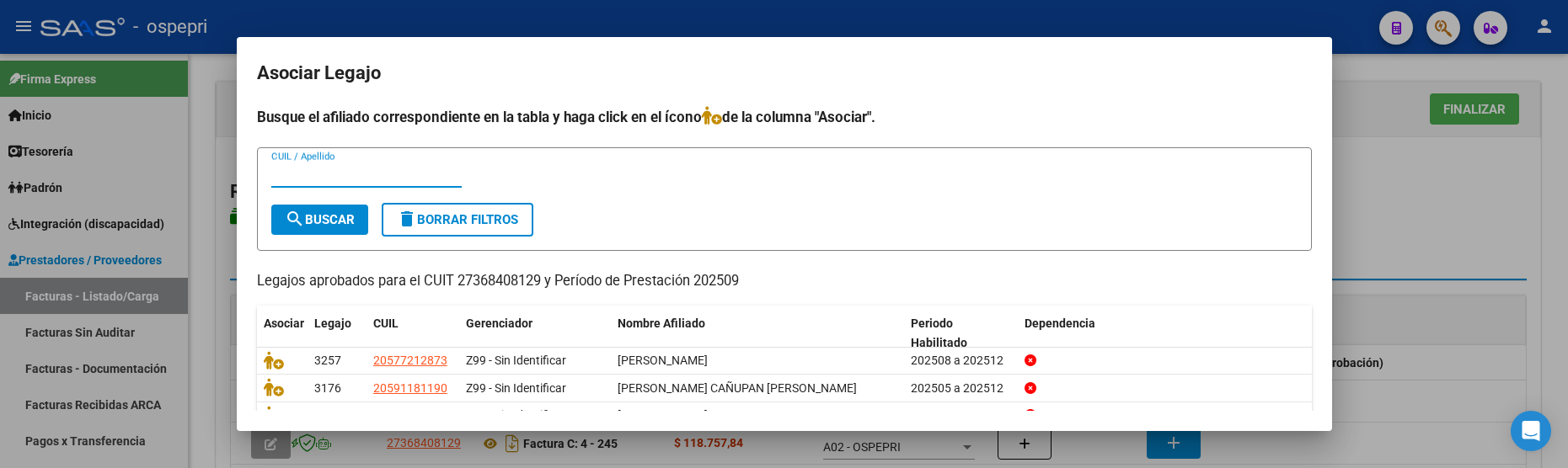
click at [293, 178] on input "CUIL / Apellido" at bounding box center [366, 173] width 190 height 15
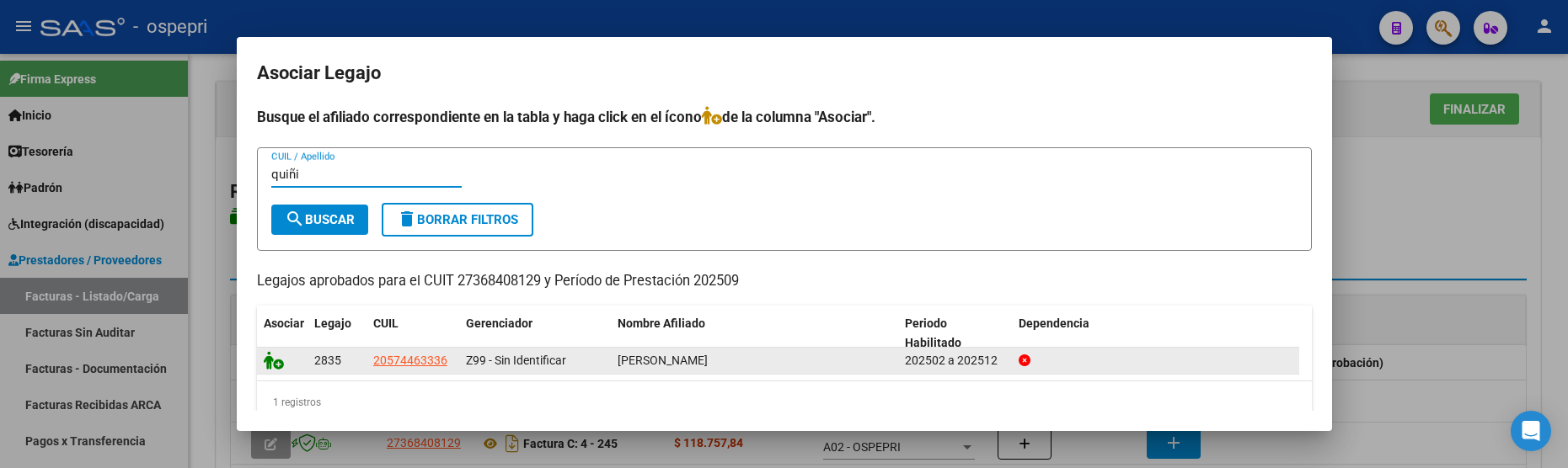
type input "quiñi"
click at [275, 367] on icon at bounding box center [273, 360] width 20 height 18
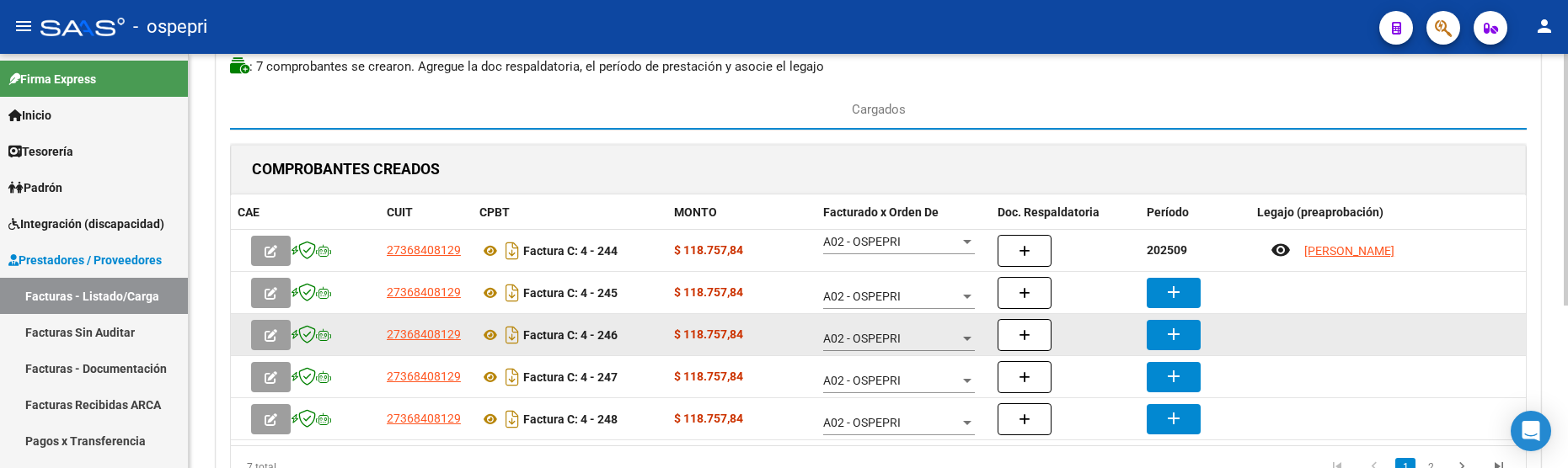
scroll to position [168, 0]
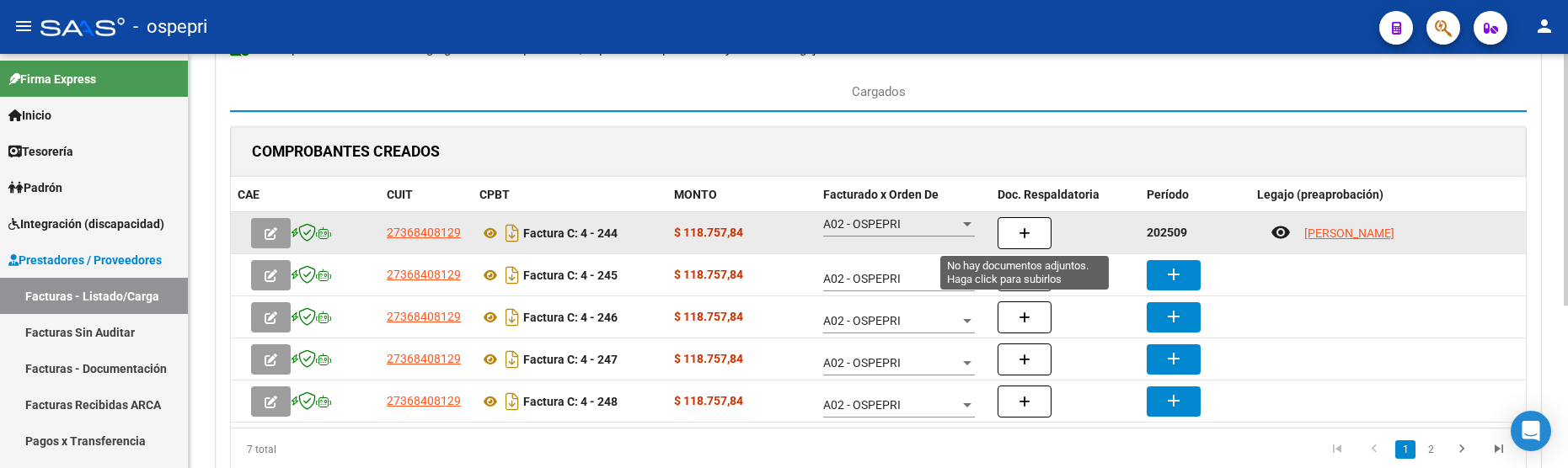
click at [1031, 230] on button "button" at bounding box center [1025, 233] width 54 height 32
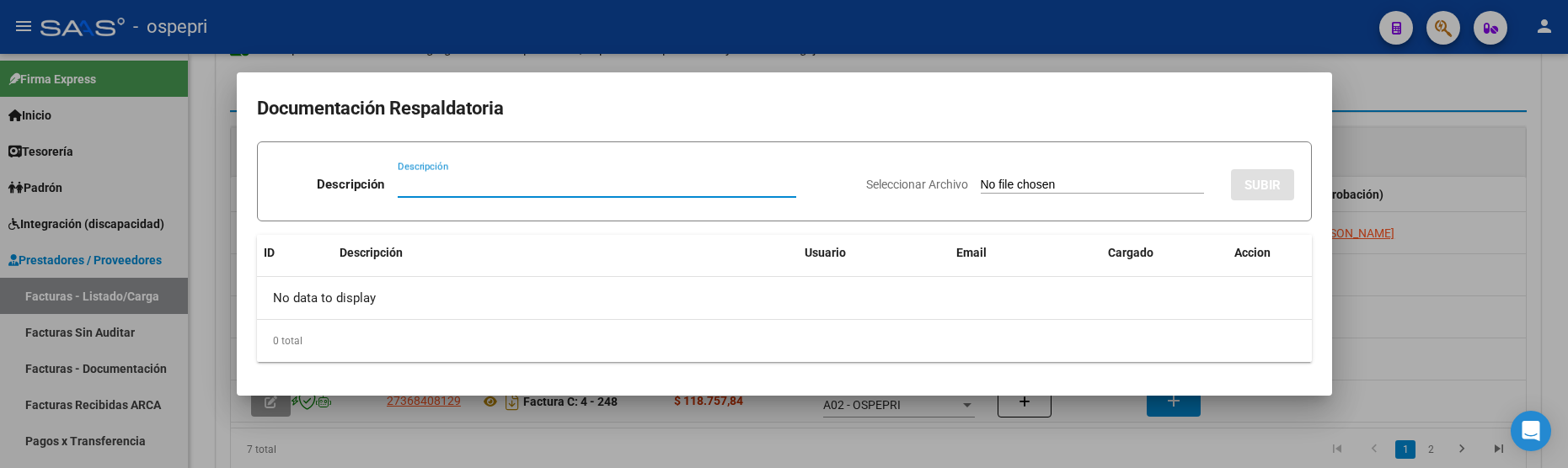
click at [453, 184] on input "Descripción" at bounding box center [597, 184] width 399 height 15
paste input "202509"
type input "202509"
click at [981, 185] on input "Seleccionar Archivo" at bounding box center [1093, 186] width 223 height 16
type input "C:\fakepath\PLANILLAS QUIÑIÑIRI.jpeg"
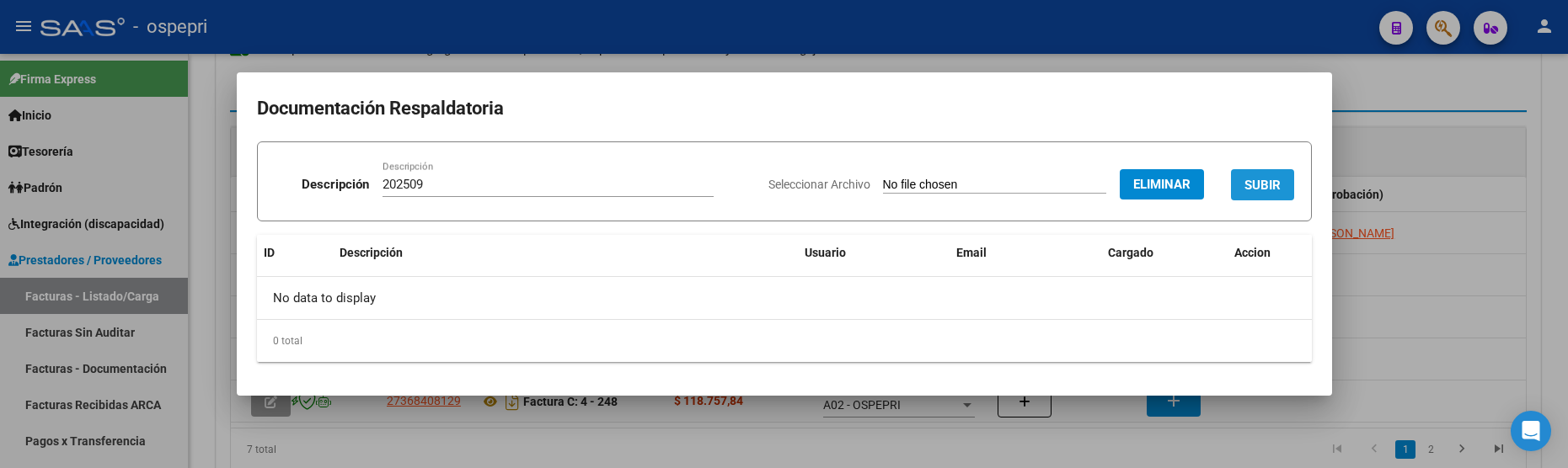
click at [1257, 193] on button "SUBIR" at bounding box center [1263, 185] width 63 height 31
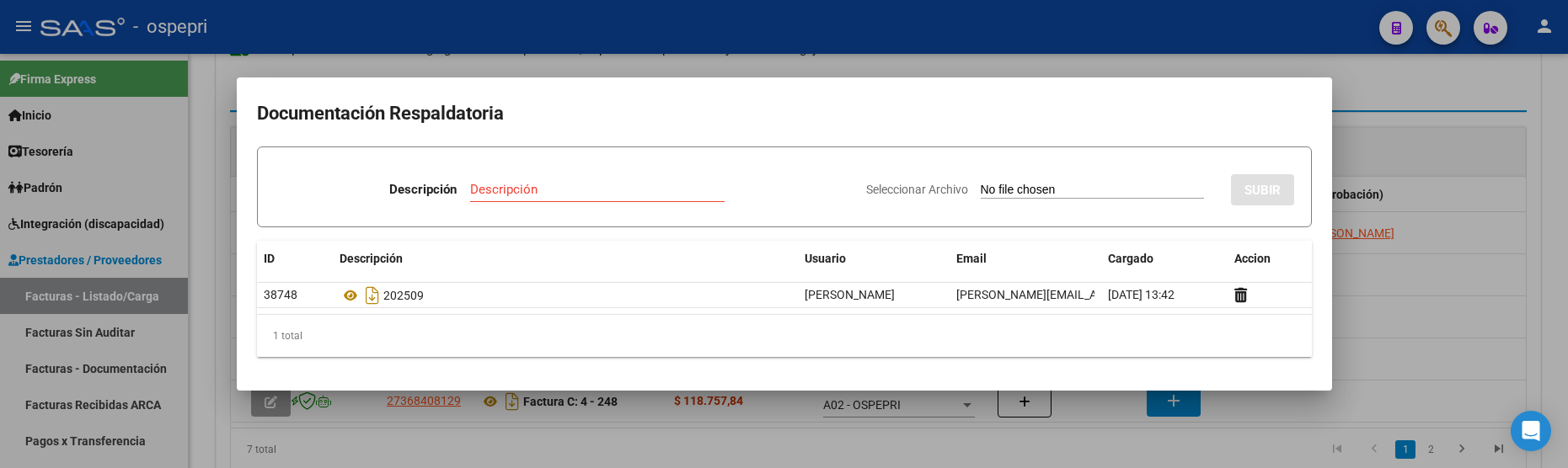
click at [1499, 333] on div at bounding box center [784, 234] width 1568 height 468
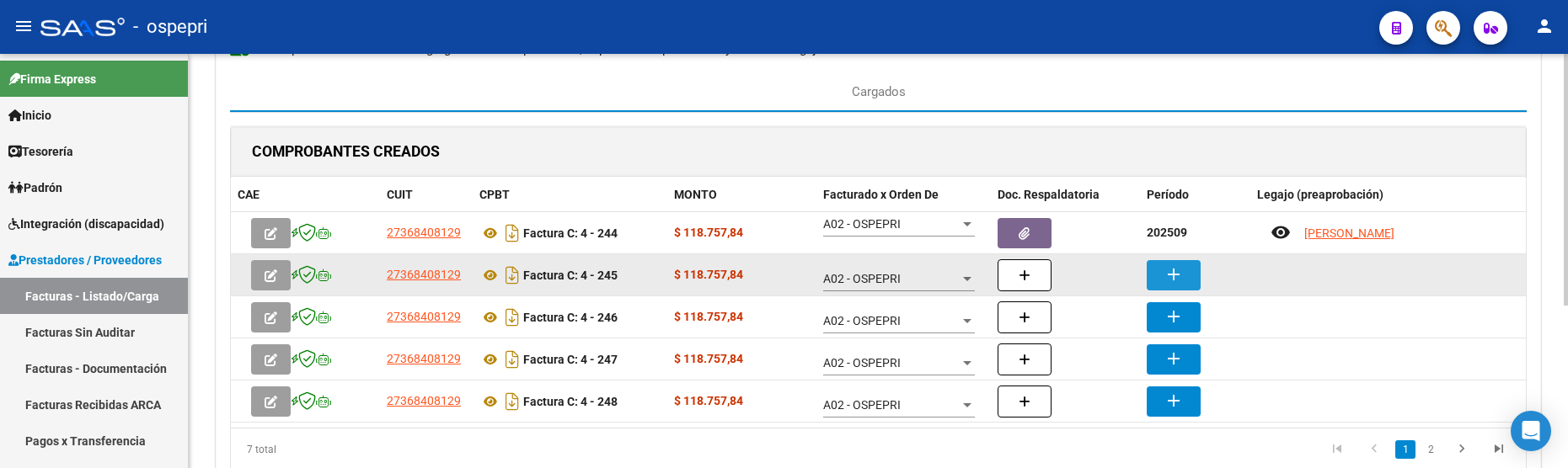
click at [1185, 283] on button "add" at bounding box center [1174, 275] width 54 height 31
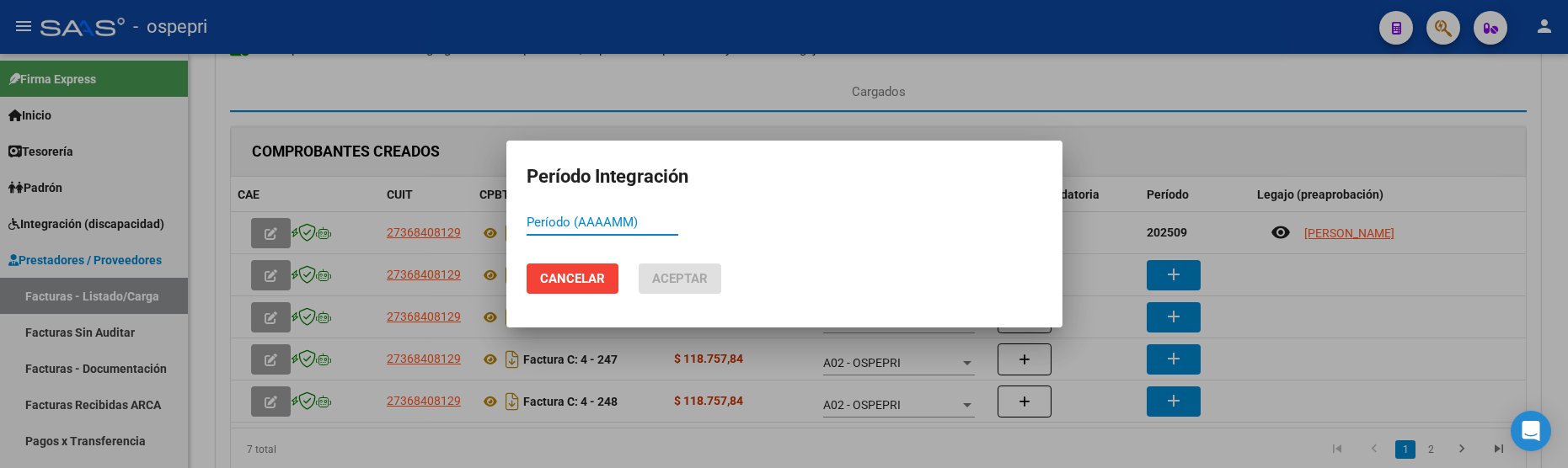
click at [542, 223] on input "Período (AAAAMM)" at bounding box center [603, 221] width 152 height 15
type input "202509"
click at [689, 275] on span "Aceptar" at bounding box center [680, 278] width 56 height 15
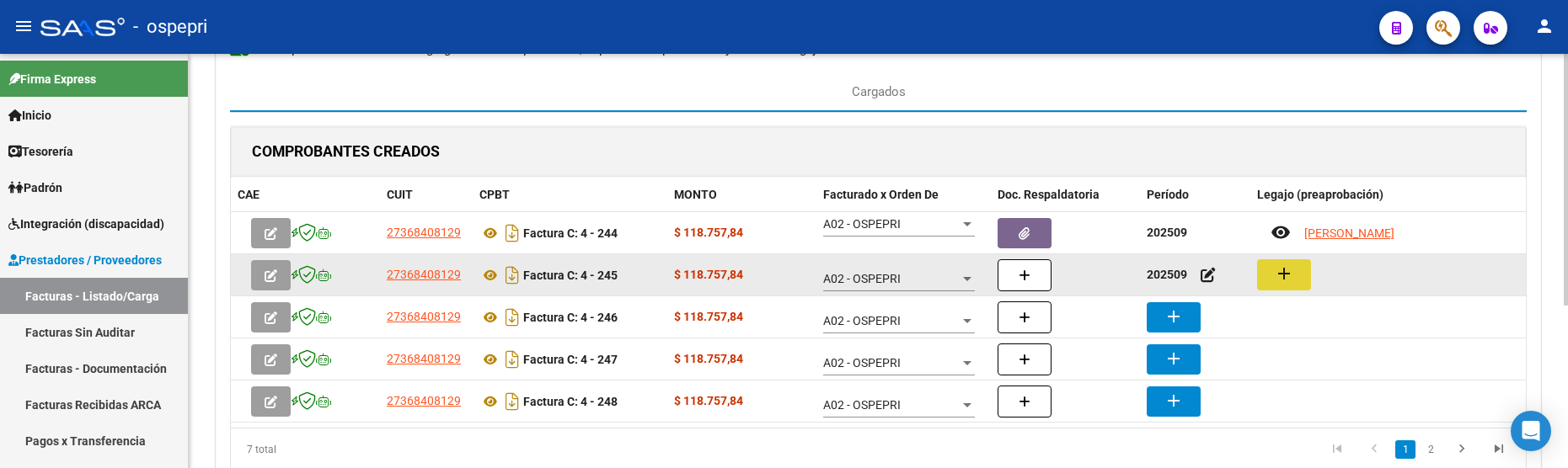
click at [1282, 270] on mat-icon "add" at bounding box center [1284, 273] width 20 height 20
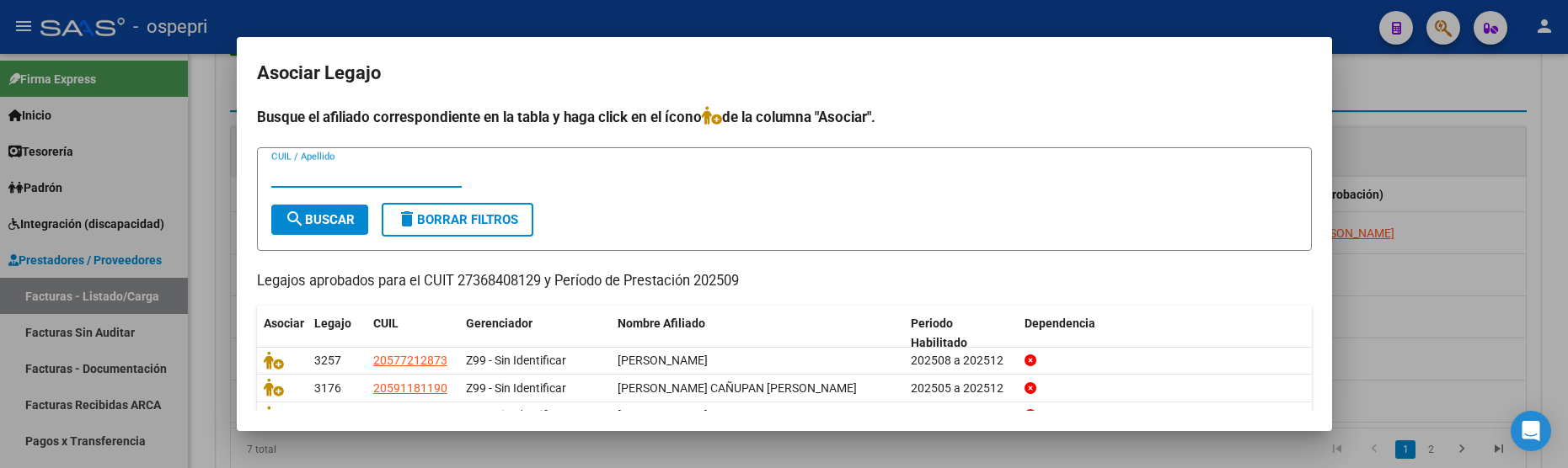
click at [371, 175] on input "CUIL / Apellido" at bounding box center [366, 173] width 190 height 15
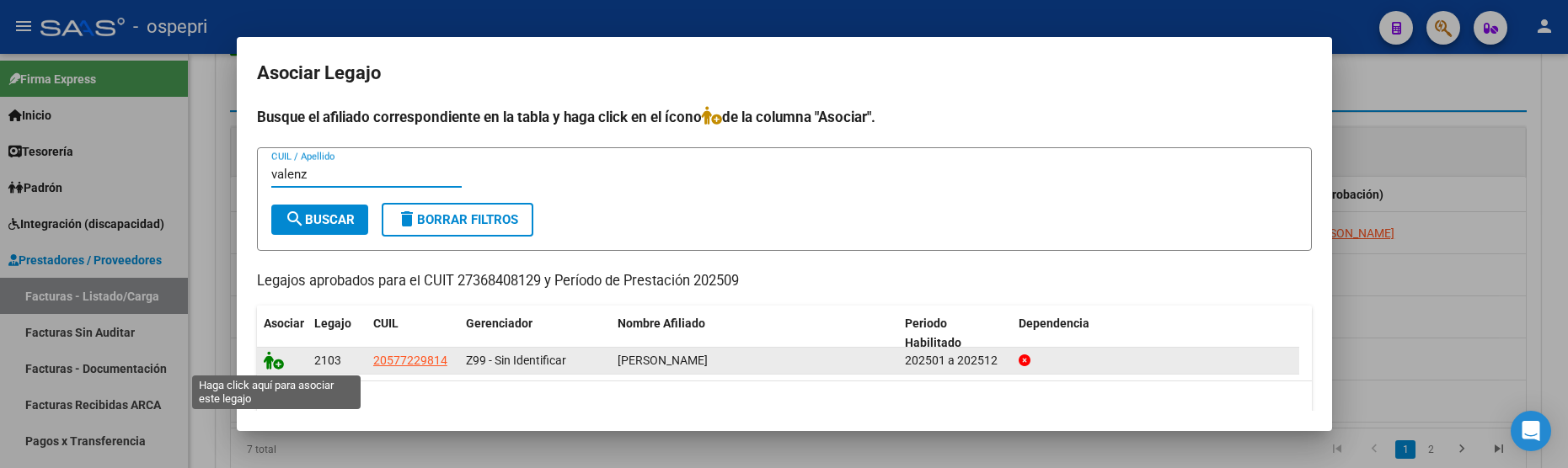
type input "valenz"
click at [275, 358] on icon at bounding box center [273, 360] width 20 height 18
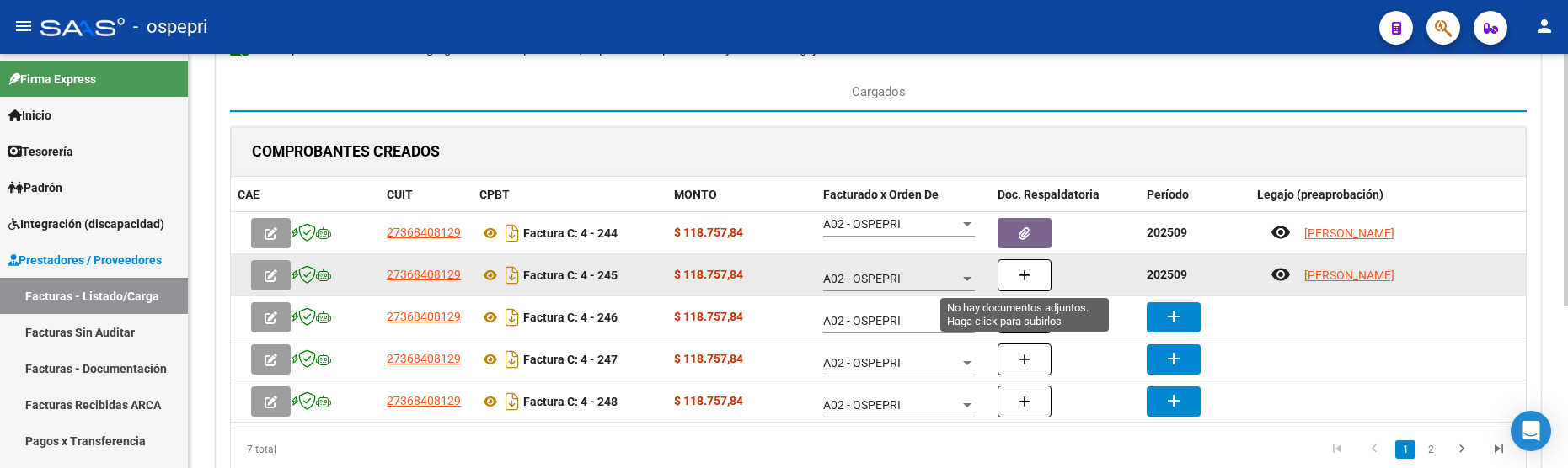
click at [1025, 284] on button "button" at bounding box center [1025, 275] width 54 height 32
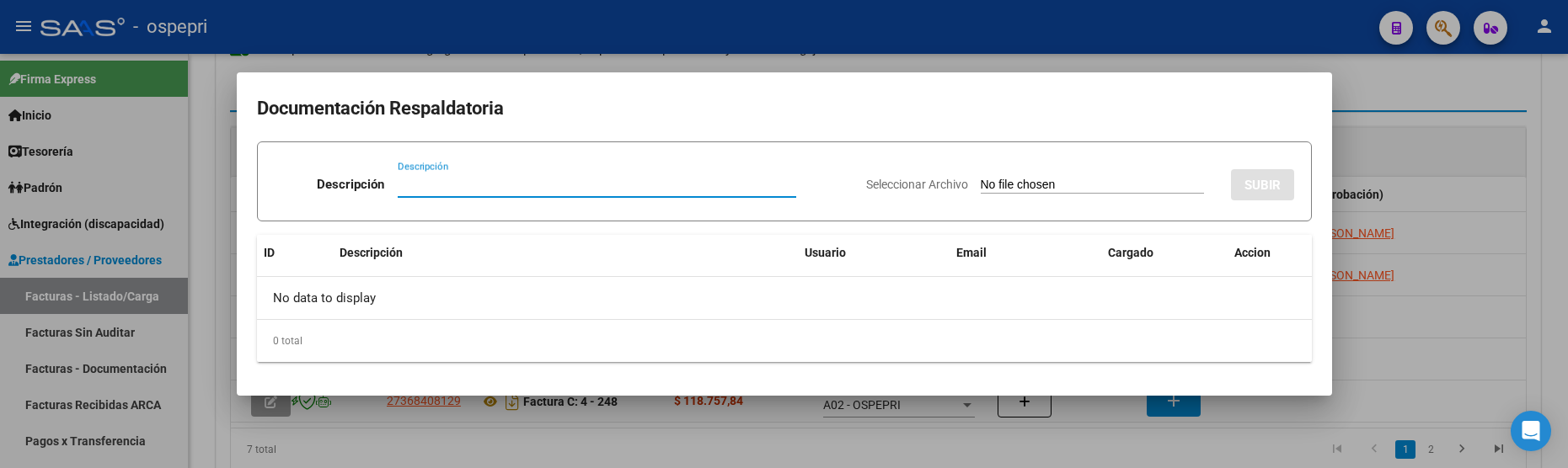
click at [407, 181] on input "Descripción" at bounding box center [597, 184] width 399 height 15
paste input "202509"
type input "202509"
click at [981, 182] on input "Seleccionar Archivo" at bounding box center [1093, 186] width 223 height 16
type input "C:\fakepath\PLANILLAS VALENZUELA.jpeg"
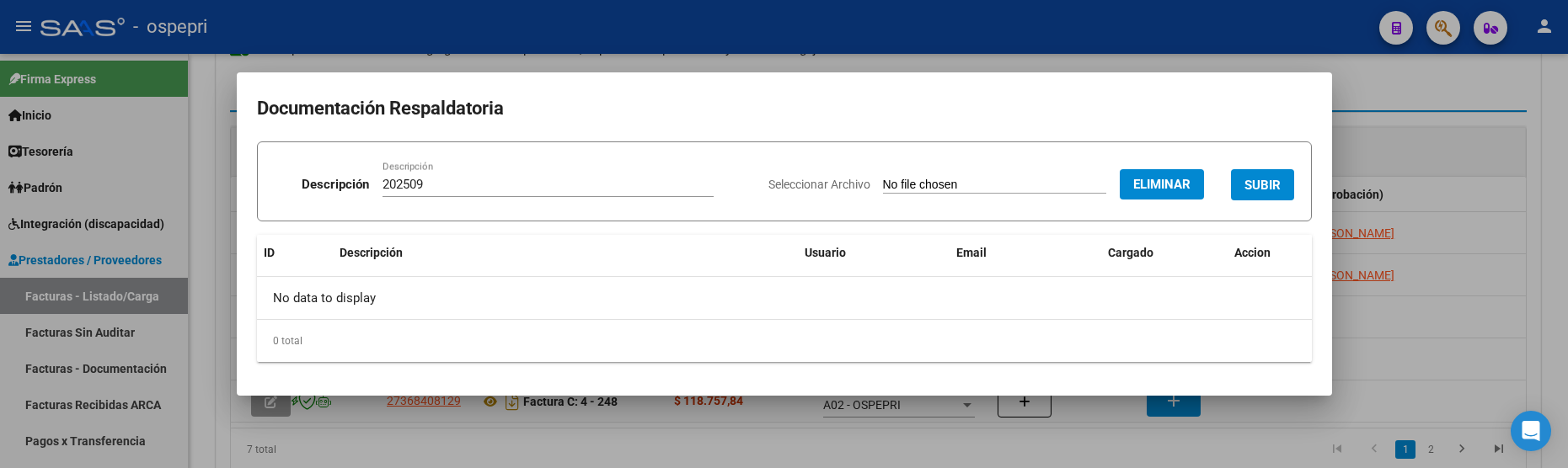
click at [1271, 188] on span "SUBIR" at bounding box center [1263, 185] width 37 height 15
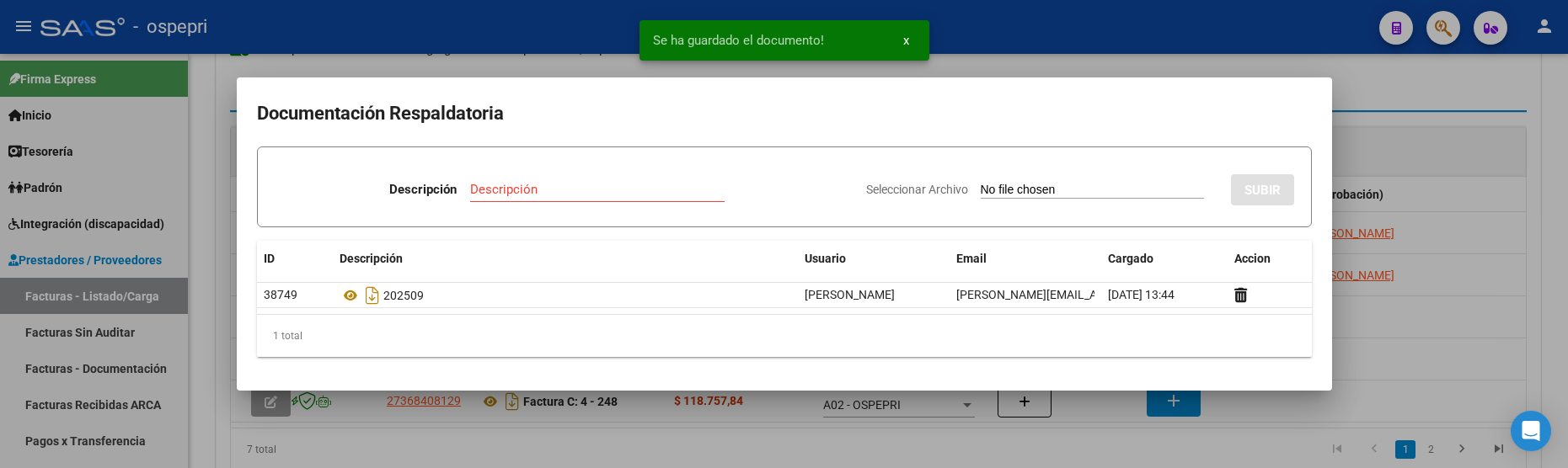
click at [1439, 349] on div at bounding box center [784, 234] width 1568 height 468
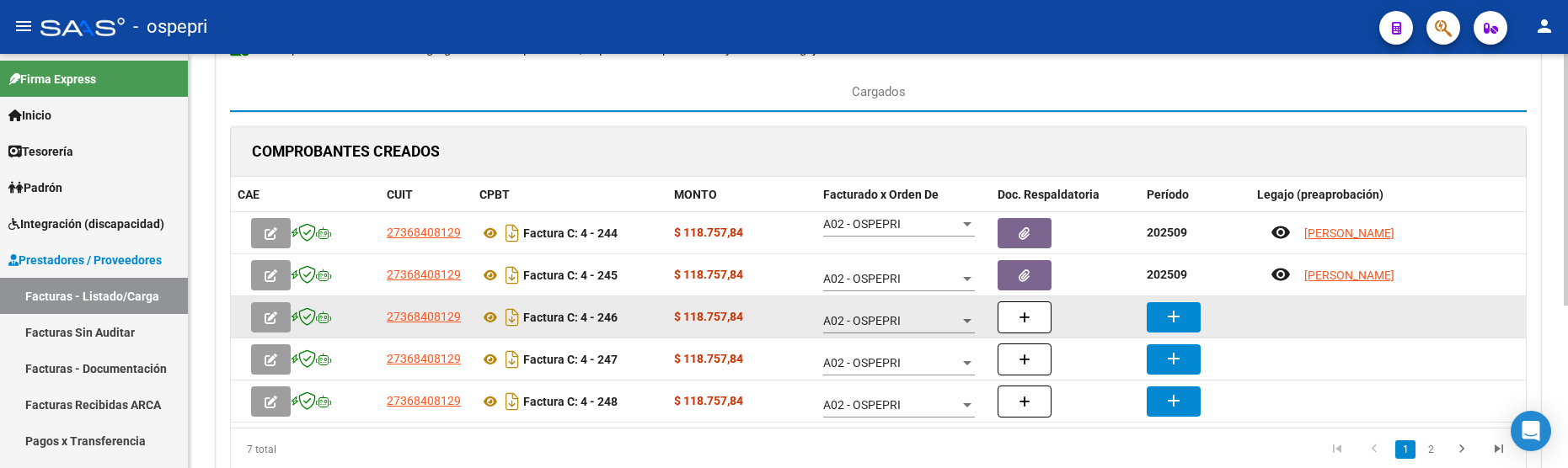
click at [1176, 314] on mat-icon "add" at bounding box center [1174, 316] width 20 height 20
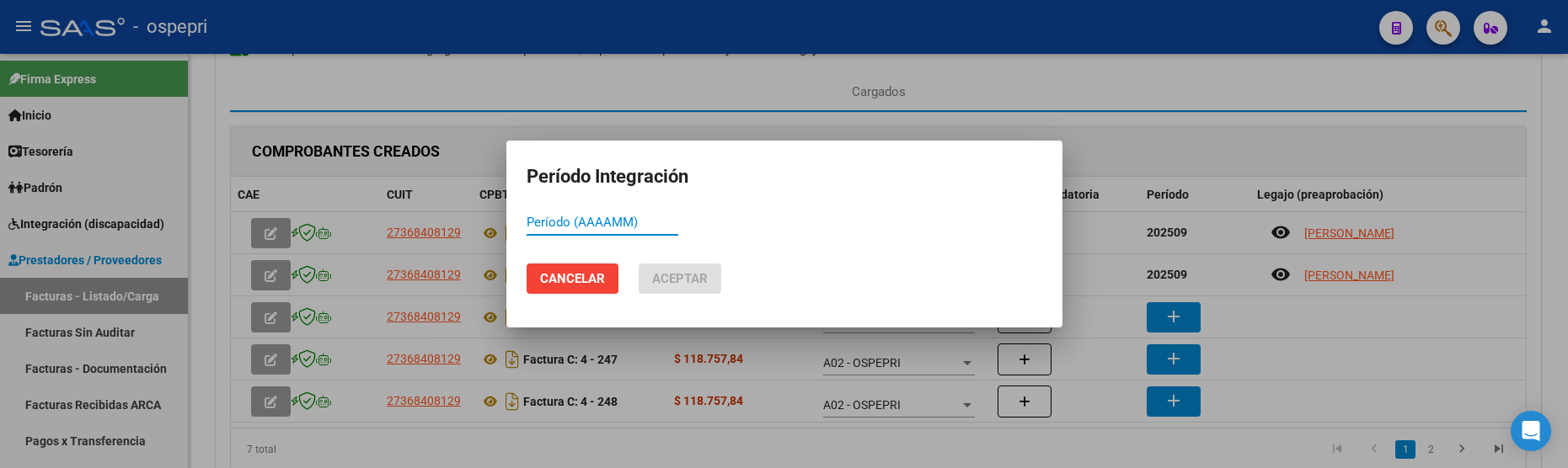
click at [546, 221] on input "Período (AAAAMM)" at bounding box center [603, 221] width 152 height 15
paste input "202509"
type input "202509"
click at [714, 281] on button "Aceptar" at bounding box center [679, 278] width 83 height 31
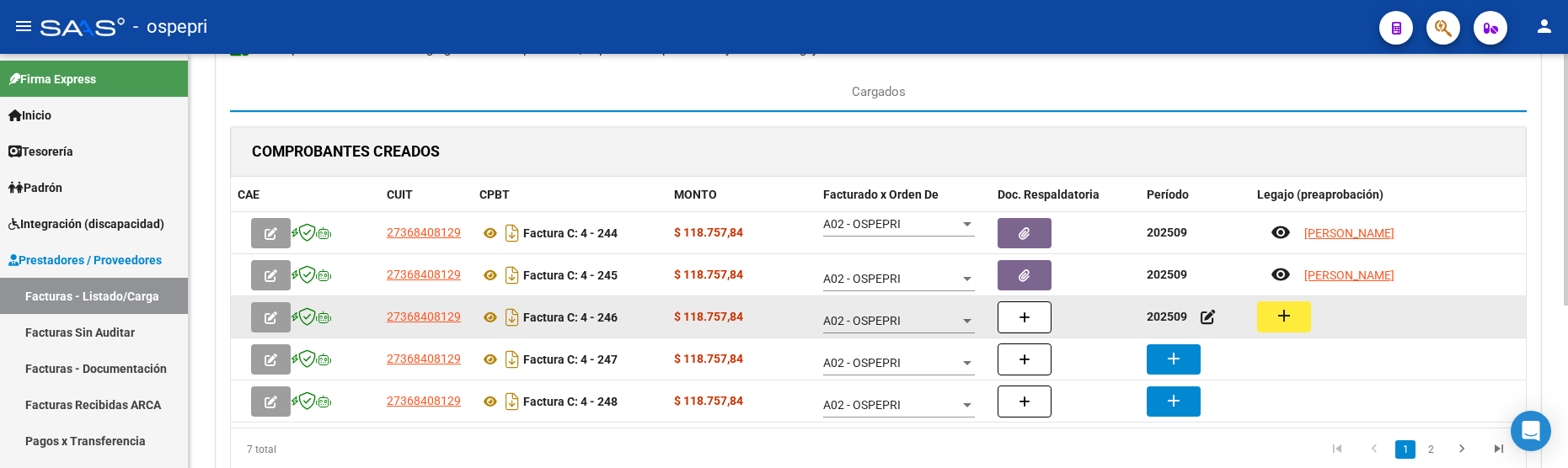
click at [1284, 319] on mat-icon "add" at bounding box center [1284, 315] width 20 height 20
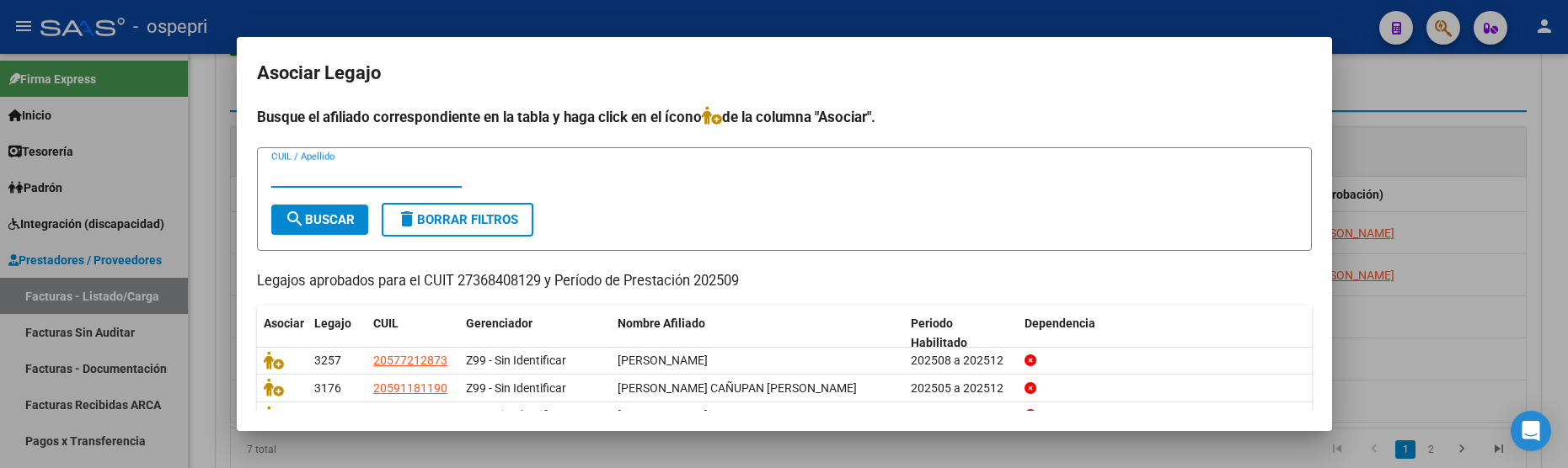
click at [352, 179] on input "CUIL / Apellido" at bounding box center [366, 173] width 190 height 15
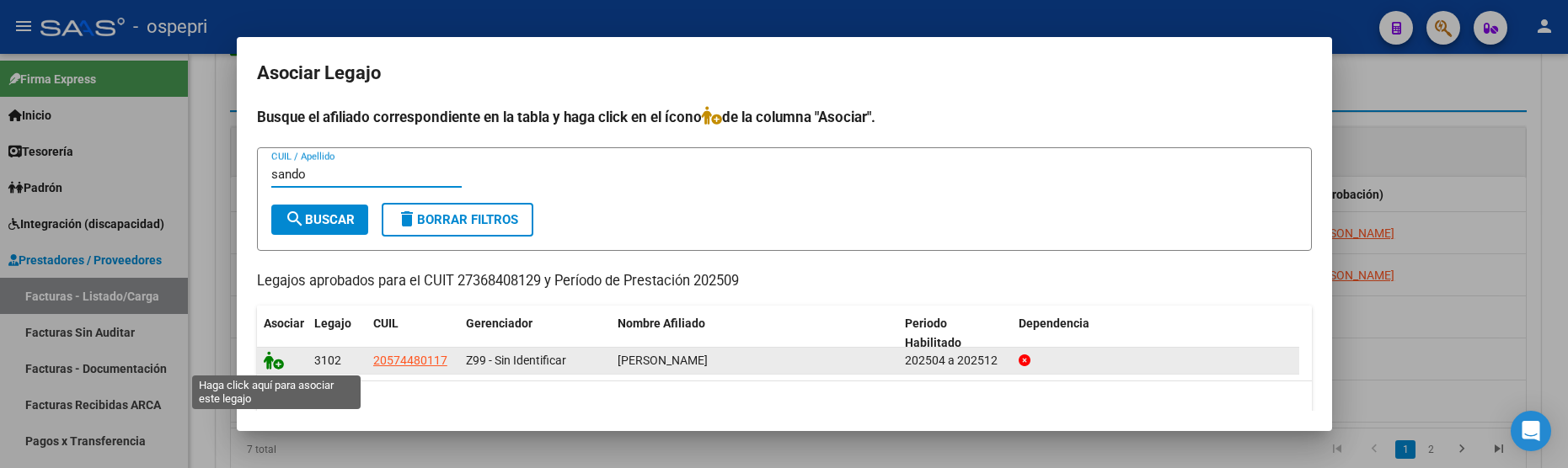
type input "sando"
click at [275, 367] on icon at bounding box center [273, 360] width 20 height 18
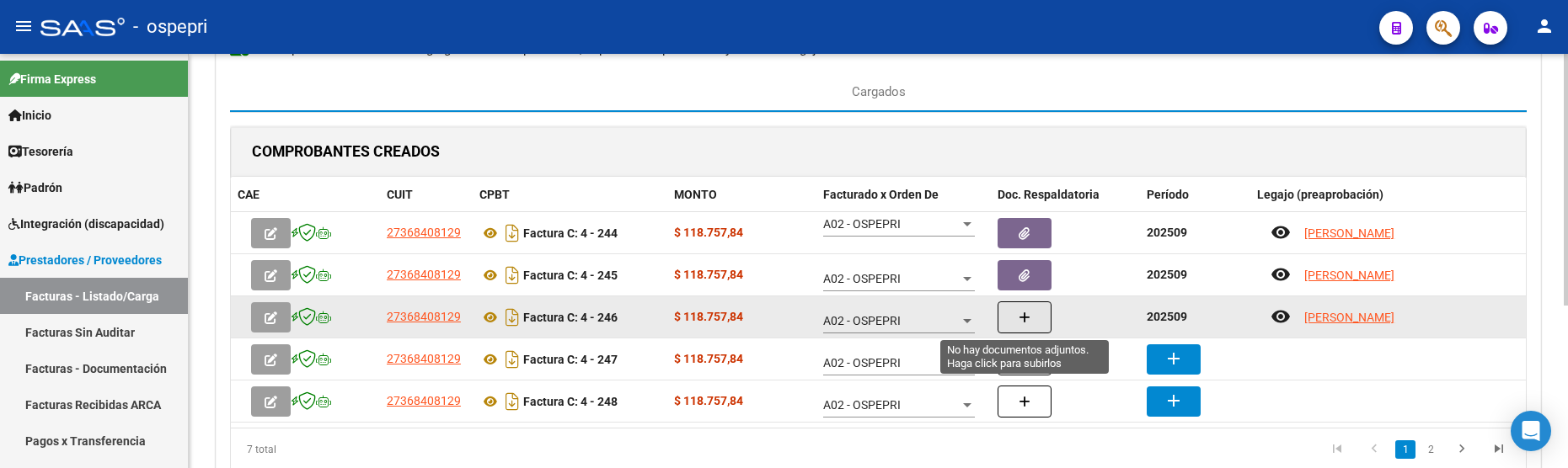
click at [1018, 315] on button "button" at bounding box center [1025, 317] width 54 height 32
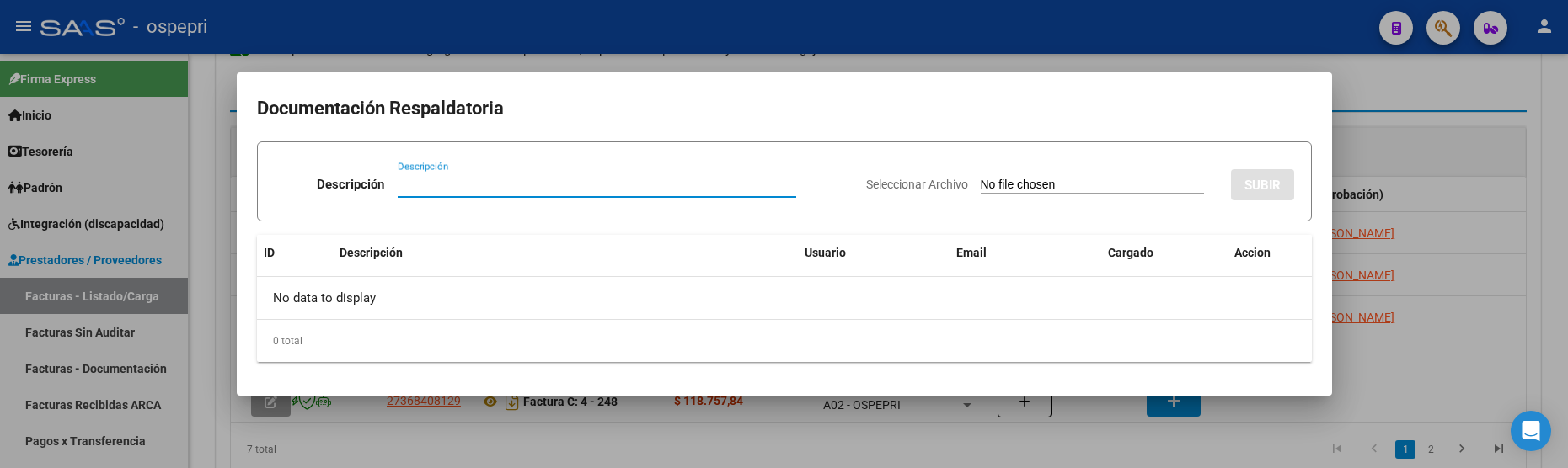
click at [408, 186] on input "Descripción" at bounding box center [597, 184] width 399 height 15
type input "202509"
click at [981, 180] on input "Seleccionar Archivo" at bounding box center [1093, 186] width 223 height 16
type input "C:\fakepath\PLANILLAS SANDOVAL.jpeg"
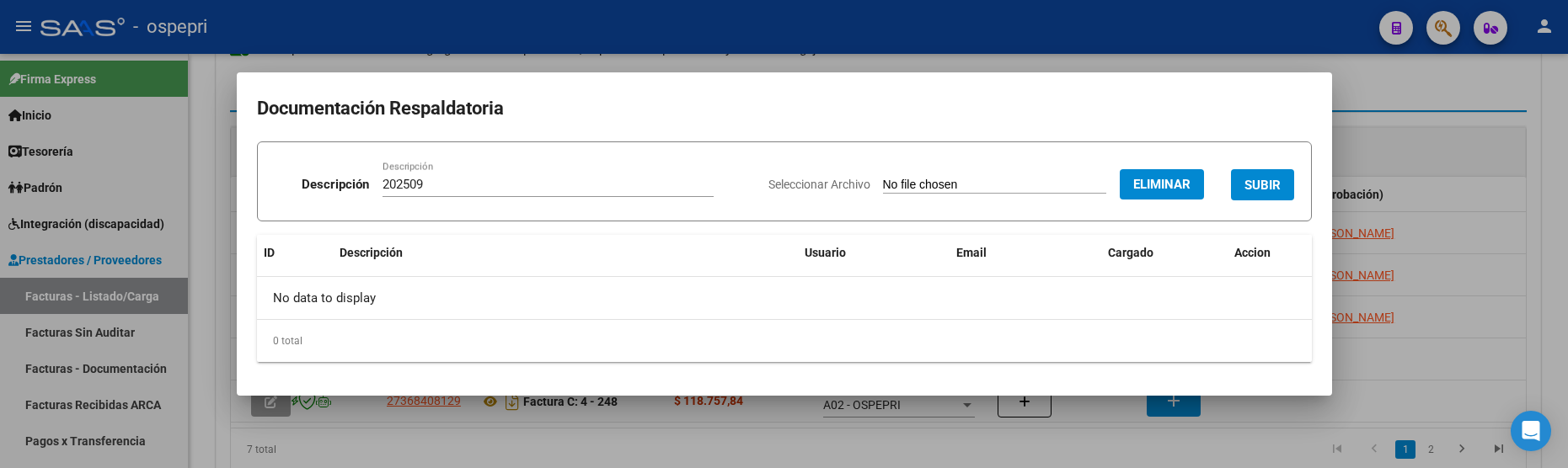
click at [1265, 185] on span "SUBIR" at bounding box center [1263, 185] width 37 height 15
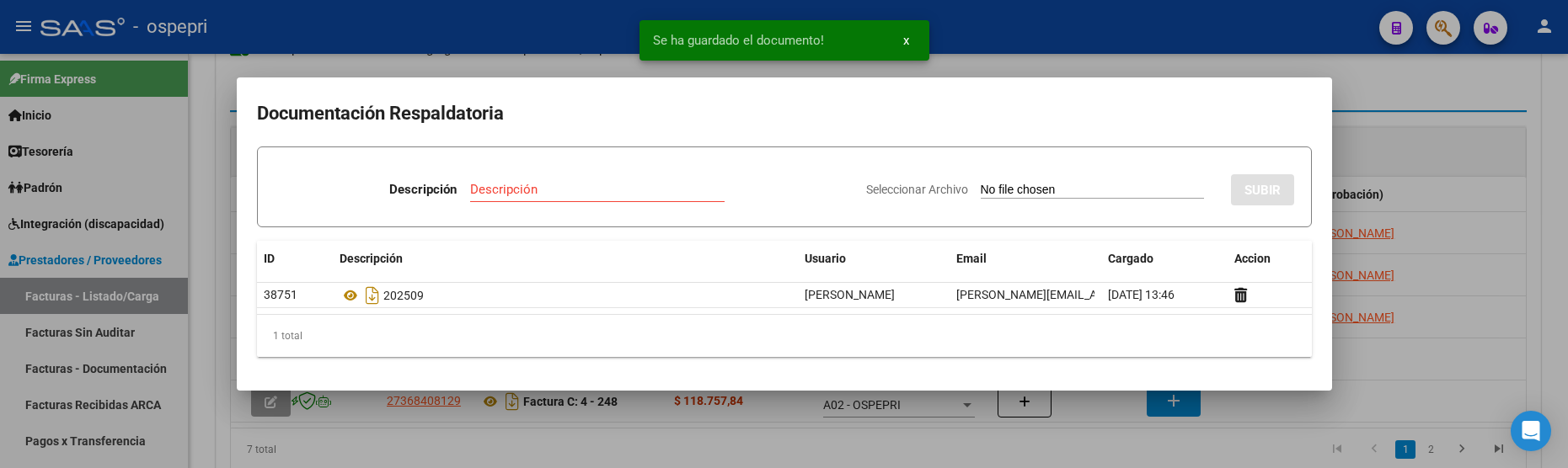
click at [1411, 381] on div at bounding box center [784, 234] width 1568 height 468
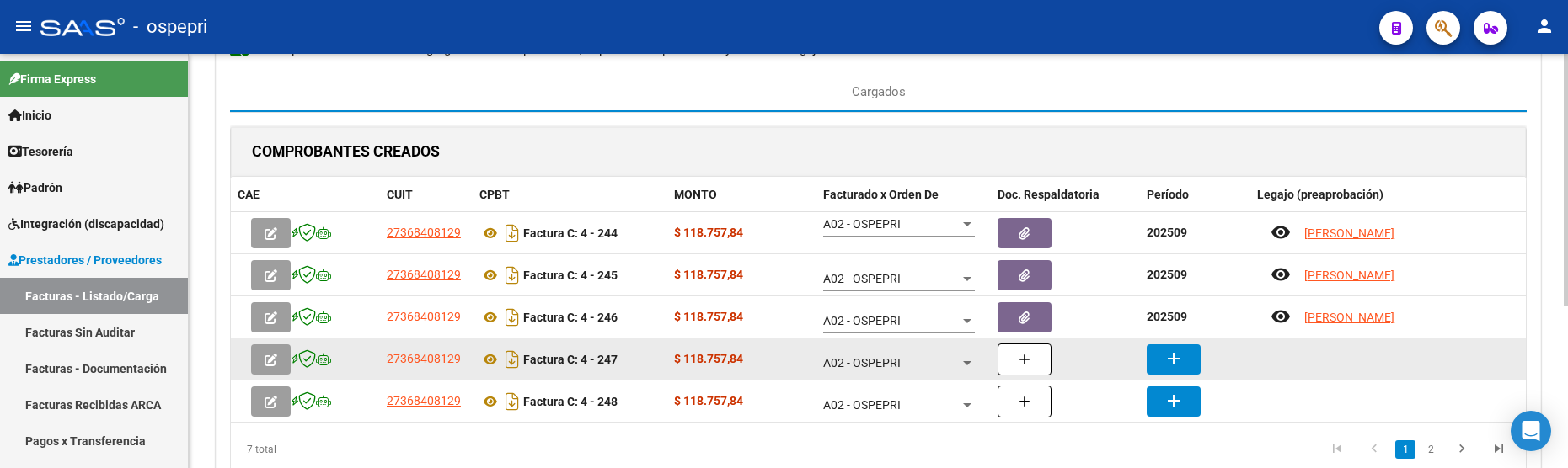
click at [1170, 363] on mat-icon "add" at bounding box center [1174, 358] width 20 height 20
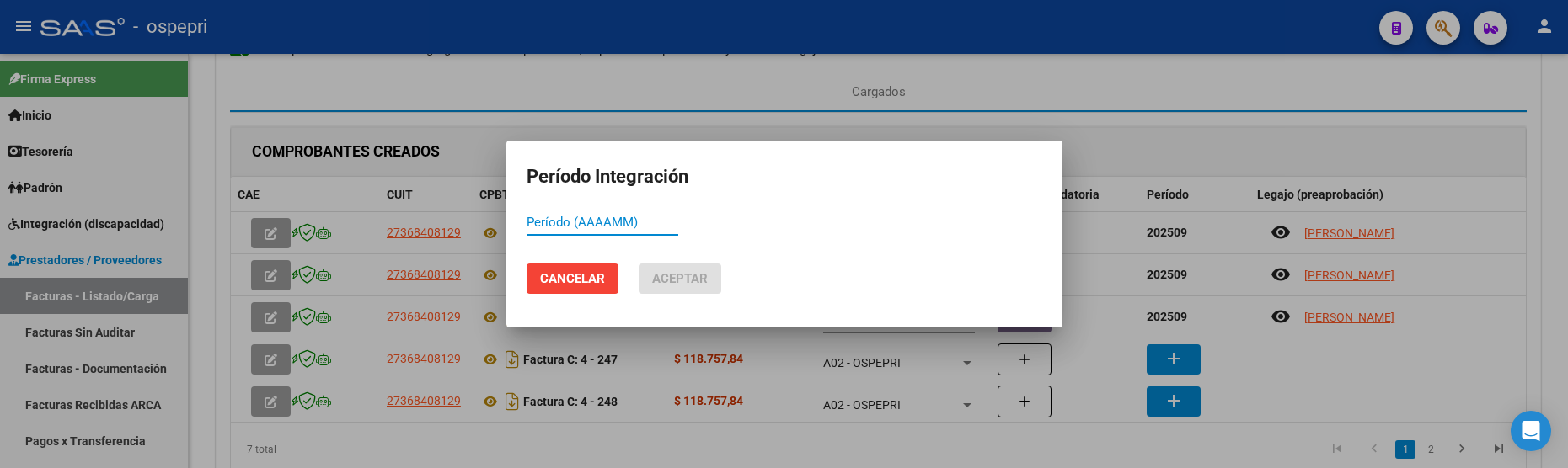
click at [551, 221] on input "Período (AAAAMM)" at bounding box center [603, 221] width 152 height 15
paste input "202509"
type input "202509"
click at [688, 279] on span "Aceptar" at bounding box center [680, 278] width 56 height 15
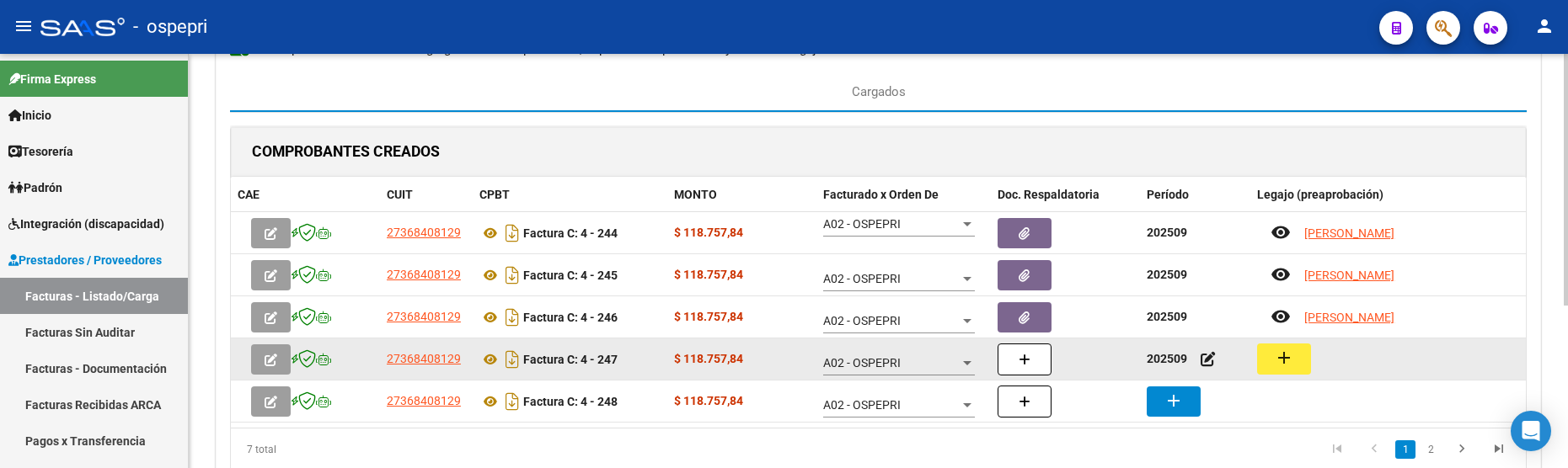
click at [1282, 362] on mat-icon "add" at bounding box center [1284, 357] width 20 height 20
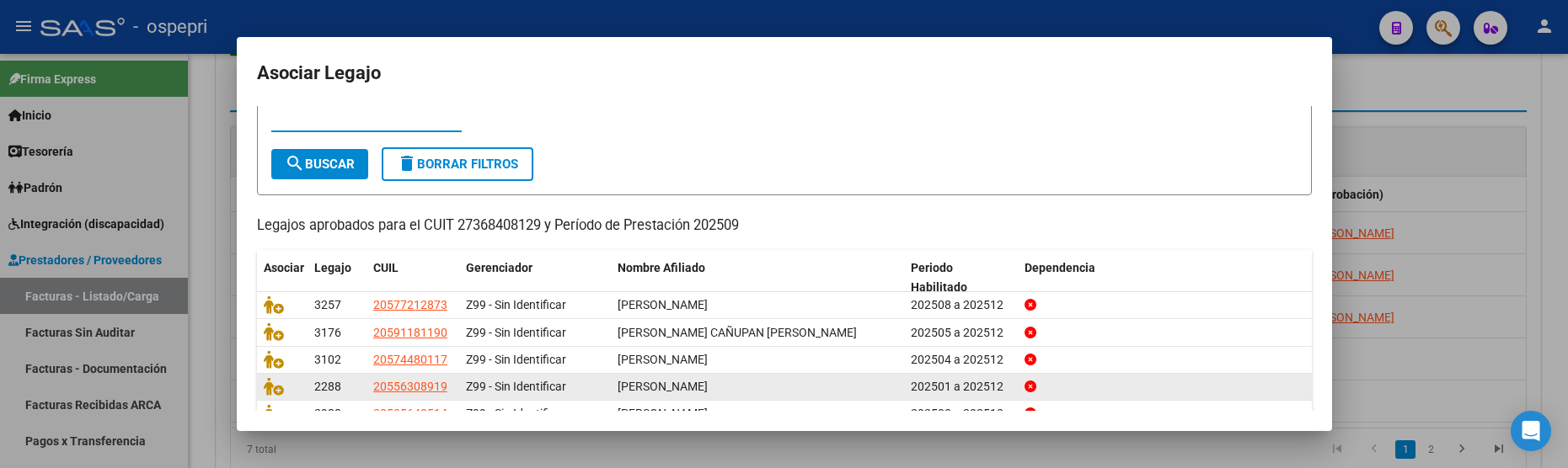
scroll to position [85, 0]
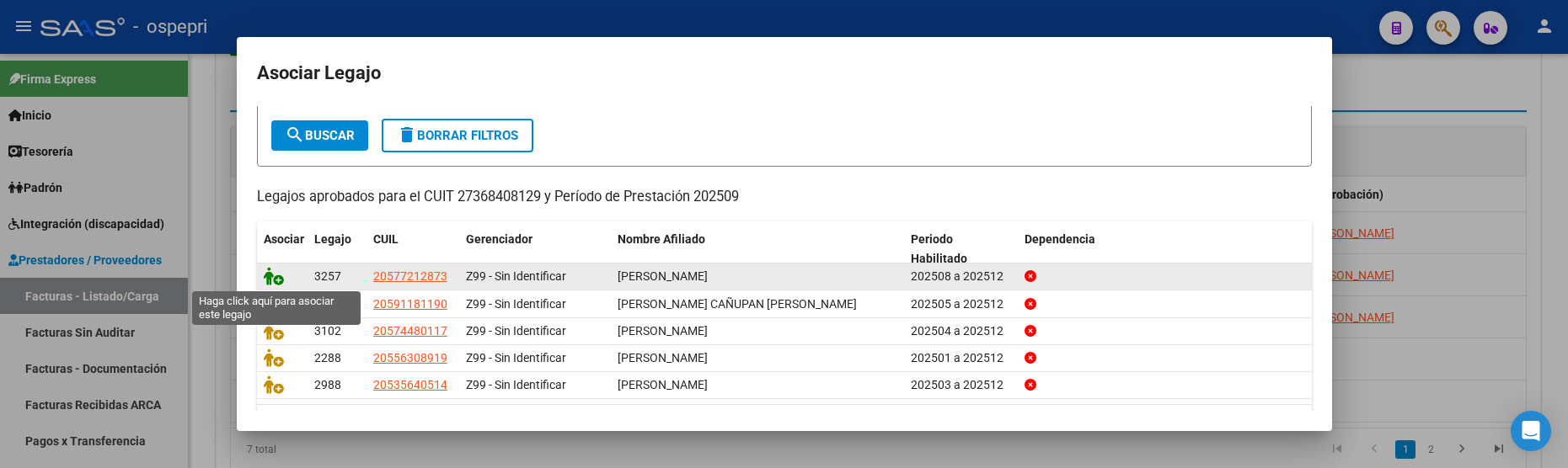
click at [274, 281] on icon at bounding box center [273, 275] width 20 height 18
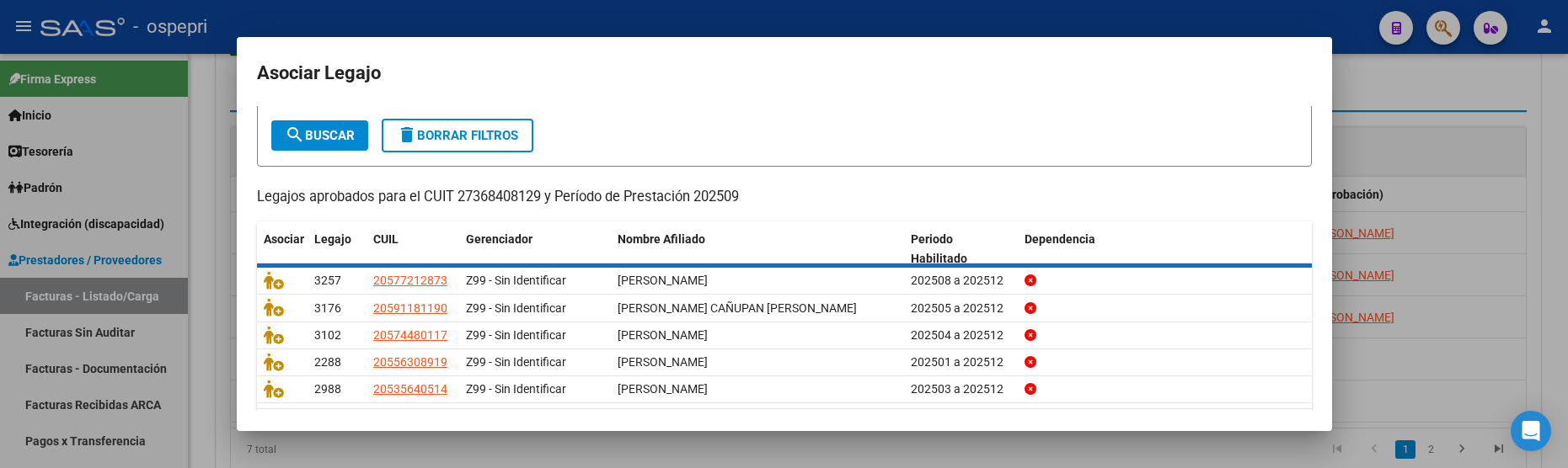
scroll to position [0, 0]
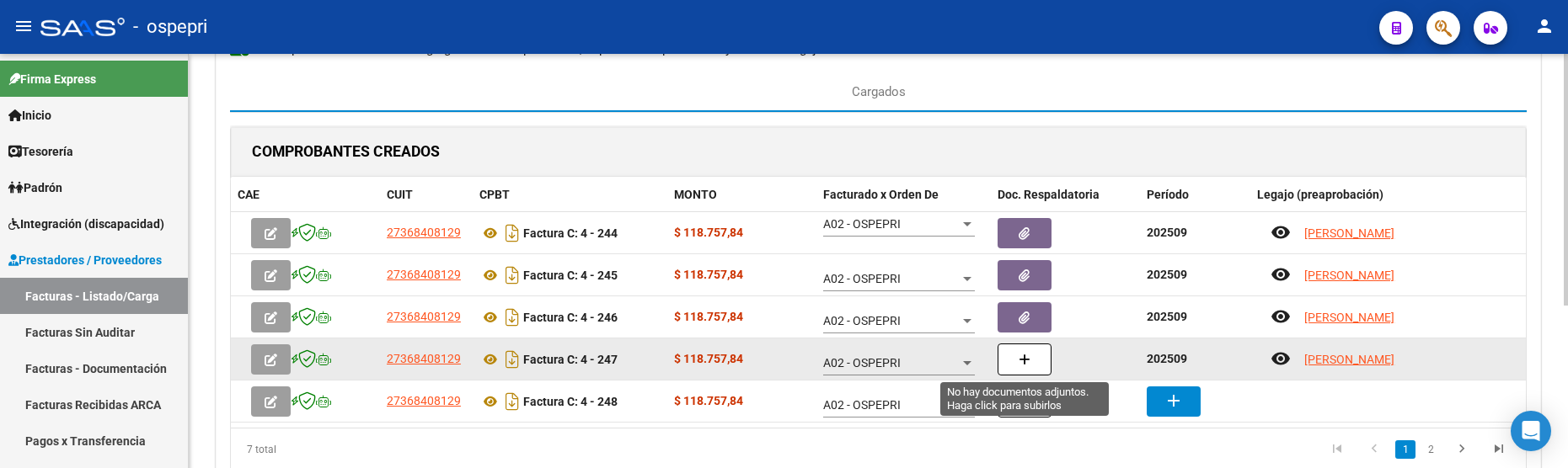
click at [1033, 364] on button "button" at bounding box center [1025, 359] width 54 height 32
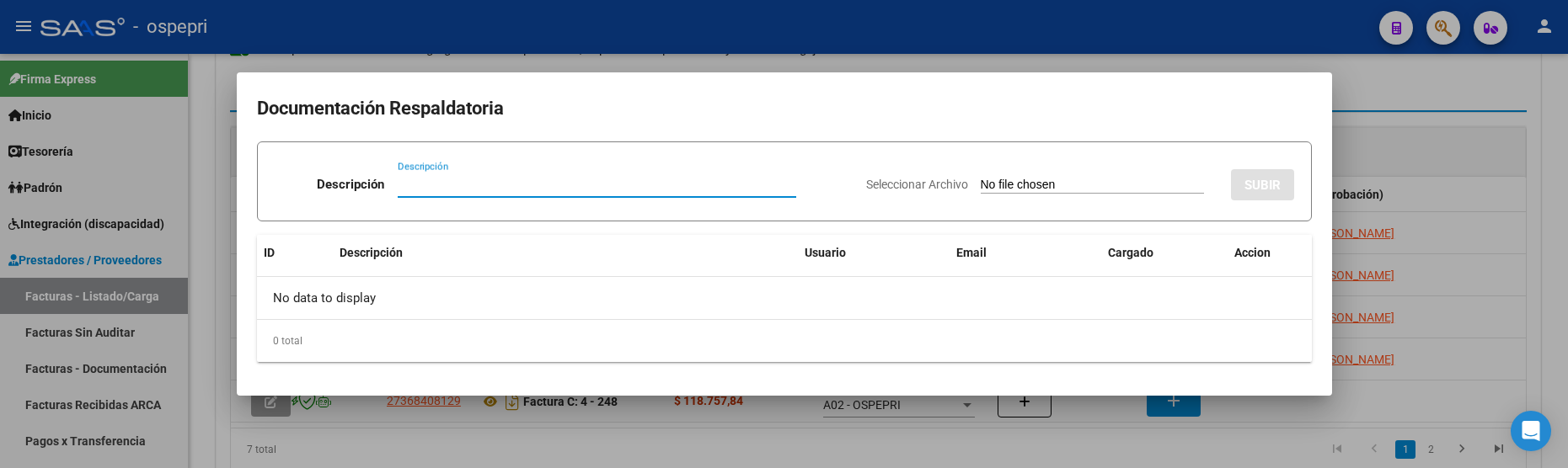
click at [401, 187] on input "Descripción" at bounding box center [597, 184] width 399 height 15
paste input "202509"
type input "202509"
click at [981, 184] on input "Seleccionar Archivo" at bounding box center [1093, 186] width 223 height 16
click at [909, 438] on div at bounding box center [784, 234] width 1568 height 468
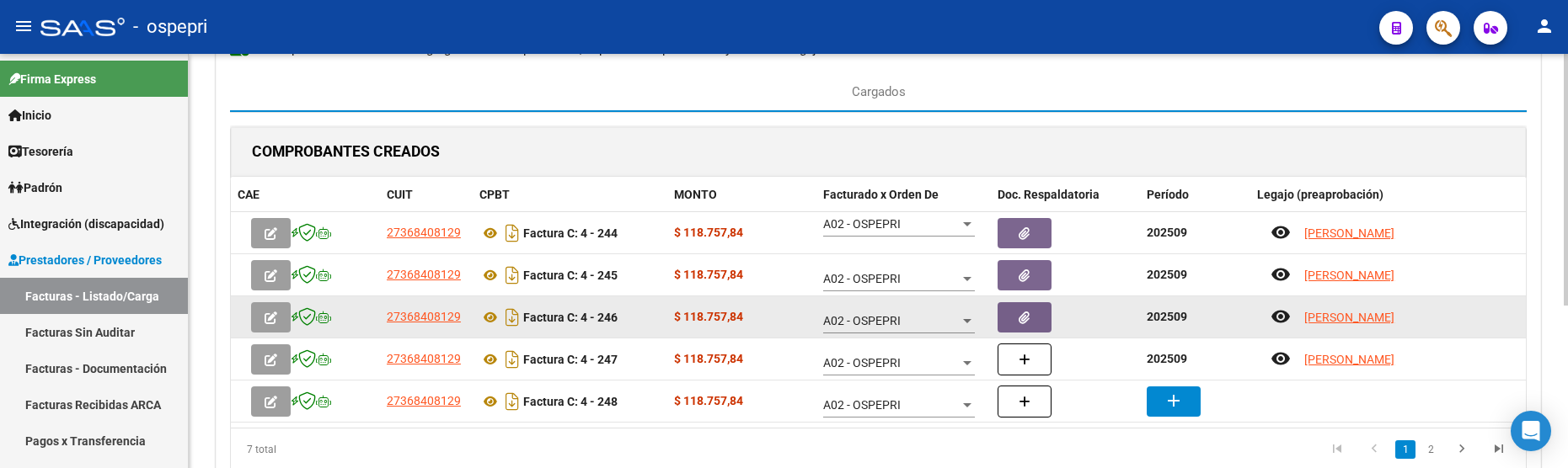
scroll to position [253, 0]
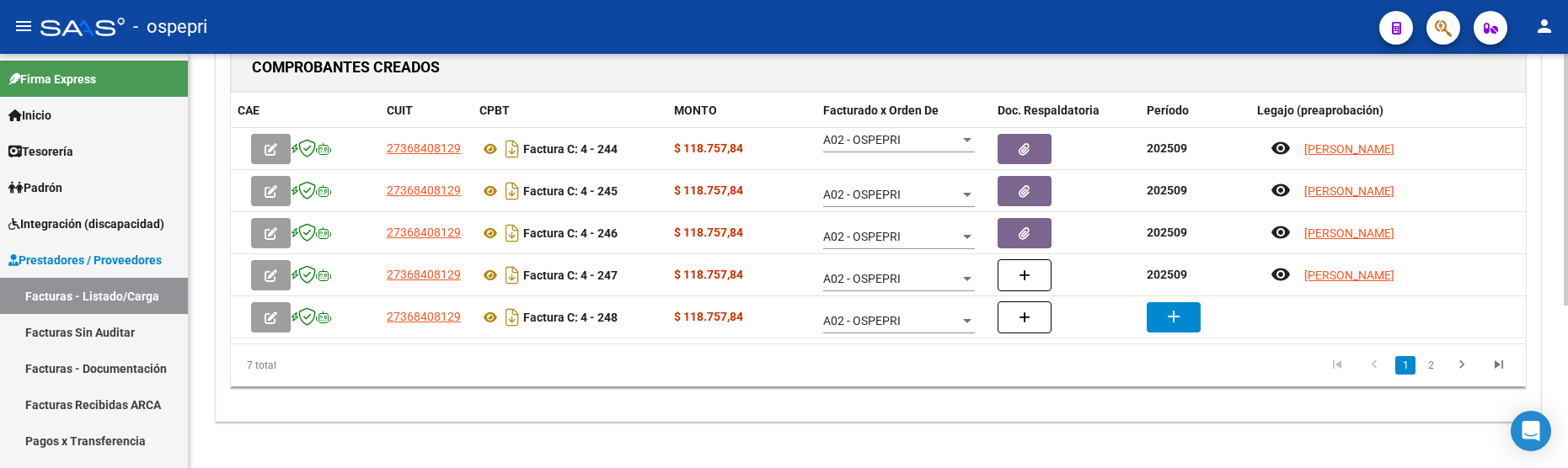
click at [726, 420] on div "CARGA MASIVA DE COMPROBANTES Area: Integración Gerenciador: A02 - OSPEPRI Final…" at bounding box center [878, 125] width 1326 height 593
click at [828, 403] on div "COMPROBANTES CREADOS CAE CUIT CPBT MONTO Facturado x Orden De Doc. Respaldatori…" at bounding box center [878, 225] width 1297 height 366
drag, startPoint x: 949, startPoint y: 397, endPoint x: 964, endPoint y: 397, distance: 15.0
click at [949, 397] on div "COMPROBANTES CREADOS CAE CUIT CPBT MONTO Facturado x Orden De Doc. Respaldatori…" at bounding box center [878, 225] width 1297 height 366
click at [734, 418] on div "CARGA MASIVA DE COMPROBANTES Area: Integración Gerenciador: A02 - OSPEPRI Final…" at bounding box center [878, 125] width 1326 height 593
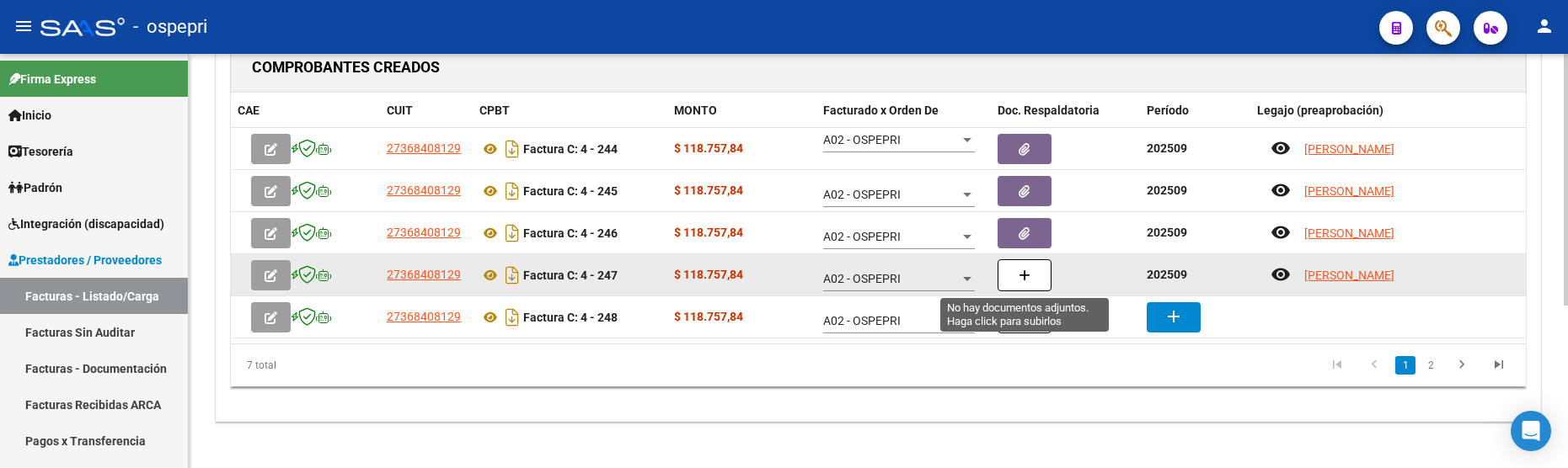
click at [1034, 275] on button "button" at bounding box center [1025, 275] width 54 height 32
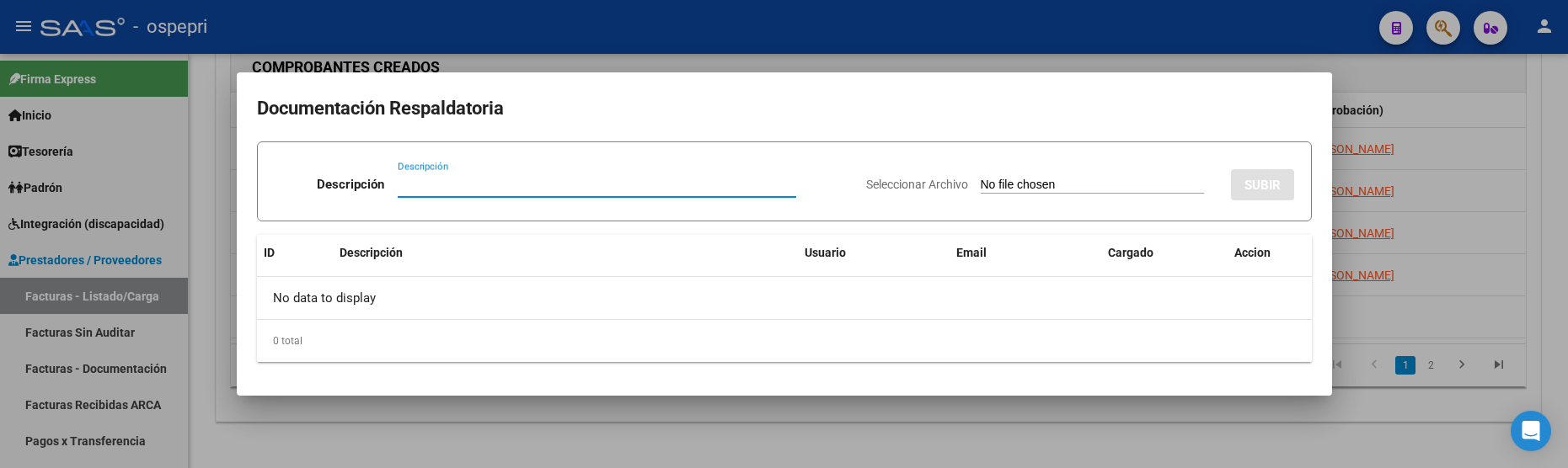
click at [420, 180] on input "Descripción" at bounding box center [597, 184] width 399 height 15
drag, startPoint x: 420, startPoint y: 180, endPoint x: 409, endPoint y: 184, distance: 11.7
click at [409, 184] on input "Descripción" at bounding box center [597, 184] width 399 height 15
type input "202509"
click at [981, 187] on input "Seleccionar Archivo" at bounding box center [1093, 186] width 223 height 16
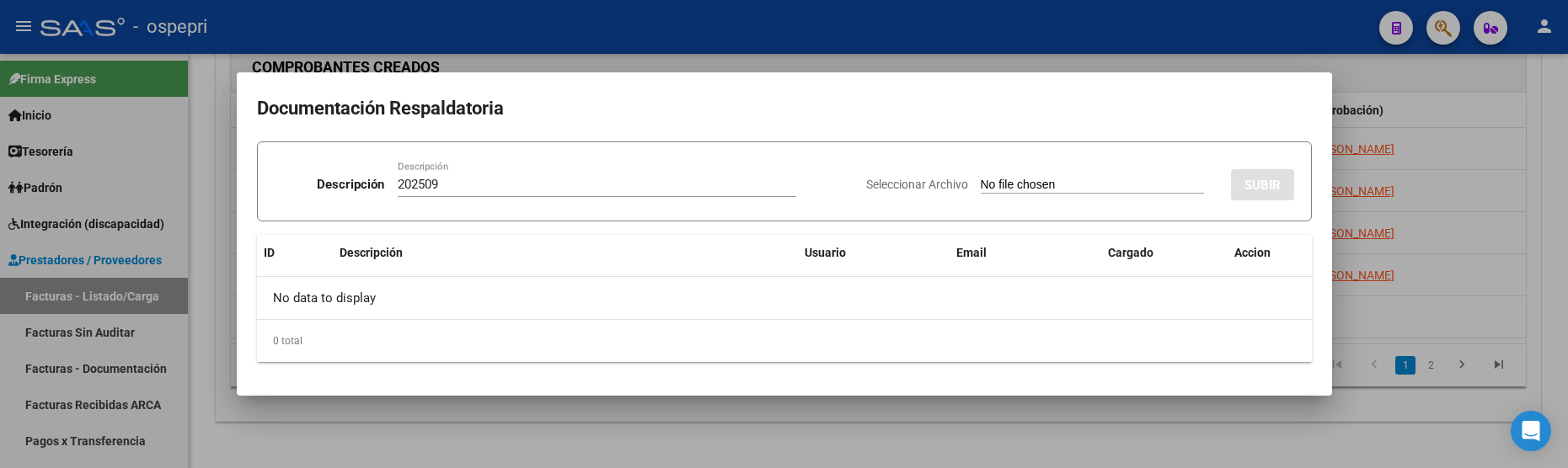
type input "C:\fakepath\PLANILLAS ANGULO.jpeg"
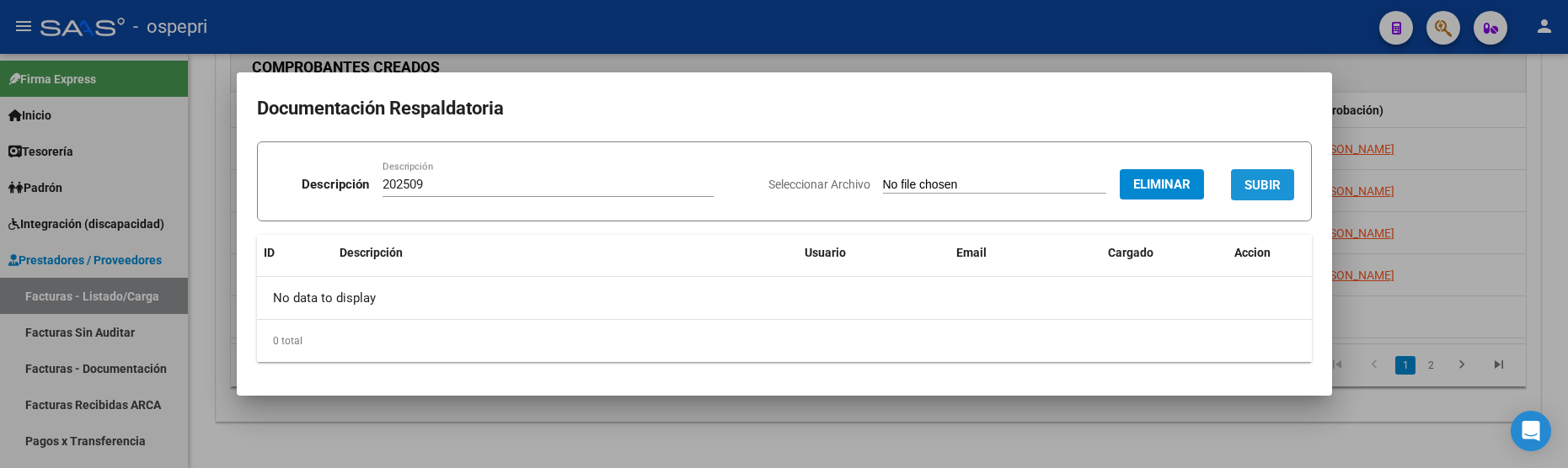
click at [1266, 186] on span "SUBIR" at bounding box center [1263, 185] width 37 height 15
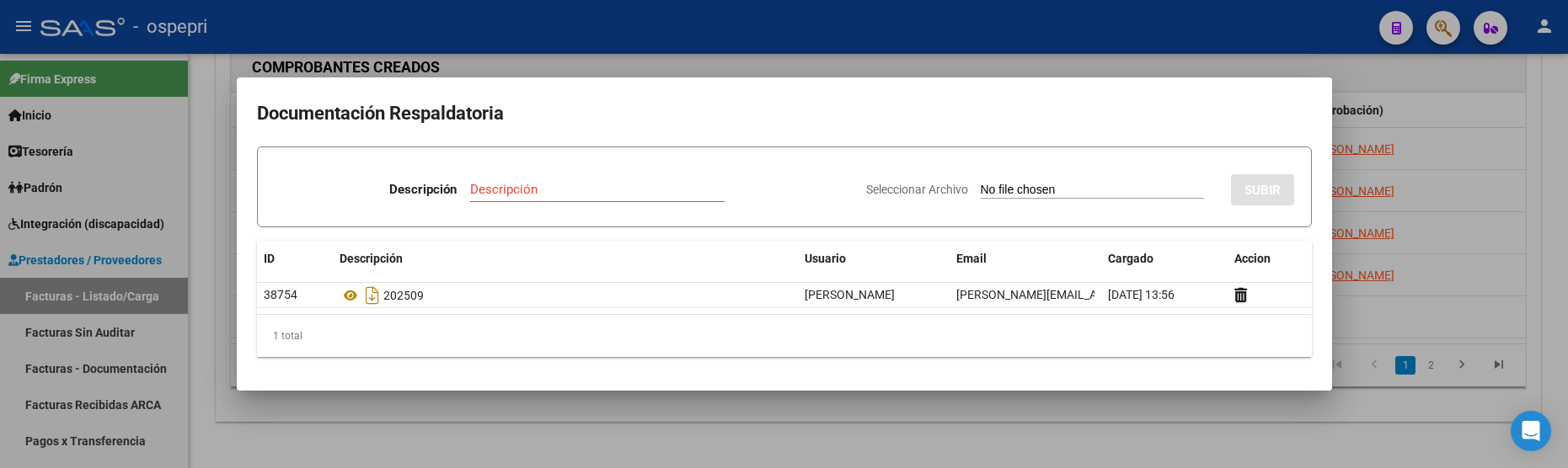
click at [1440, 321] on div at bounding box center [784, 234] width 1568 height 468
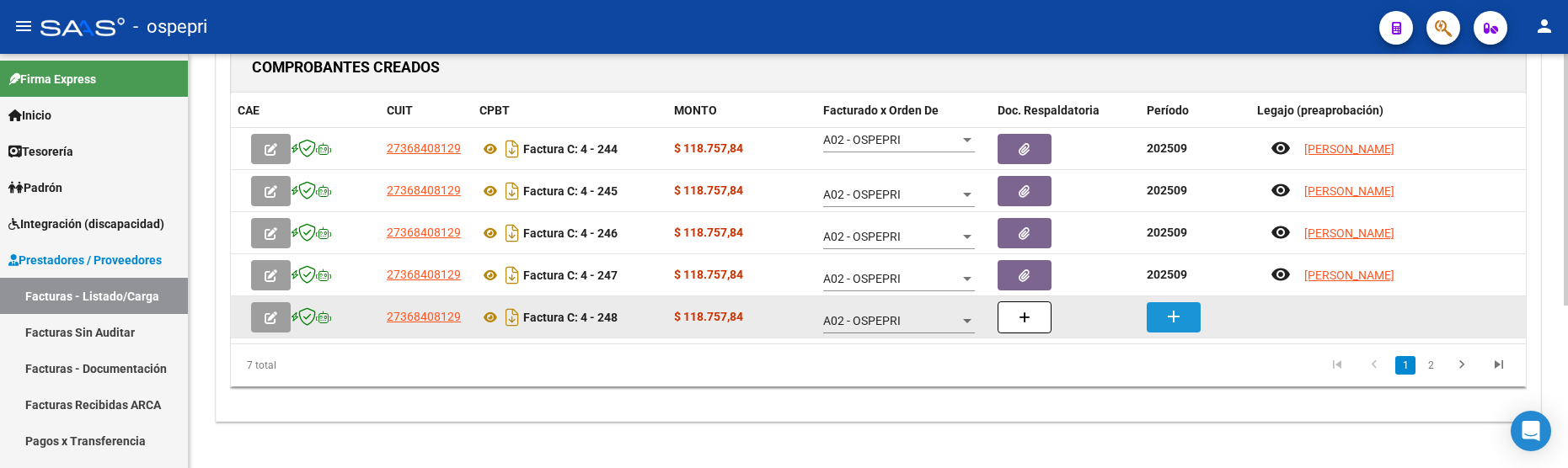
click at [1172, 317] on mat-icon "add" at bounding box center [1174, 316] width 20 height 20
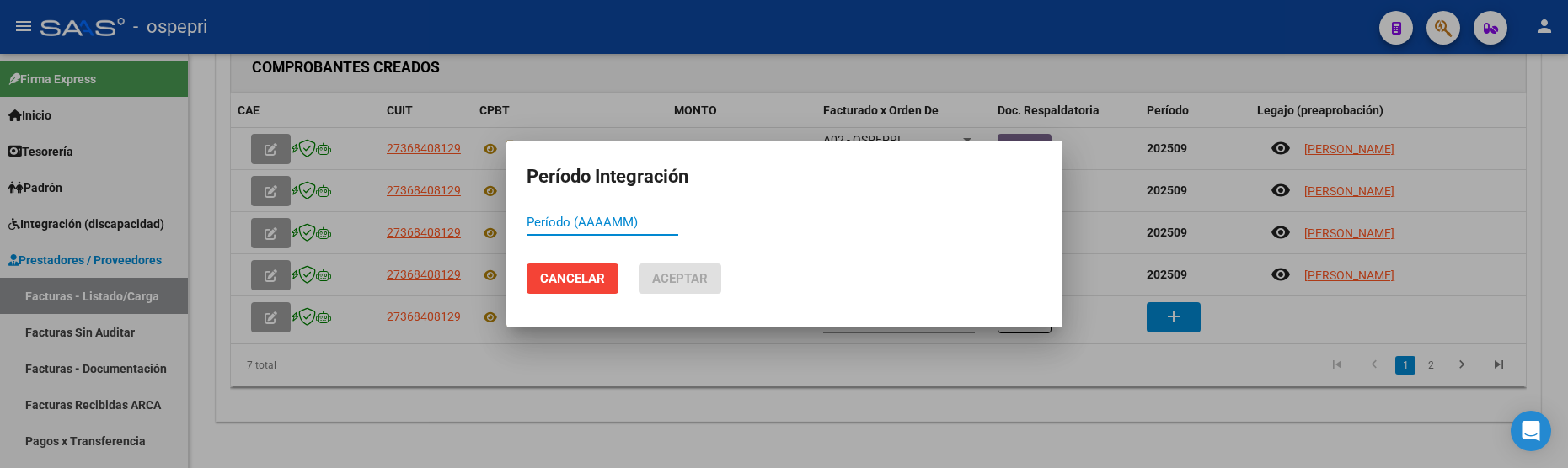
click at [558, 227] on input "Período (AAAAMM)" at bounding box center [603, 221] width 152 height 15
drag, startPoint x: 558, startPoint y: 227, endPoint x: 533, endPoint y: 222, distance: 25.5
click at [533, 222] on input "Período (AAAAMM)" at bounding box center [603, 221] width 152 height 15
click at [555, 225] on input "Período (AAAAMM)" at bounding box center [603, 221] width 152 height 15
drag, startPoint x: 583, startPoint y: 220, endPoint x: 510, endPoint y: 218, distance: 73.0
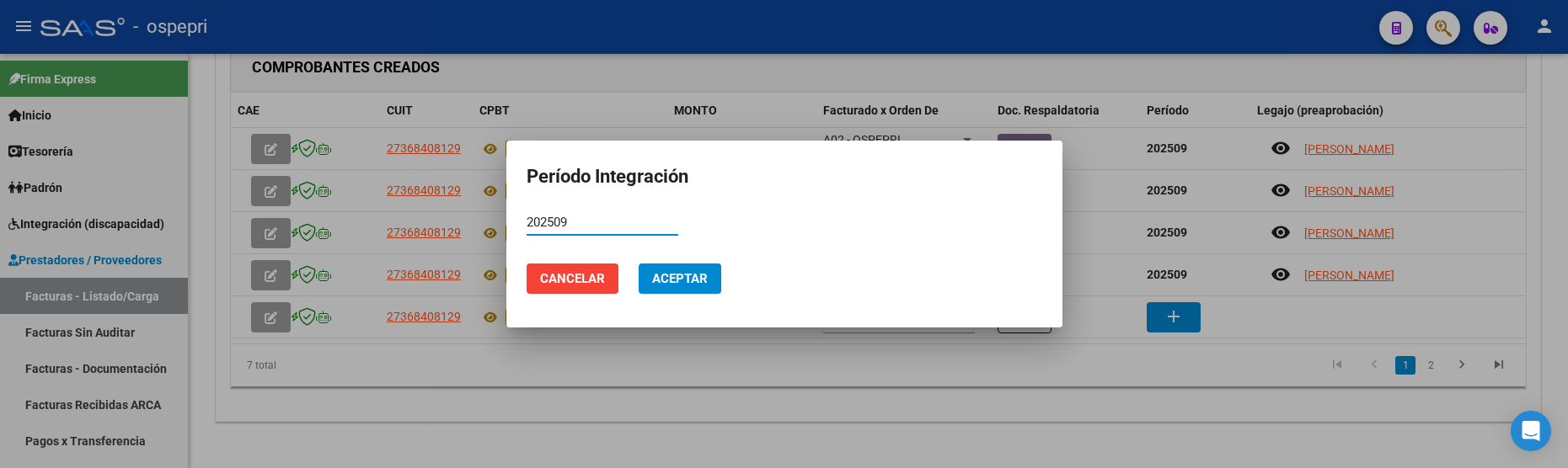
click at [510, 218] on mat-dialog-content "202509 Período (AAAAMM)" at bounding box center [785, 230] width 556 height 41
type input "202509"
click at [660, 293] on button "Aceptar" at bounding box center [679, 278] width 83 height 31
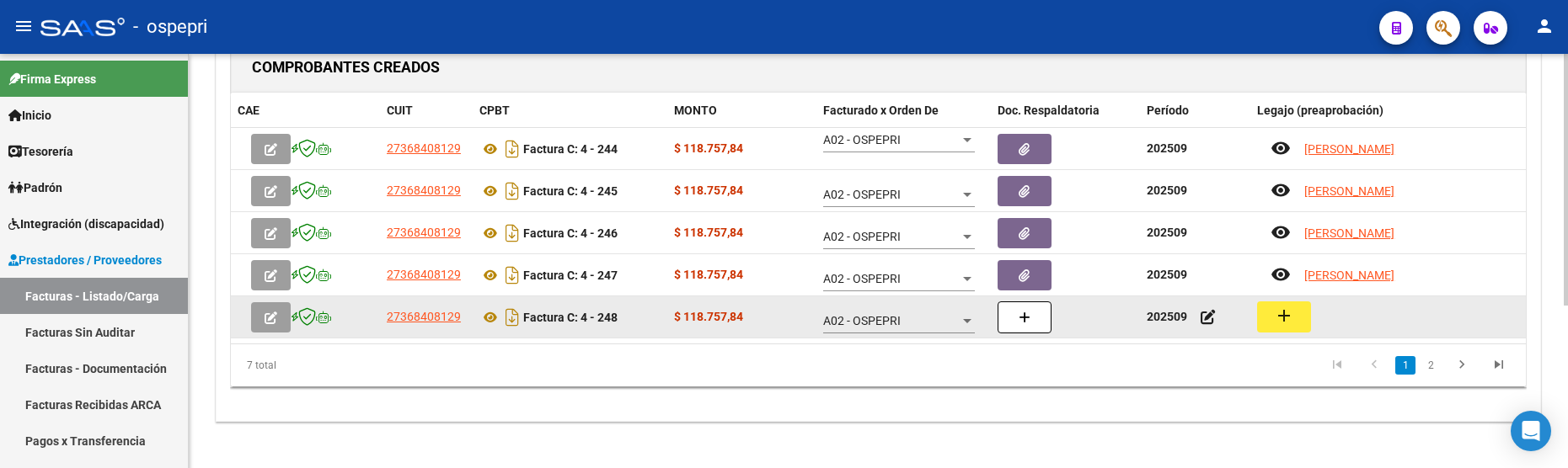
click at [1291, 318] on mat-icon "add" at bounding box center [1284, 315] width 20 height 20
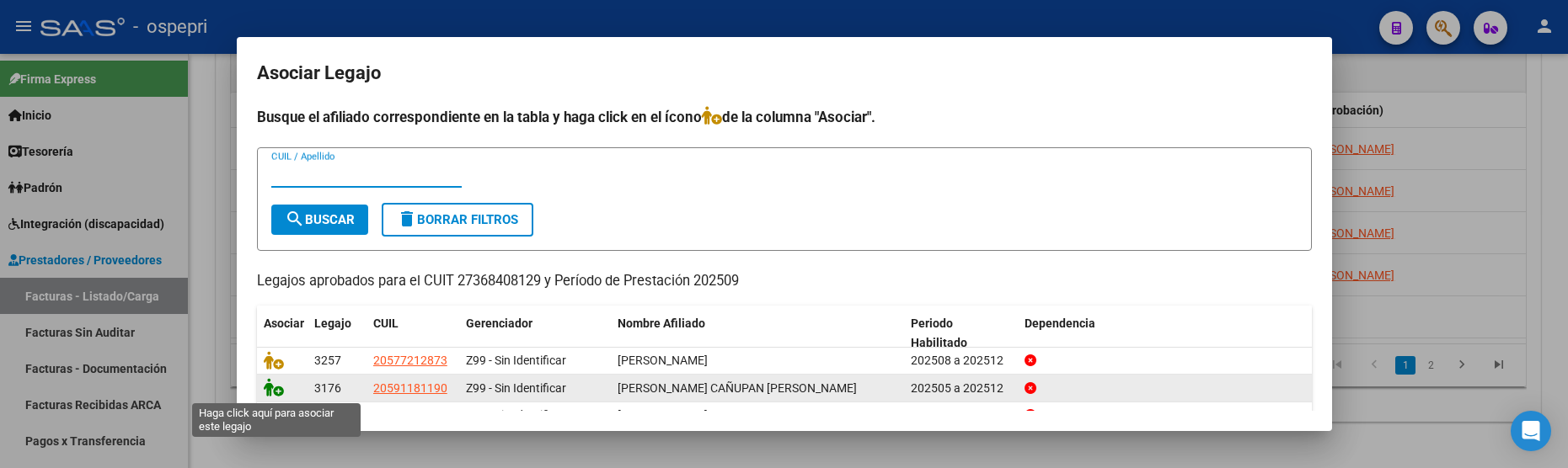
click at [271, 390] on icon at bounding box center [273, 387] width 20 height 18
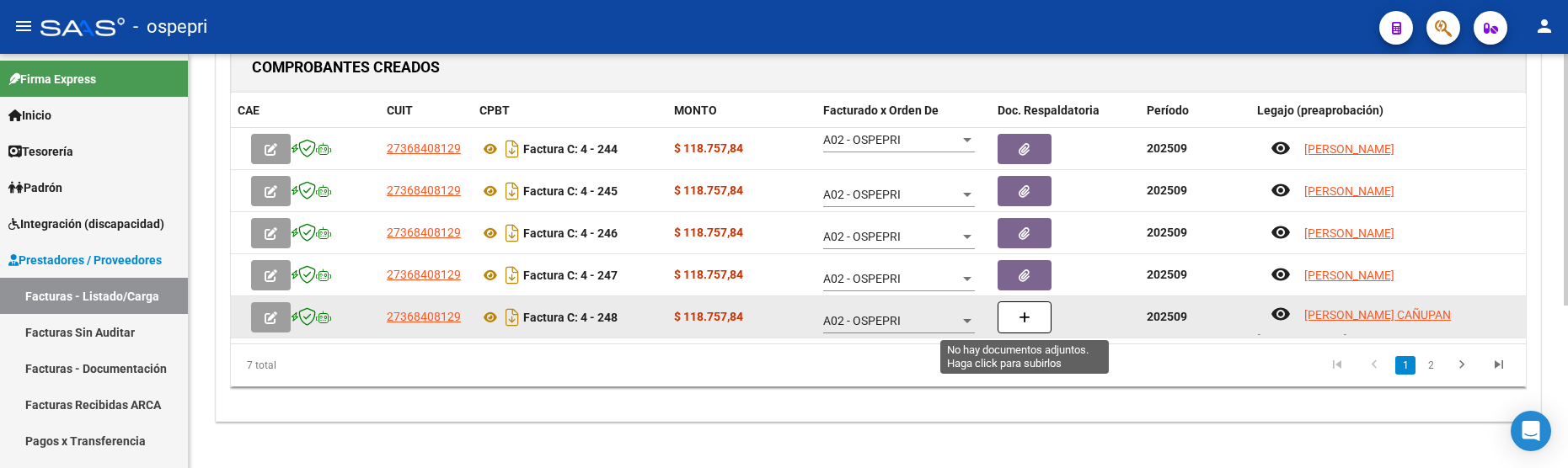
click at [1032, 315] on button "button" at bounding box center [1025, 317] width 54 height 32
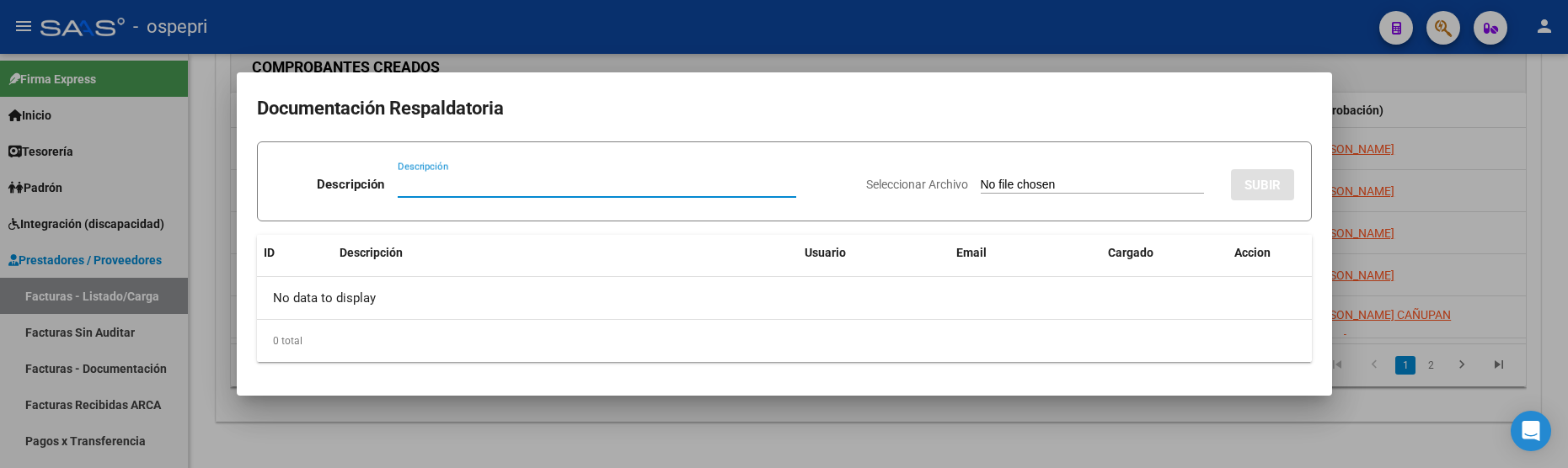
click at [399, 184] on input "Descripción" at bounding box center [597, 184] width 399 height 15
paste input "202509"
type input "202509"
click at [1035, 187] on input "Seleccionar Archivo" at bounding box center [1093, 186] width 223 height 16
type input "C:\fakepath\PLANILLAS PALAVECINO.jpeg"
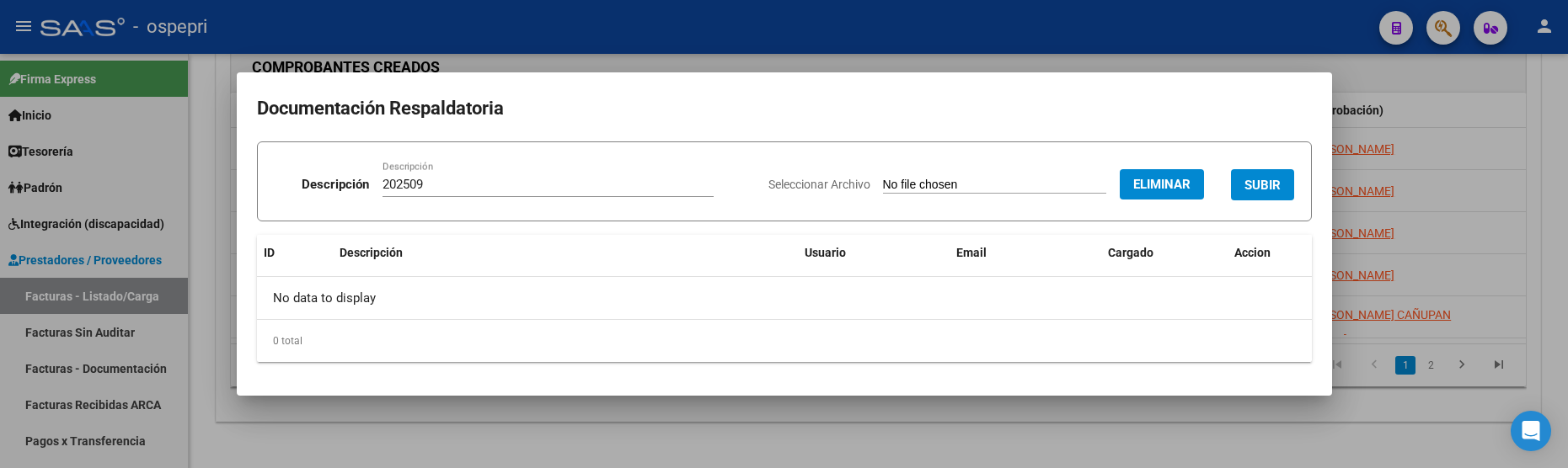
click at [1256, 188] on span "SUBIR" at bounding box center [1263, 185] width 37 height 15
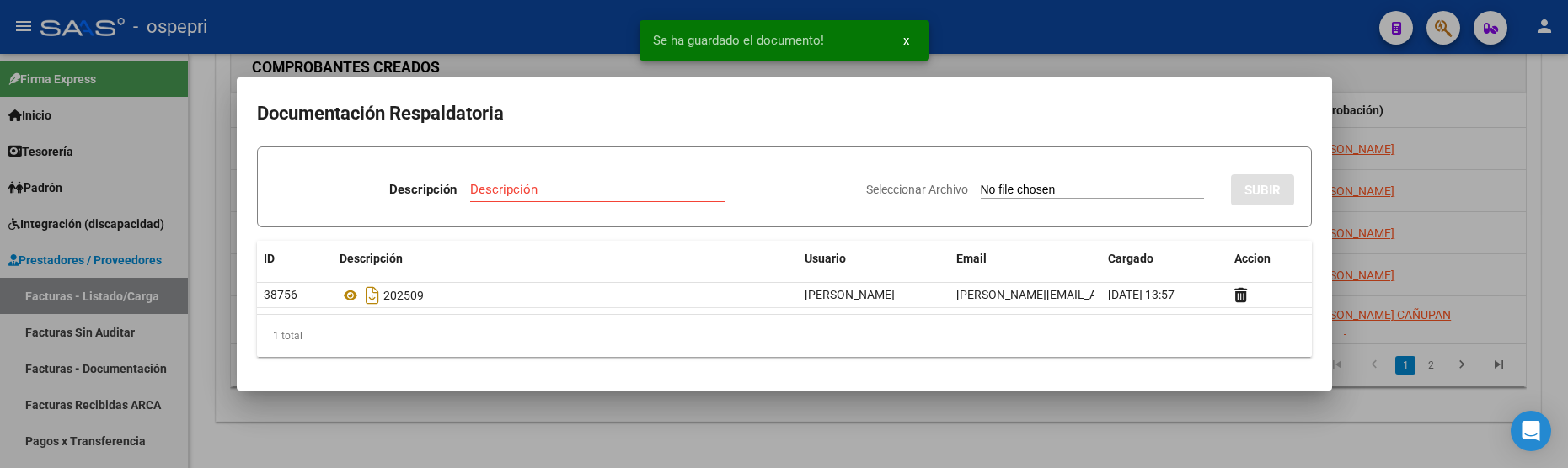
click at [949, 417] on div at bounding box center [784, 234] width 1568 height 468
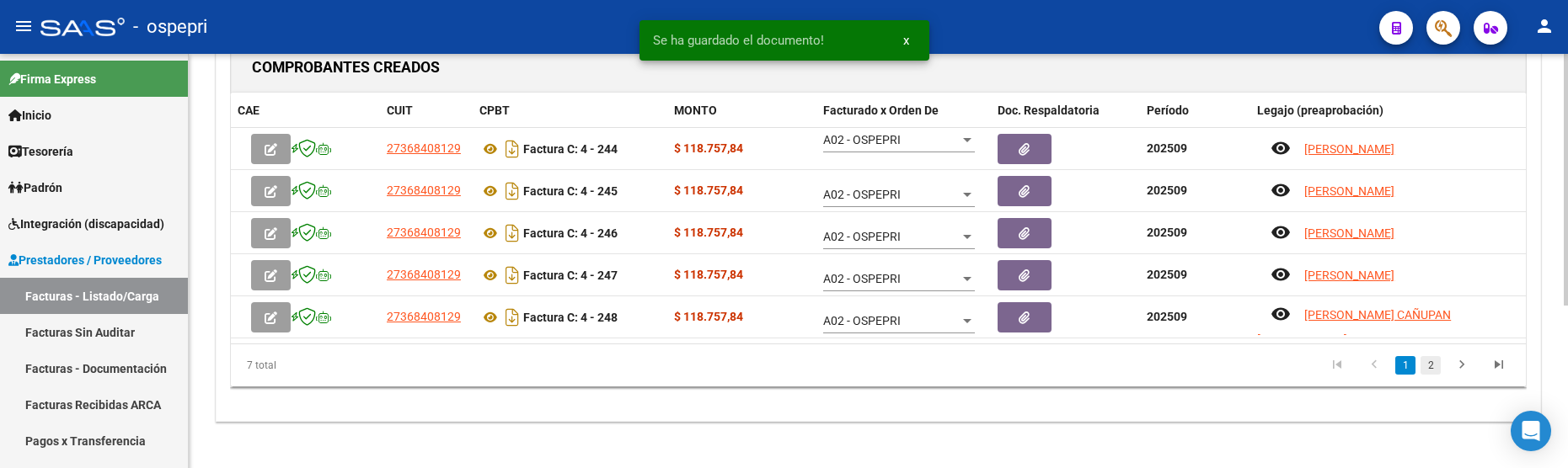
click at [1432, 363] on link "2" at bounding box center [1430, 365] width 20 height 18
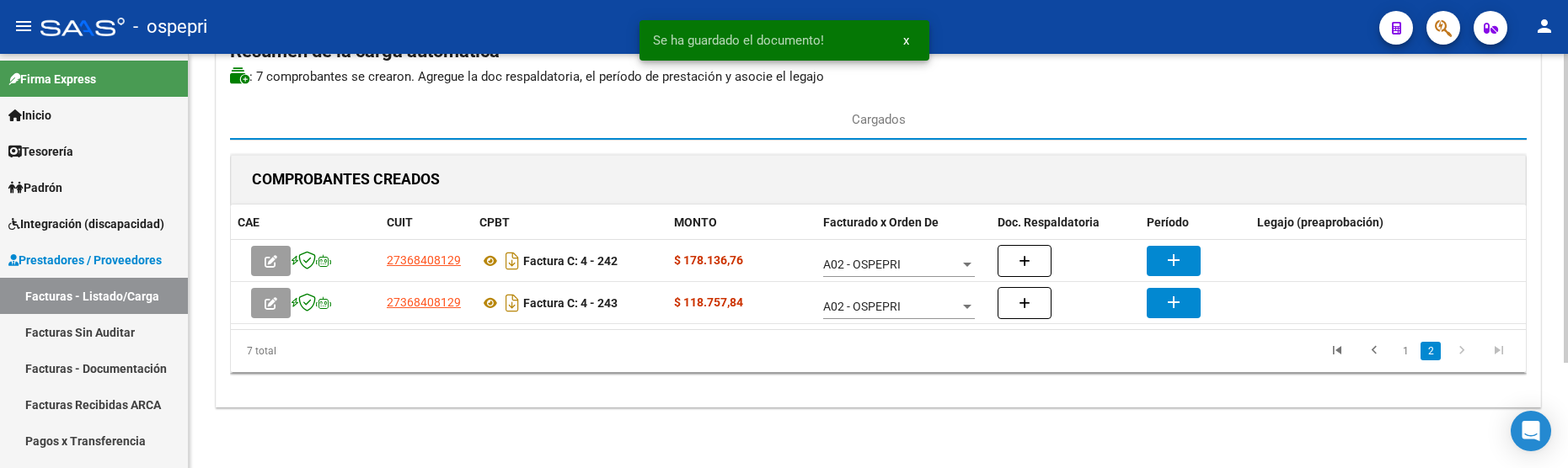
scroll to position [140, 0]
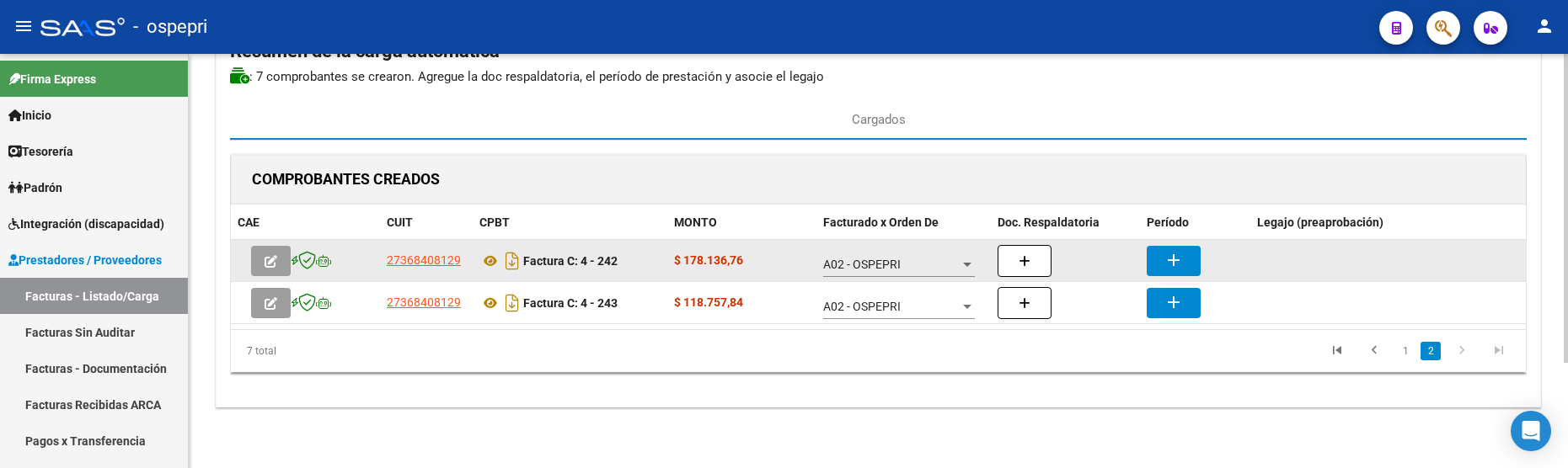
click at [1172, 261] on mat-icon "add" at bounding box center [1174, 260] width 20 height 20
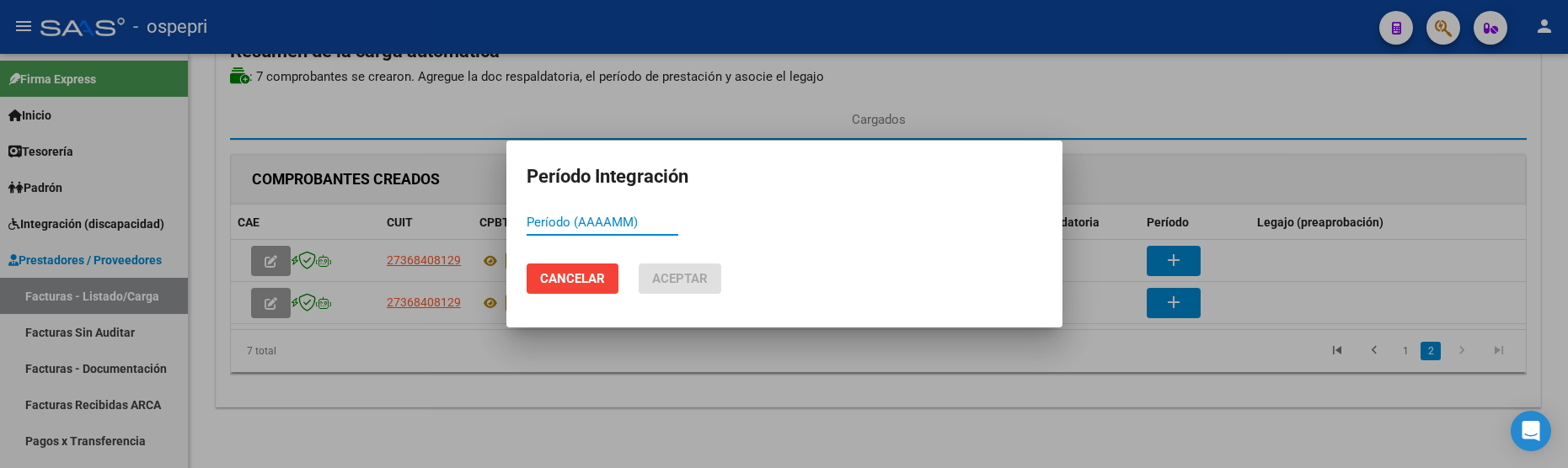
click at [549, 226] on input "Período (AAAAMM)" at bounding box center [603, 221] width 152 height 15
paste input "202509"
type input "202509"
click at [689, 279] on span "Aceptar" at bounding box center [680, 278] width 56 height 15
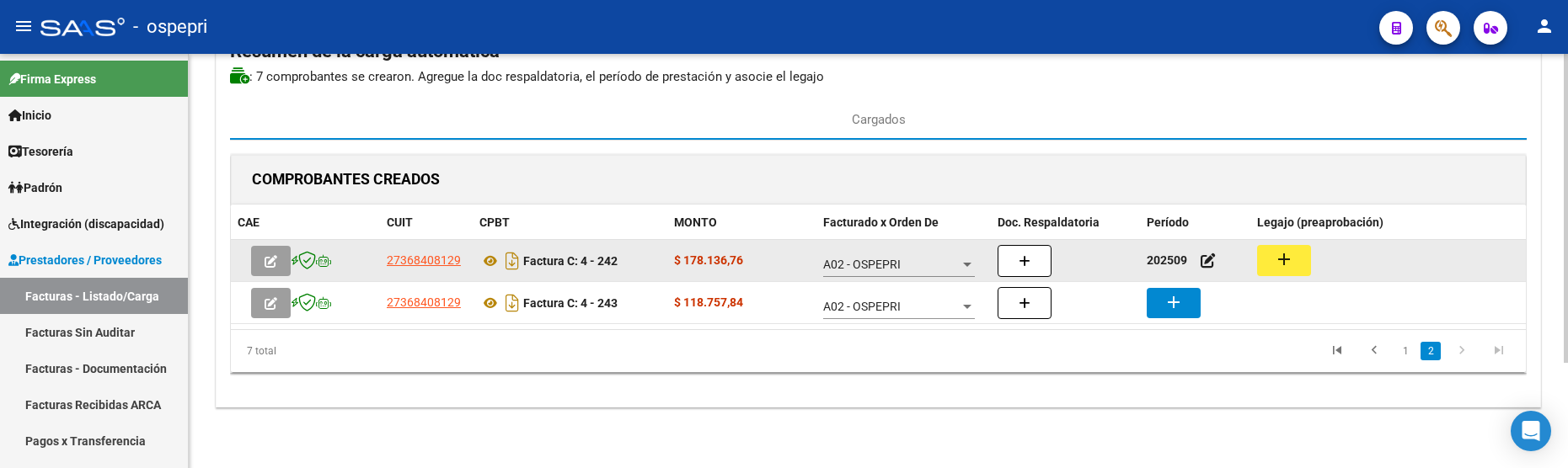
click at [1292, 268] on mat-icon "add" at bounding box center [1284, 259] width 20 height 20
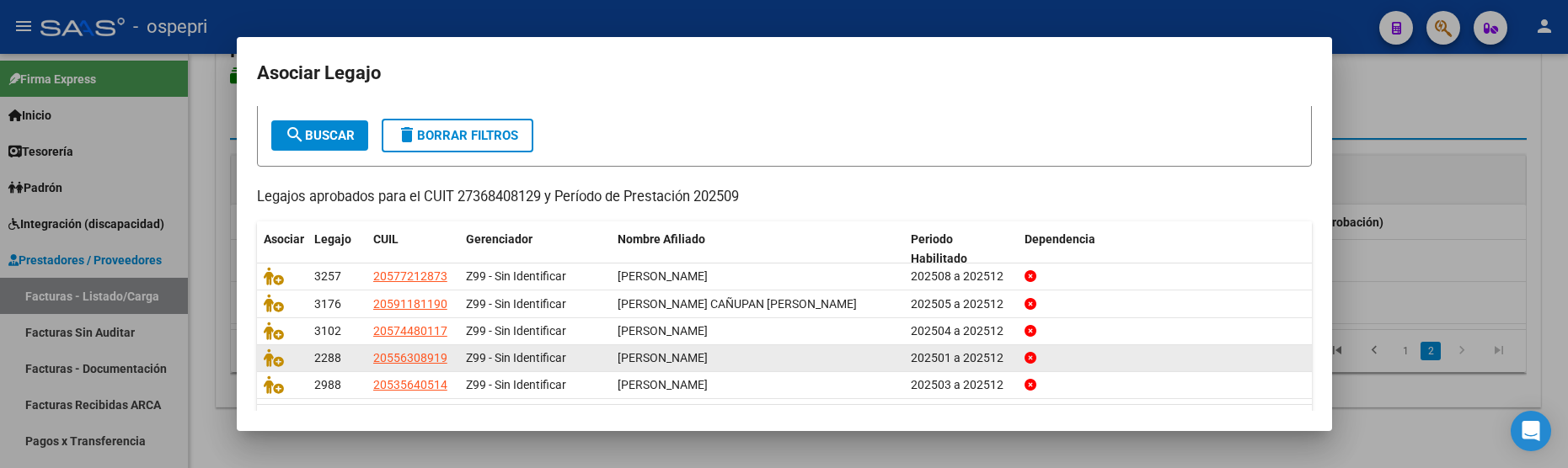
scroll to position [138, 0]
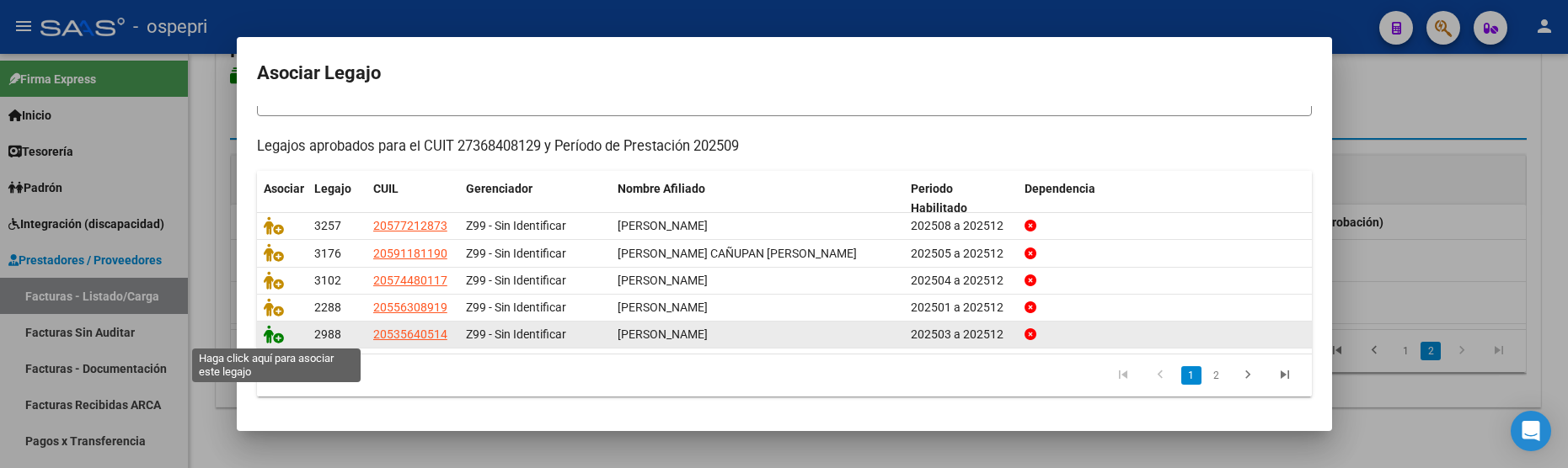
click at [273, 338] on icon at bounding box center [273, 334] width 20 height 18
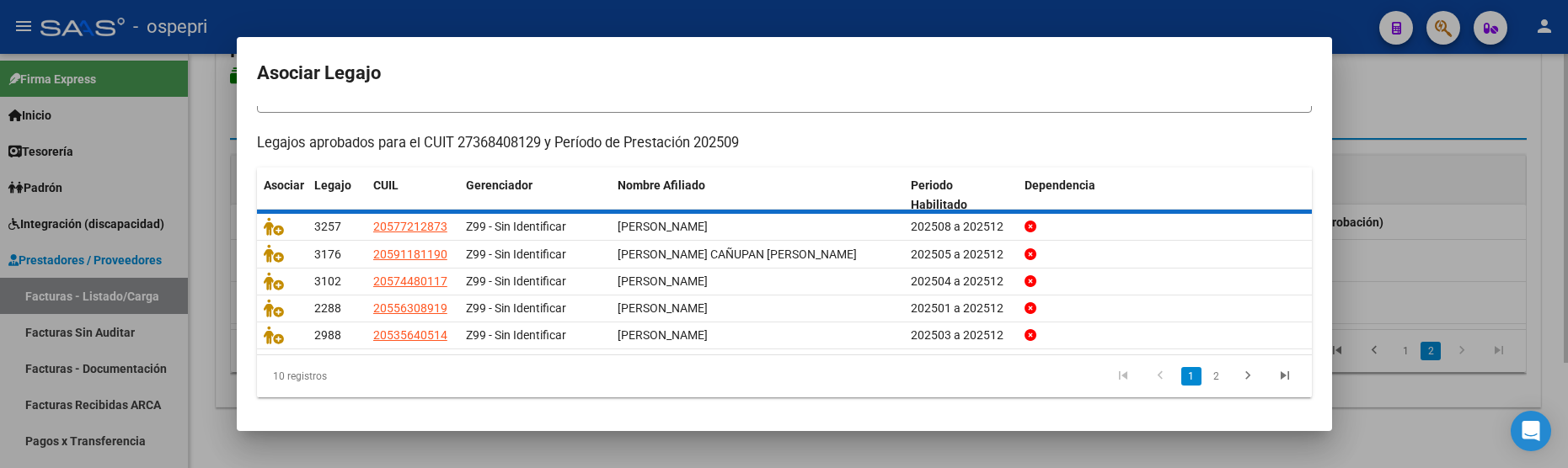
scroll to position [0, 0]
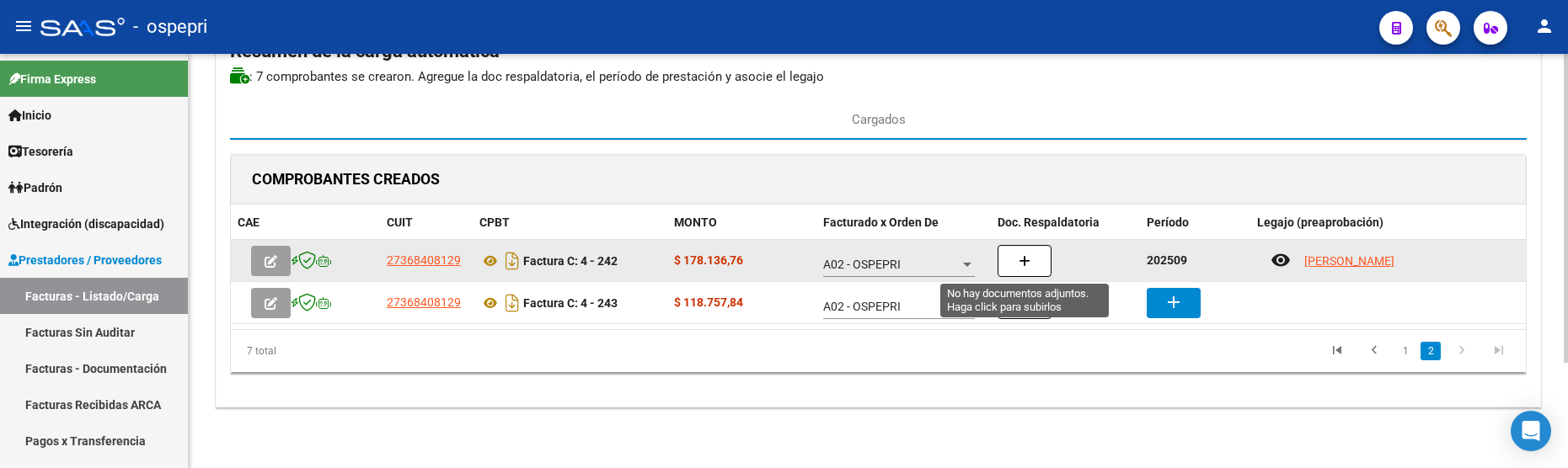
click at [1019, 256] on icon "button" at bounding box center [1025, 261] width 12 height 12
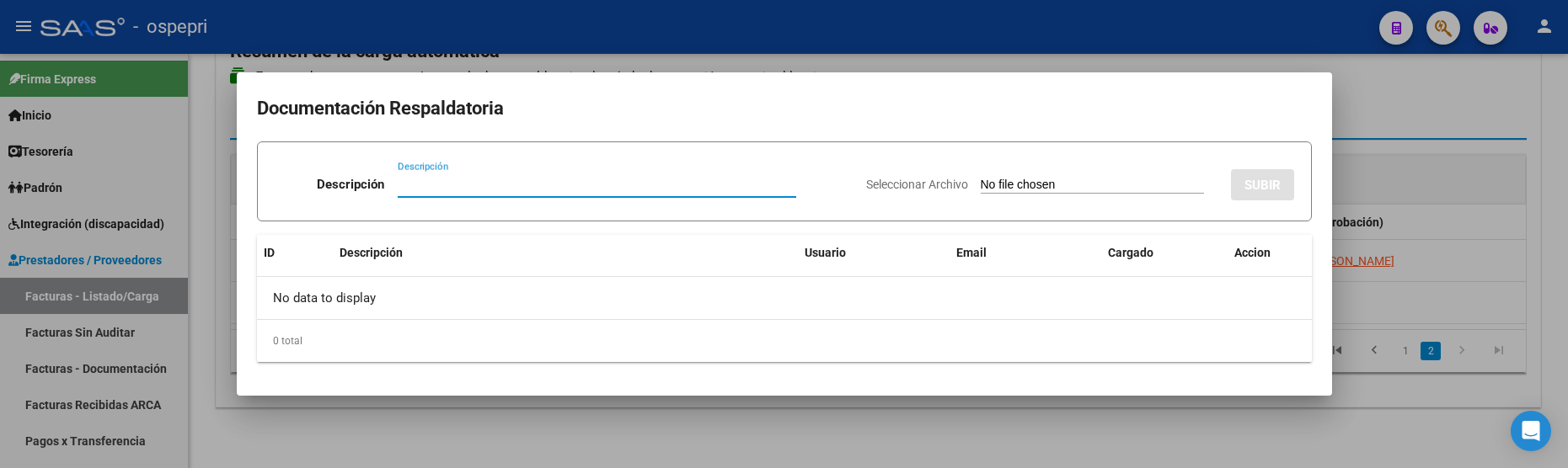
click at [426, 188] on input "Descripción" at bounding box center [597, 184] width 399 height 15
paste input "202509"
type input "202509"
click at [995, 187] on input "Seleccionar Archivo" at bounding box center [1093, 186] width 223 height 16
type input "C:\fakepath\PLANILLAS GUTIERREZ.jpeg"
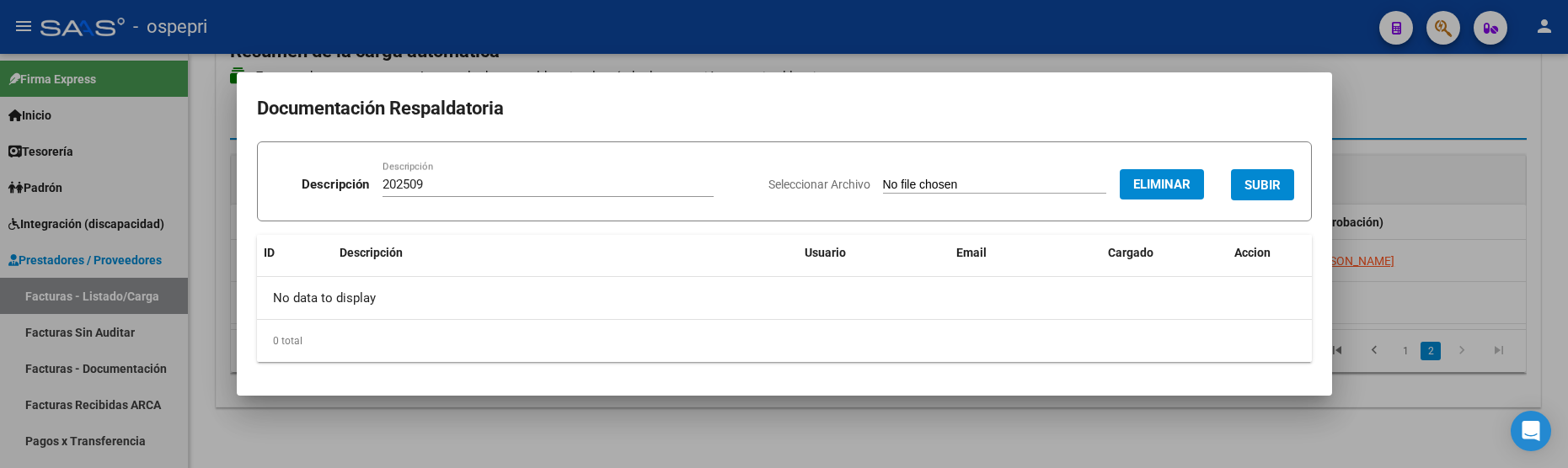
click at [1264, 194] on button "SUBIR" at bounding box center [1263, 185] width 63 height 31
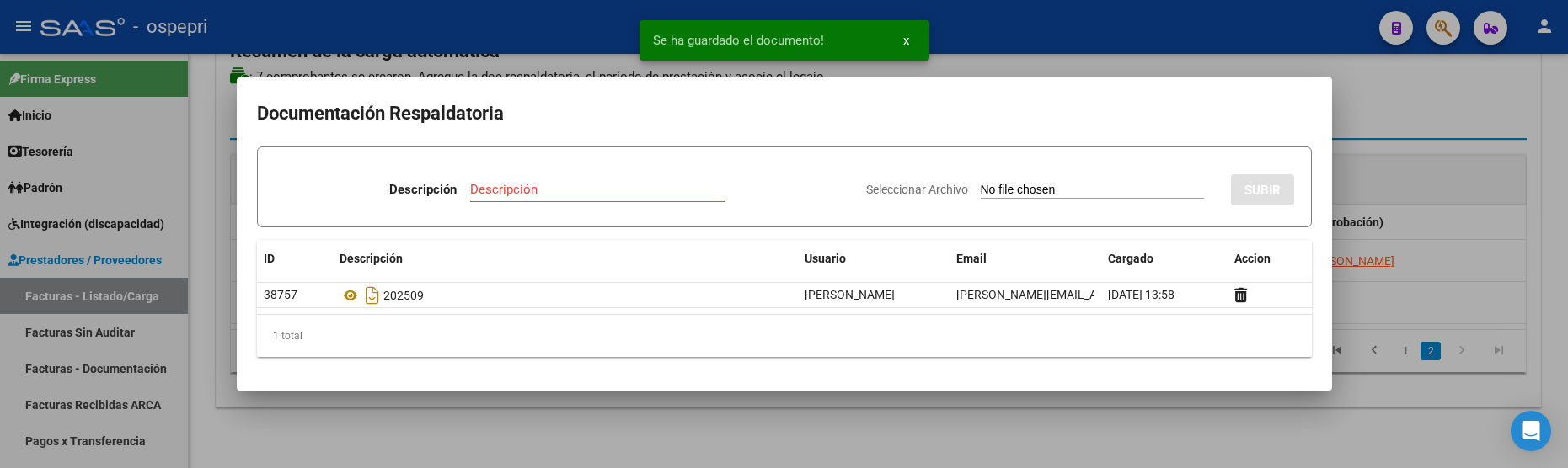
click at [957, 435] on div at bounding box center [784, 234] width 1568 height 468
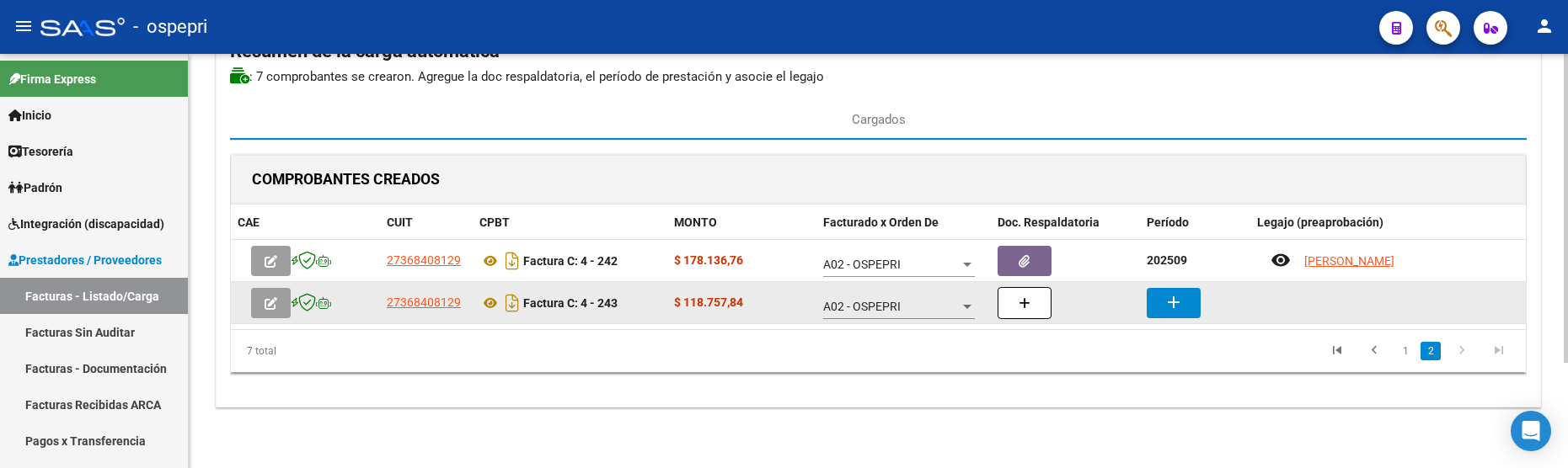
click at [1173, 298] on mat-icon "add" at bounding box center [1174, 302] width 20 height 20
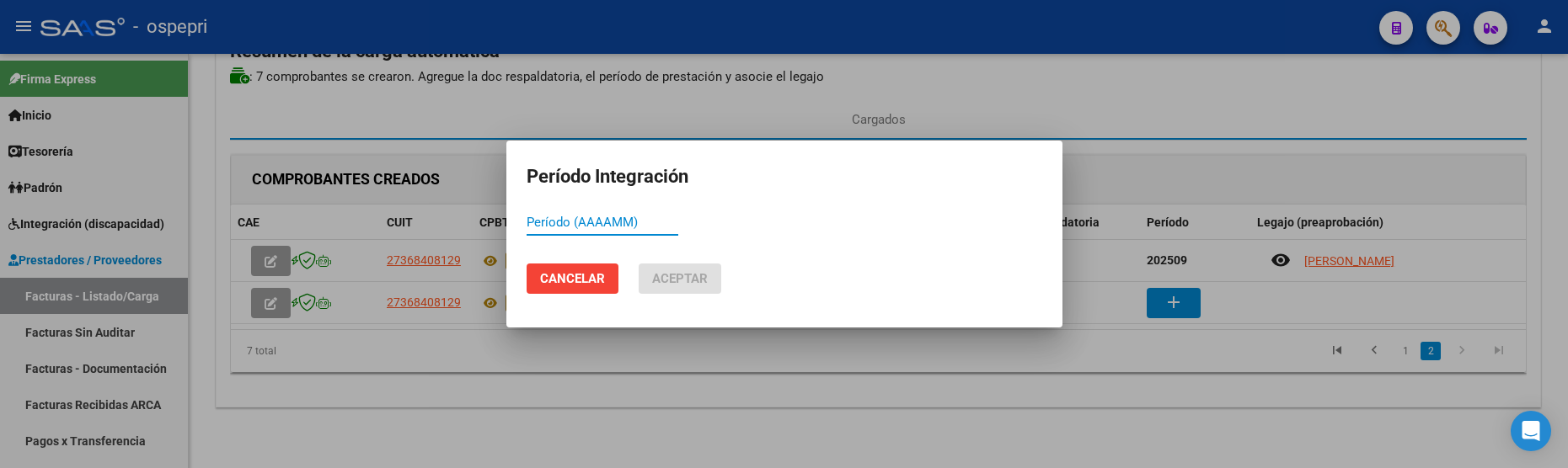
click at [542, 227] on input "Período (AAAAMM)" at bounding box center [603, 221] width 152 height 15
type input "202509"
click at [677, 280] on span "Aceptar" at bounding box center [680, 278] width 56 height 15
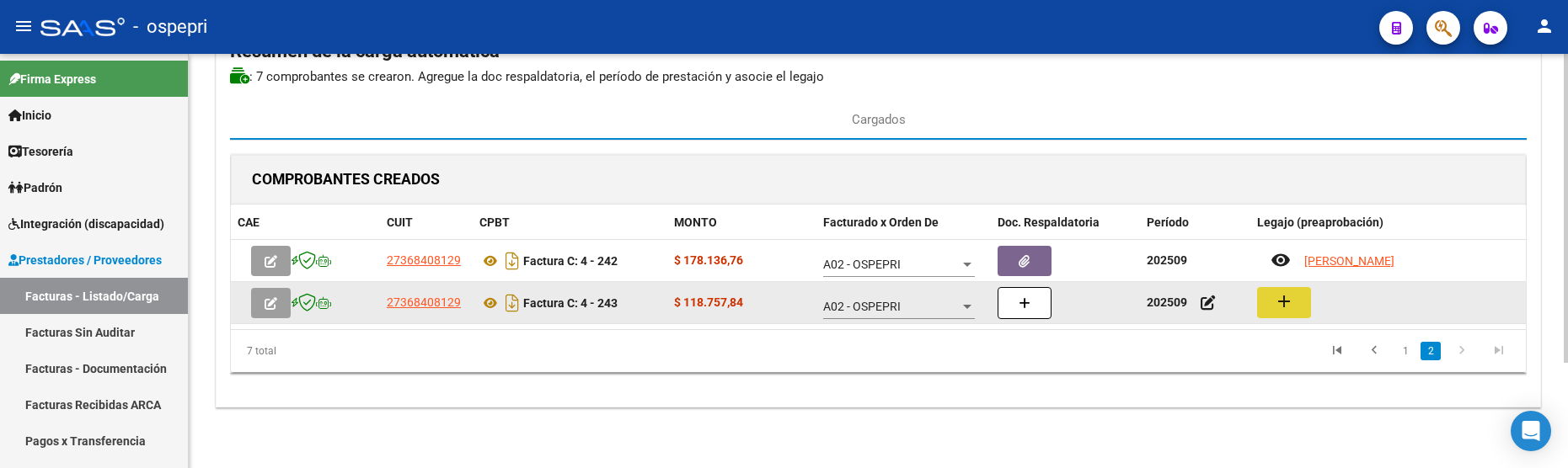
click at [1280, 308] on mat-icon "add" at bounding box center [1284, 301] width 20 height 20
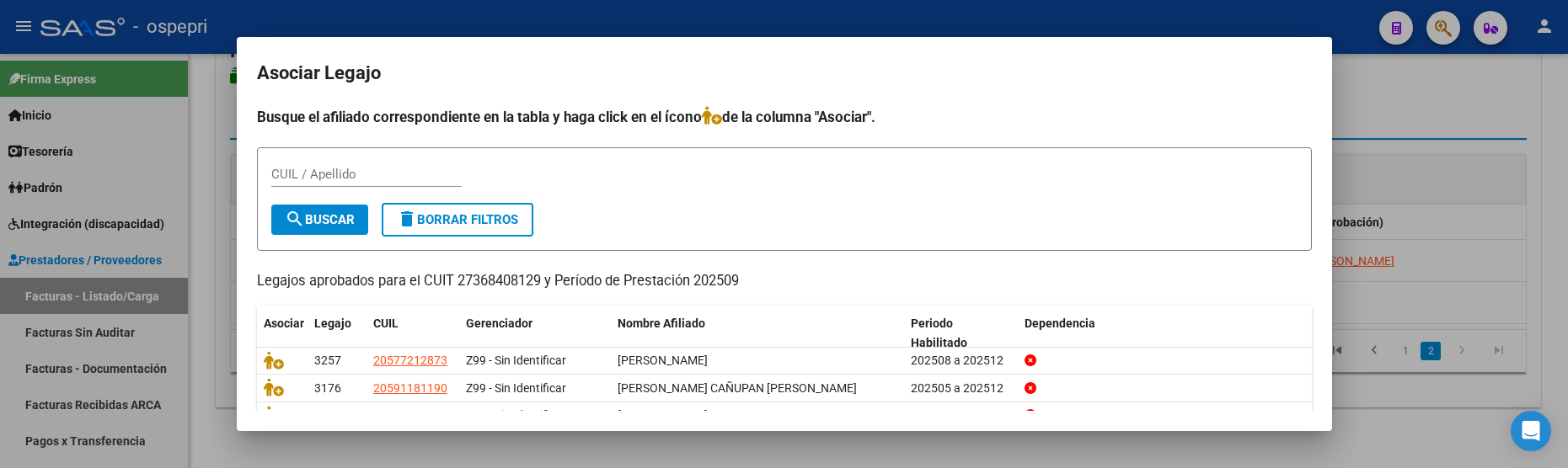
click at [283, 164] on div "CUIL / Apellido" at bounding box center [366, 174] width 190 height 25
click at [290, 173] on input "CUIL / Apellido" at bounding box center [366, 173] width 190 height 15
click at [295, 174] on input "CUIL / Apellido" at bounding box center [366, 173] width 190 height 15
type input "LESCAN"
click at [325, 219] on span "search Buscar" at bounding box center [320, 220] width 70 height 15
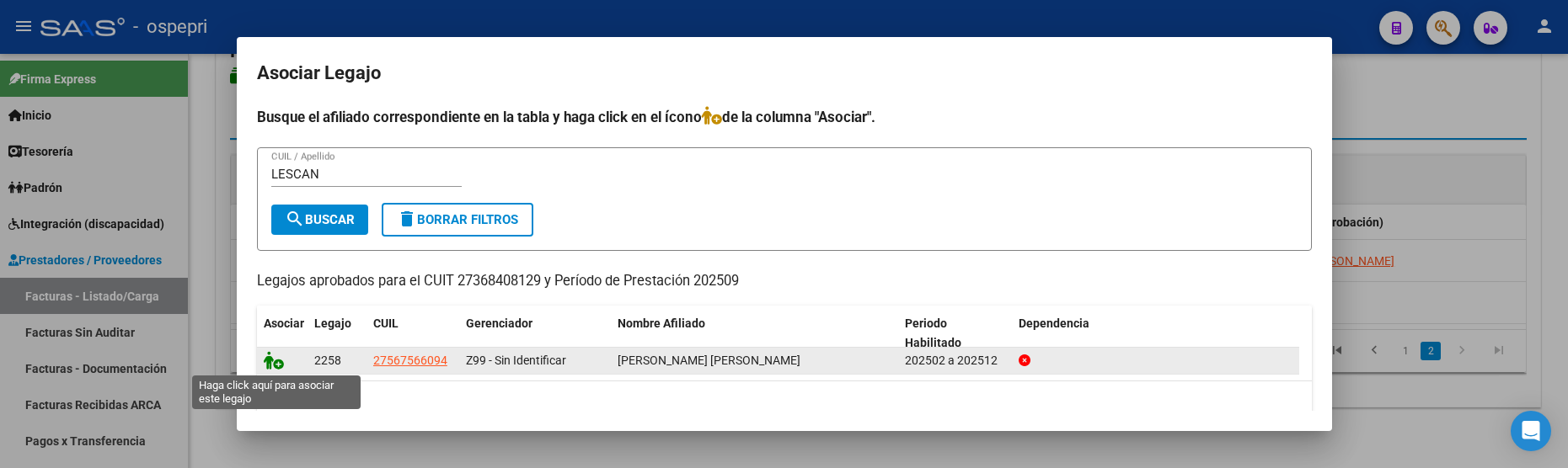
click at [275, 363] on icon at bounding box center [273, 360] width 20 height 18
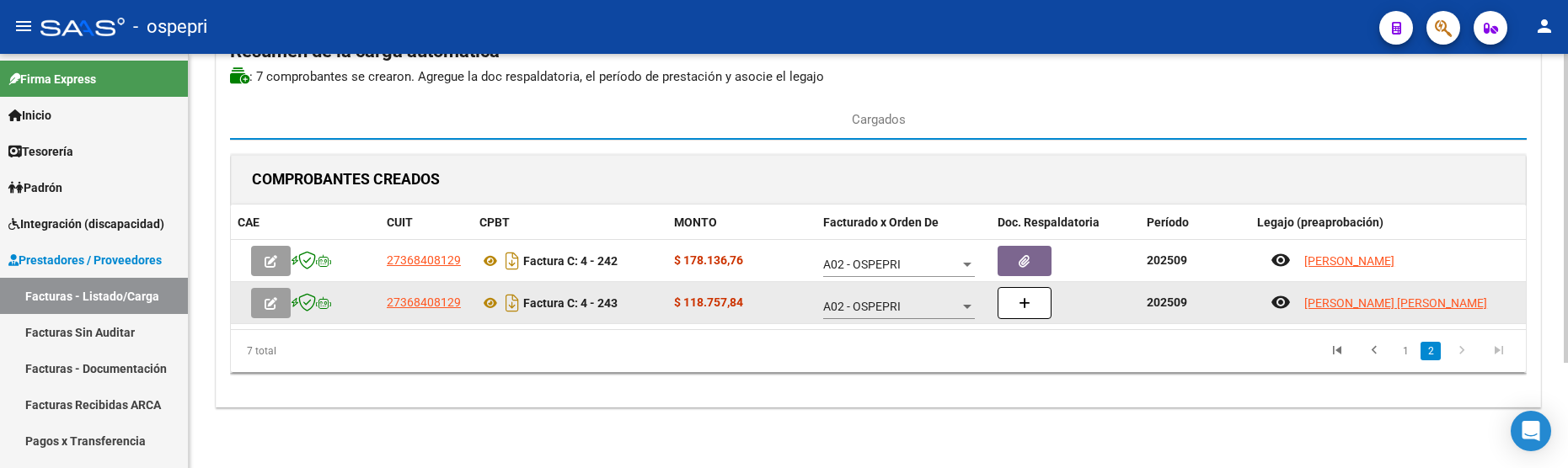
click at [1029, 312] on button "button" at bounding box center [1025, 303] width 54 height 32
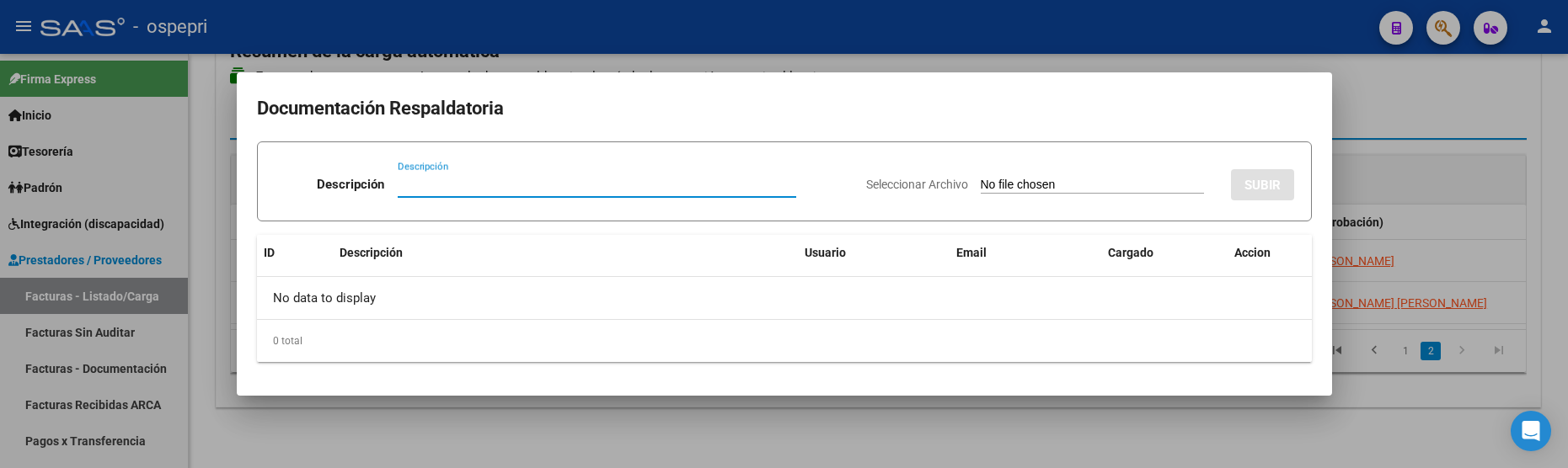
click at [412, 186] on input "Descripción" at bounding box center [597, 184] width 399 height 15
paste input "202509"
type input "202509"
click at [1017, 180] on input "Seleccionar Archivo" at bounding box center [1093, 186] width 223 height 16
type input "C:\fakepath\PLANILLAS LESCANO.jpeg"
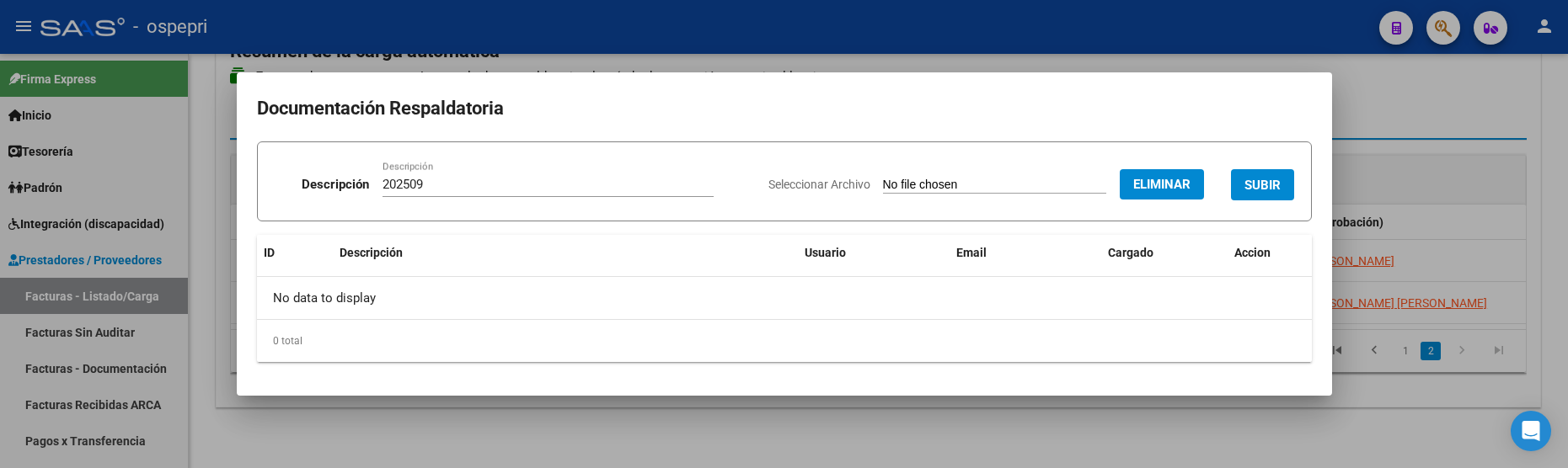
click at [1267, 187] on span "SUBIR" at bounding box center [1263, 185] width 37 height 15
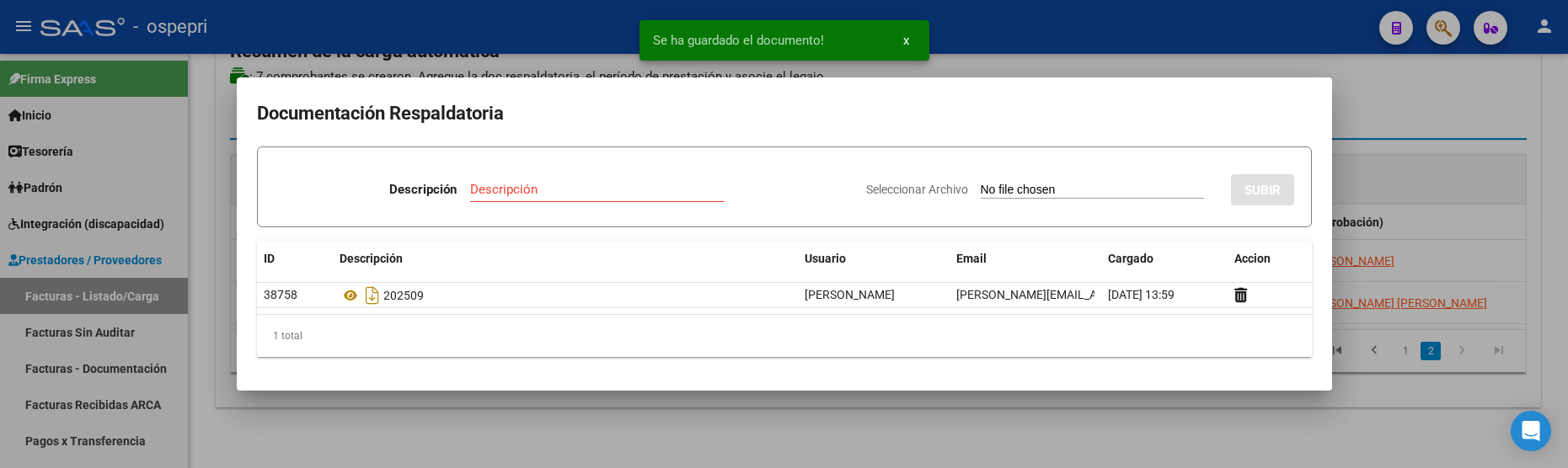
click at [903, 425] on div at bounding box center [784, 234] width 1568 height 468
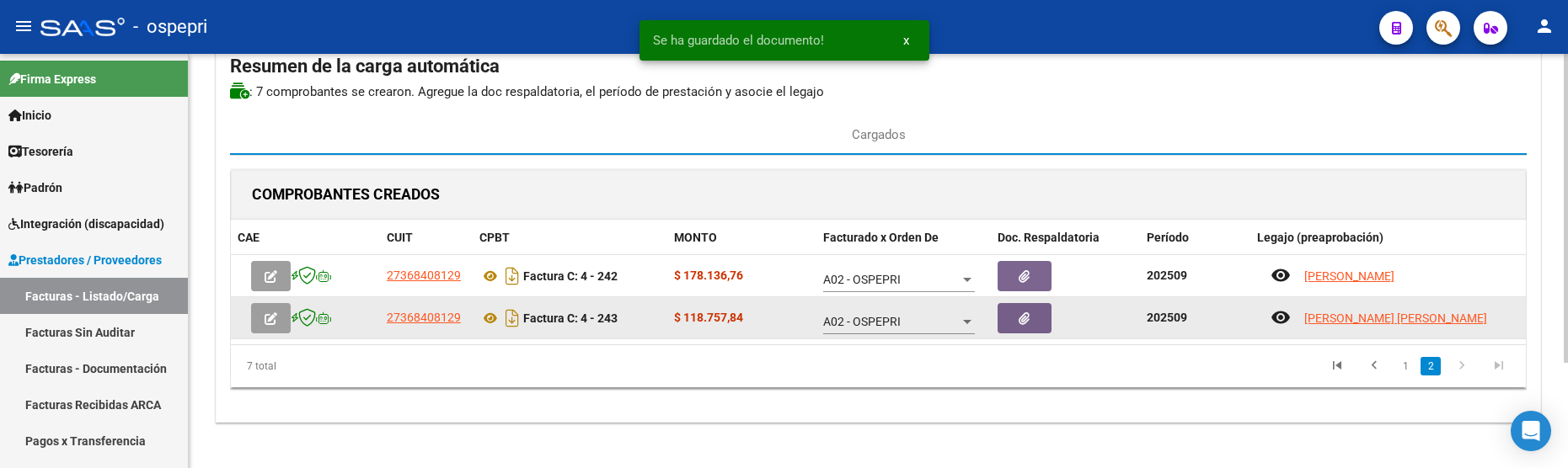
scroll to position [140, 0]
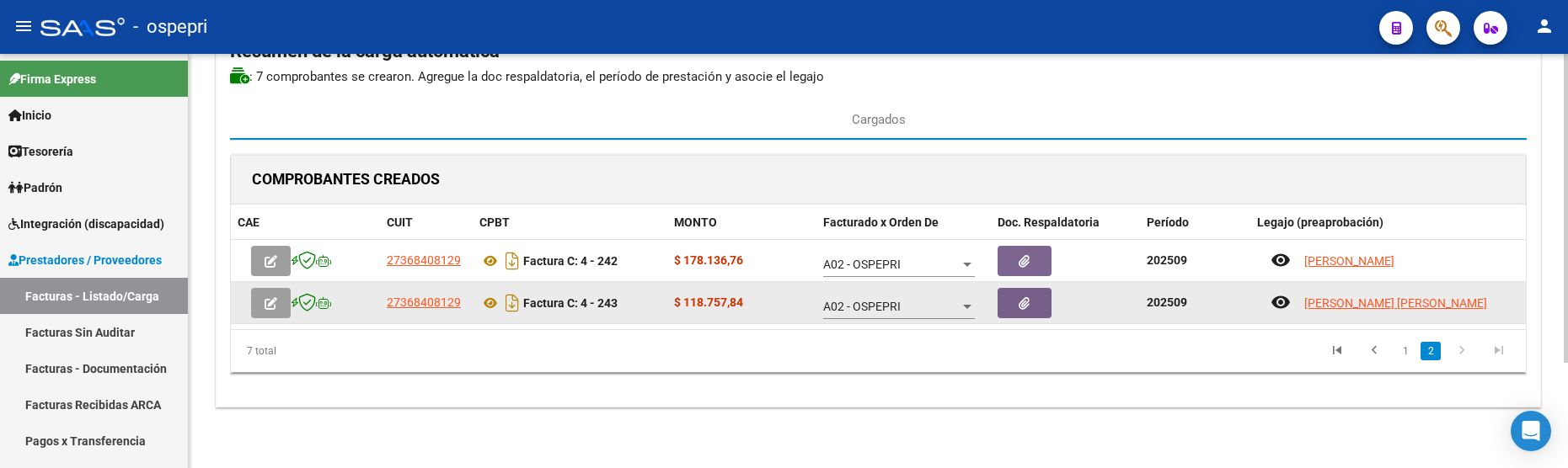
click at [264, 304] on icon "button" at bounding box center [270, 303] width 12 height 12
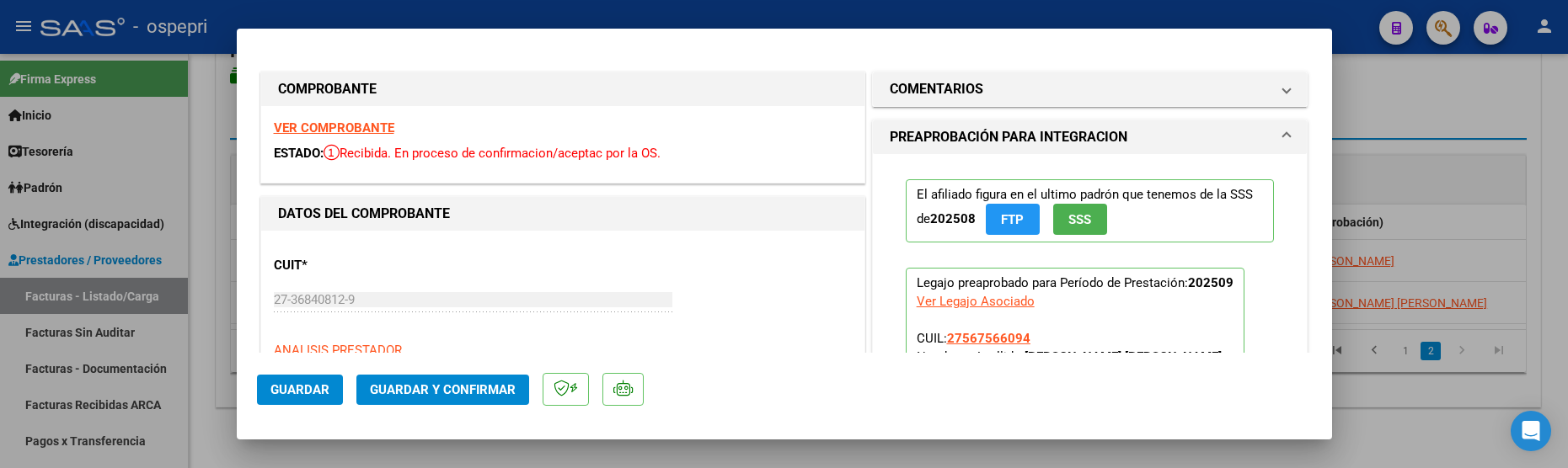
click at [460, 383] on span "Guardar y Confirmar" at bounding box center [442, 390] width 146 height 15
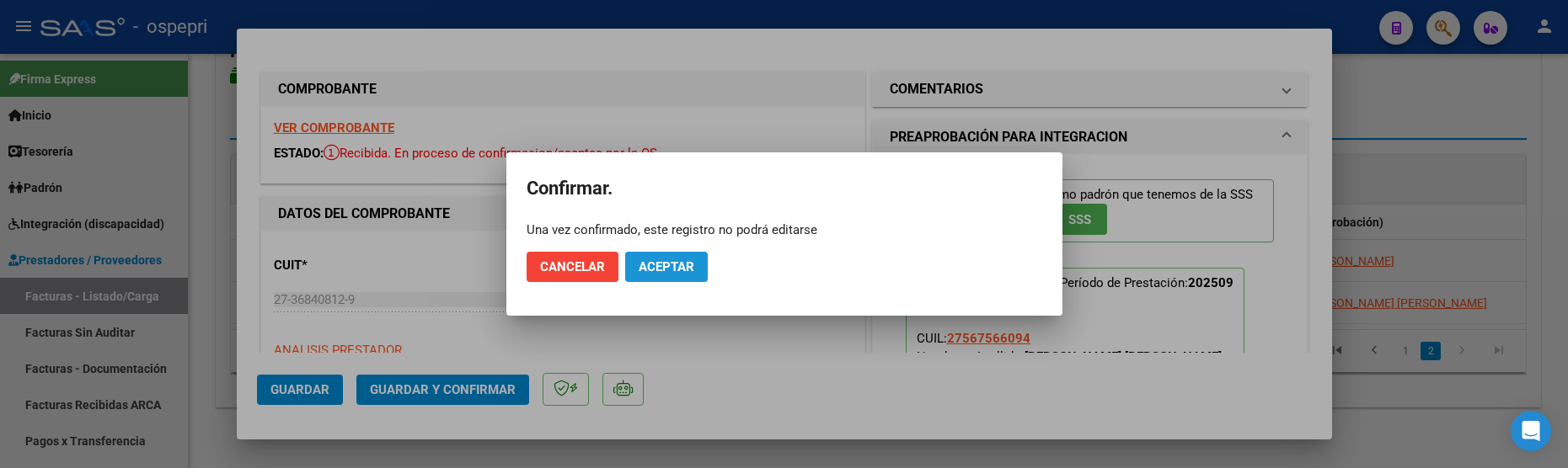
click at [672, 263] on span "Aceptar" at bounding box center [666, 267] width 56 height 15
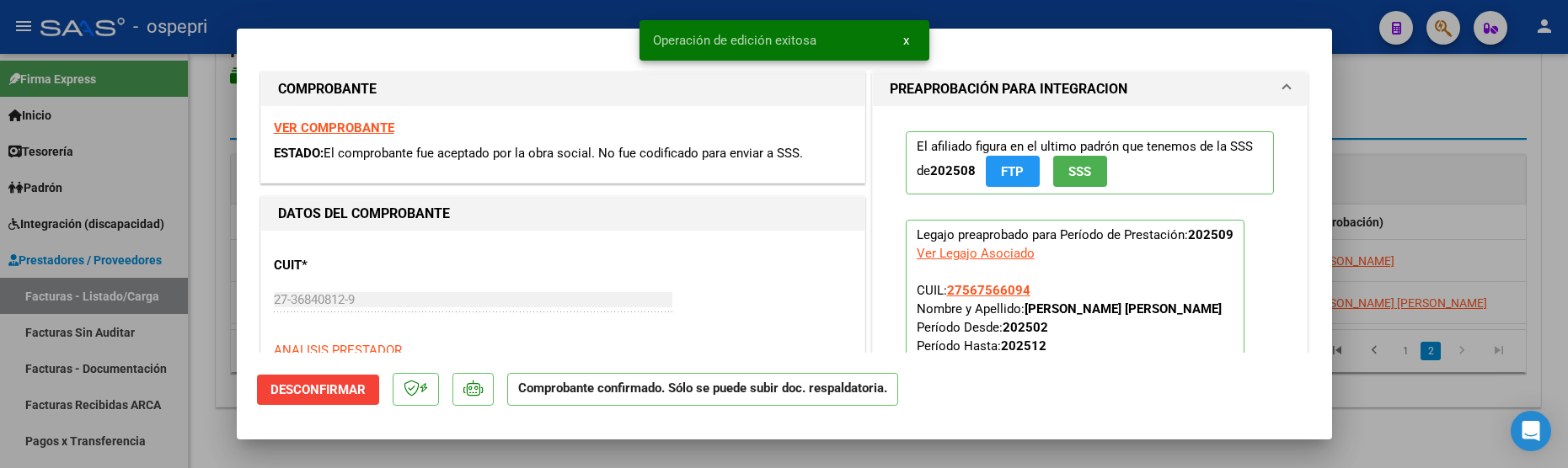
click at [215, 405] on div at bounding box center [784, 234] width 1568 height 468
type input "$ 0,00"
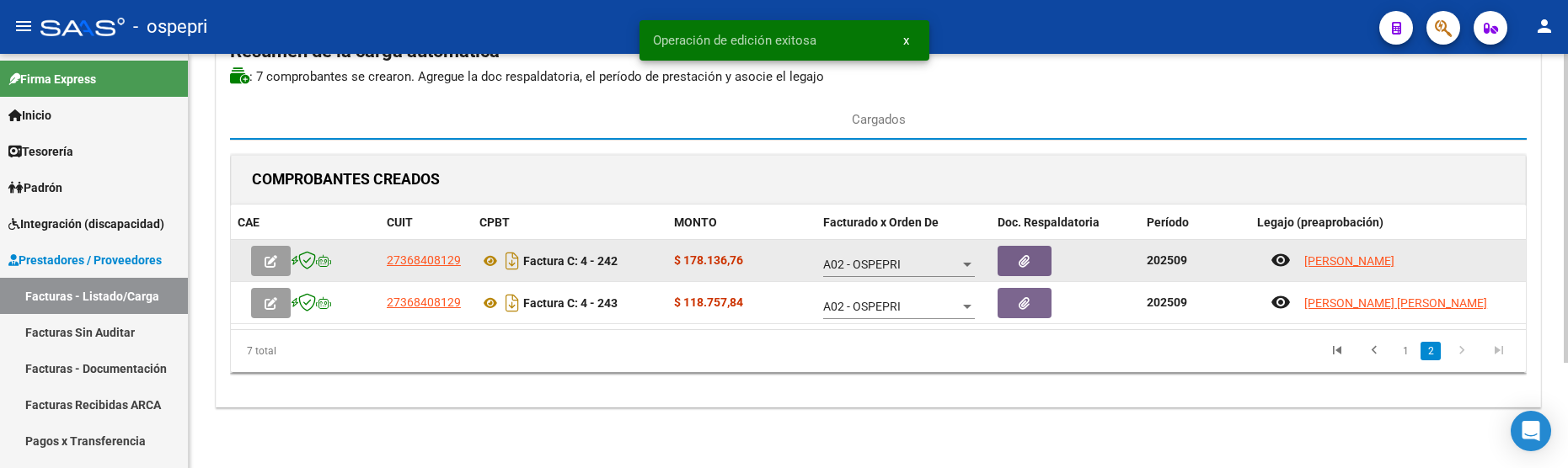
click at [273, 263] on icon "button" at bounding box center [270, 261] width 12 height 12
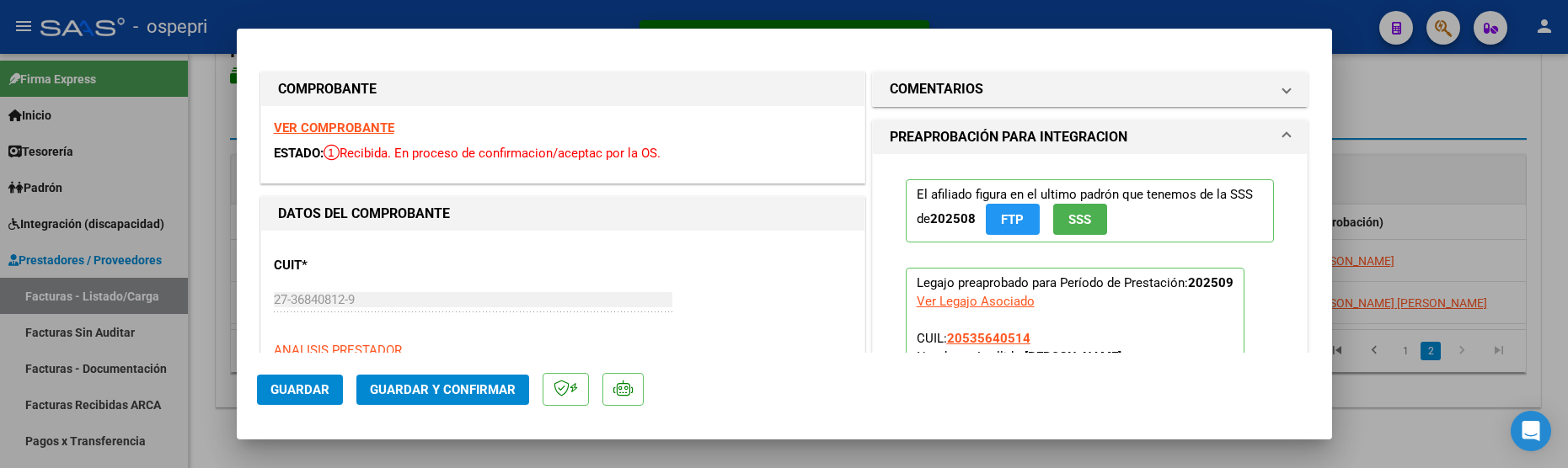
click at [483, 387] on span "Guardar y Confirmar" at bounding box center [442, 390] width 146 height 15
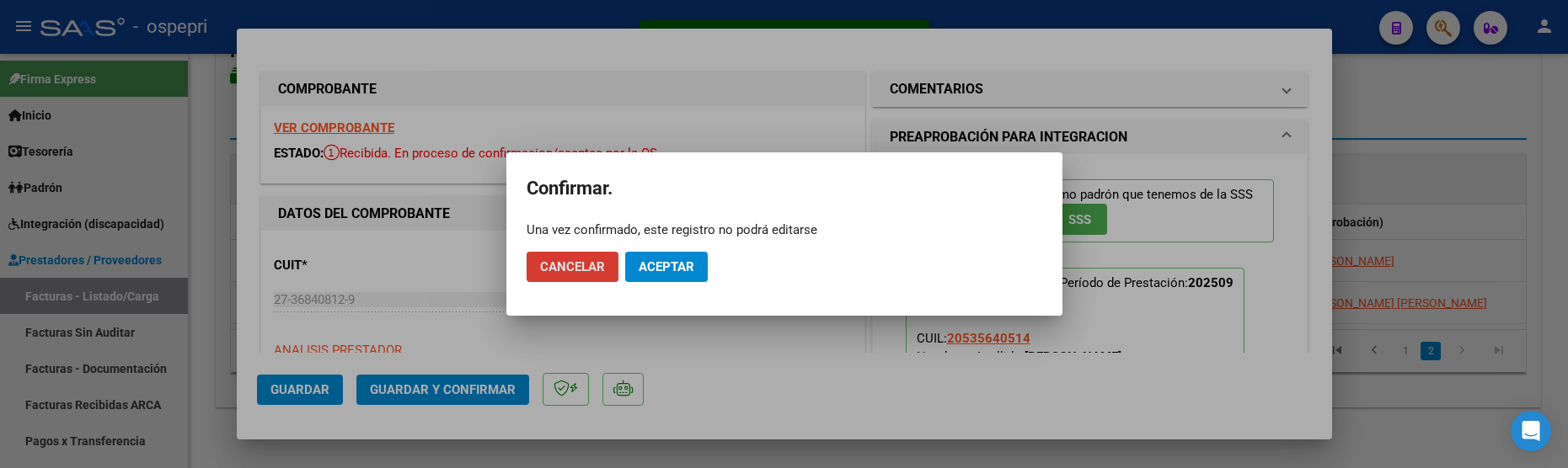
click at [688, 266] on span "Aceptar" at bounding box center [666, 267] width 56 height 15
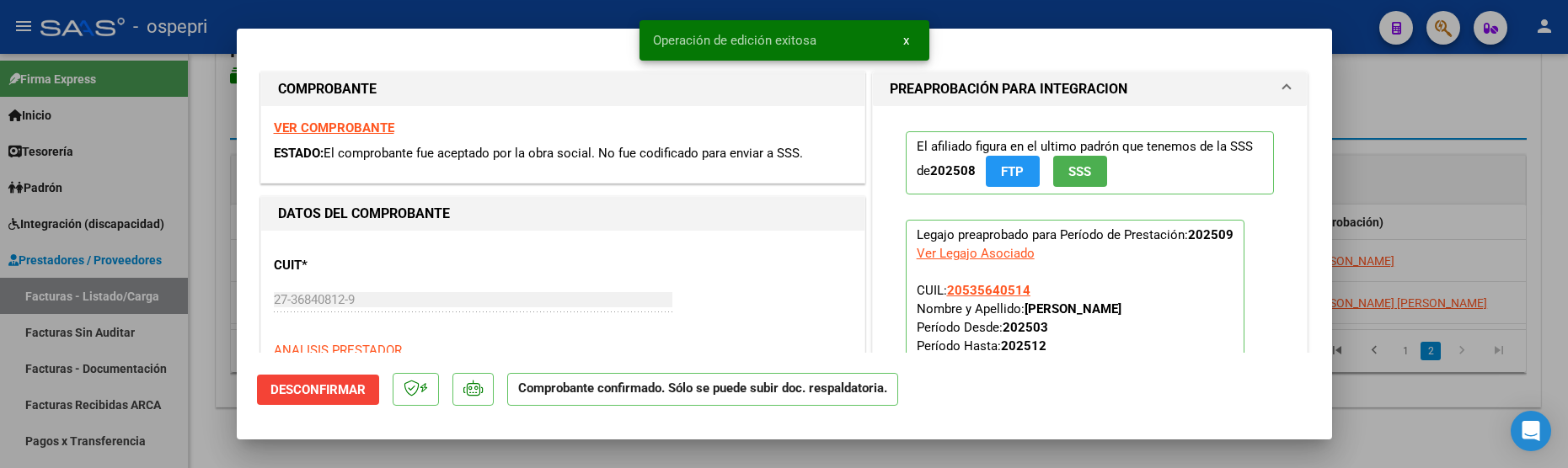
click at [1406, 400] on div at bounding box center [784, 234] width 1568 height 468
type input "$ 0,00"
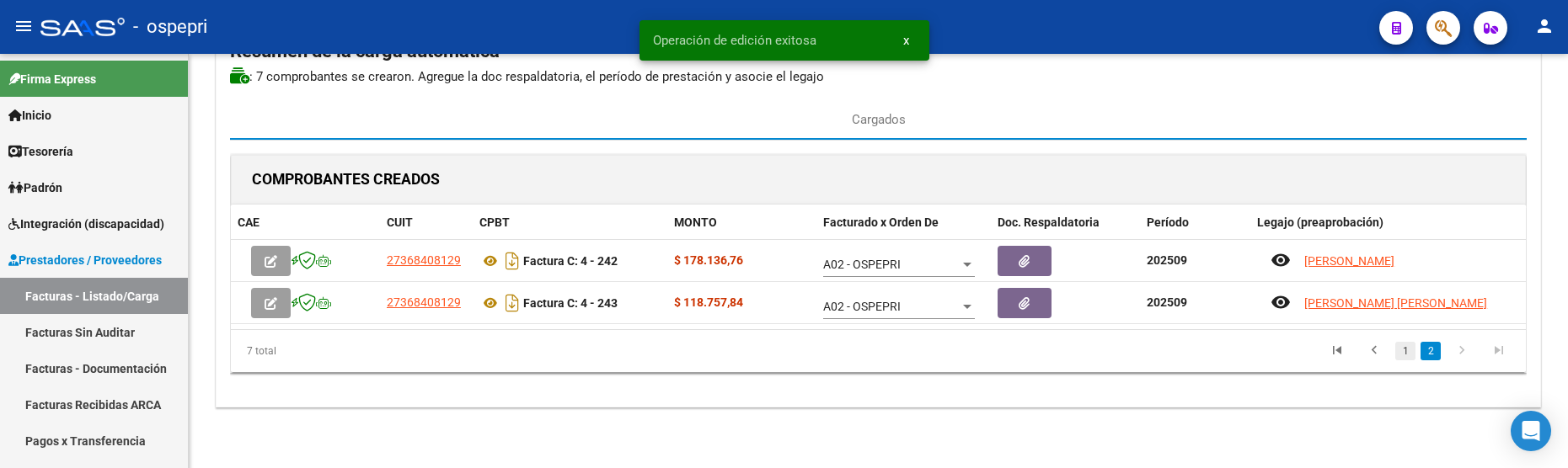
click at [1406, 348] on link "1" at bounding box center [1405, 350] width 20 height 18
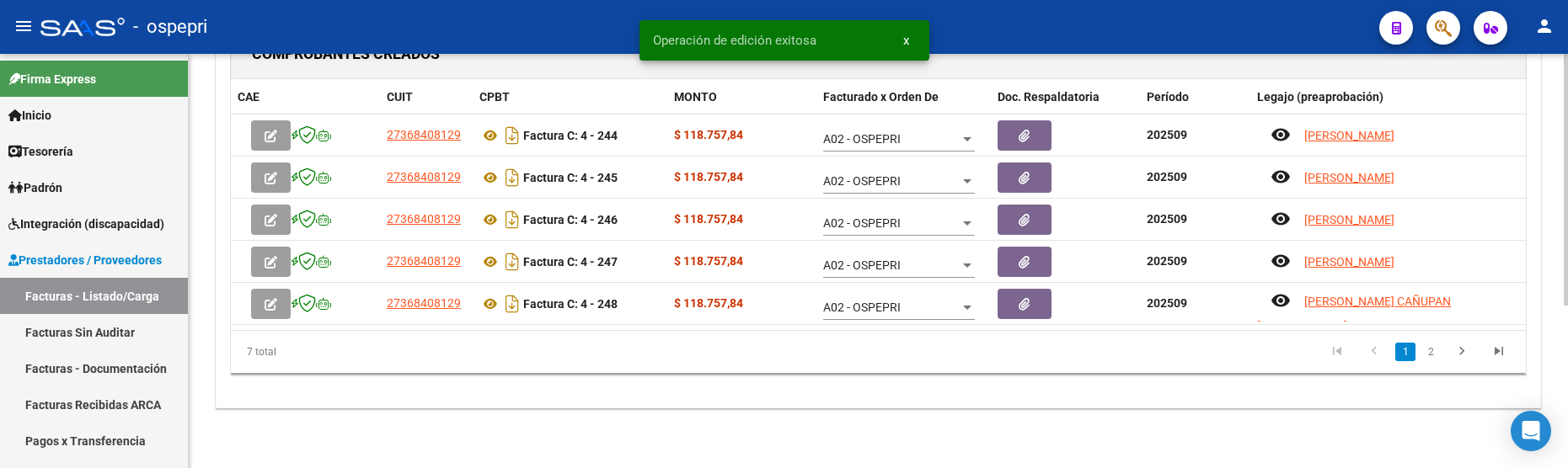
scroll to position [267, 0]
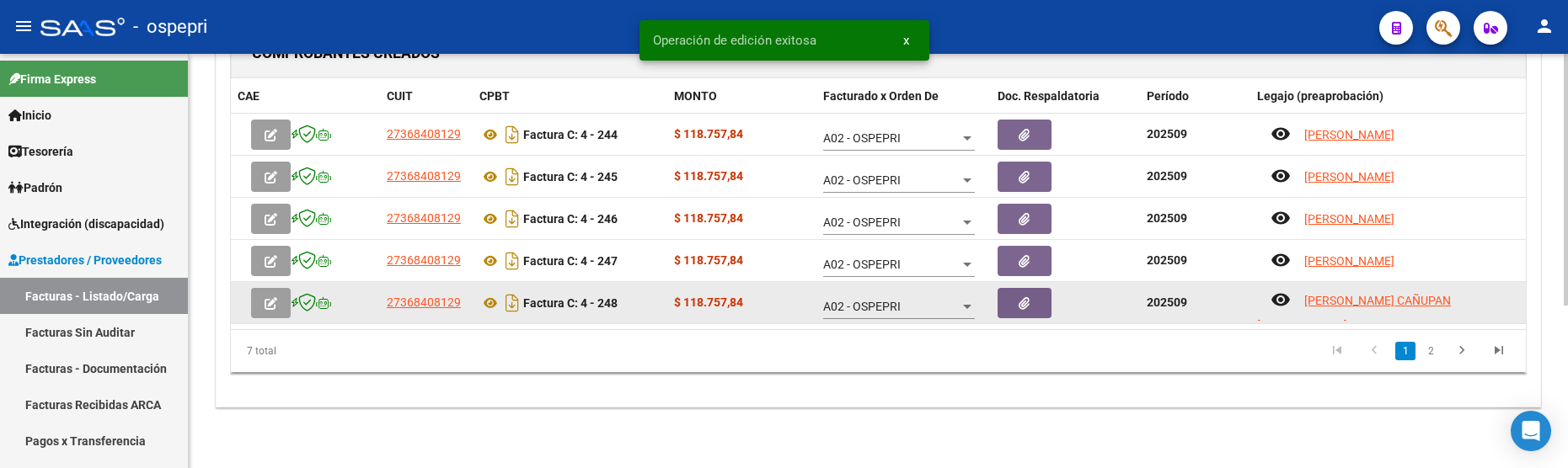
click at [264, 302] on icon "button" at bounding box center [270, 303] width 12 height 12
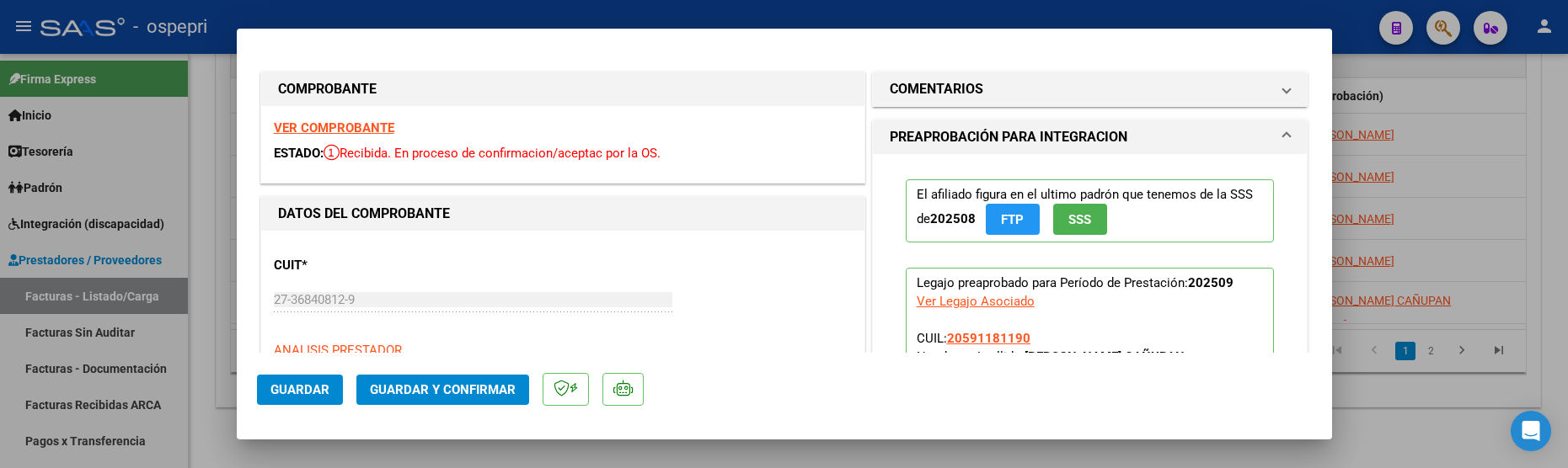
click at [401, 385] on span "Guardar y Confirmar" at bounding box center [442, 390] width 146 height 15
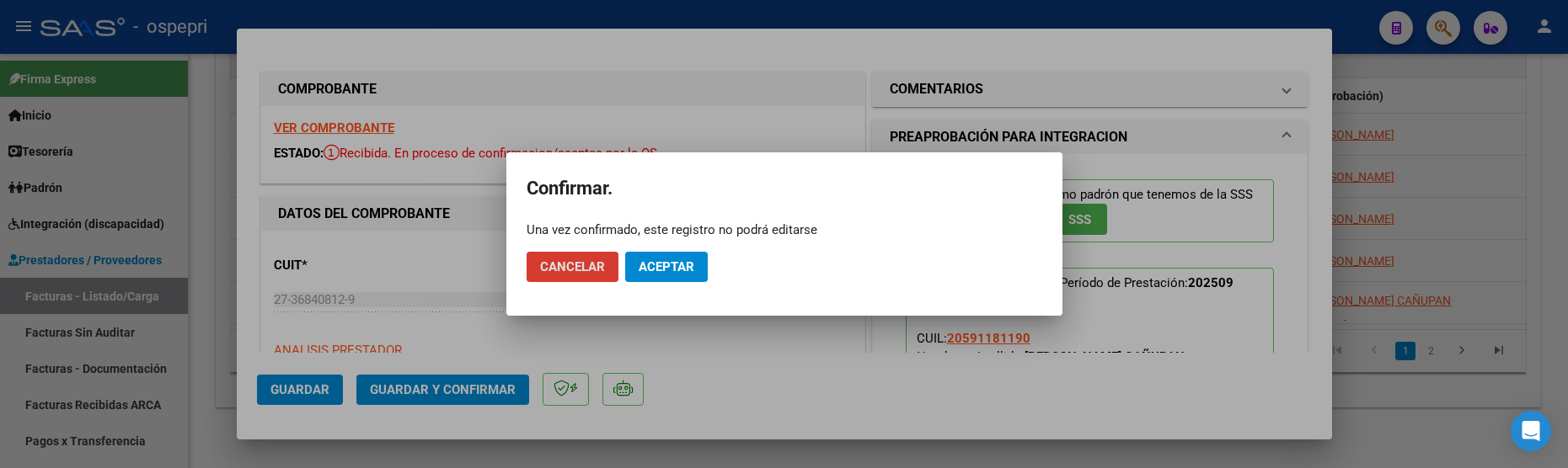
click at [672, 268] on span "Aceptar" at bounding box center [666, 267] width 56 height 15
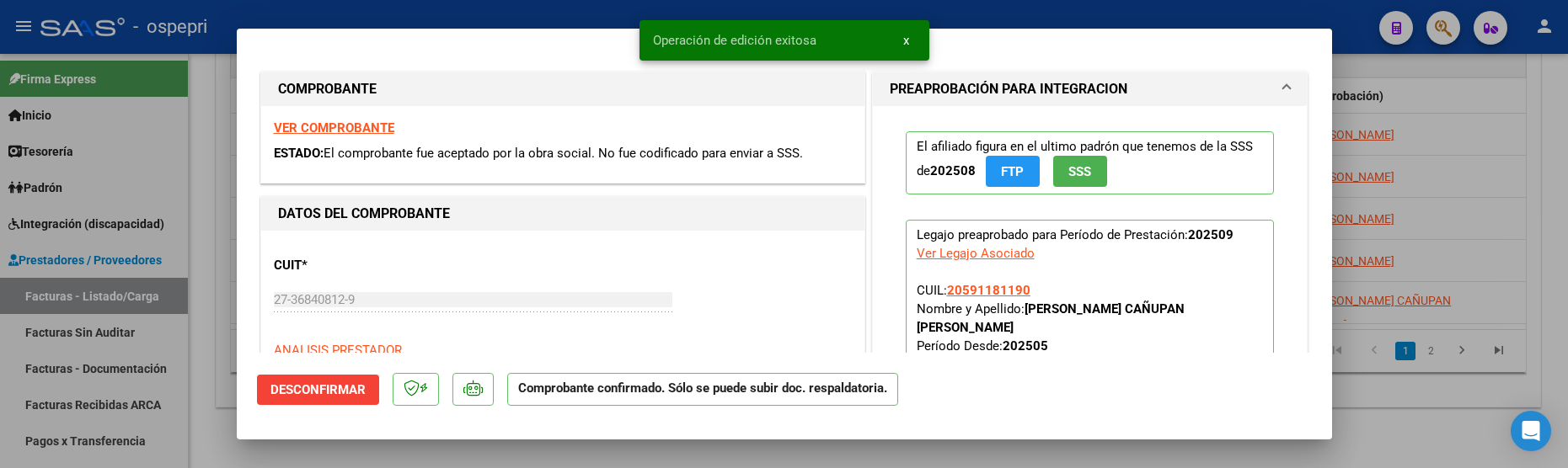
click at [1414, 416] on div at bounding box center [784, 234] width 1568 height 468
type input "$ 0,00"
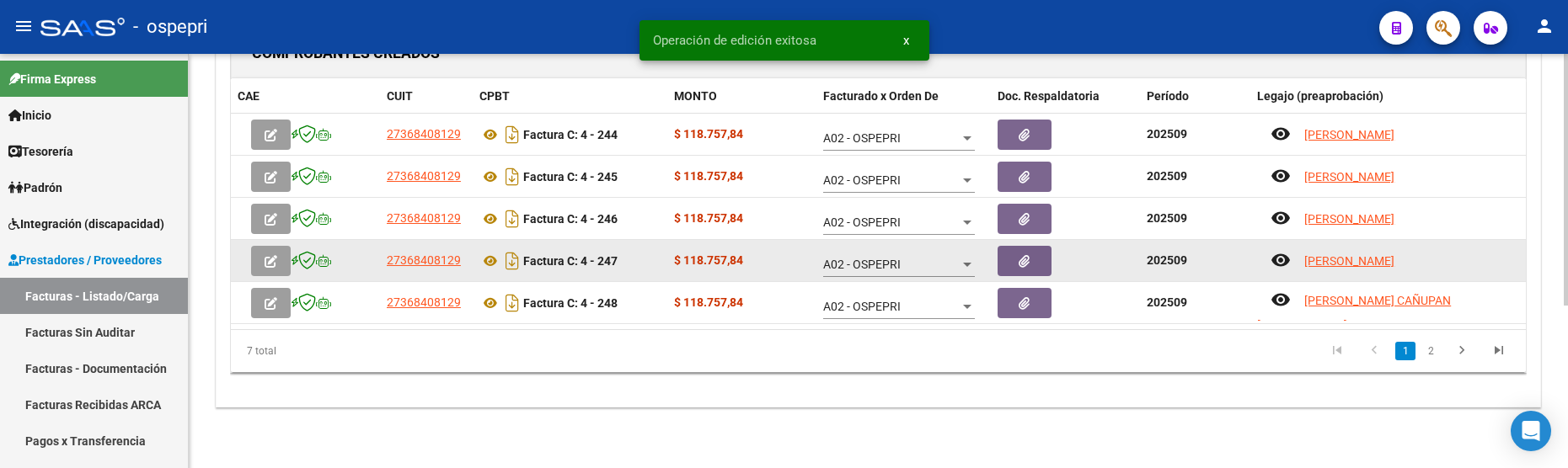
click at [277, 258] on button "button" at bounding box center [270, 261] width 39 height 31
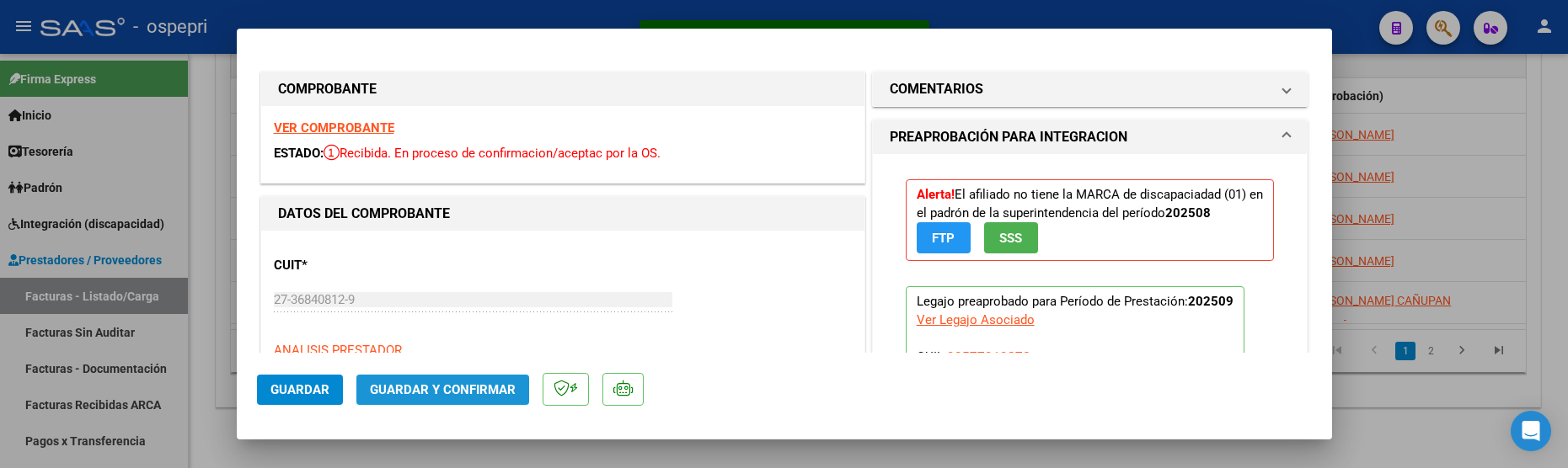
click at [478, 385] on span "Guardar y Confirmar" at bounding box center [442, 390] width 146 height 15
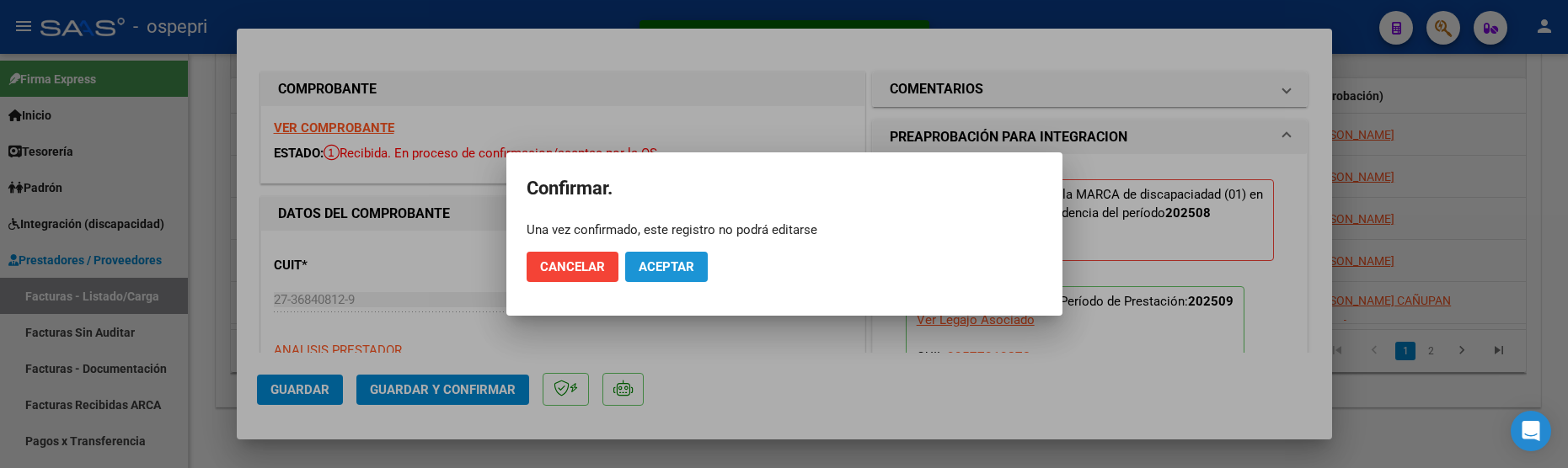
click at [679, 272] on span "Aceptar" at bounding box center [666, 267] width 56 height 15
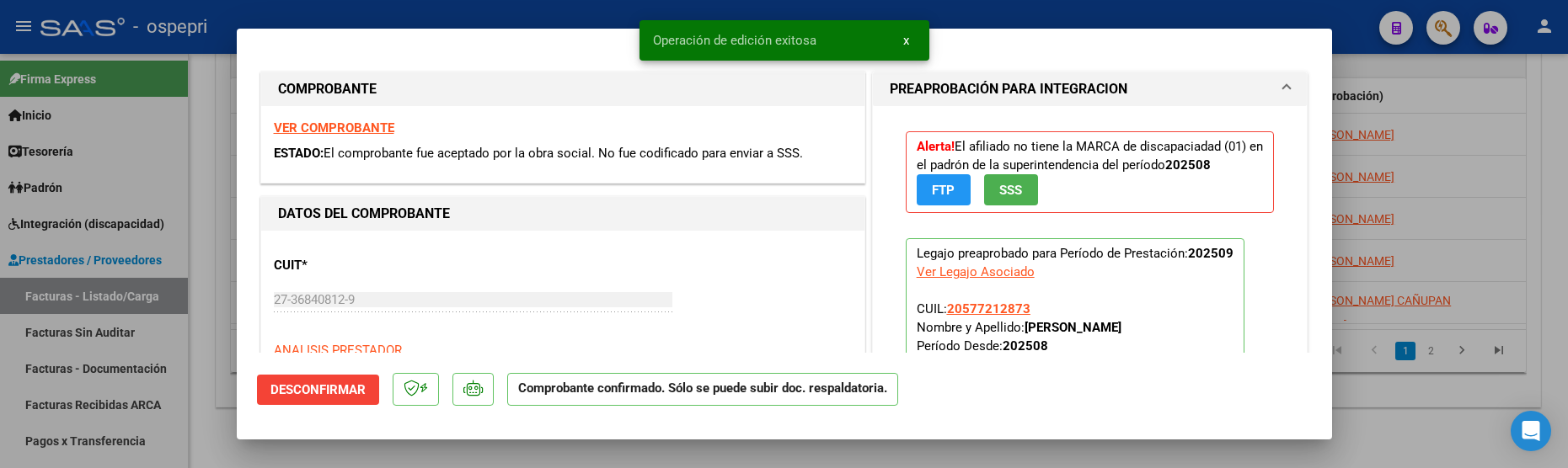
click at [1424, 410] on div at bounding box center [784, 234] width 1568 height 468
type input "$ 0,00"
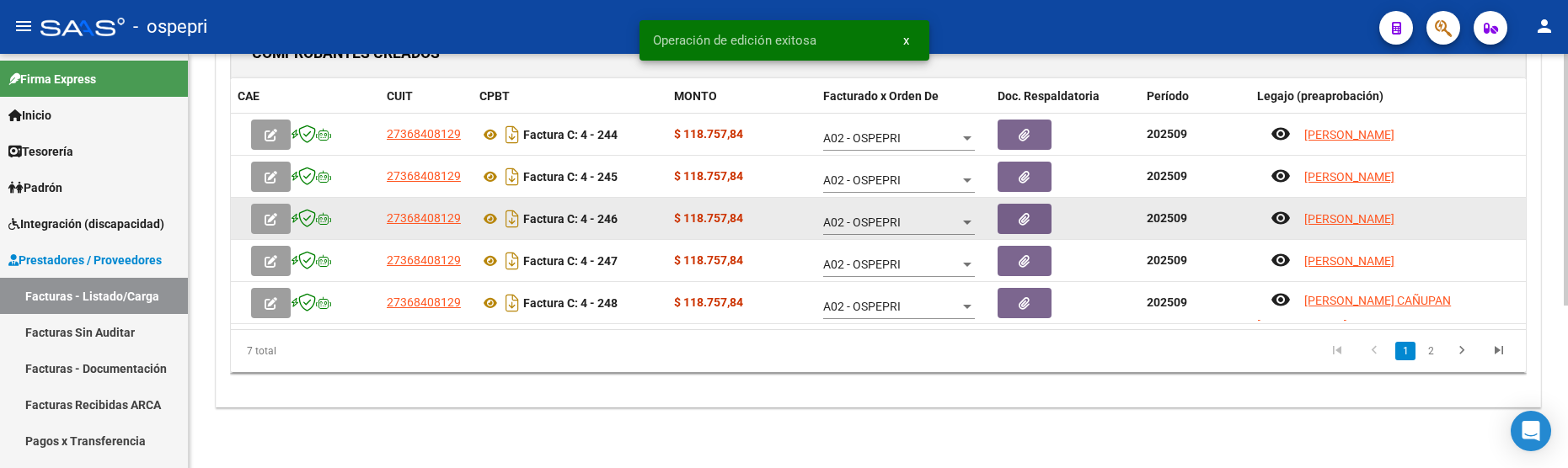
click at [278, 220] on button "button" at bounding box center [270, 219] width 39 height 31
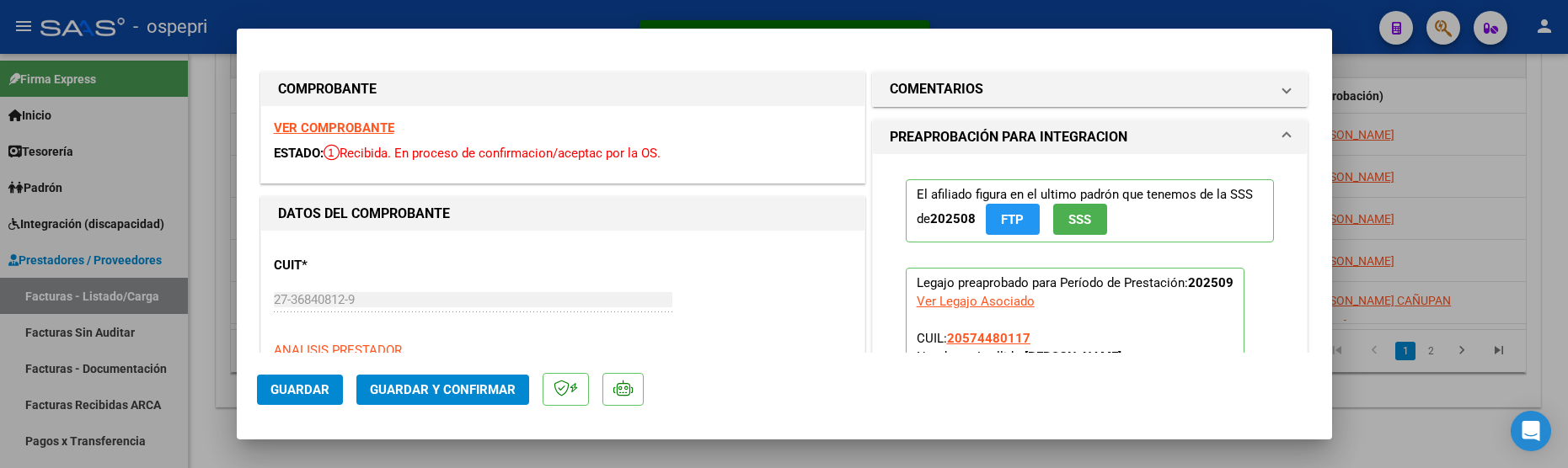
click at [483, 388] on span "Guardar y Confirmar" at bounding box center [442, 390] width 146 height 15
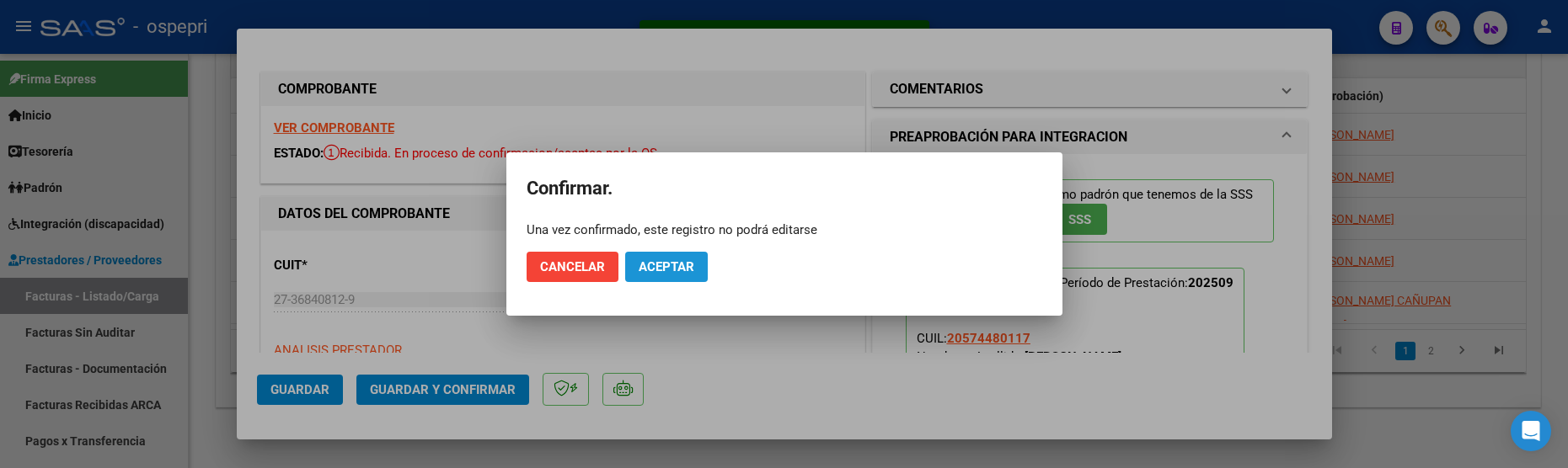
click at [672, 263] on span "Aceptar" at bounding box center [666, 267] width 56 height 15
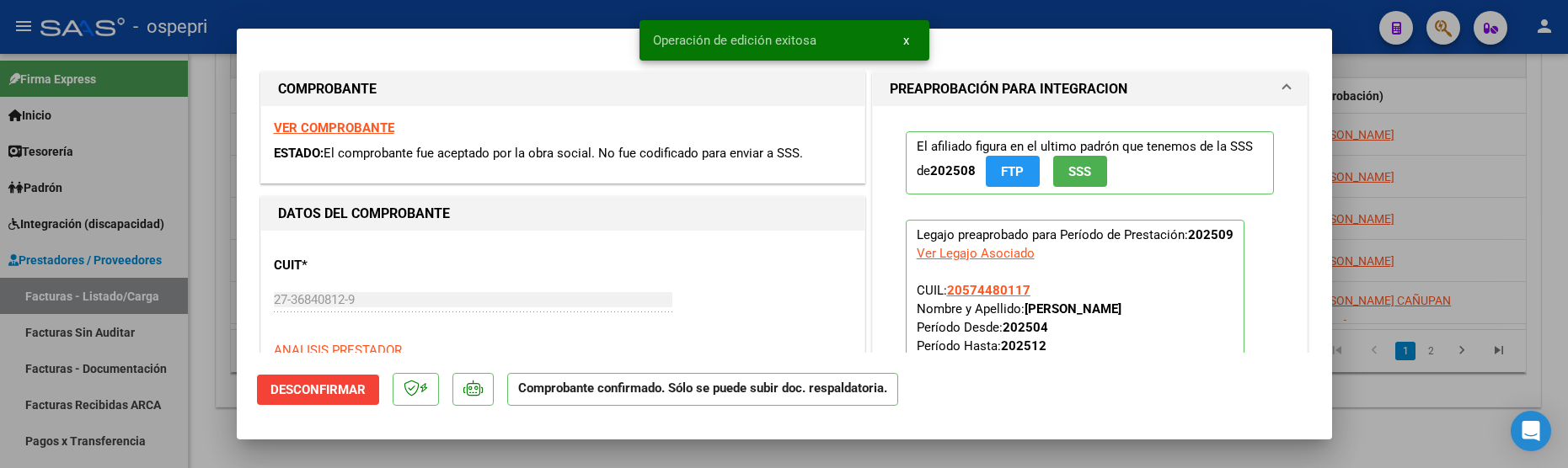
click at [1428, 404] on div at bounding box center [784, 234] width 1568 height 468
type input "$ 0,00"
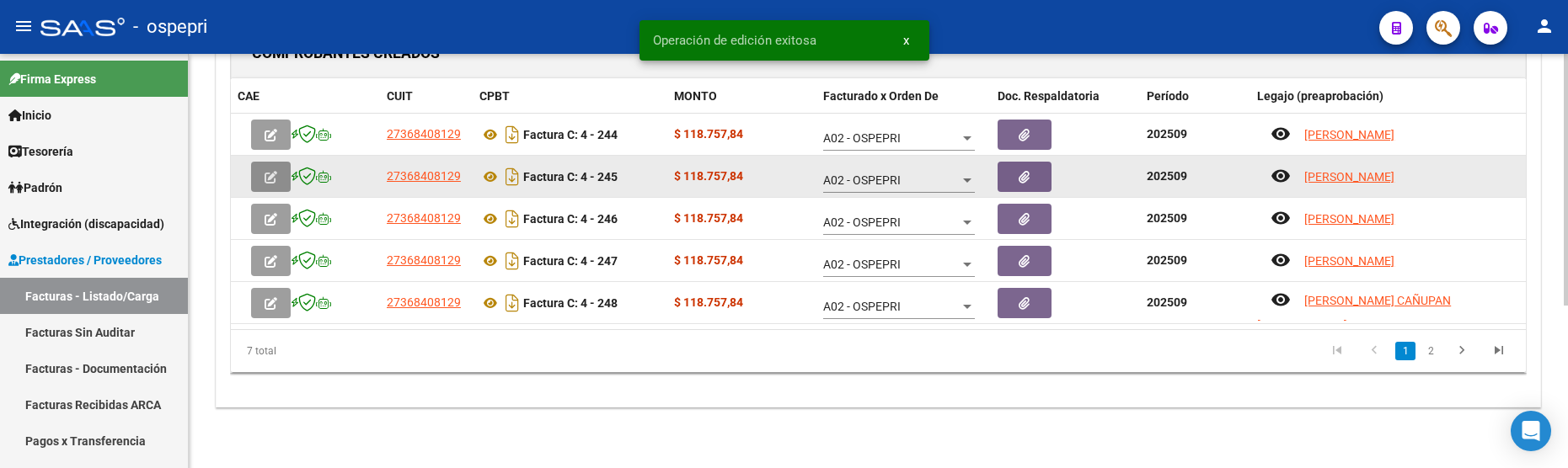
click at [262, 173] on button "button" at bounding box center [270, 177] width 39 height 31
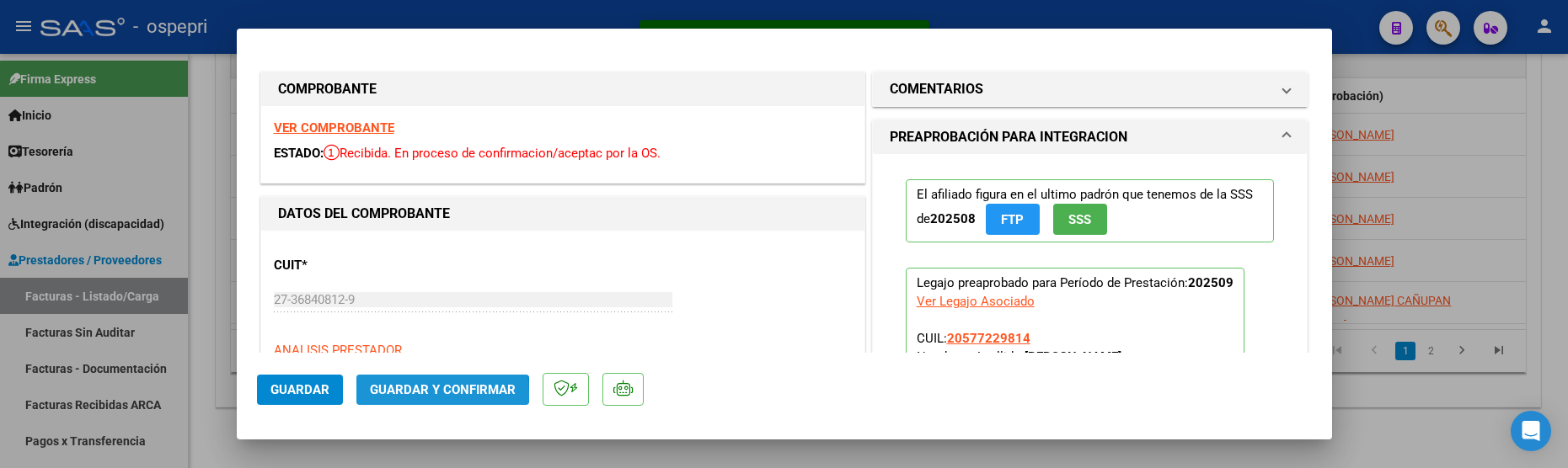
click at [414, 395] on span "Guardar y Confirmar" at bounding box center [442, 390] width 146 height 15
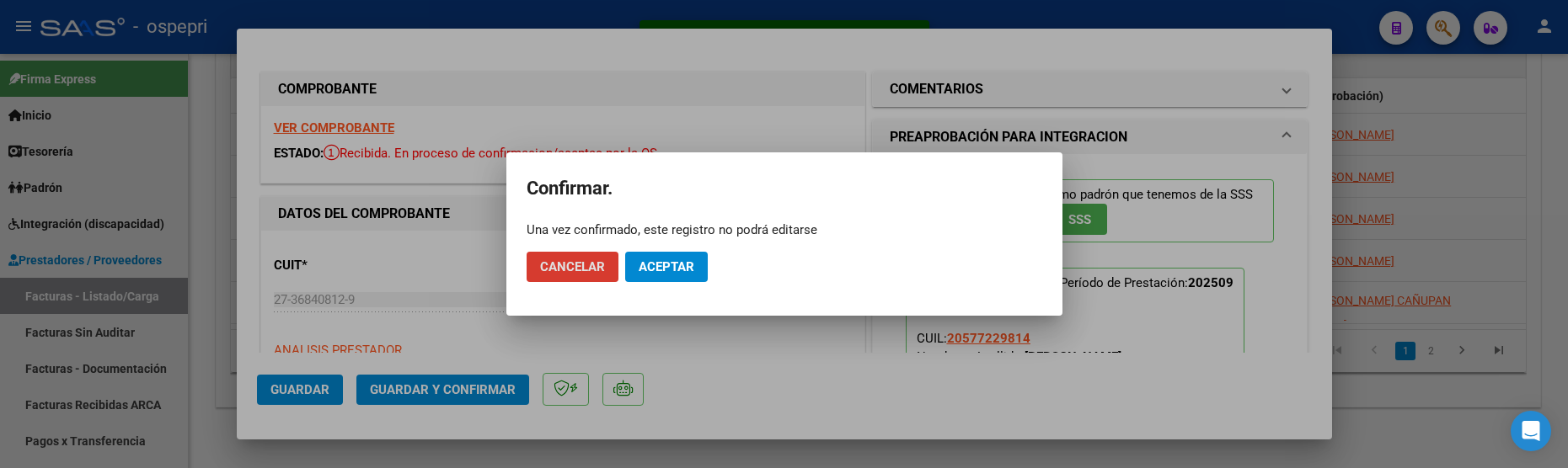
click at [660, 276] on button "Aceptar" at bounding box center [666, 267] width 83 height 31
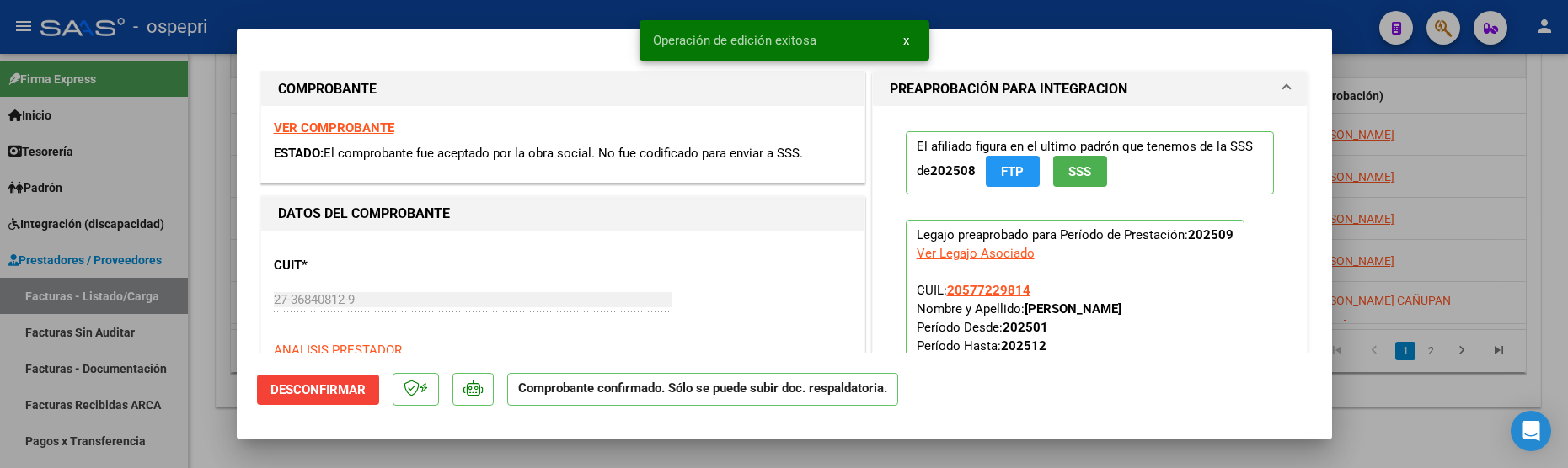
click at [1376, 429] on div at bounding box center [784, 234] width 1568 height 468
type input "$ 0,00"
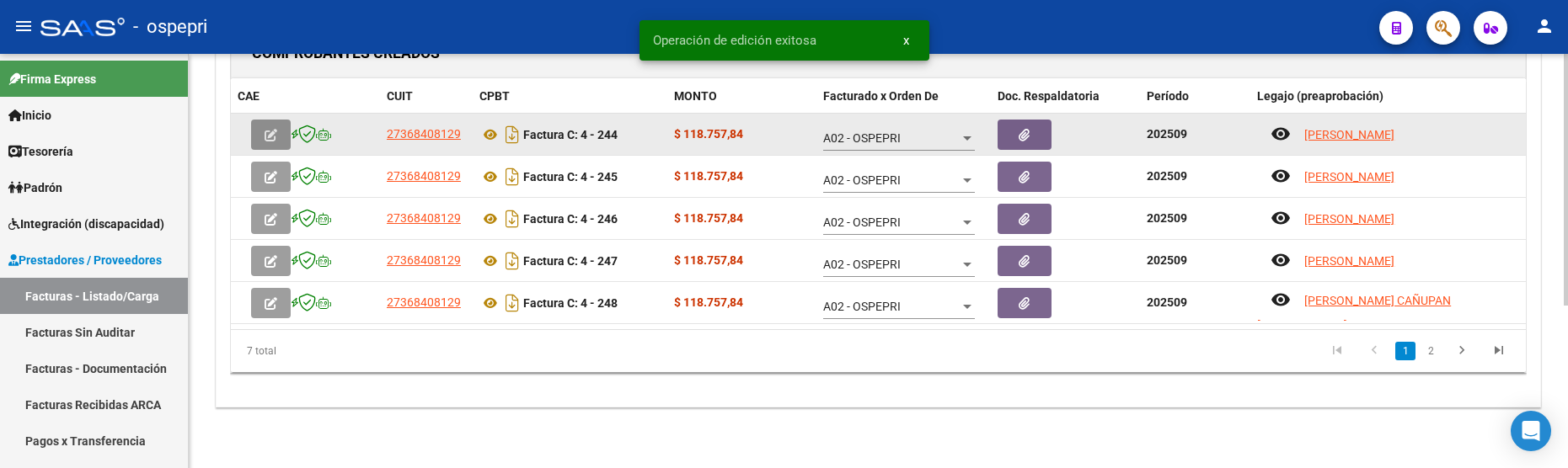
click at [282, 137] on button "button" at bounding box center [270, 134] width 39 height 31
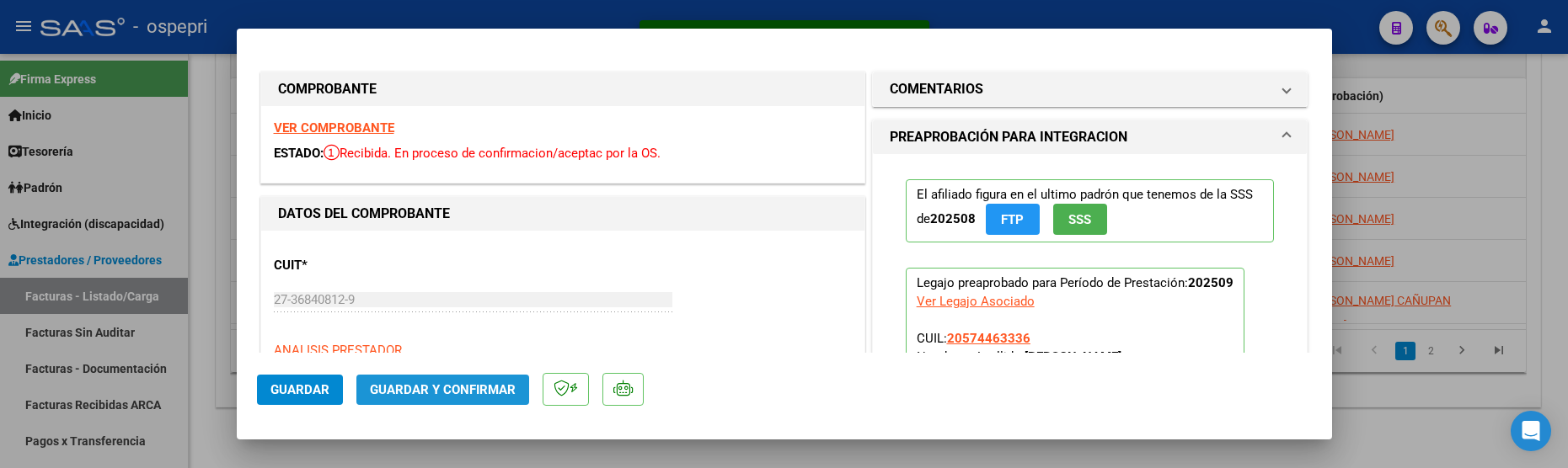
click at [448, 389] on span "Guardar y Confirmar" at bounding box center [442, 390] width 146 height 15
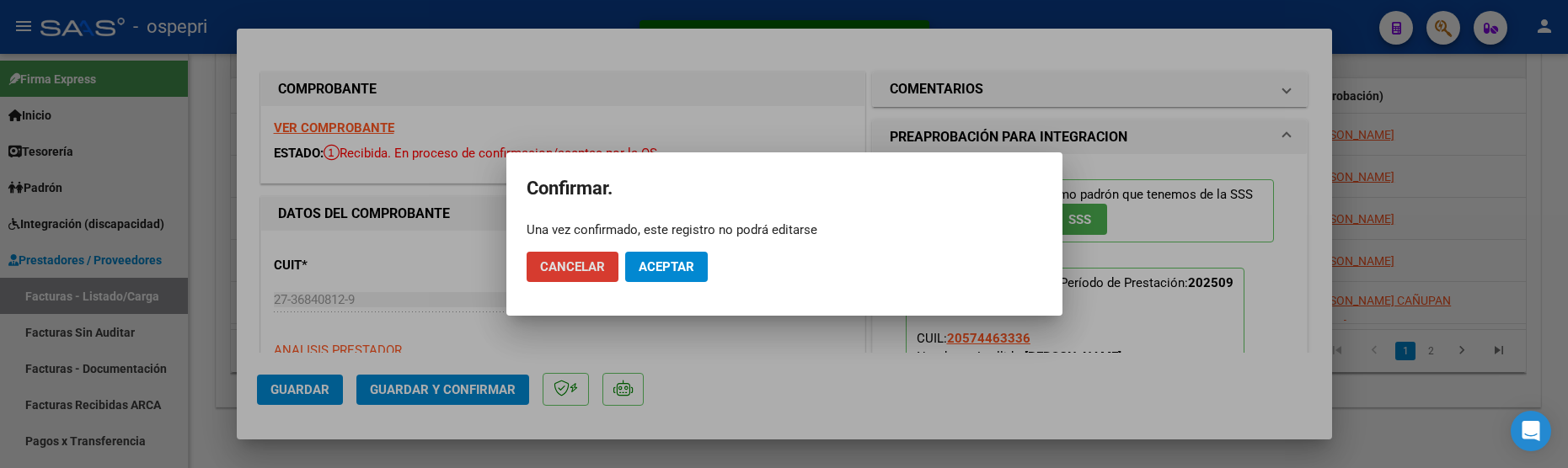
click at [699, 265] on button "Aceptar" at bounding box center [666, 267] width 83 height 31
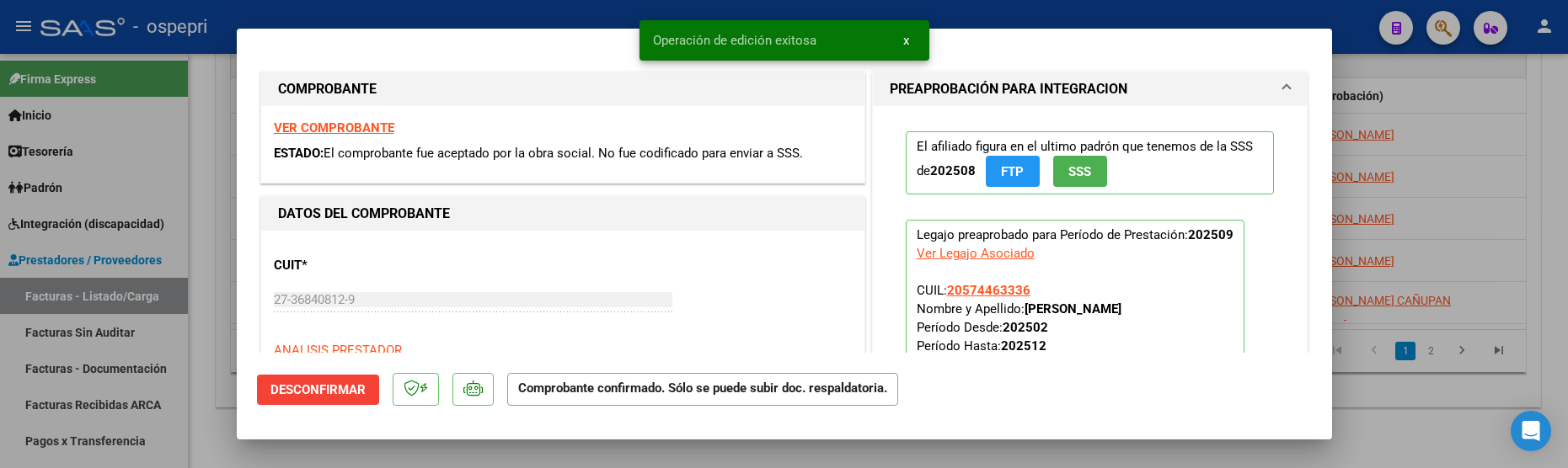
click at [1437, 419] on div at bounding box center [784, 234] width 1568 height 468
type input "$ 0,00"
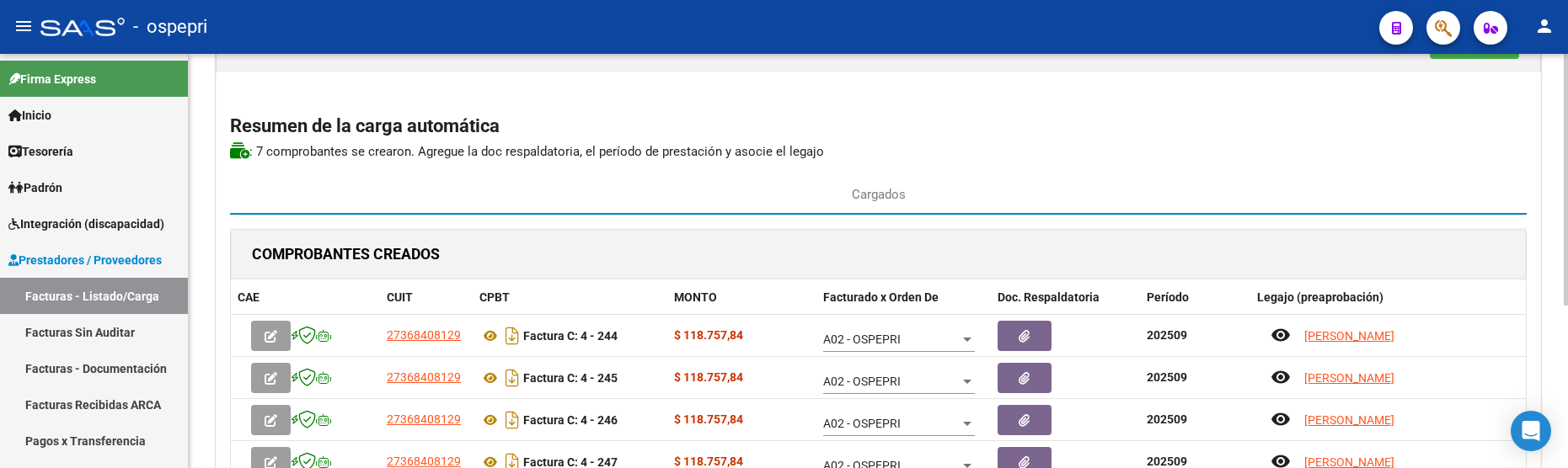
scroll to position [0, 0]
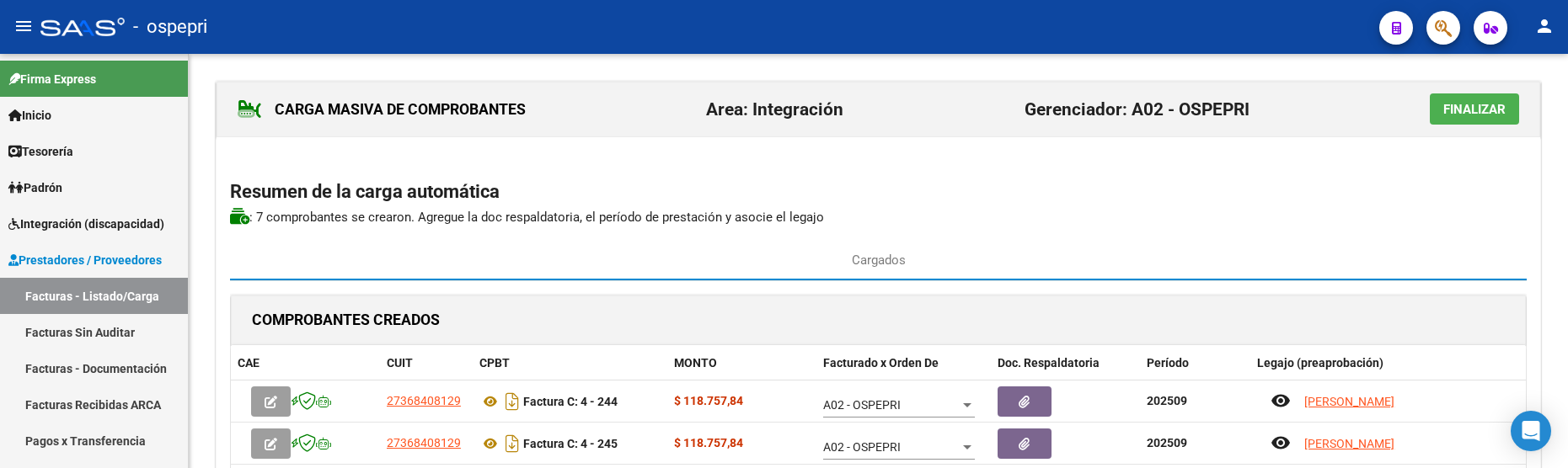
click at [1478, 112] on span "Finalizar" at bounding box center [1475, 109] width 63 height 15
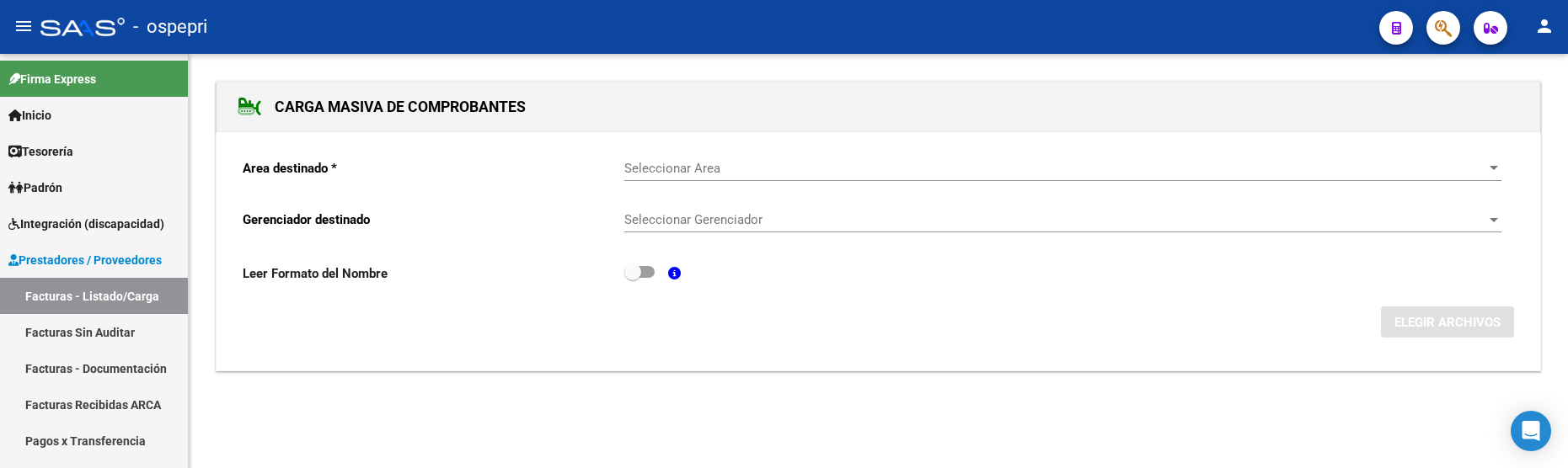
click at [752, 343] on div "Area destinado * Seleccionar Area Seleccionar Area Gerenciador destinado Selecc…" at bounding box center [878, 252] width 1324 height 239
drag, startPoint x: 85, startPoint y: 299, endPoint x: 160, endPoint y: 299, distance: 75.0
click at [85, 299] on link "Facturas - Listado/Carga" at bounding box center [93, 296] width 187 height 37
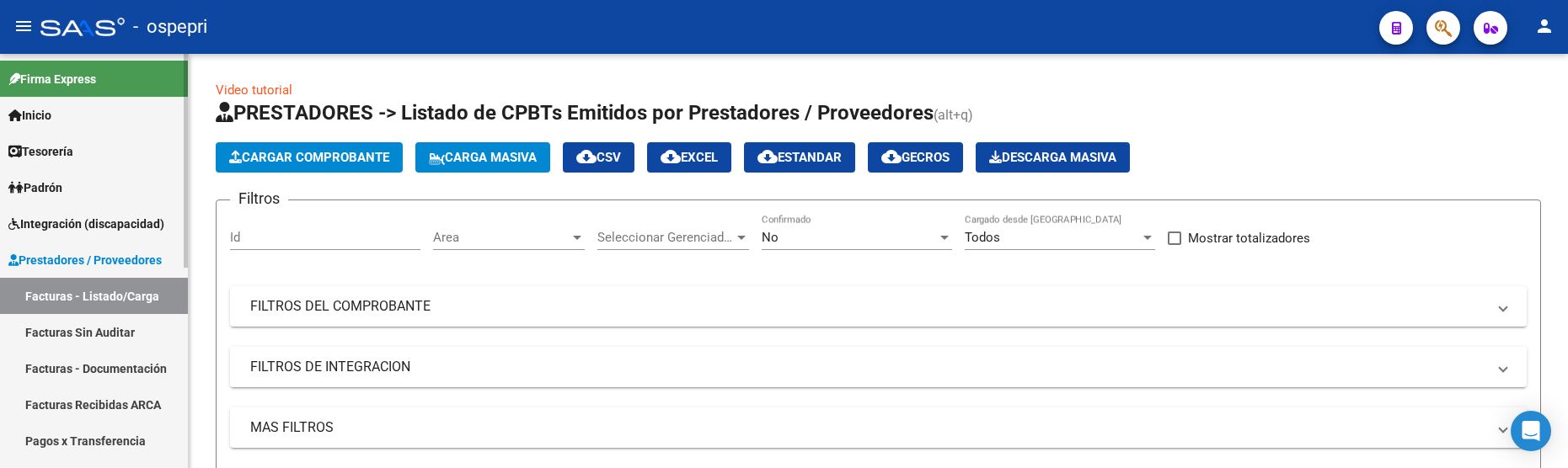
click at [66, 300] on link "Facturas - Listado/Carga" at bounding box center [93, 296] width 187 height 37
click at [1225, 316] on mat-expansion-panel-header "FILTROS DEL COMPROBANTE" at bounding box center [878, 307] width 1297 height 40
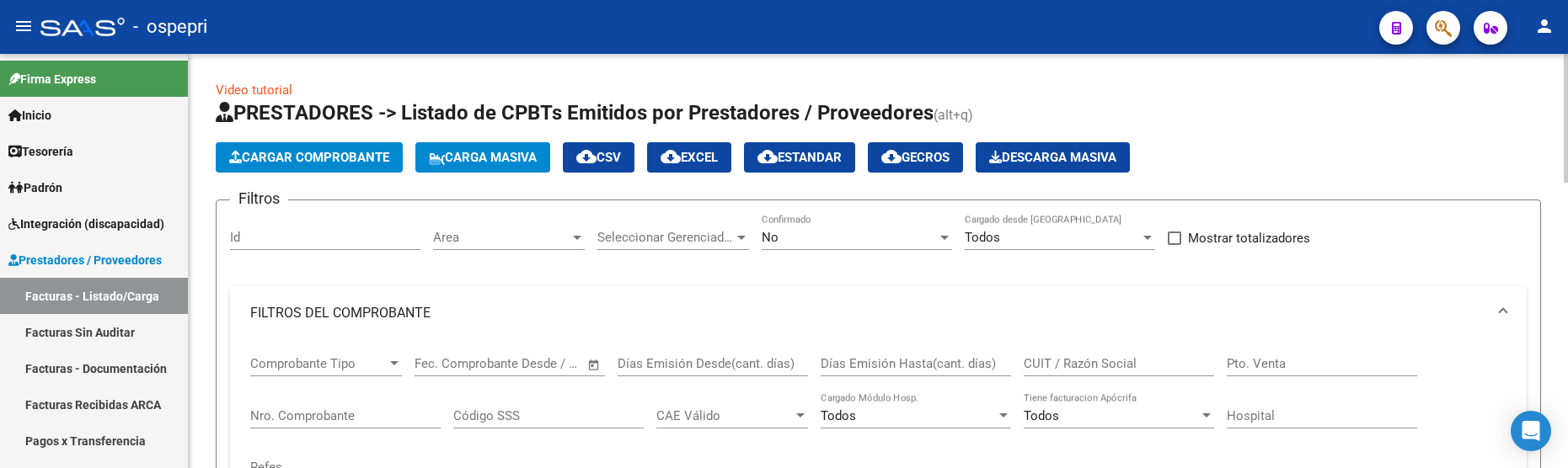
click at [1126, 366] on input "CUIT / Razón Social" at bounding box center [1119, 363] width 190 height 15
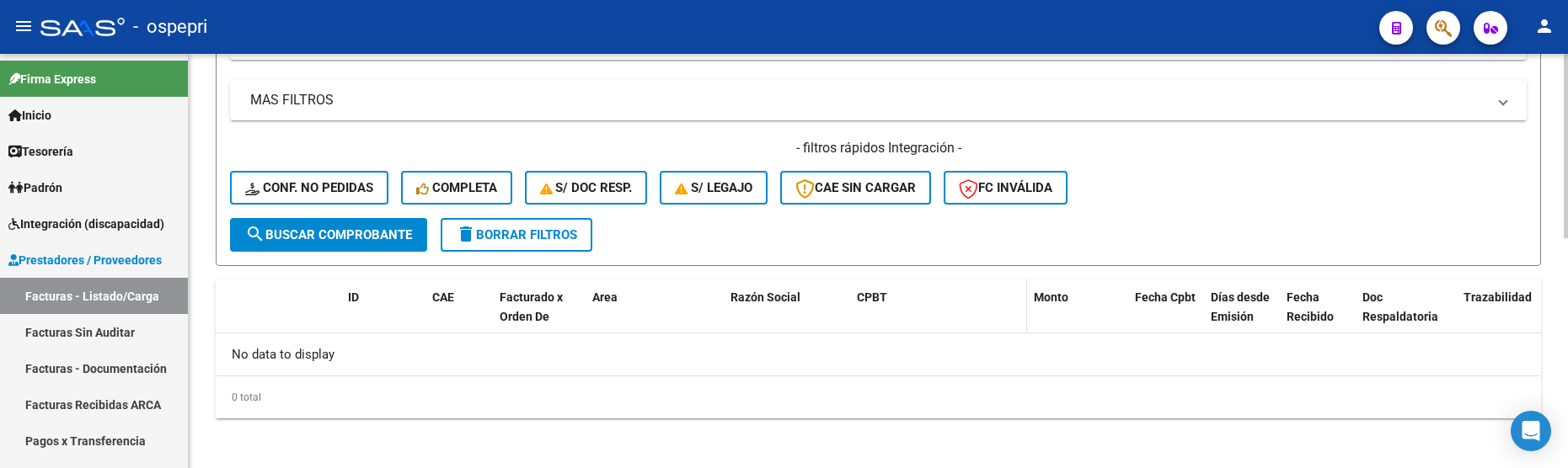
scroll to position [514, 0]
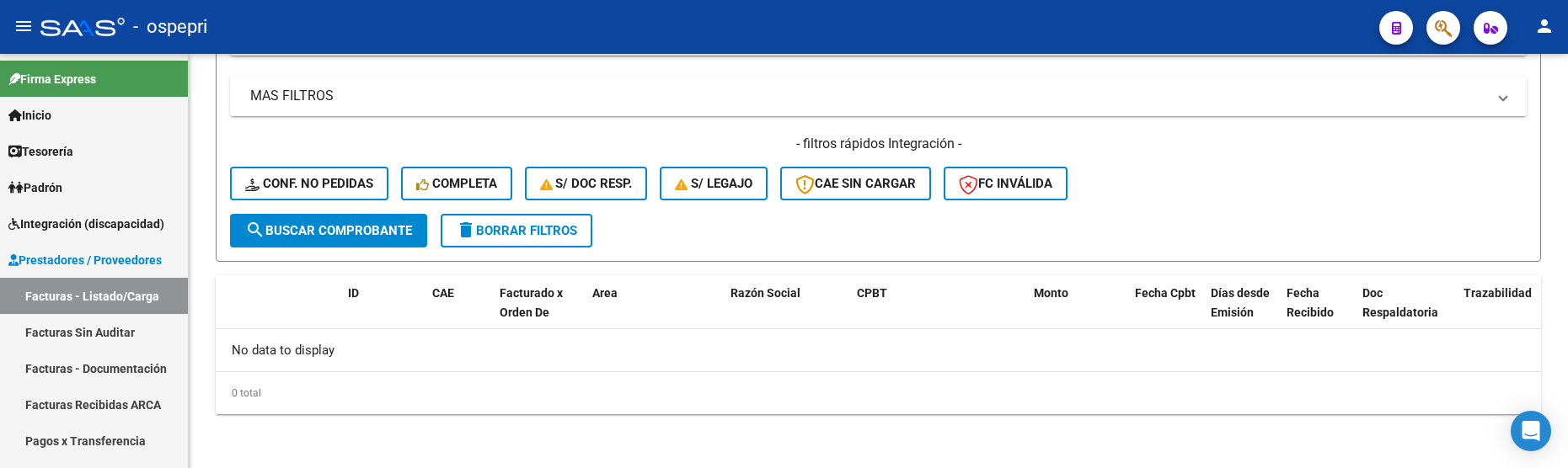
type input "fernandez natalia"
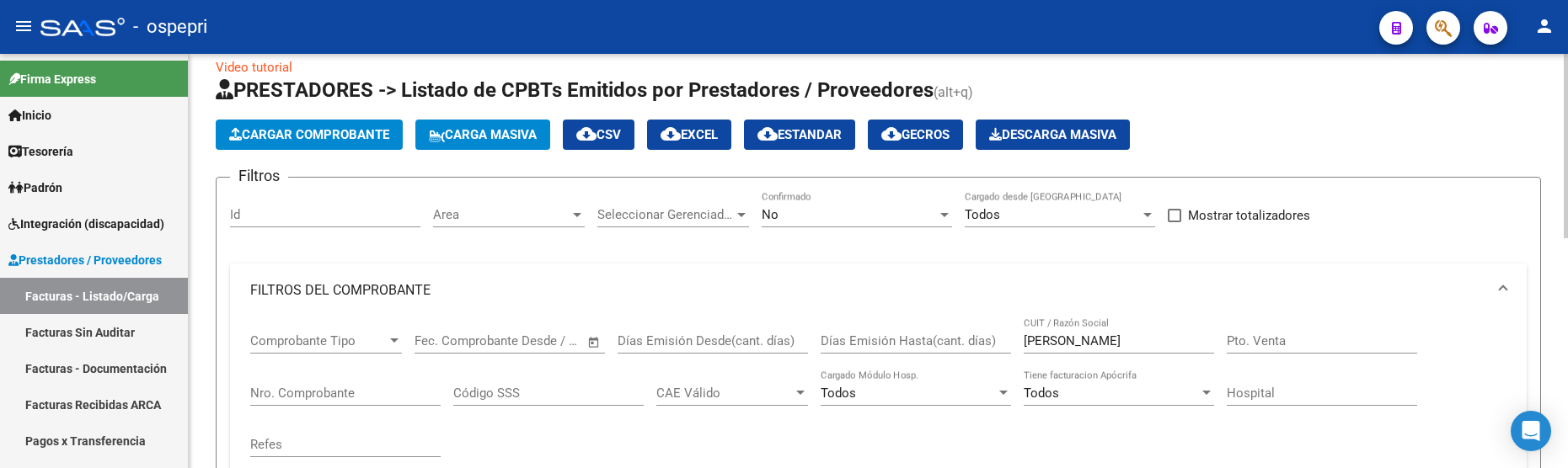
scroll to position [10, 0]
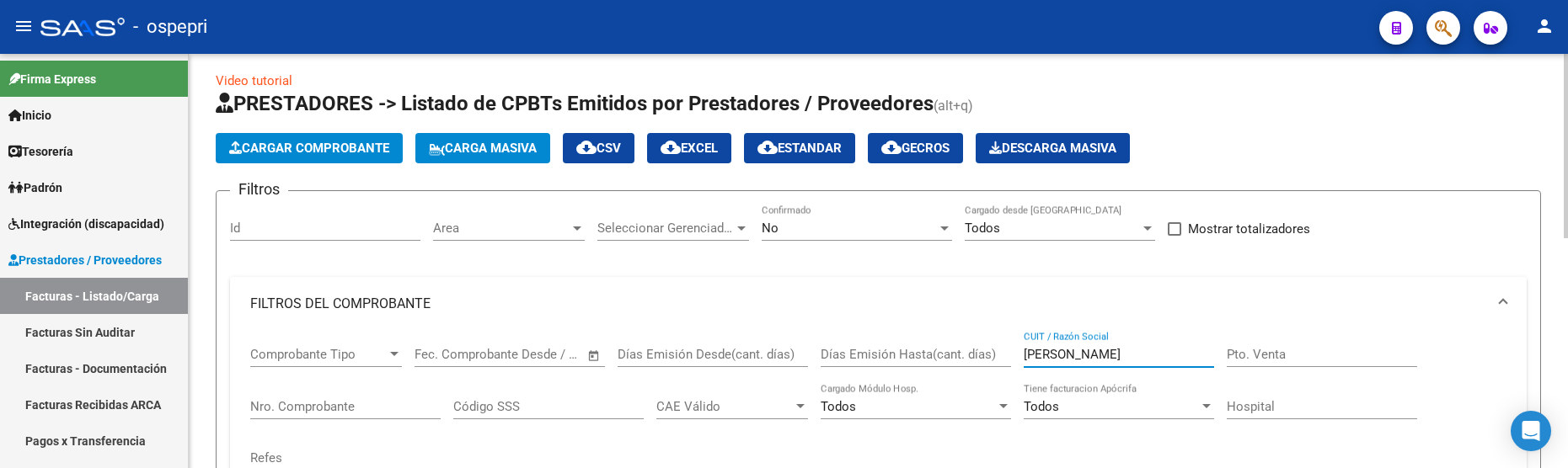
drag, startPoint x: 1129, startPoint y: 353, endPoint x: 996, endPoint y: 353, distance: 133.0
click at [996, 353] on div "Comprobante Tipo Comprobante Tipo Fecha inicio – Fecha fin Fec. Comprobante Des…" at bounding box center [878, 409] width 1257 height 156
click at [508, 142] on span "Carga Masiva" at bounding box center [483, 147] width 108 height 15
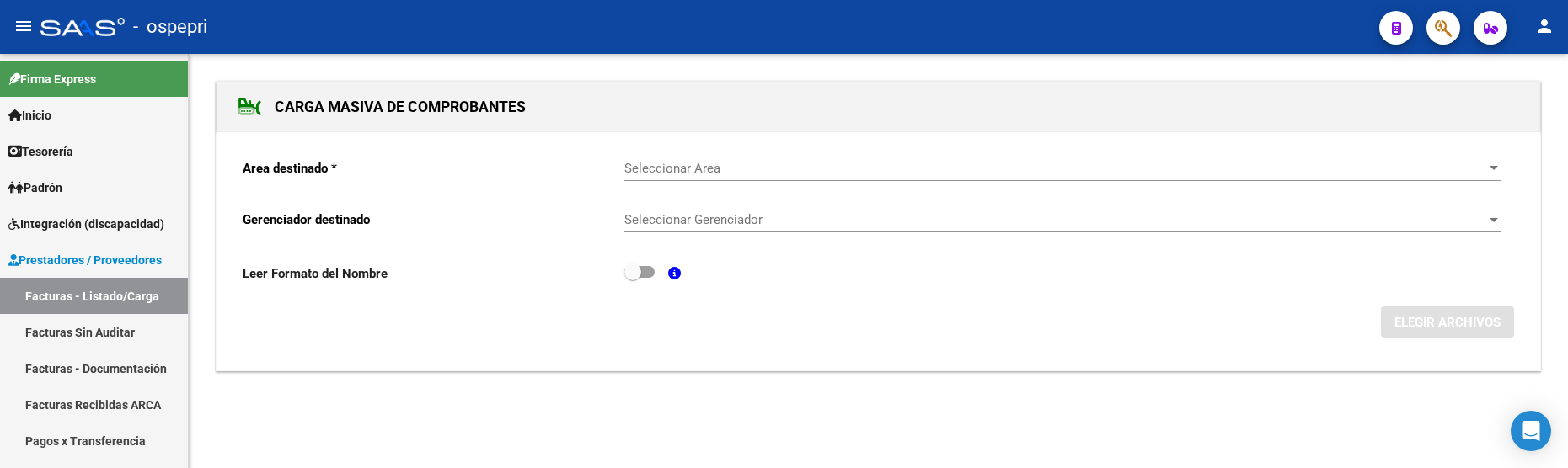
click at [841, 168] on span "Seleccionar Area" at bounding box center [1055, 168] width 862 height 15
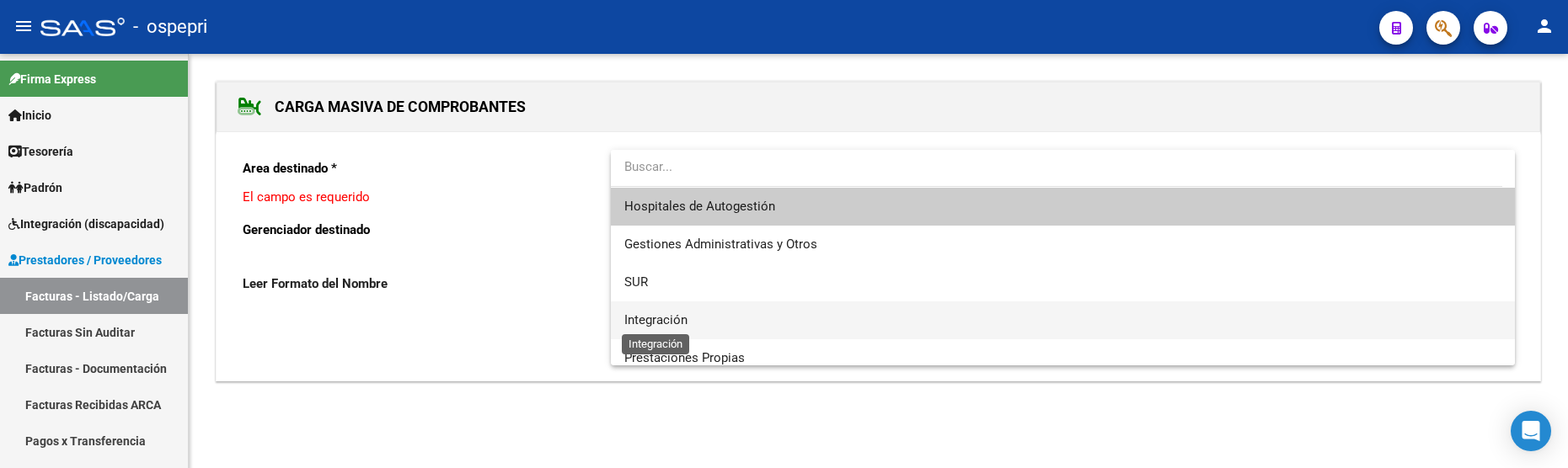
click at [682, 323] on span "Integración" at bounding box center [656, 320] width 63 height 15
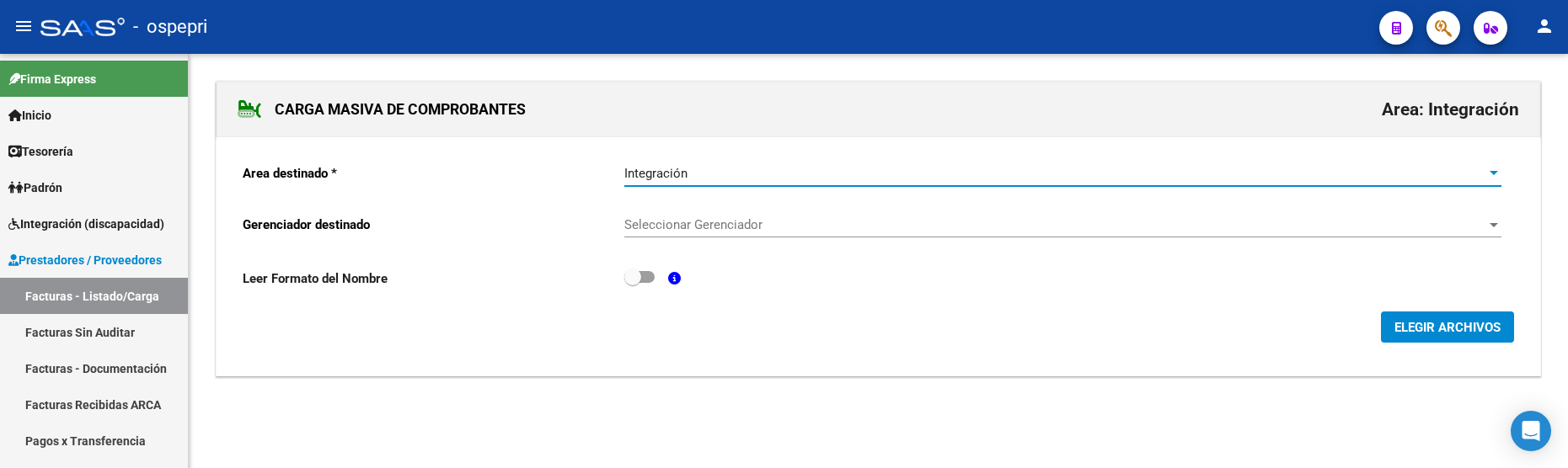
click at [740, 234] on div "Seleccionar Gerenciador Seleccionar Gerenciador" at bounding box center [1063, 220] width 877 height 37
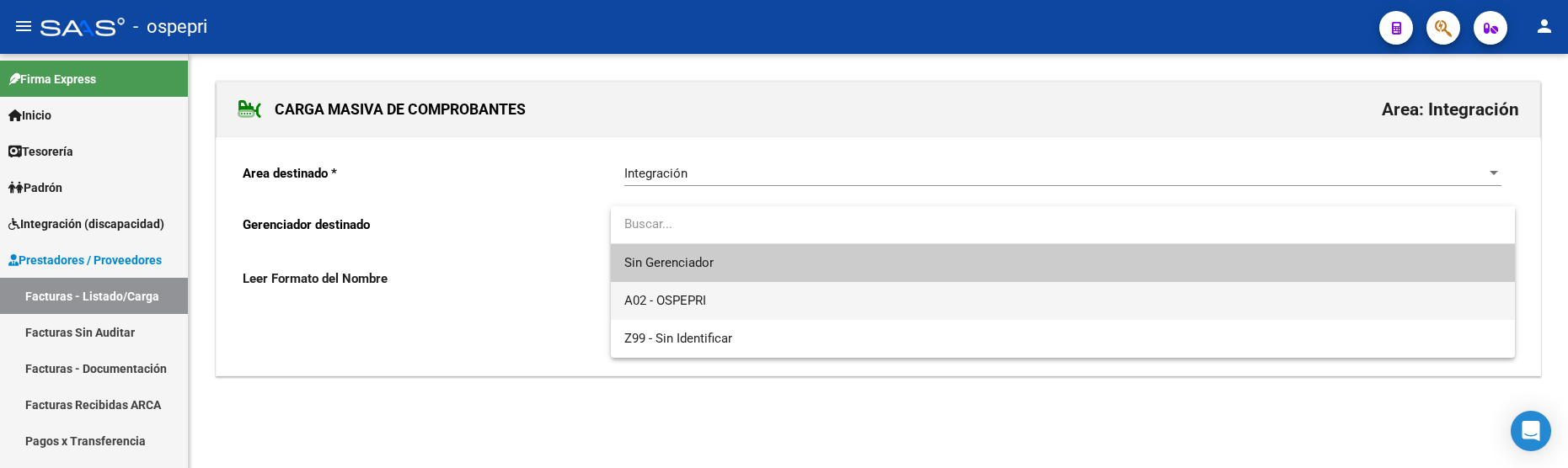
click at [704, 313] on span "A02 - OSPEPRI" at bounding box center [1063, 301] width 877 height 37
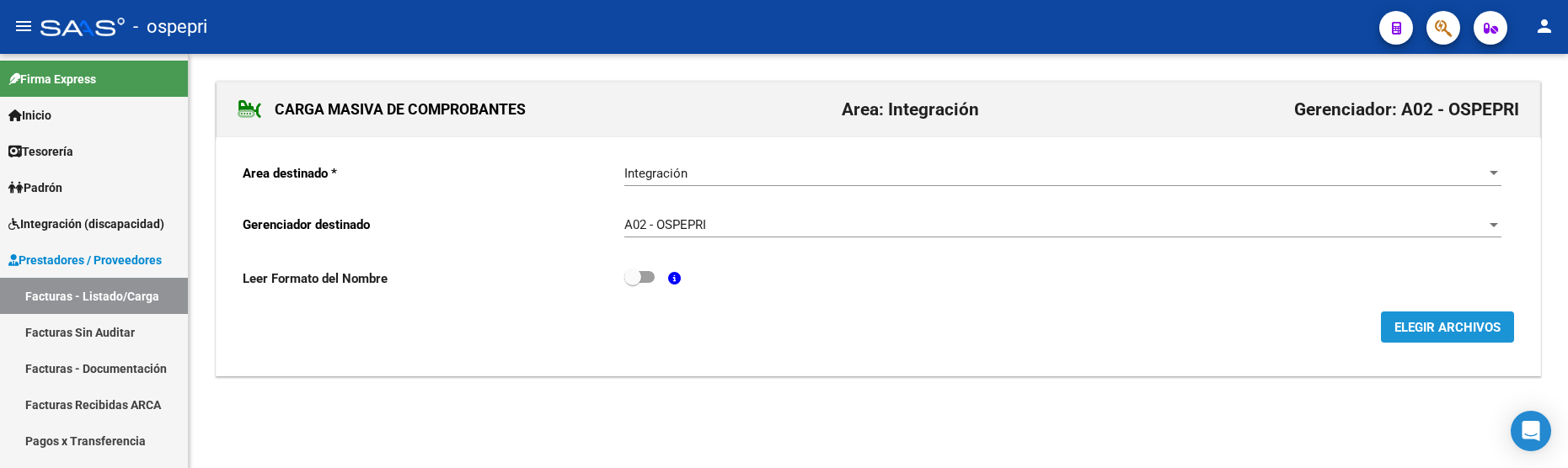
click at [1450, 332] on span "ELEGIR ARCHIVOS" at bounding box center [1448, 327] width 106 height 15
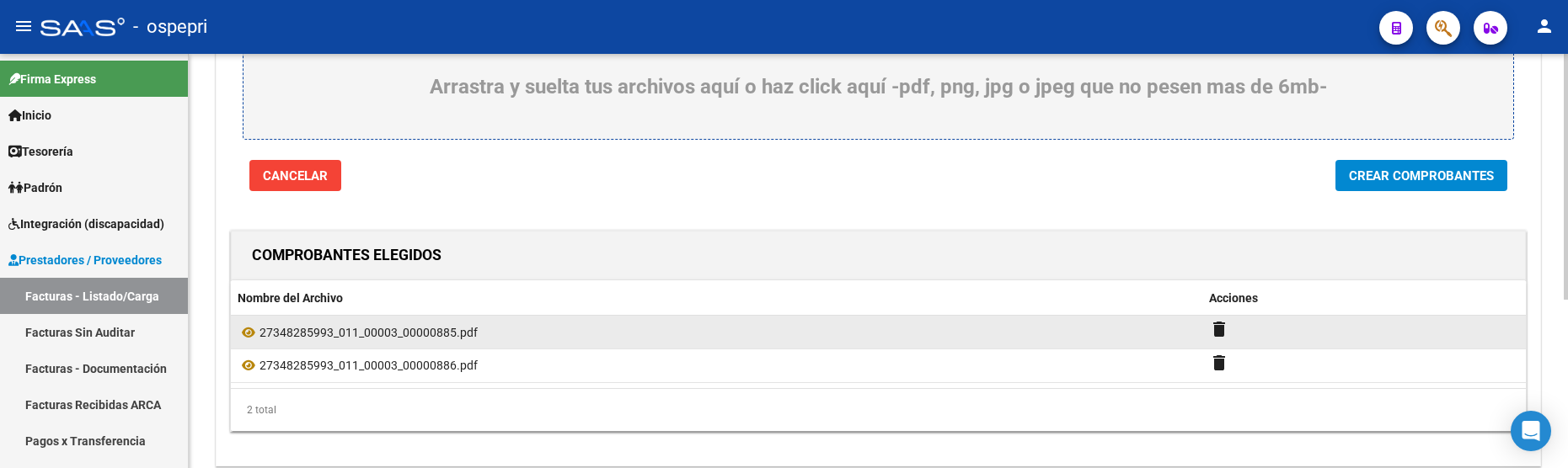
scroll to position [283, 0]
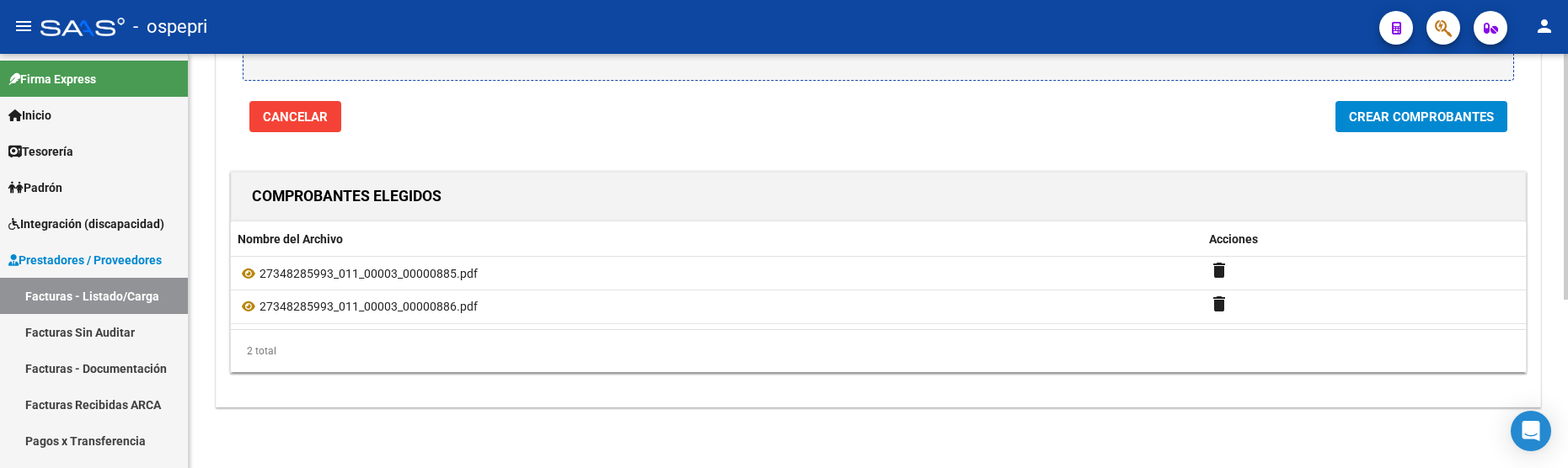
click at [1415, 119] on span "Crear Comprobantes" at bounding box center [1421, 117] width 145 height 15
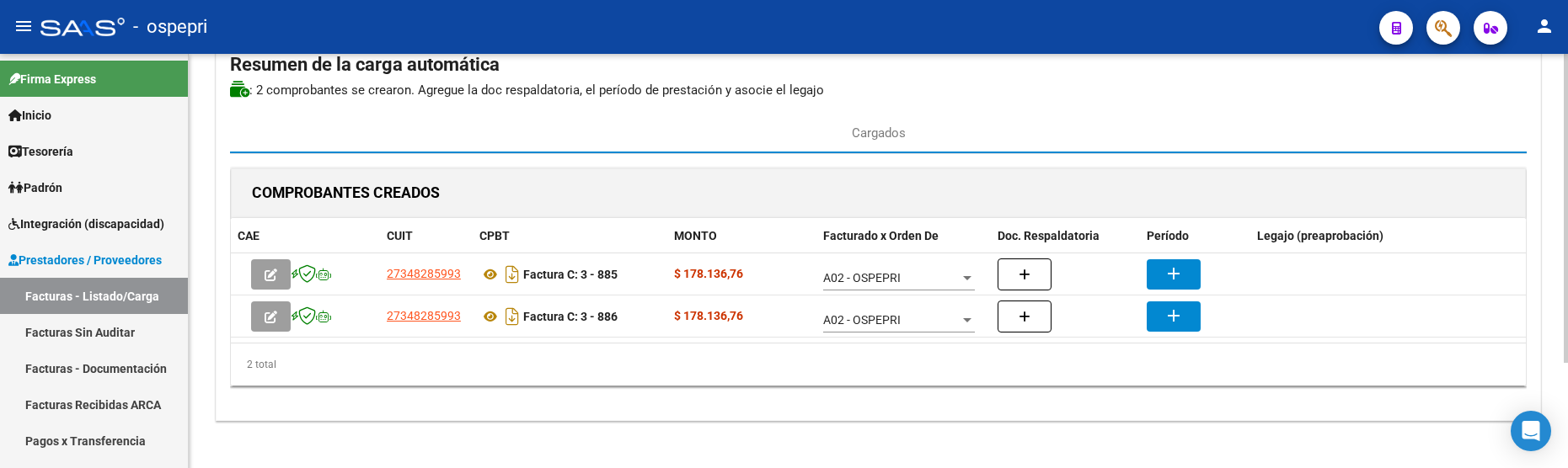
scroll to position [140, 0]
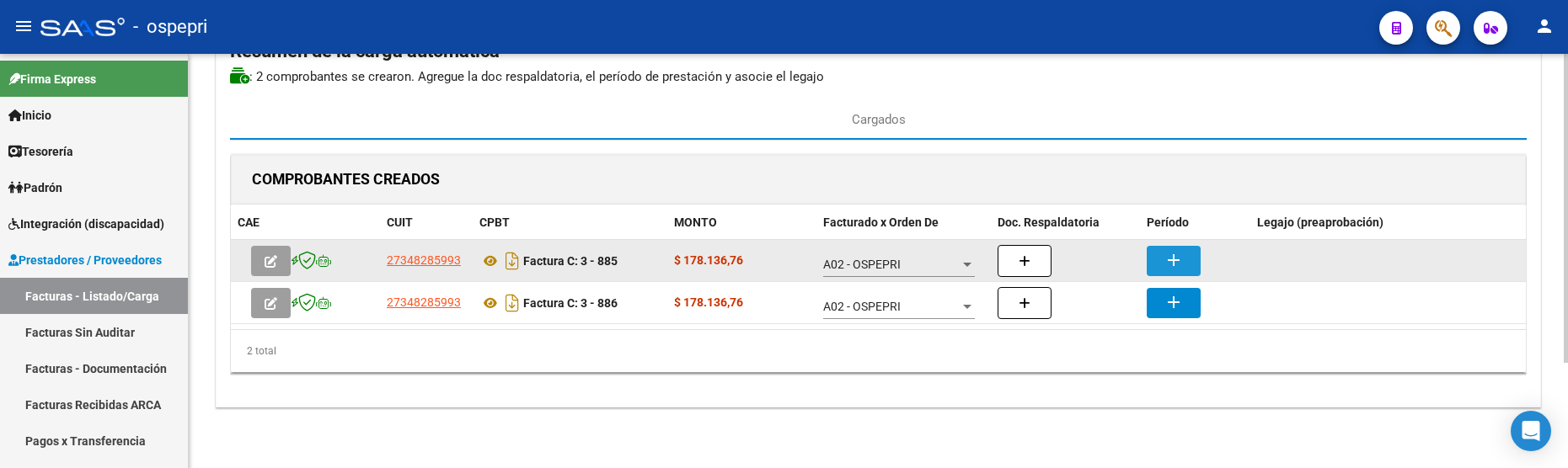
click at [1167, 259] on mat-icon "add" at bounding box center [1174, 260] width 20 height 20
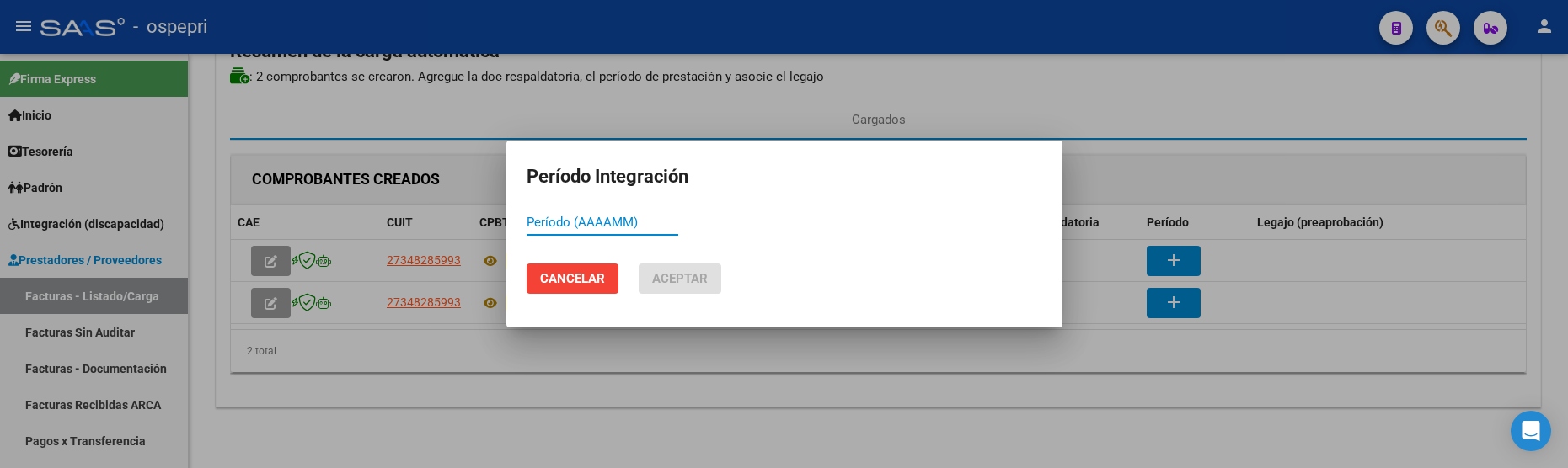
click at [540, 227] on input "Período (AAAAMM)" at bounding box center [603, 221] width 152 height 15
drag, startPoint x: 571, startPoint y: 231, endPoint x: 544, endPoint y: 224, distance: 27.9
click at [544, 224] on div "8922 Período (AAAAMM)" at bounding box center [603, 222] width 152 height 25
drag, startPoint x: 559, startPoint y: 222, endPoint x: 505, endPoint y: 222, distance: 54.0
click at [505, 222] on div "Período Integración 8922 Período (AAAAMM) Cancelar Aceptar" at bounding box center [784, 234] width 1568 height 468
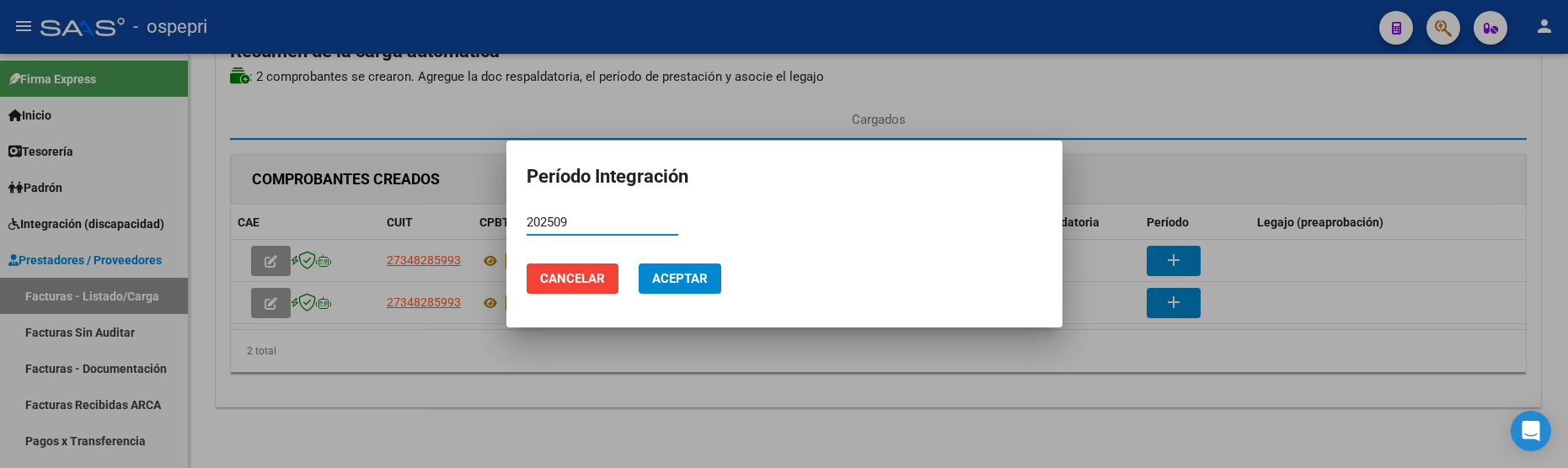
drag, startPoint x: 583, startPoint y: 222, endPoint x: 505, endPoint y: 218, distance: 78.1
click at [505, 218] on div "Período Integración 202509 Período (AAAAMM) Cancelar Aceptar" at bounding box center [784, 234] width 1568 height 468
type input "202509"
click at [668, 281] on span "Aceptar" at bounding box center [680, 278] width 56 height 15
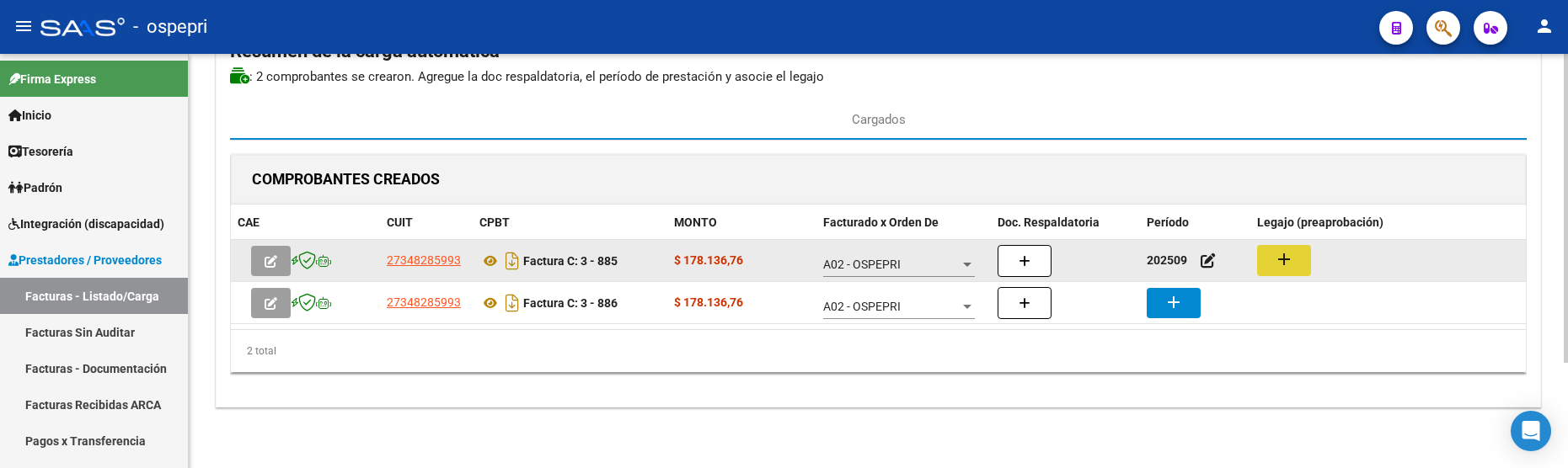
click at [1293, 262] on mat-icon "add" at bounding box center [1284, 259] width 20 height 20
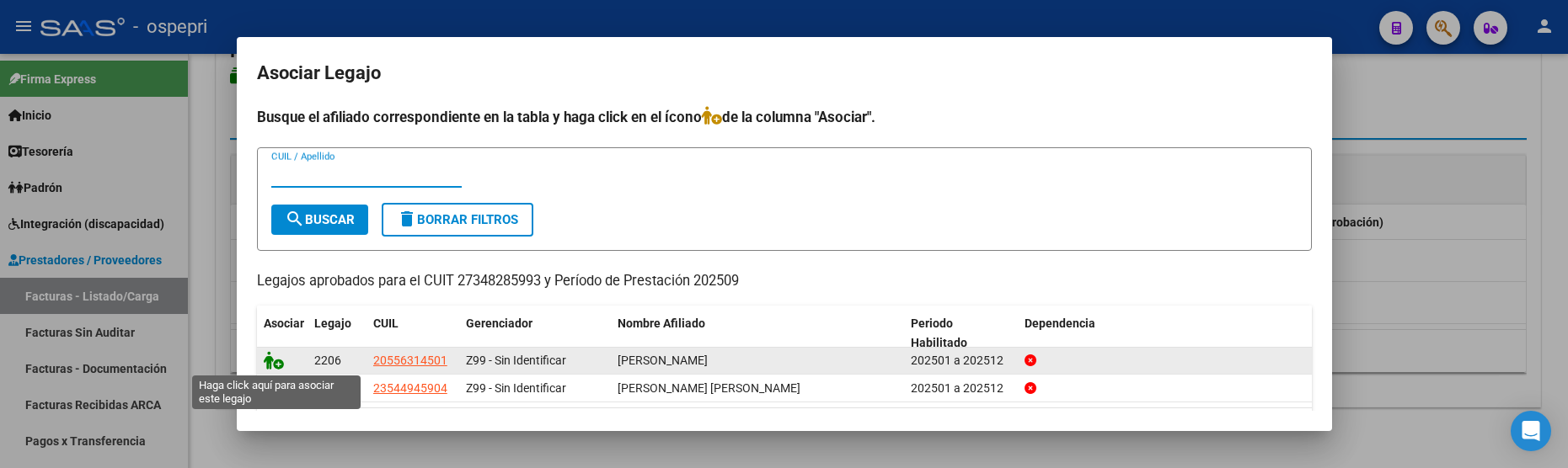
click at [270, 360] on icon at bounding box center [273, 360] width 20 height 18
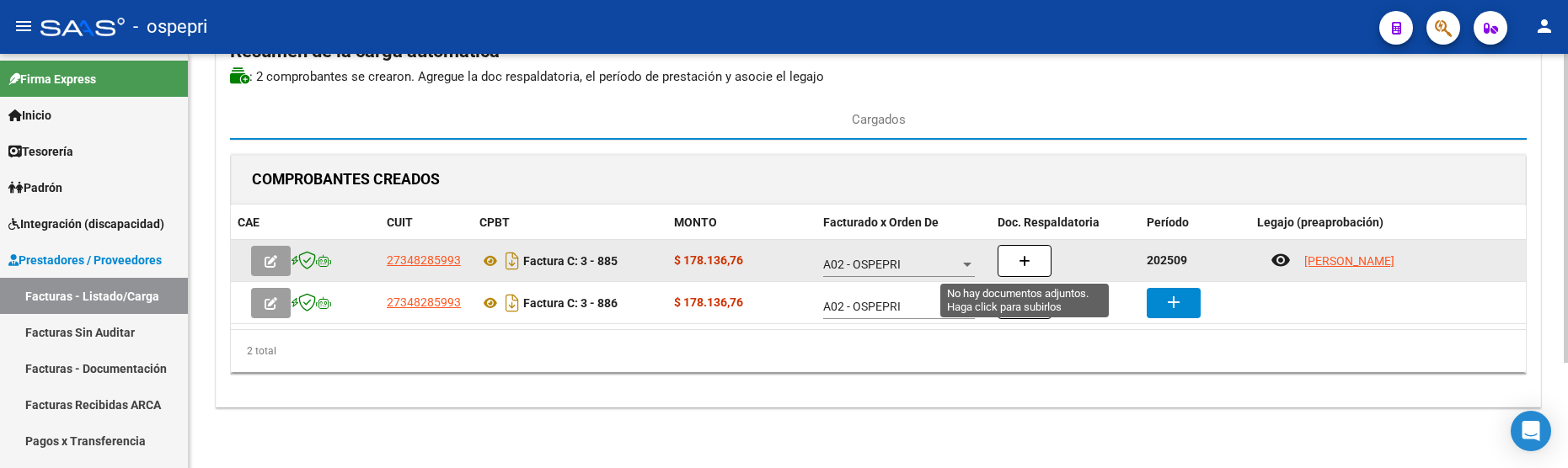
click at [1012, 263] on button "button" at bounding box center [1025, 261] width 54 height 32
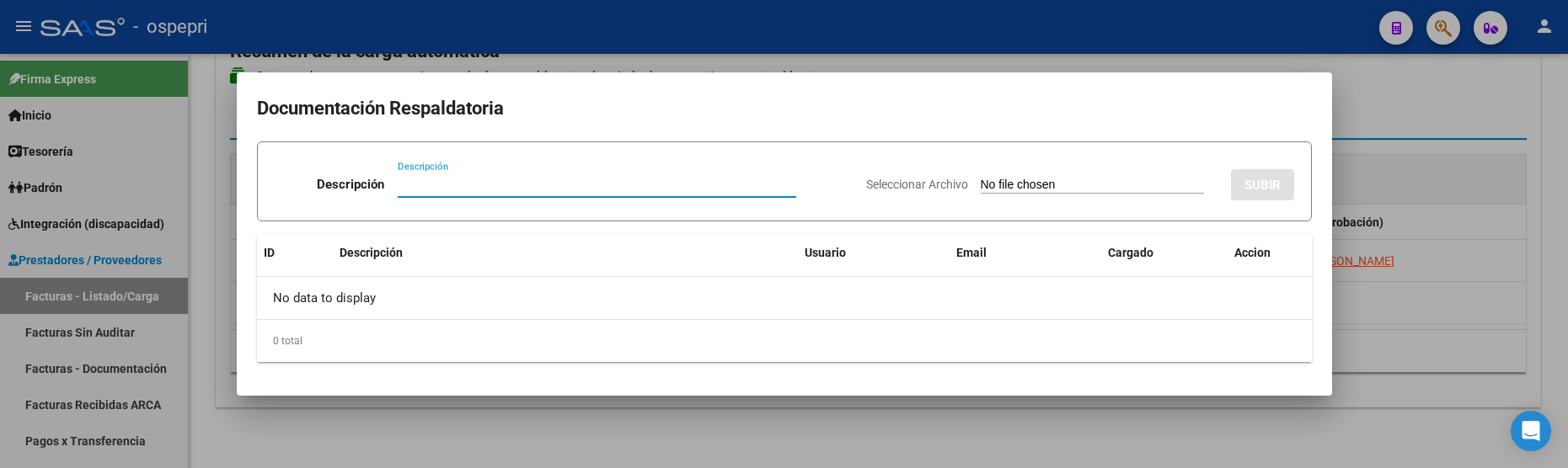
click at [423, 187] on input "Descripción" at bounding box center [597, 184] width 399 height 15
paste input "202509"
type input "202509"
click at [983, 180] on input "Seleccionar Archivo" at bounding box center [1093, 186] width 223 height 16
type input "C:\fakepath\planilla benja ortiz septiembre 2025.pdf"
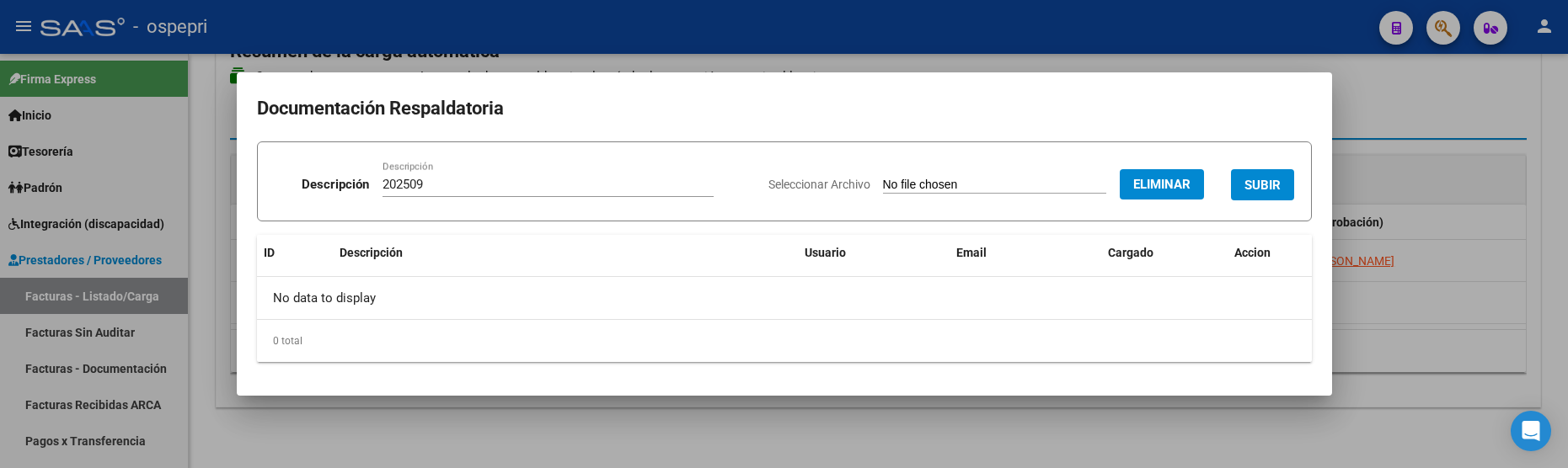
click at [1274, 189] on span "SUBIR" at bounding box center [1263, 185] width 37 height 15
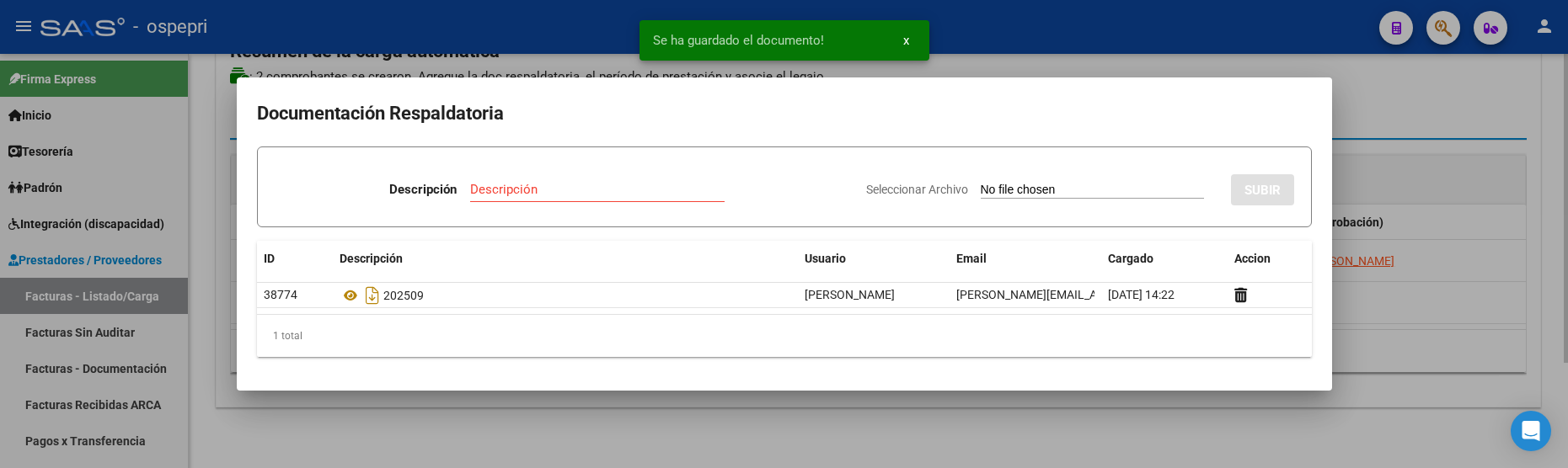
click at [1461, 367] on div at bounding box center [784, 234] width 1568 height 468
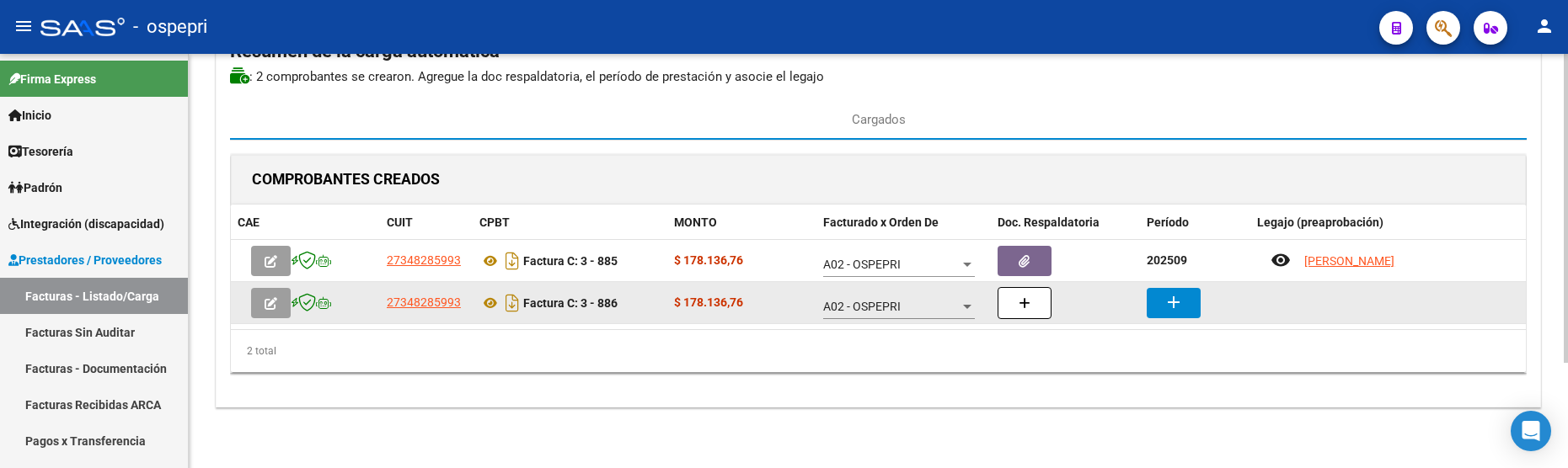
click at [1172, 300] on mat-icon "add" at bounding box center [1174, 302] width 20 height 20
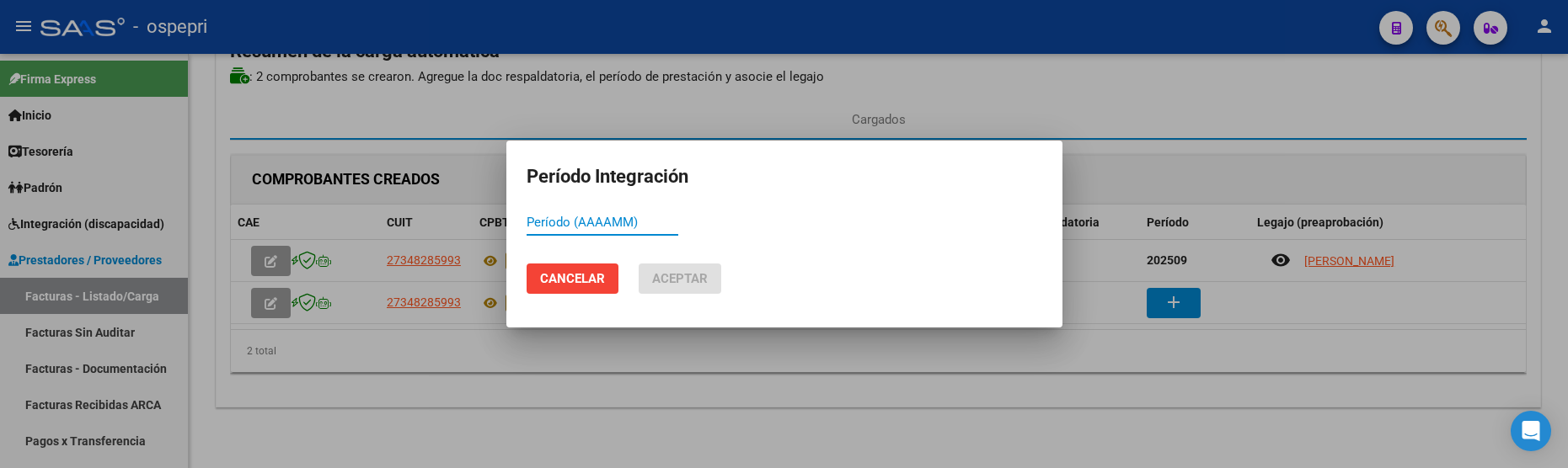
click at [551, 224] on input "Período (AAAAMM)" at bounding box center [603, 221] width 152 height 15
paste input "202509"
type input "202509"
click at [684, 278] on span "Aceptar" at bounding box center [680, 278] width 56 height 15
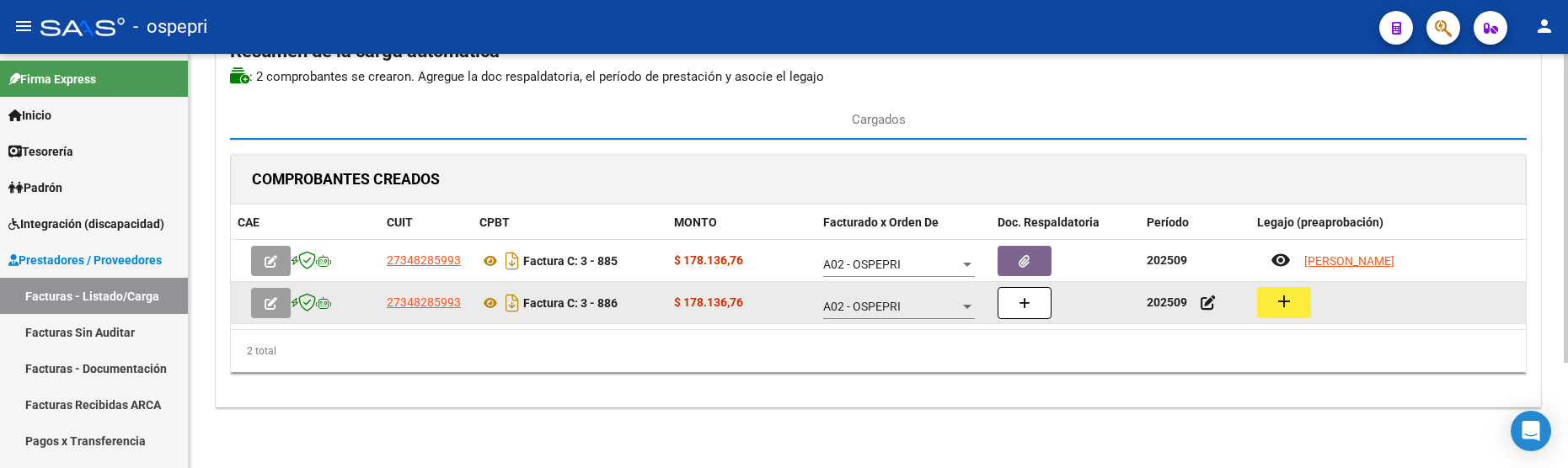
click at [1299, 301] on button "add" at bounding box center [1285, 303] width 54 height 31
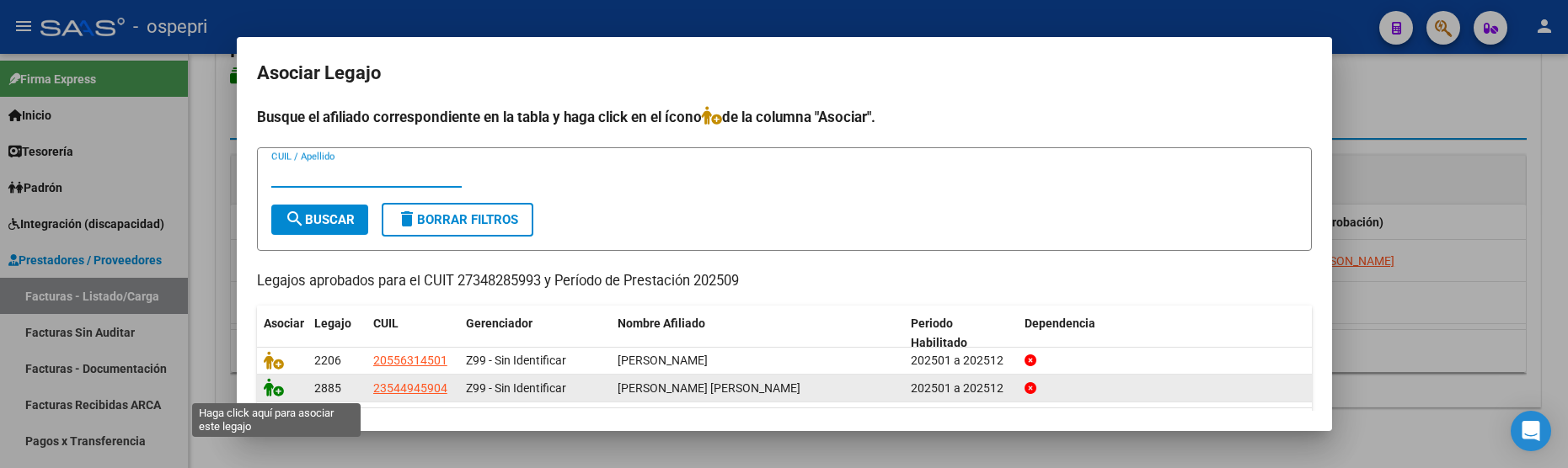
click at [271, 393] on icon at bounding box center [273, 387] width 20 height 18
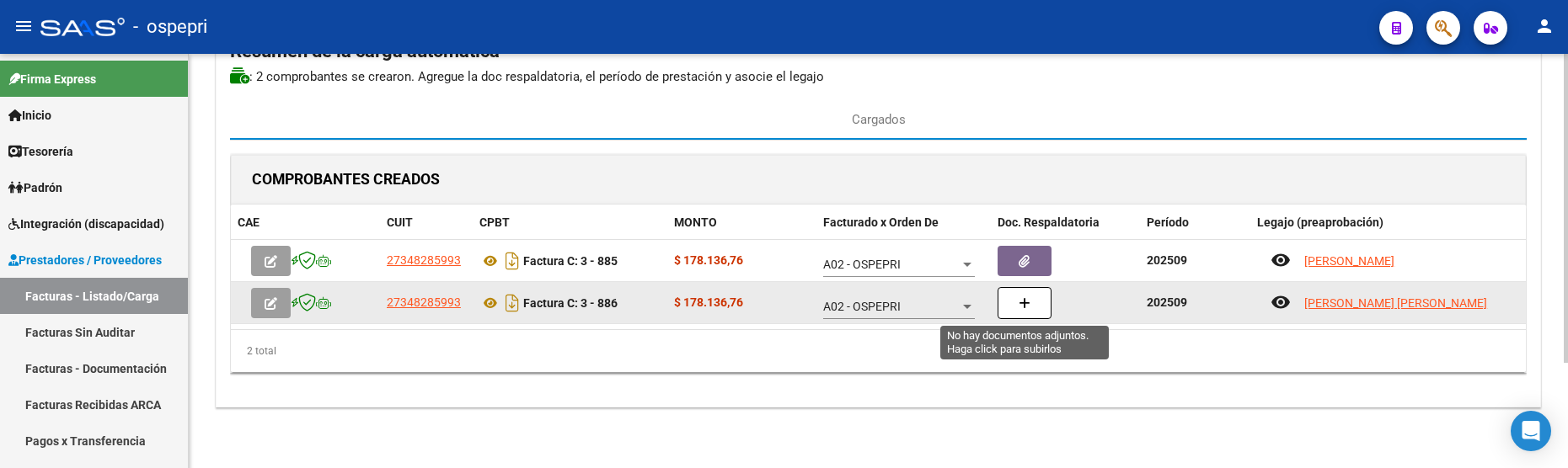
click at [1030, 302] on icon "button" at bounding box center [1025, 303] width 12 height 12
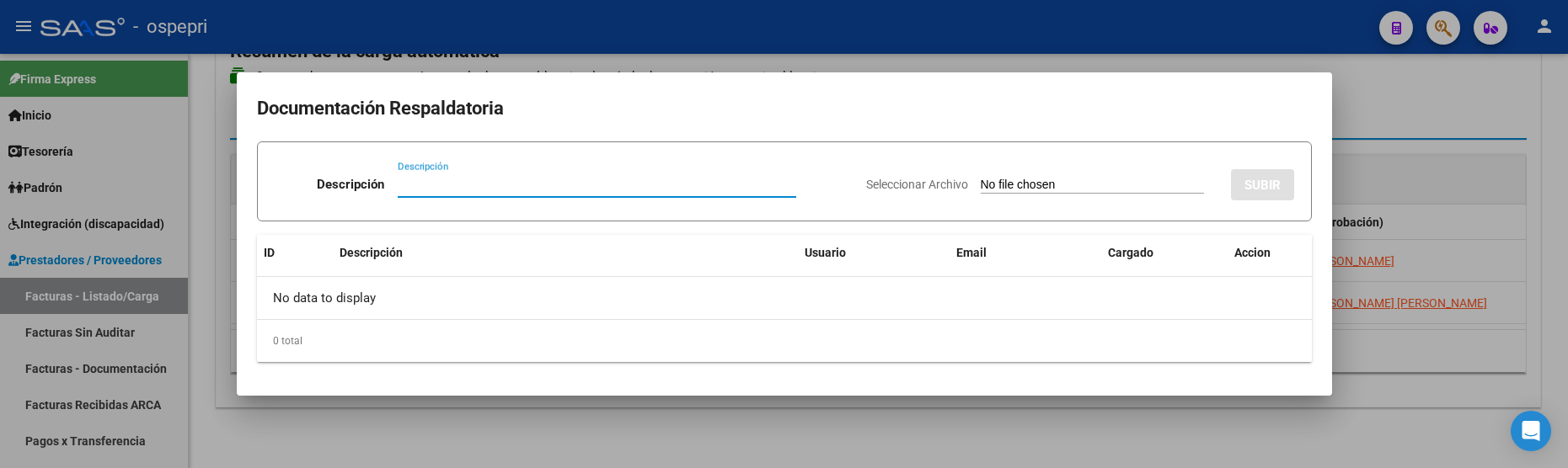
click at [425, 188] on input "Descripción" at bounding box center [597, 184] width 399 height 15
paste input "202509"
type input "202509"
click at [987, 187] on input "Seleccionar Archivo" at bounding box center [1093, 186] width 223 height 16
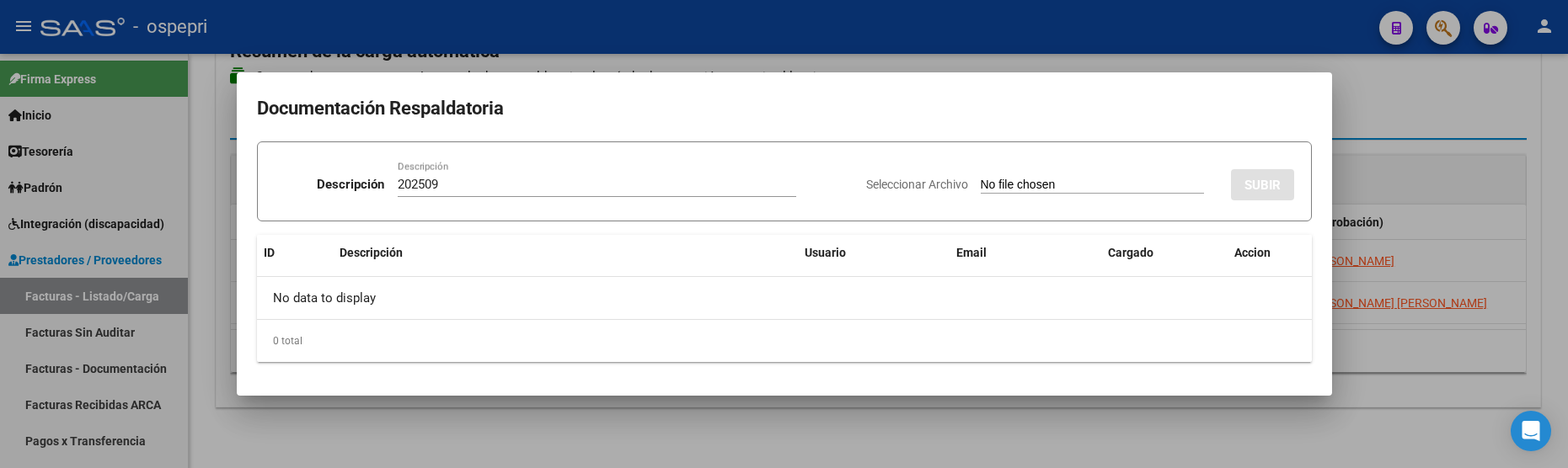
type input "C:\fakepath\planilla clara septiembre 2025.pdf"
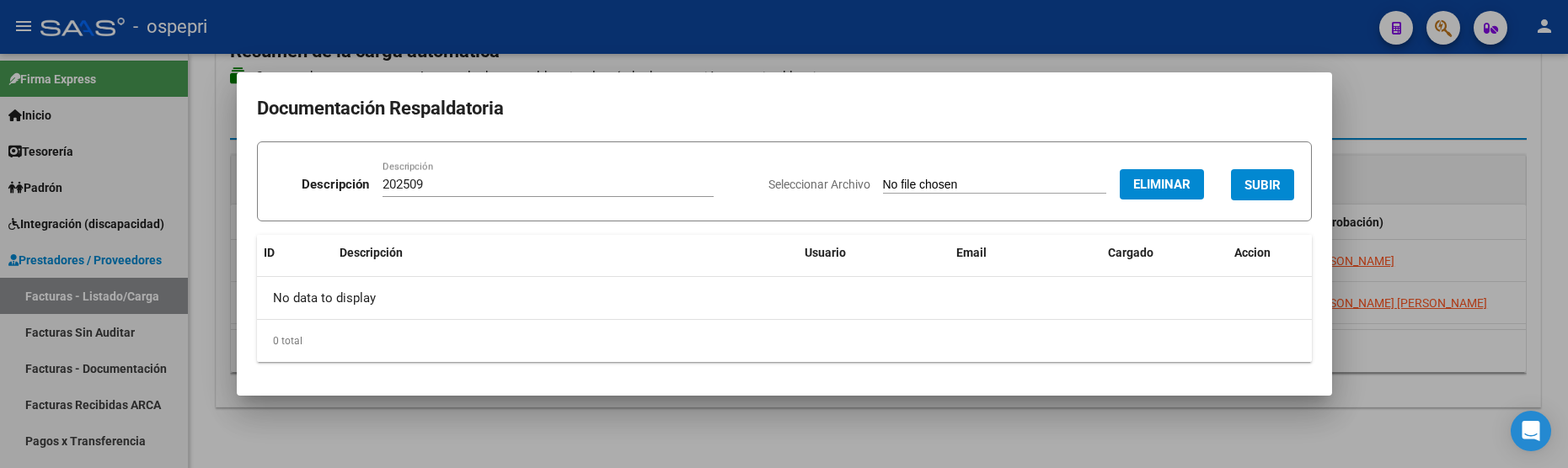
click at [1267, 182] on span "SUBIR" at bounding box center [1263, 185] width 37 height 15
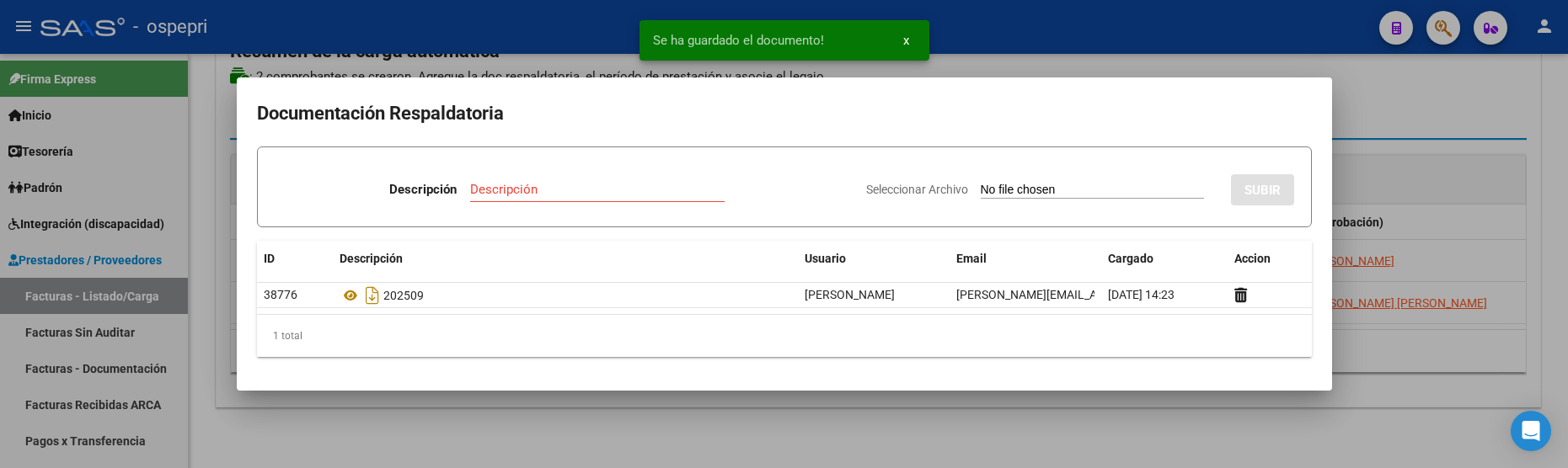
click at [1431, 370] on div at bounding box center [784, 234] width 1568 height 468
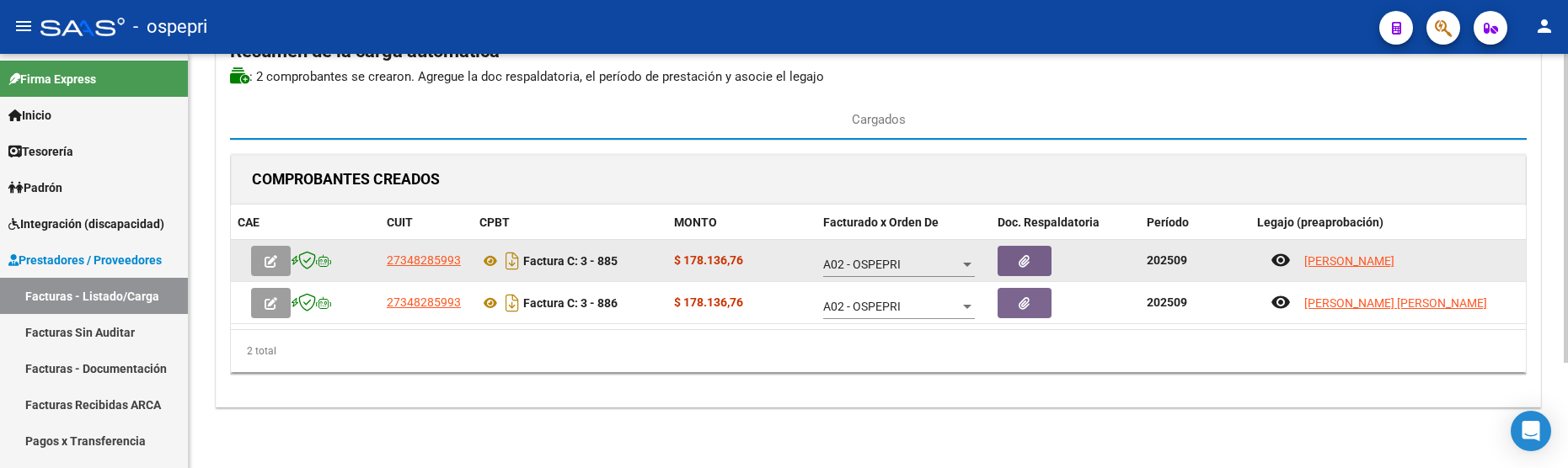
click at [269, 260] on icon "button" at bounding box center [270, 261] width 12 height 12
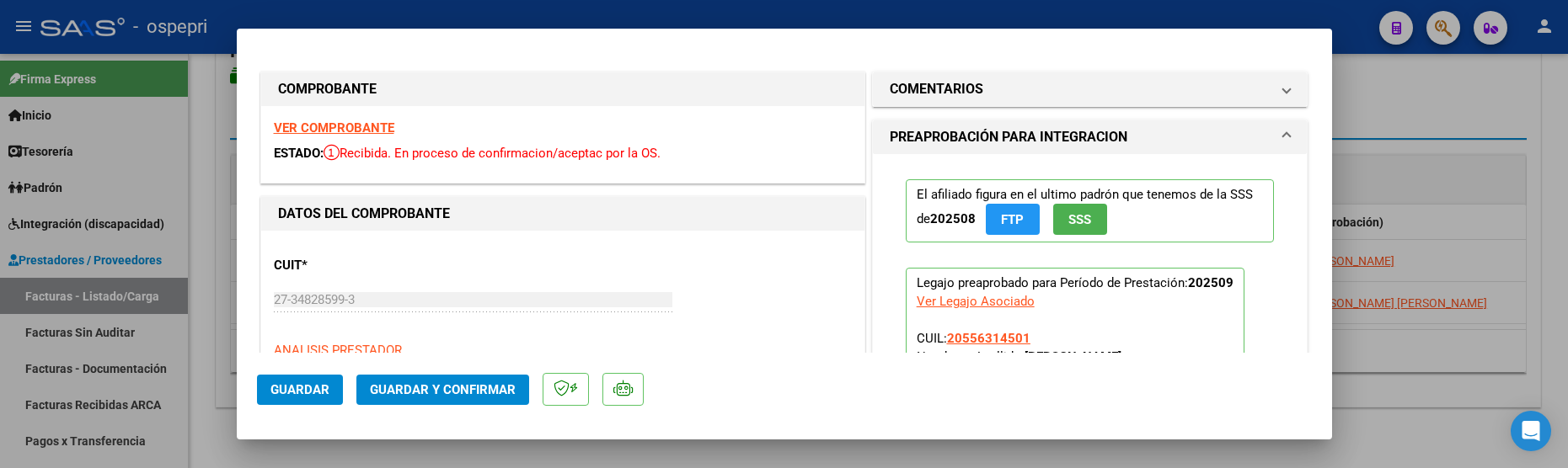
click at [438, 391] on span "Guardar y Confirmar" at bounding box center [442, 390] width 146 height 15
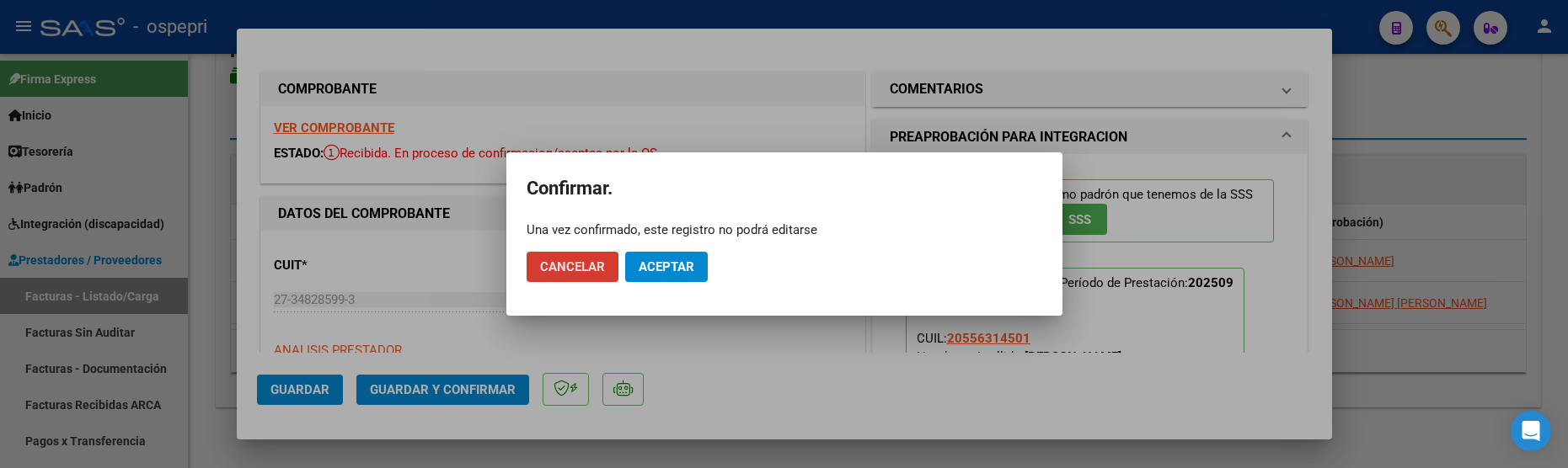
click at [681, 257] on button "Aceptar" at bounding box center [666, 267] width 83 height 31
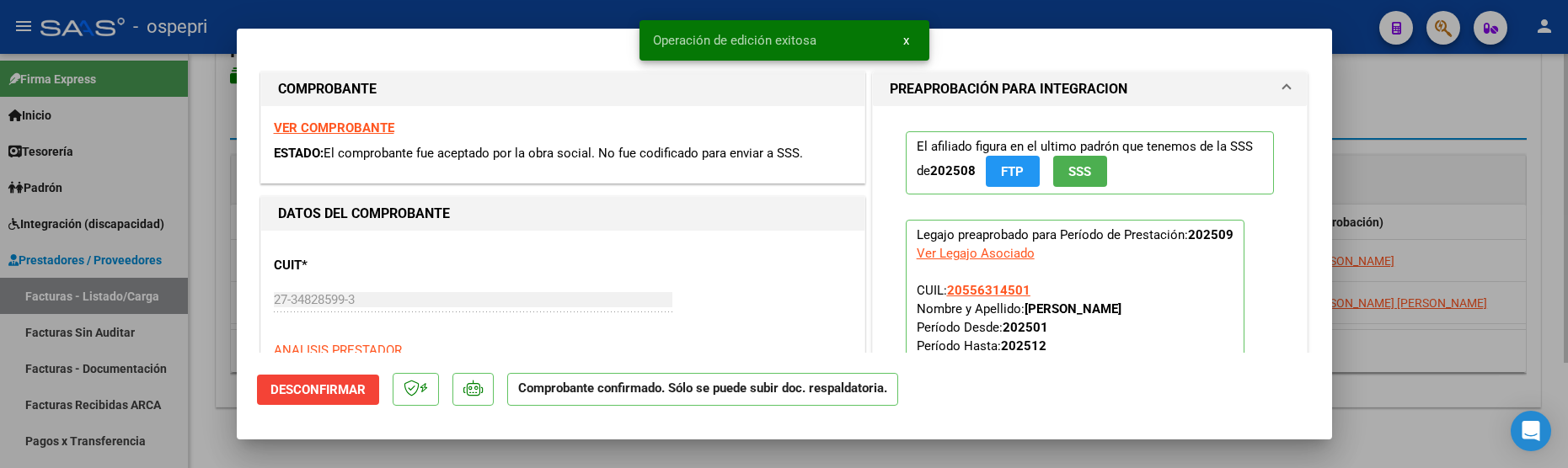
click at [1438, 393] on div at bounding box center [784, 234] width 1568 height 468
type input "$ 0,00"
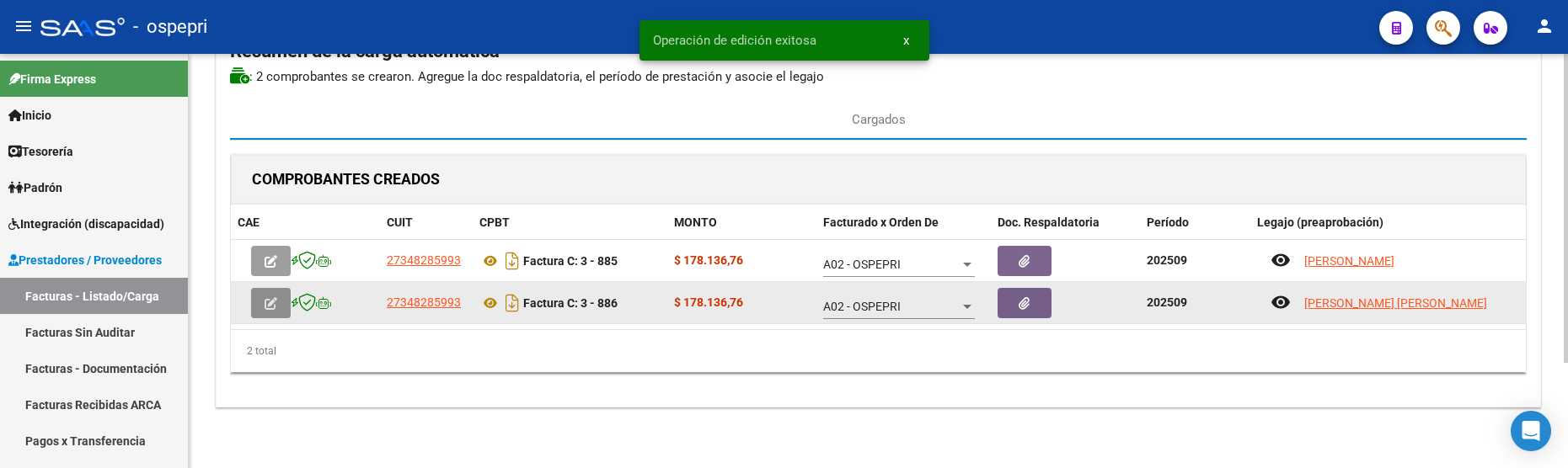
click at [269, 295] on button "button" at bounding box center [270, 302] width 39 height 31
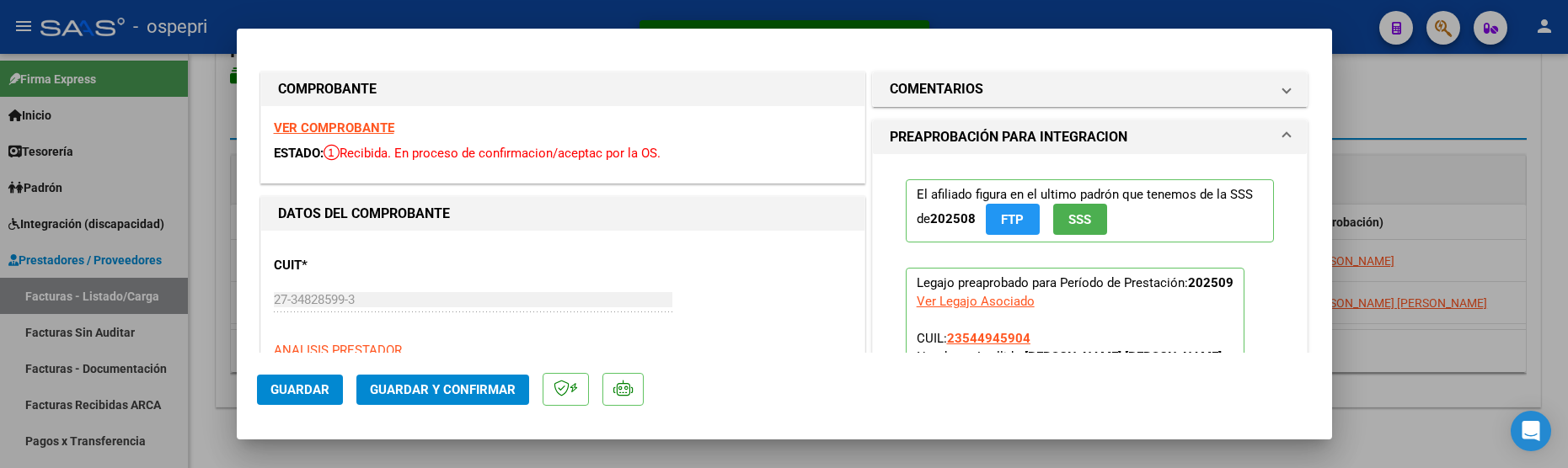
click at [424, 385] on span "Guardar y Confirmar" at bounding box center [442, 390] width 146 height 15
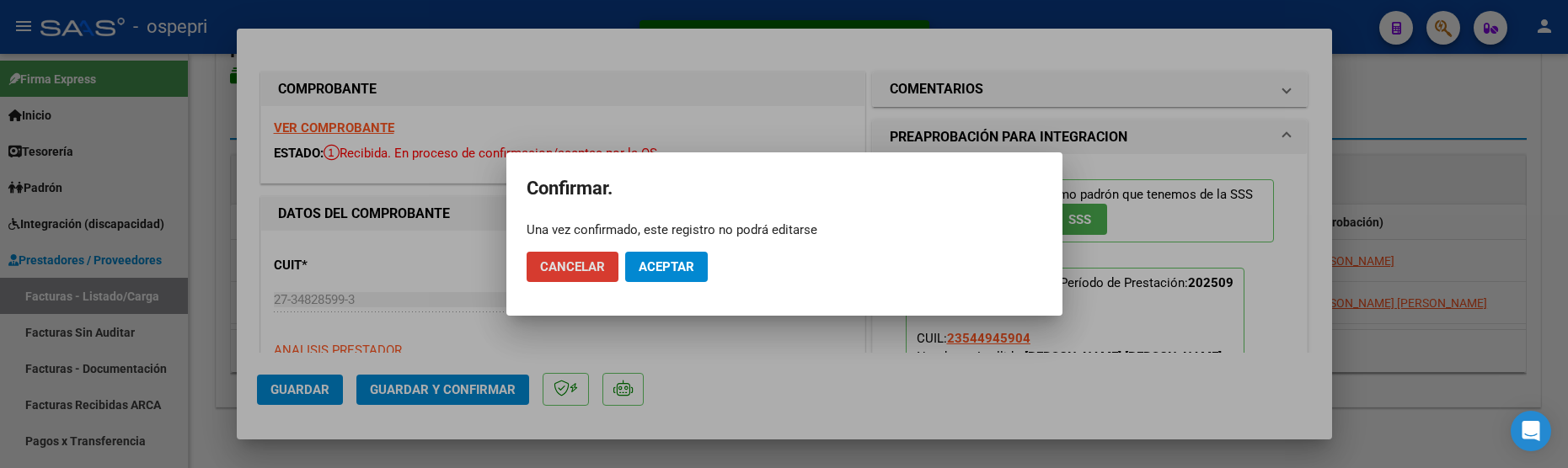
click at [664, 271] on span "Aceptar" at bounding box center [666, 267] width 56 height 15
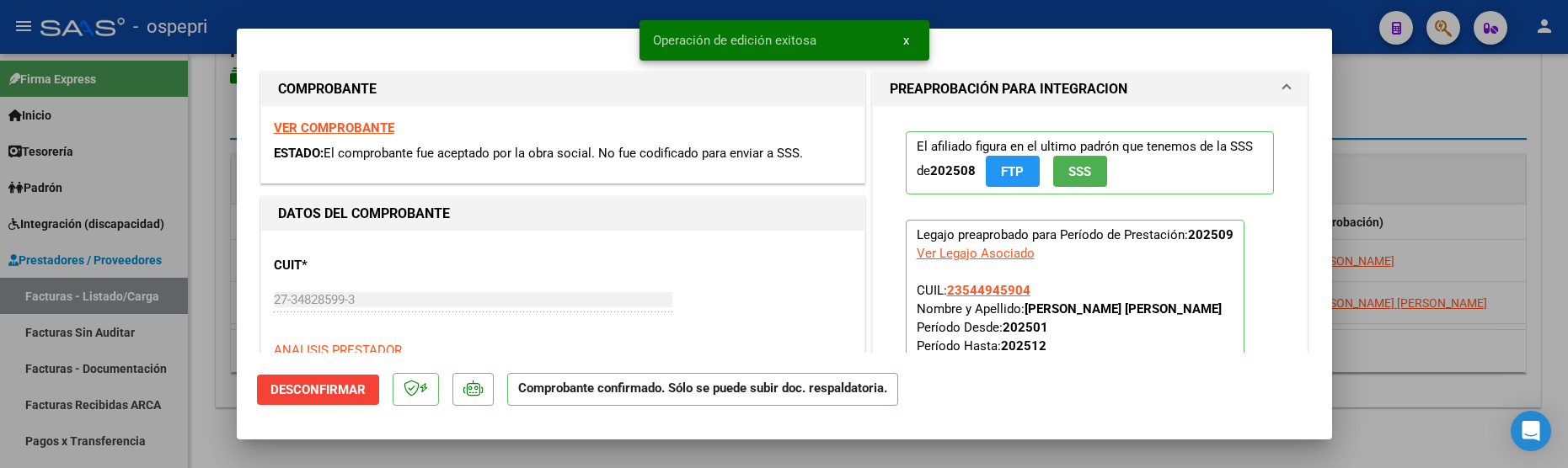
click at [1473, 368] on div at bounding box center [784, 234] width 1568 height 468
type input "$ 0,00"
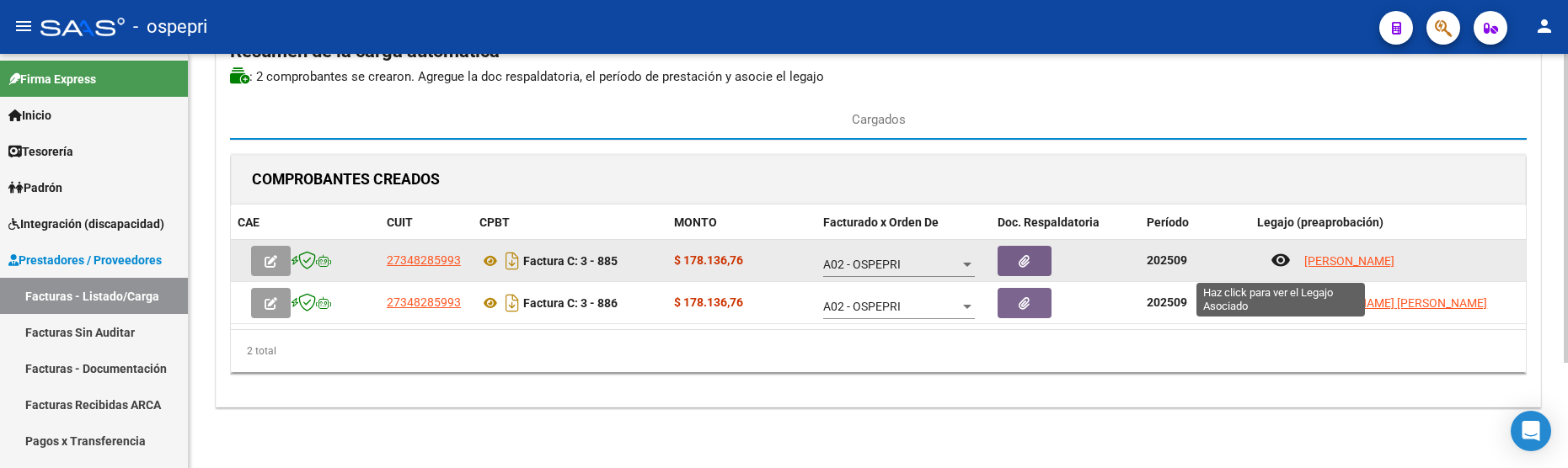
click at [1285, 257] on mat-icon "remove_red_eye" at bounding box center [1280, 260] width 20 height 20
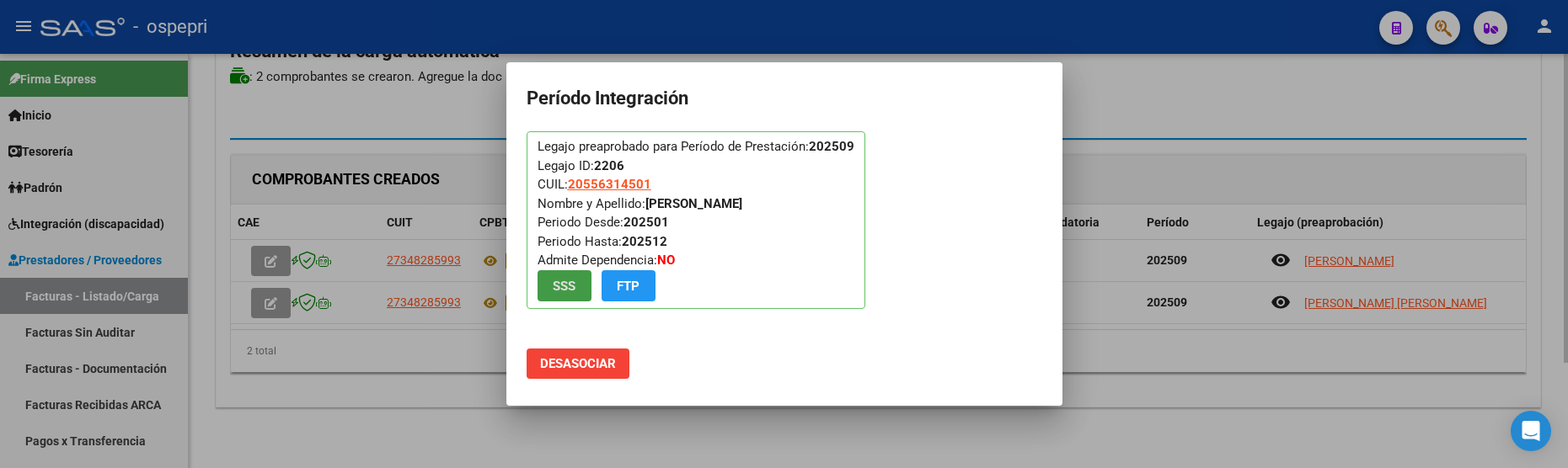
click at [1159, 387] on div at bounding box center [784, 234] width 1568 height 468
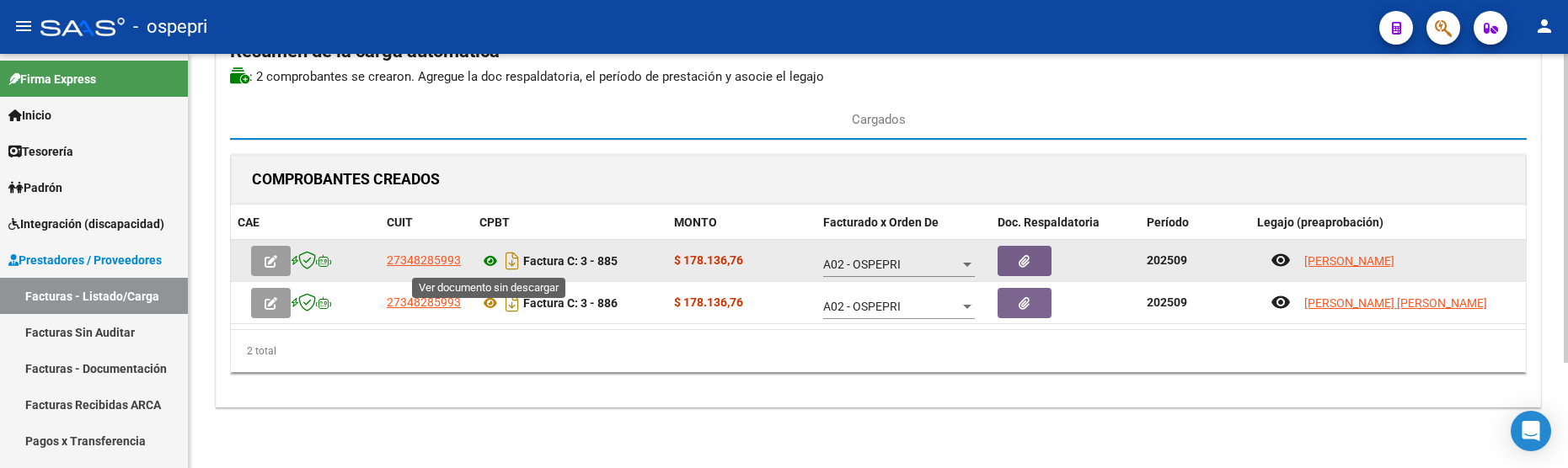
click at [488, 261] on icon at bounding box center [490, 261] width 22 height 20
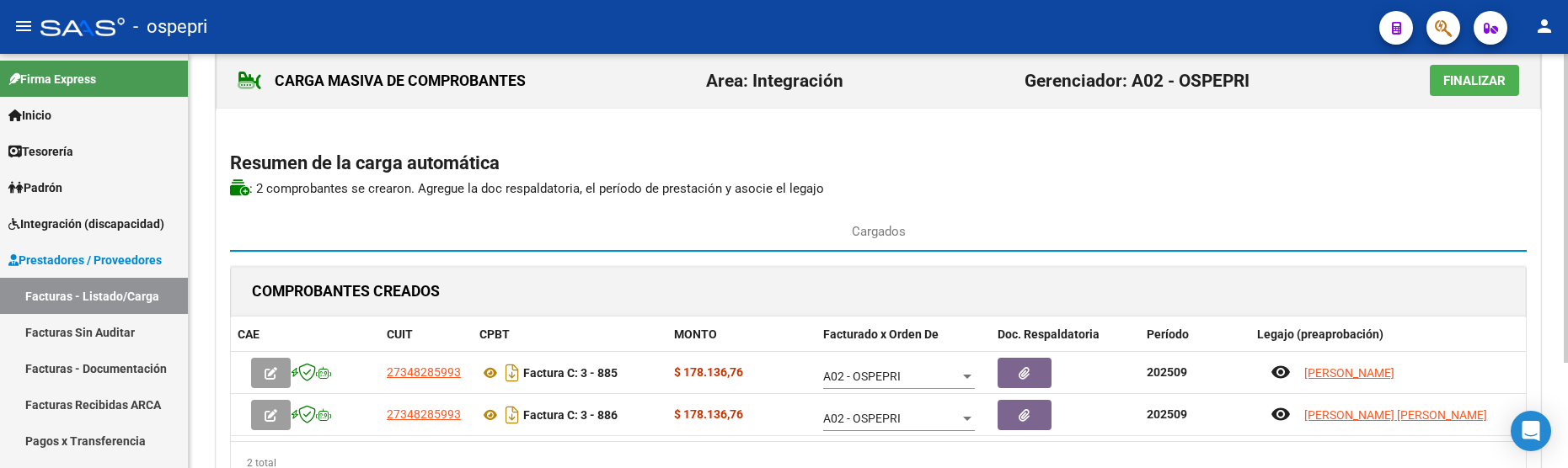
scroll to position [0, 0]
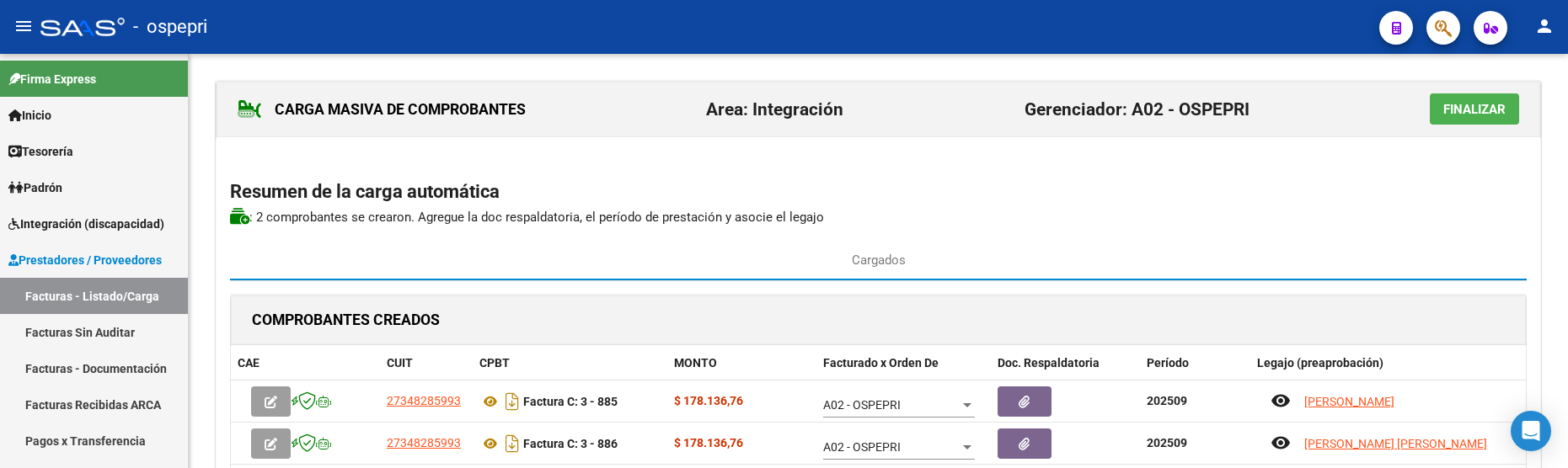
click at [1472, 105] on span "Finalizar" at bounding box center [1475, 109] width 63 height 15
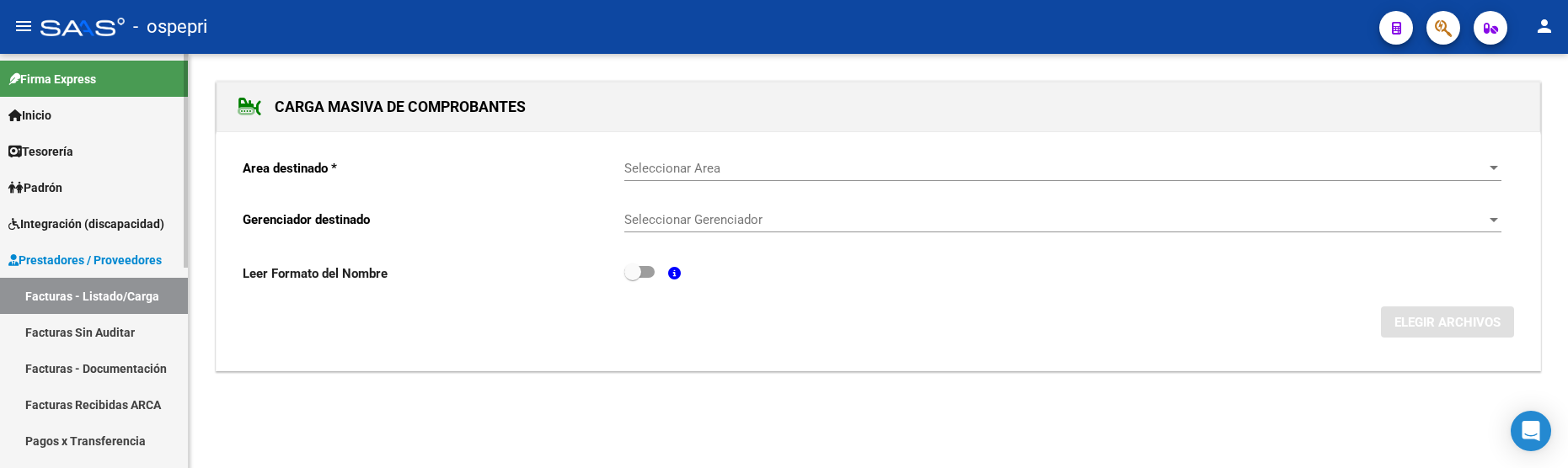
click at [132, 288] on link "Facturas - Listado/Carga" at bounding box center [93, 296] width 187 height 37
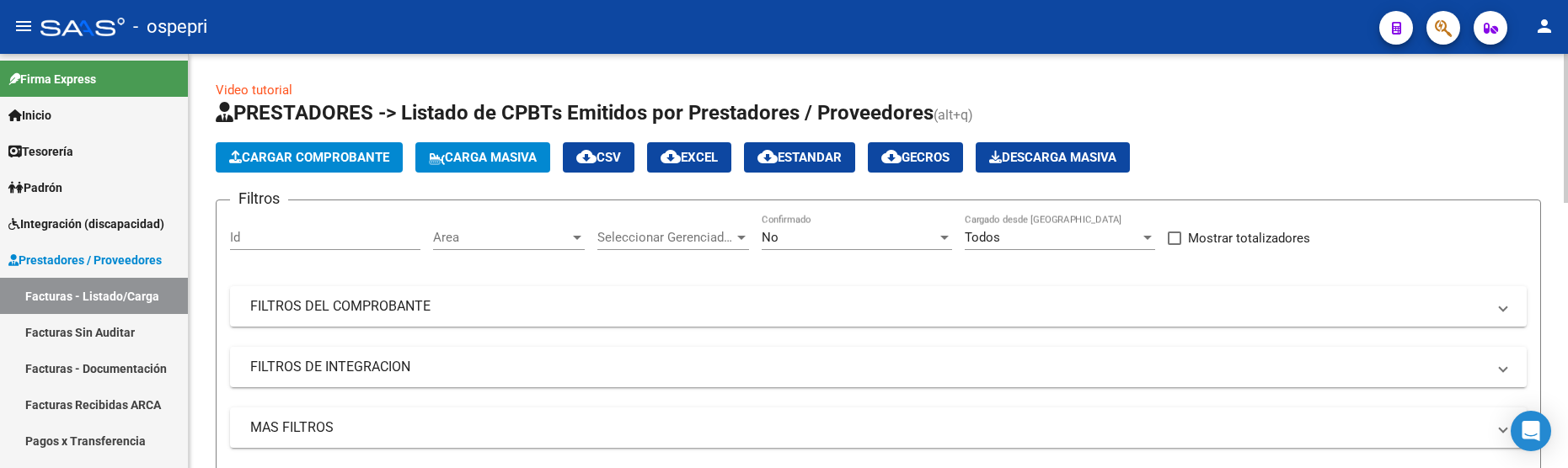
click at [1278, 163] on div "Cargar Comprobante Carga Masiva cloud_download CSV cloud_download EXCEL cloud_d…" at bounding box center [878, 157] width 1326 height 31
click at [1116, 320] on mat-expansion-panel-header "FILTROS DEL COMPROBANTE" at bounding box center [878, 307] width 1297 height 40
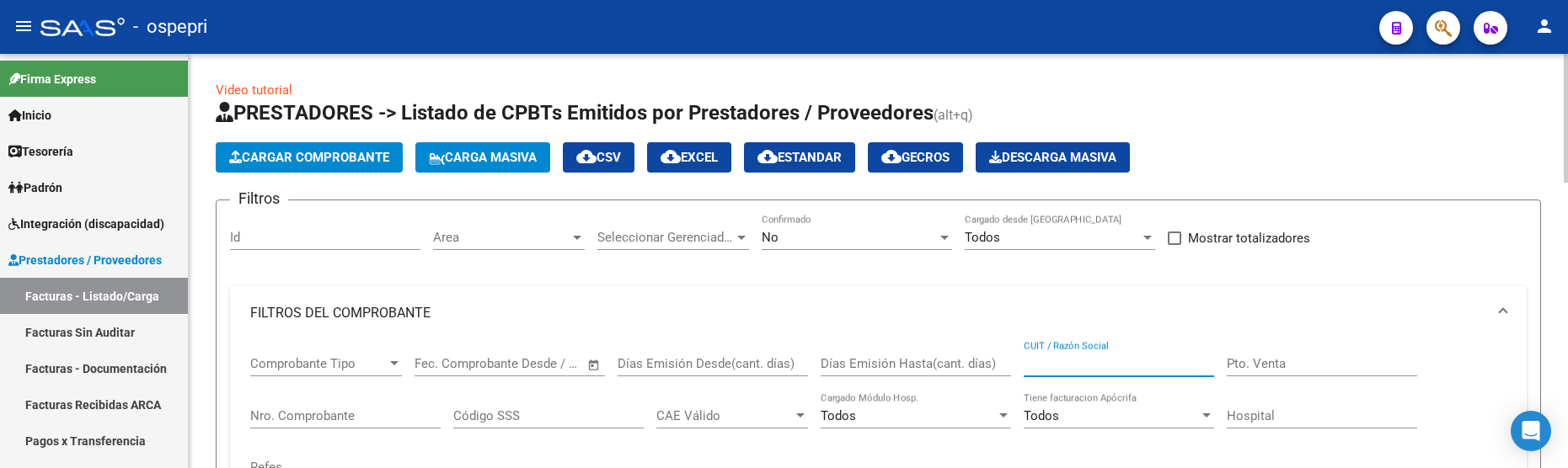
click at [1114, 364] on input "CUIT / Razón Social" at bounding box center [1119, 363] width 190 height 15
click at [1081, 361] on input "romero" at bounding box center [1119, 363] width 190 height 15
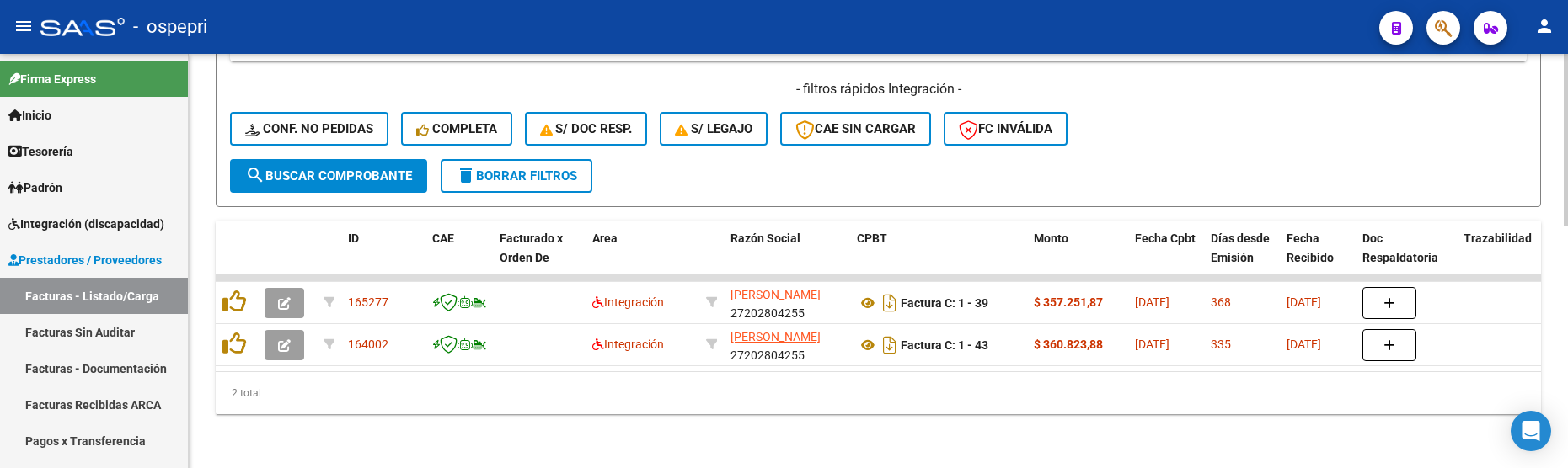
type input "romero sandra"
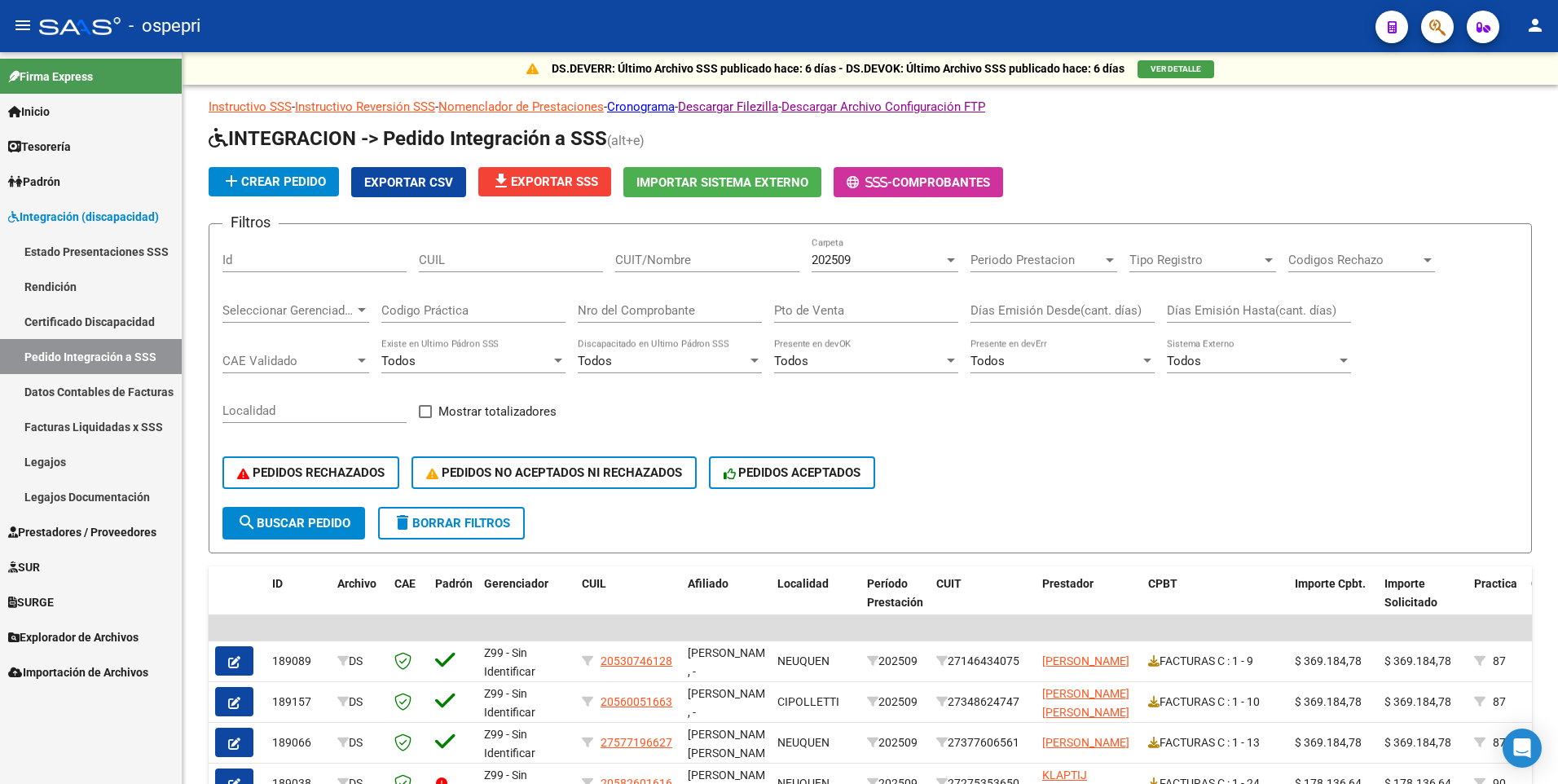
click at [85, 217] on span "Integración (discapacidad)" at bounding box center [83, 216] width 151 height 18
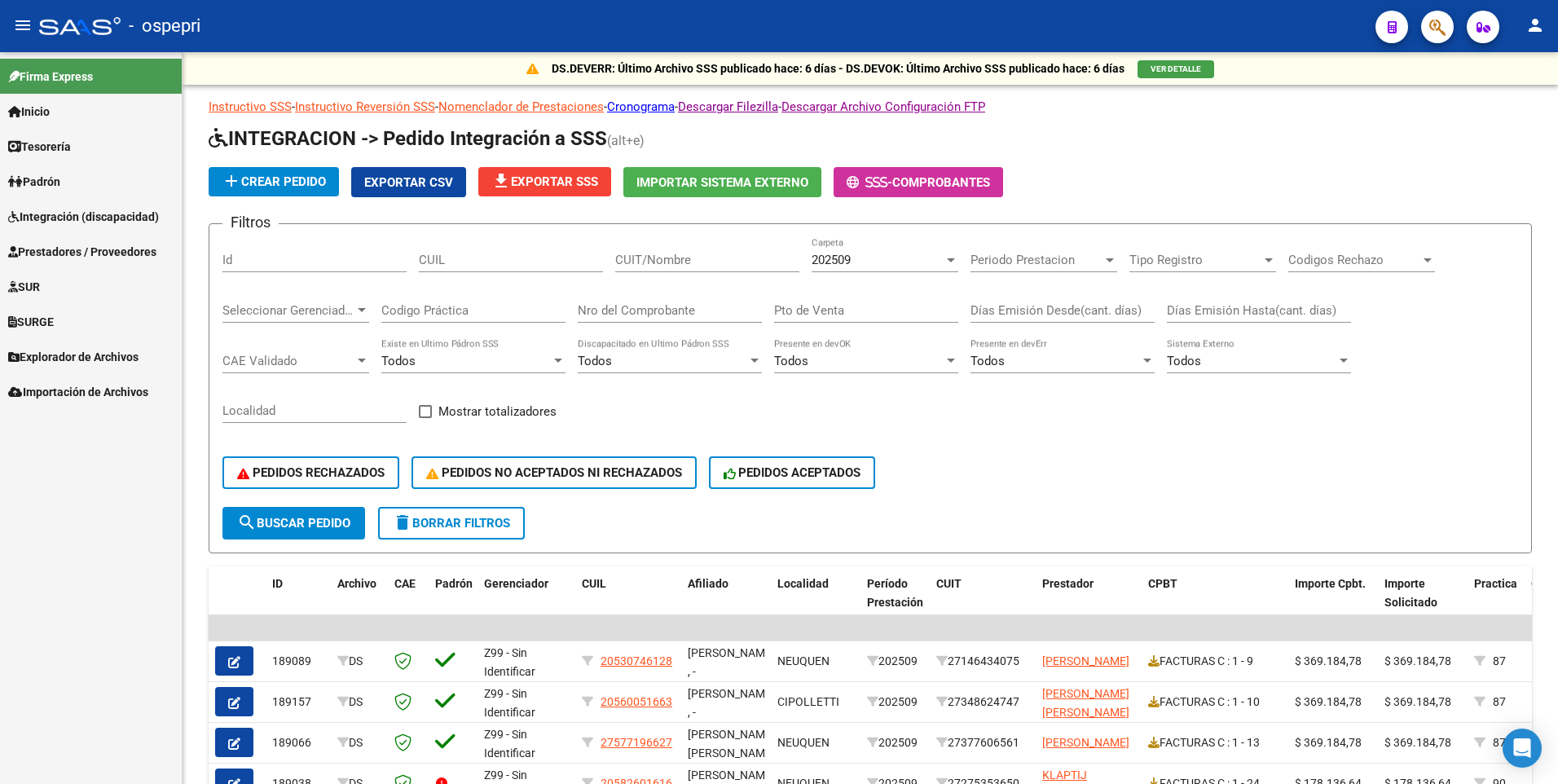
click at [116, 251] on span "Prestadores / Proveedores" at bounding box center [83, 251] width 148 height 18
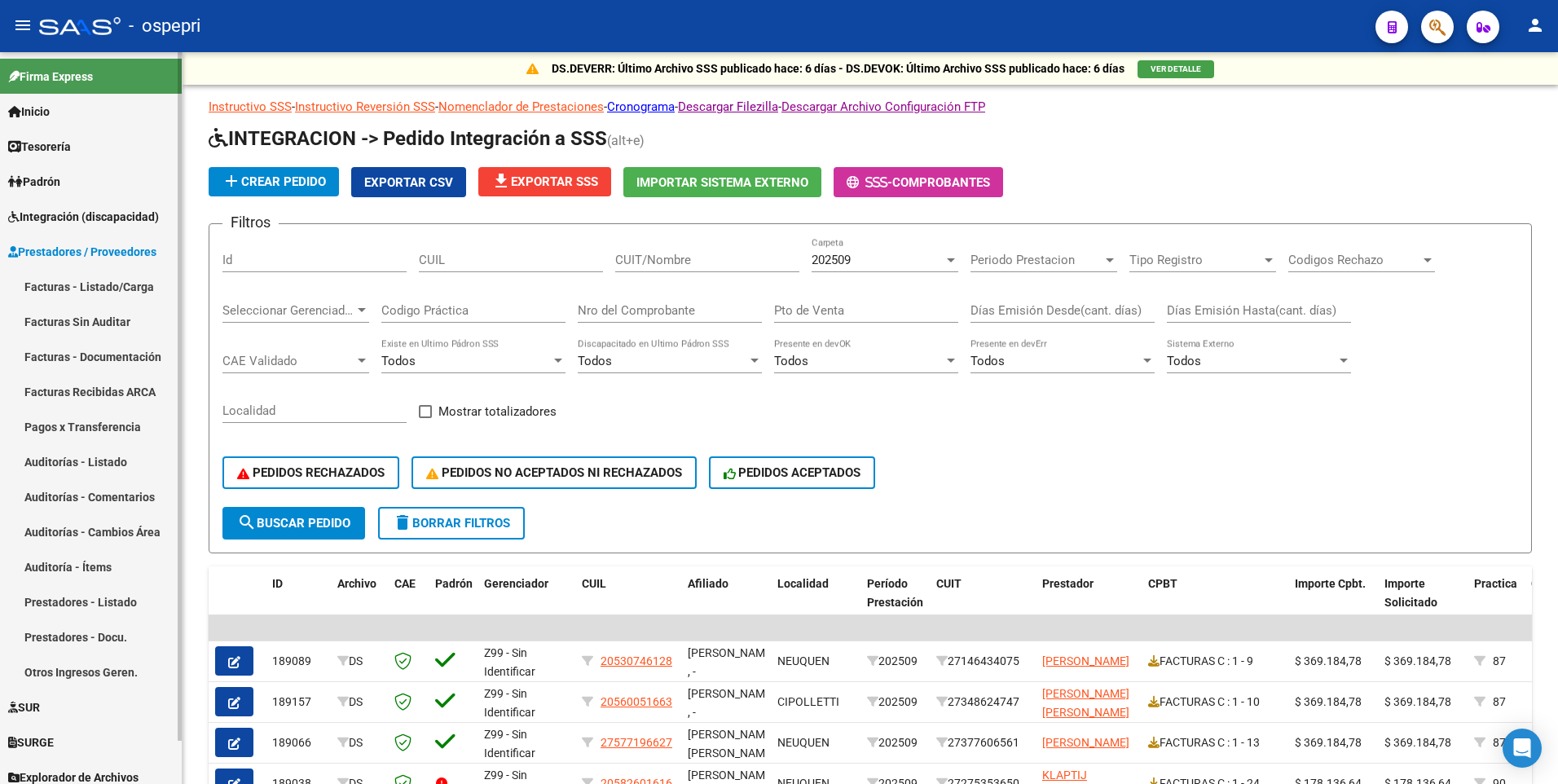
click at [94, 287] on link "Facturas - Listado/Carga" at bounding box center [90, 287] width 181 height 35
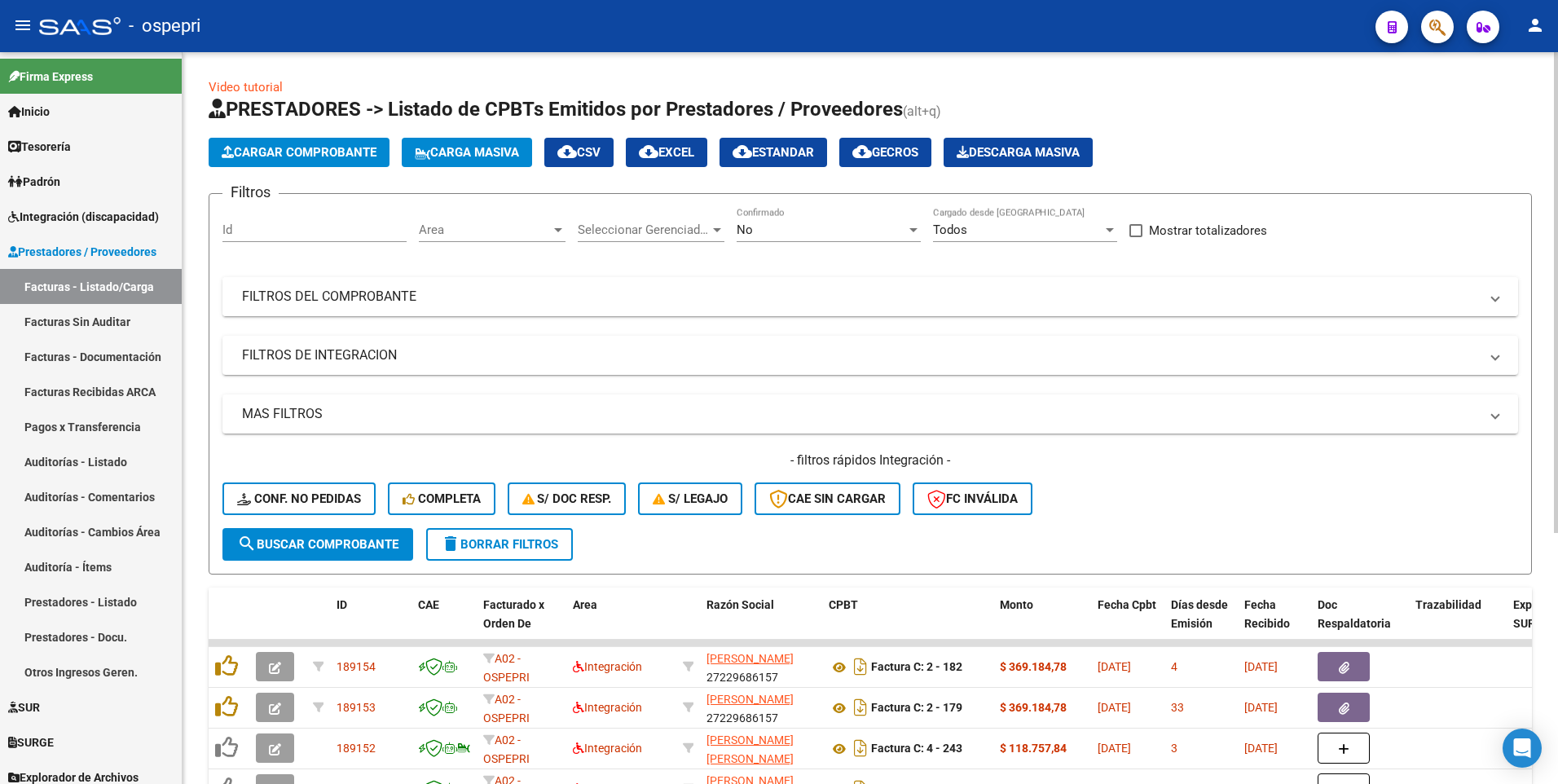
click at [1093, 304] on mat-panel-title "FILTROS DEL COMPROBANTE" at bounding box center [860, 296] width 1237 height 18
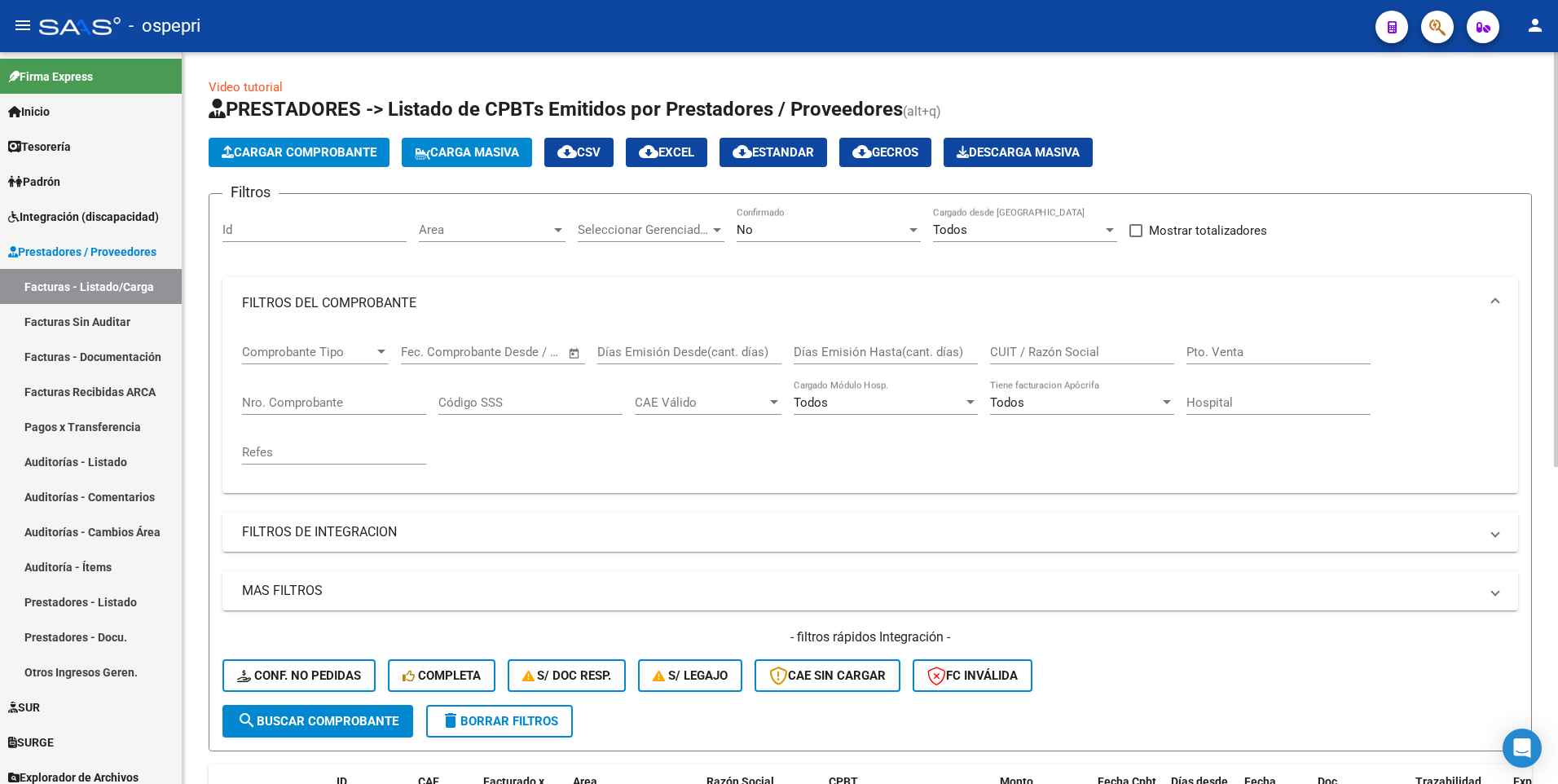
click at [1066, 352] on input "CUIT / Razón Social" at bounding box center [1082, 352] width 184 height 14
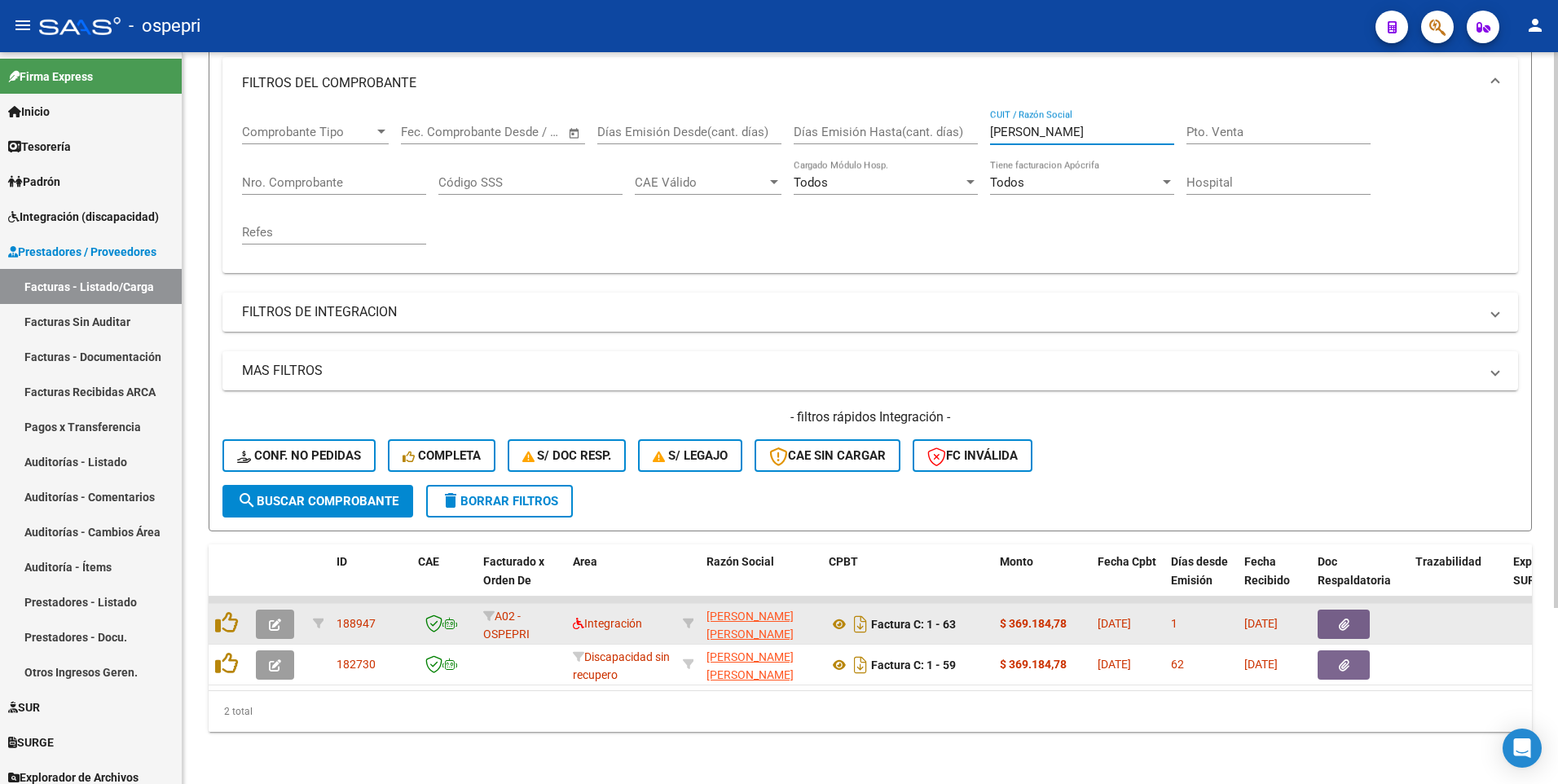
type input "alippi"
click at [282, 383] on button "button" at bounding box center [274, 624] width 38 height 30
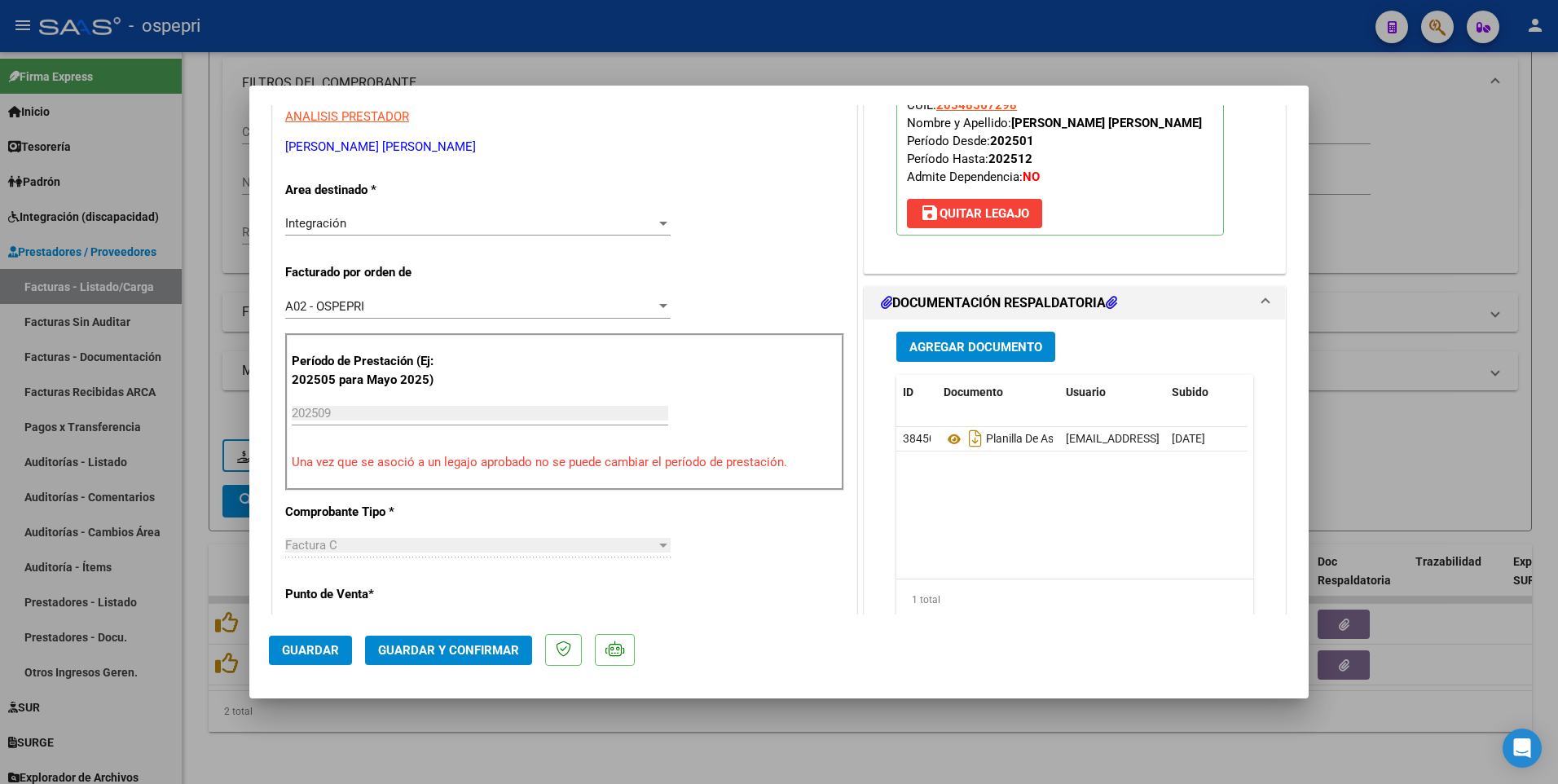
scroll to position [326, 0]
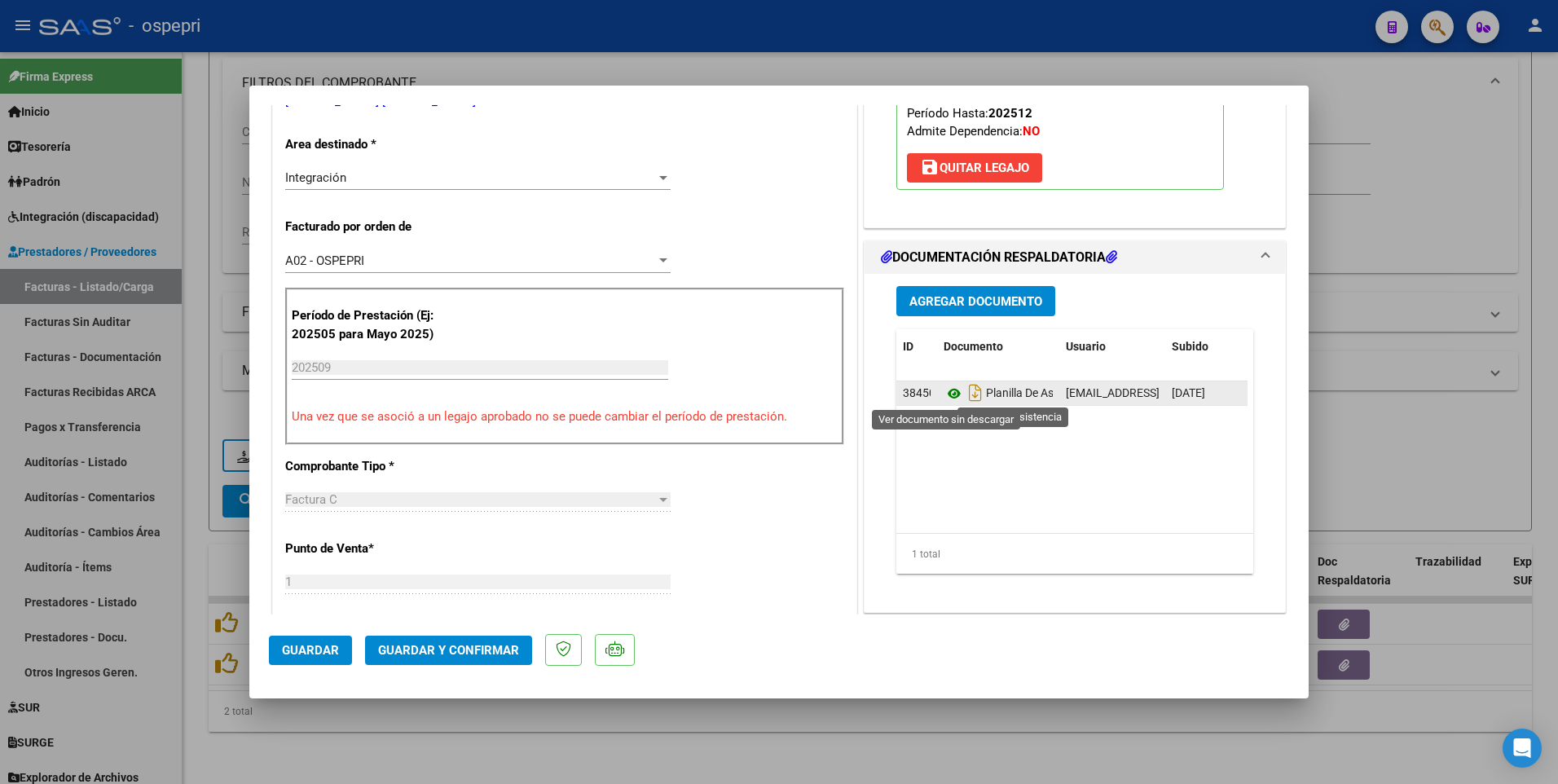
click at [948, 383] on icon at bounding box center [954, 393] width 21 height 19
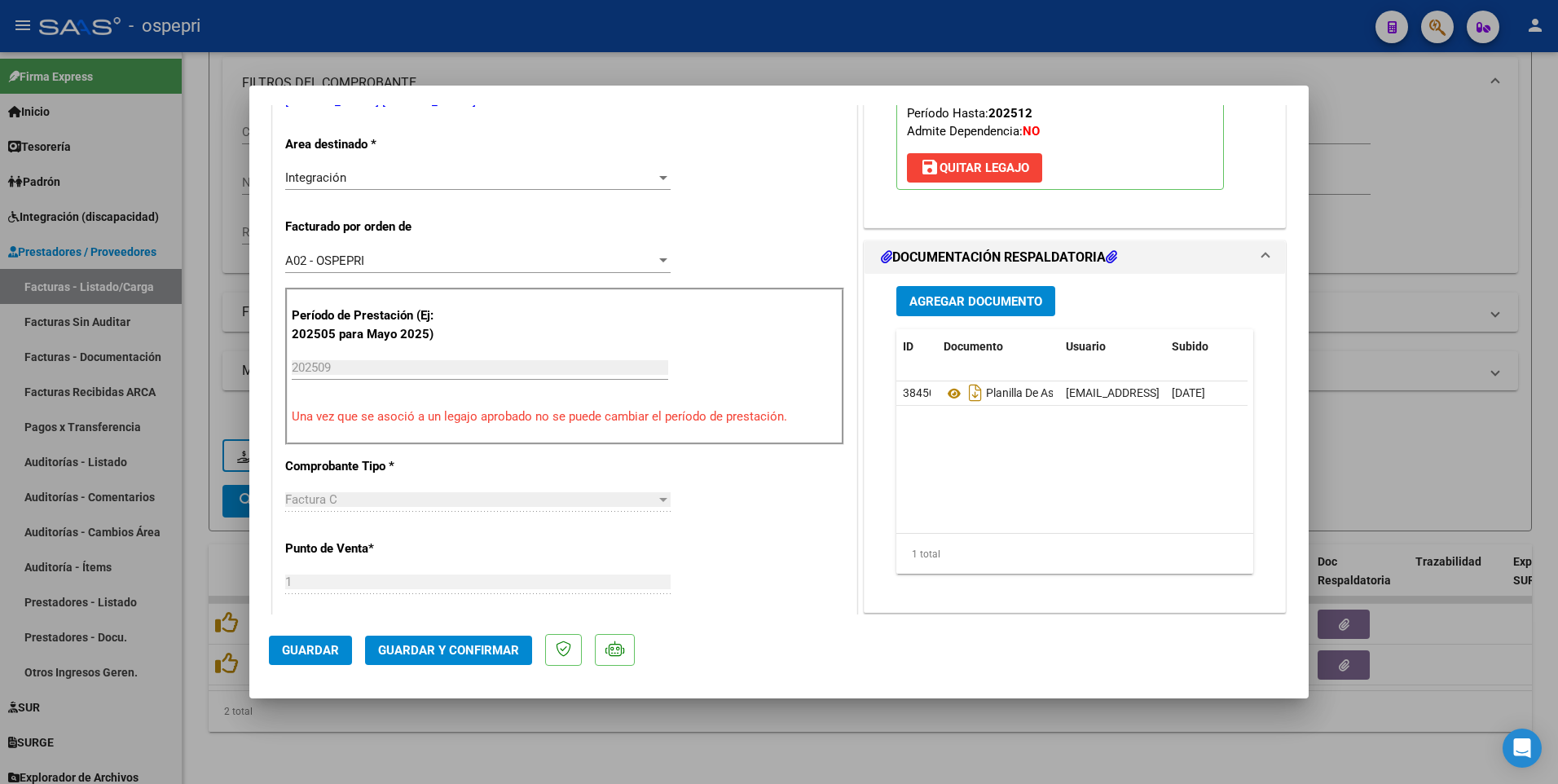
click at [1415, 383] on div at bounding box center [779, 392] width 1558 height 784
type input "$ 0,00"
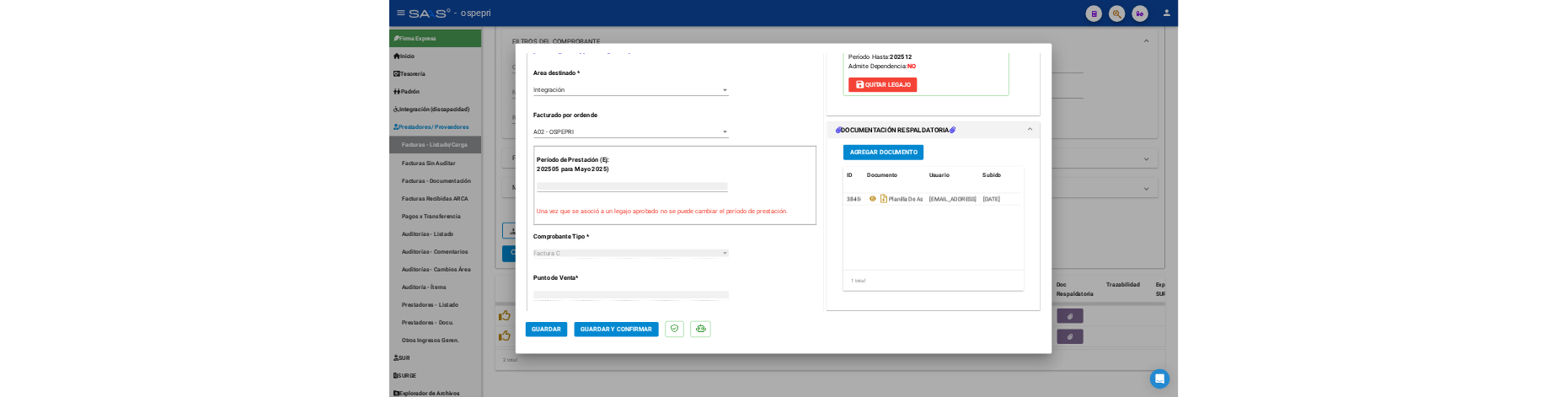
scroll to position [0, 0]
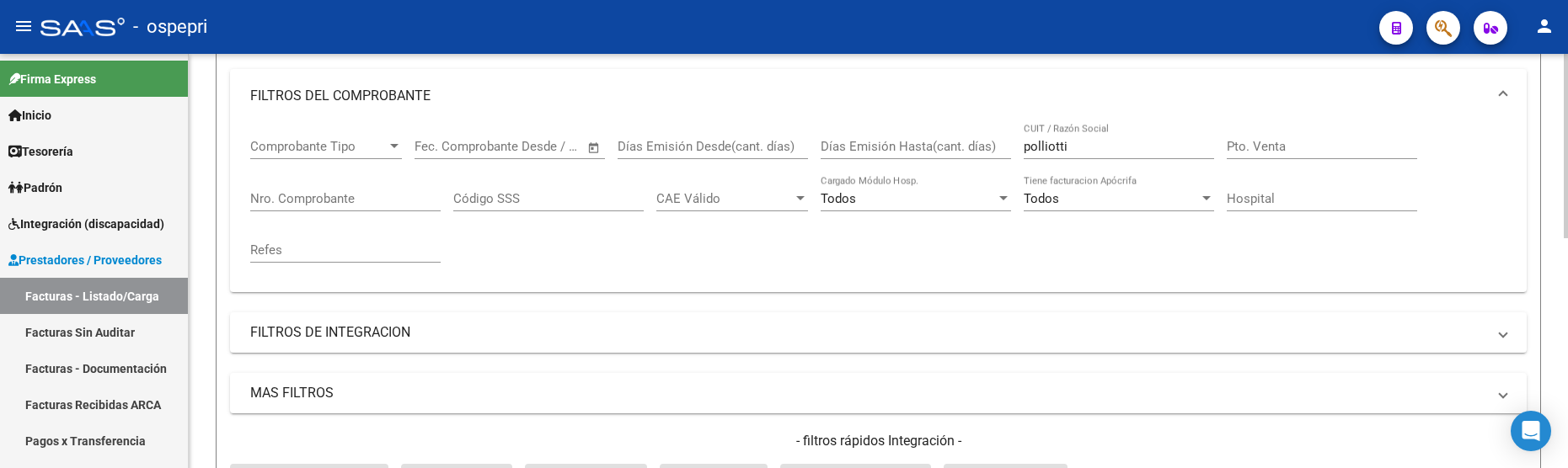
scroll to position [178, 0]
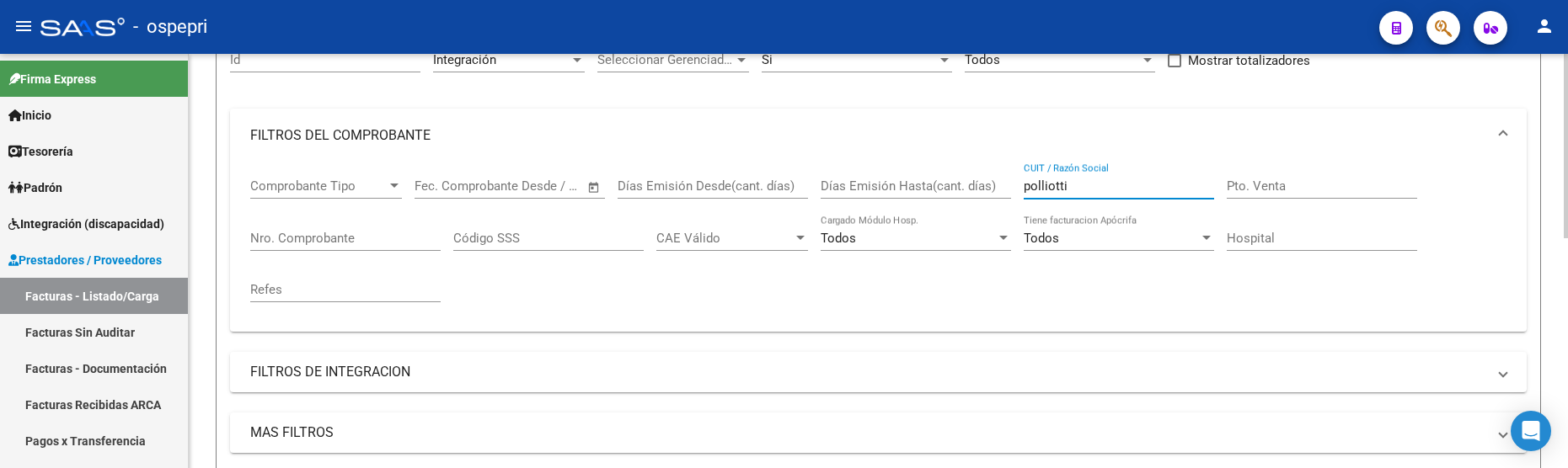
drag, startPoint x: 1090, startPoint y: 191, endPoint x: 1005, endPoint y: 191, distance: 85.0
click at [1005, 191] on div "Comprobante Tipo Comprobante Tipo Fecha inicio – Fecha fin Fec. Comprobante Des…" at bounding box center [878, 241] width 1257 height 156
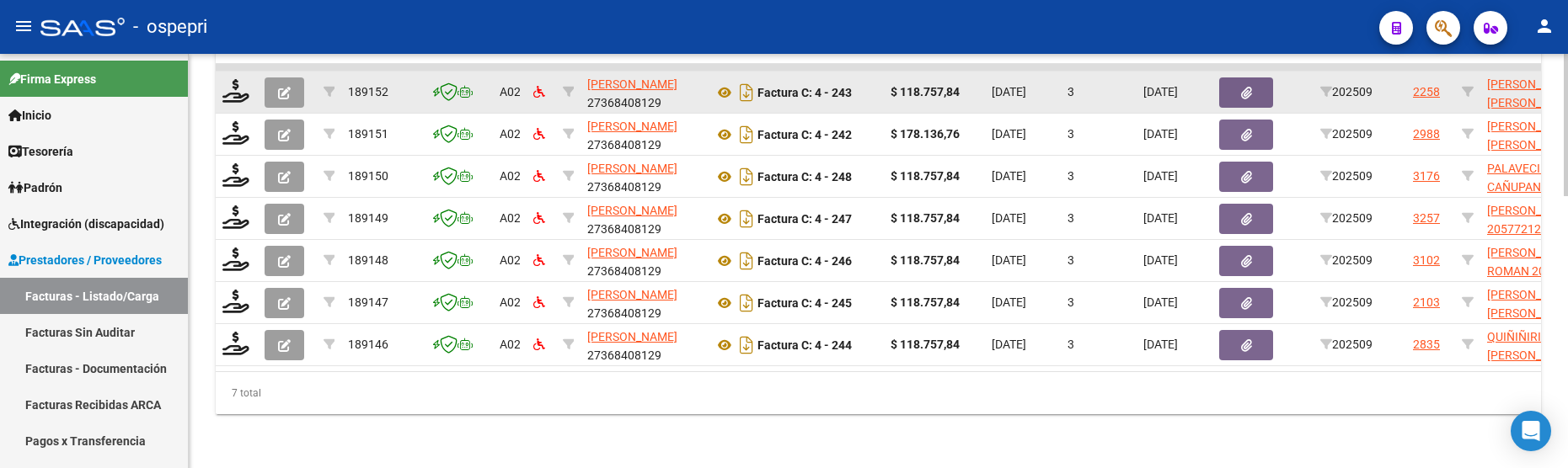
scroll to position [709, 0]
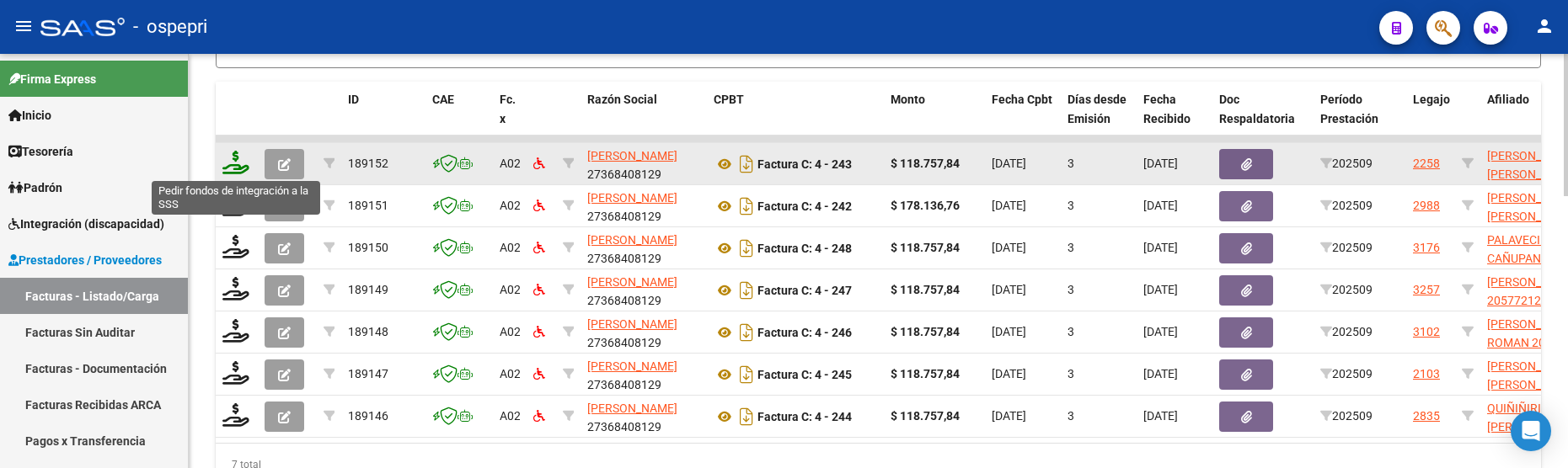
type input "[PERSON_NAME]"
click at [240, 163] on icon at bounding box center [235, 162] width 27 height 24
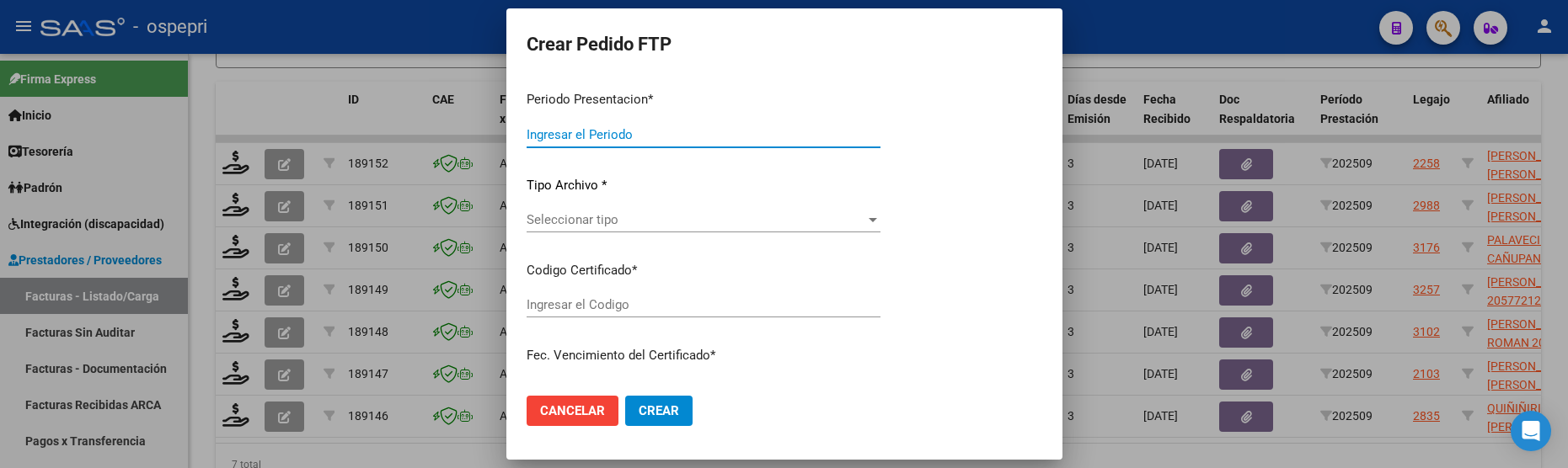
type input "202509"
type input "$ 118.757,84"
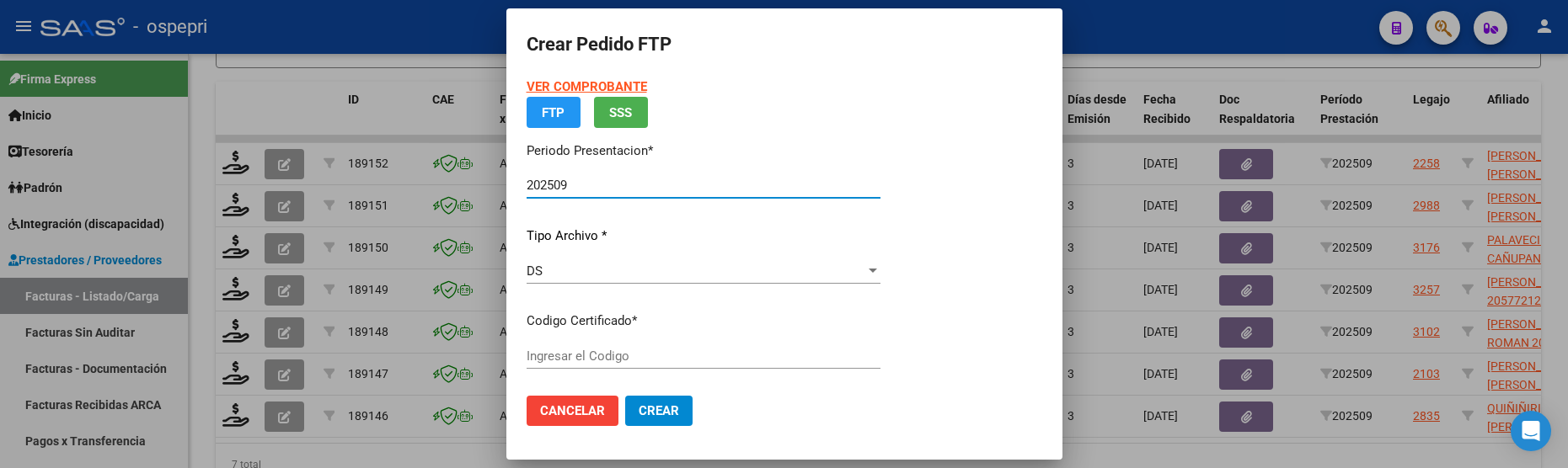
type input "2756756609-4"
type input "[DATE]"
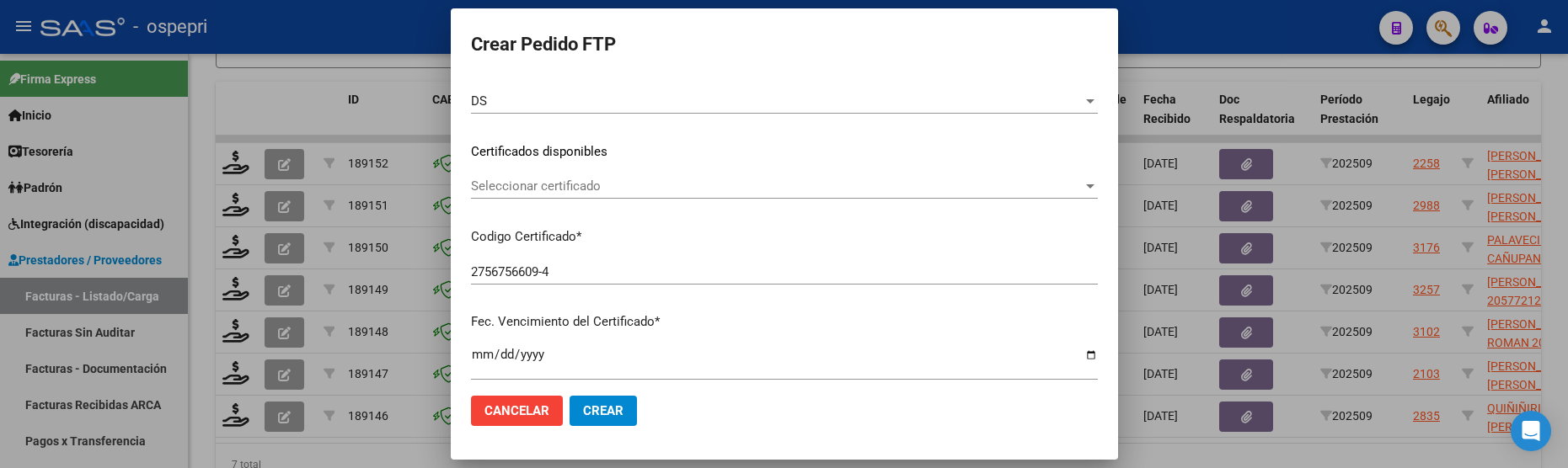
scroll to position [253, 0]
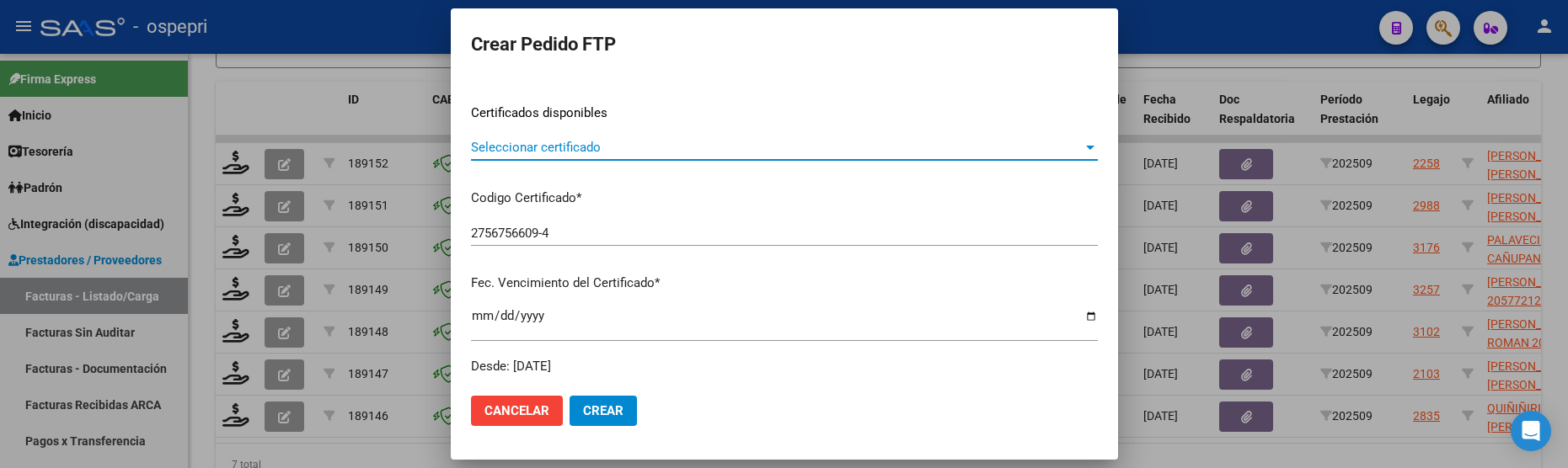
click at [1087, 146] on div at bounding box center [1091, 147] width 9 height 4
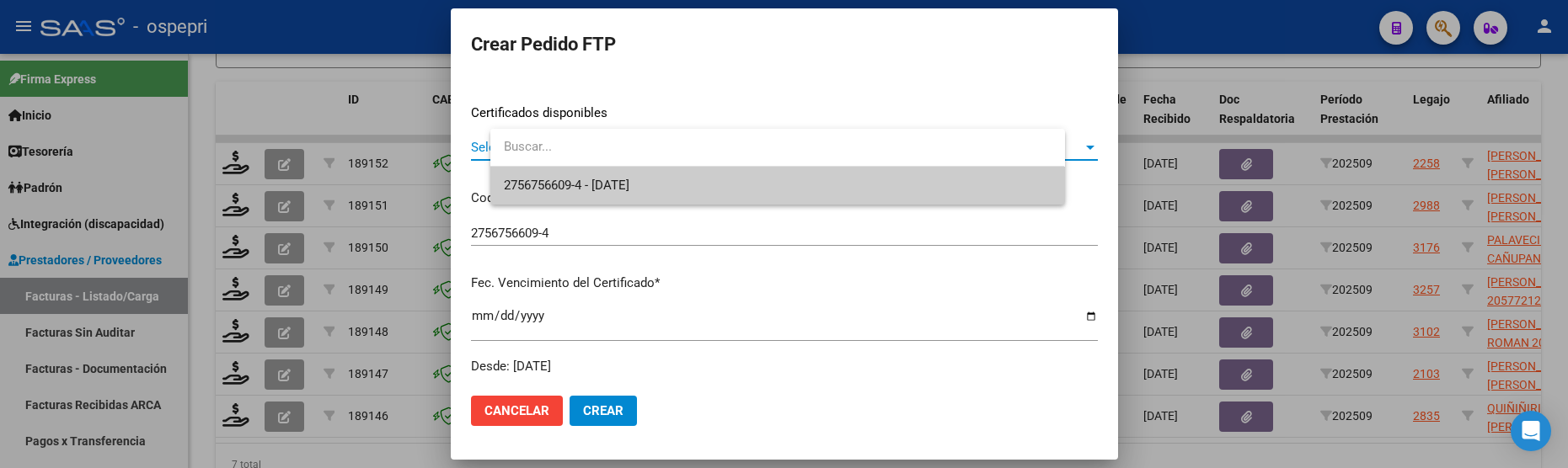
click at [982, 187] on span "2756756609-4 - [DATE]" at bounding box center [777, 185] width 547 height 37
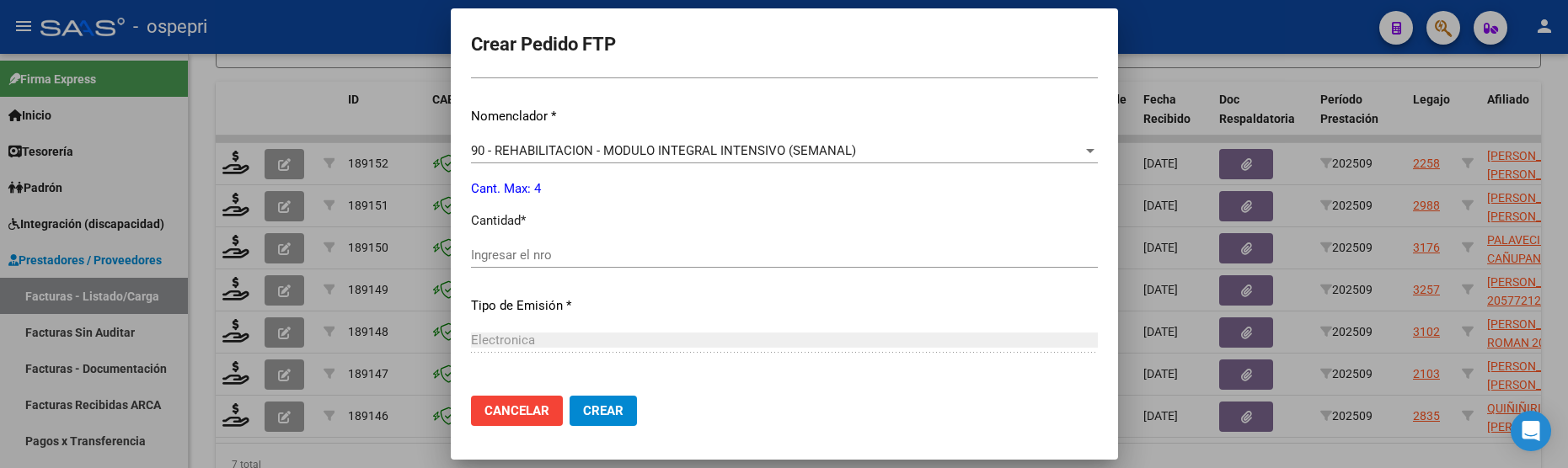
scroll to position [674, 0]
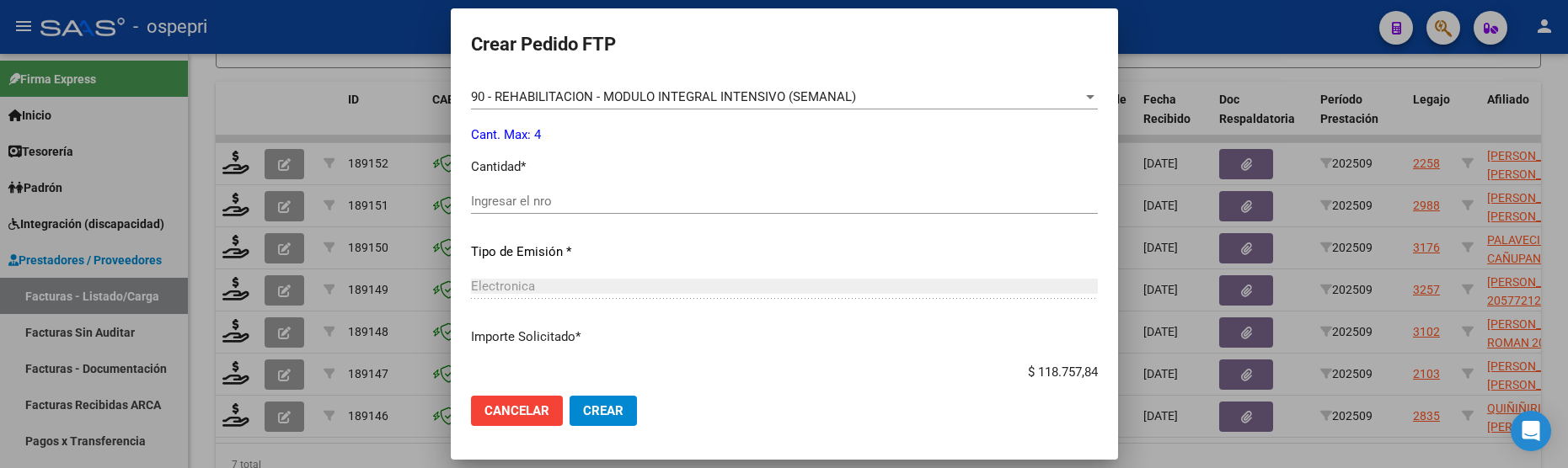
click at [668, 202] on input "Ingresar el nro" at bounding box center [784, 200] width 627 height 15
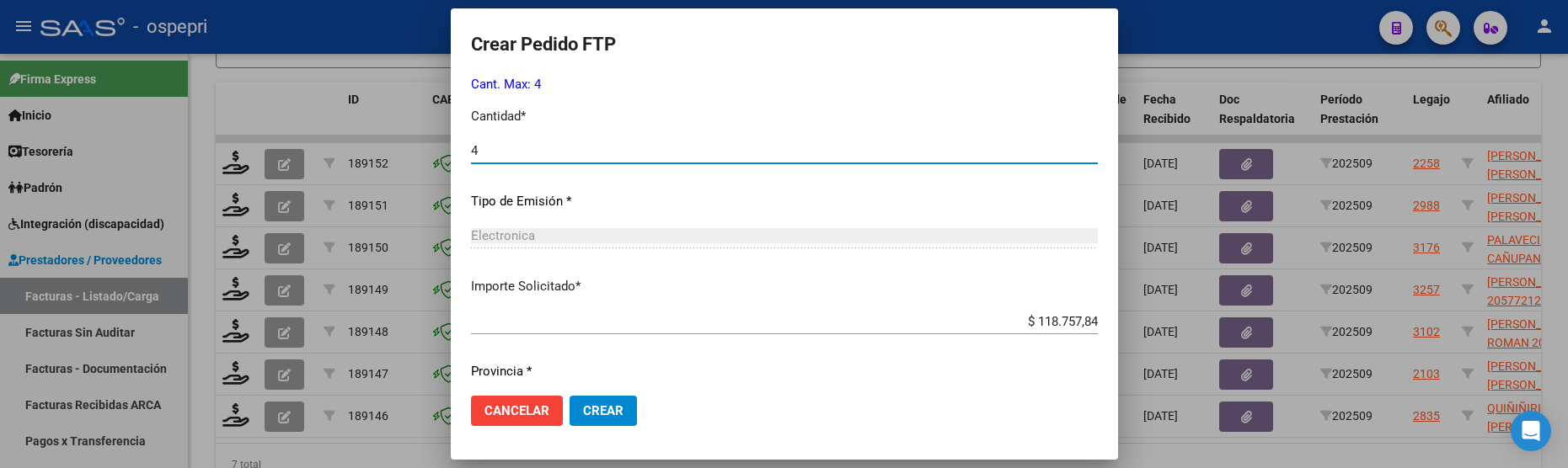
scroll to position [777, 0]
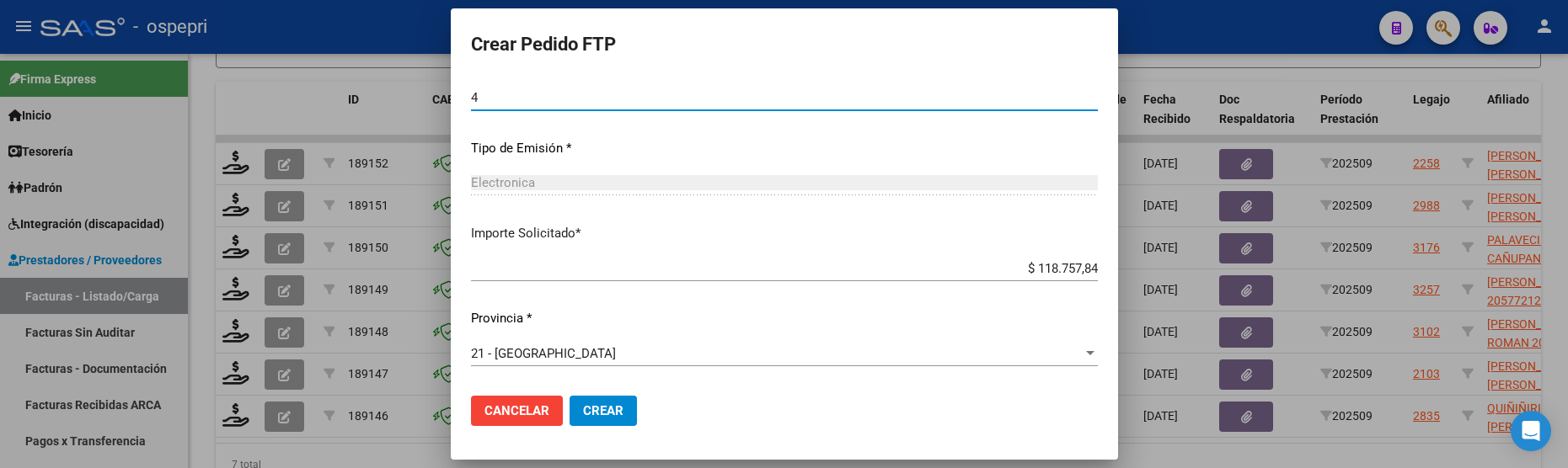
type input "4"
click at [624, 413] on span "Crear" at bounding box center [603, 410] width 40 height 15
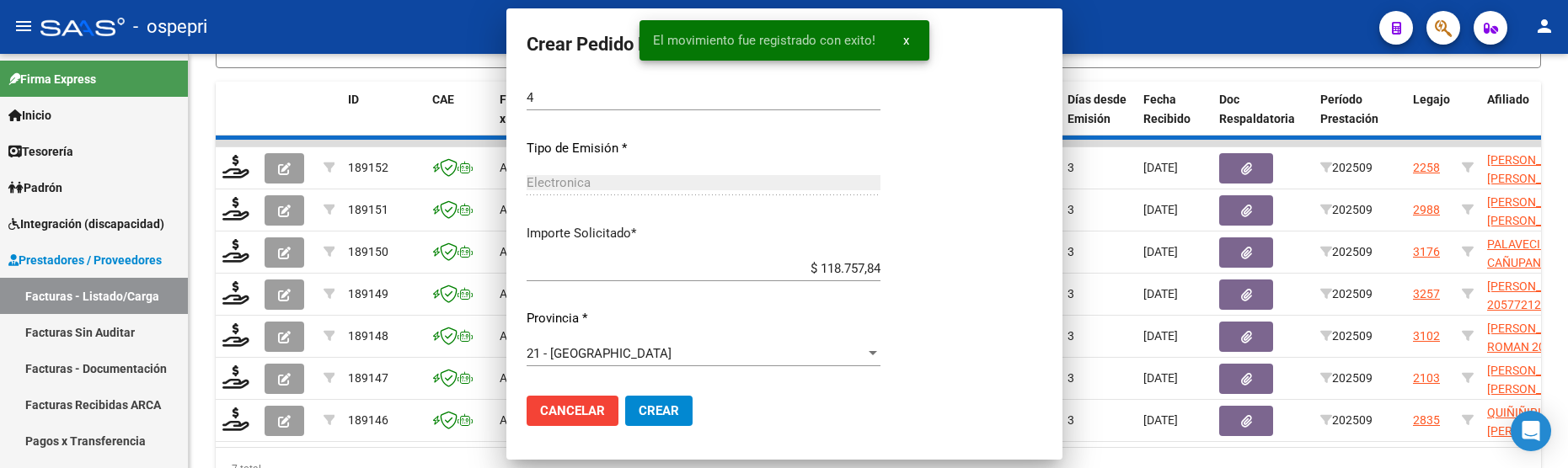
scroll to position [0, 0]
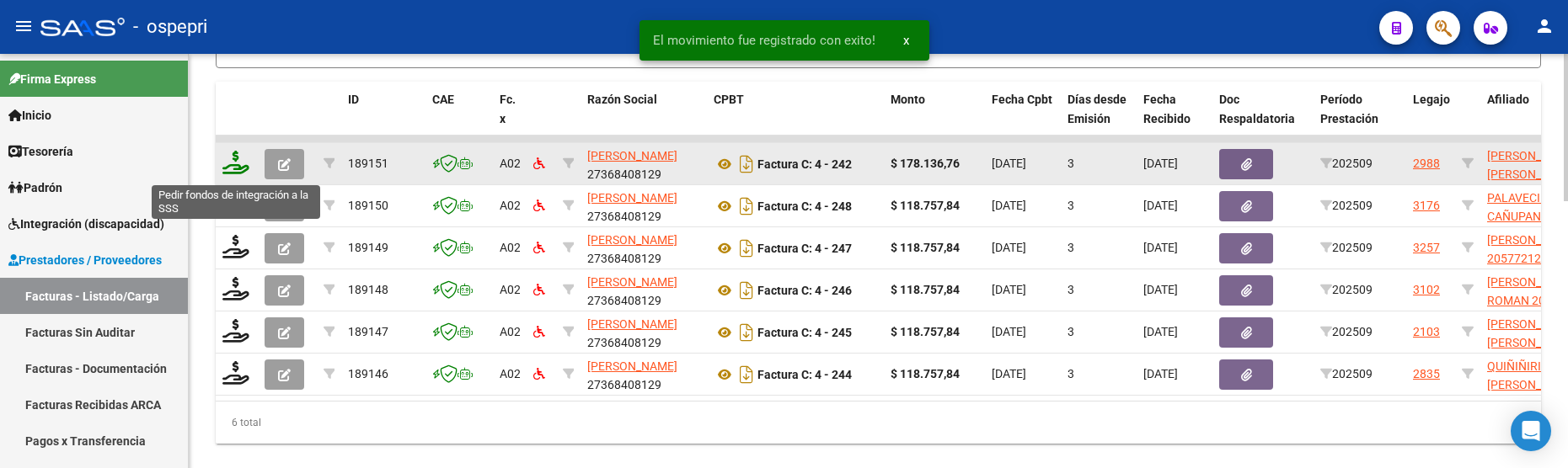
click at [239, 170] on icon at bounding box center [235, 162] width 27 height 24
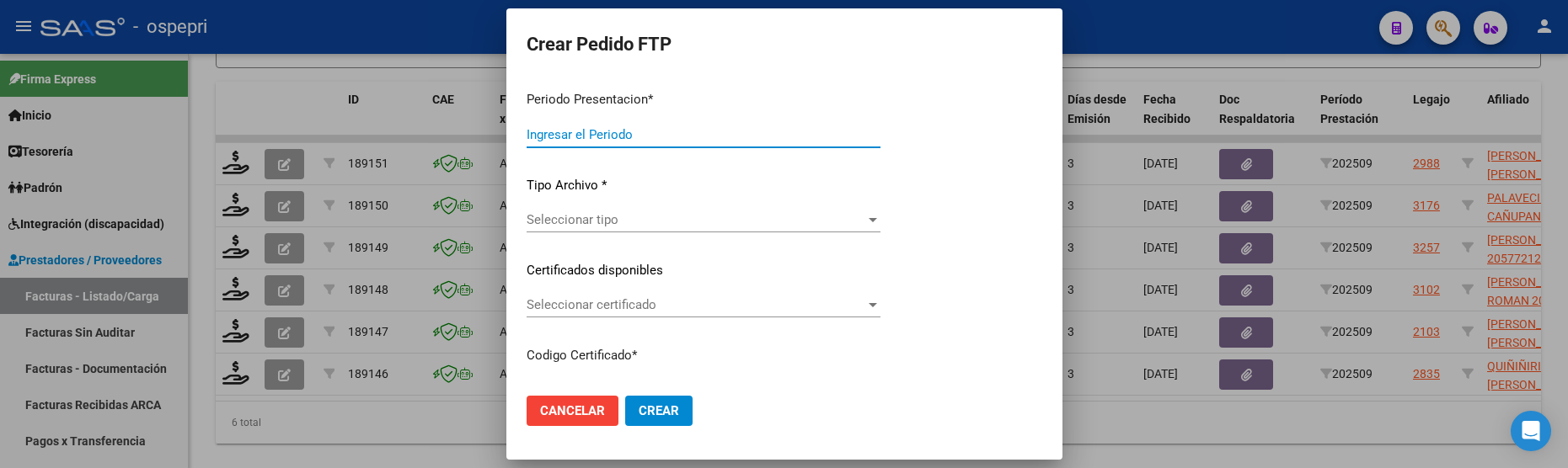
type input "202509"
type input "$ 178.136,76"
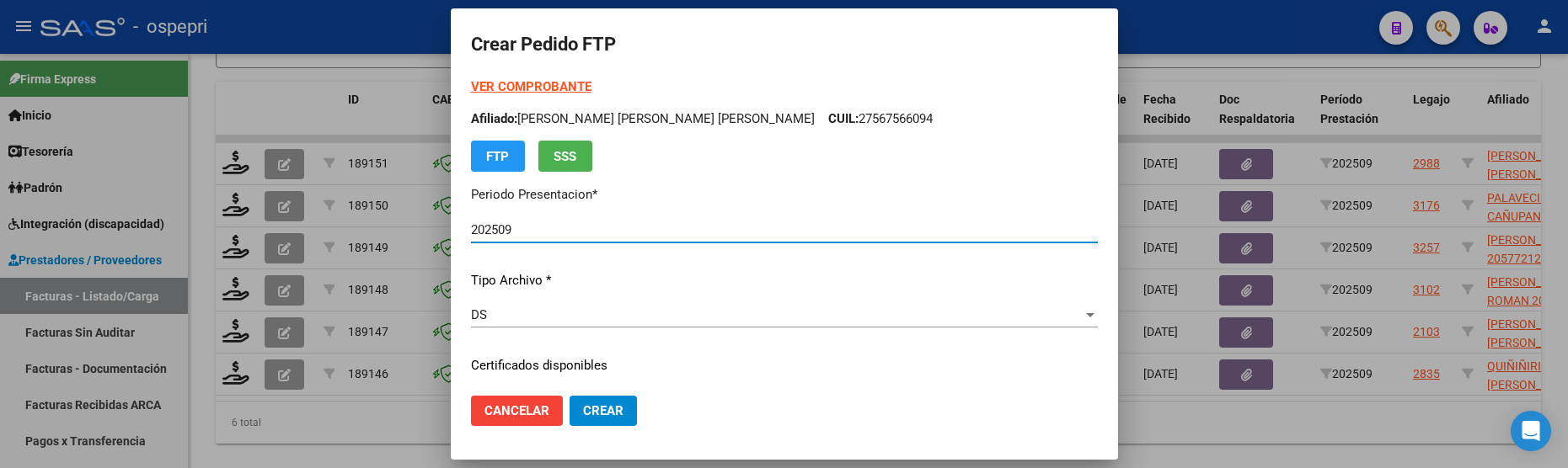
type input "2053564051-4"
type input "[DATE]"
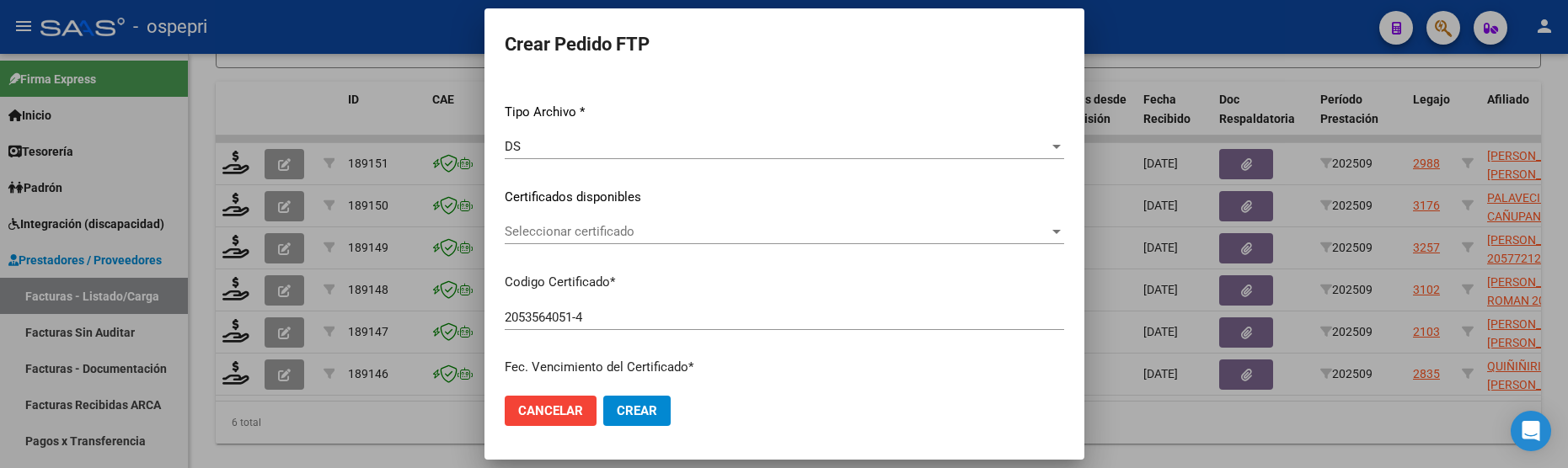
scroll to position [253, 0]
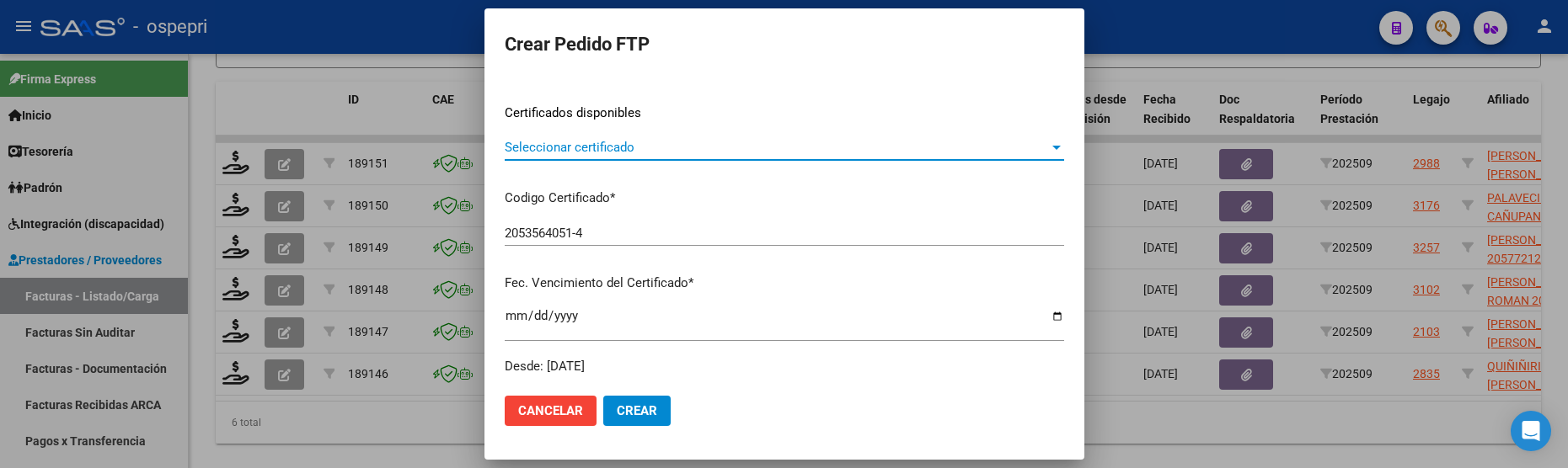
click at [1053, 148] on div at bounding box center [1057, 147] width 9 height 4
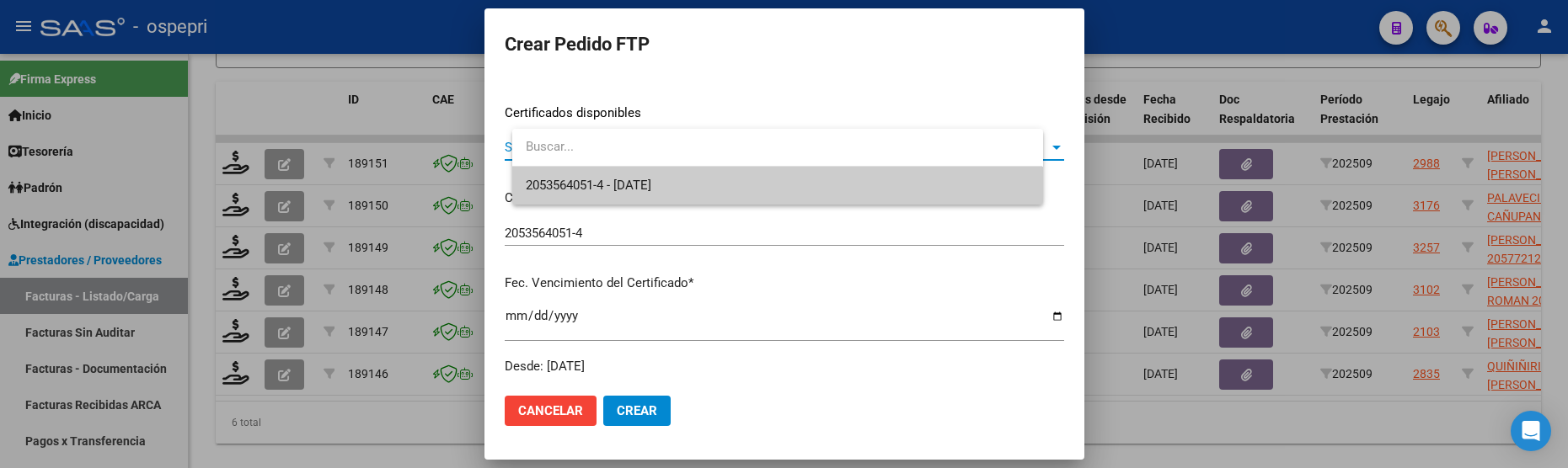
click at [986, 182] on span "2053564051-4 - [DATE]" at bounding box center [777, 185] width 503 height 37
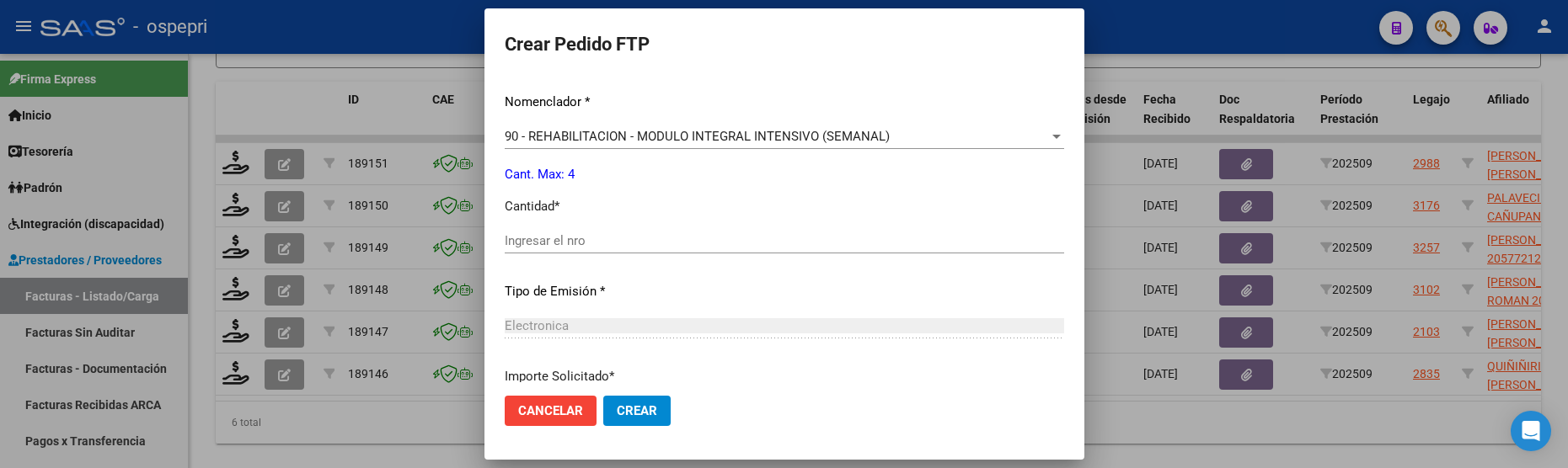
scroll to position [674, 0]
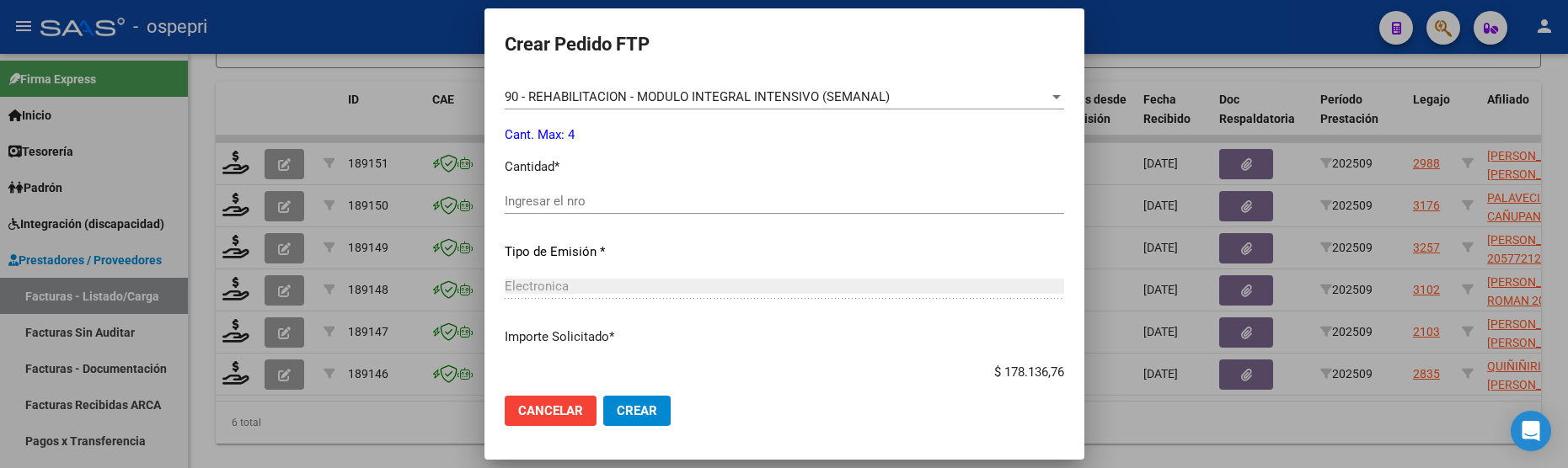
click at [660, 208] on input "Ingresar el nro" at bounding box center [785, 200] width 560 height 15
type input "4"
click at [658, 405] on span "Crear" at bounding box center [637, 410] width 40 height 15
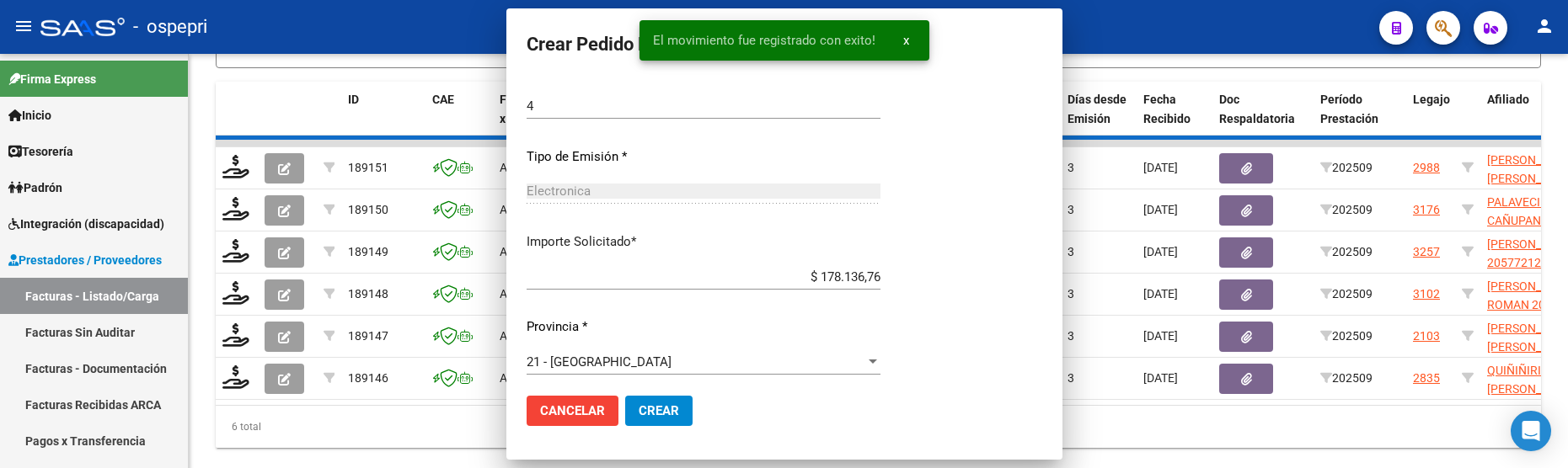
scroll to position [0, 0]
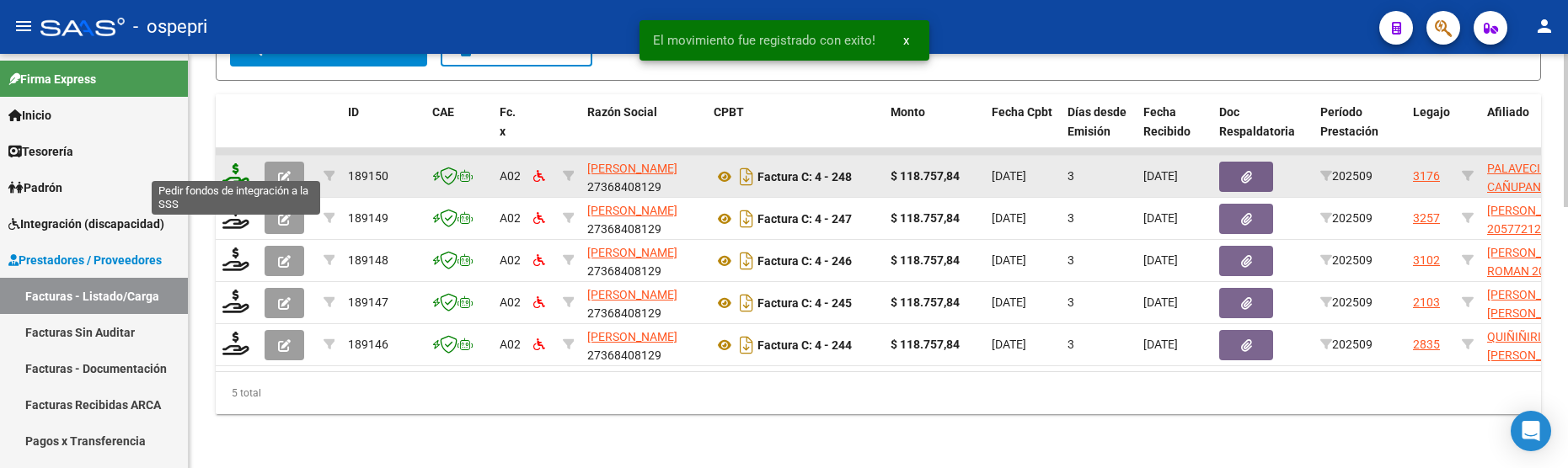
click at [241, 169] on icon at bounding box center [235, 174] width 27 height 24
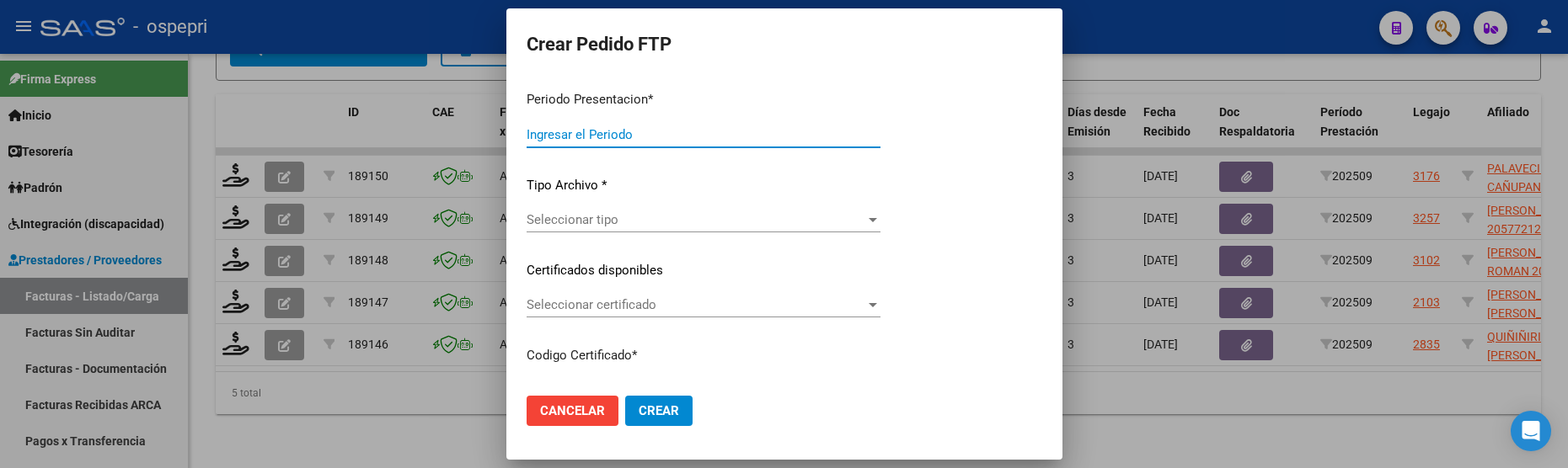
type input "202509"
type input "$ 118.757,84"
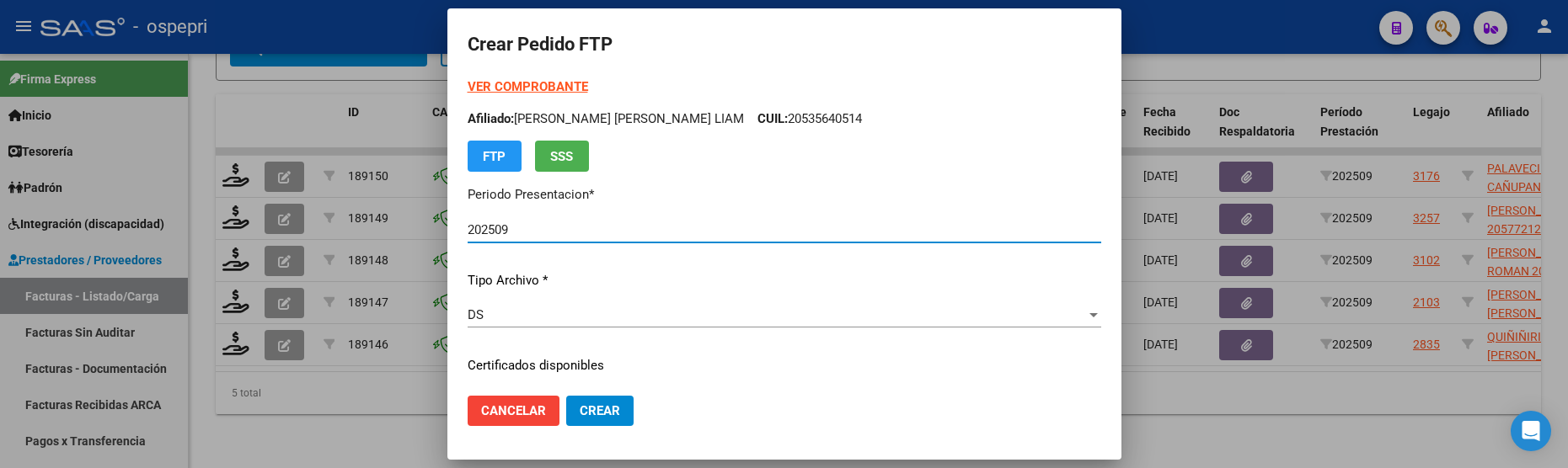
type input "2059118119-0"
type input "2027-10-17"
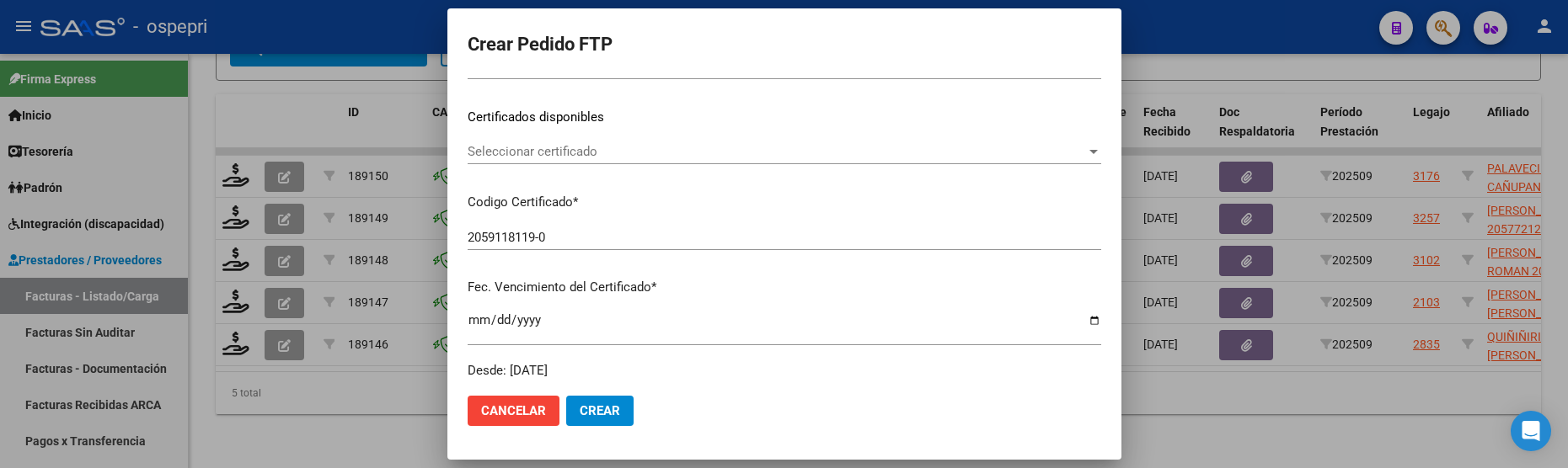
scroll to position [253, 0]
click at [1089, 147] on div at bounding box center [1094, 147] width 9 height 4
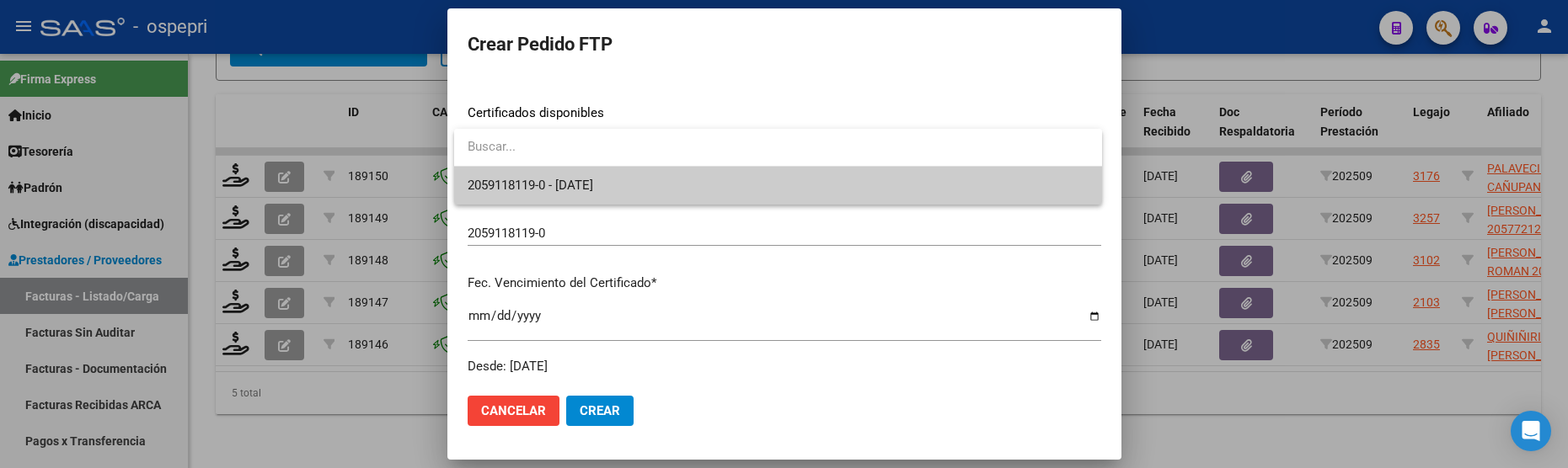
click at [900, 181] on span "2059118119-0 - 2027-10-17" at bounding box center [778, 185] width 621 height 37
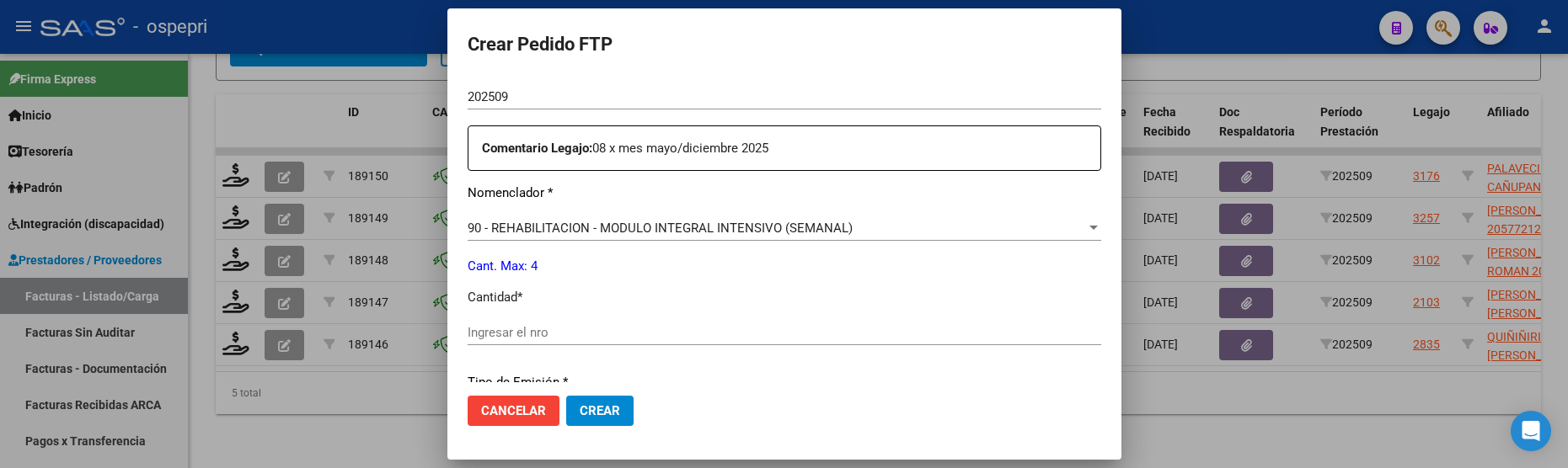
scroll to position [589, 0]
click at [632, 338] on input "Ingresar el nro" at bounding box center [784, 331] width 634 height 15
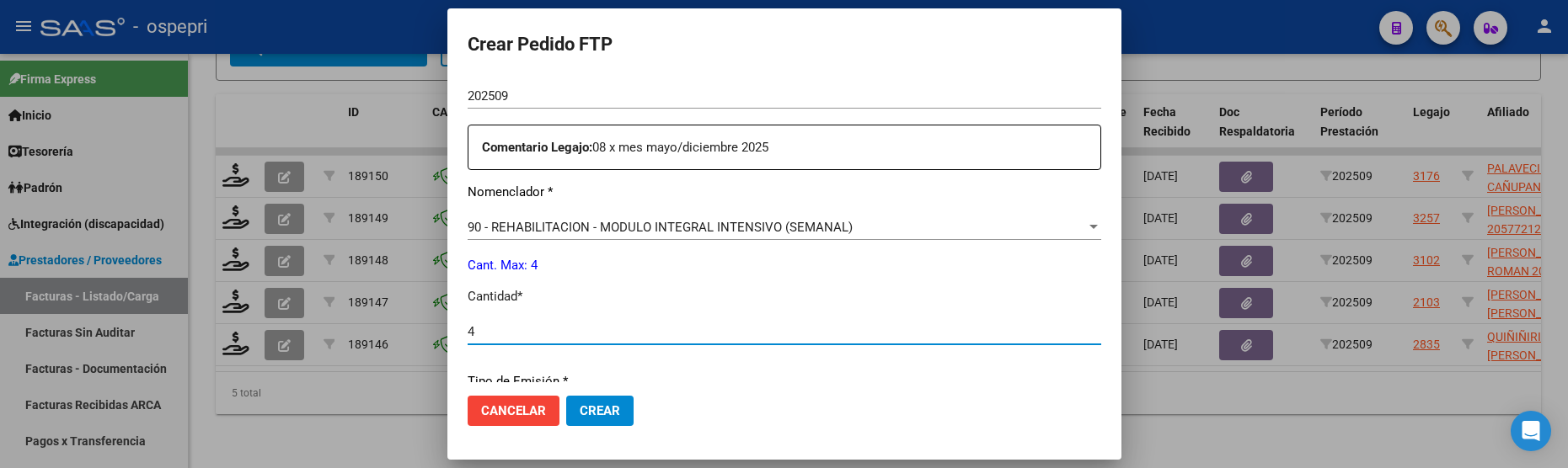
type input "4"
click at [609, 397] on button "Crear" at bounding box center [599, 410] width 67 height 31
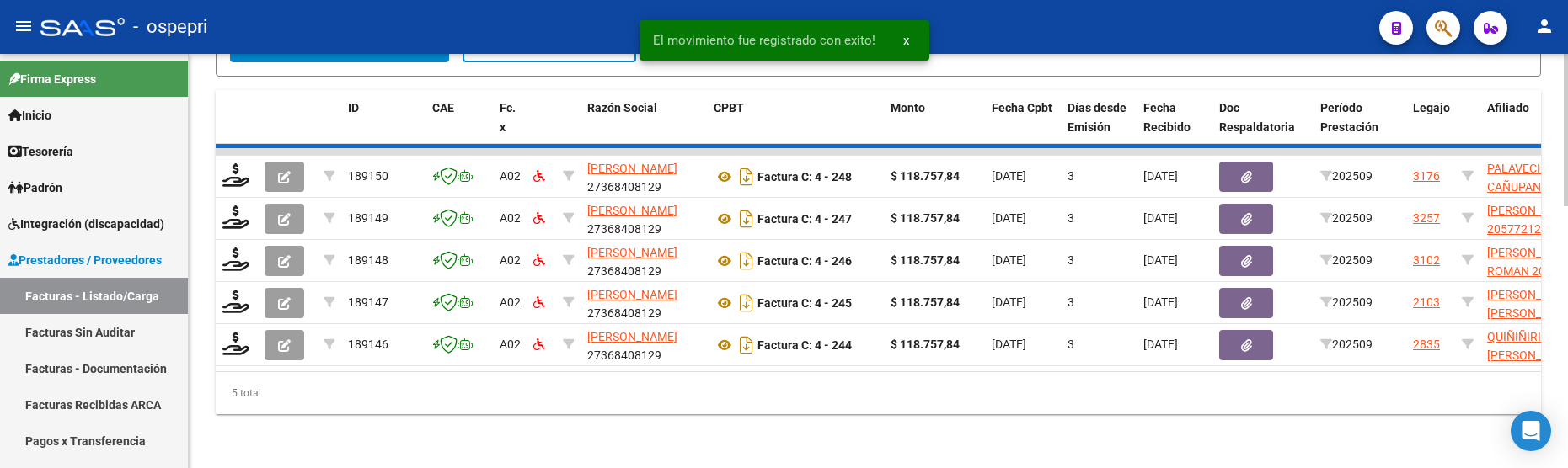
scroll to position [666, 0]
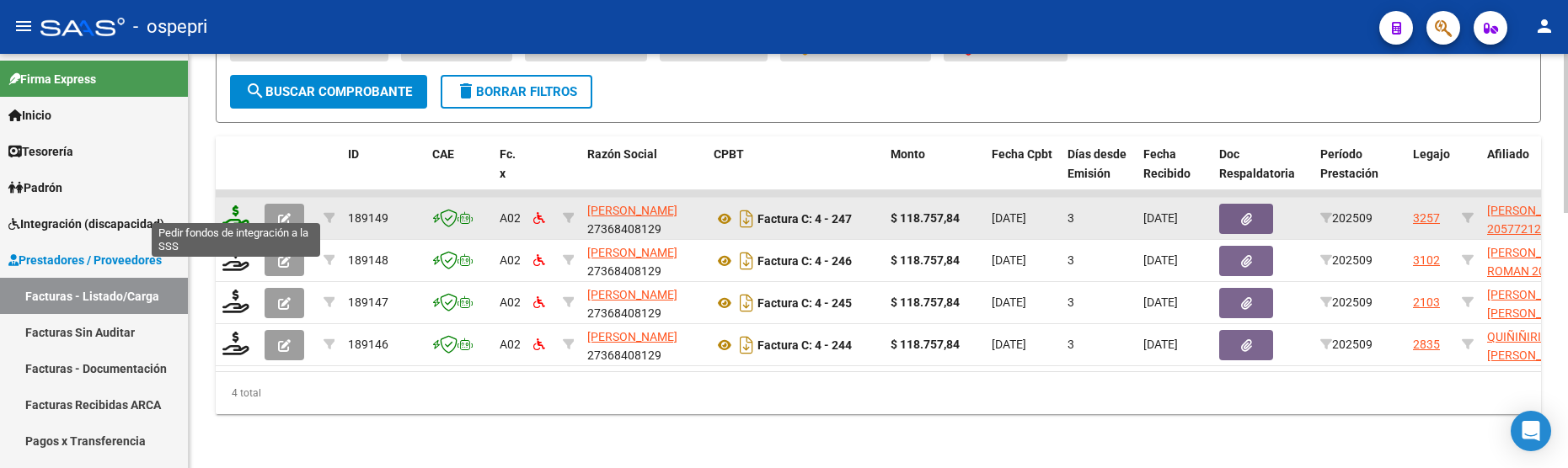
click at [238, 208] on icon at bounding box center [235, 217] width 27 height 24
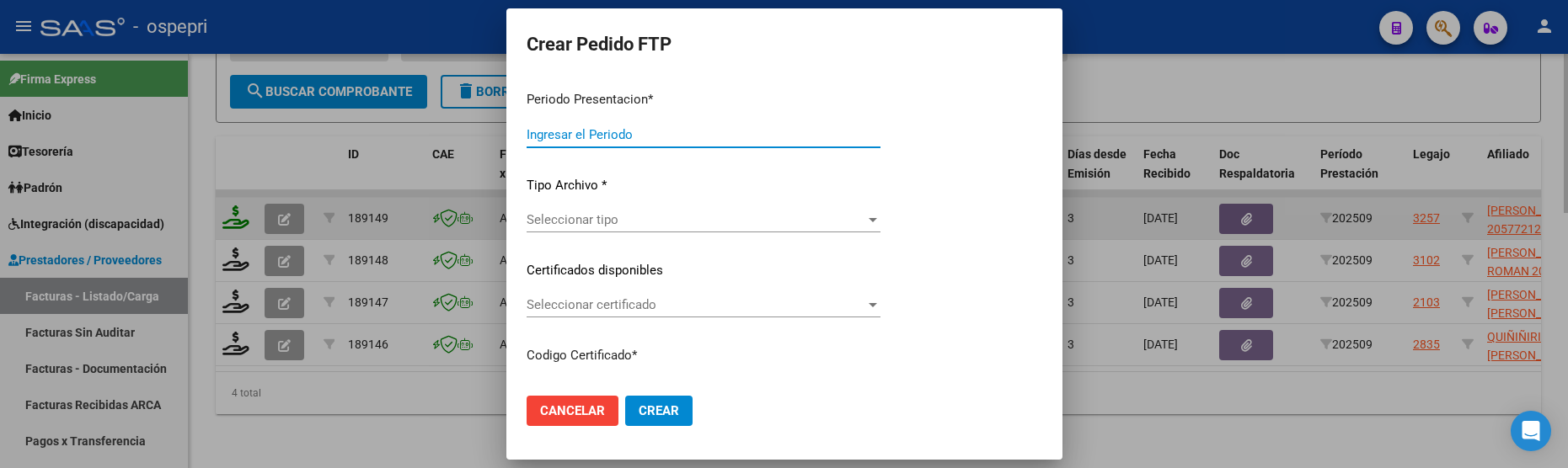
type input "202509"
type input "$ 118.757,84"
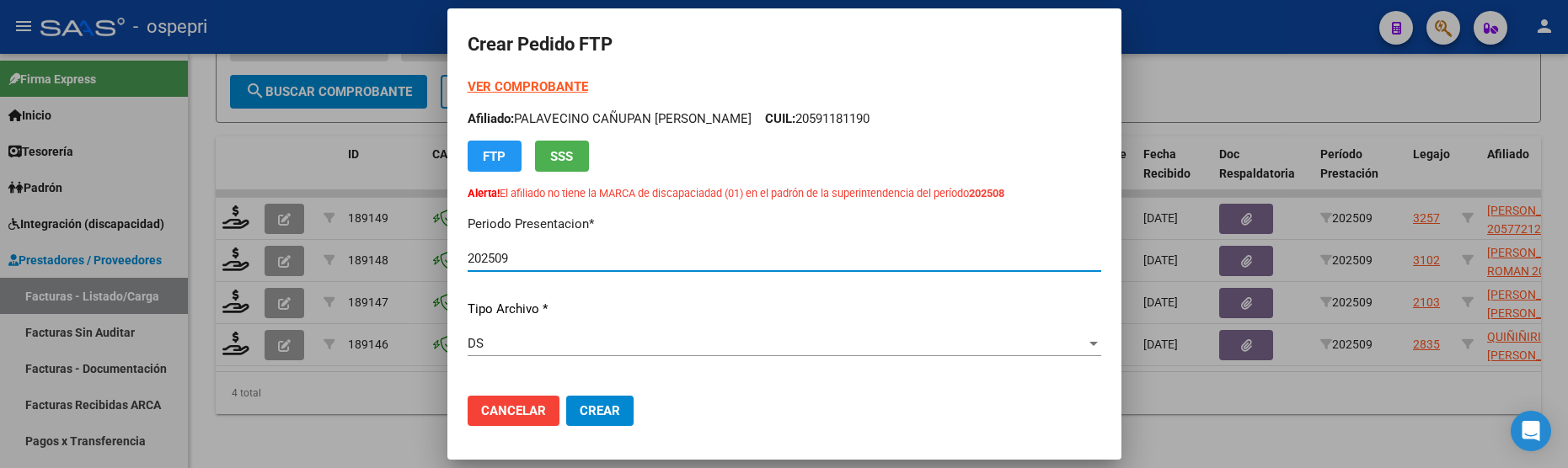
type input "2057721287-3"
type input "2029-08-30"
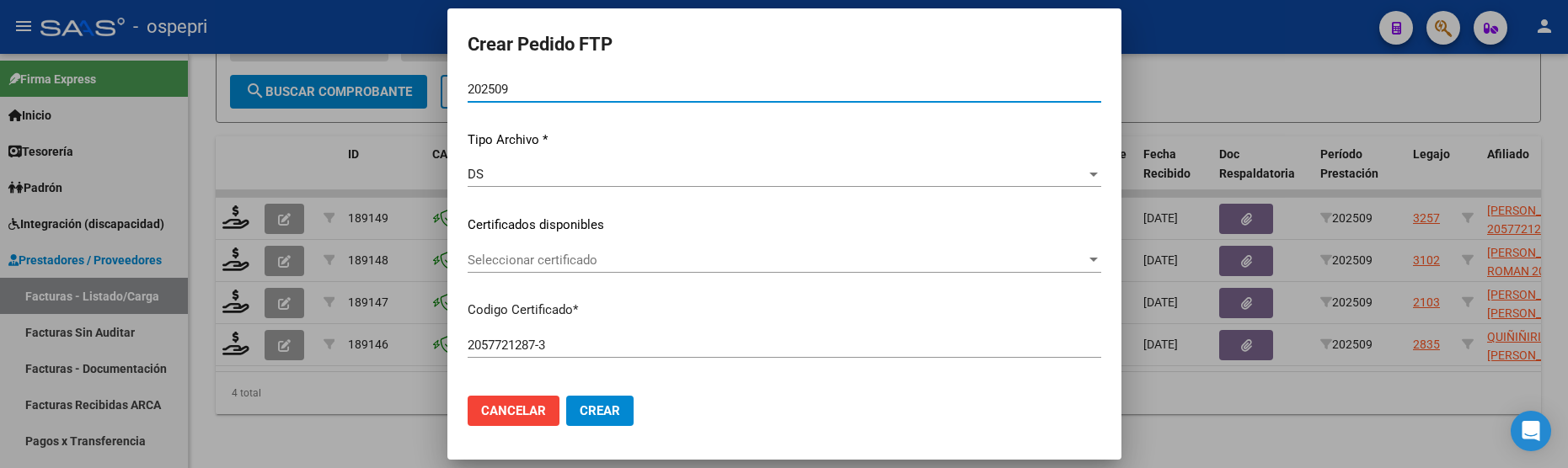
scroll to position [253, 0]
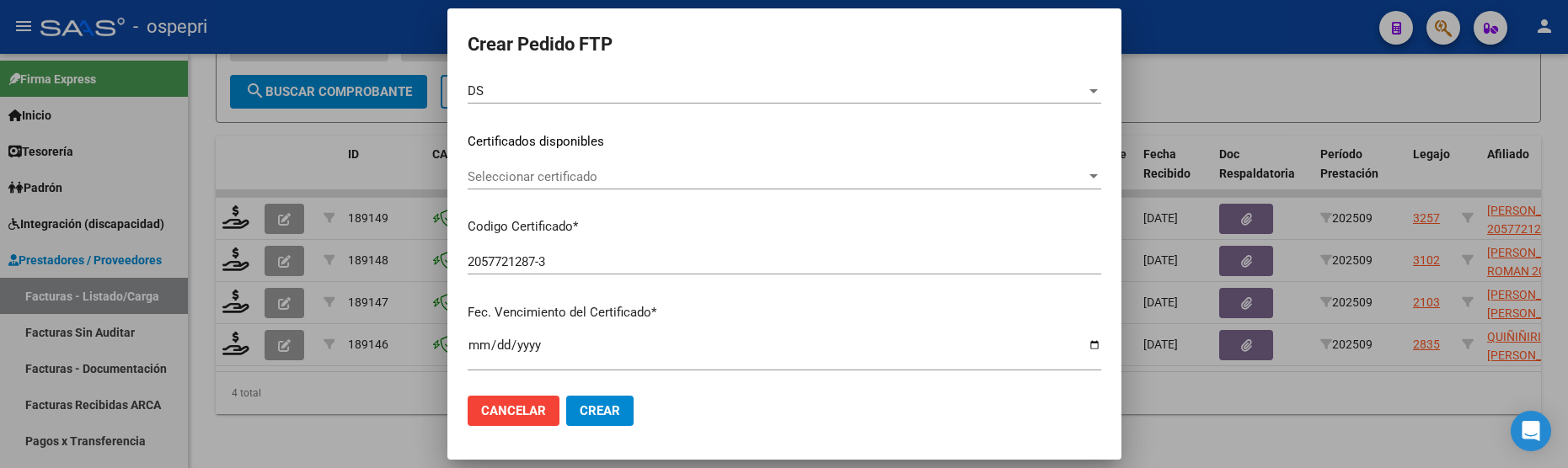
click at [1089, 178] on div at bounding box center [1094, 176] width 9 height 4
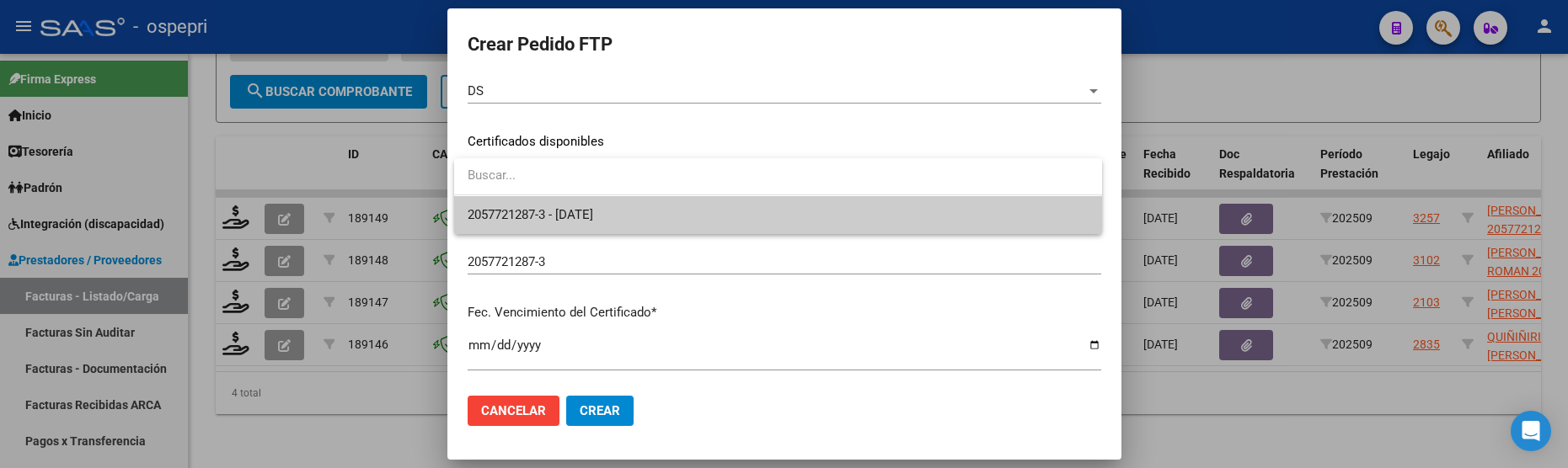
click at [1015, 213] on span "2057721287-3 - 2029-08-30" at bounding box center [778, 214] width 621 height 37
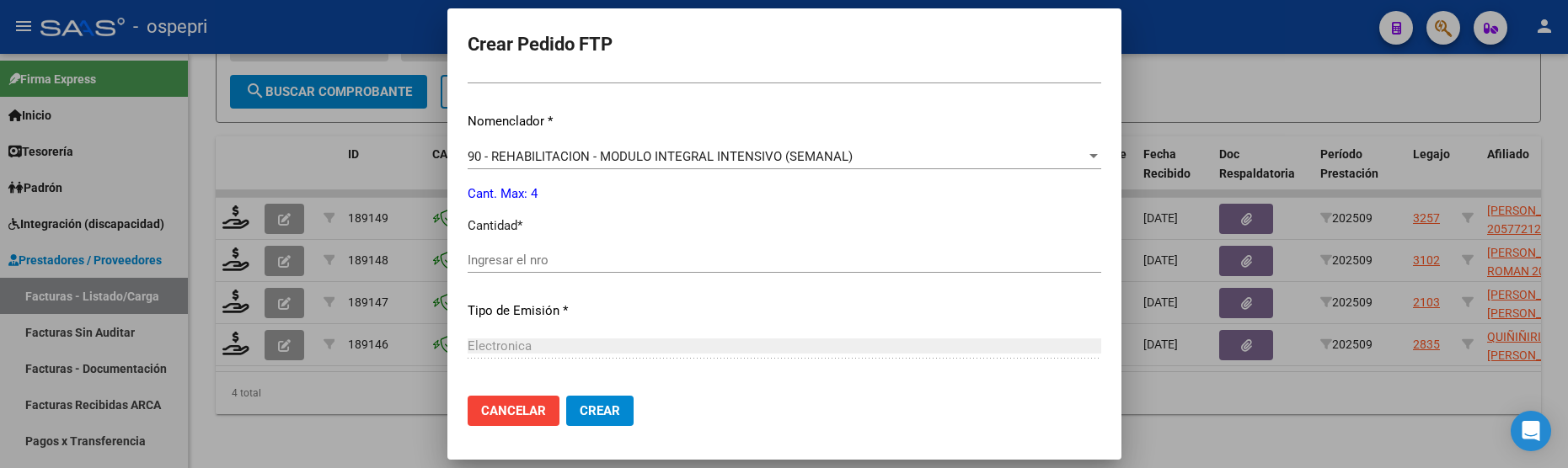
scroll to position [674, 0]
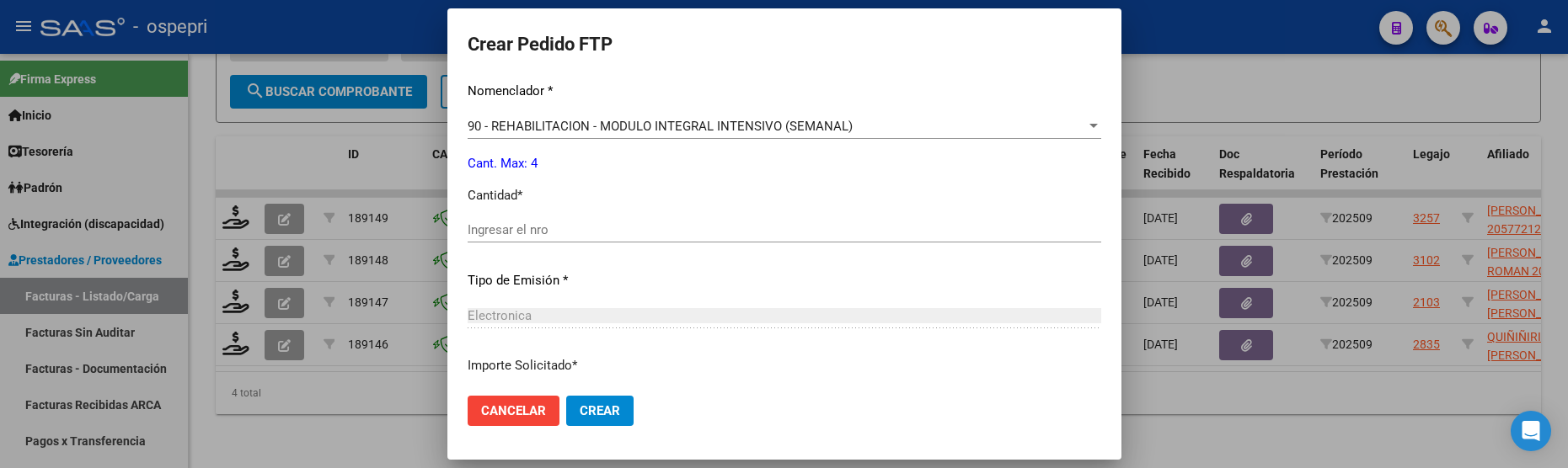
click at [617, 235] on input "Ingresar el nro" at bounding box center [784, 229] width 634 height 15
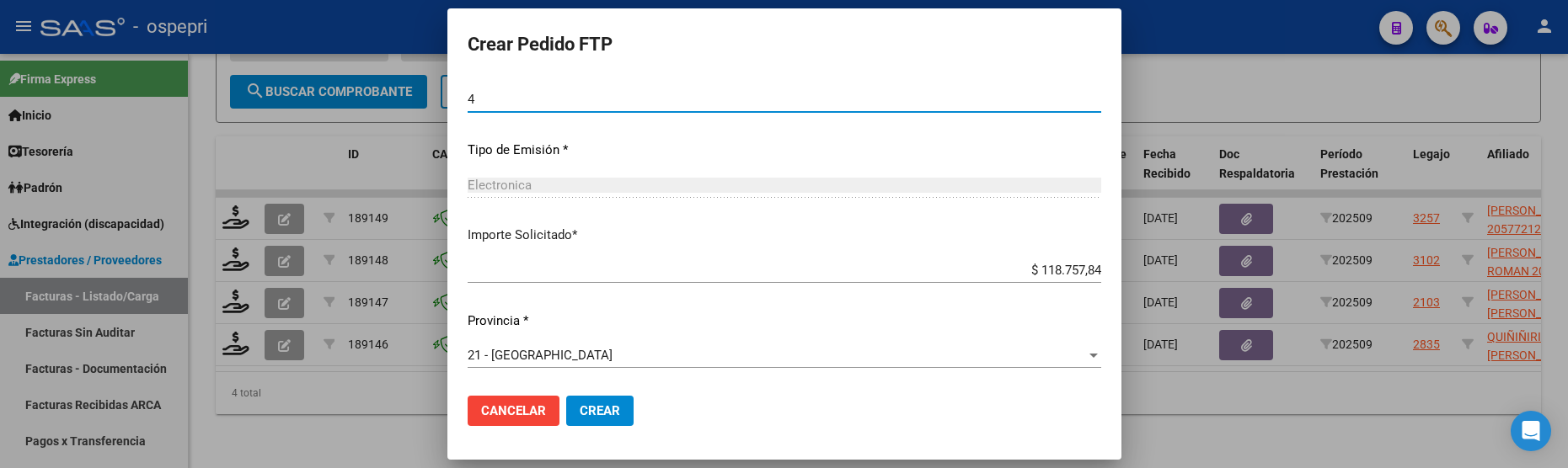
scroll to position [806, 0]
type input "4"
click at [603, 413] on span "Crear" at bounding box center [600, 410] width 40 height 15
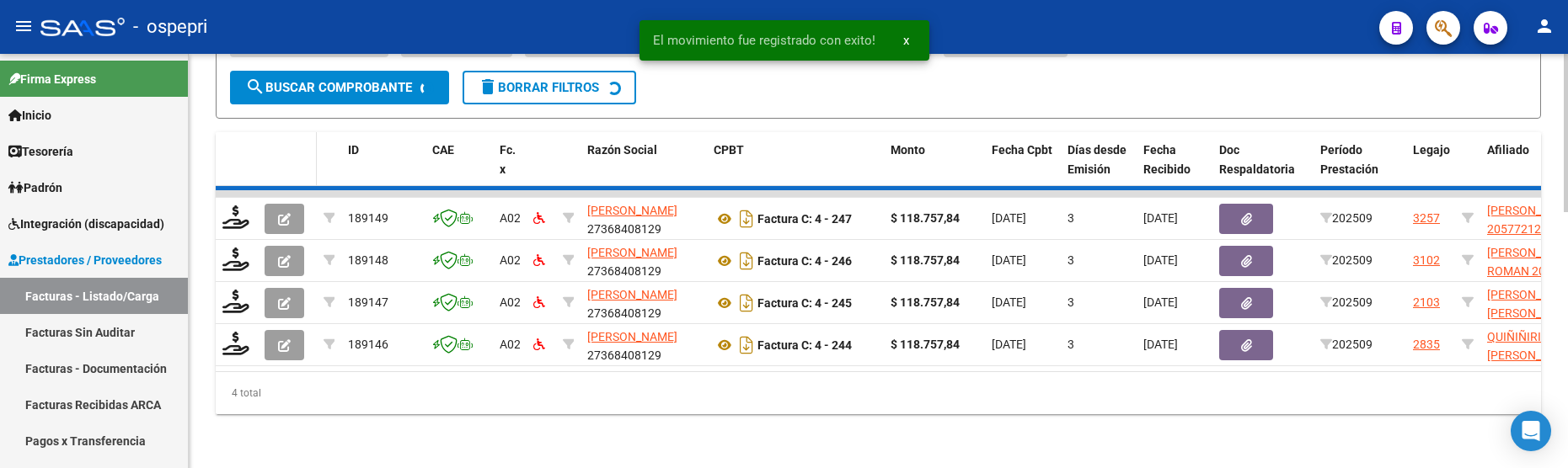
scroll to position [624, 0]
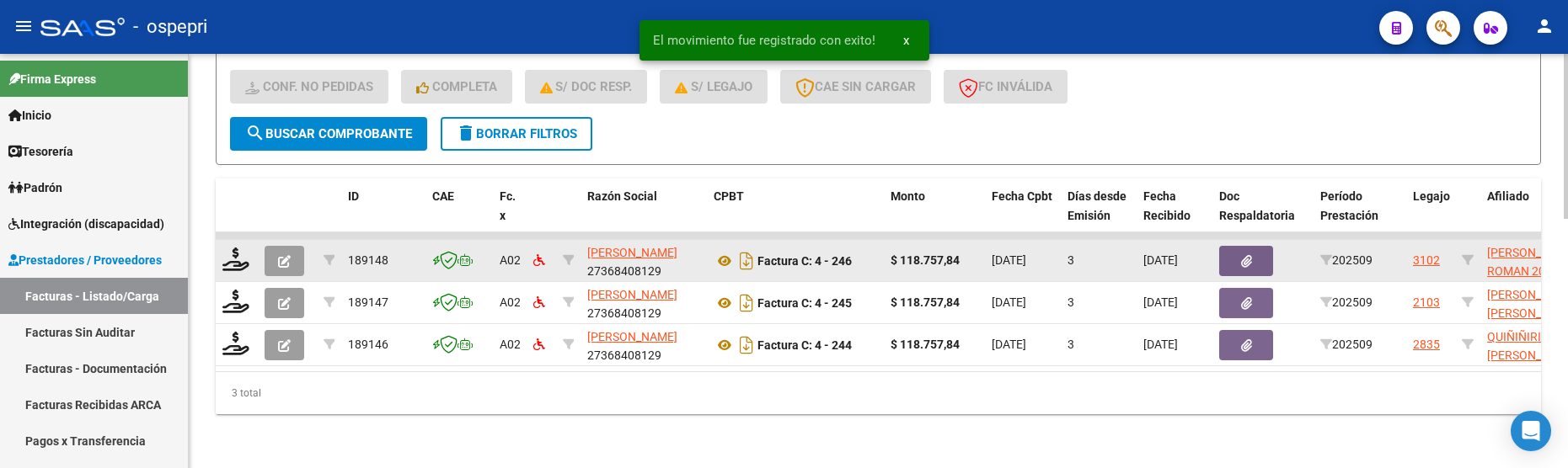
click at [232, 261] on div at bounding box center [236, 261] width 29 height 26
click at [234, 253] on icon at bounding box center [235, 259] width 27 height 24
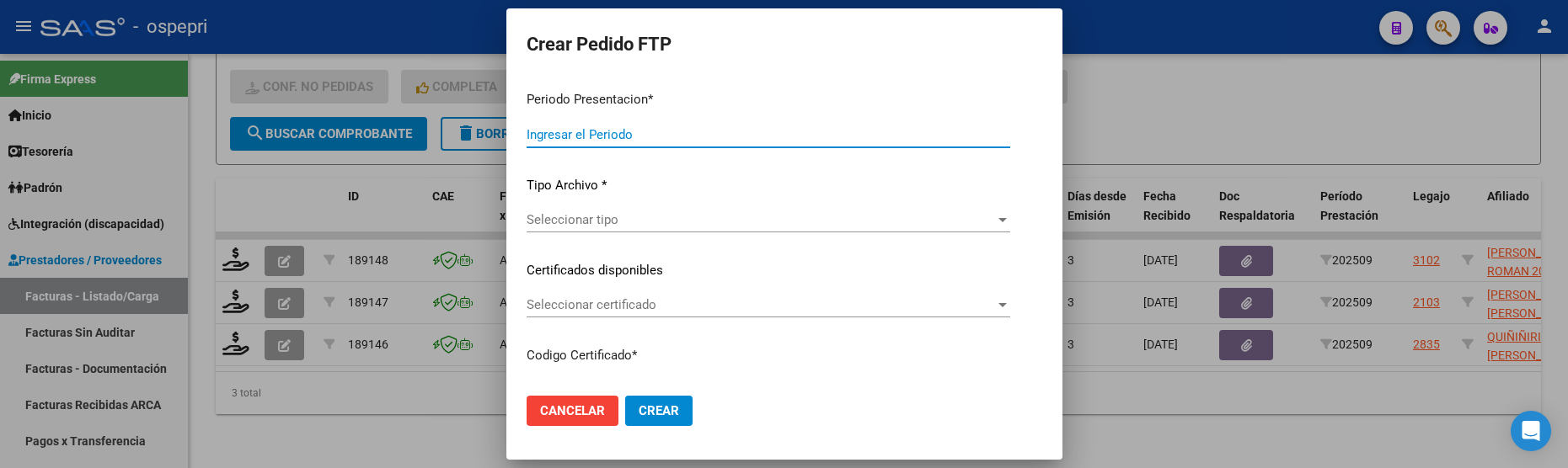
type input "202509"
type input "$ 118.757,84"
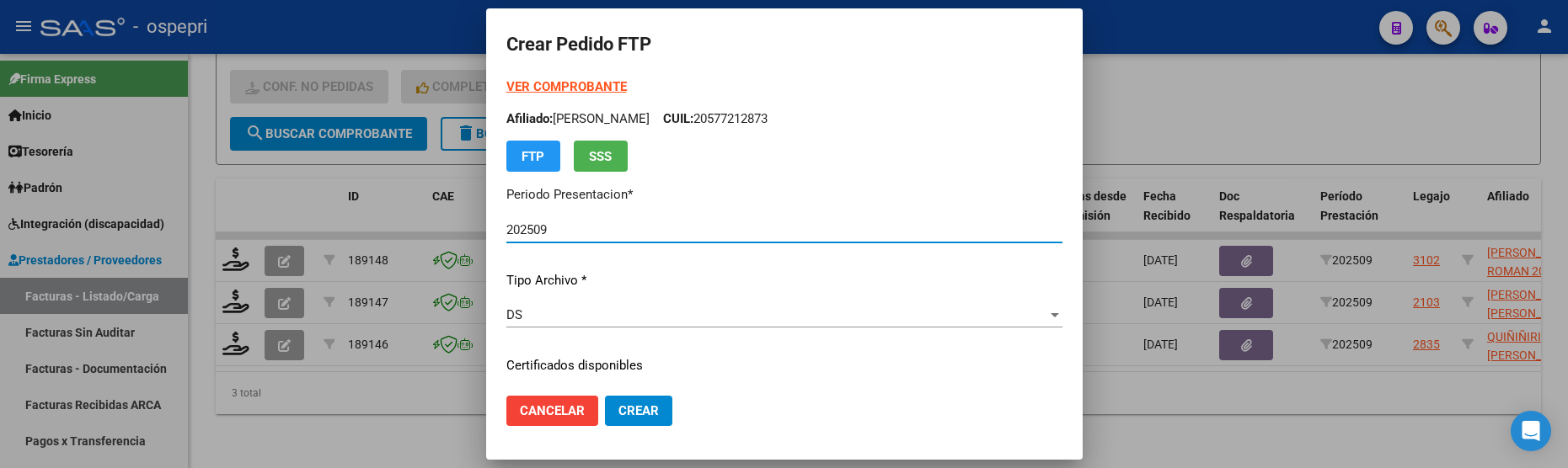
type input "2057448011-7"
type input "2030-03-13"
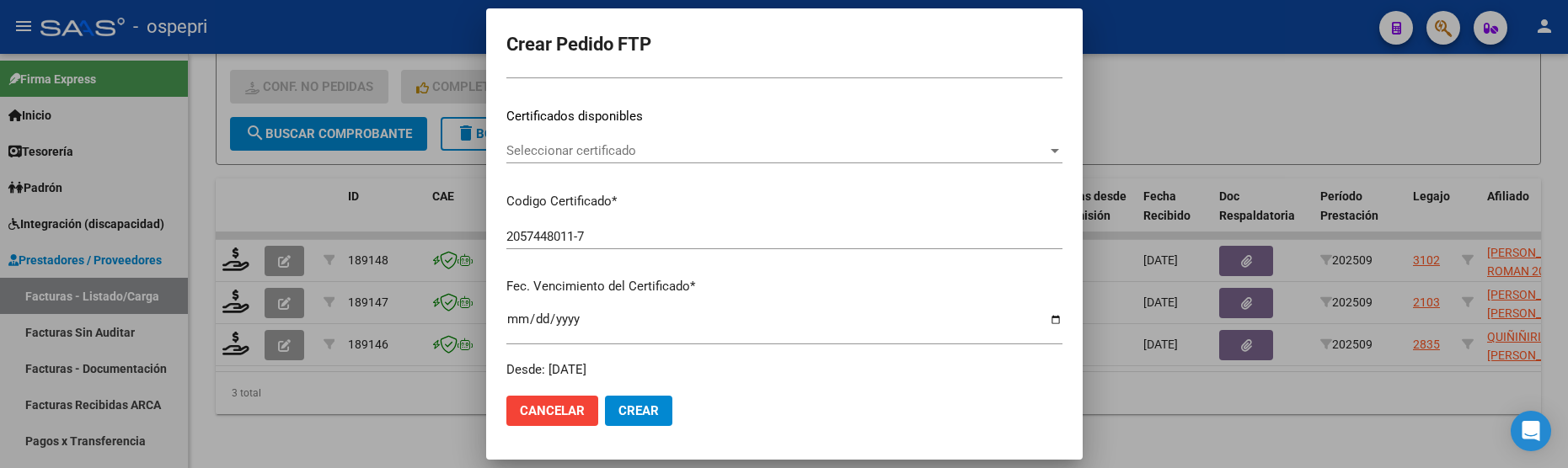
scroll to position [253, 0]
click at [1060, 149] on div at bounding box center [1055, 147] width 9 height 4
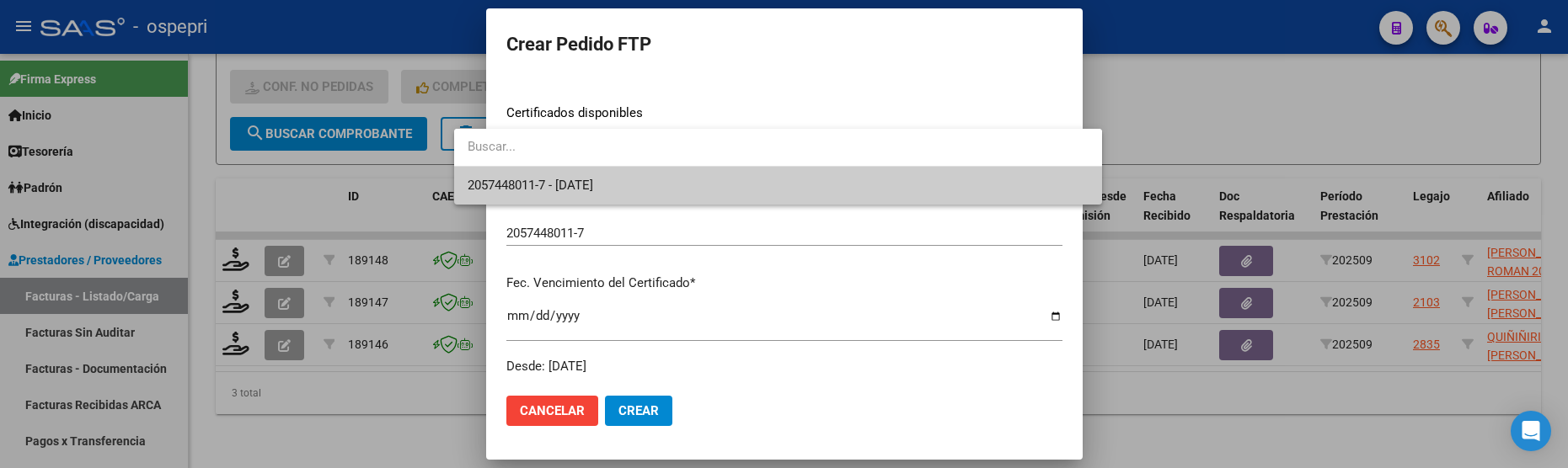
click at [1006, 185] on span "2057448011-7 - 2030-03-13" at bounding box center [778, 185] width 621 height 37
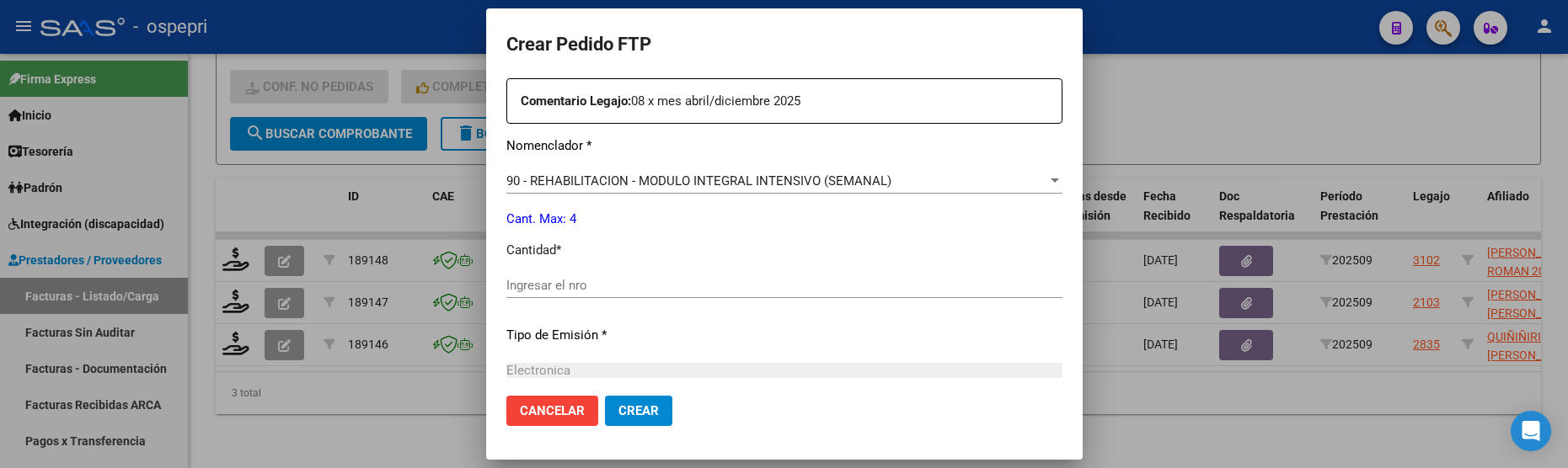
scroll to position [674, 0]
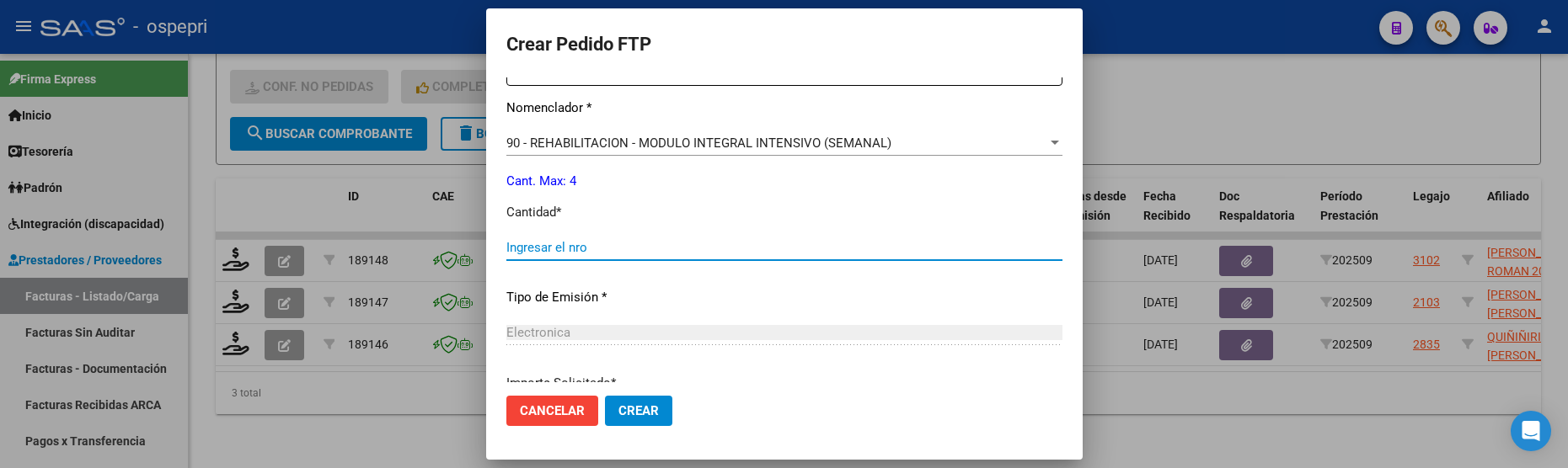
click at [613, 253] on input "Ingresar el nro" at bounding box center [785, 247] width 556 height 15
type input "4"
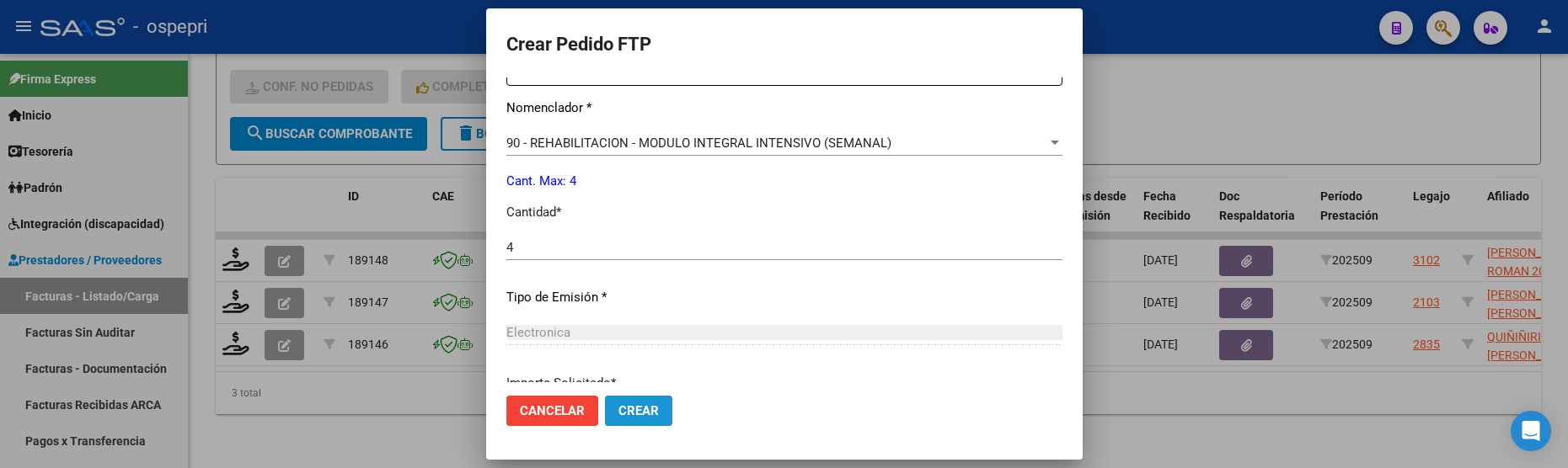
click at [605, 401] on button "Crear" at bounding box center [638, 410] width 67 height 31
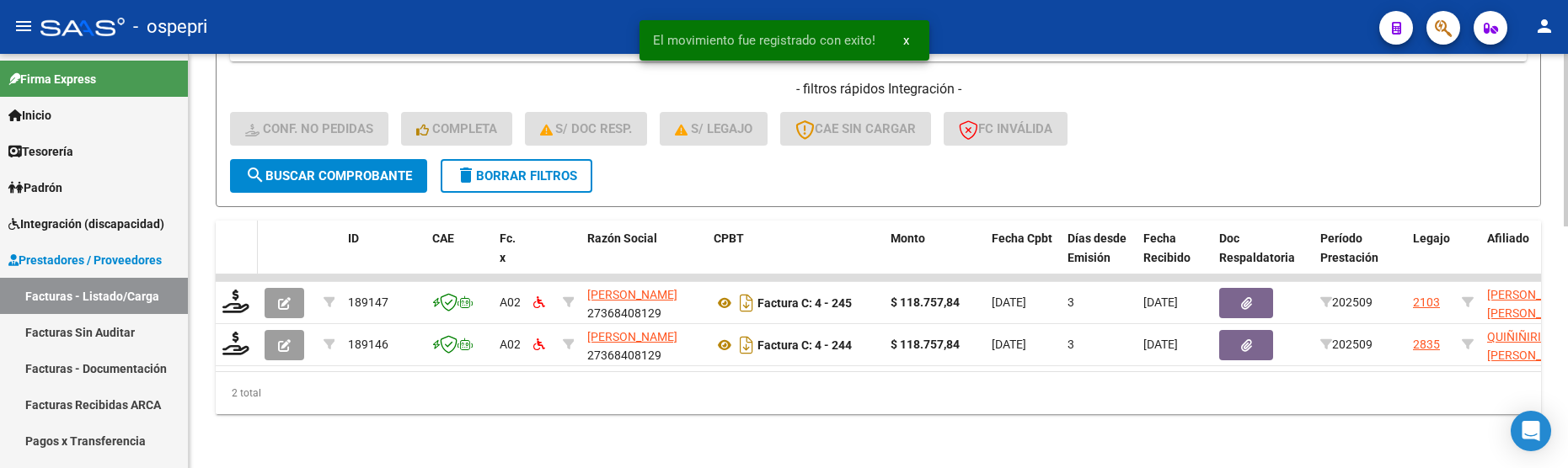
scroll to position [582, 0]
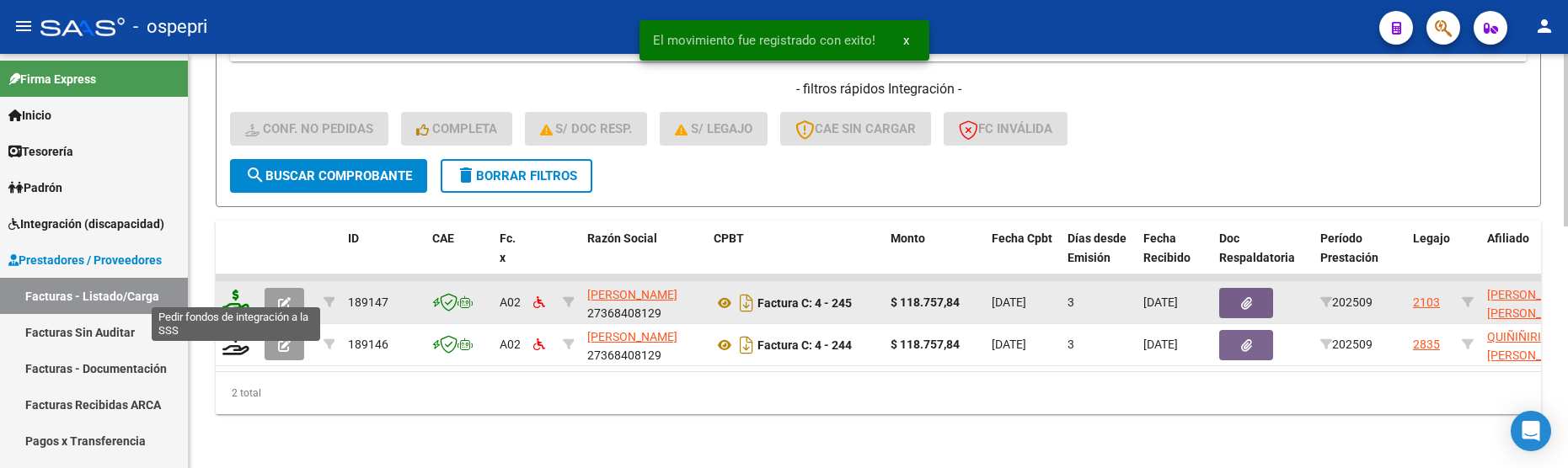
click at [235, 292] on icon at bounding box center [235, 301] width 27 height 24
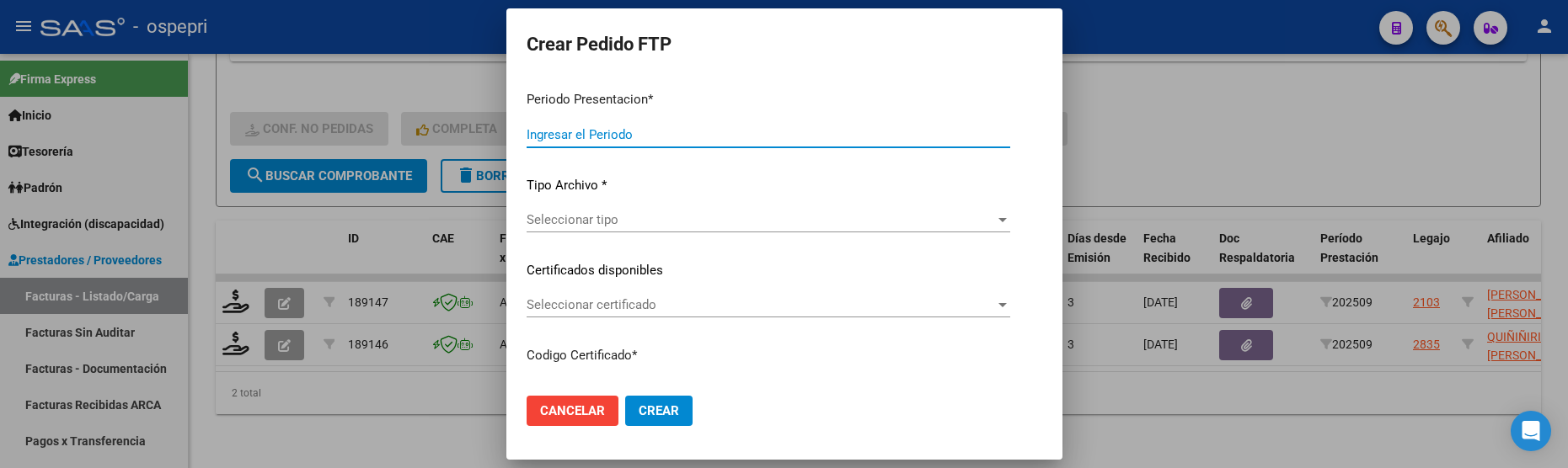
type input "202509"
type input "$ 118.757,84"
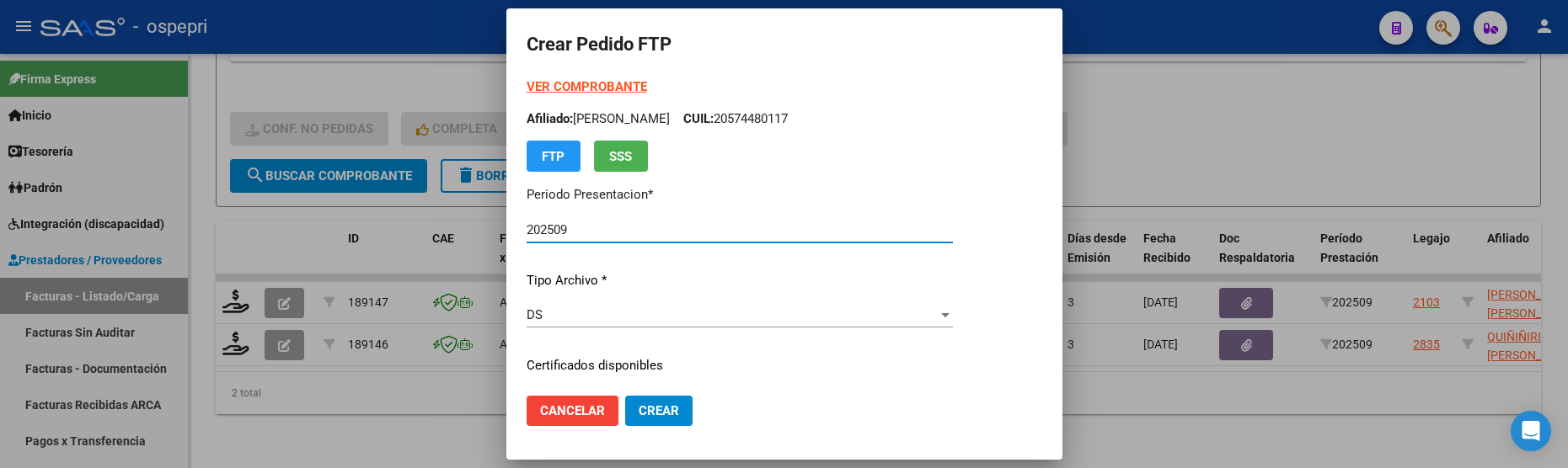
type input "cud"
type input "2026-10-01"
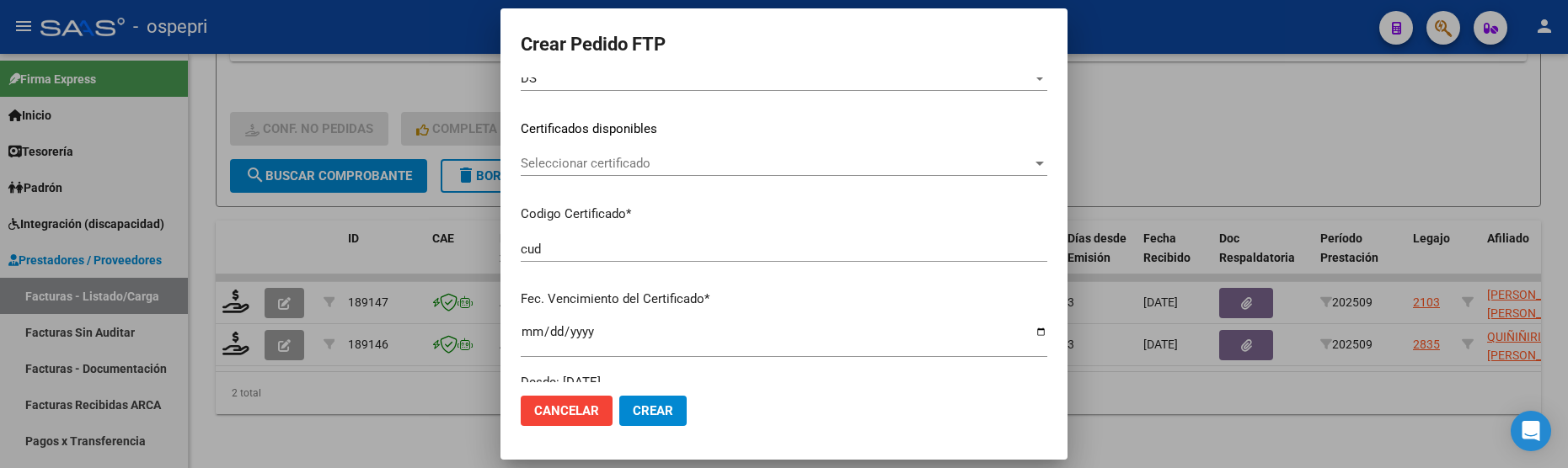
scroll to position [253, 0]
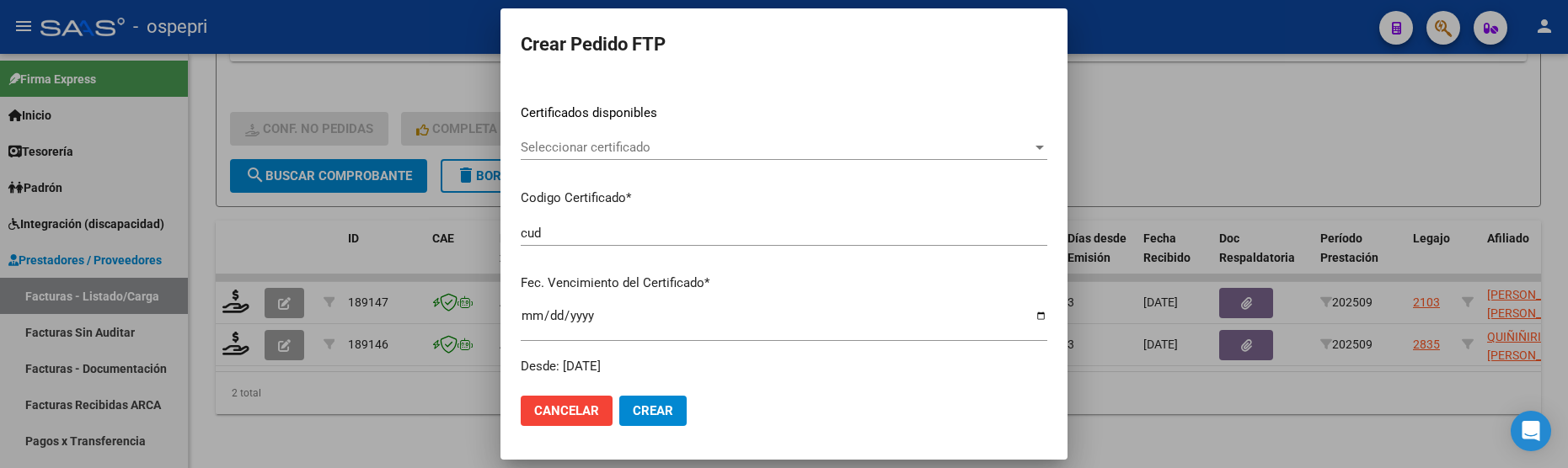
click at [1036, 146] on div at bounding box center [1040, 147] width 9 height 4
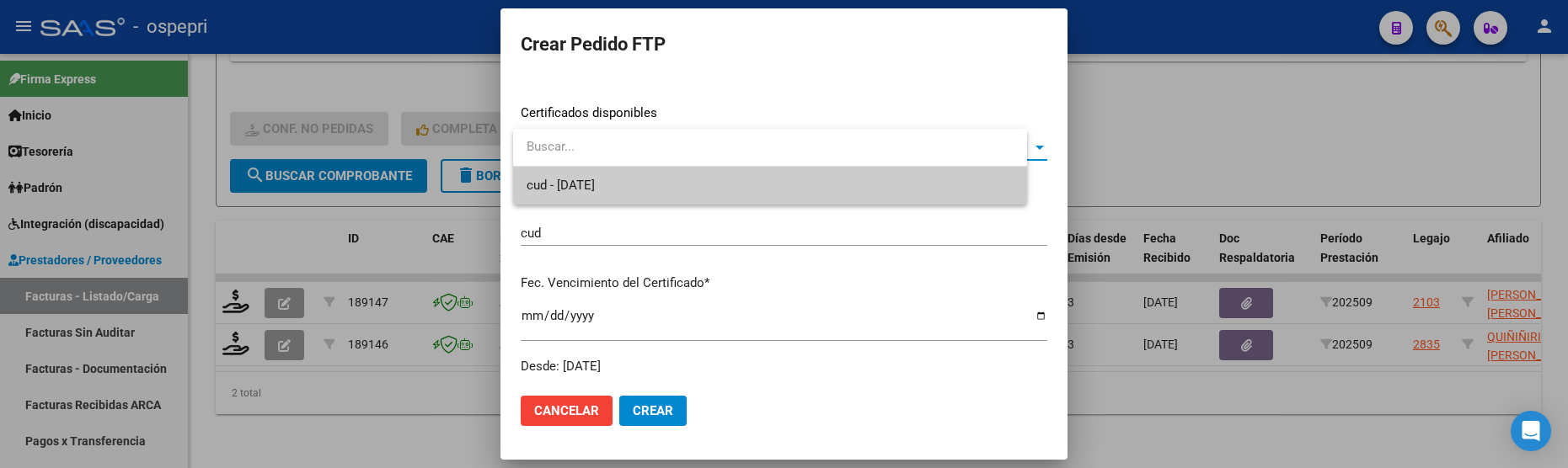
click at [870, 193] on span "cud - 2026-10-01" at bounding box center [770, 185] width 487 height 37
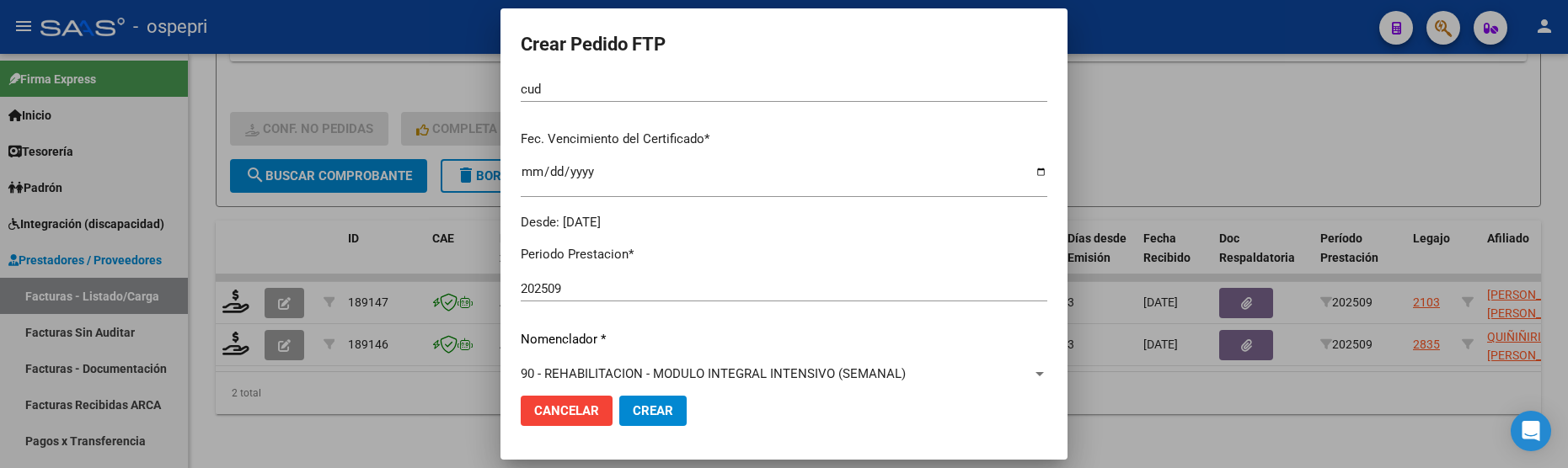
scroll to position [589, 0]
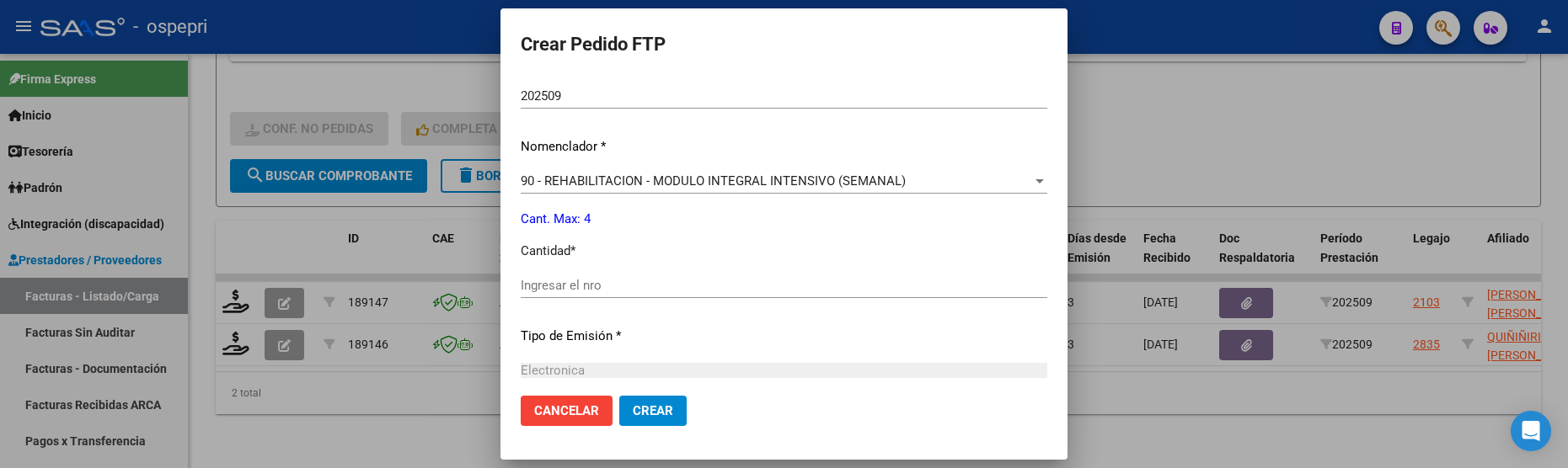
click at [587, 288] on input "Ingresar el nro" at bounding box center [784, 285] width 527 height 15
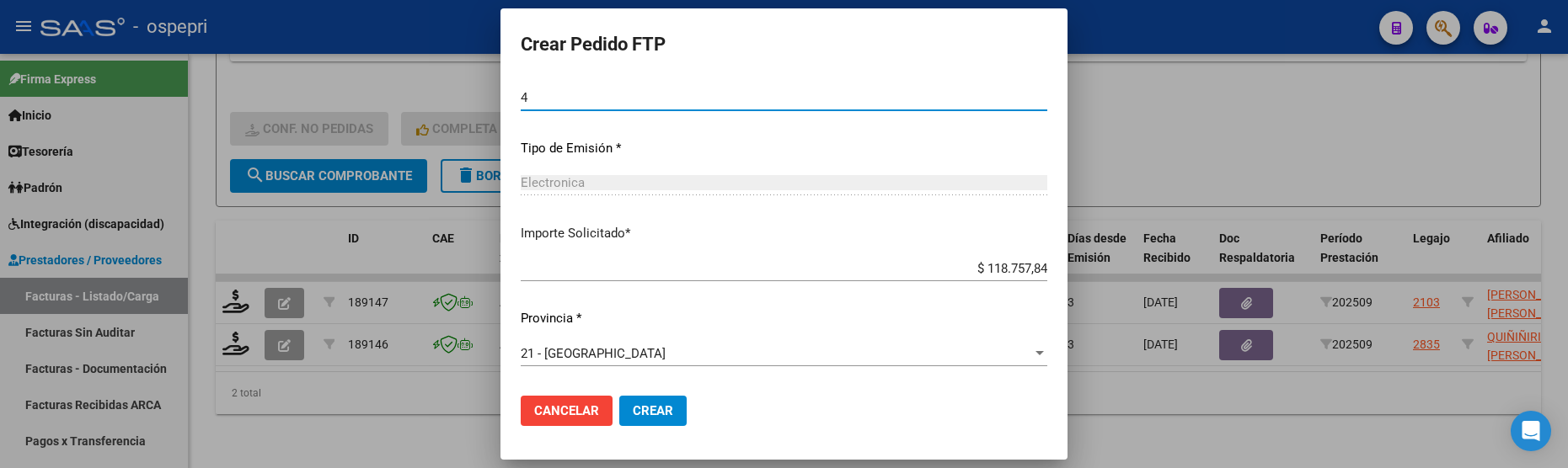
type input "4"
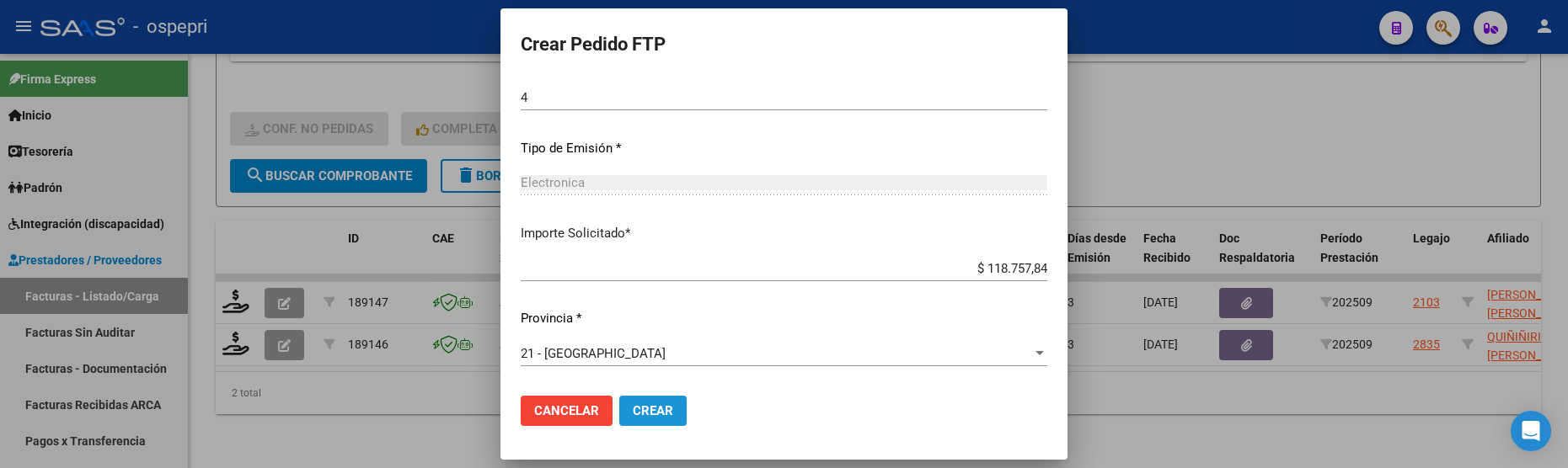
click at [666, 409] on span "Crear" at bounding box center [653, 410] width 40 height 15
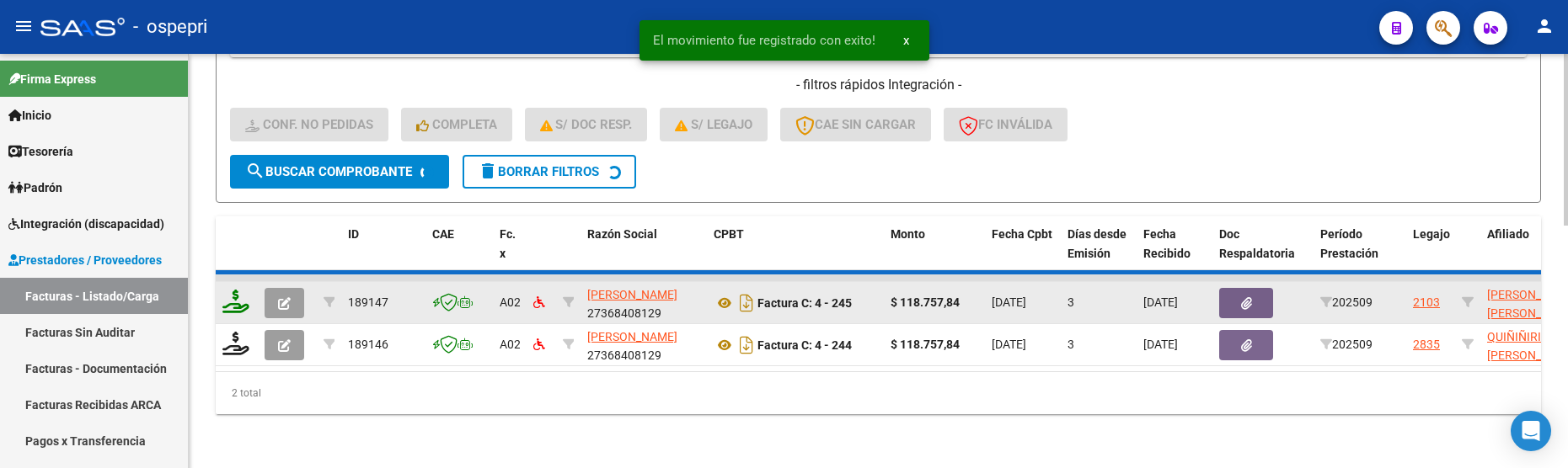
scroll to position [539, 0]
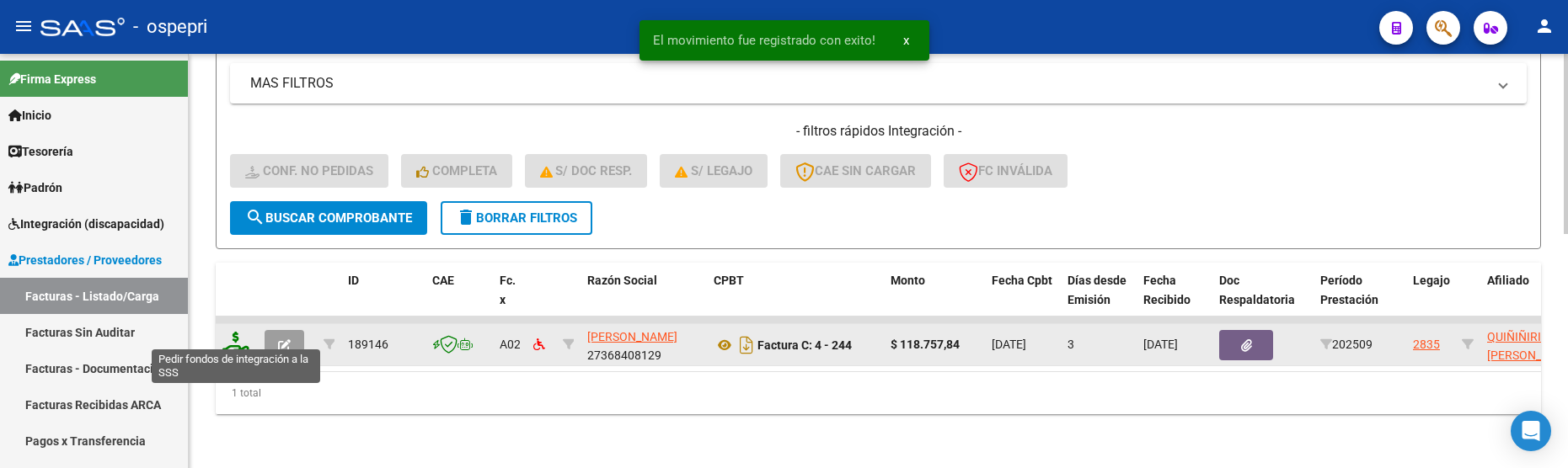
click at [236, 332] on icon at bounding box center [235, 343] width 27 height 24
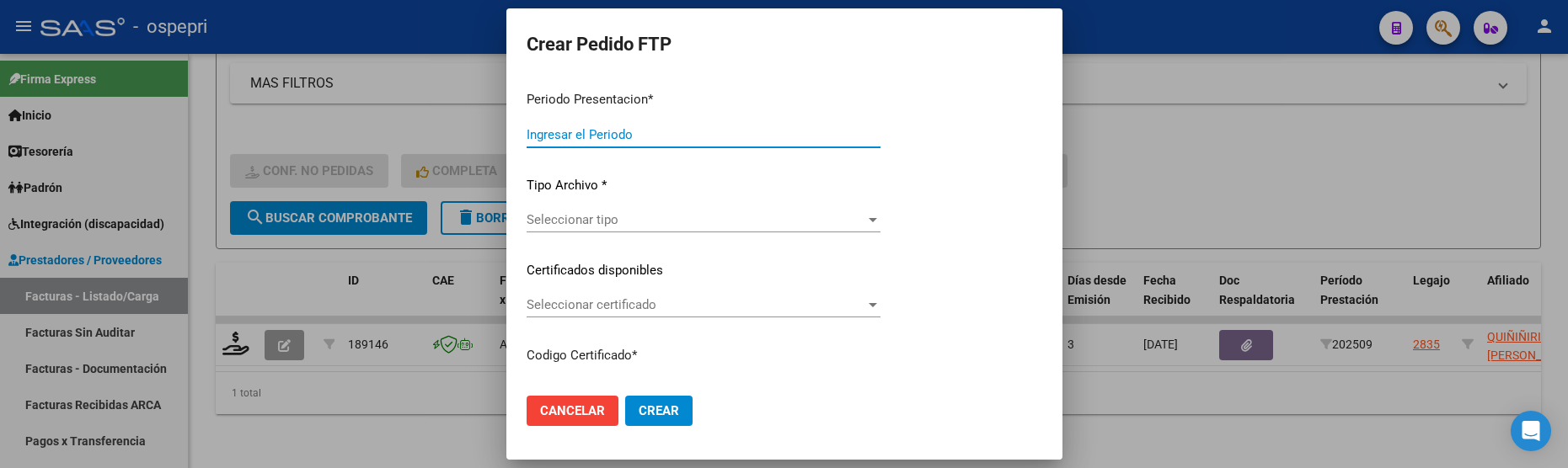
type input "202509"
type input "$ 118.757,84"
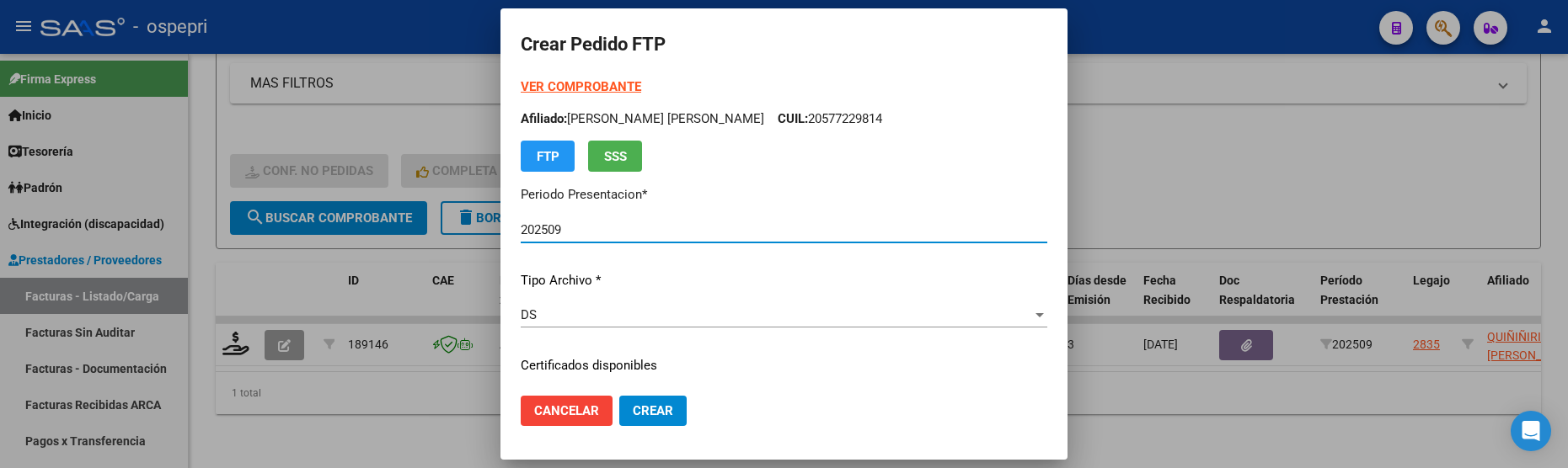
type input "2057446333-6"
type input "2028-03-22"
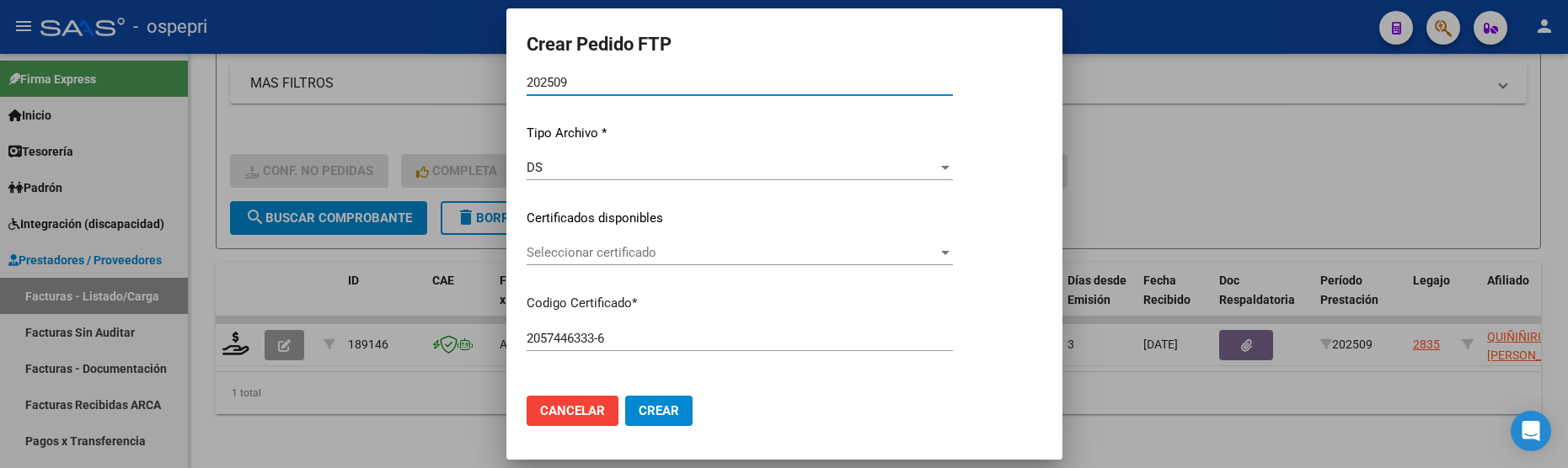
scroll to position [168, 0]
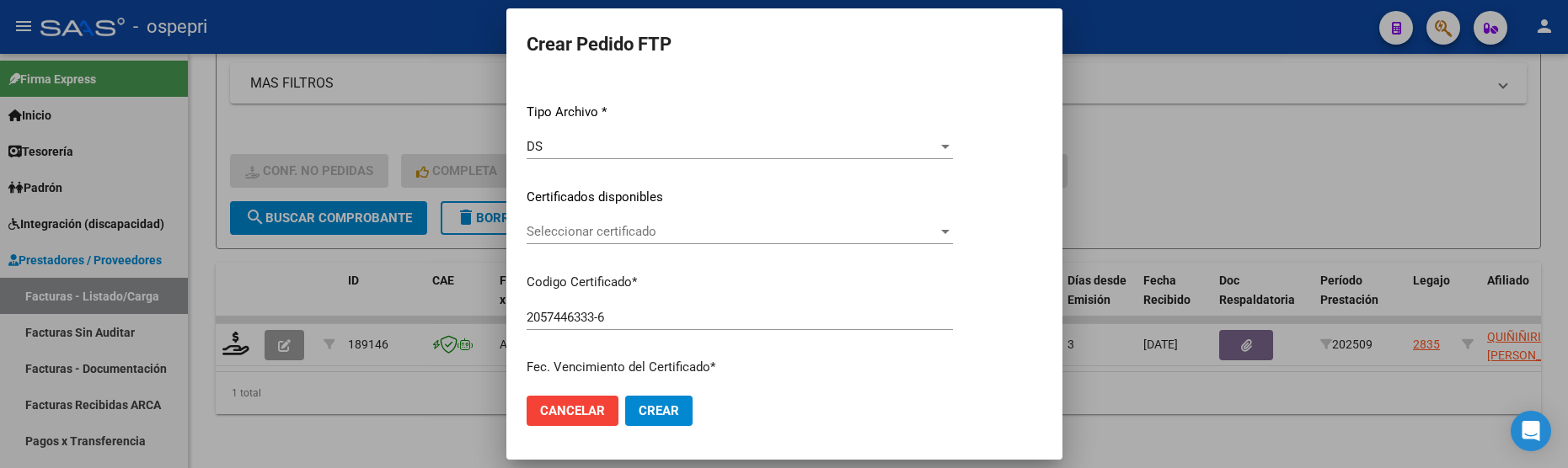
click at [966, 227] on app-drop-down-list "Certificados disponibles Seleccionar certificado Seleccionar certificado" at bounding box center [747, 214] width 440 height 52
click at [950, 233] on div at bounding box center [945, 232] width 9 height 4
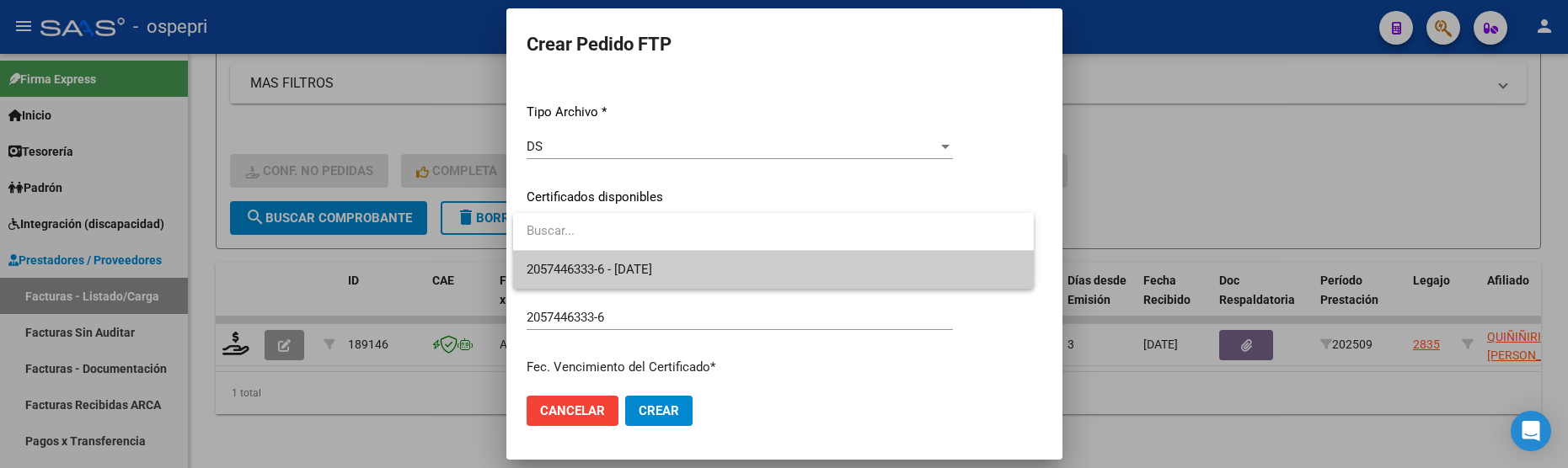
click at [893, 265] on span "2057446333-6 - 2028-03-22" at bounding box center [774, 269] width 494 height 37
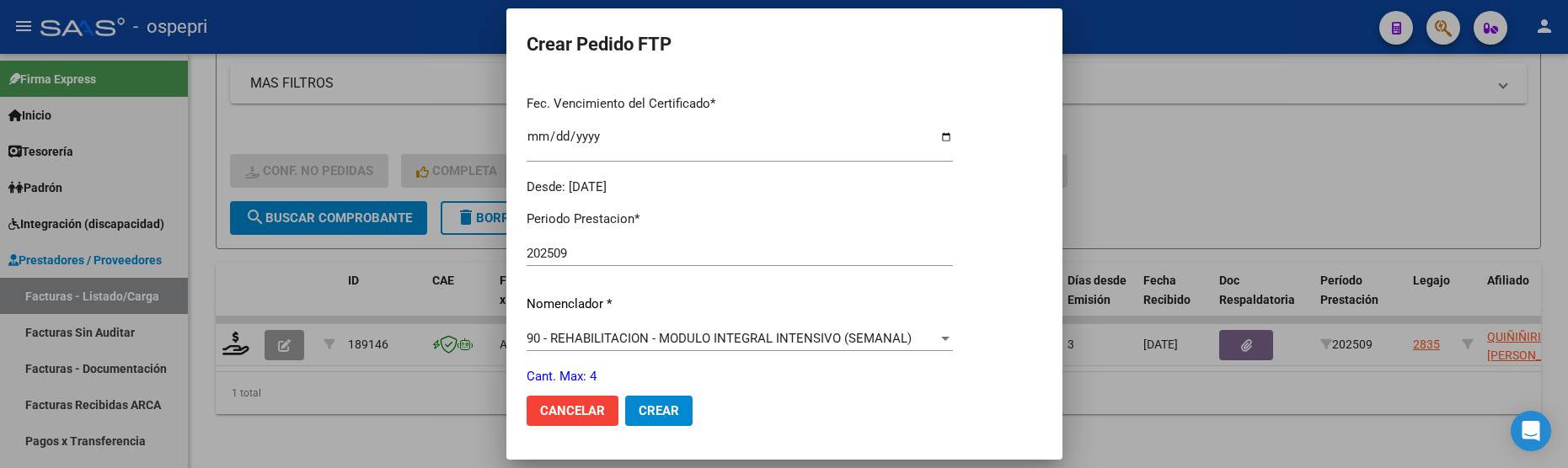
scroll to position [505, 0]
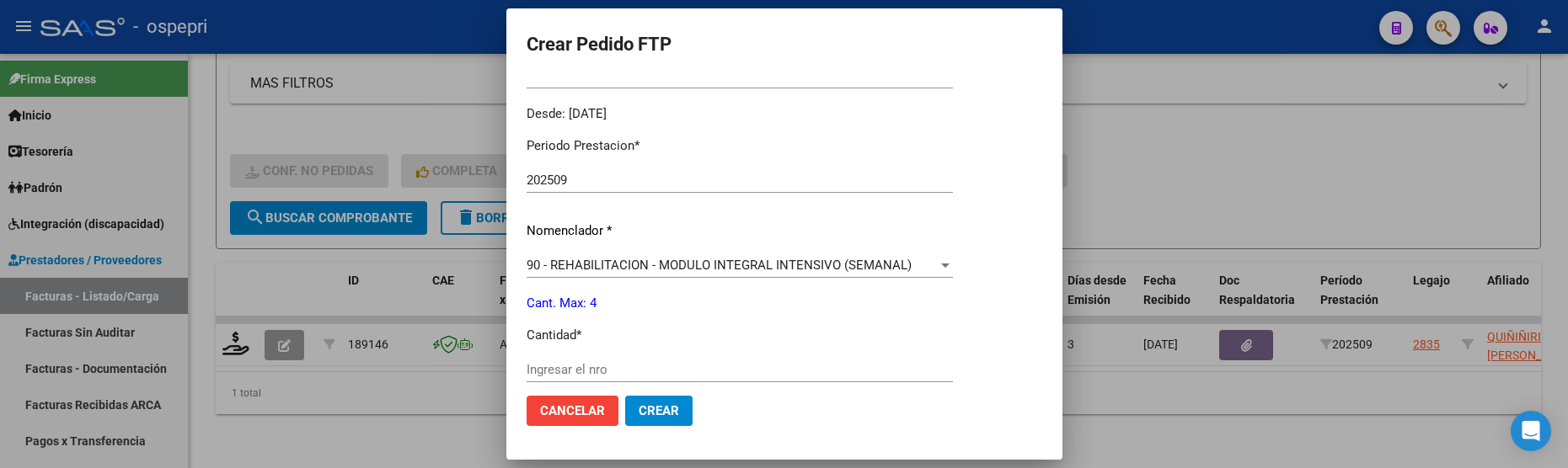
click at [621, 371] on input "Ingresar el nro" at bounding box center [740, 370] width 426 height 15
type input "4"
click at [632, 408] on button "Crear" at bounding box center [658, 410] width 67 height 31
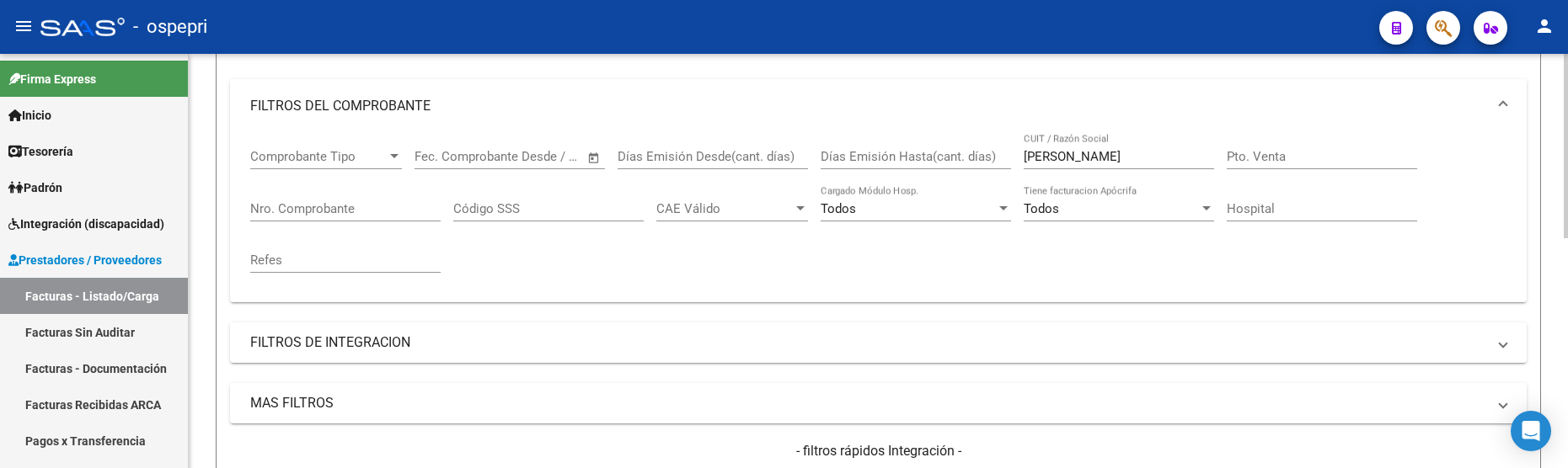
scroll to position [178, 0]
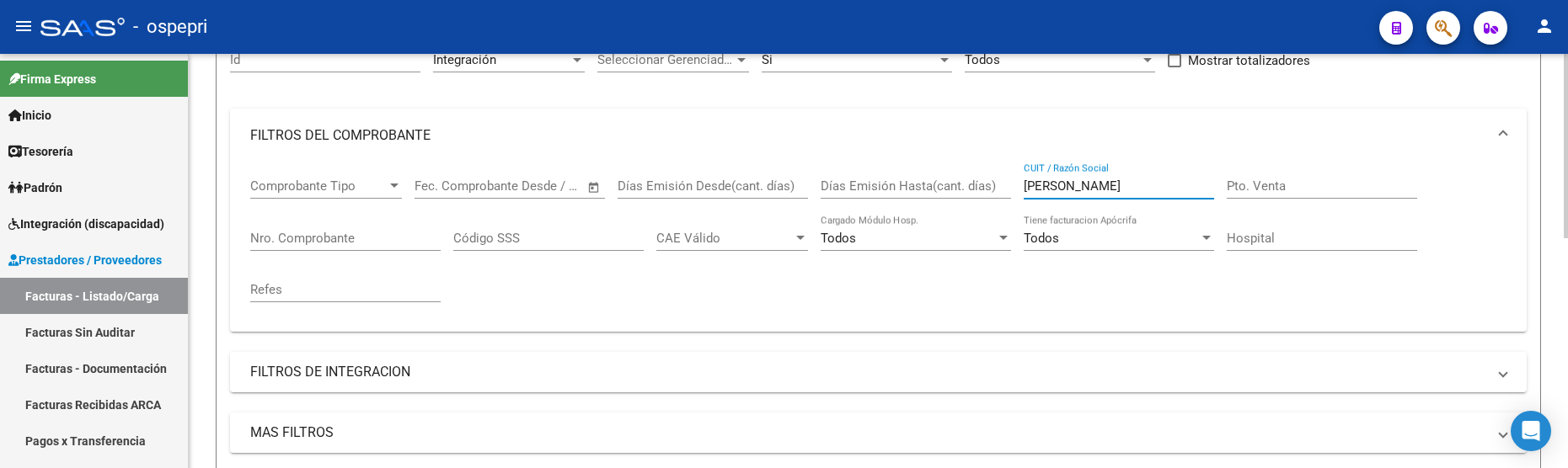
drag, startPoint x: 1150, startPoint y: 187, endPoint x: 972, endPoint y: 171, distance: 178.7
click at [972, 171] on div "Comprobante Tipo Comprobante Tipo Fecha inicio – Fecha fin Fec. Comprobante Des…" at bounding box center [878, 241] width 1257 height 156
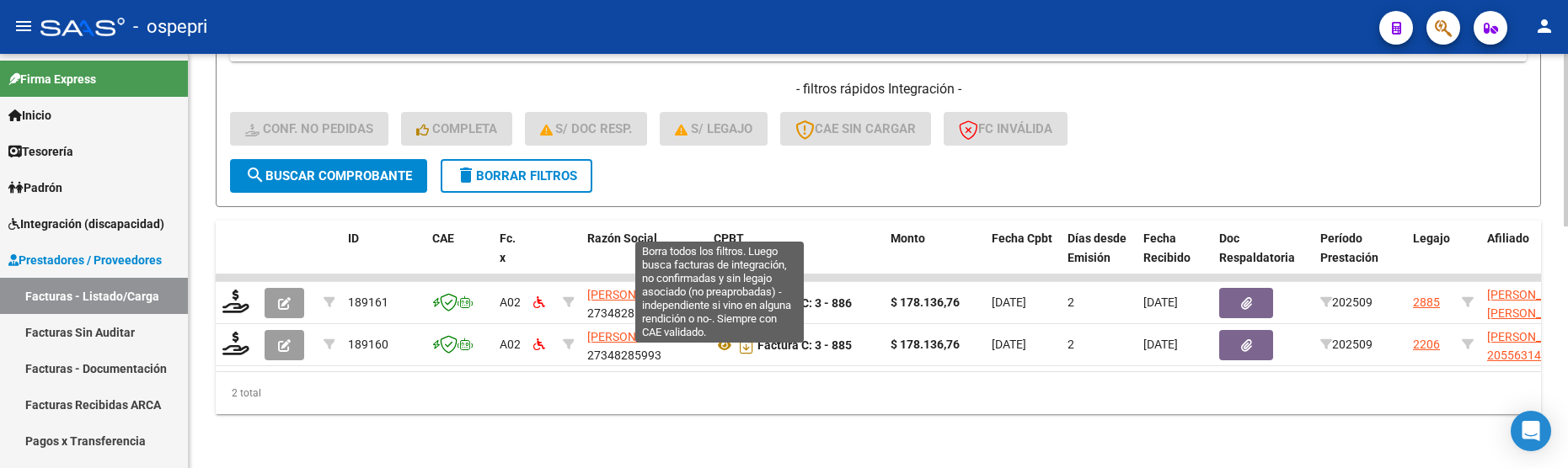
scroll to position [582, 0]
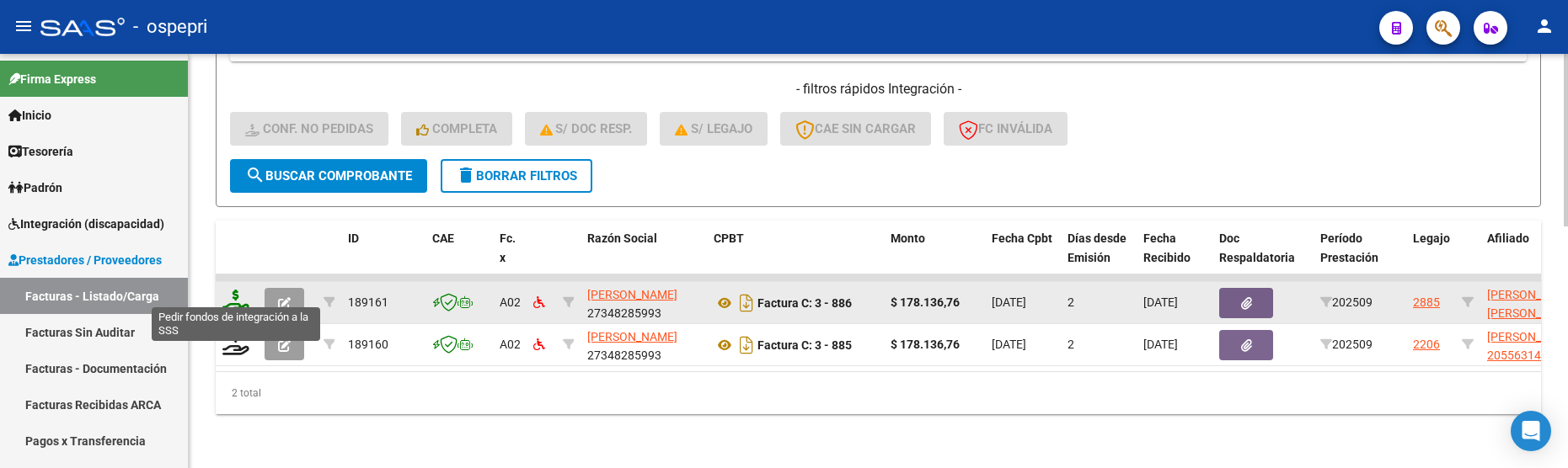
type input "fernandez natalia"
click at [238, 293] on icon at bounding box center [235, 301] width 27 height 24
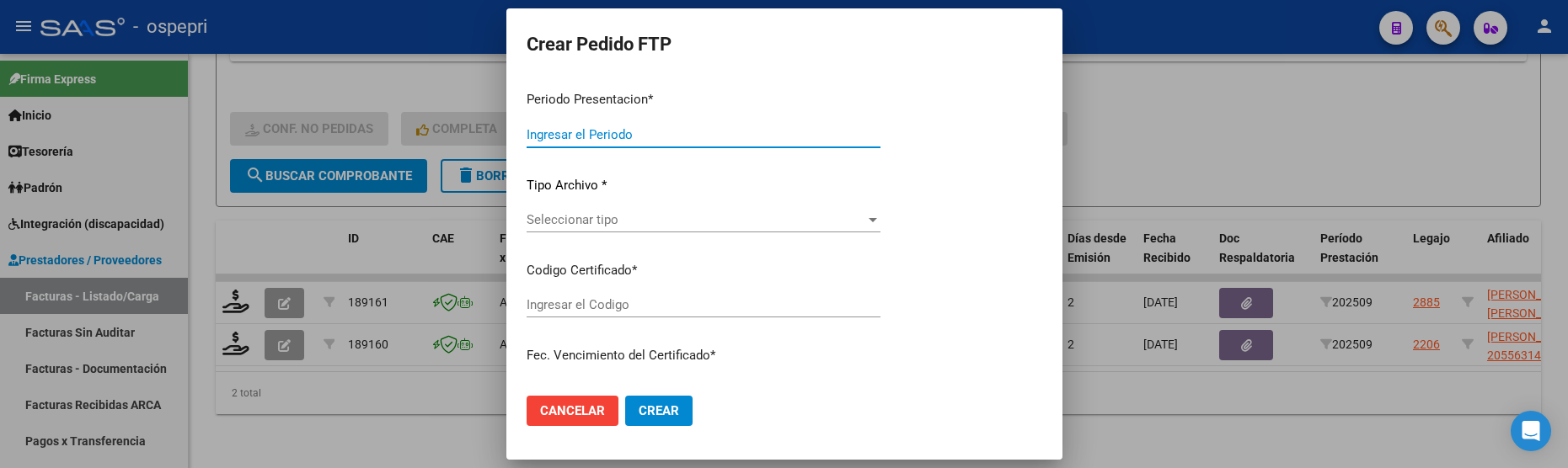
type input "202509"
type input "$ 178.136,76"
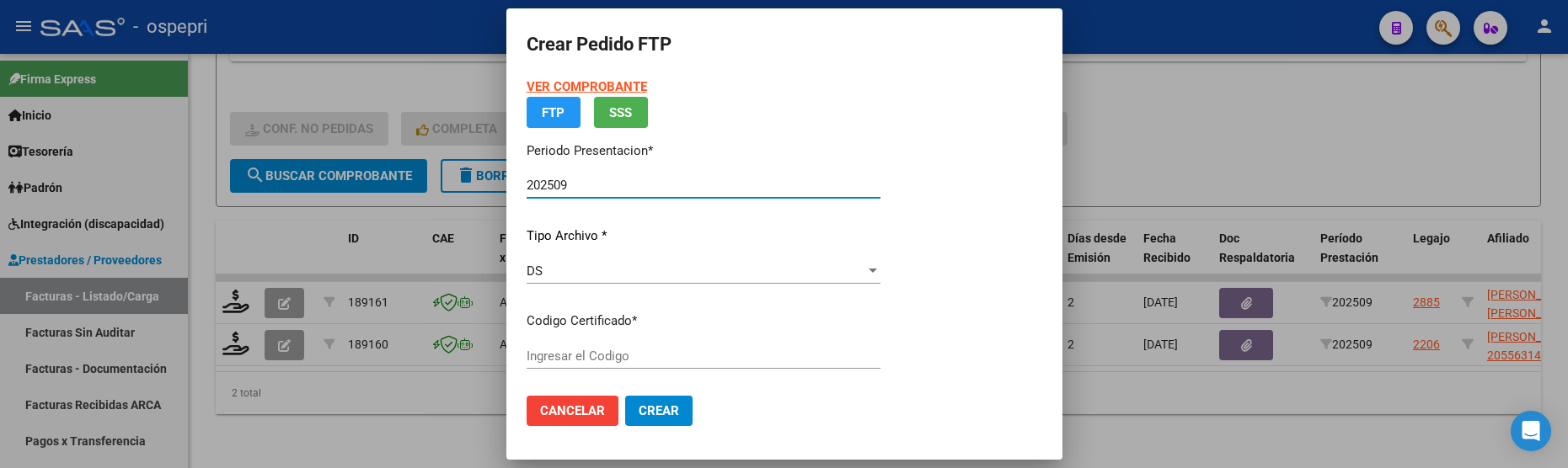
type input "2354494590-4"
type input "2028-07-05"
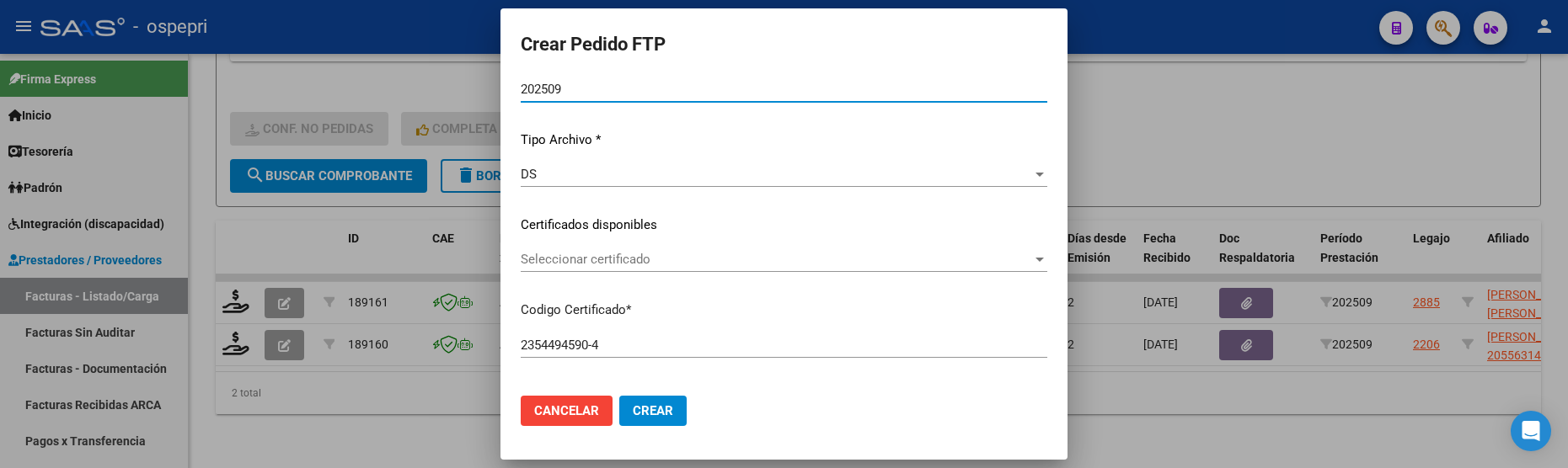
scroll to position [168, 0]
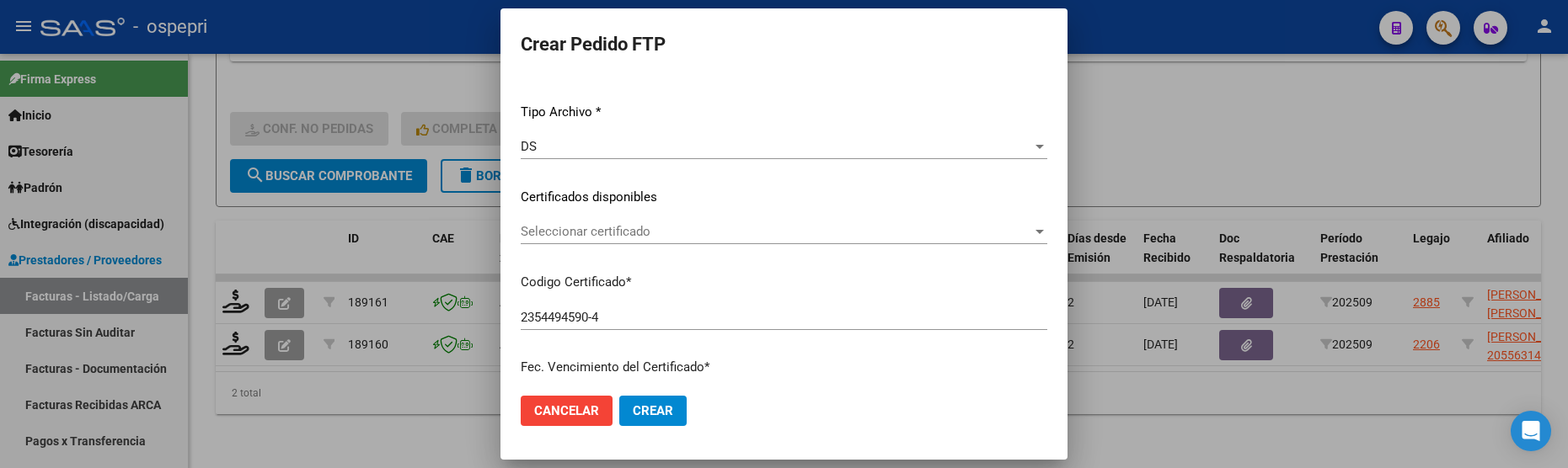
click at [1036, 230] on div at bounding box center [1040, 232] width 9 height 4
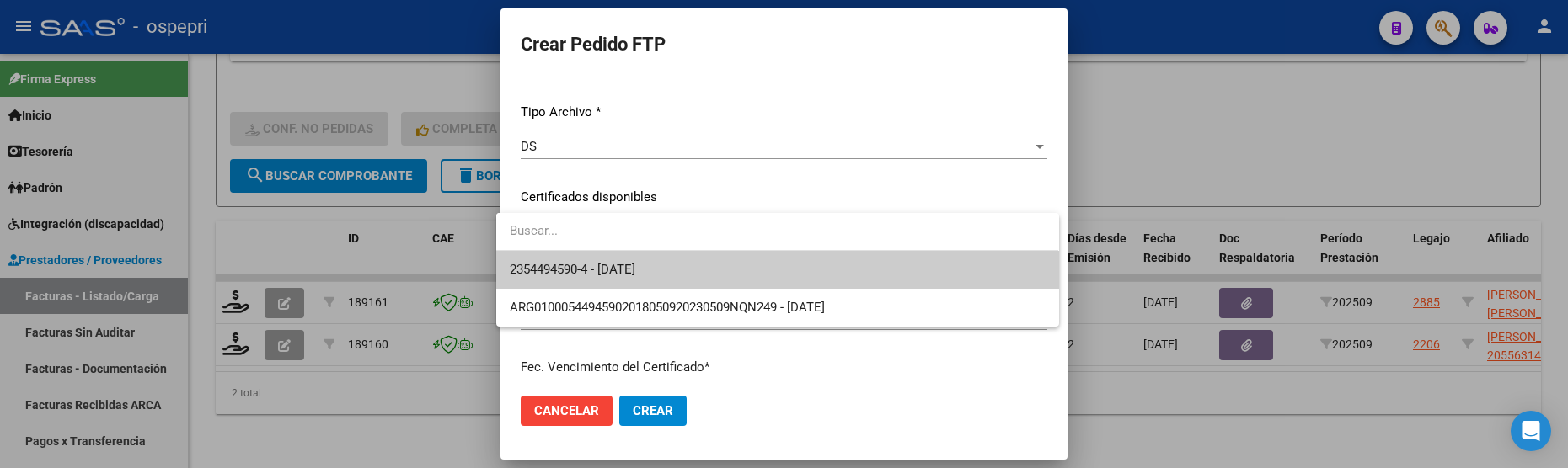
click at [991, 269] on span "2354494590-4 - 2028-07-05" at bounding box center [778, 269] width 535 height 37
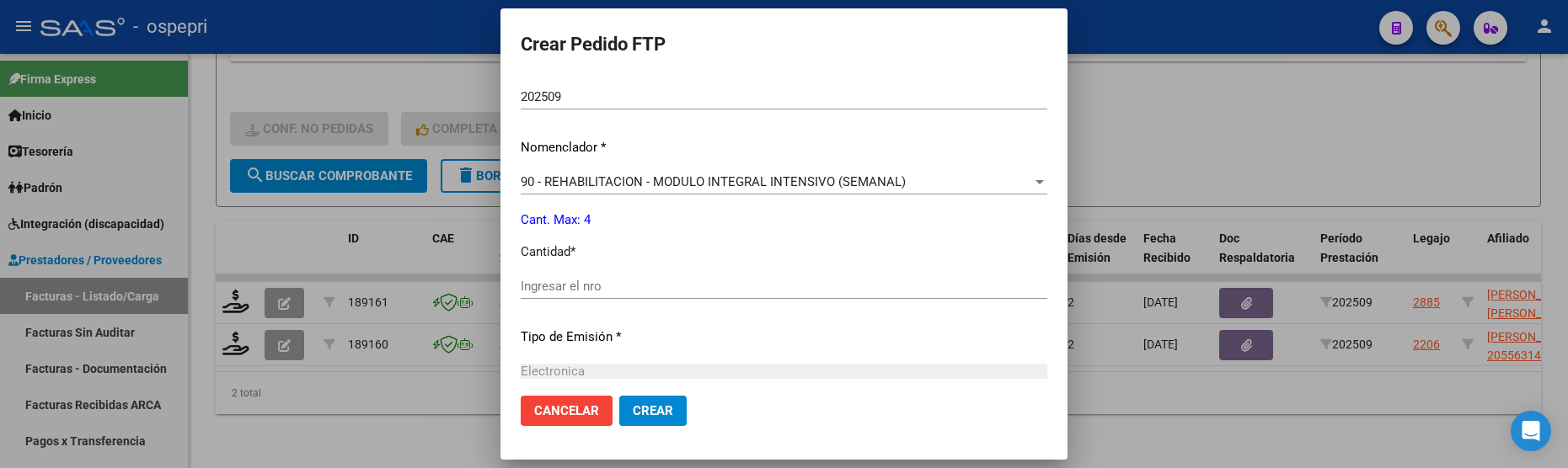
scroll to position [589, 0]
click at [716, 293] on input "Ingresar el nro" at bounding box center [784, 285] width 527 height 15
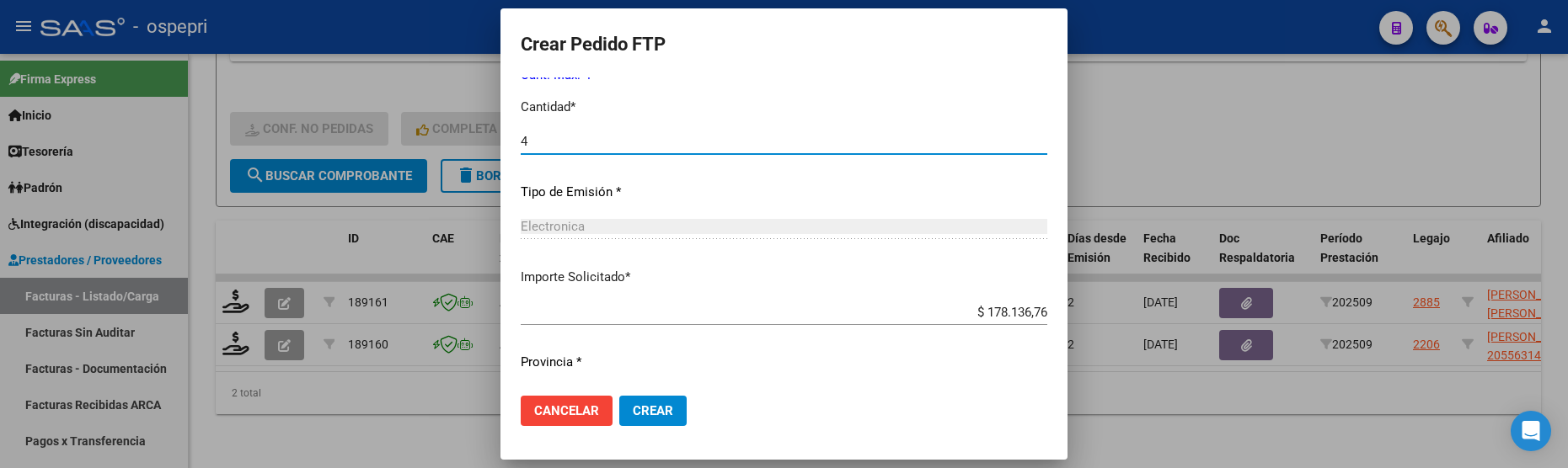
scroll to position [777, 0]
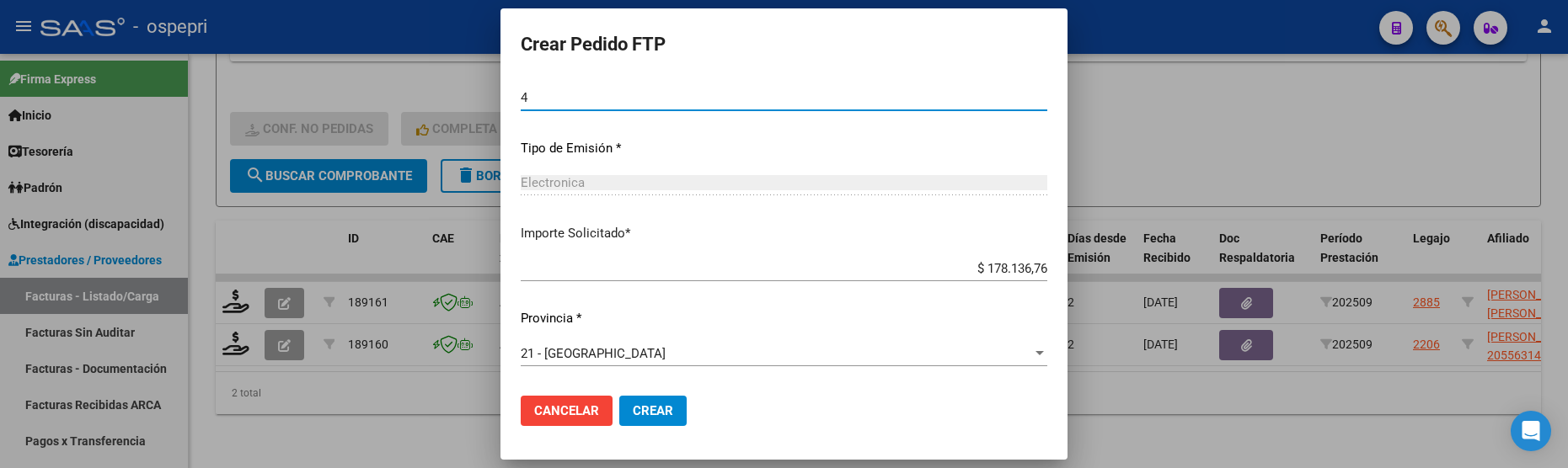
type input "4"
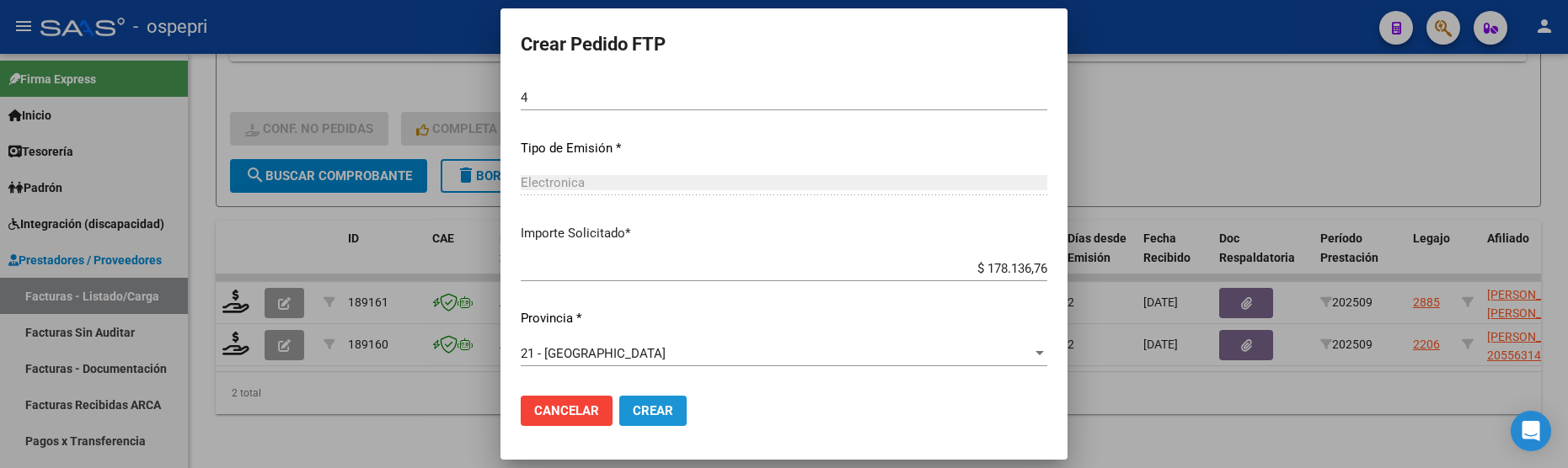
click at [652, 403] on button "Crear" at bounding box center [652, 410] width 67 height 31
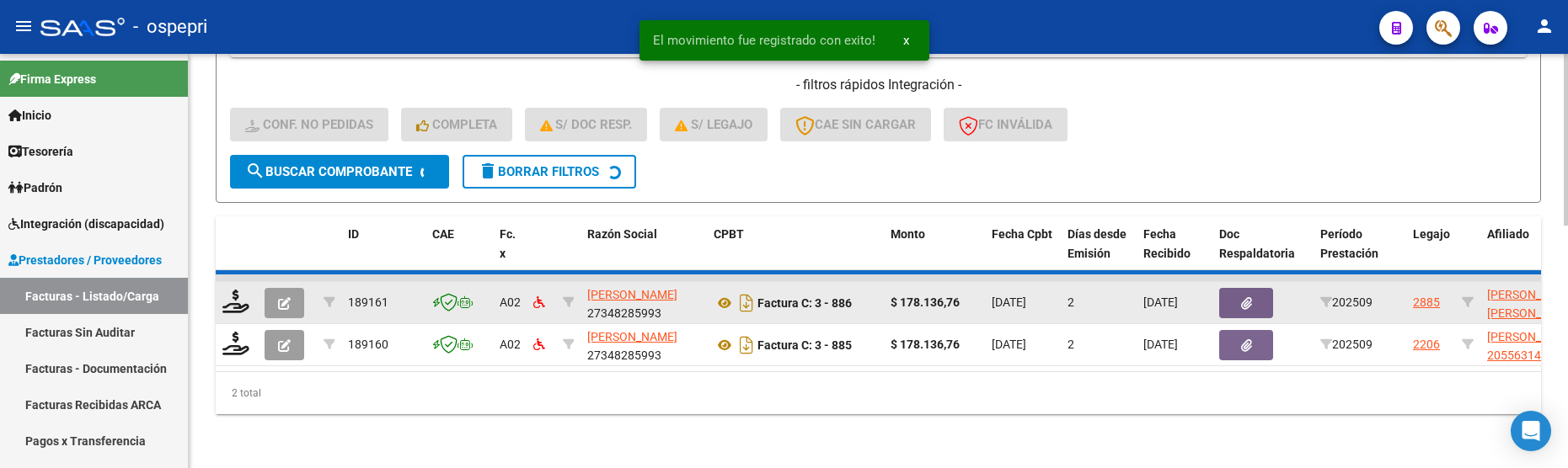
scroll to position [539, 0]
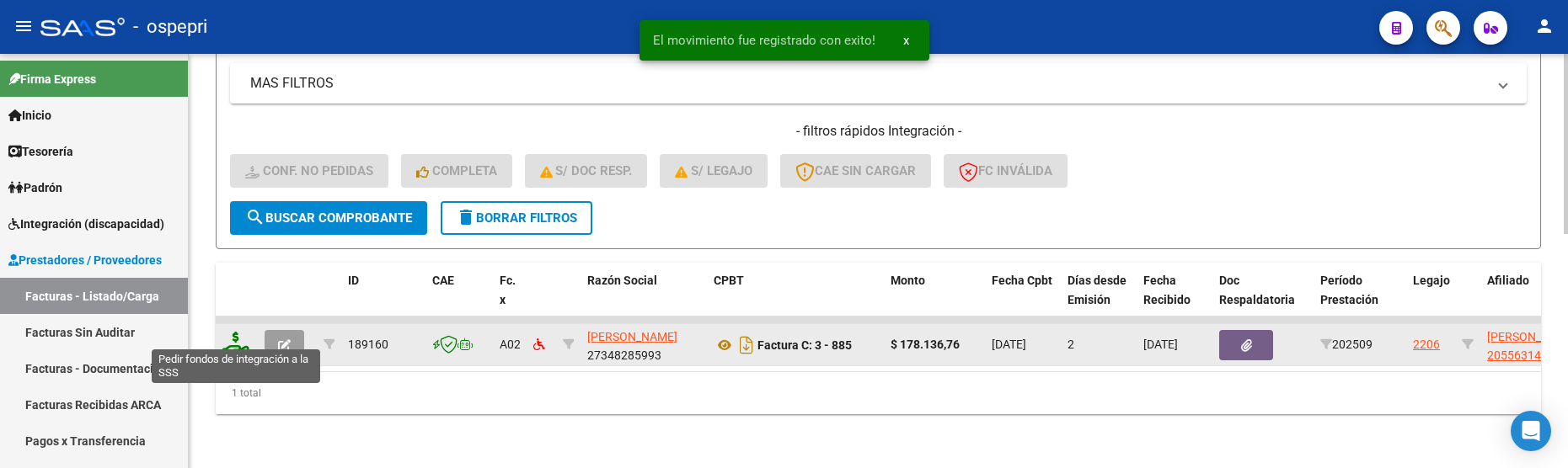
click at [236, 335] on icon at bounding box center [235, 343] width 27 height 24
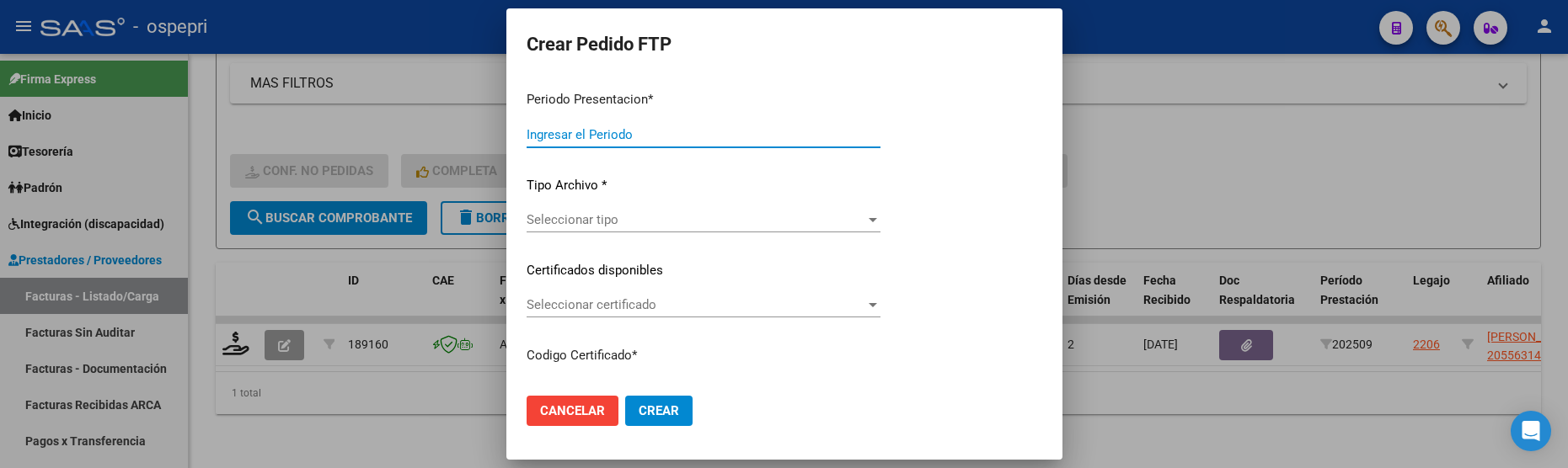
type input "202509"
type input "$ 178.136,76"
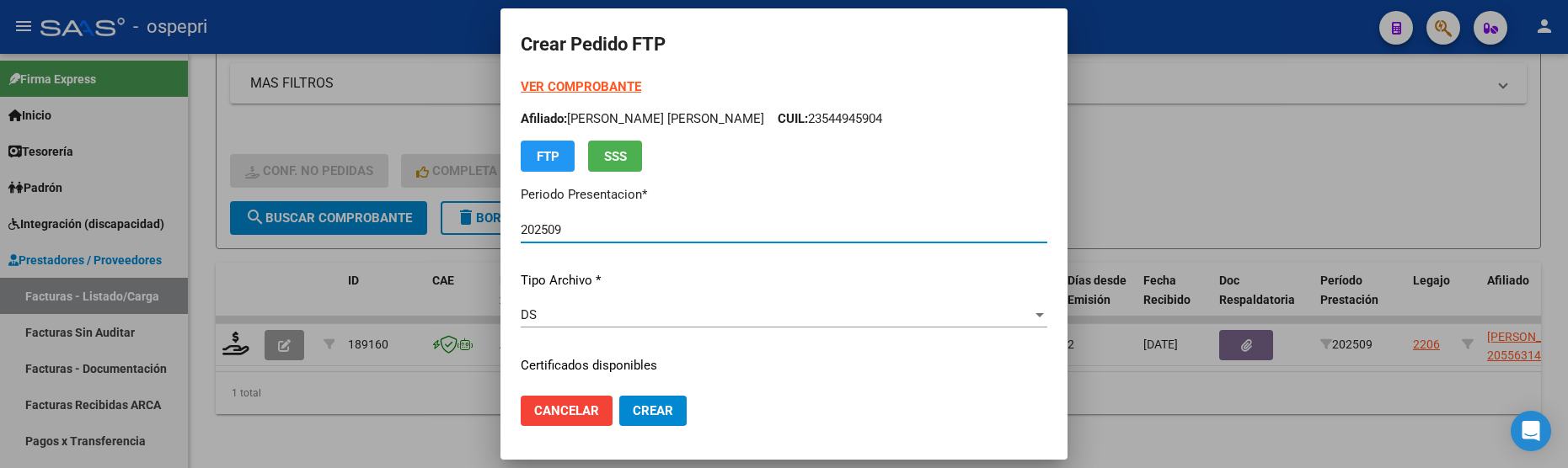
type input "ARG02000556314502016113020211130NQN249"
type input "2027-05-13"
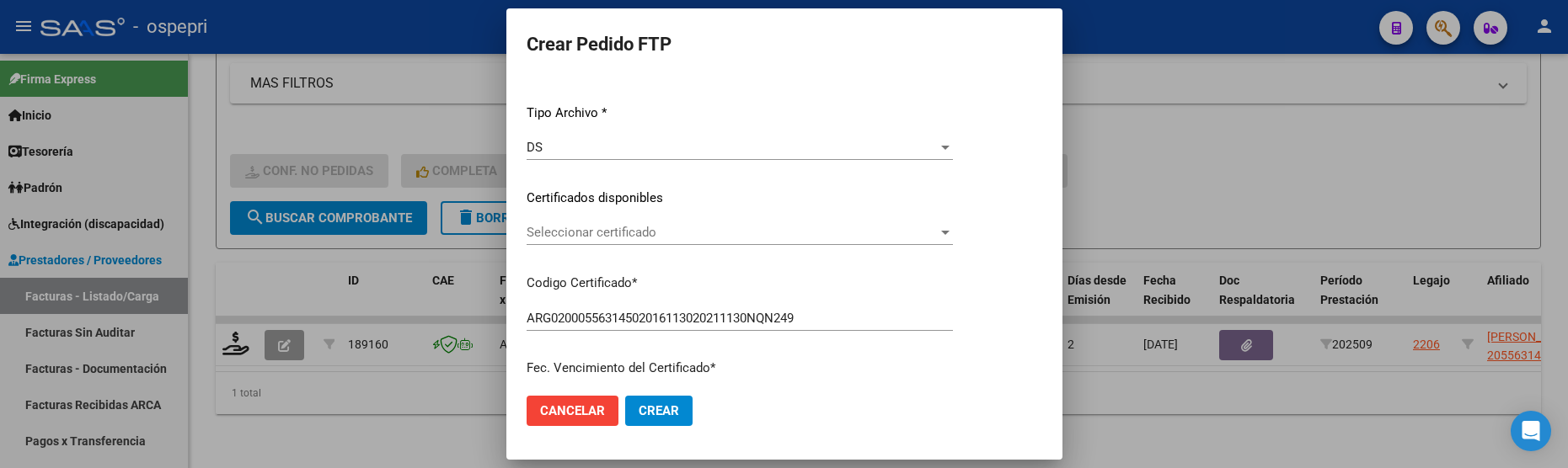
scroll to position [168, 0]
click at [950, 231] on div at bounding box center [945, 232] width 9 height 4
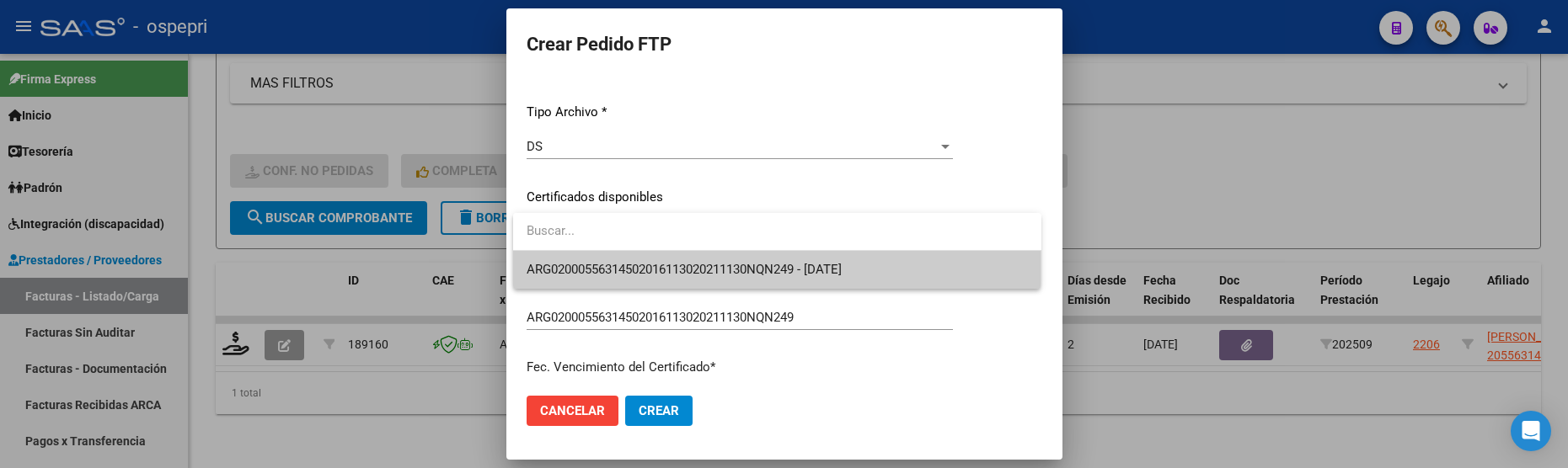
click at [944, 284] on span "ARG02000556314502016113020211130NQN249 - 2027-05-13" at bounding box center [777, 269] width 501 height 37
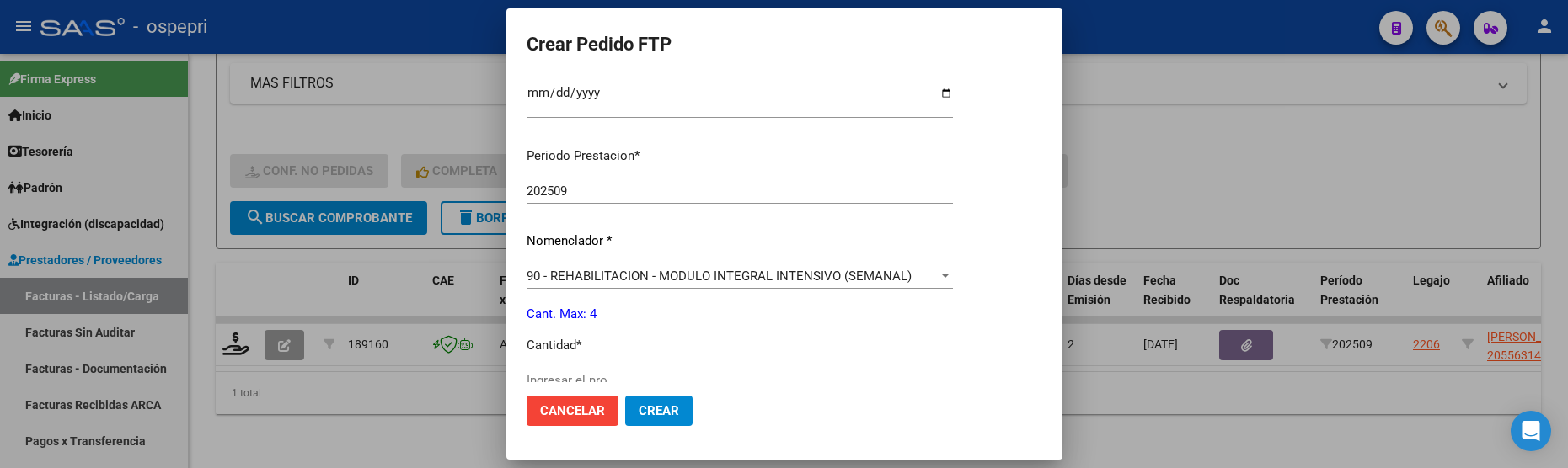
scroll to position [505, 0]
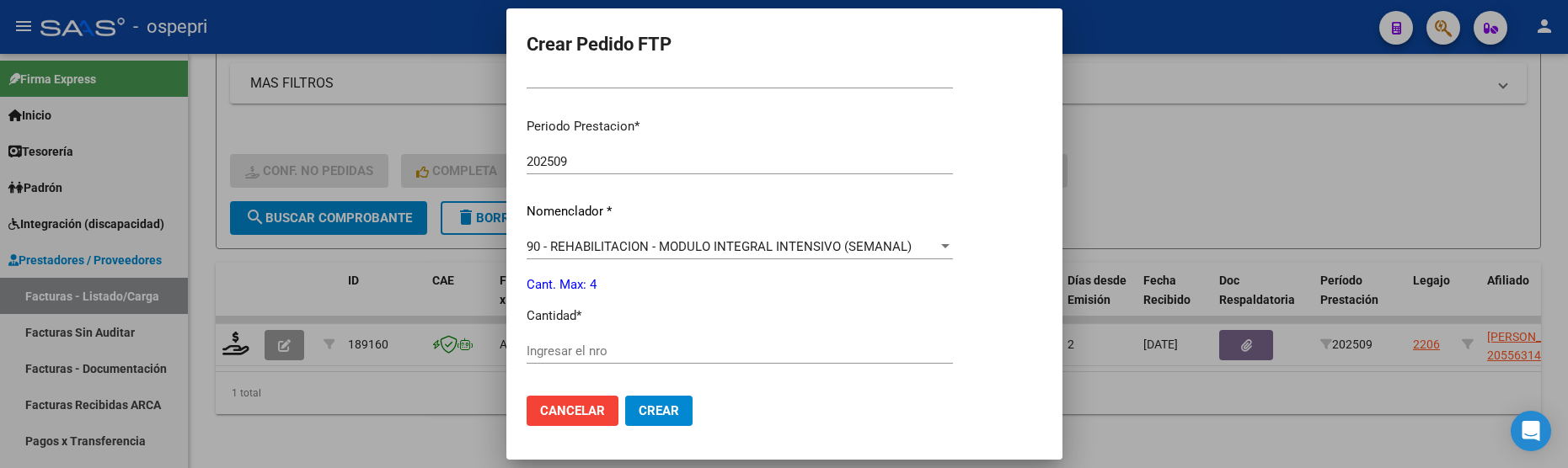
click at [645, 349] on input "Ingresar el nro" at bounding box center [740, 350] width 426 height 15
type input "4"
click at [652, 413] on span "Crear" at bounding box center [658, 410] width 40 height 15
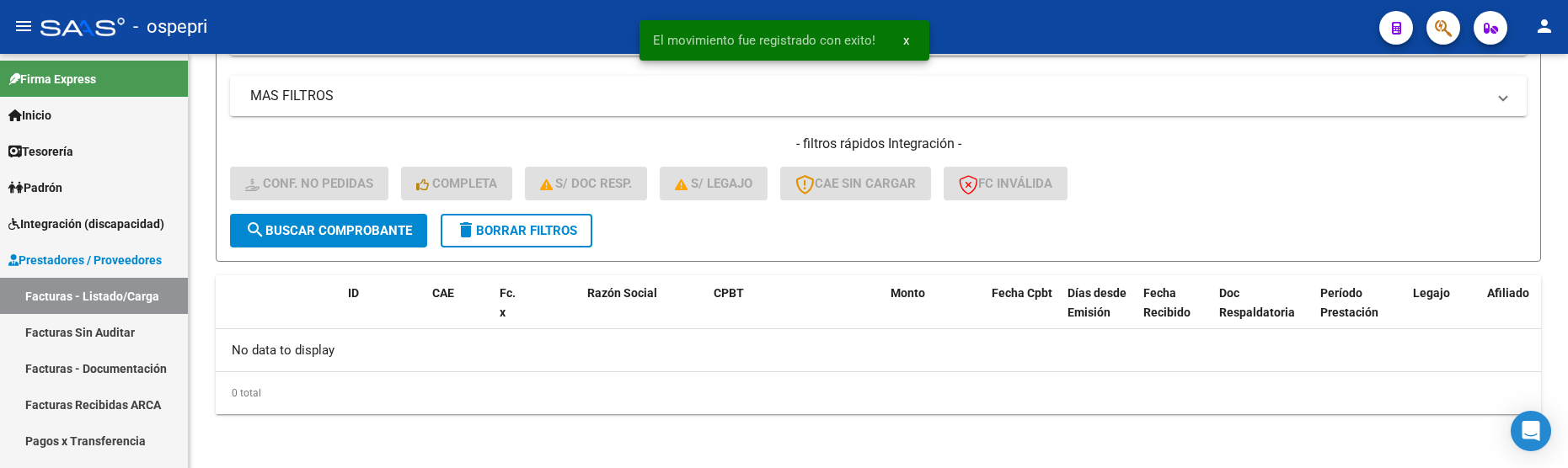
scroll to position [514, 0]
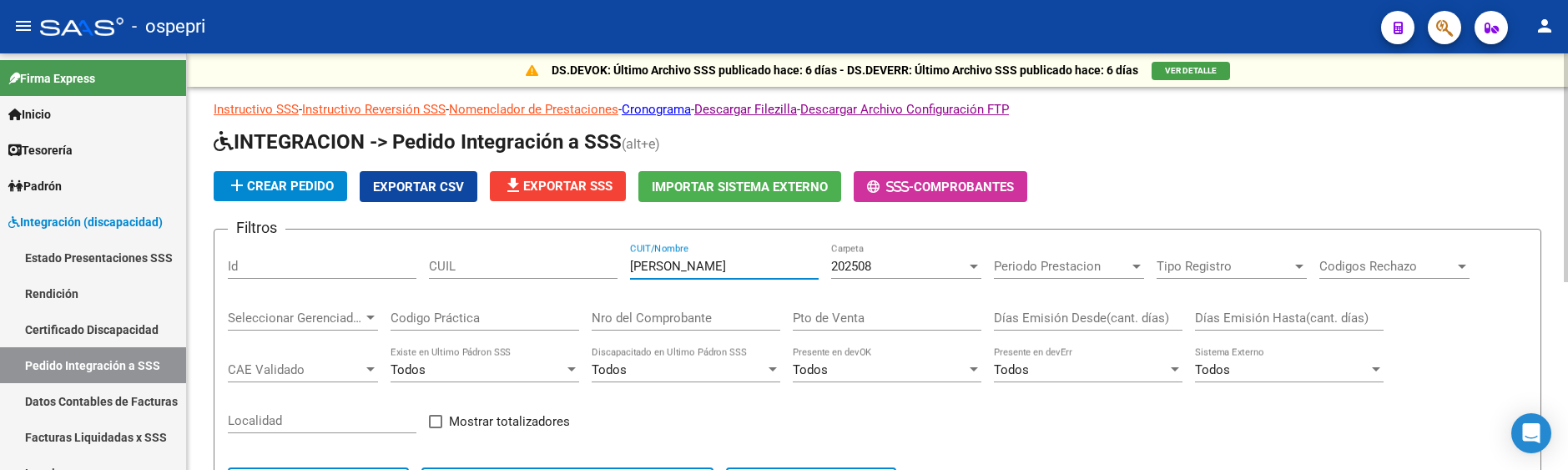
scroll to position [342, 0]
